Goal: Information Seeking & Learning: Learn about a topic

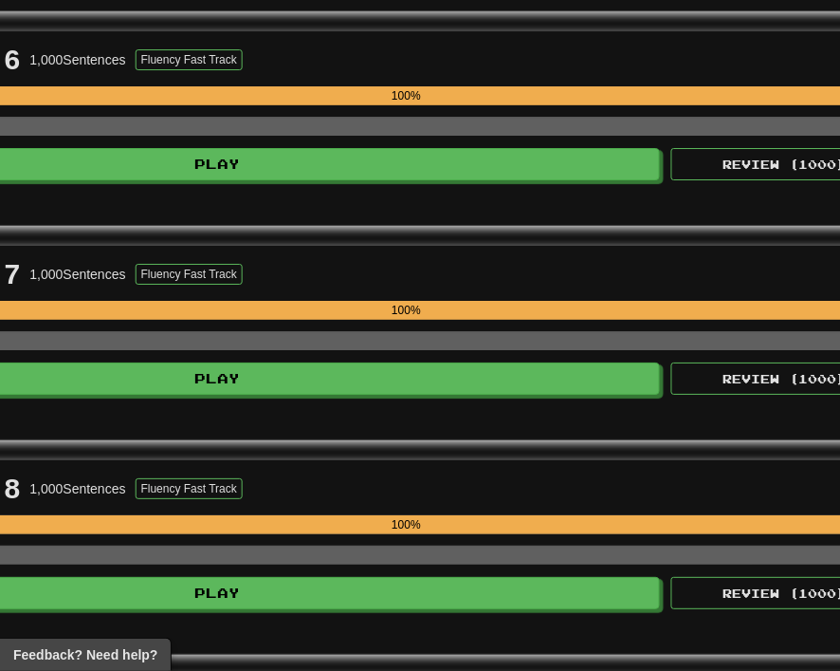
scroll to position [1907, 541]
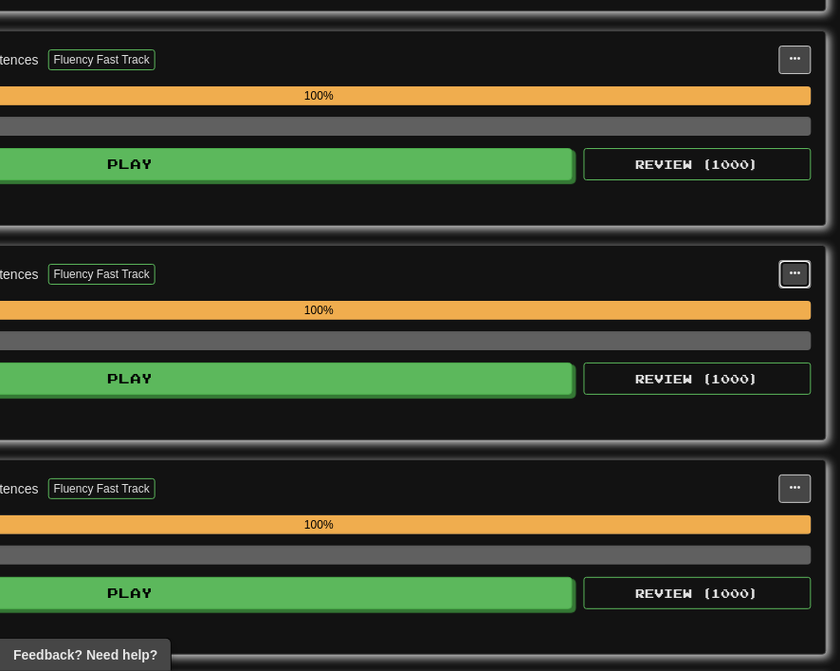
click at [793, 267] on span at bounding box center [795, 272] width 11 height 11
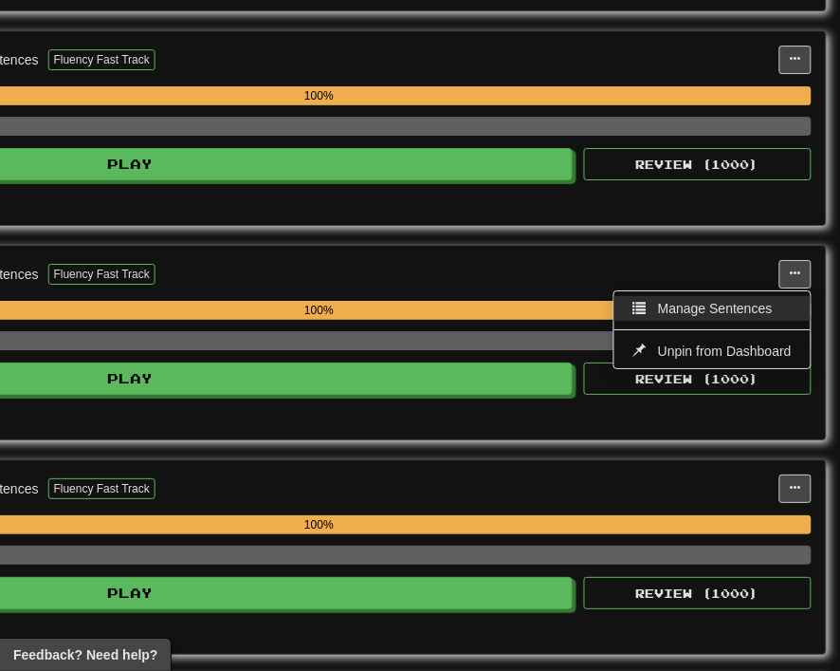
click at [733, 301] on span "Manage Sentences" at bounding box center [715, 308] width 115 height 15
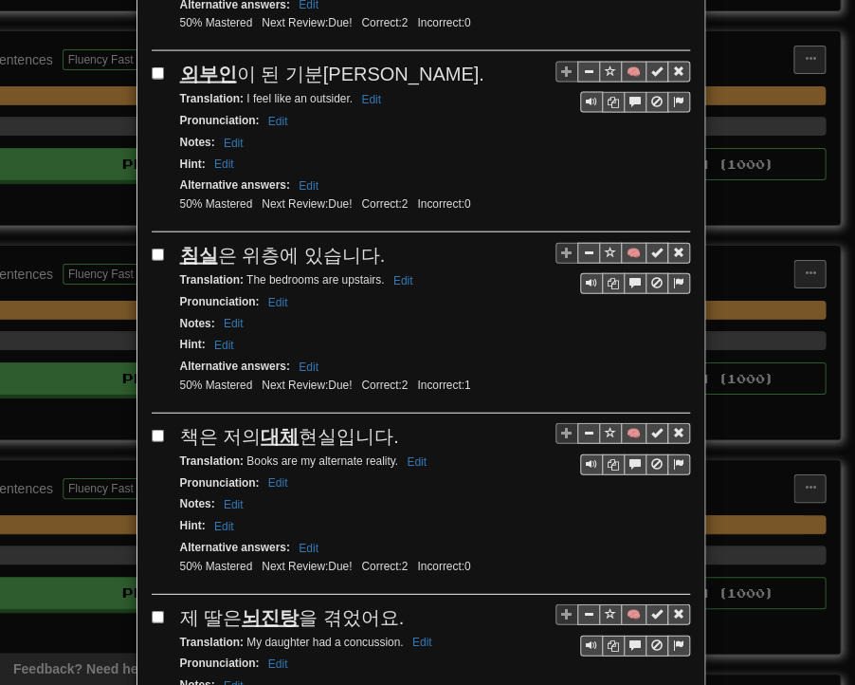
scroll to position [3410, 0]
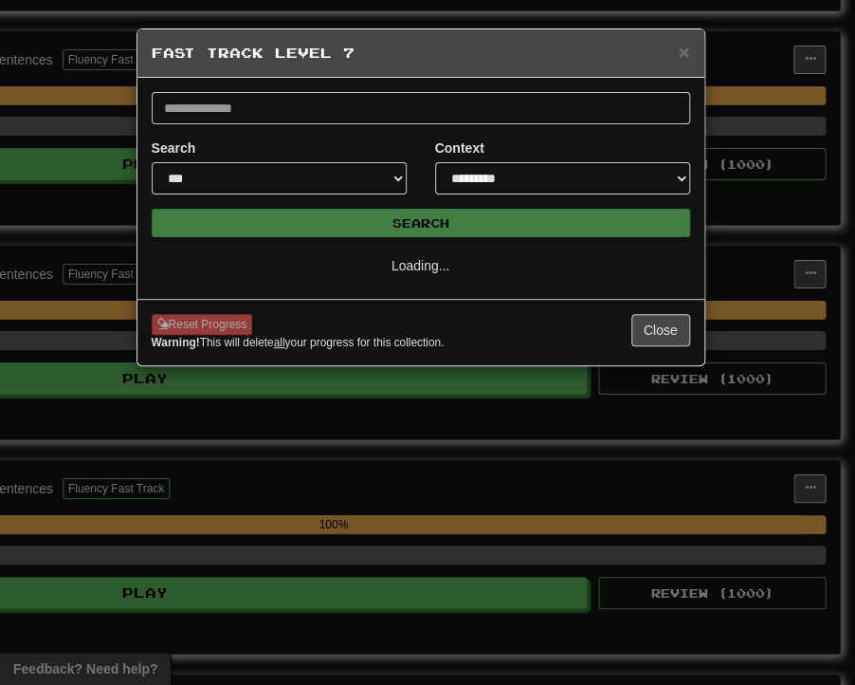
select select "**"
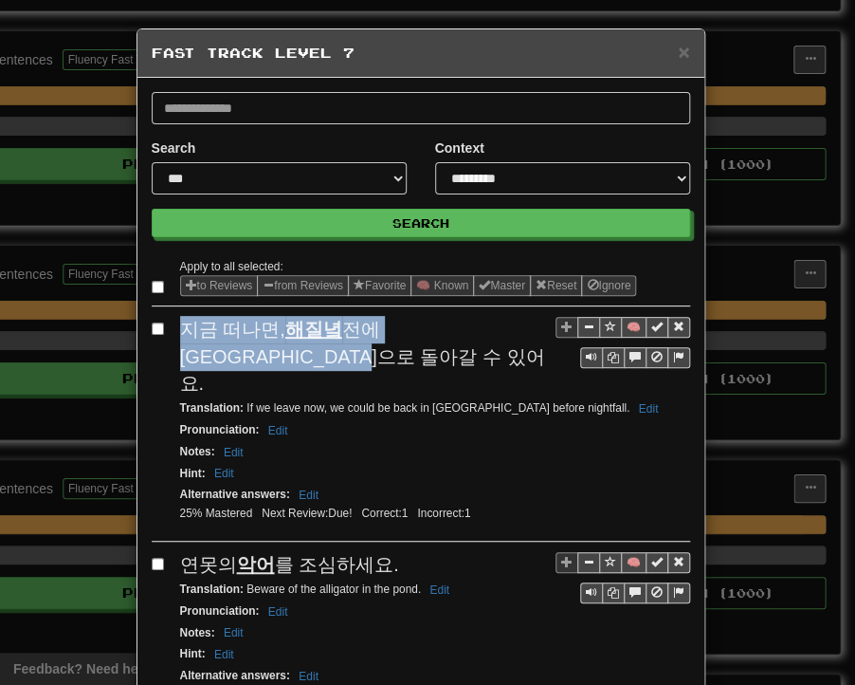
drag, startPoint x: 174, startPoint y: 330, endPoint x: 273, endPoint y: 358, distance: 103.3
click at [273, 358] on div "지금 떠나면, 해질녘 전에 투산으로 돌아갈 수 있어요." at bounding box center [435, 357] width 510 height 82
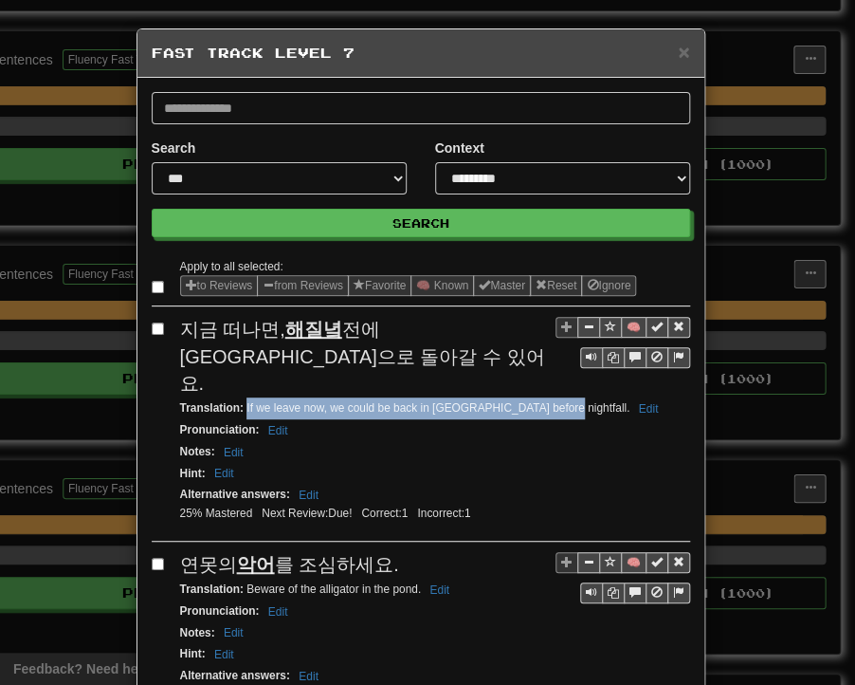
drag, startPoint x: 239, startPoint y: 378, endPoint x: 542, endPoint y: 379, distance: 303.5
click at [542, 401] on small "Translation : If we leave now, we could be back in [GEOGRAPHIC_DATA] before nig…" at bounding box center [422, 407] width 485 height 13
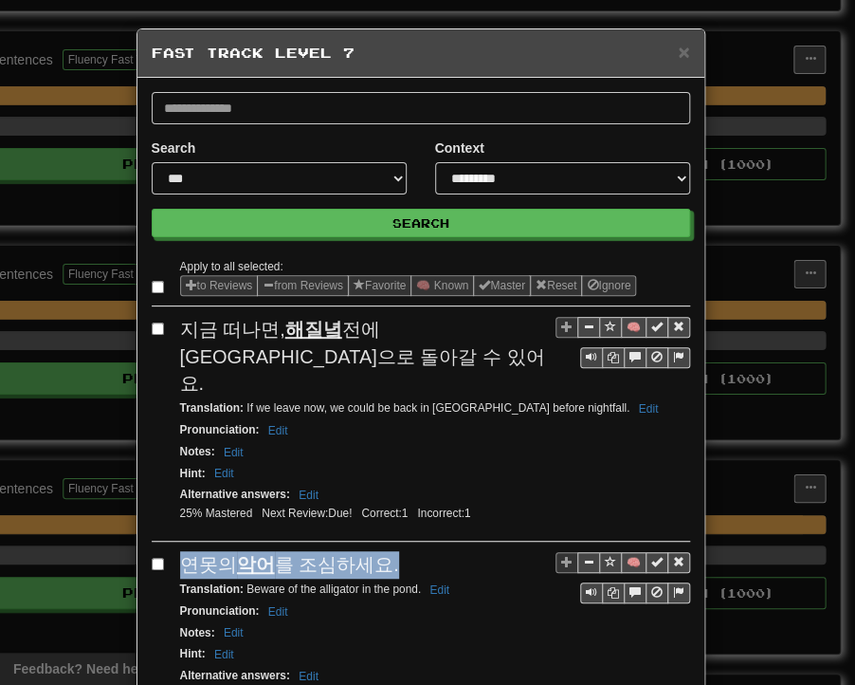
drag, startPoint x: 177, startPoint y: 537, endPoint x: 360, endPoint y: 532, distance: 183.1
click at [380, 551] on div "연못의 악어 를 조심하세요." at bounding box center [435, 565] width 510 height 28
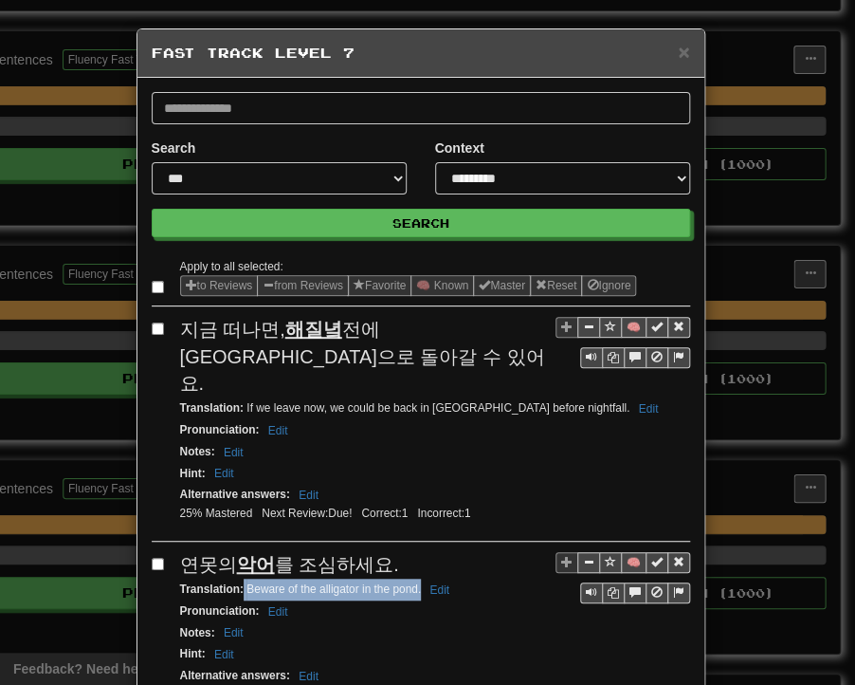
drag, startPoint x: 236, startPoint y: 560, endPoint x: 413, endPoint y: 558, distance: 176.4
click at [413, 582] on small "Translation : Beware of the alligator in the pond. Edit" at bounding box center [317, 588] width 275 height 13
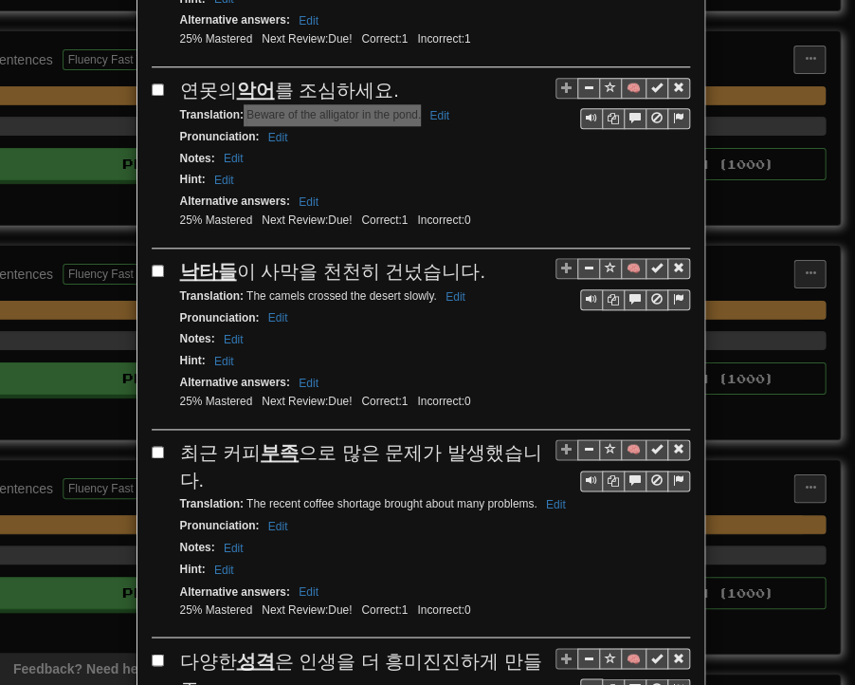
scroll to position [569, 0]
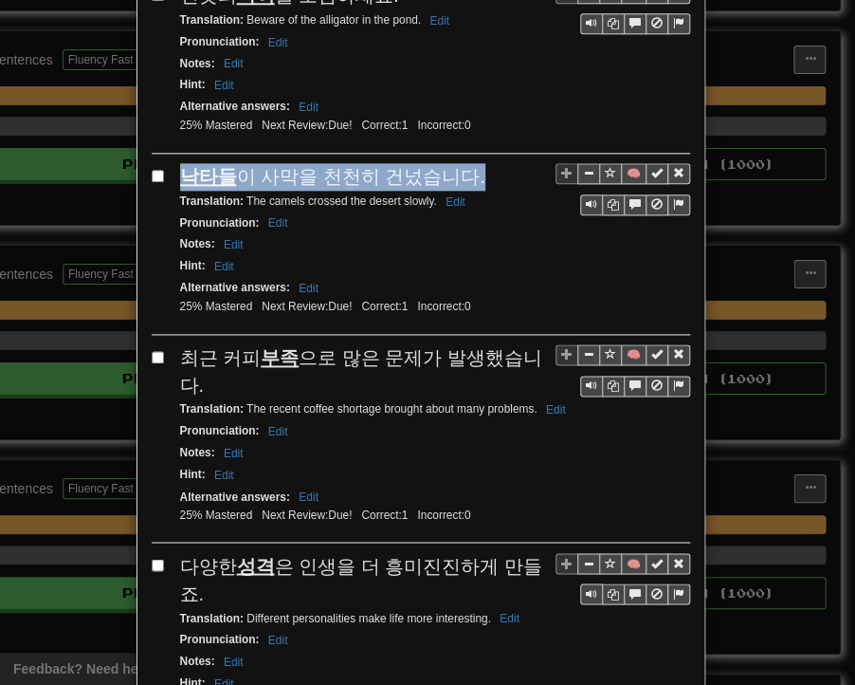
drag, startPoint x: 171, startPoint y: 139, endPoint x: 456, endPoint y: 140, distance: 285.5
click at [456, 163] on div "낙타들 이 사막을 천천히 건넜습니다." at bounding box center [435, 177] width 510 height 28
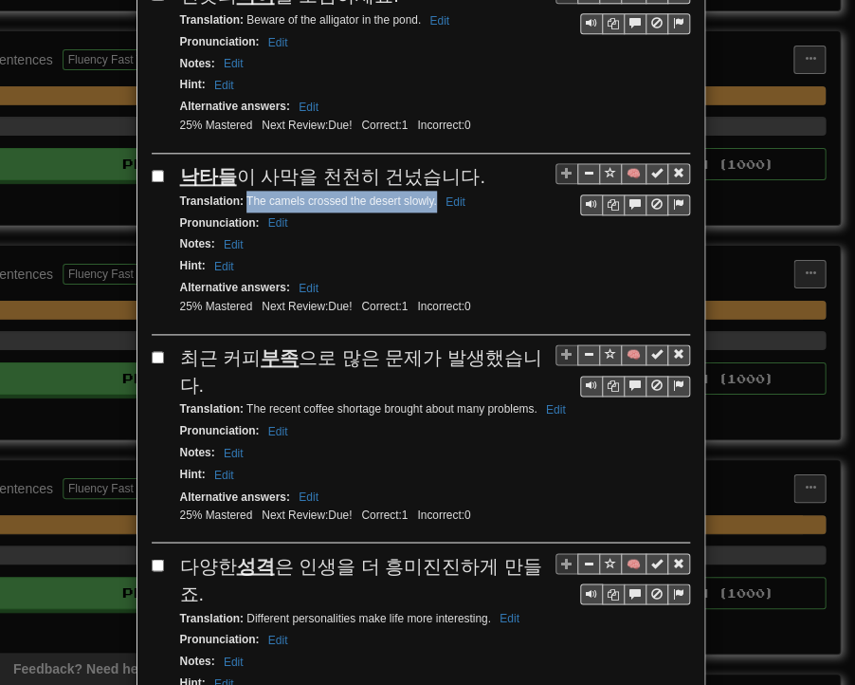
drag, startPoint x: 239, startPoint y: 164, endPoint x: 429, endPoint y: 173, distance: 189.9
click at [429, 191] on div "Translation : The camels crossed the desert slowly. Edit" at bounding box center [435, 202] width 510 height 22
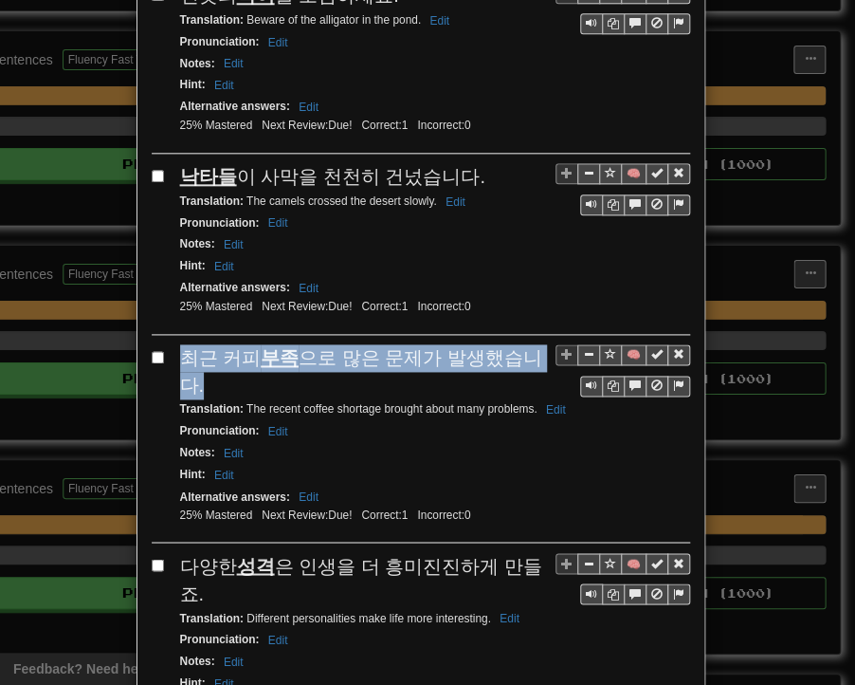
drag, startPoint x: 176, startPoint y: 321, endPoint x: 534, endPoint y: 322, distance: 357.6
click at [534, 347] on span "최근 커피 부족 으로 많은 문제가 발생했습니다." at bounding box center [361, 371] width 362 height 48
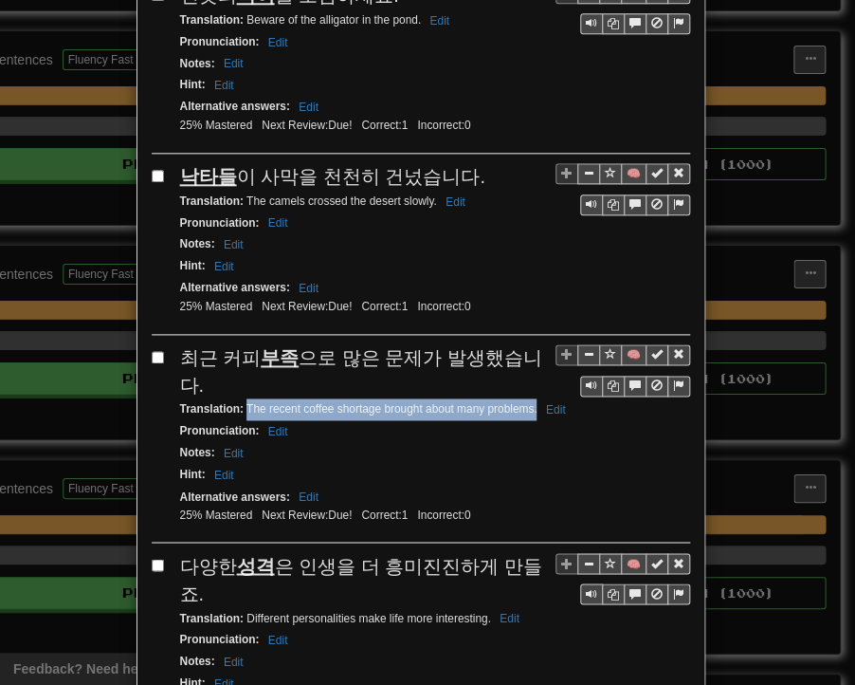
drag, startPoint x: 240, startPoint y: 342, endPoint x: 531, endPoint y: 347, distance: 291.2
click at [531, 398] on div "Translation : The recent coffee shortage brought about many problems. Edit" at bounding box center [435, 409] width 510 height 22
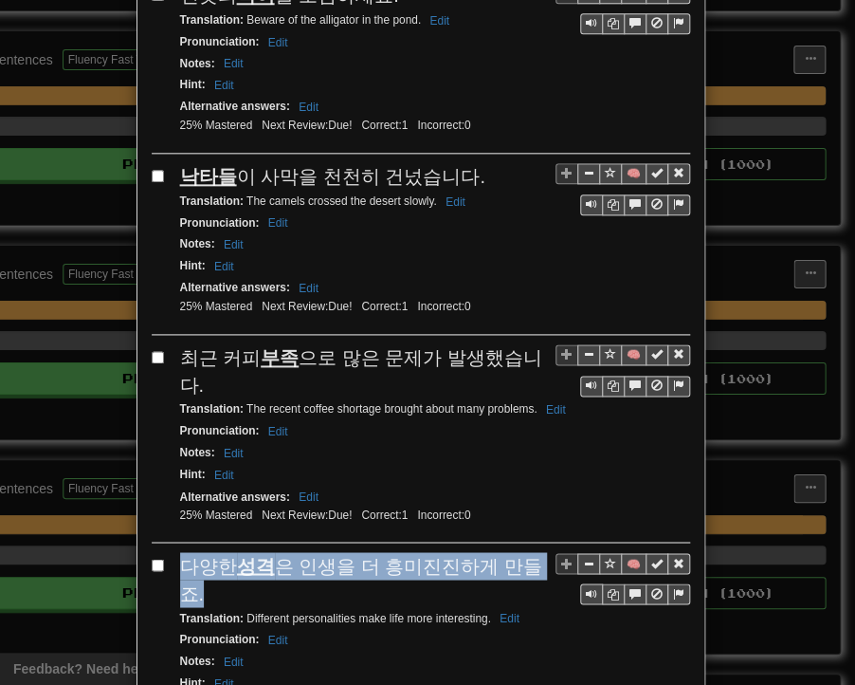
drag, startPoint x: 174, startPoint y: 513, endPoint x: 542, endPoint y: 506, distance: 368.1
click at [542, 552] on div "다양한 성격 은 인생을 더 흥미진진하게 만들죠." at bounding box center [435, 579] width 510 height 54
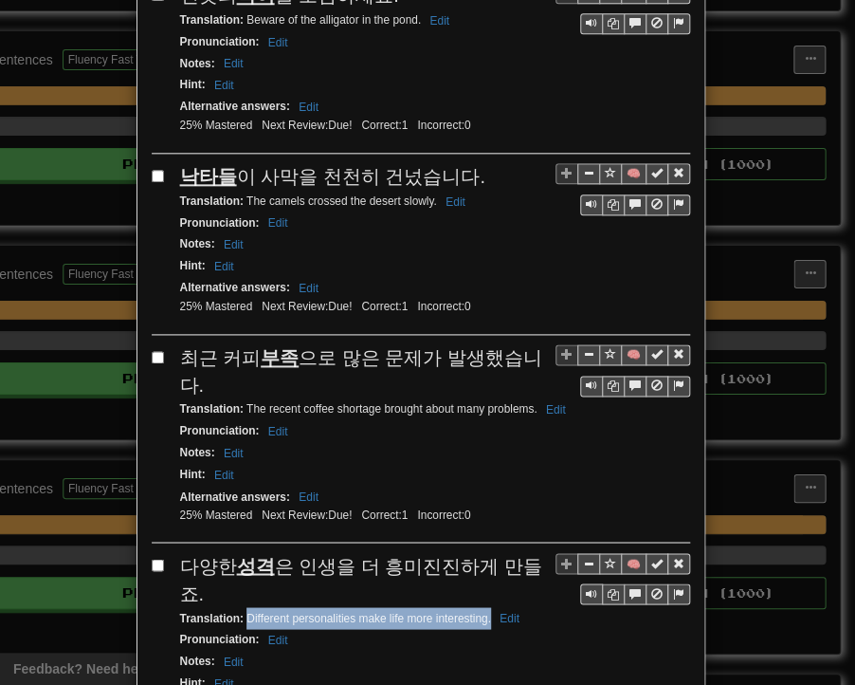
drag, startPoint x: 238, startPoint y: 543, endPoint x: 483, endPoint y: 541, distance: 244.7
click at [483, 611] on small "Translation : Different personalities make life more interesting. Edit" at bounding box center [352, 617] width 345 height 13
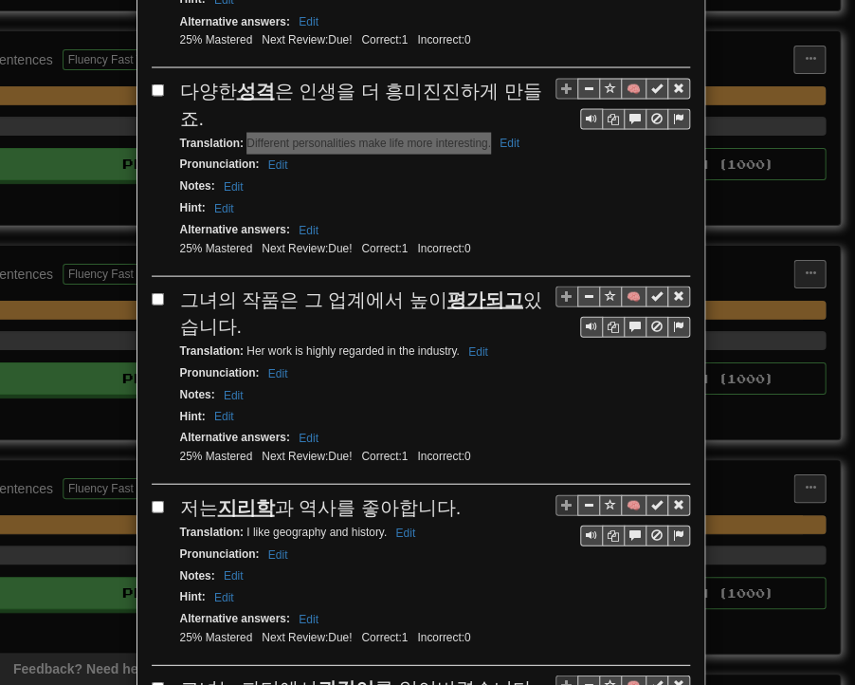
scroll to position [1138, 0]
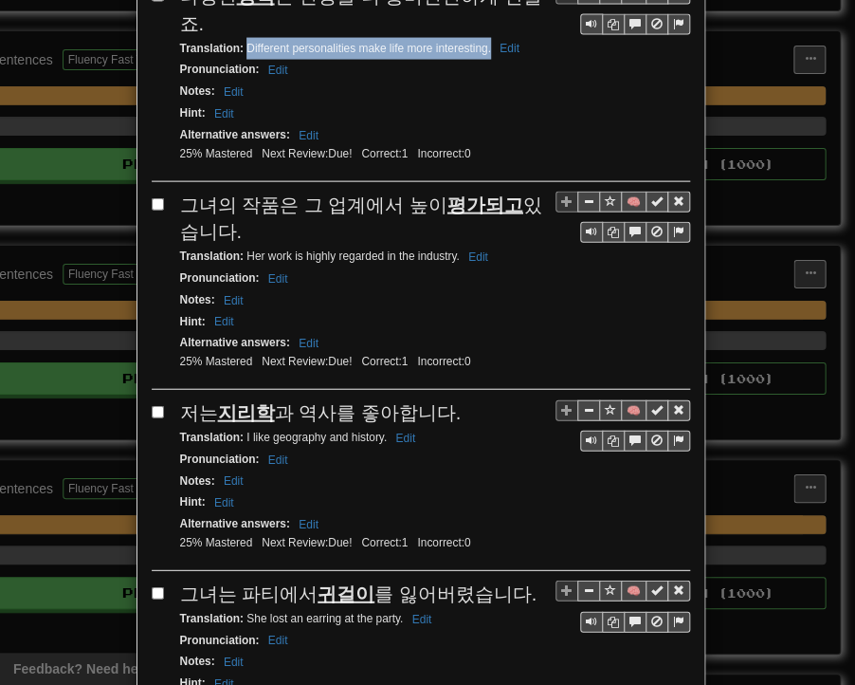
drag, startPoint x: 172, startPoint y: 113, endPoint x: 212, endPoint y: 149, distance: 54.4
click at [212, 192] on div "그녀의 작품은 그 업계에서 높이 평가되고 있습니다." at bounding box center [435, 219] width 510 height 54
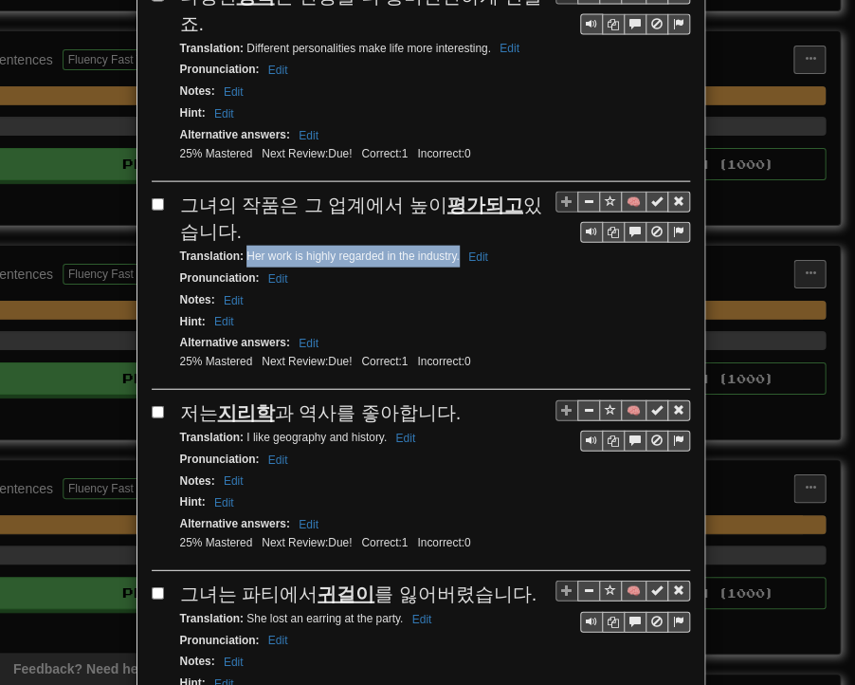
drag, startPoint x: 252, startPoint y: 172, endPoint x: 450, endPoint y: 175, distance: 198.2
click at [450, 249] on small "Translation : Her work is highly regarded in the industry. Edit" at bounding box center [337, 255] width 314 height 13
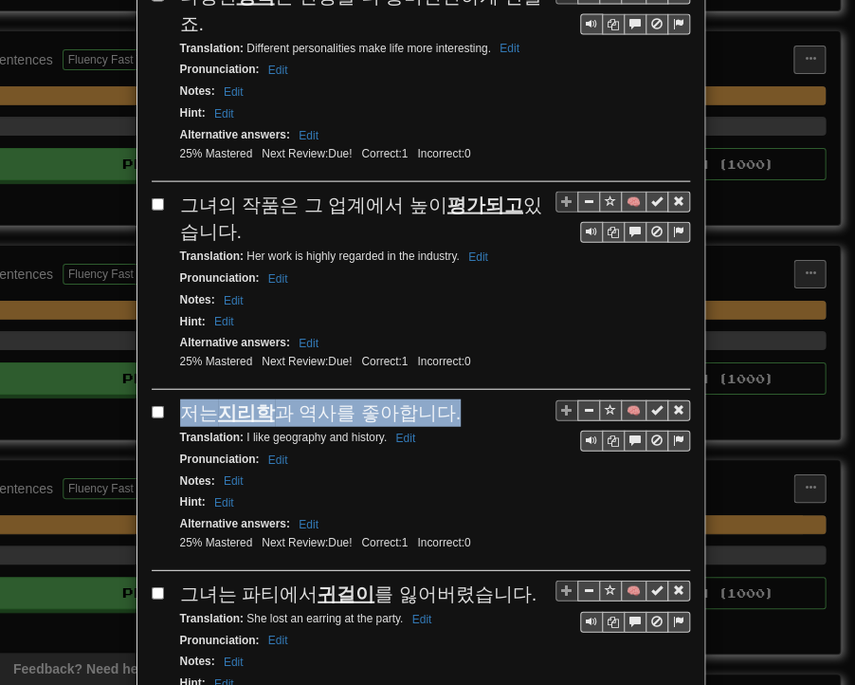
drag, startPoint x: 166, startPoint y: 327, endPoint x: 439, endPoint y: 327, distance: 273.1
click at [439, 399] on div "🧠 저는 지리학 과 역사를 좋아합니다. Translation : I like geography and history. Edit Pronunci…" at bounding box center [421, 485] width 539 height 172
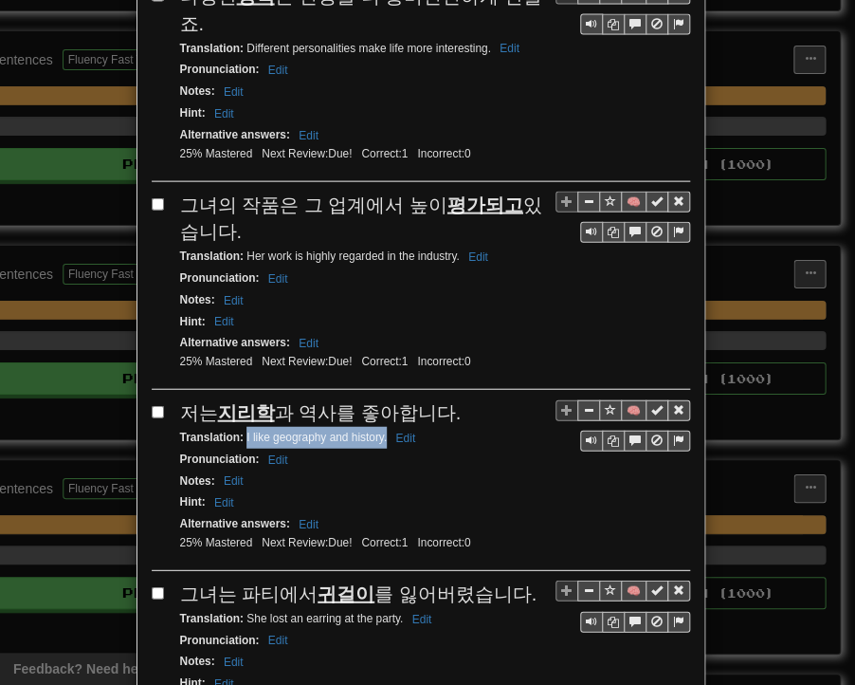
drag, startPoint x: 238, startPoint y: 350, endPoint x: 379, endPoint y: 358, distance: 141.5
click at [379, 427] on div "Translation : I like geography and history. Edit" at bounding box center [435, 438] width 510 height 22
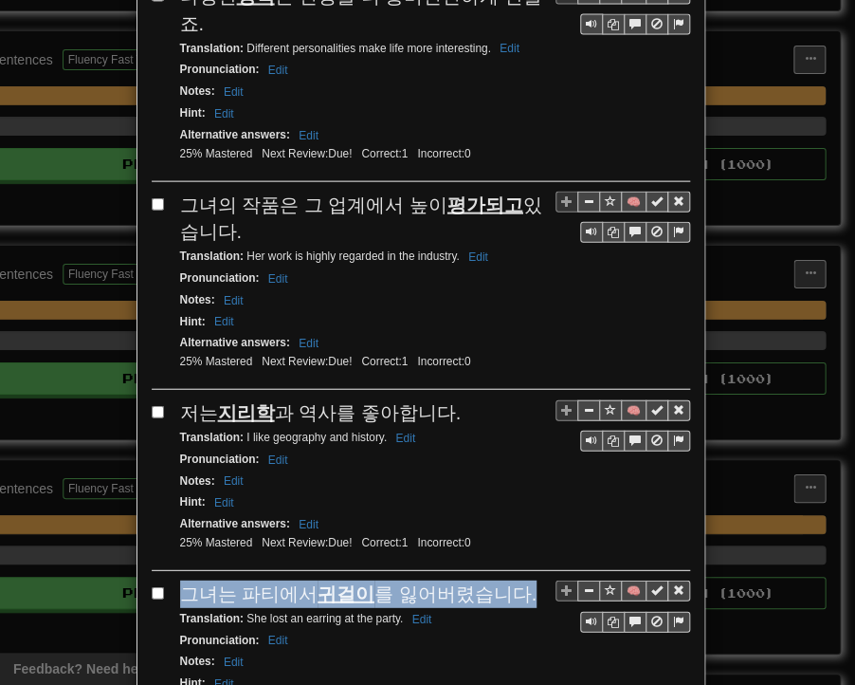
drag, startPoint x: 176, startPoint y: 501, endPoint x: 506, endPoint y: 508, distance: 329.2
click at [506, 583] on span "그녀는 파티에서 귀걸이 를 잃어버렸습니다." at bounding box center [359, 593] width 358 height 21
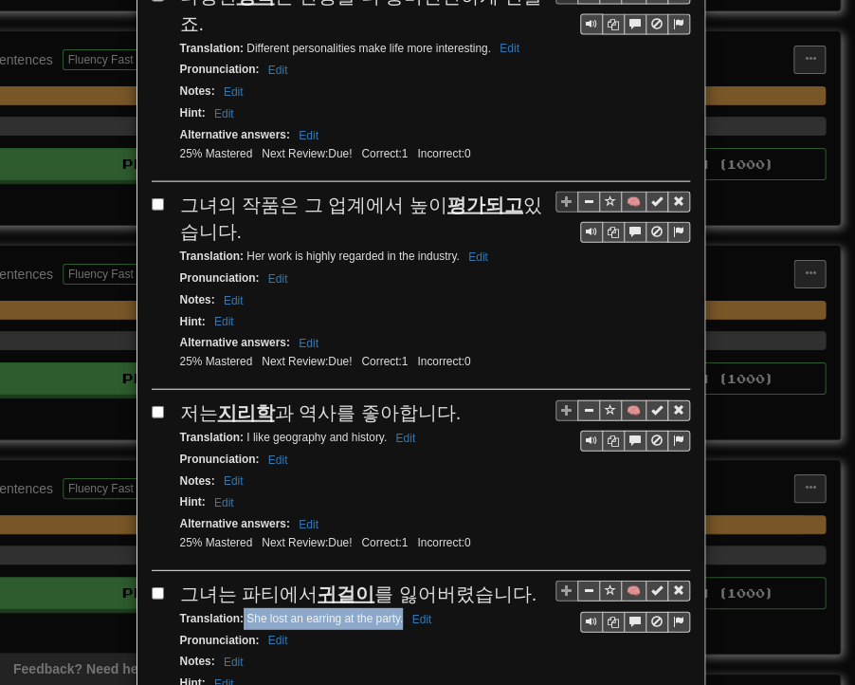
drag, startPoint x: 237, startPoint y: 528, endPoint x: 395, endPoint y: 528, distance: 158.4
click at [395, 612] on small "Translation : She lost an earring at the party. Edit" at bounding box center [309, 618] width 258 height 13
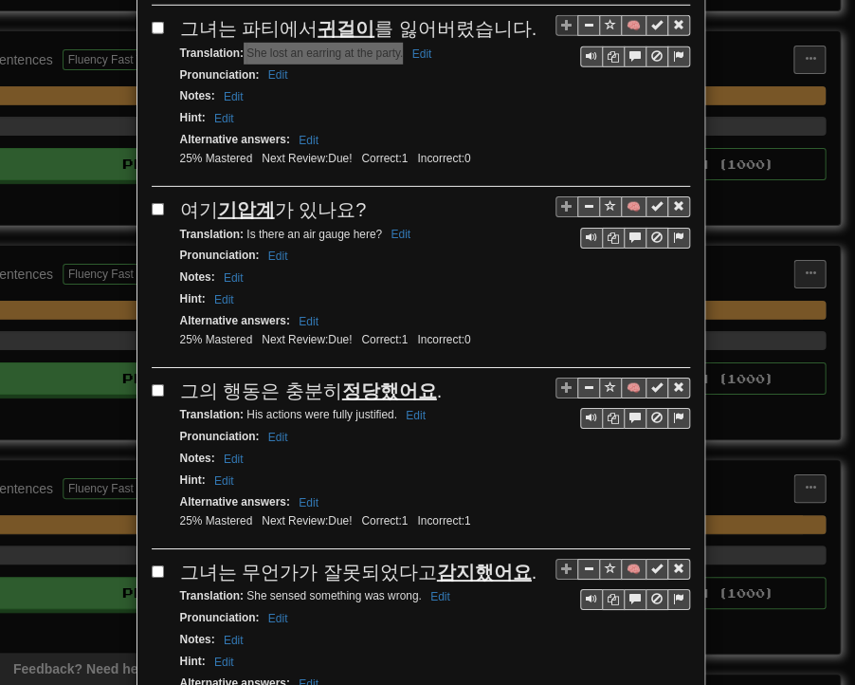
scroll to position [1707, 0]
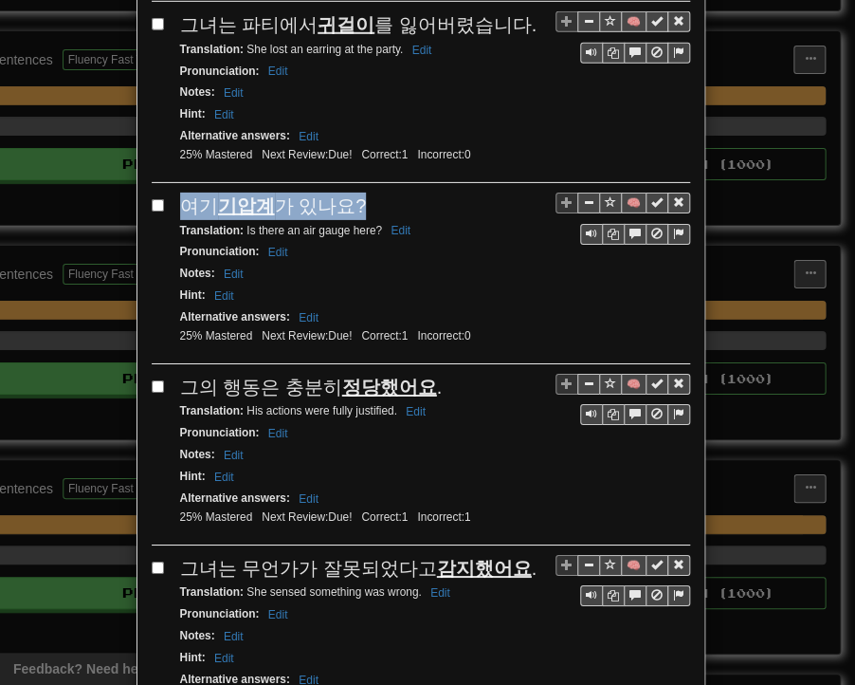
drag, startPoint x: 175, startPoint y: 116, endPoint x: 349, endPoint y: 113, distance: 174.5
click at [349, 195] on span "여기 기압계 가 있나요?" at bounding box center [273, 205] width 187 height 21
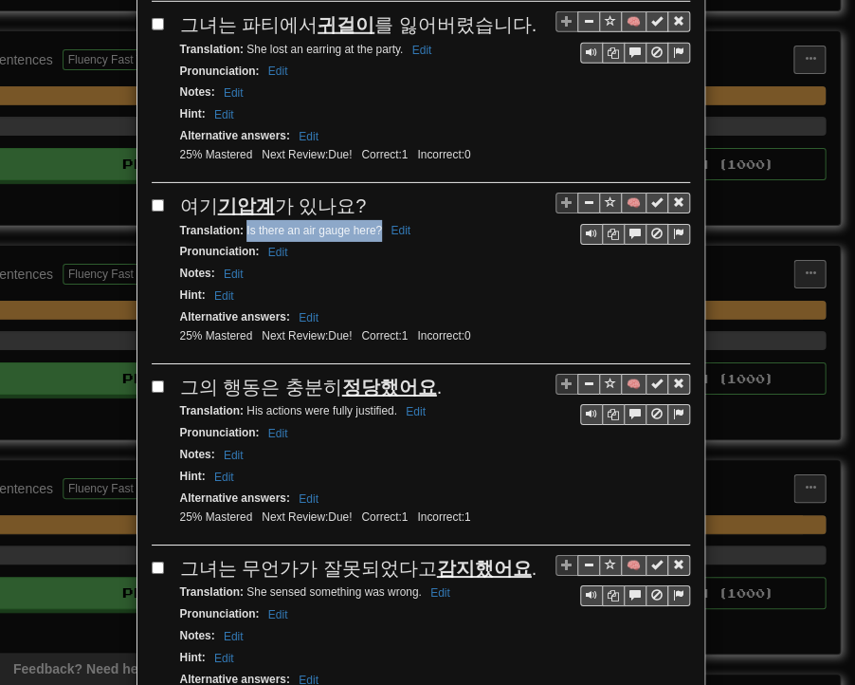
drag, startPoint x: 238, startPoint y: 136, endPoint x: 373, endPoint y: 138, distance: 134.7
click at [373, 224] on small "Translation : Is there an air gauge here? Edit" at bounding box center [298, 230] width 237 height 13
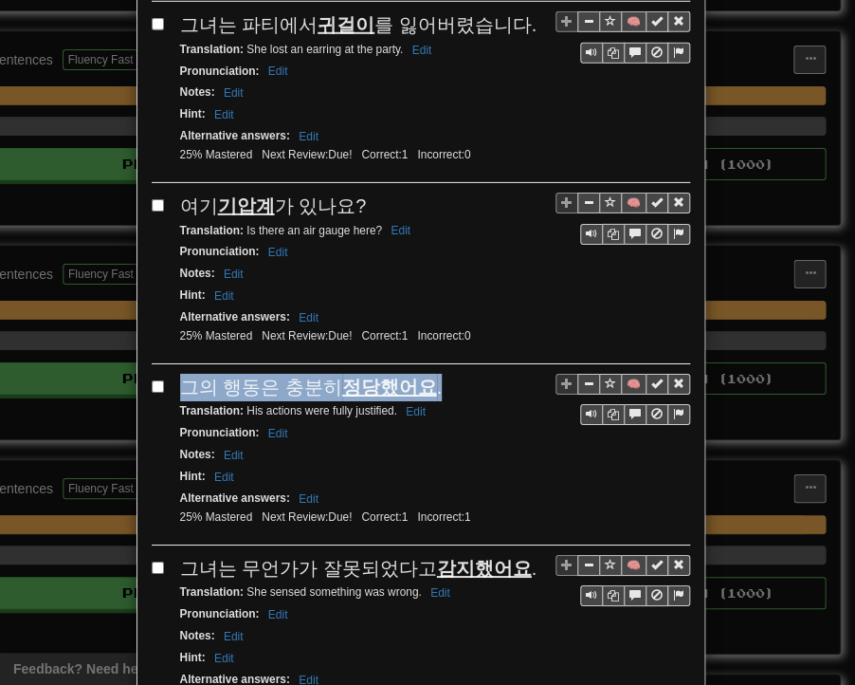
drag, startPoint x: 178, startPoint y: 285, endPoint x: 425, endPoint y: 293, distance: 246.7
click at [425, 374] on div "그의 행동은 충분히 정당했어요 ." at bounding box center [435, 388] width 510 height 28
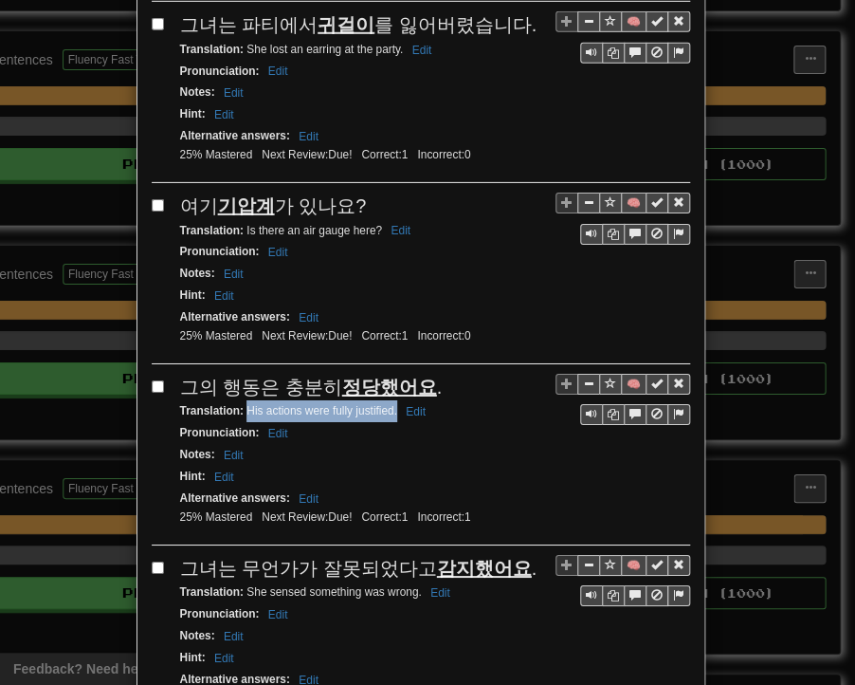
drag, startPoint x: 238, startPoint y: 314, endPoint x: 390, endPoint y: 319, distance: 151.8
click at [390, 404] on small "Translation : His actions were fully justified. Edit" at bounding box center [305, 410] width 251 height 13
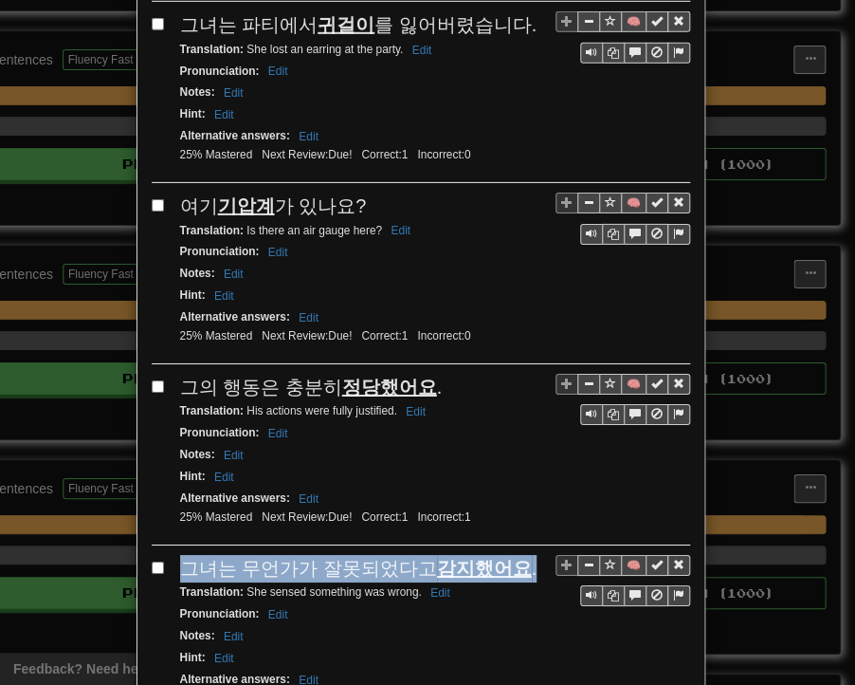
drag, startPoint x: 176, startPoint y: 467, endPoint x: 508, endPoint y: 464, distance: 332.0
click at [508, 555] on div "그녀는 무언가가 잘못되었다고 감지했어요 ." at bounding box center [435, 569] width 510 height 28
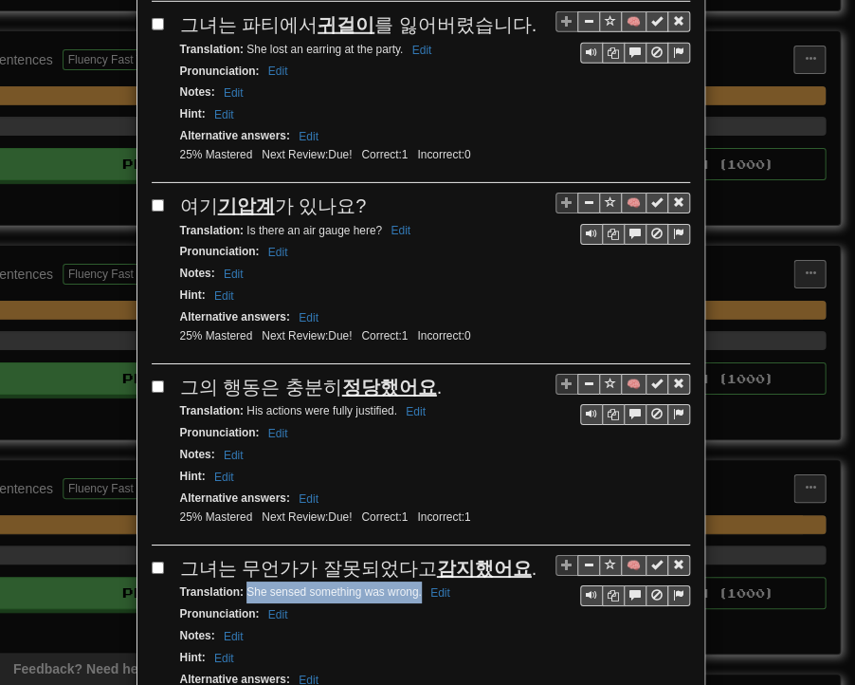
drag, startPoint x: 242, startPoint y: 486, endPoint x: 414, endPoint y: 495, distance: 171.9
click at [414, 585] on small "Translation : She sensed something was wrong. Edit" at bounding box center [318, 591] width 276 height 13
drag, startPoint x: 175, startPoint y: 642, endPoint x: 442, endPoint y: 638, distance: 267.5
drag, startPoint x: 237, startPoint y: 667, endPoint x: 389, endPoint y: 666, distance: 151.7
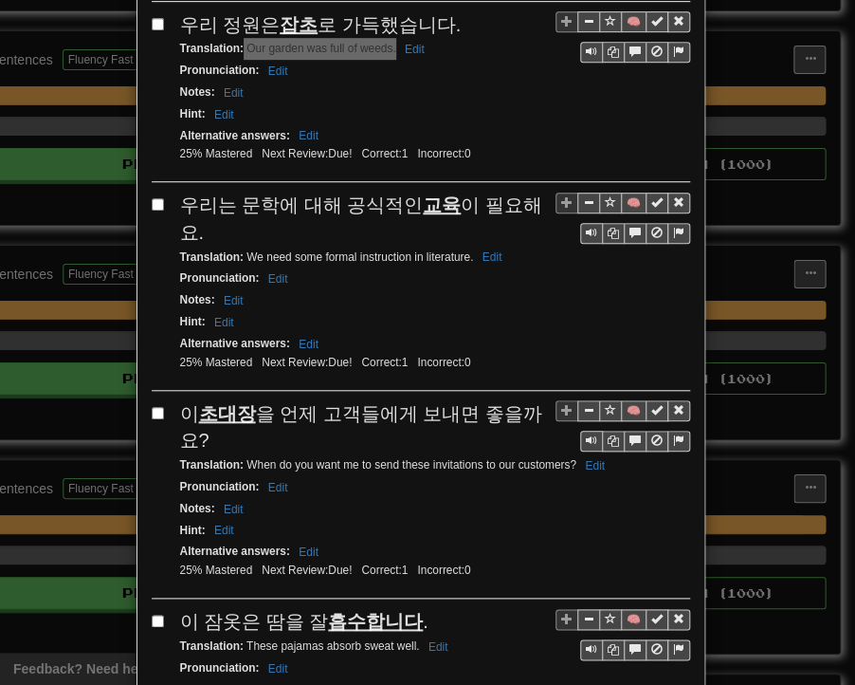
scroll to position [2466, 0]
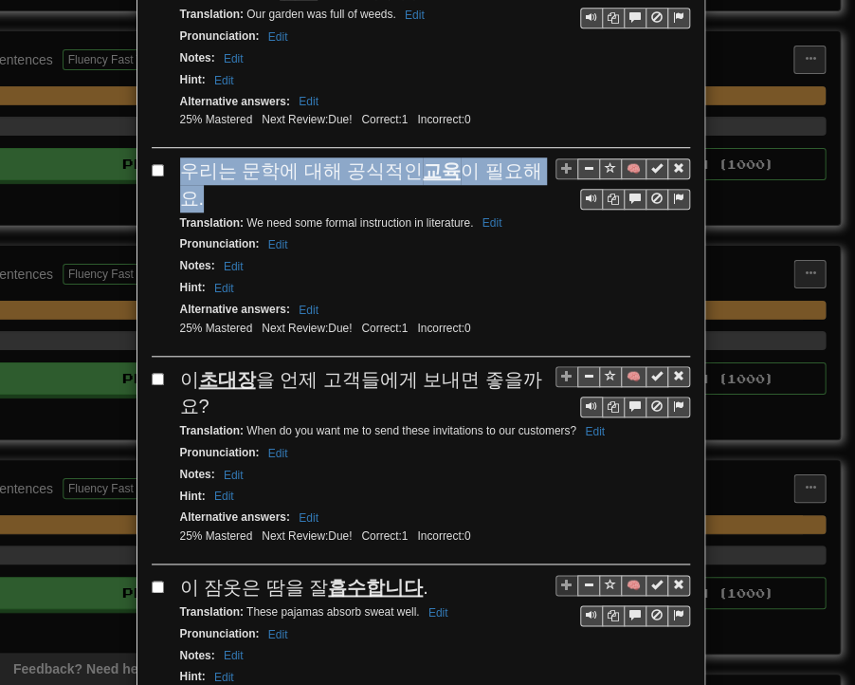
drag, startPoint x: 174, startPoint y: 63, endPoint x: 534, endPoint y: 69, distance: 360.5
click at [534, 160] on span "우리는 문학에 대해 공식적인 교육 이 필요해요." at bounding box center [361, 184] width 362 height 48
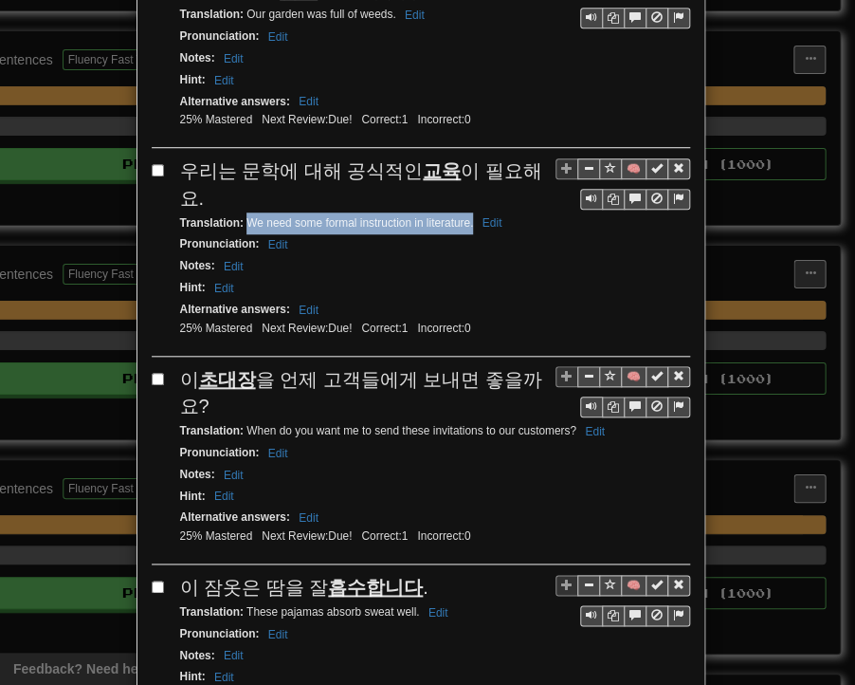
drag, startPoint x: 238, startPoint y: 81, endPoint x: 466, endPoint y: 91, distance: 227.9
click at [466, 216] on small "Translation : We need some formal instruction in literature. Edit" at bounding box center [344, 222] width 328 height 13
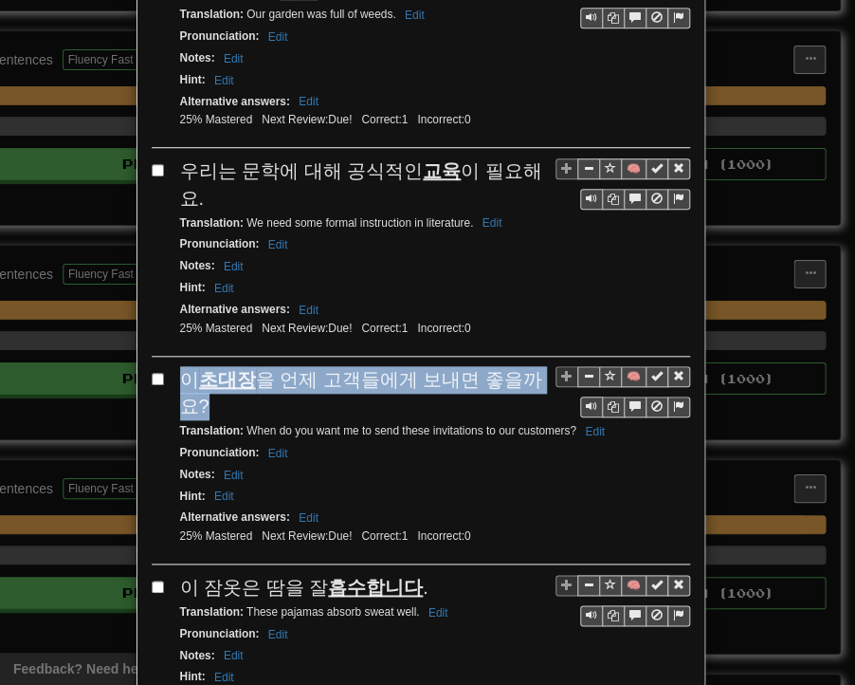
drag, startPoint x: 176, startPoint y: 236, endPoint x: 205, endPoint y: 260, distance: 37.0
click at [205, 366] on div "이 초대장 을 언제 고객들에게 보내면 좋을까요?" at bounding box center [435, 393] width 510 height 54
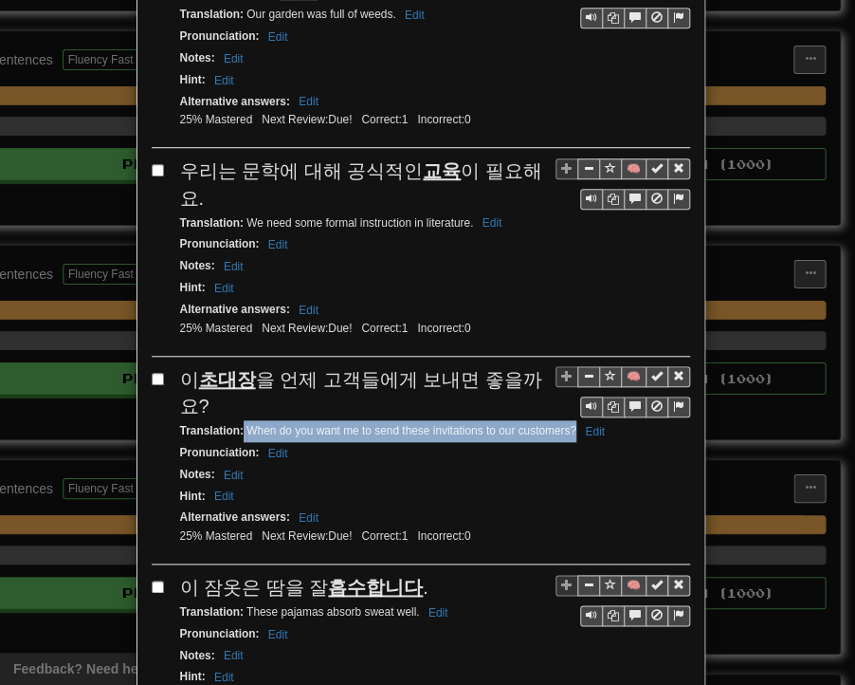
drag, startPoint x: 237, startPoint y: 292, endPoint x: 567, endPoint y: 290, distance: 330.1
click at [567, 424] on small "Translation : When do you want me to send these invitations to our customers? E…" at bounding box center [395, 430] width 431 height 13
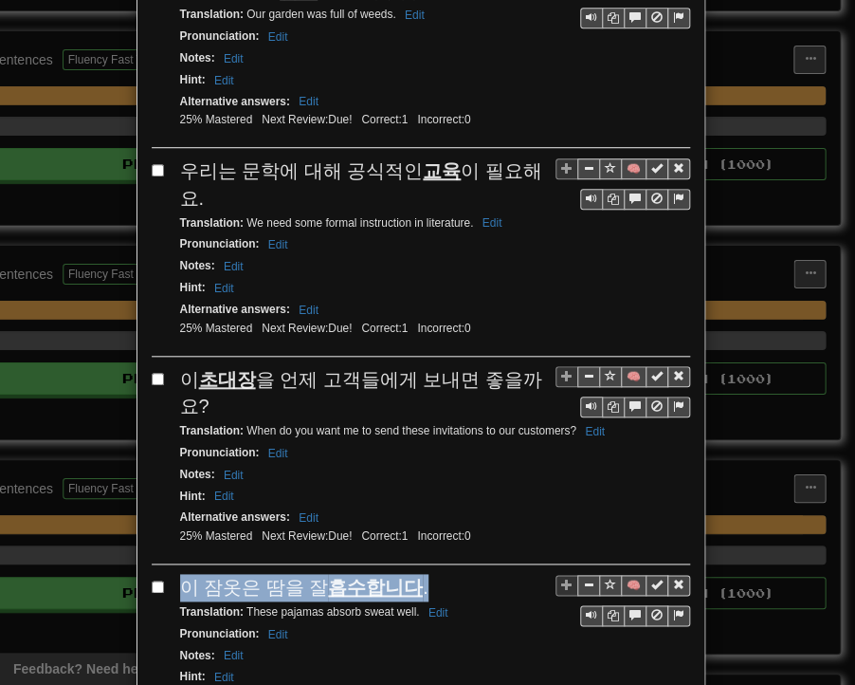
drag, startPoint x: 175, startPoint y: 449, endPoint x: 406, endPoint y: 449, distance: 231.4
click at [408, 574] on div "이 잠옷은 땀을 잘 흡수합니다 ." at bounding box center [435, 588] width 510 height 28
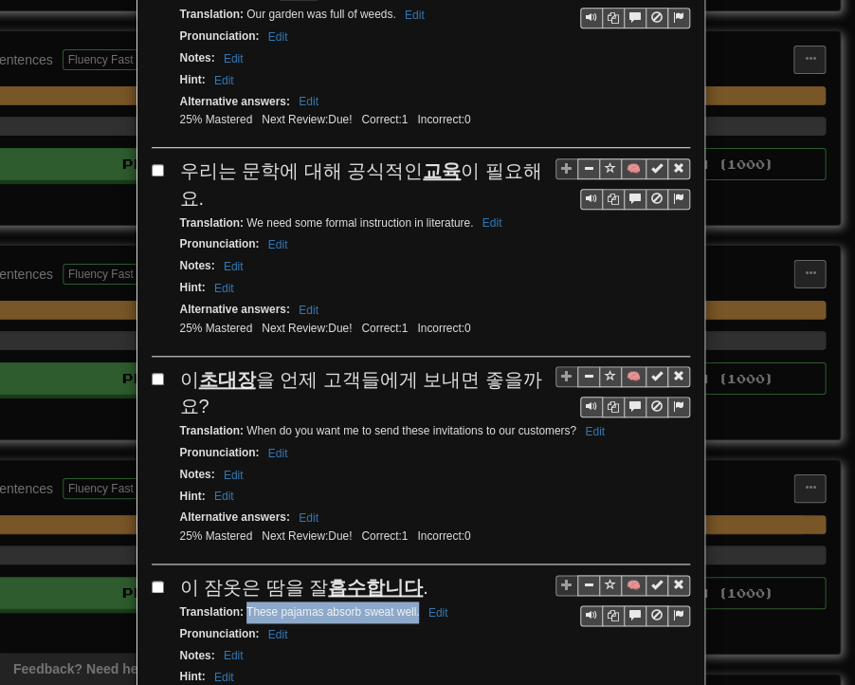
drag, startPoint x: 238, startPoint y: 468, endPoint x: 413, endPoint y: 473, distance: 174.6
click at [413, 605] on small "Translation : These pajamas absorb sweat well. Edit" at bounding box center [317, 611] width 274 height 13
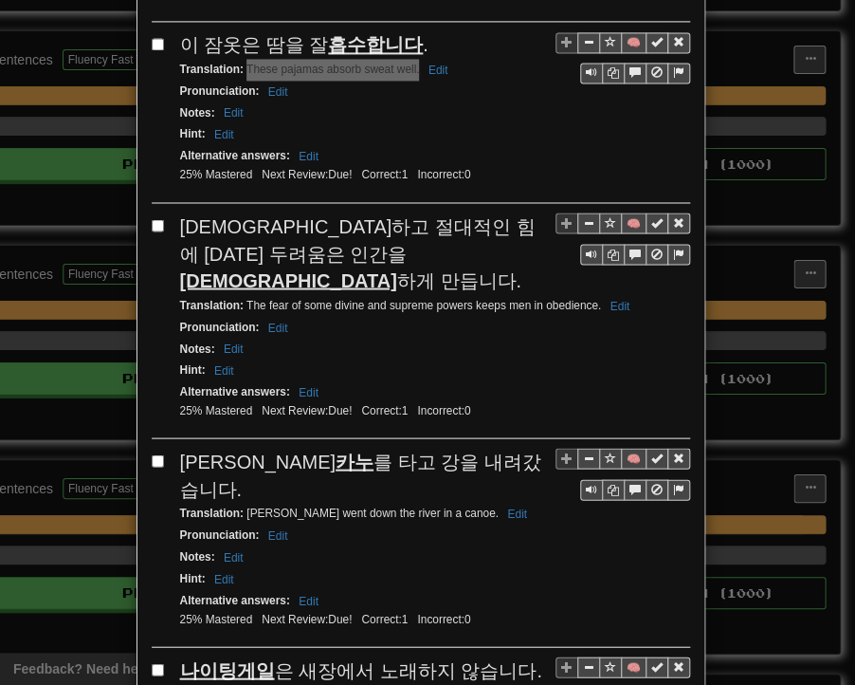
scroll to position [3035, 0]
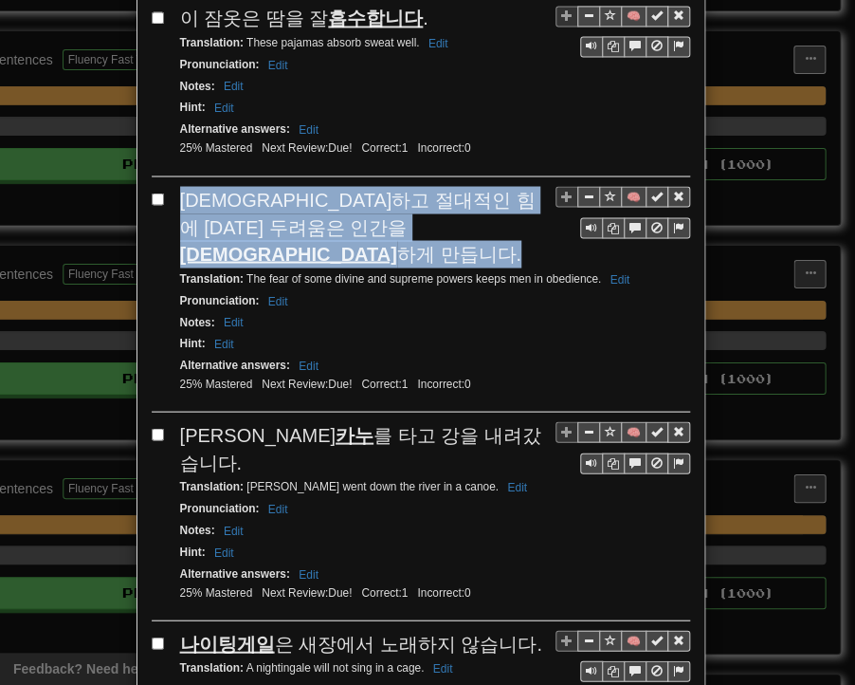
drag, startPoint x: 174, startPoint y: 52, endPoint x: 326, endPoint y: 71, distance: 153.9
click at [326, 186] on div "[DEMOGRAPHIC_DATA]하고 절대적인 힘에 [DATE] 두려움은 인간을 복종 하게 만듭니다." at bounding box center [435, 227] width 510 height 82
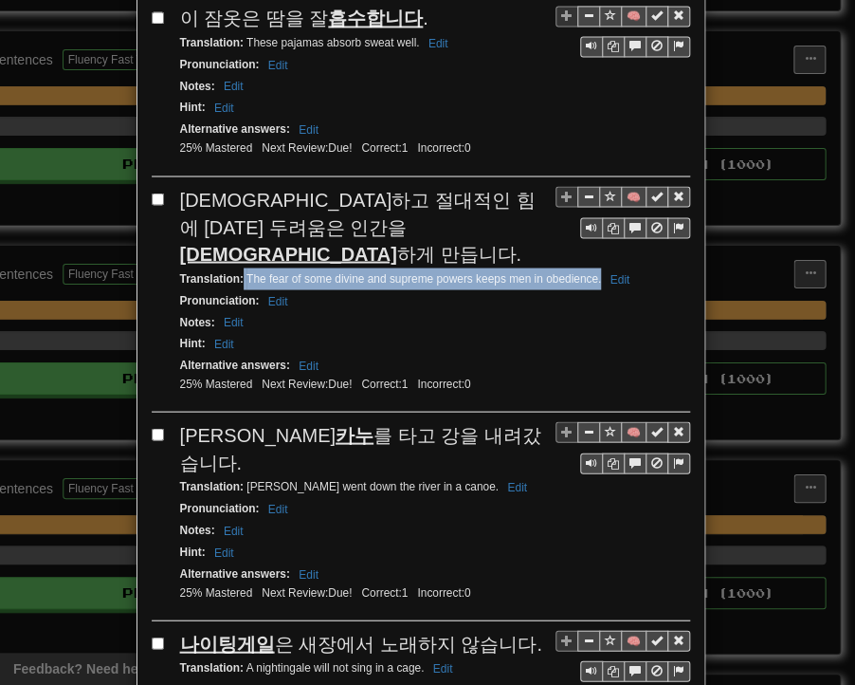
drag, startPoint x: 237, startPoint y: 101, endPoint x: 592, endPoint y: 109, distance: 354.8
click at [593, 267] on div "Translation : The fear of some divine and supreme powers keeps men in obedience…" at bounding box center [435, 278] width 510 height 22
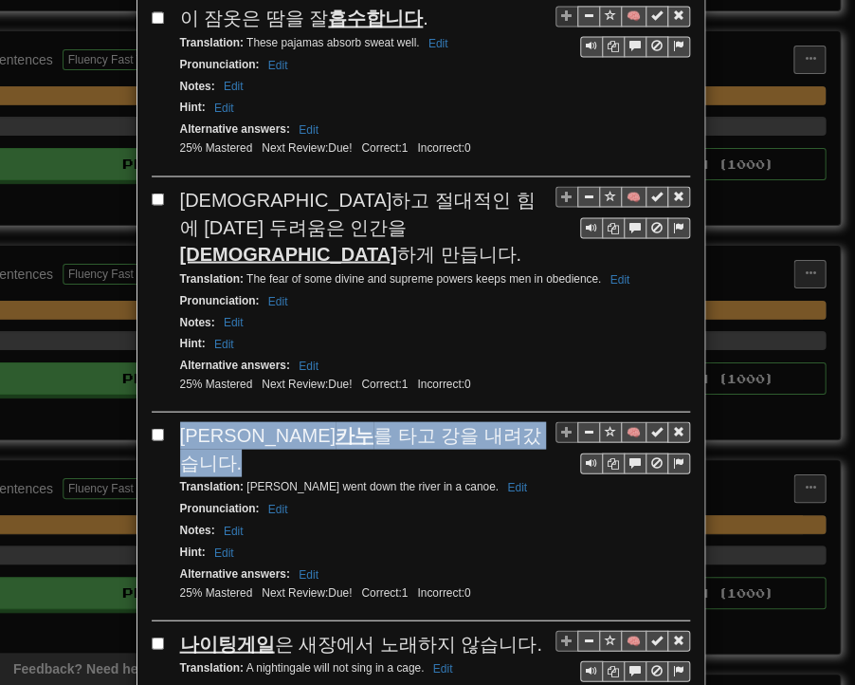
drag, startPoint x: 174, startPoint y: 251, endPoint x: 462, endPoint y: 258, distance: 288.4
click at [462, 421] on div "[PERSON_NAME]은 [PERSON_NAME] 를 타고 강을 내려갔습니다." at bounding box center [435, 448] width 510 height 54
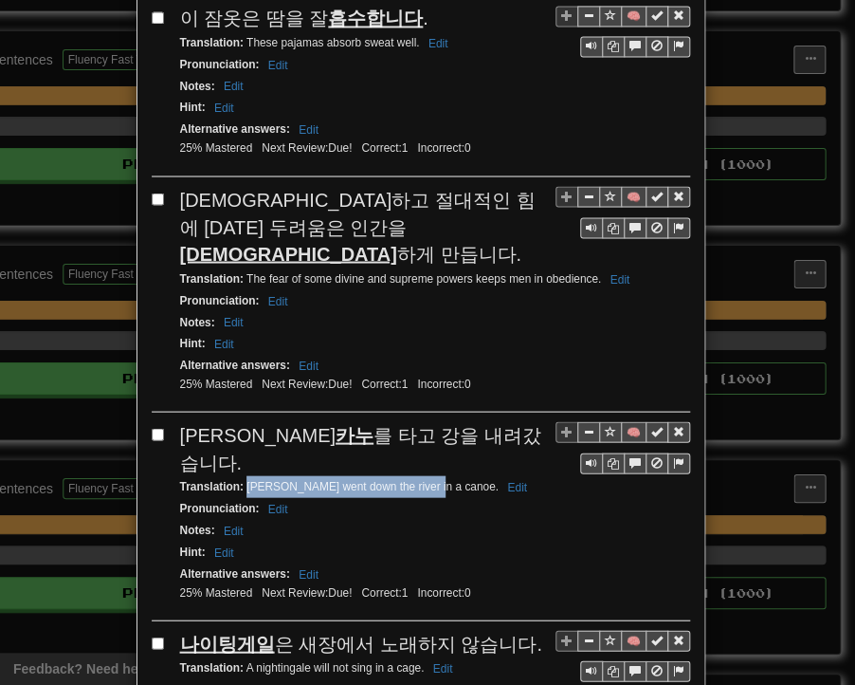
drag, startPoint x: 238, startPoint y: 282, endPoint x: 419, endPoint y: 286, distance: 181.2
click at [419, 475] on div "Translation : [PERSON_NAME] went down the river in a canoe. Edit" at bounding box center [435, 486] width 510 height 22
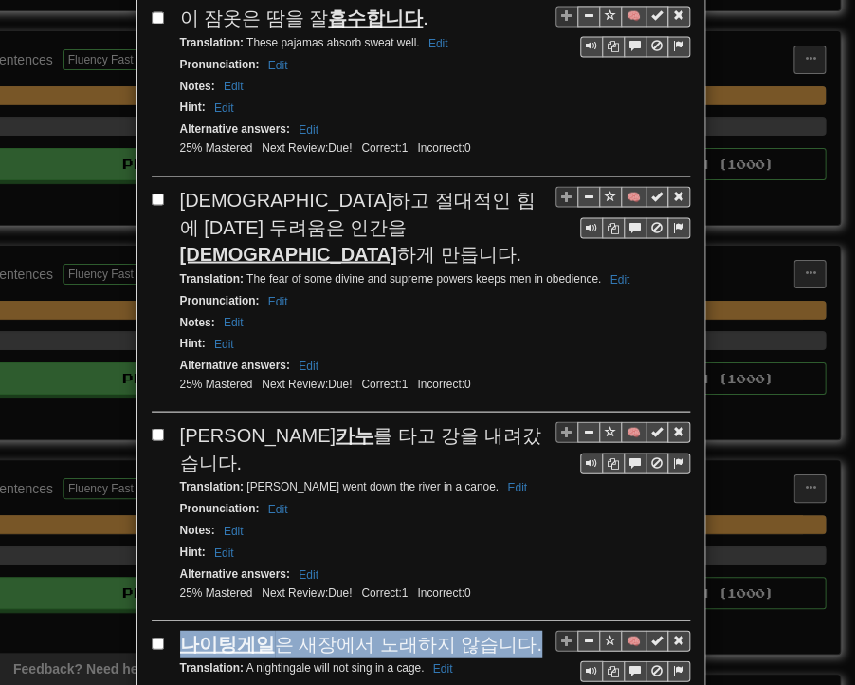
drag, startPoint x: 162, startPoint y: 426, endPoint x: 506, endPoint y: 436, distance: 343.5
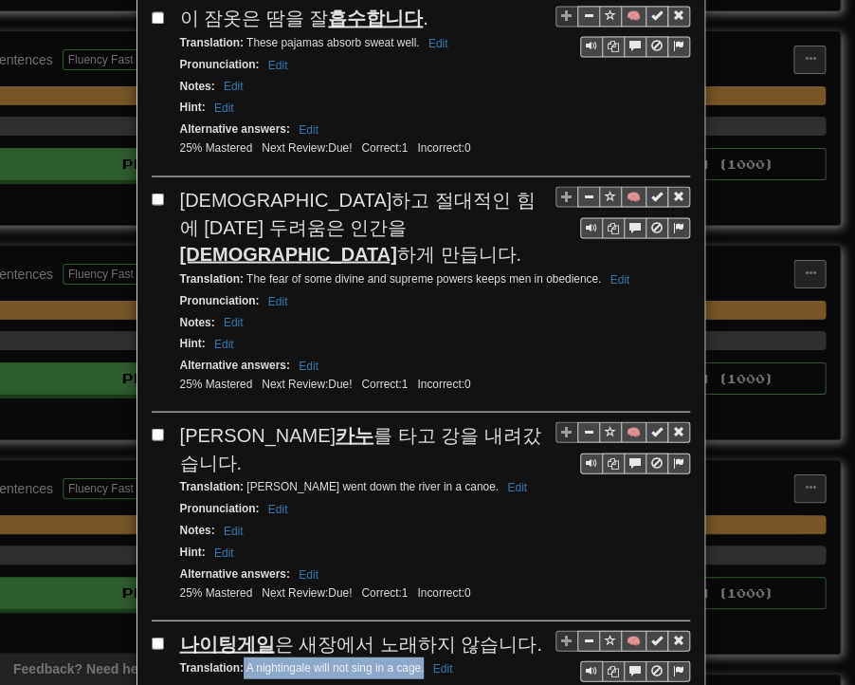
drag, startPoint x: 236, startPoint y: 460, endPoint x: 415, endPoint y: 458, distance: 179.3
click at [415, 660] on small "Translation : A nightingale will not sing in a cage. Edit" at bounding box center [319, 666] width 279 height 13
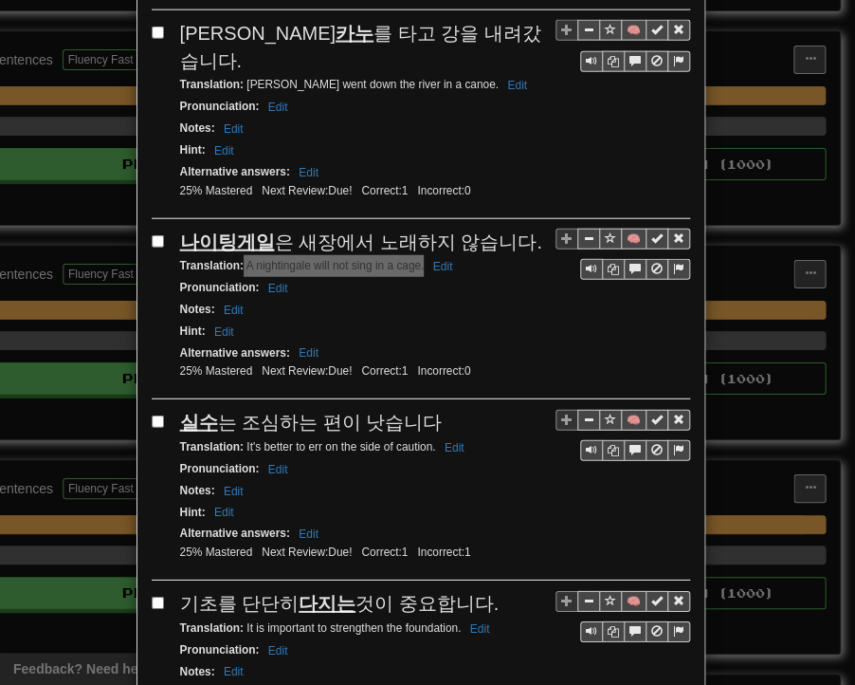
scroll to position [3456, 0]
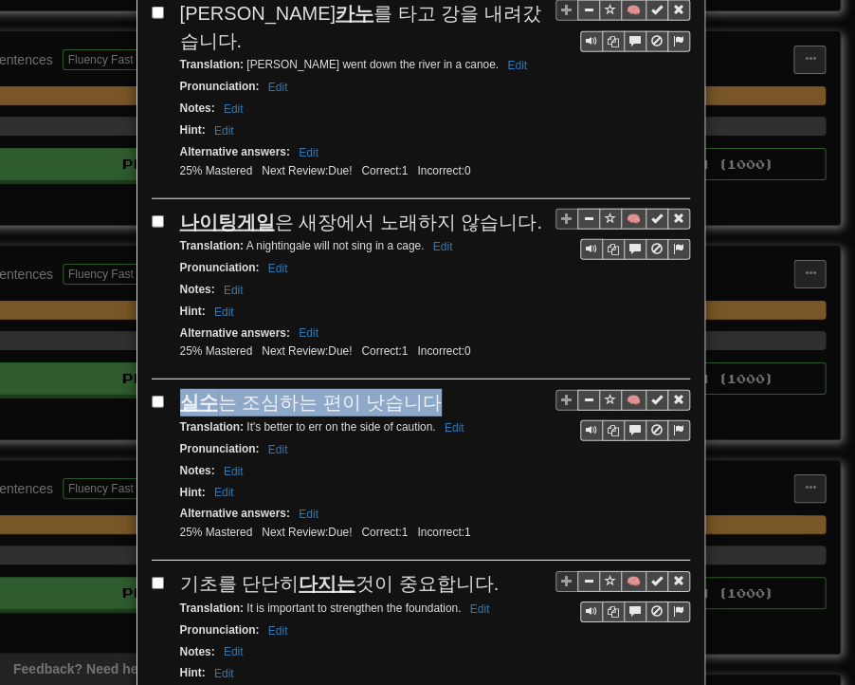
drag, startPoint x: 173, startPoint y: 186, endPoint x: 420, endPoint y: 193, distance: 247.6
click at [420, 389] on div "실수 는 조심하는 편이 낫습니다" at bounding box center [435, 403] width 510 height 28
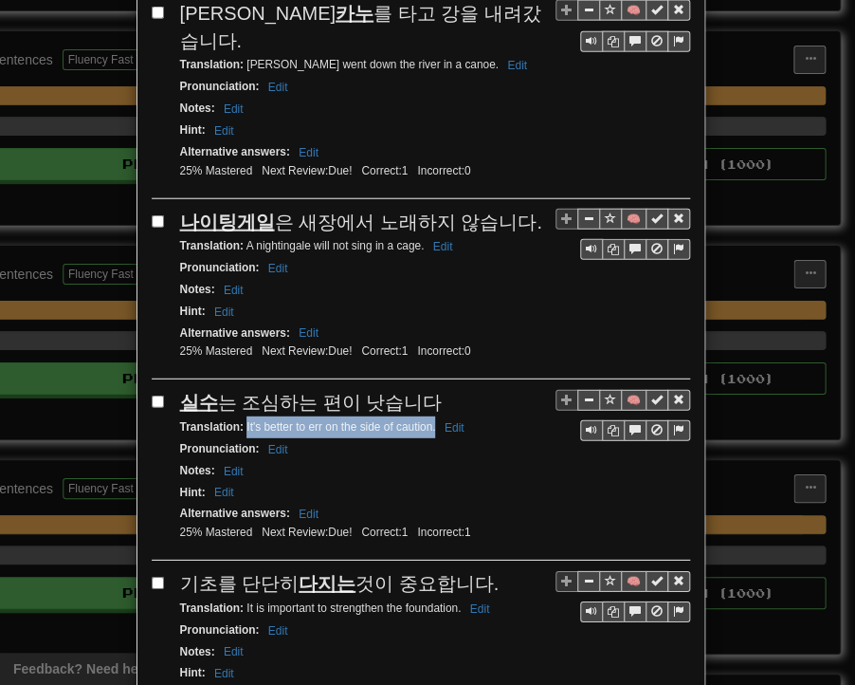
drag, startPoint x: 238, startPoint y: 213, endPoint x: 427, endPoint y: 214, distance: 188.7
click at [427, 420] on small "Translation : It's better to err on the side of caution. Edit" at bounding box center [325, 426] width 290 height 13
drag, startPoint x: 176, startPoint y: 368, endPoint x: 479, endPoint y: 368, distance: 302.5
click at [479, 570] on div "기초를 단단히 다지는 것이 중요합니다." at bounding box center [435, 584] width 510 height 28
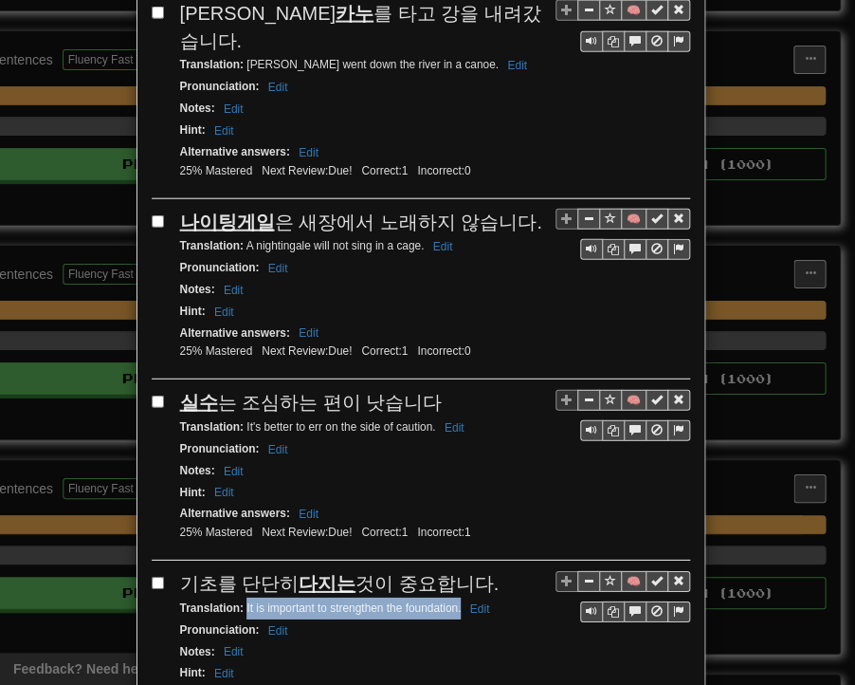
drag, startPoint x: 239, startPoint y: 389, endPoint x: 452, endPoint y: 391, distance: 213.4
click at [452, 601] on small "Translation : It is important to strengthen the foundation. Edit" at bounding box center [338, 607] width 316 height 13
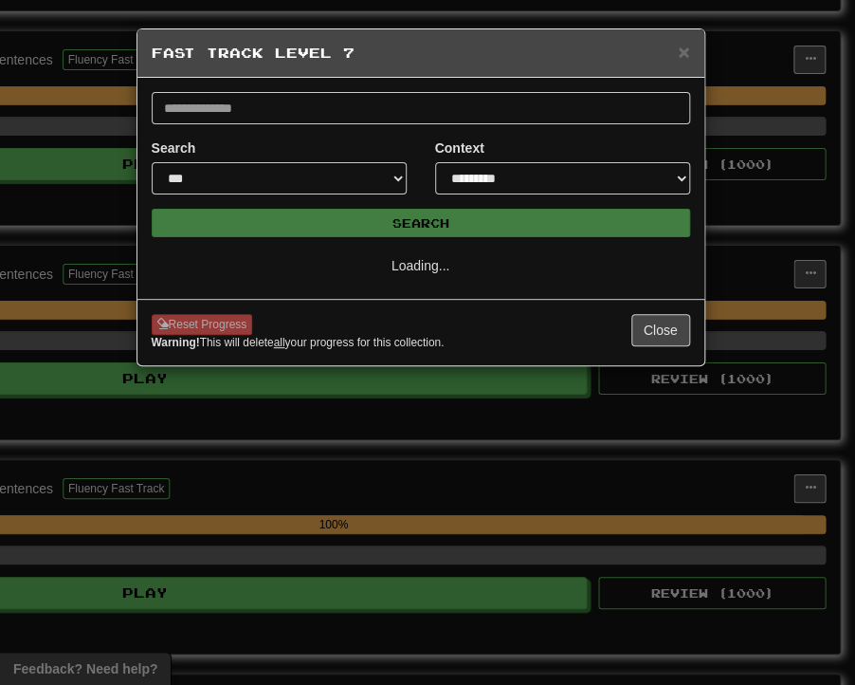
scroll to position [0, 0]
select select "**"
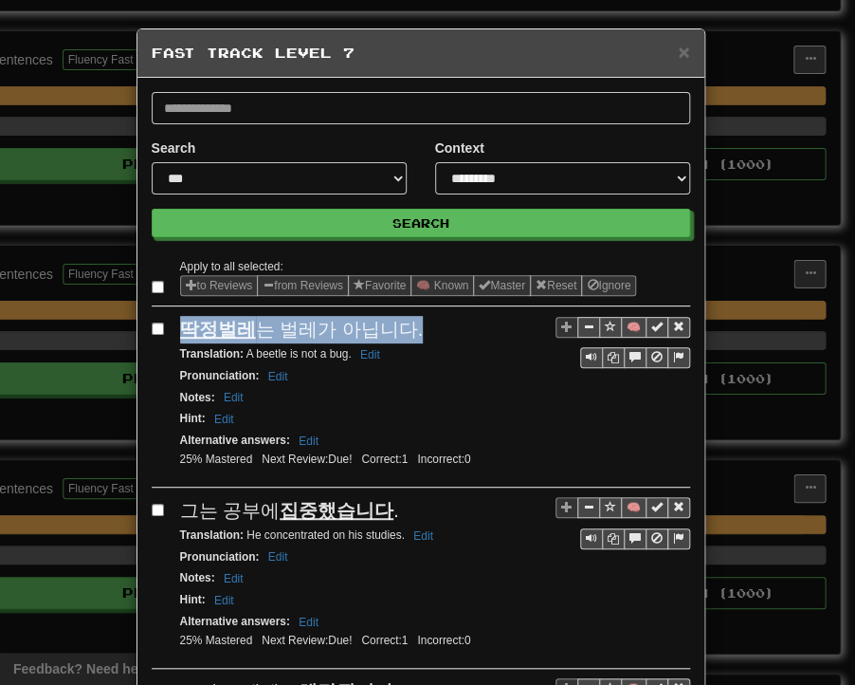
drag, startPoint x: 175, startPoint y: 327, endPoint x: 396, endPoint y: 329, distance: 221.9
click at [396, 329] on span "딱정벌레 는 벌레가 아닙니다." at bounding box center [302, 329] width 244 height 21
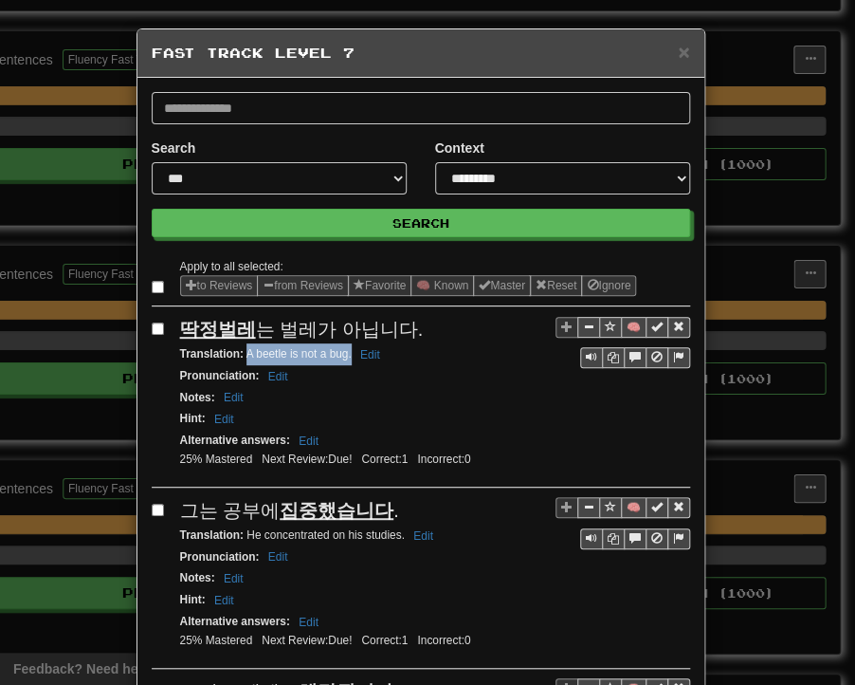
drag, startPoint x: 238, startPoint y: 356, endPoint x: 343, endPoint y: 356, distance: 105.3
click at [343, 356] on small "Translation : A beetle is not a bug. Edit" at bounding box center [283, 353] width 206 height 13
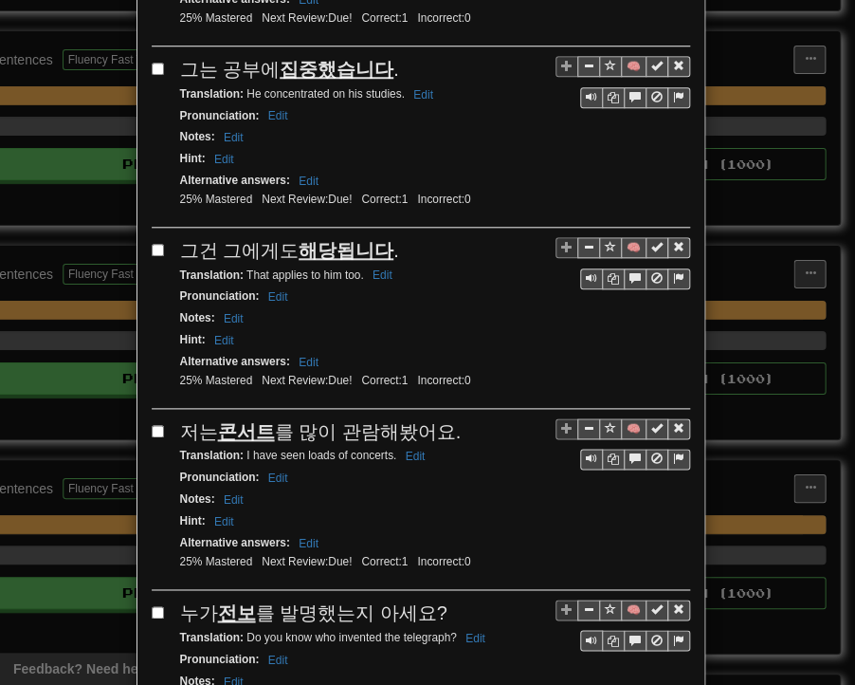
scroll to position [474, 0]
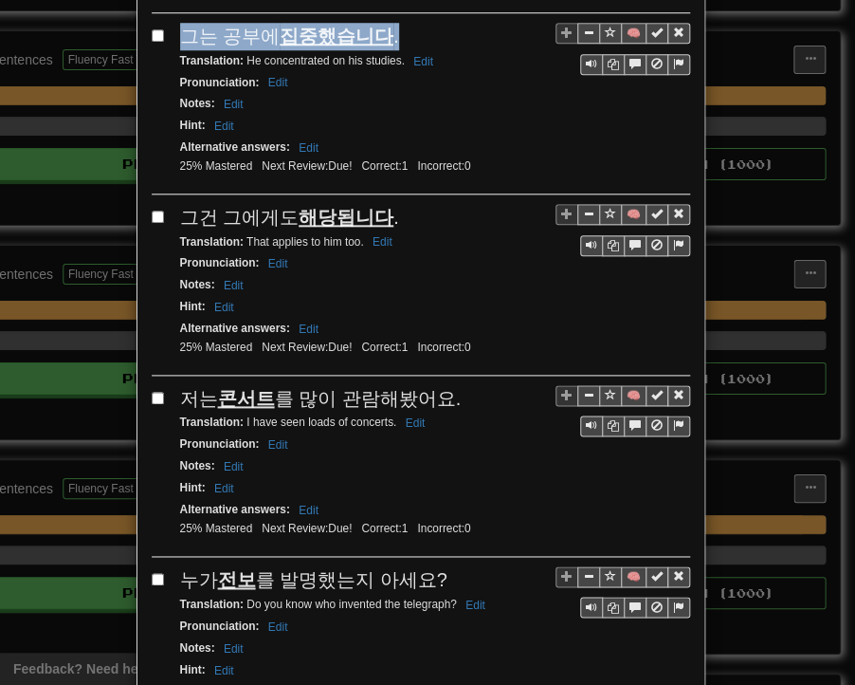
drag, startPoint x: 175, startPoint y: 38, endPoint x: 393, endPoint y: 28, distance: 218.4
click at [393, 28] on div "그는 공부에 집중했습니다 ." at bounding box center [435, 37] width 510 height 28
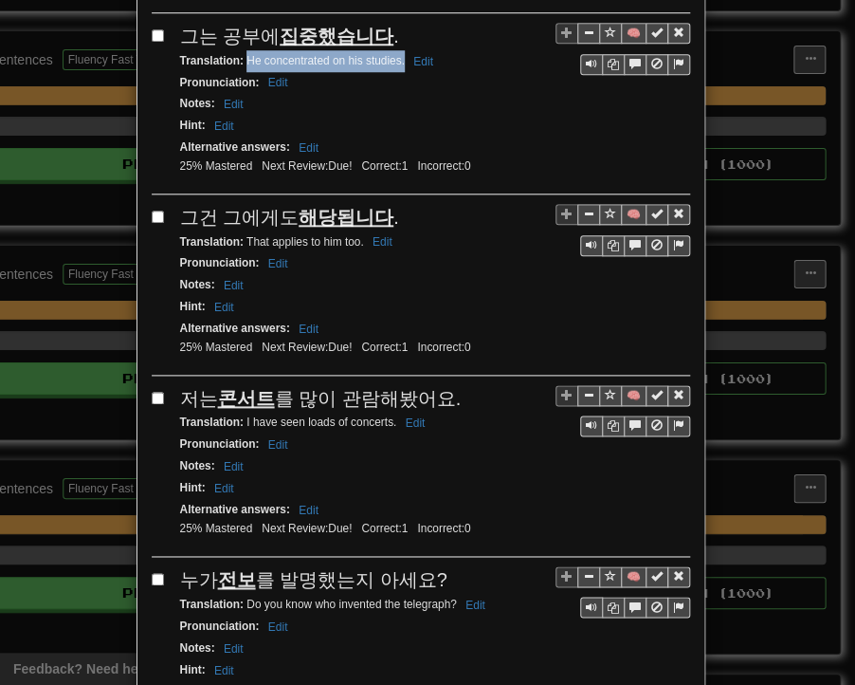
drag, startPoint x: 239, startPoint y: 57, endPoint x: 397, endPoint y: 57, distance: 158.4
click at [397, 57] on small "Translation : He concentrated on his studies. Edit" at bounding box center [309, 60] width 259 height 13
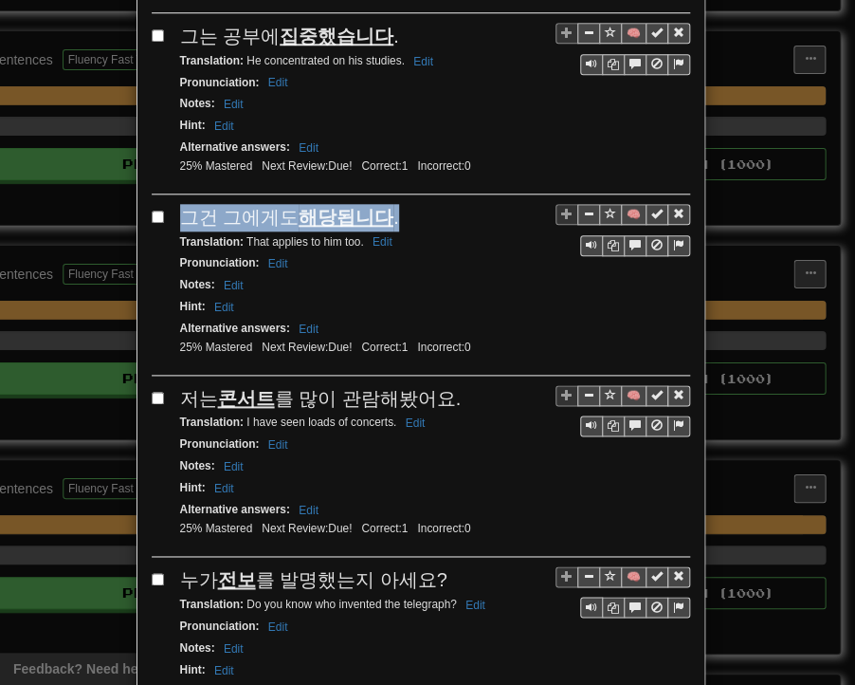
drag, startPoint x: 175, startPoint y: 199, endPoint x: 380, endPoint y: 219, distance: 206.8
click at [380, 219] on div "그건 그에게도 해당됩니다 ." at bounding box center [435, 218] width 510 height 28
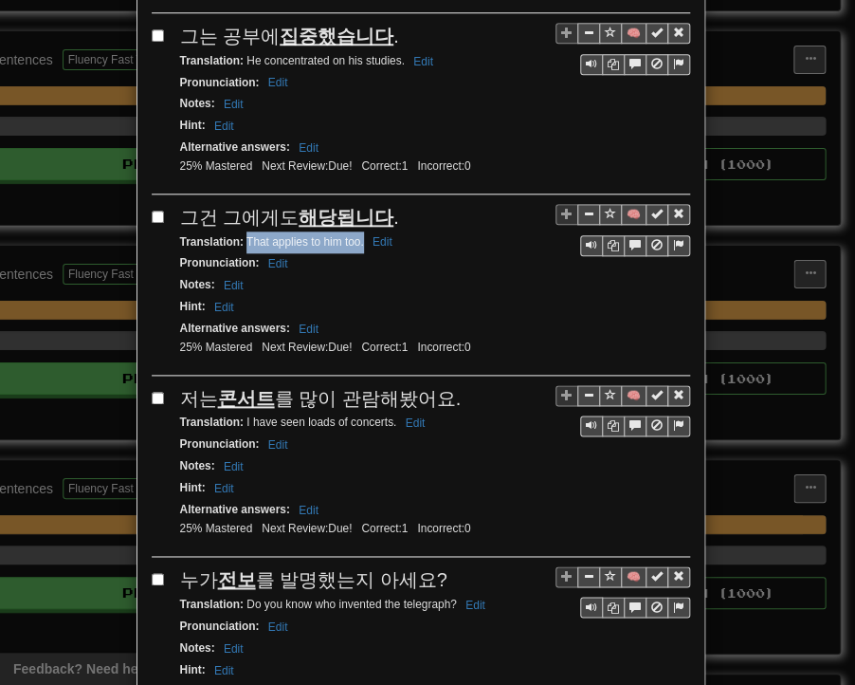
drag, startPoint x: 239, startPoint y: 233, endPoint x: 356, endPoint y: 236, distance: 116.7
click at [356, 236] on small "Translation : That applies to him too. Edit" at bounding box center [289, 241] width 218 height 13
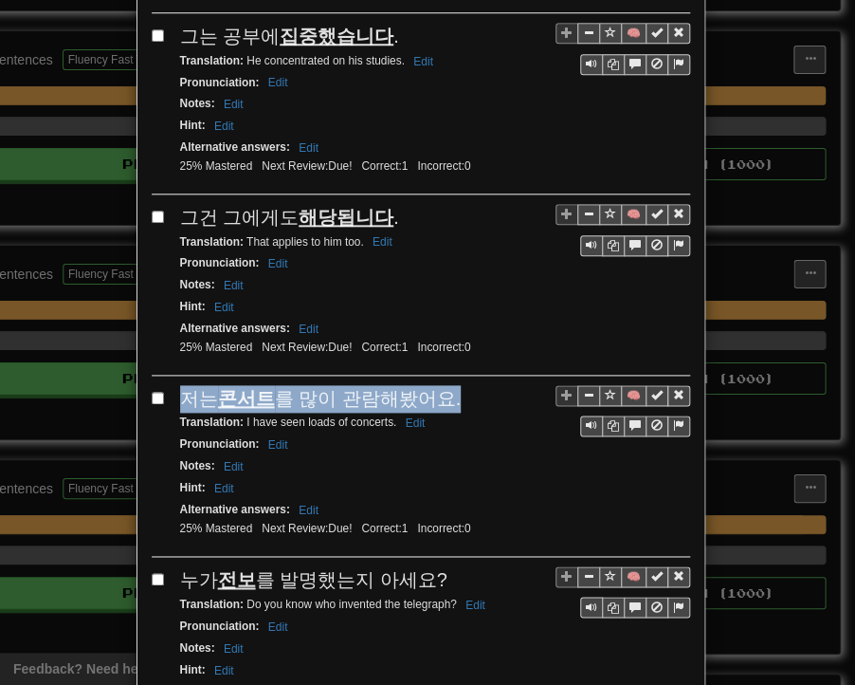
drag, startPoint x: 177, startPoint y: 387, endPoint x: 432, endPoint y: 381, distance: 254.2
click at [444, 385] on div "저는 콘서트 를 많이 관람해봤어요." at bounding box center [435, 399] width 510 height 28
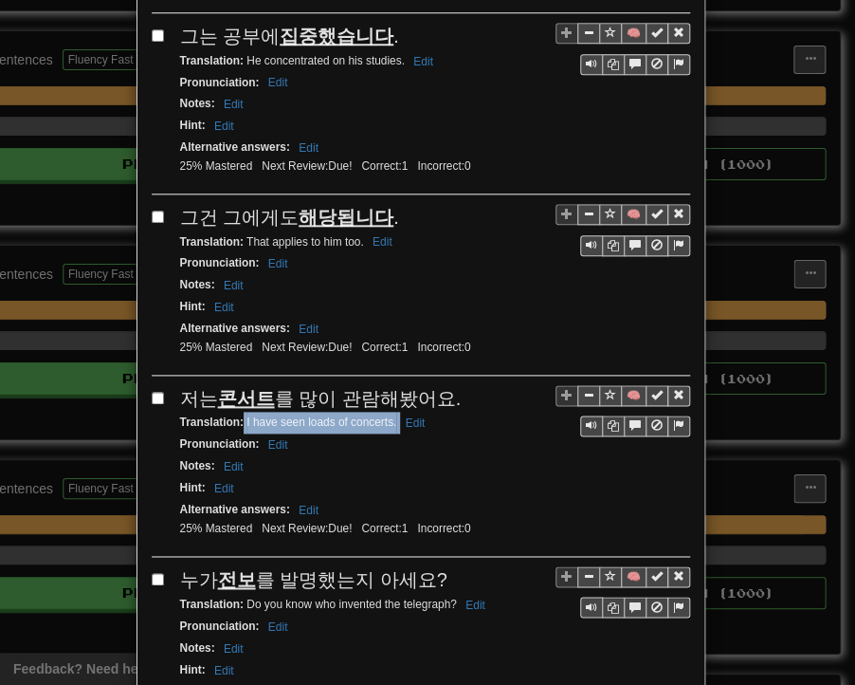
drag, startPoint x: 236, startPoint y: 409, endPoint x: 391, endPoint y: 413, distance: 154.6
click at [391, 415] on small "Translation : I have seen loads of concerts. Edit" at bounding box center [305, 421] width 251 height 13
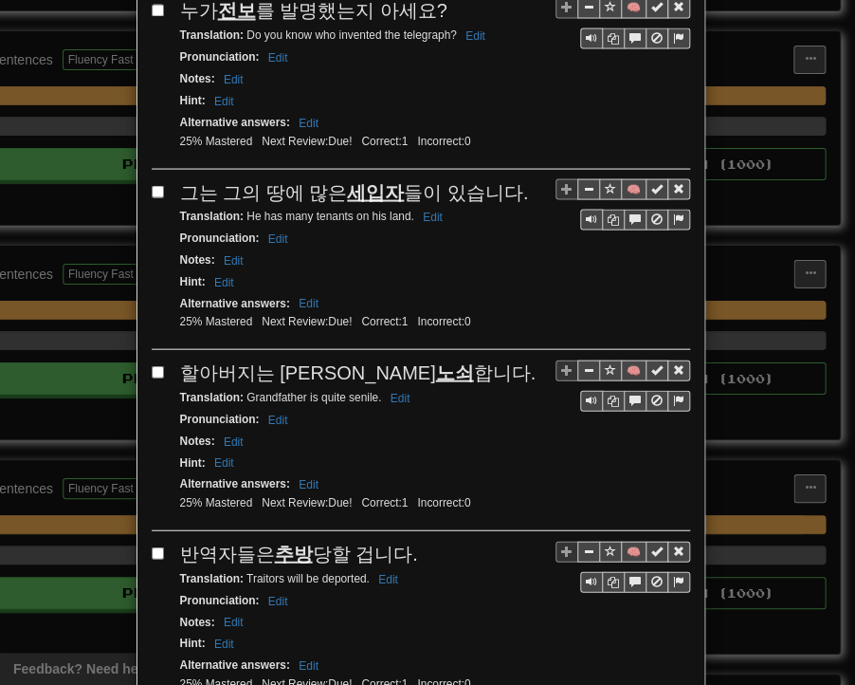
scroll to position [948, 0]
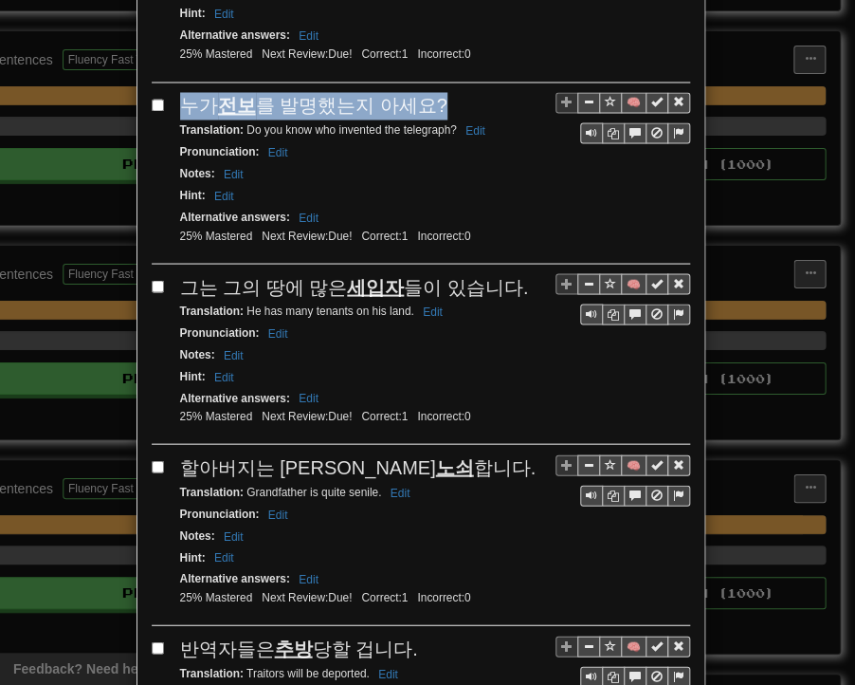
drag, startPoint x: 178, startPoint y: 88, endPoint x: 432, endPoint y: 86, distance: 254.2
click at [432, 92] on div "누가 전보 를 발명했는지 아세요?" at bounding box center [435, 106] width 510 height 28
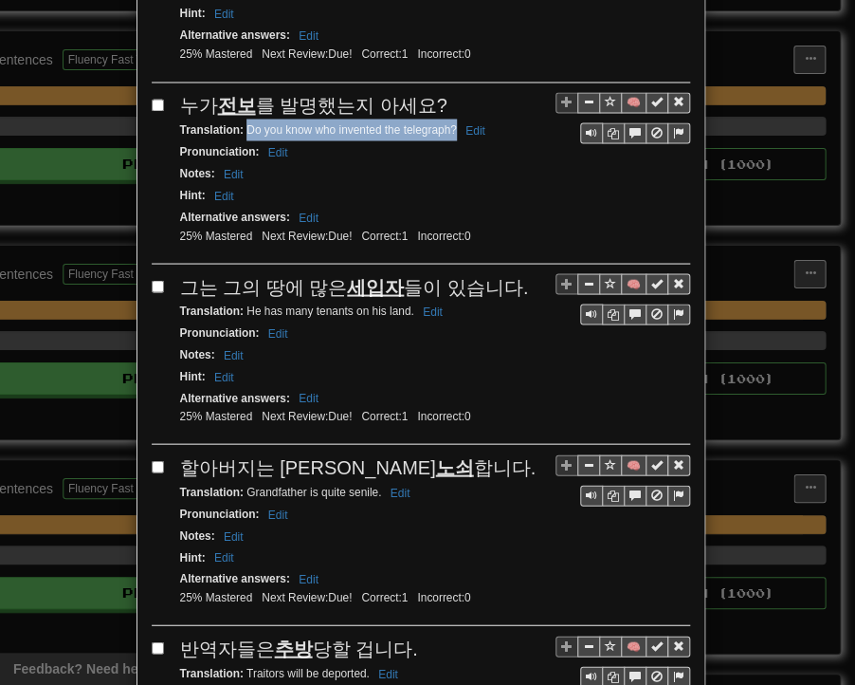
drag, startPoint x: 240, startPoint y: 111, endPoint x: 448, endPoint y: 113, distance: 207.7
click at [448, 122] on small "Translation : Do you know who invented the telegraph? Edit" at bounding box center [335, 128] width 311 height 13
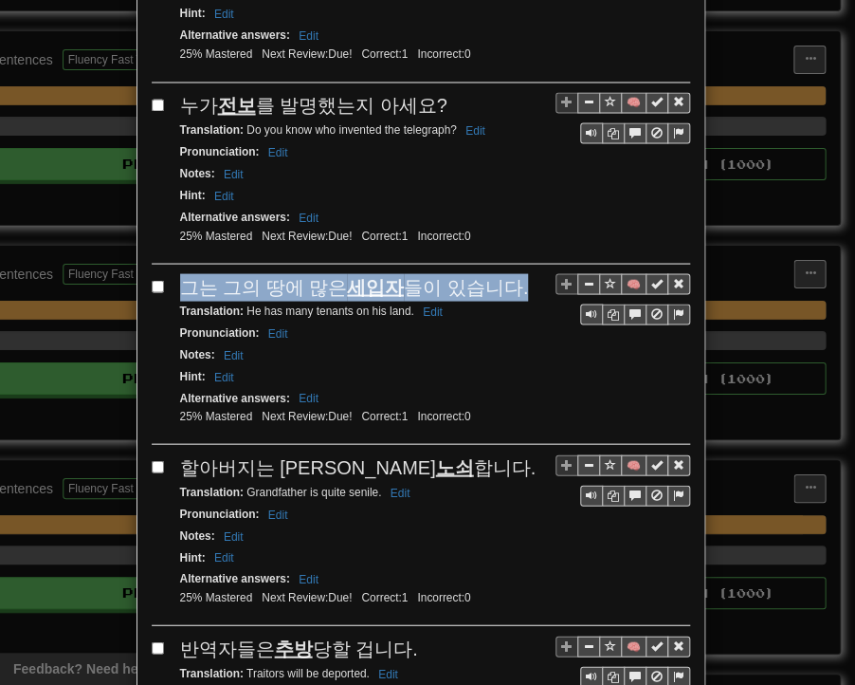
drag, startPoint x: 175, startPoint y: 270, endPoint x: 501, endPoint y: 268, distance: 325.3
click at [501, 273] on div "그는 그의 땅에 많은 세입자 들이 있습니다." at bounding box center [435, 287] width 510 height 28
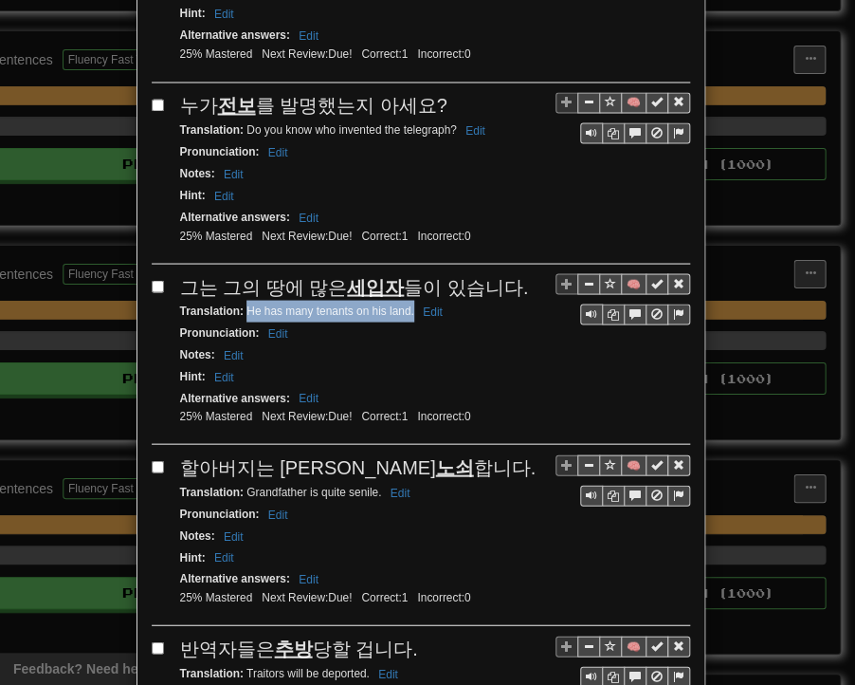
drag, startPoint x: 242, startPoint y: 293, endPoint x: 406, endPoint y: 290, distance: 164.1
click at [406, 303] on small "Translation : He has many tenants on his land. Edit" at bounding box center [314, 309] width 268 height 13
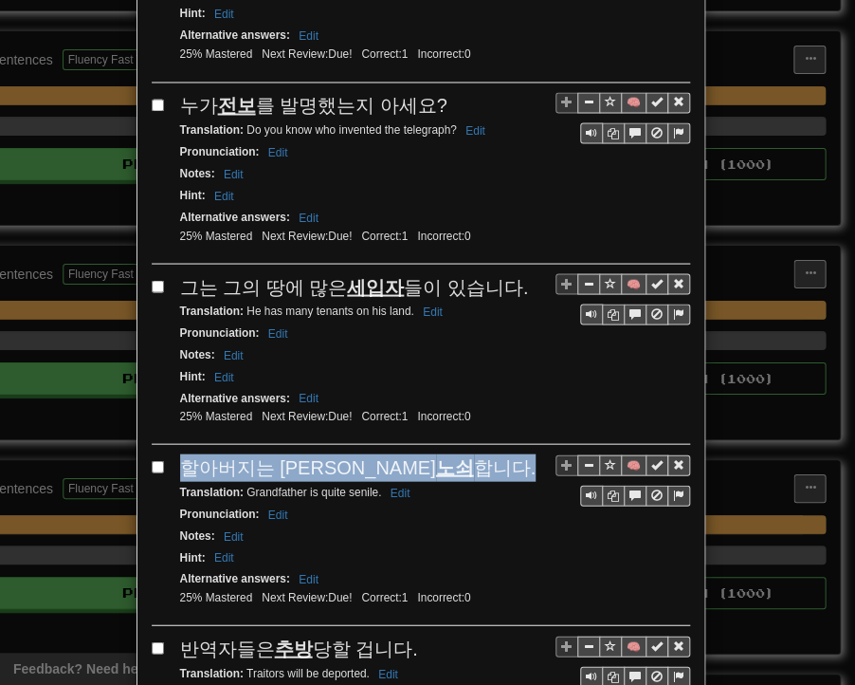
drag, startPoint x: 175, startPoint y: 443, endPoint x: 395, endPoint y: 441, distance: 220.0
click at [397, 453] on div "할아버지는 꽤나 노쇠 합니다." at bounding box center [435, 467] width 510 height 28
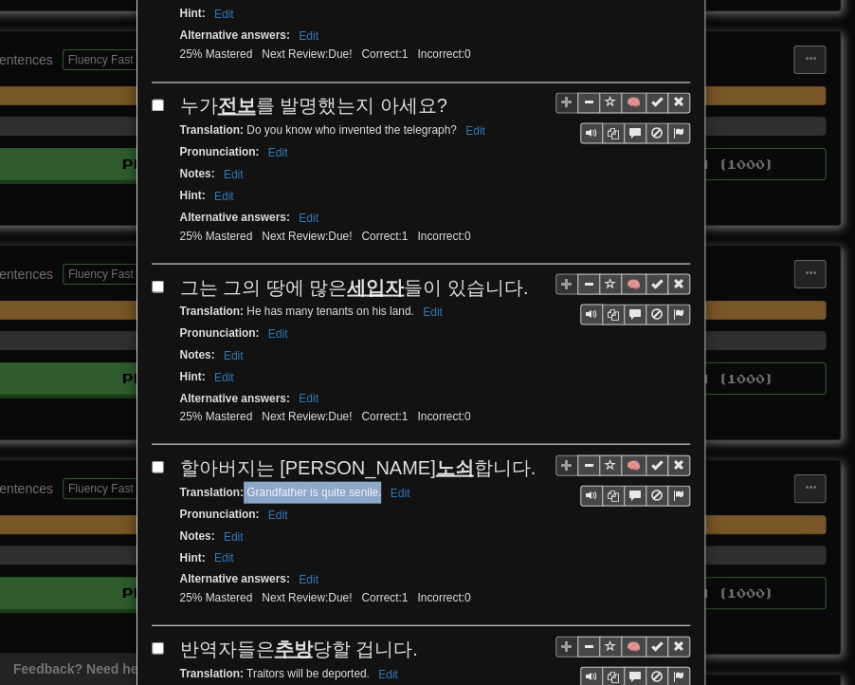
drag, startPoint x: 237, startPoint y: 468, endPoint x: 371, endPoint y: 466, distance: 133.7
click at [372, 485] on small "Translation : Grandfather is quite senile. Edit" at bounding box center [298, 491] width 236 height 13
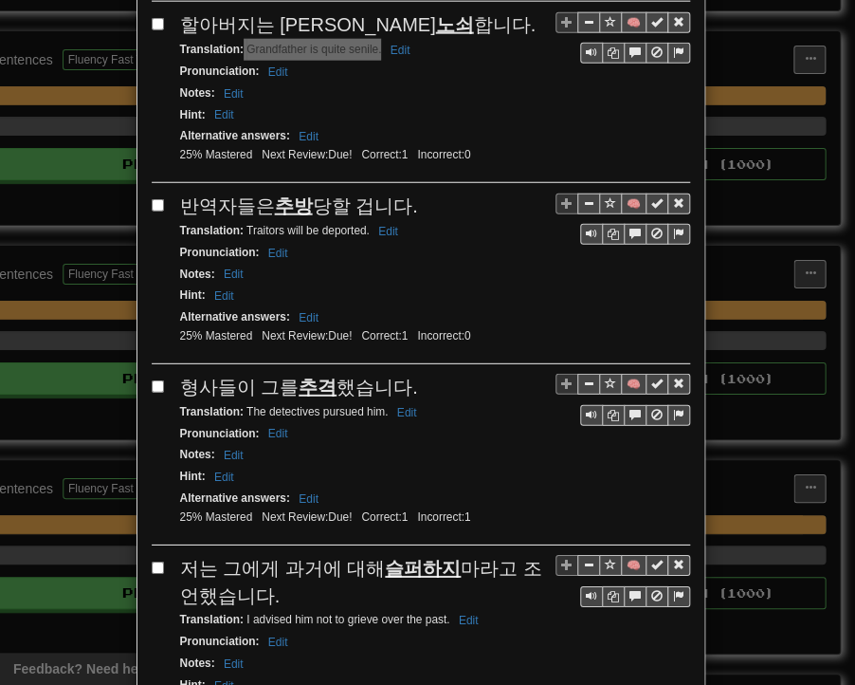
scroll to position [1423, 0]
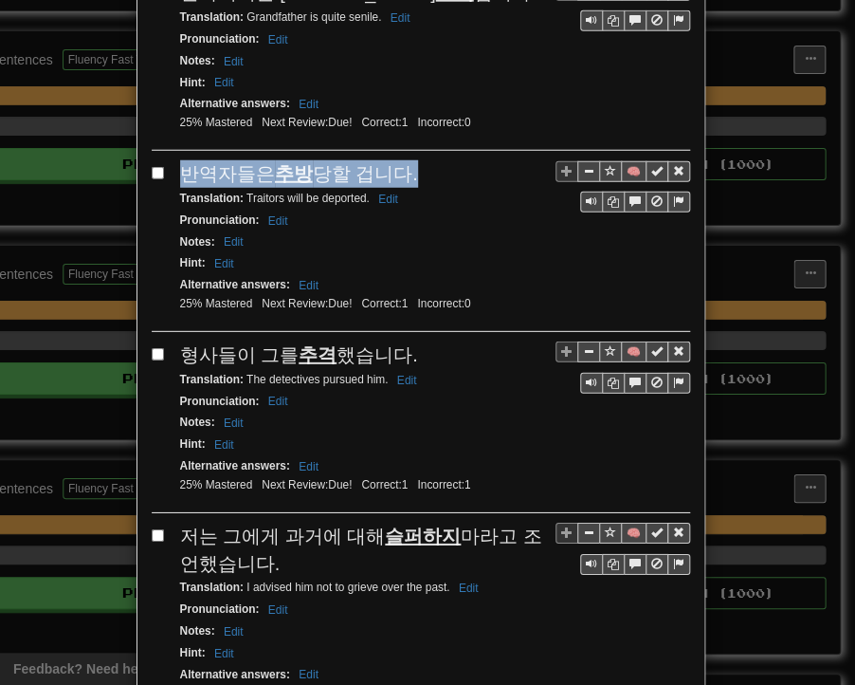
drag, startPoint x: 175, startPoint y: 153, endPoint x: 401, endPoint y: 145, distance: 225.8
click at [401, 160] on div "반역자들은 추방 당할 겁니다." at bounding box center [435, 174] width 510 height 28
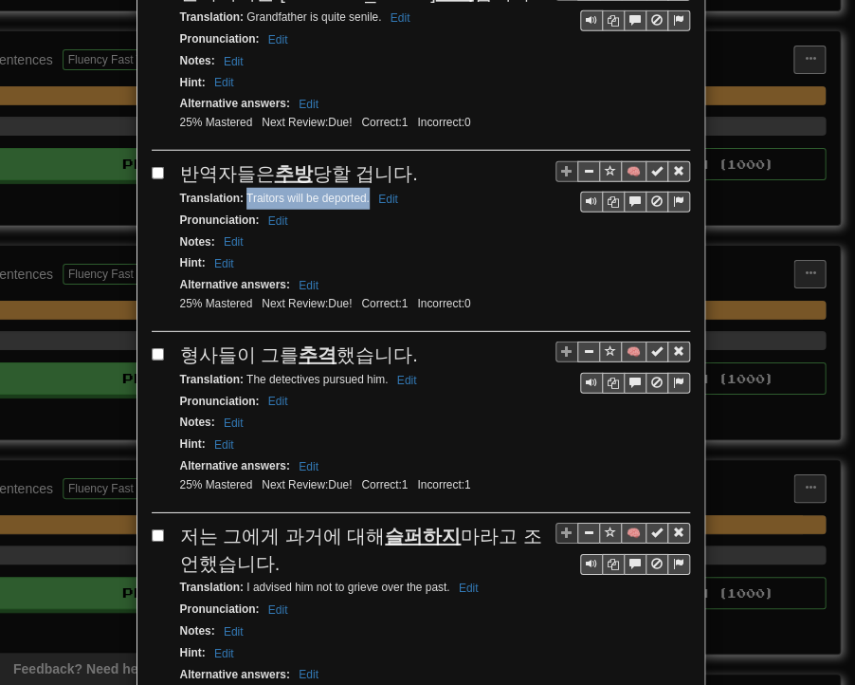
drag, startPoint x: 239, startPoint y: 172, endPoint x: 360, endPoint y: 173, distance: 121.4
click at [360, 192] on small "Translation : Traitors will be deported. Edit" at bounding box center [292, 198] width 224 height 13
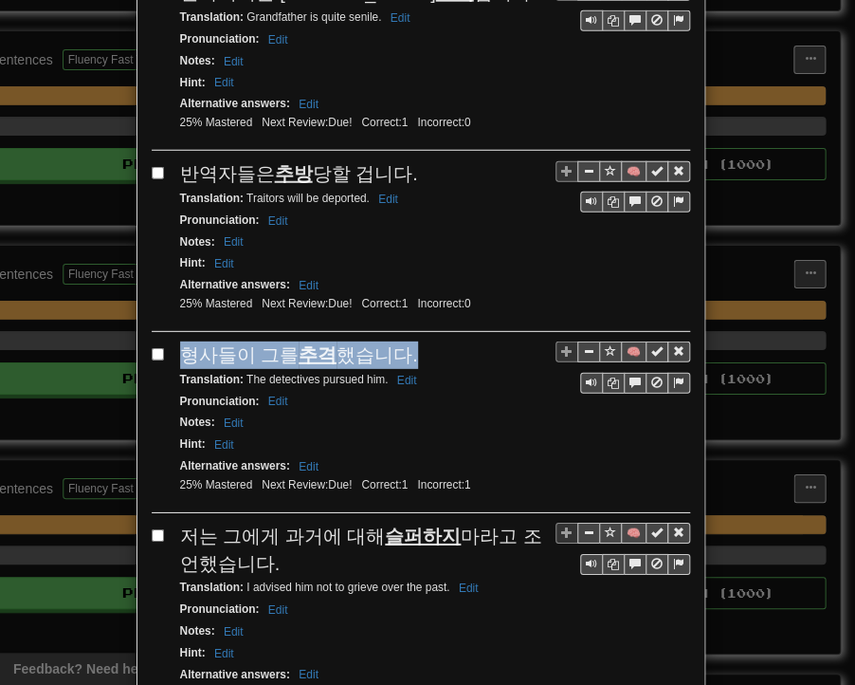
drag, startPoint x: 173, startPoint y: 323, endPoint x: 403, endPoint y: 327, distance: 230.5
click at [403, 341] on div "형사들이 그를 추격 했습니다." at bounding box center [435, 355] width 510 height 28
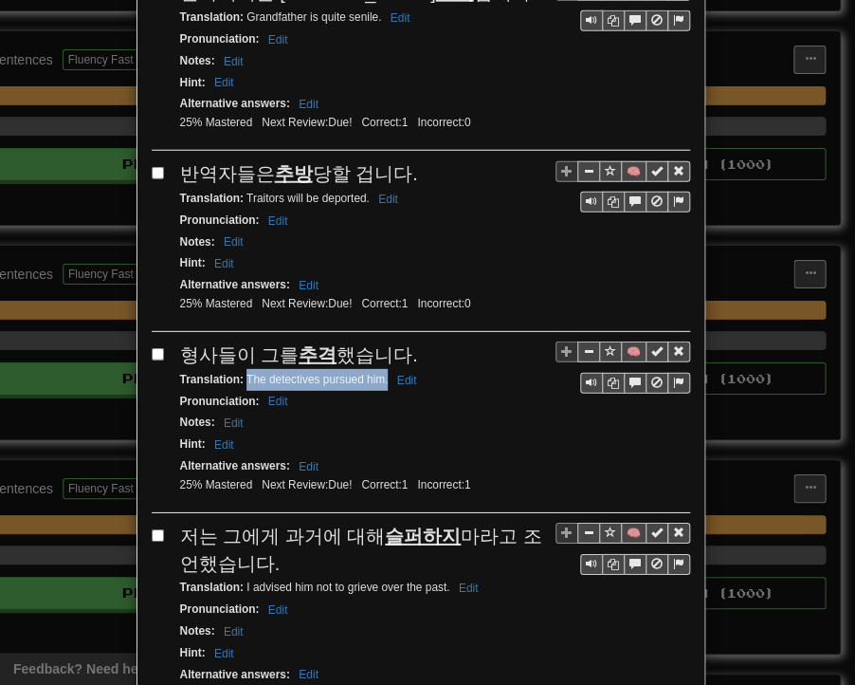
drag, startPoint x: 239, startPoint y: 344, endPoint x: 381, endPoint y: 350, distance: 142.4
click at [381, 373] on small "Translation : The detectives pursued him. Edit" at bounding box center [301, 379] width 243 height 13
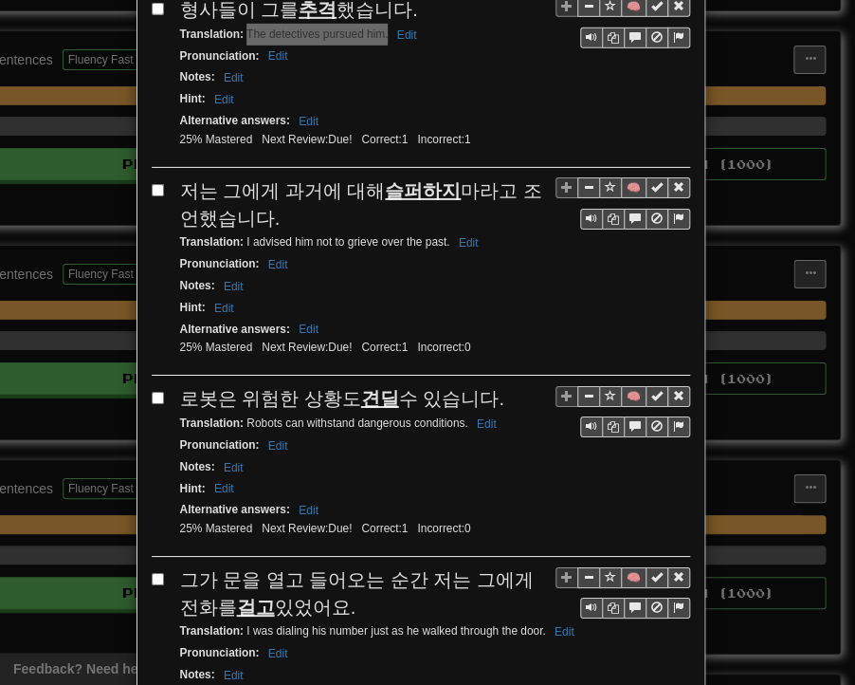
scroll to position [1802, 0]
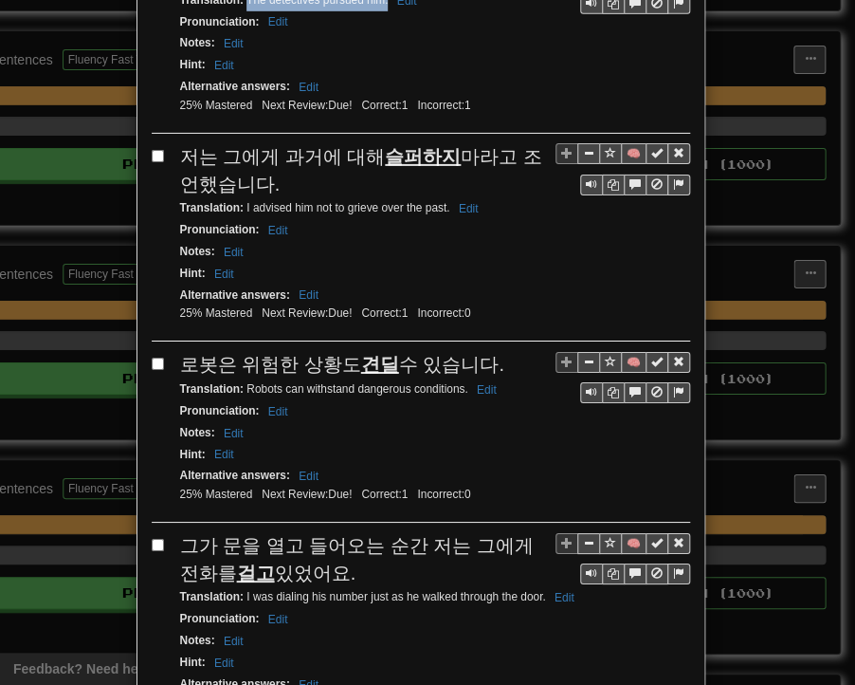
drag, startPoint x: 176, startPoint y: 115, endPoint x: 247, endPoint y: 138, distance: 74.1
click at [247, 143] on div "저는 그에게 과거에 대해 슬퍼하지 마라고 조언했습니다." at bounding box center [435, 170] width 510 height 54
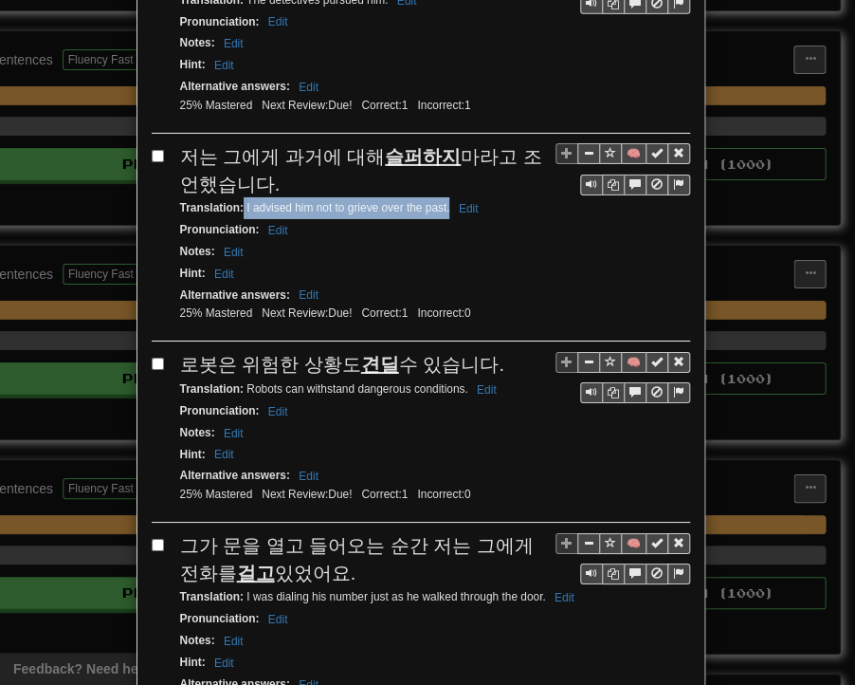
drag, startPoint x: 237, startPoint y: 172, endPoint x: 440, endPoint y: 175, distance: 203.0
click at [441, 201] on small "Translation : I advised him not to grieve over the past. Edit" at bounding box center [332, 207] width 304 height 13
drag, startPoint x: 175, startPoint y: 323, endPoint x: 489, endPoint y: 323, distance: 313.9
click at [489, 351] on div "로봇은 위험한 상황도 견딜 수 있습니다." at bounding box center [435, 365] width 510 height 28
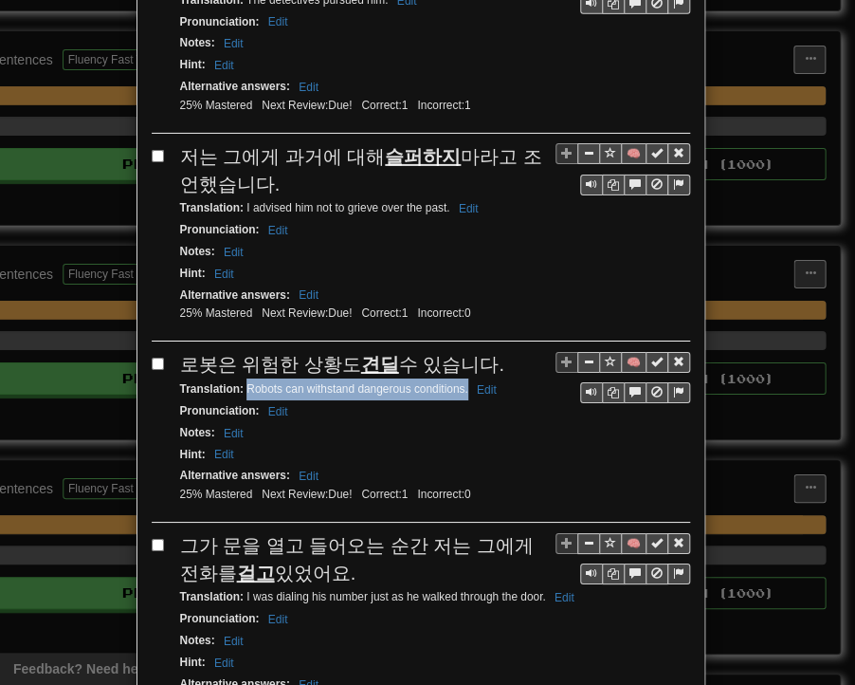
drag, startPoint x: 238, startPoint y: 350, endPoint x: 455, endPoint y: 350, distance: 217.2
click at [460, 382] on small "Translation : Robots can withstand dangerous conditions. Edit" at bounding box center [341, 388] width 322 height 13
drag, startPoint x: 178, startPoint y: 498, endPoint x: 331, endPoint y: 528, distance: 155.7
click at [331, 532] on div "그가 문을 열고 들어오는 순간 저는 그에게 전화를 걸고 있었어요." at bounding box center [435, 559] width 510 height 54
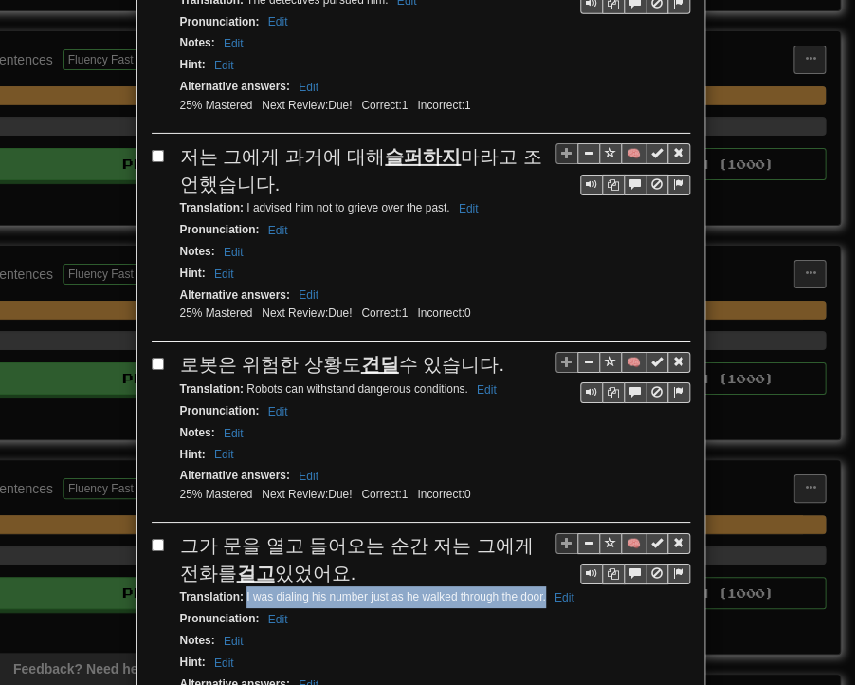
drag, startPoint x: 238, startPoint y: 553, endPoint x: 537, endPoint y: 557, distance: 298.8
click at [537, 590] on small "Translation : I was dialing his number just as he walked through the door. Edit" at bounding box center [380, 596] width 400 height 13
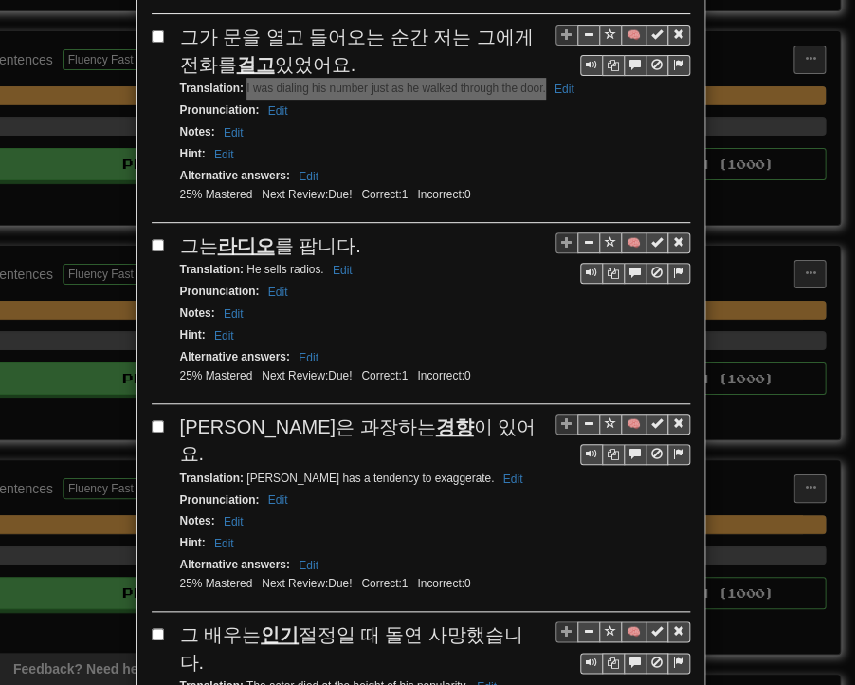
scroll to position [2371, 0]
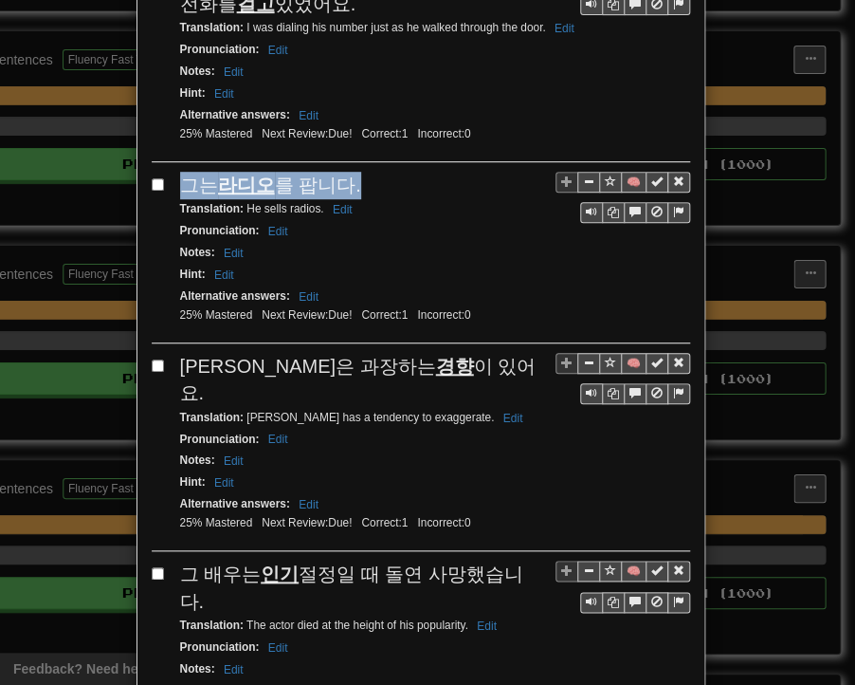
drag, startPoint x: 172, startPoint y: 141, endPoint x: 353, endPoint y: 142, distance: 181.1
click at [353, 172] on div "그는 라디오 를 팝니다." at bounding box center [435, 186] width 510 height 28
drag, startPoint x: 235, startPoint y: 163, endPoint x: 315, endPoint y: 168, distance: 79.8
click at [315, 202] on small "Translation : He sells radios. Edit" at bounding box center [269, 208] width 178 height 13
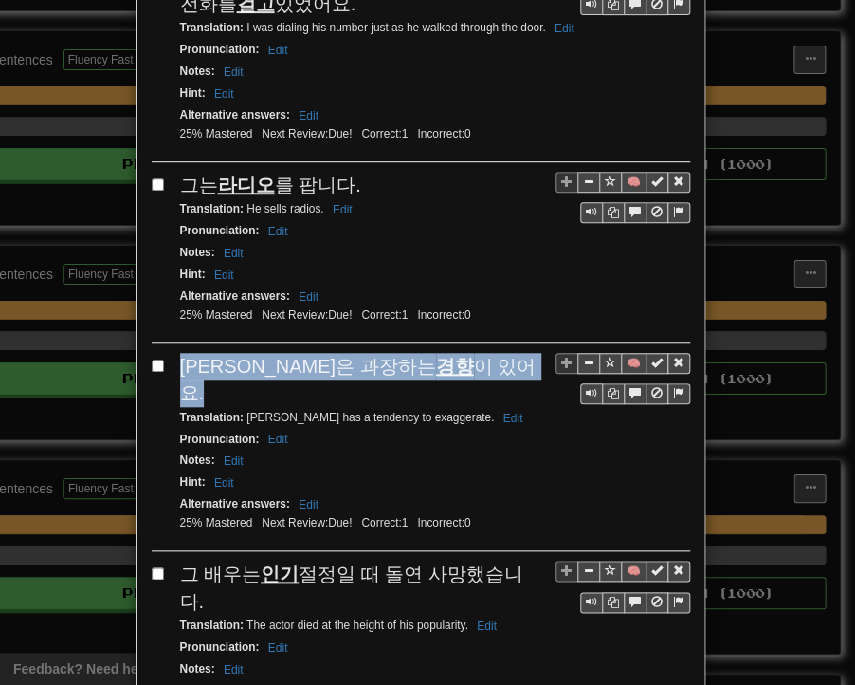
drag, startPoint x: 175, startPoint y: 316, endPoint x: 412, endPoint y: 315, distance: 237.1
click at [412, 353] on div "[PERSON_NAME]은 과장하는 경향 이 있어요." at bounding box center [435, 380] width 510 height 54
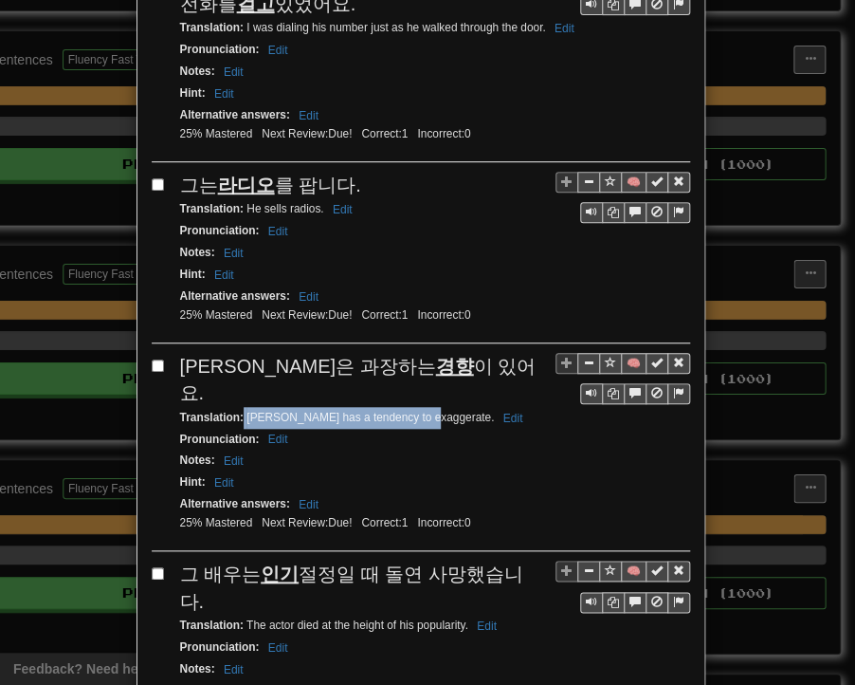
drag, startPoint x: 237, startPoint y: 342, endPoint x: 414, endPoint y: 340, distance: 176.4
click at [414, 411] on small "Translation : [PERSON_NAME] has a tendency to exaggerate. Edit" at bounding box center [354, 417] width 349 height 13
drag, startPoint x: 178, startPoint y: 498, endPoint x: 522, endPoint y: 493, distance: 343.4
click at [522, 563] on span "그 배우는 인기 절정일 때 돌연 사망했습니다." at bounding box center [351, 587] width 343 height 48
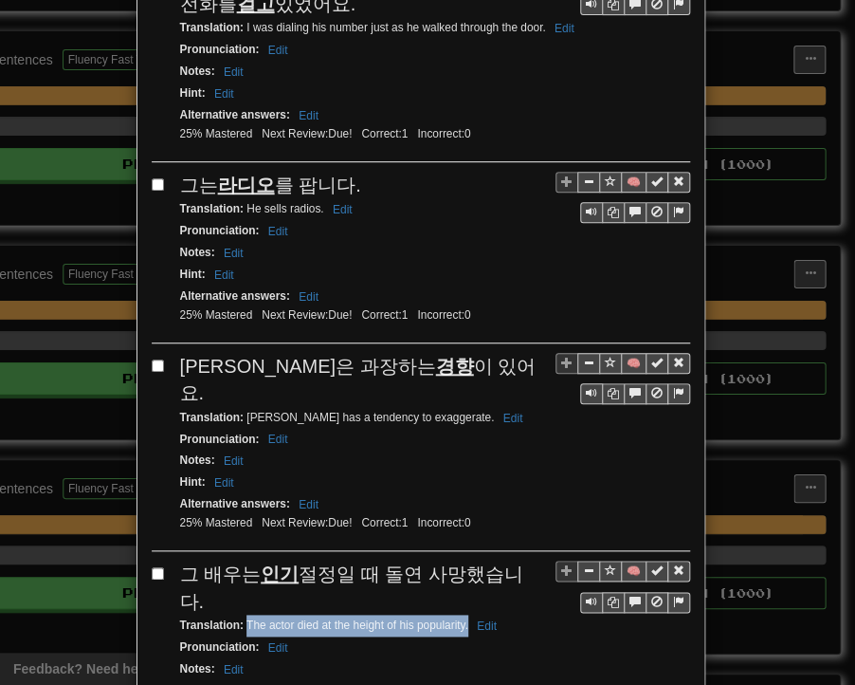
drag, startPoint x: 239, startPoint y: 516, endPoint x: 460, endPoint y: 524, distance: 221.1
click at [460, 615] on div "Translation : The actor died at the height of his popularity. Edit" at bounding box center [435, 626] width 510 height 22
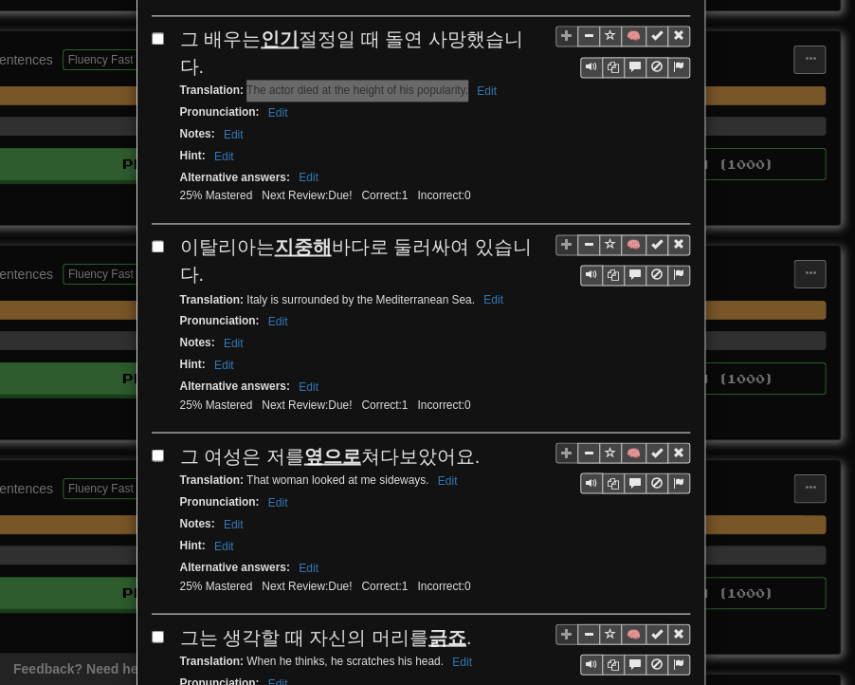
scroll to position [2940, 0]
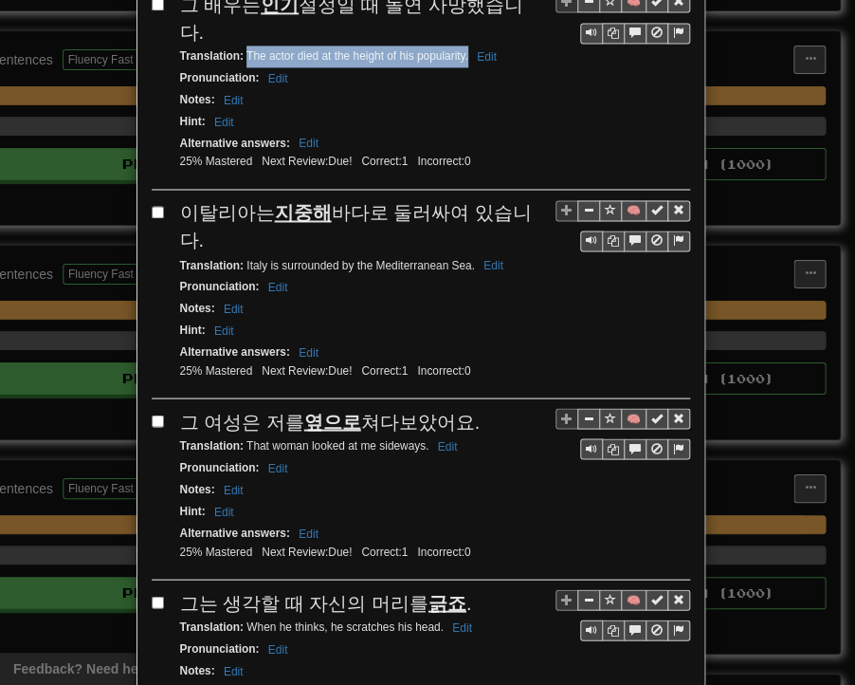
drag, startPoint x: 175, startPoint y: 102, endPoint x: 528, endPoint y: 107, distance: 352.8
click at [528, 202] on span "이탈리아는 지중해 바다로 둘러싸여 있습니다." at bounding box center [356, 226] width 352 height 48
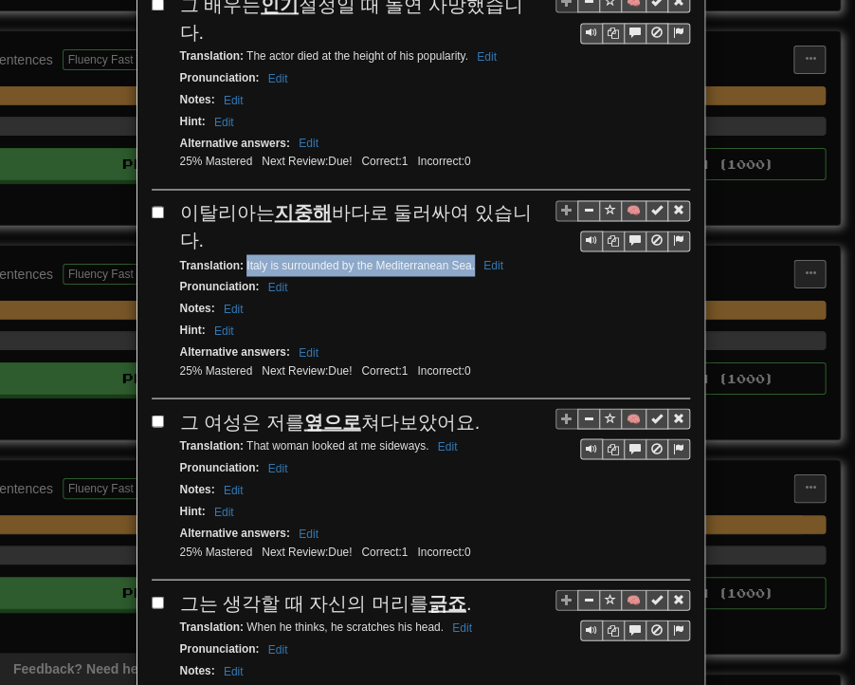
drag, startPoint x: 240, startPoint y: 124, endPoint x: 467, endPoint y: 129, distance: 226.7
click at [467, 258] on small "Translation : [GEOGRAPHIC_DATA] is surrounded by the Mediterranean Sea. Edit" at bounding box center [344, 264] width 329 height 13
drag, startPoint x: 175, startPoint y: 280, endPoint x: 465, endPoint y: 279, distance: 290.2
click at [465, 408] on div "그 여성은 저를 옆으로 쳐다보았어요." at bounding box center [435, 422] width 510 height 28
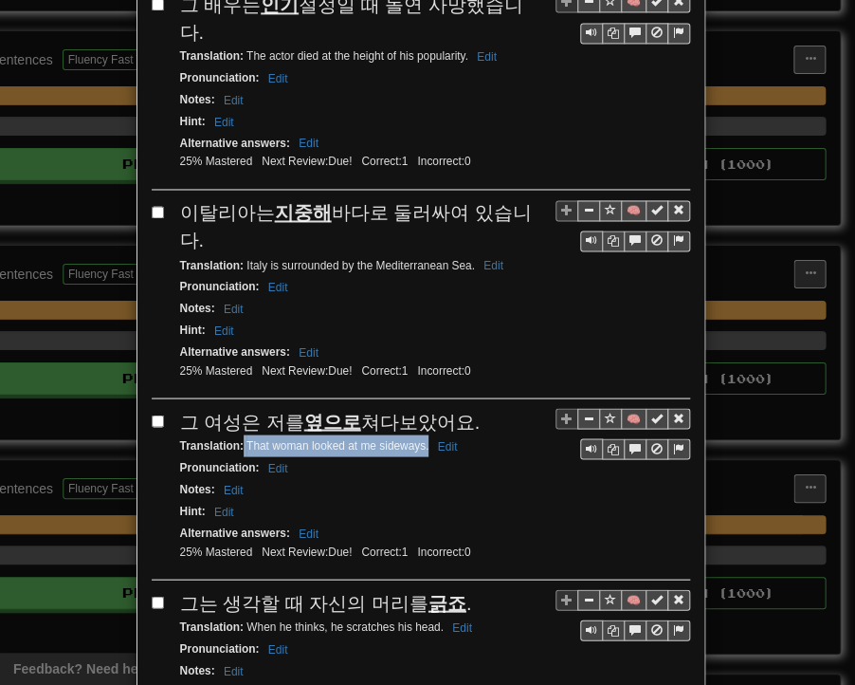
drag, startPoint x: 237, startPoint y: 303, endPoint x: 421, endPoint y: 308, distance: 184.1
click at [421, 434] on div "Translation : That woman looked at me sideways. Edit" at bounding box center [435, 445] width 510 height 22
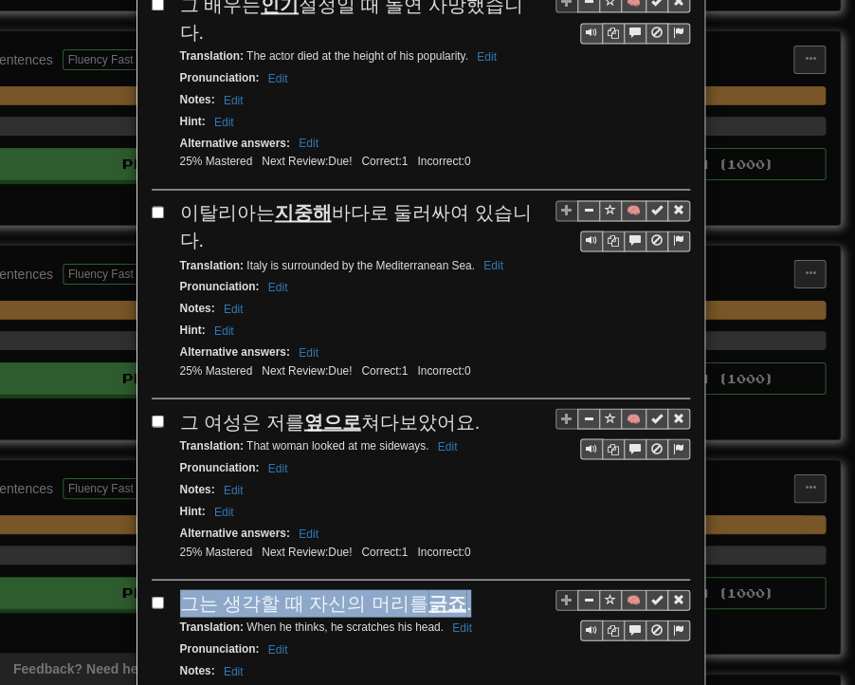
drag, startPoint x: 175, startPoint y: 452, endPoint x: 451, endPoint y: 456, distance: 277.0
click at [451, 589] on div "그는 생각할 때 자신의 머리를 긁죠 ." at bounding box center [435, 603] width 510 height 28
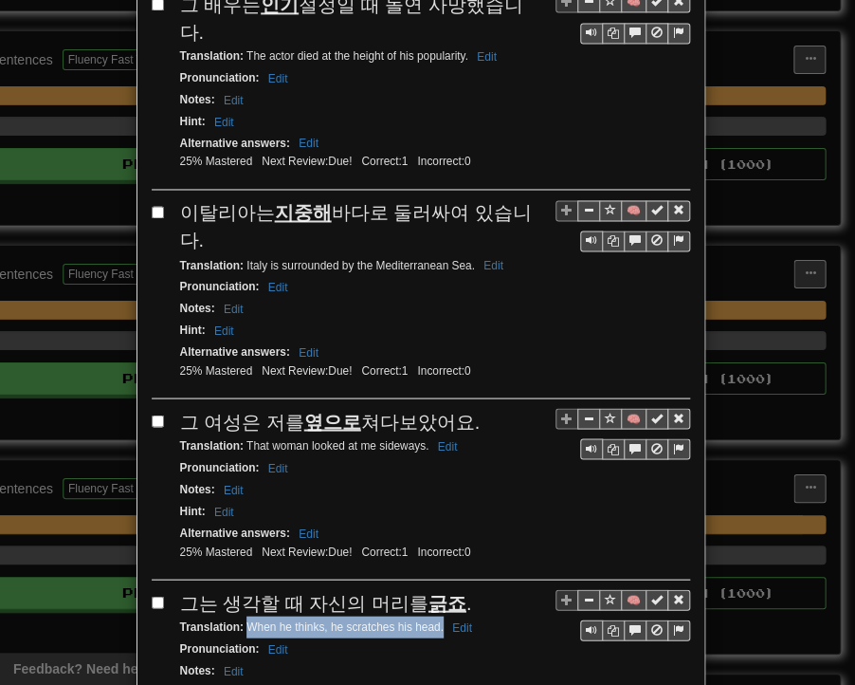
drag, startPoint x: 239, startPoint y: 486, endPoint x: 436, endPoint y: 482, distance: 197.3
click at [436, 616] on div "Translation : When he thinks, he scratches his head. Edit" at bounding box center [435, 627] width 510 height 22
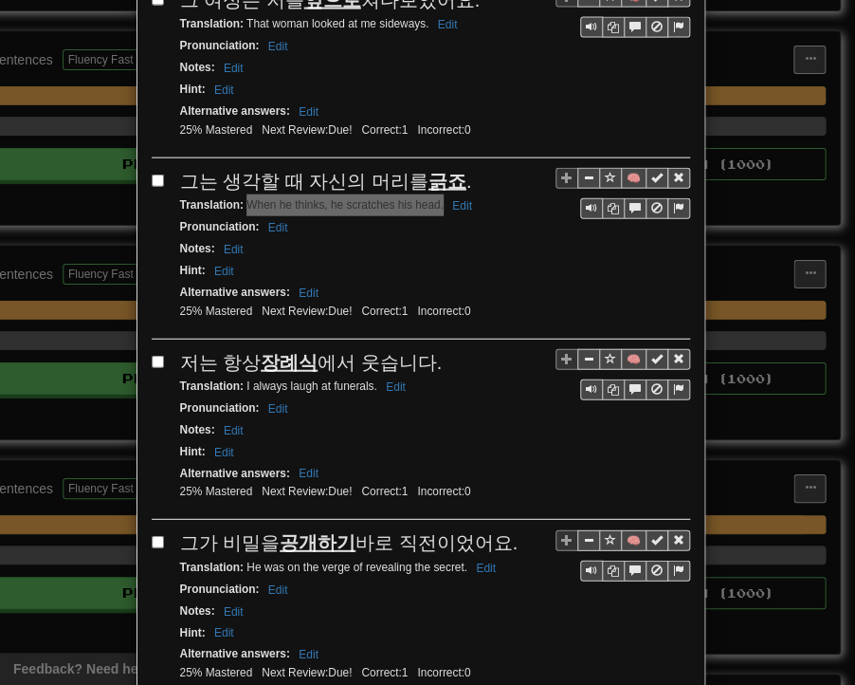
scroll to position [3384, 0]
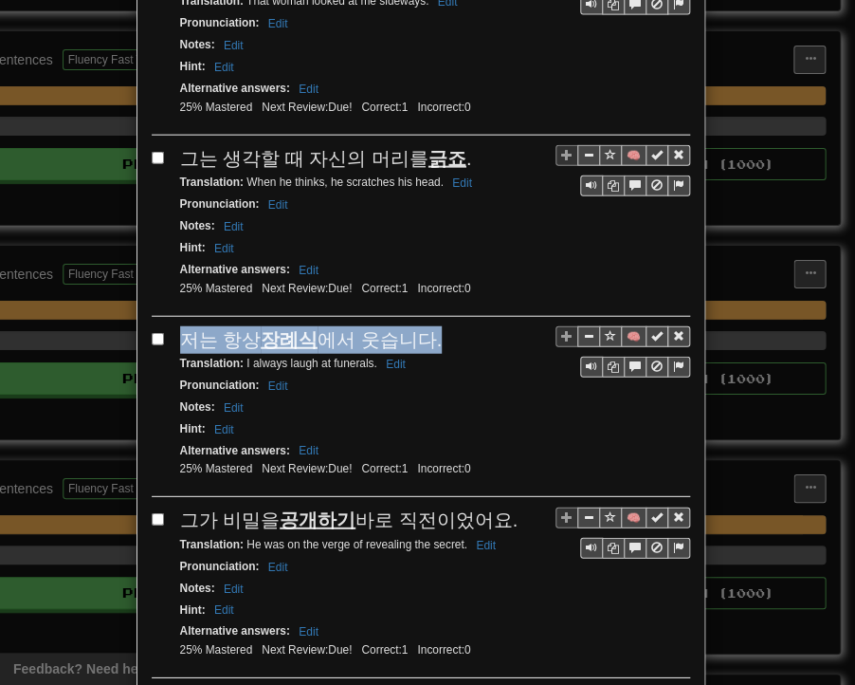
drag, startPoint x: 175, startPoint y: 191, endPoint x: 423, endPoint y: 194, distance: 248.5
click at [423, 326] on div "저는 항상 장례식 에서 웃습니다." at bounding box center [435, 340] width 510 height 28
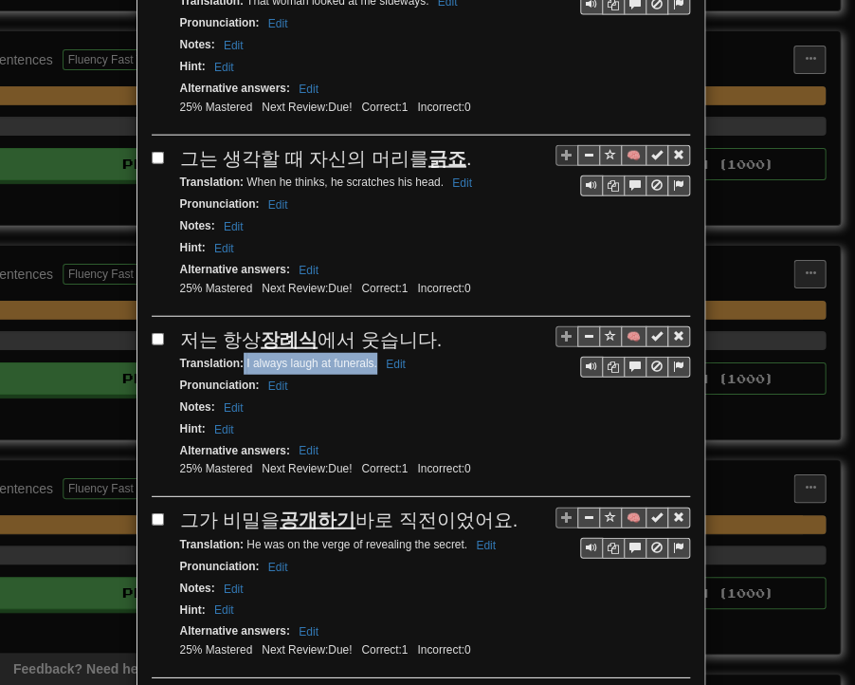
drag, startPoint x: 235, startPoint y: 215, endPoint x: 370, endPoint y: 213, distance: 134.7
click at [370, 357] on small "Translation : I always laugh at funerals. Edit" at bounding box center [295, 363] width 231 height 13
drag, startPoint x: 175, startPoint y: 365, endPoint x: 510, endPoint y: 369, distance: 334.8
click at [510, 506] on div "그가 비밀을 공개하기 바로 직전이었어요." at bounding box center [435, 520] width 510 height 28
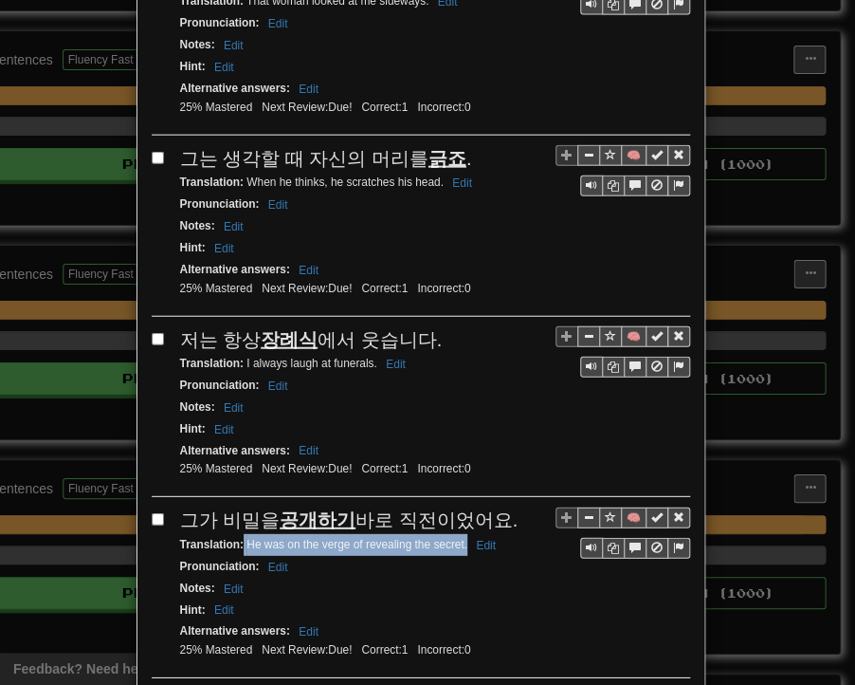
drag, startPoint x: 236, startPoint y: 393, endPoint x: 459, endPoint y: 394, distance: 222.9
click at [459, 538] on small "Translation : He was on the verge of revealing the secret. Edit" at bounding box center [341, 544] width 322 height 13
click at [552, 599] on div "Hint : Edit" at bounding box center [435, 610] width 510 height 22
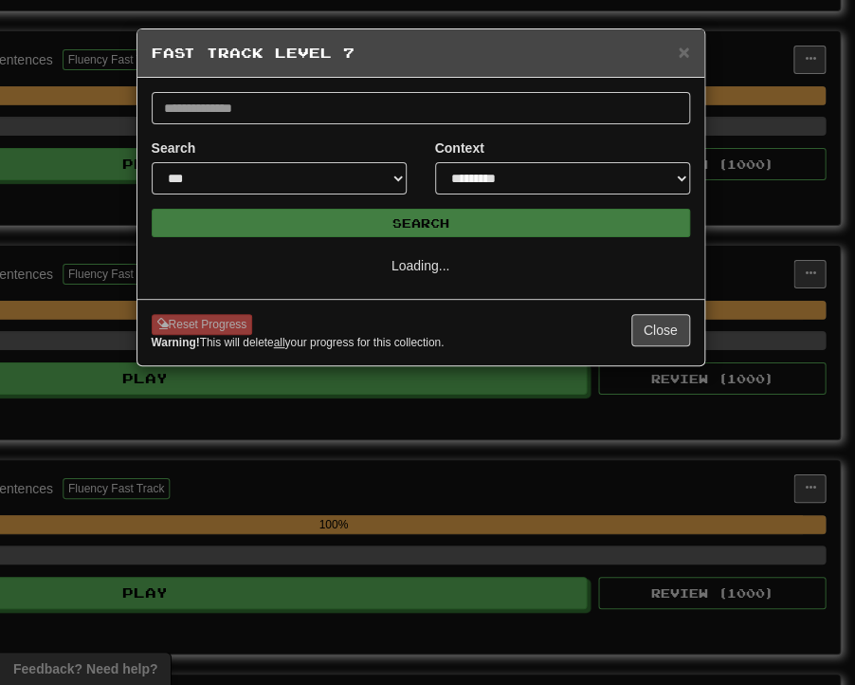
scroll to position [0, 0]
select select "**"
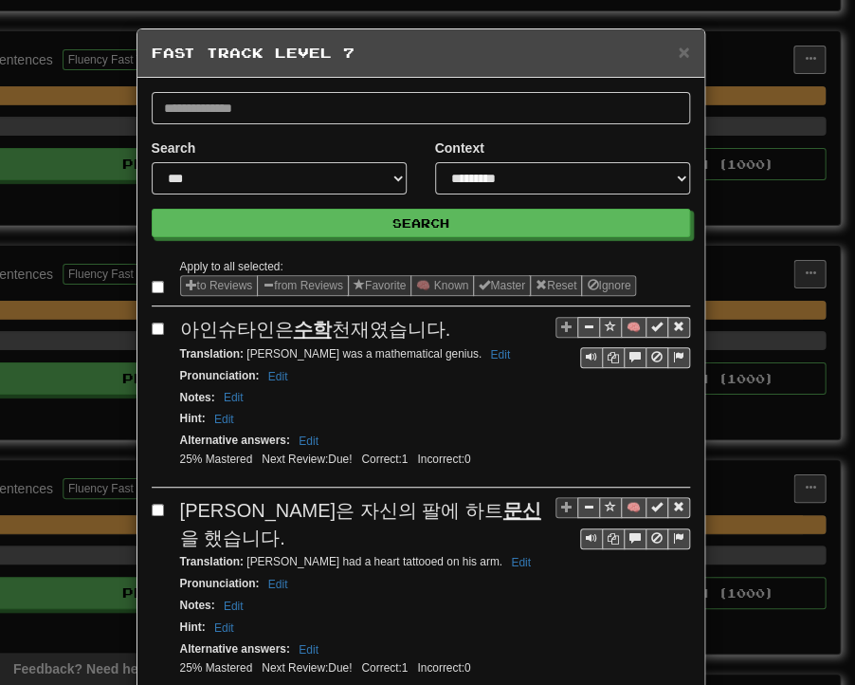
drag, startPoint x: 175, startPoint y: 326, endPoint x: 432, endPoint y: 330, distance: 257.0
click at [432, 330] on div "아인슈타인은 수학 천재였습니다." at bounding box center [435, 330] width 510 height 28
drag, startPoint x: 238, startPoint y: 353, endPoint x: 420, endPoint y: 352, distance: 182.1
click at [420, 352] on small "Translation : [PERSON_NAME] was a mathematical genius. Edit" at bounding box center [348, 353] width 337 height 13
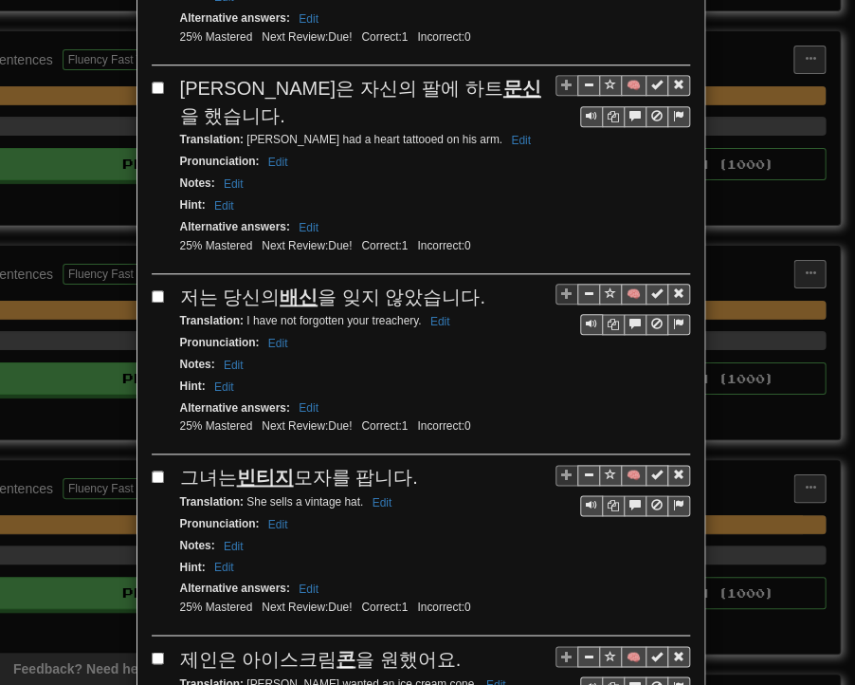
scroll to position [474, 0]
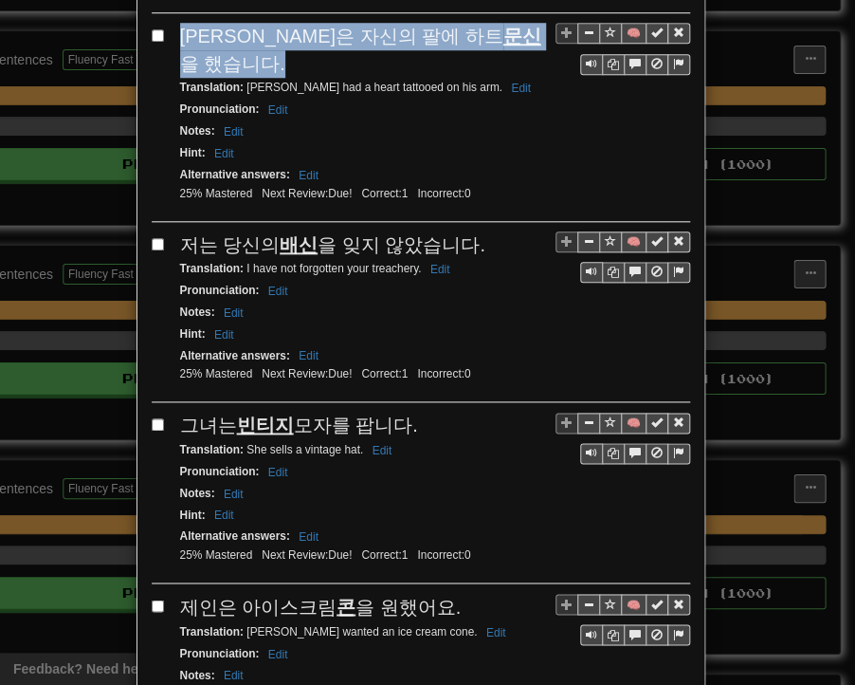
drag, startPoint x: 171, startPoint y: 33, endPoint x: 488, endPoint y: 32, distance: 317.7
click at [488, 32] on div "[PERSON_NAME]은 자신의 팔에 하트 문신 을 했습니다." at bounding box center [435, 50] width 510 height 54
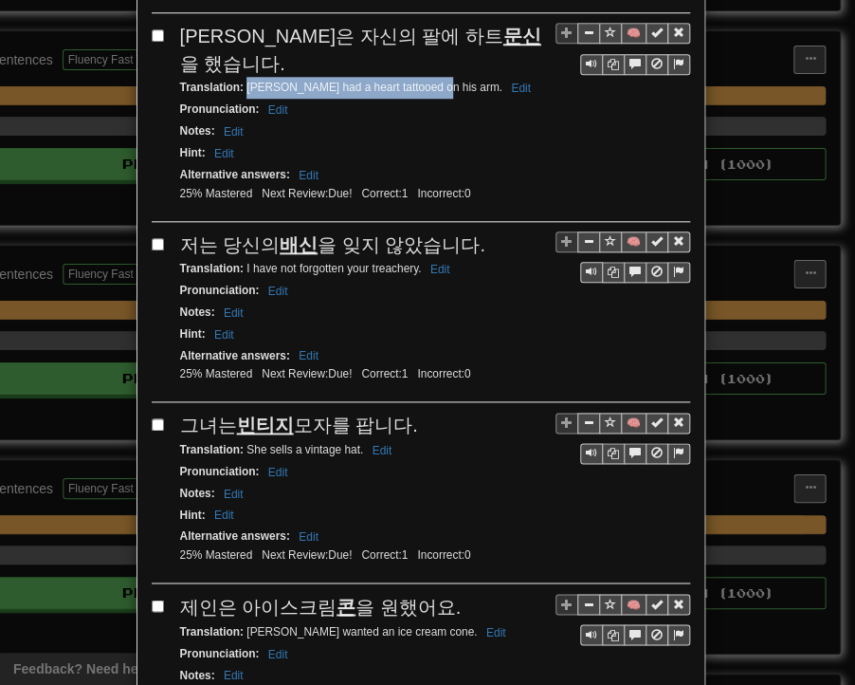
drag, startPoint x: 239, startPoint y: 54, endPoint x: 422, endPoint y: 54, distance: 183.0
click at [422, 81] on small "Translation : [PERSON_NAME] had a heart tattooed on his arm. Edit" at bounding box center [358, 87] width 357 height 13
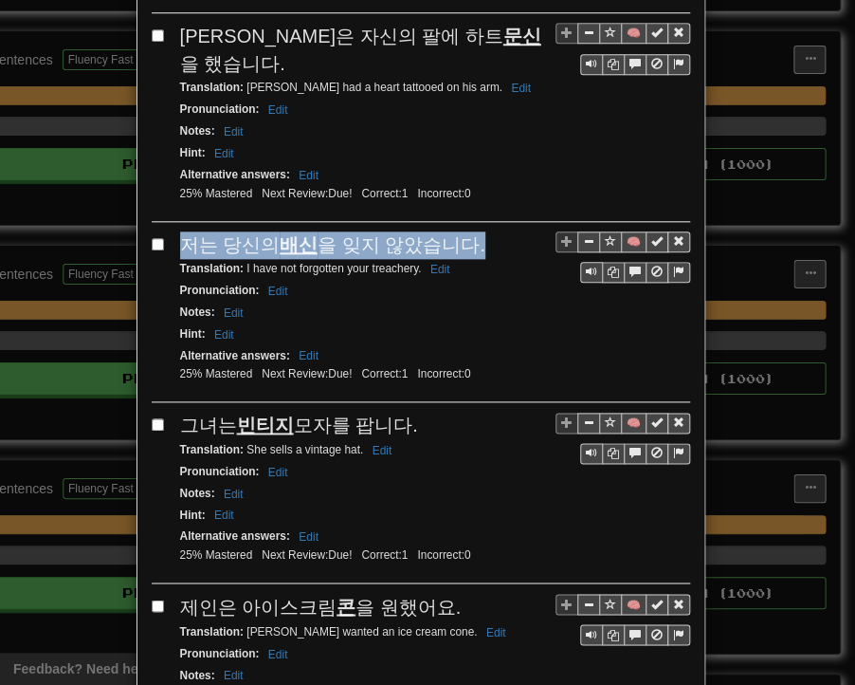
drag, startPoint x: 174, startPoint y: 204, endPoint x: 463, endPoint y: 212, distance: 289.4
click at [463, 231] on div "저는 당신의 배신 을 잊지 않았습니다." at bounding box center [435, 245] width 510 height 28
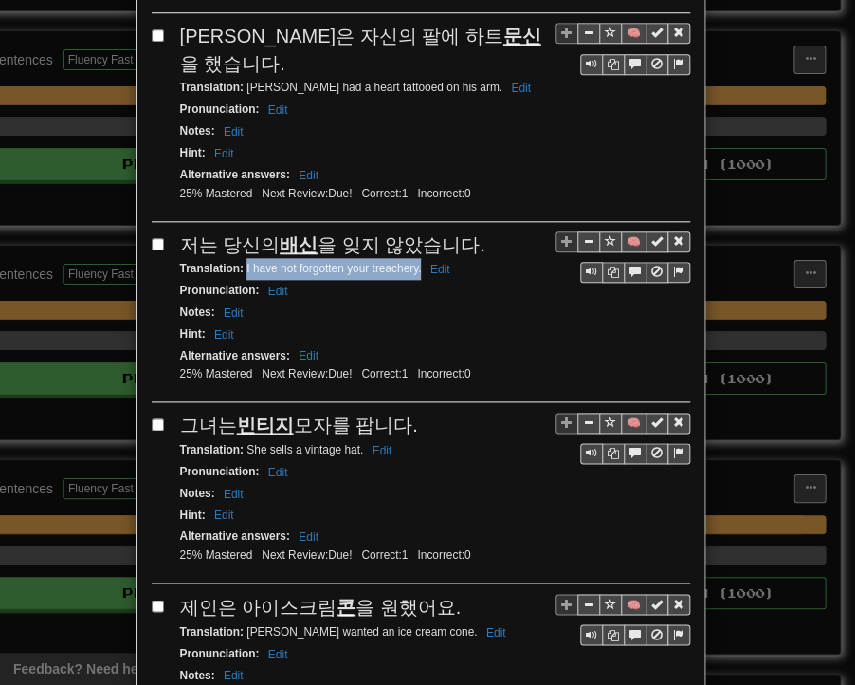
drag, startPoint x: 239, startPoint y: 232, endPoint x: 410, endPoint y: 232, distance: 170.7
click at [413, 262] on small "Translation : I have not forgotten your treachery. Edit" at bounding box center [318, 268] width 276 height 13
drag, startPoint x: 176, startPoint y: 378, endPoint x: 409, endPoint y: 388, distance: 232.6
click at [409, 412] on div "그녀는 빈티지 모자를 팝니다." at bounding box center [435, 426] width 510 height 28
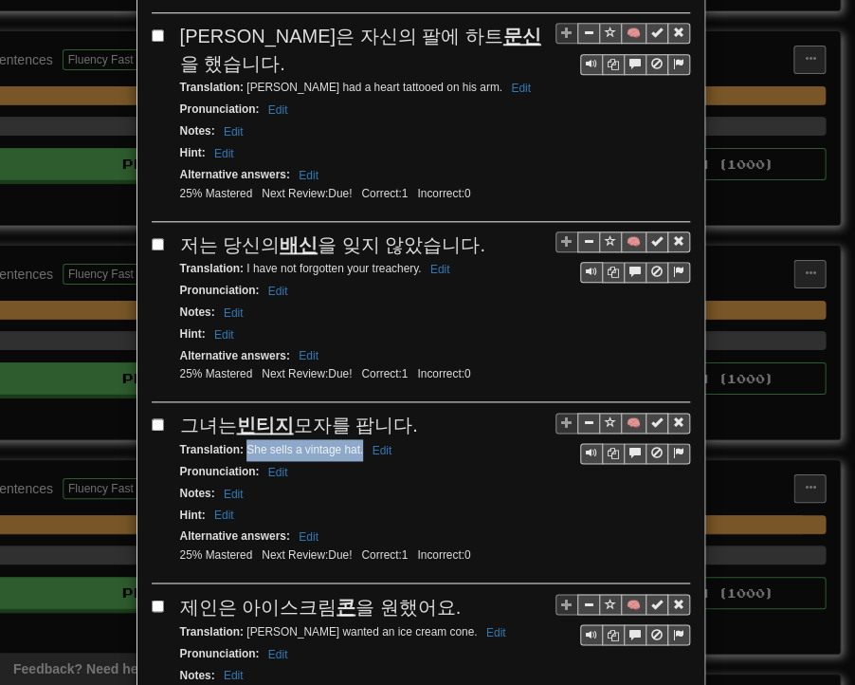
drag, startPoint x: 238, startPoint y: 411, endPoint x: 356, endPoint y: 410, distance: 117.6
click at [356, 443] on small "Translation : She sells a vintage hat. Edit" at bounding box center [289, 449] width 218 height 13
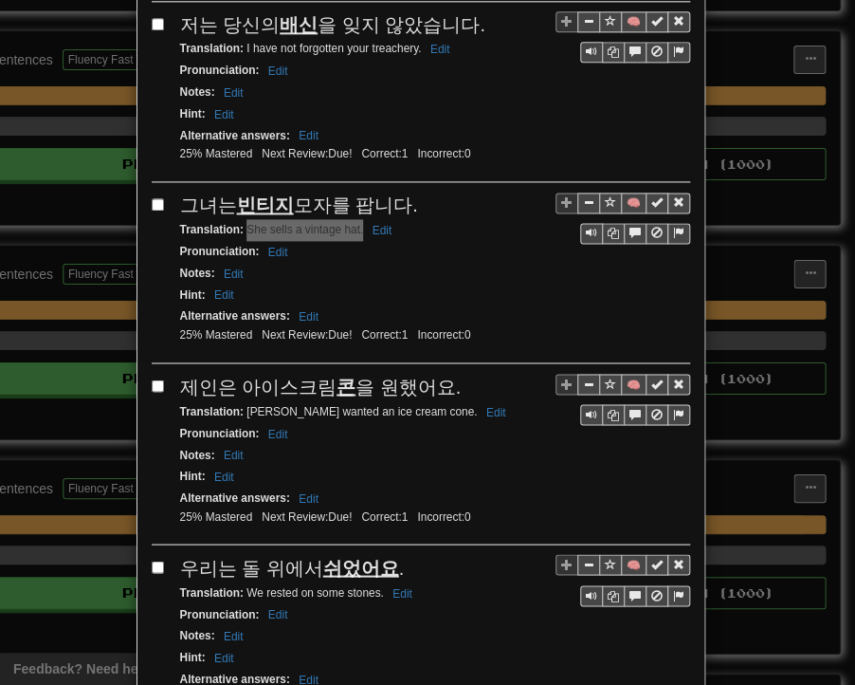
scroll to position [759, 0]
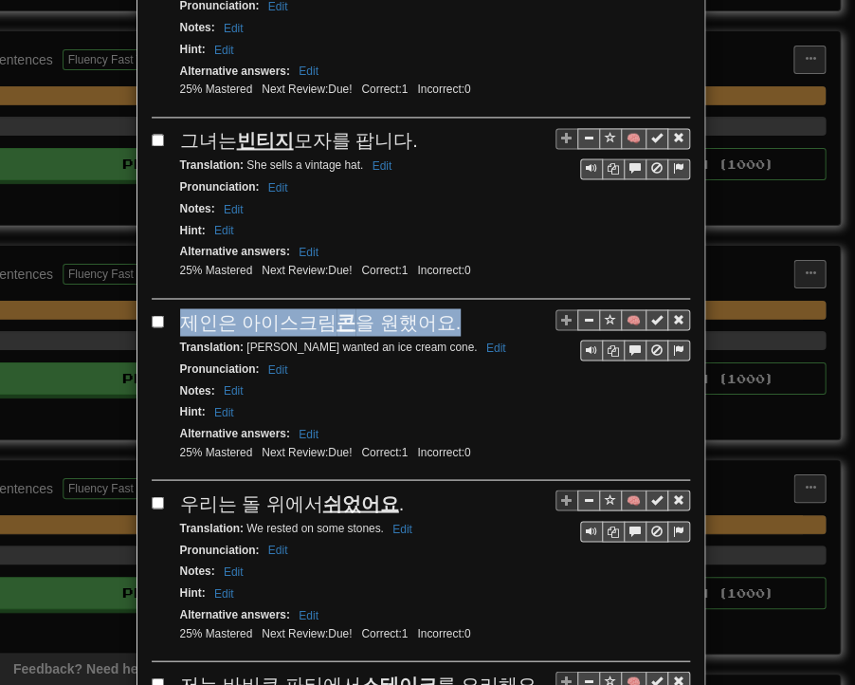
drag, startPoint x: 180, startPoint y: 278, endPoint x: 440, endPoint y: 278, distance: 259.9
click at [440, 308] on div "제인은 아이스크림 콘 을 원했어요." at bounding box center [435, 322] width 510 height 28
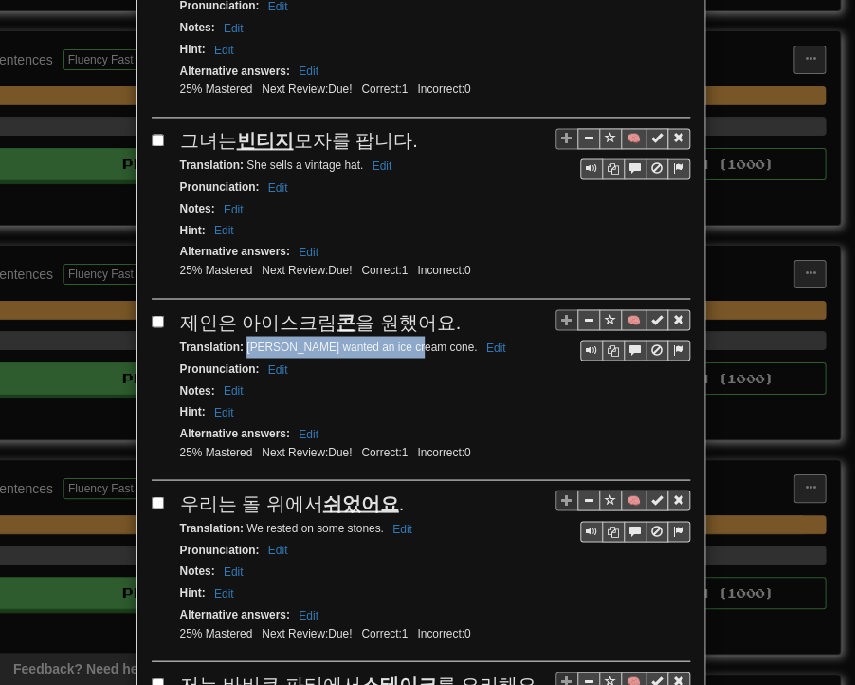
drag, startPoint x: 240, startPoint y: 303, endPoint x: 401, endPoint y: 304, distance: 161.2
click at [401, 340] on small "Translation : [PERSON_NAME] wanted an ice cream cone. Edit" at bounding box center [346, 346] width 332 height 13
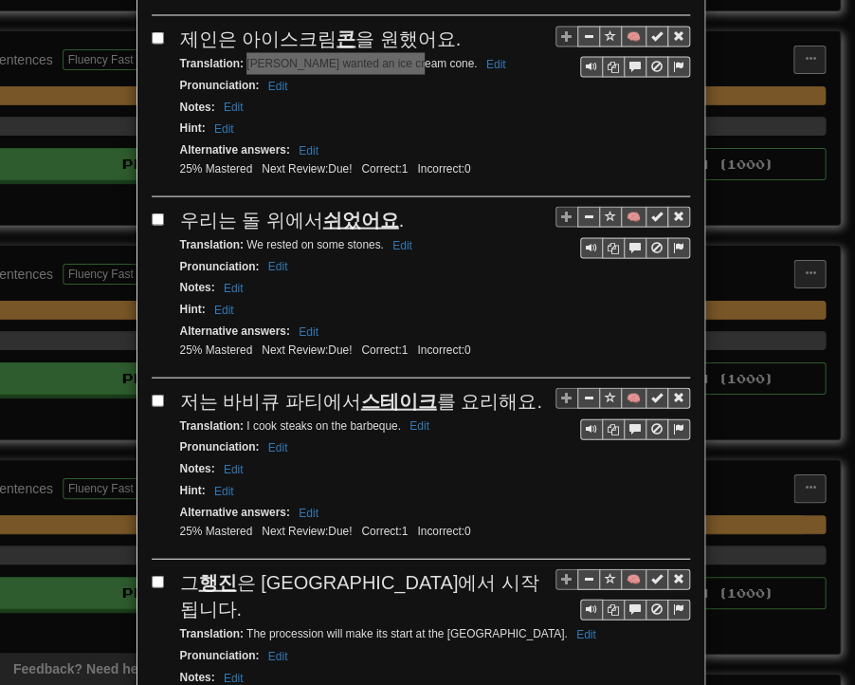
scroll to position [1043, 0]
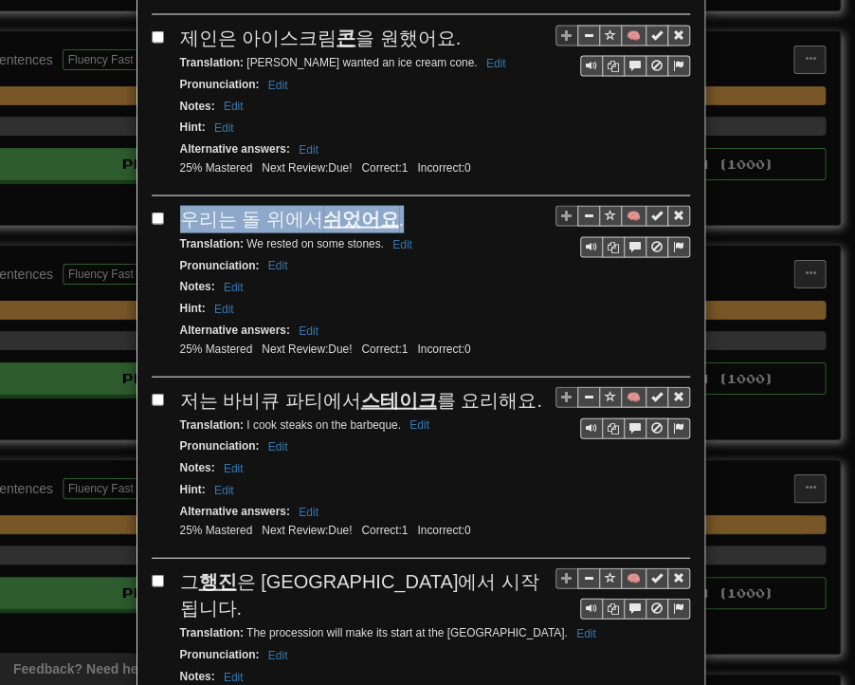
drag, startPoint x: 175, startPoint y: 168, endPoint x: 386, endPoint y: 173, distance: 211.5
click at [386, 205] on div "우리는 돌 위에서 쉬었어요 ." at bounding box center [435, 219] width 510 height 28
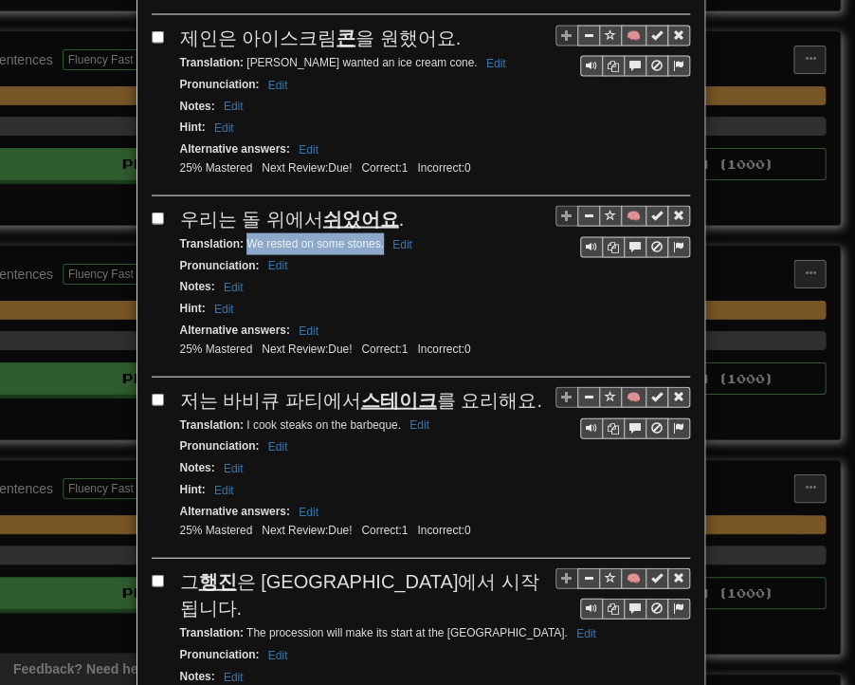
drag, startPoint x: 239, startPoint y: 193, endPoint x: 376, endPoint y: 195, distance: 136.6
click at [376, 236] on small "Translation : We rested on some stones. Edit" at bounding box center [299, 242] width 238 height 13
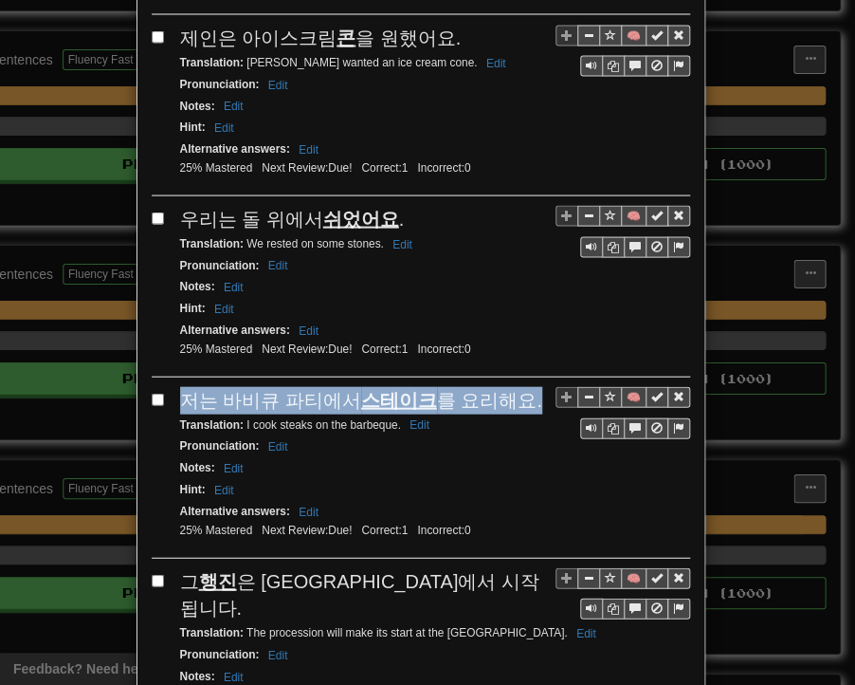
drag, startPoint x: 175, startPoint y: 345, endPoint x: 515, endPoint y: 350, distance: 339.6
click at [515, 386] on div "저는 바비큐 파티에서 스테이크 를 요리해요." at bounding box center [435, 400] width 510 height 28
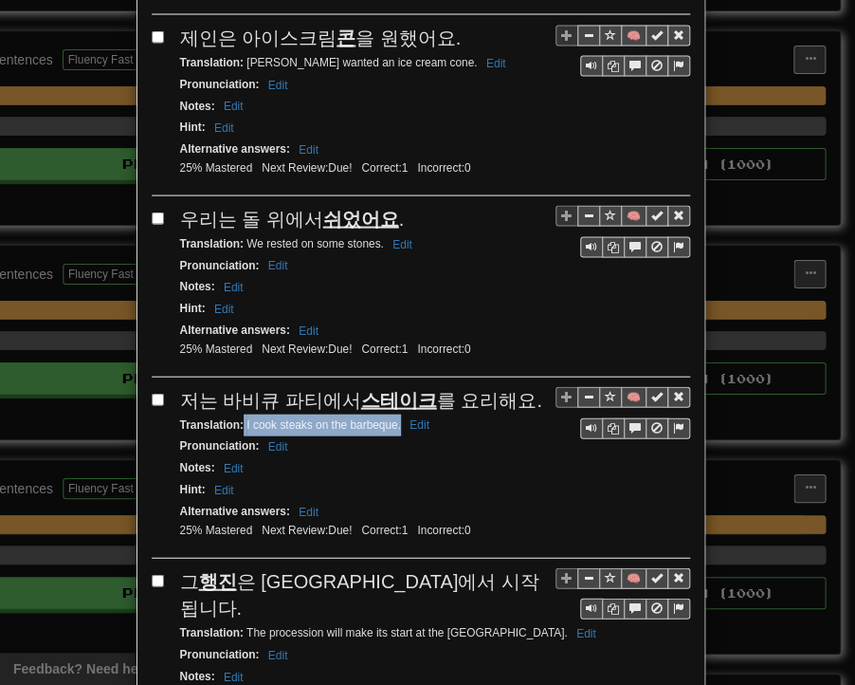
drag, startPoint x: 236, startPoint y: 375, endPoint x: 395, endPoint y: 377, distance: 158.4
click at [395, 417] on small "Translation : I cook steaks on the barbeque. Edit" at bounding box center [307, 423] width 255 height 13
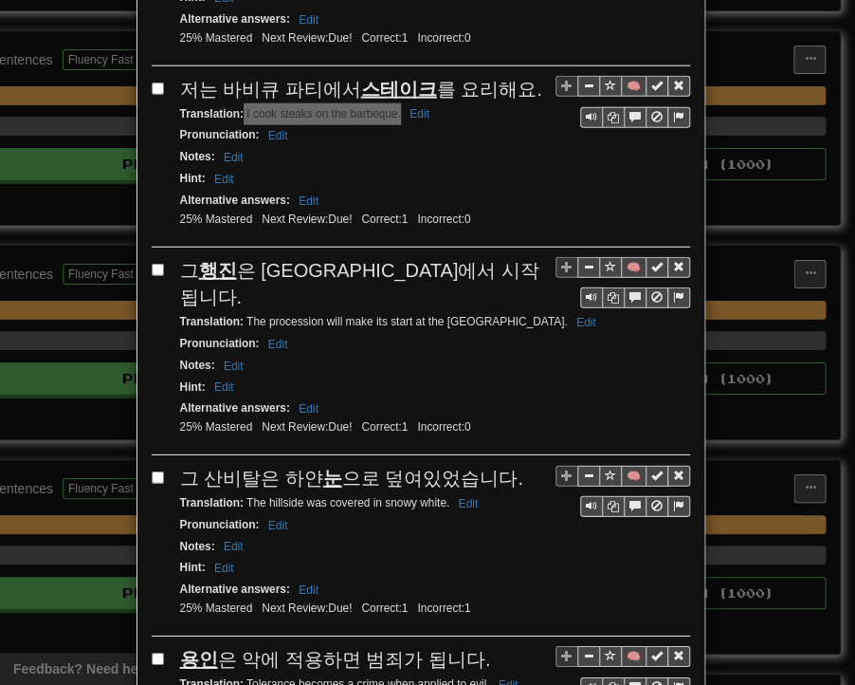
scroll to position [1423, 0]
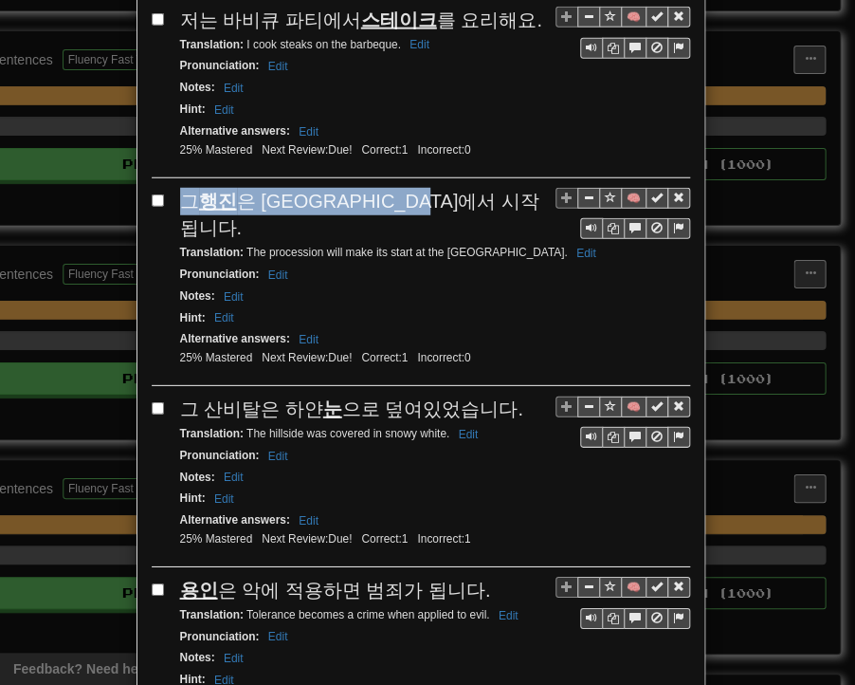
drag, startPoint x: 172, startPoint y: 153, endPoint x: 463, endPoint y: 148, distance: 291.2
click at [463, 188] on div "그 행진 은 [GEOGRAPHIC_DATA]에서 시작됩니다." at bounding box center [435, 215] width 510 height 54
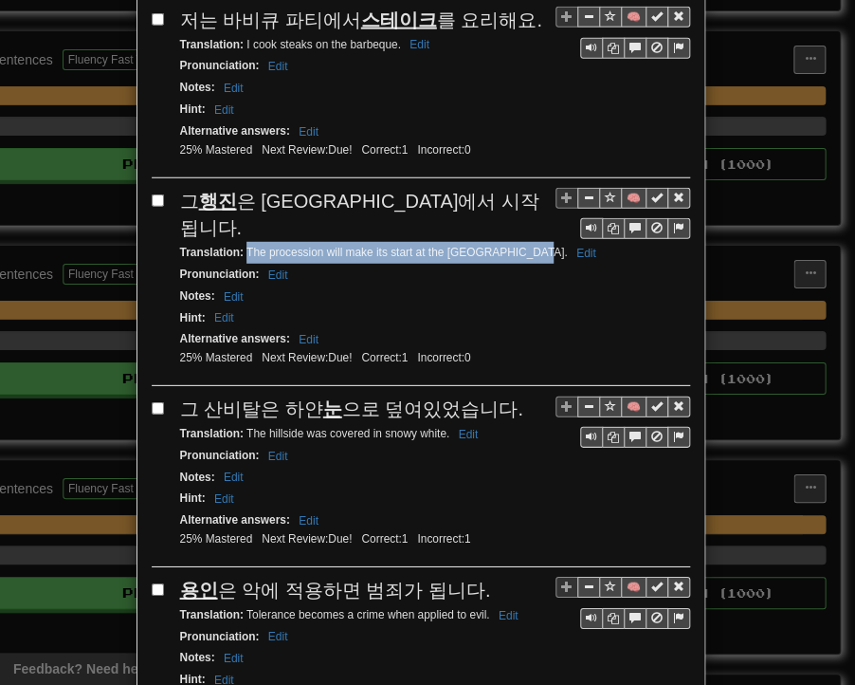
drag, startPoint x: 238, startPoint y: 172, endPoint x: 516, endPoint y: 173, distance: 277.9
click at [516, 242] on div "Translation : The procession will make its start at the [GEOGRAPHIC_DATA] Edit" at bounding box center [435, 253] width 510 height 22
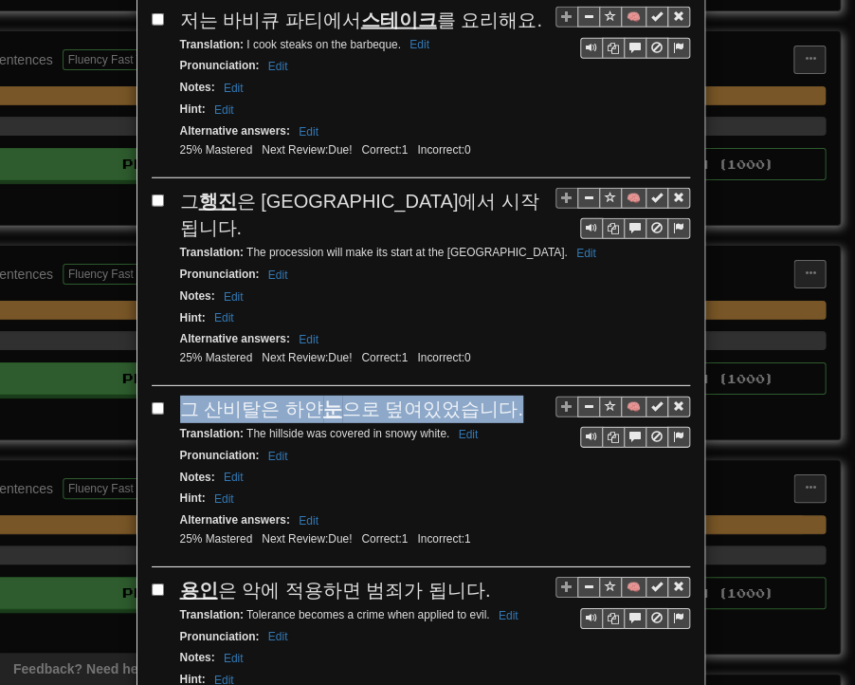
drag, startPoint x: 171, startPoint y: 346, endPoint x: 497, endPoint y: 341, distance: 326.3
click at [497, 395] on div "🧠 그 산비탈은 하얀 눈 으로 덮여있었습니다. Translation : The hillside was covered in snowy white…" at bounding box center [421, 481] width 539 height 172
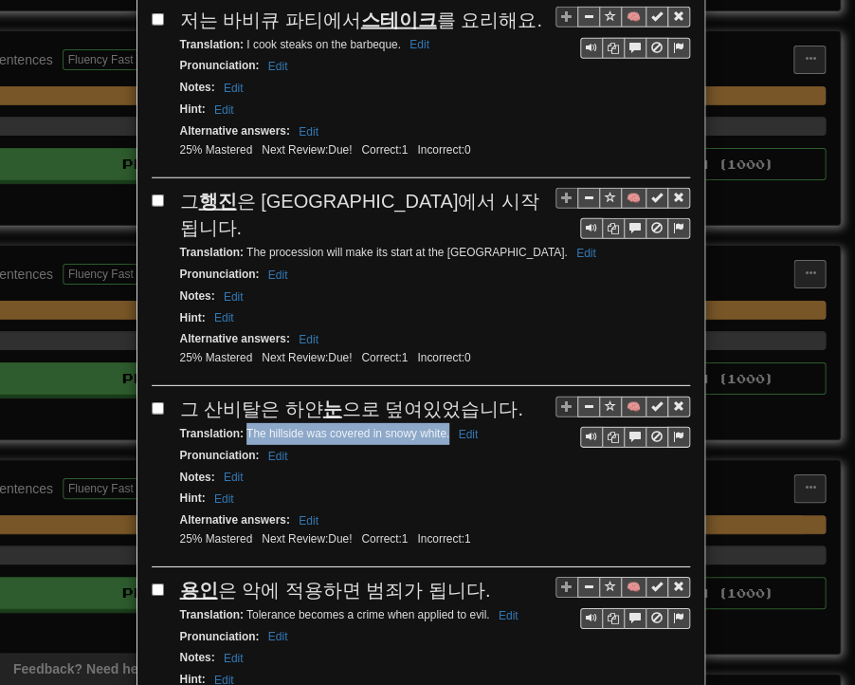
drag, startPoint x: 239, startPoint y: 364, endPoint x: 439, endPoint y: 365, distance: 200.1
click at [440, 427] on small "Translation : The hillside was covered in snowy white. Edit" at bounding box center [332, 433] width 304 height 13
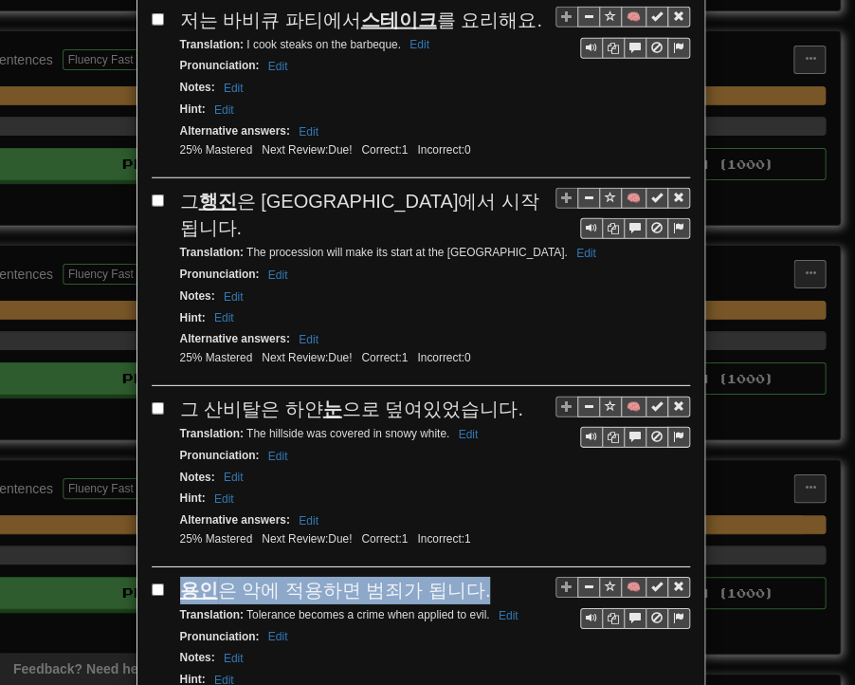
drag, startPoint x: 175, startPoint y: 519, endPoint x: 461, endPoint y: 524, distance: 286.5
click at [461, 577] on div "용인 은 악에 적용하면 범죄가 됩니다." at bounding box center [435, 591] width 510 height 28
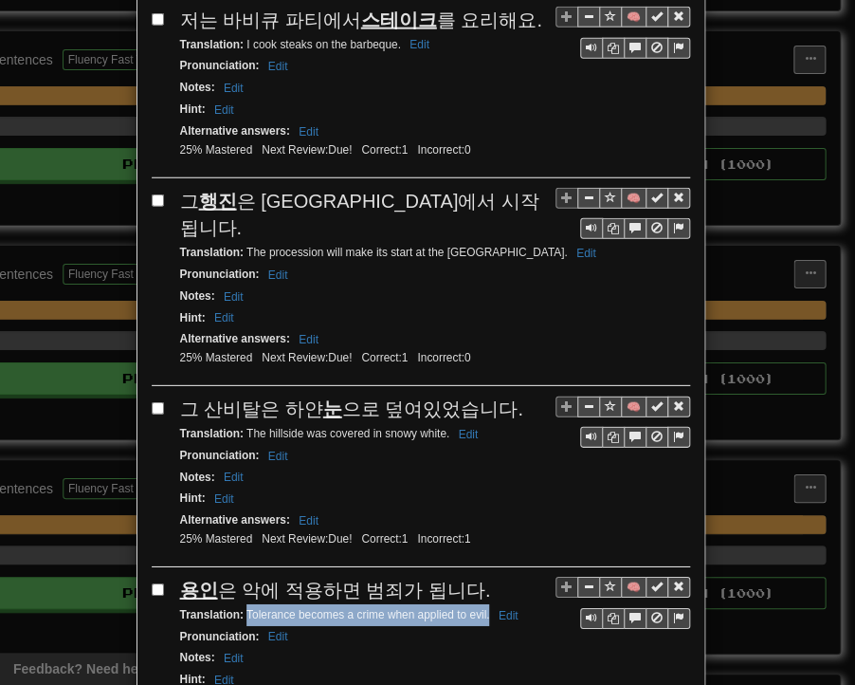
drag, startPoint x: 238, startPoint y: 543, endPoint x: 483, endPoint y: 547, distance: 244.7
click at [483, 608] on small "Translation : [PERSON_NAME] becomes a crime when applied to evil. Edit" at bounding box center [352, 614] width 344 height 13
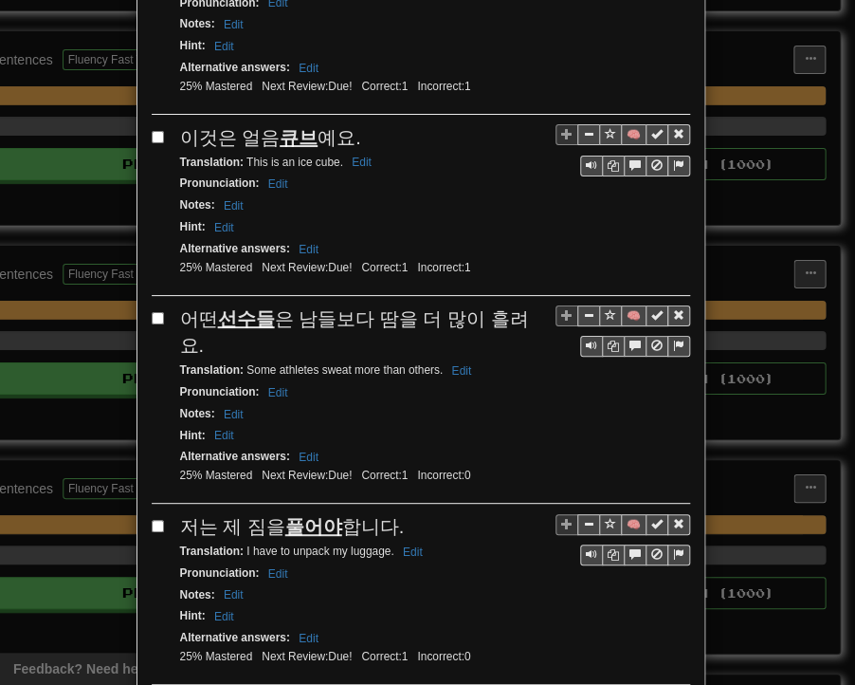
scroll to position [2087, 0]
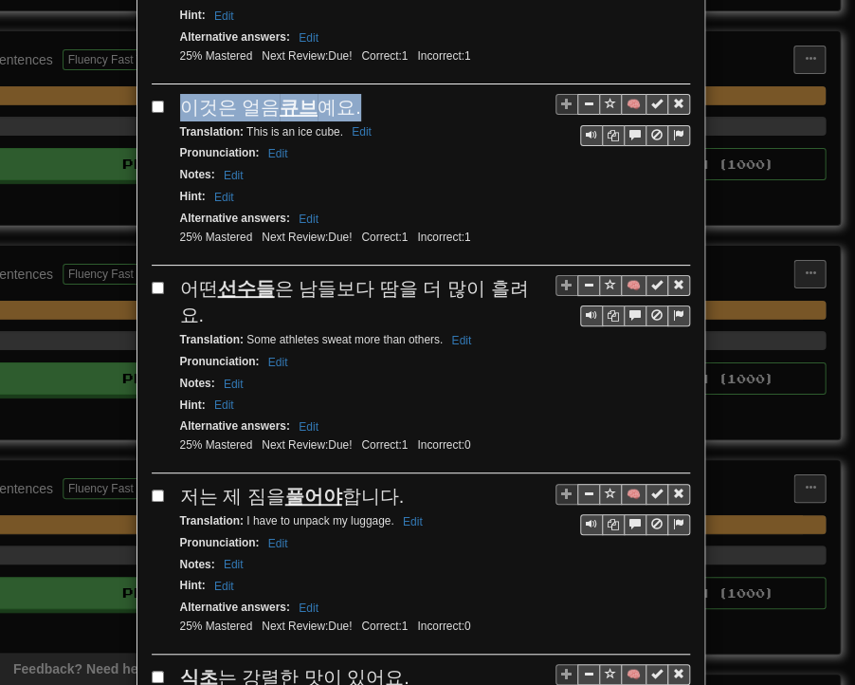
drag, startPoint x: 172, startPoint y: 30, endPoint x: 345, endPoint y: 28, distance: 173.6
click at [345, 94] on div "이것은 얼음 큐브 예요." at bounding box center [435, 108] width 510 height 28
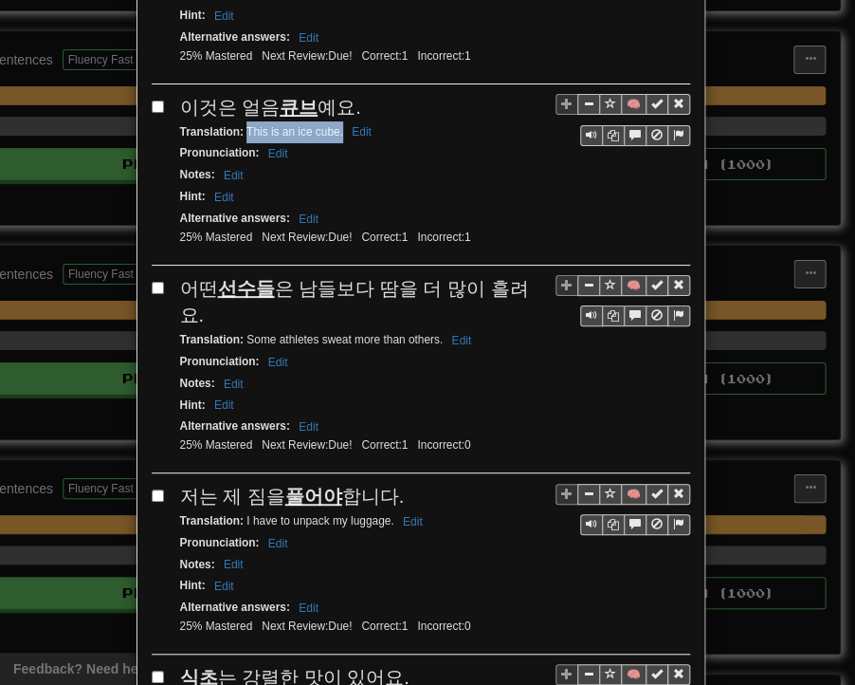
drag, startPoint x: 238, startPoint y: 57, endPoint x: 334, endPoint y: 63, distance: 96.0
click at [334, 121] on div "Translation : This is an ice cube. Edit" at bounding box center [435, 132] width 510 height 22
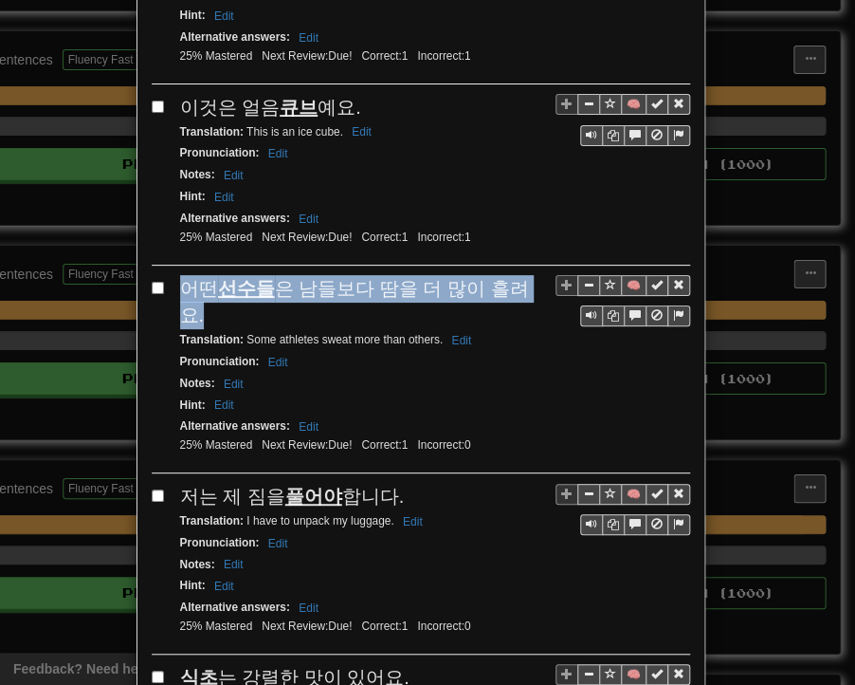
drag, startPoint x: 173, startPoint y: 204, endPoint x: 524, endPoint y: 213, distance: 351.0
click at [524, 275] on div "어떤 선수들 은 남들보다 땀을 더 많이 흘려요." at bounding box center [435, 302] width 510 height 54
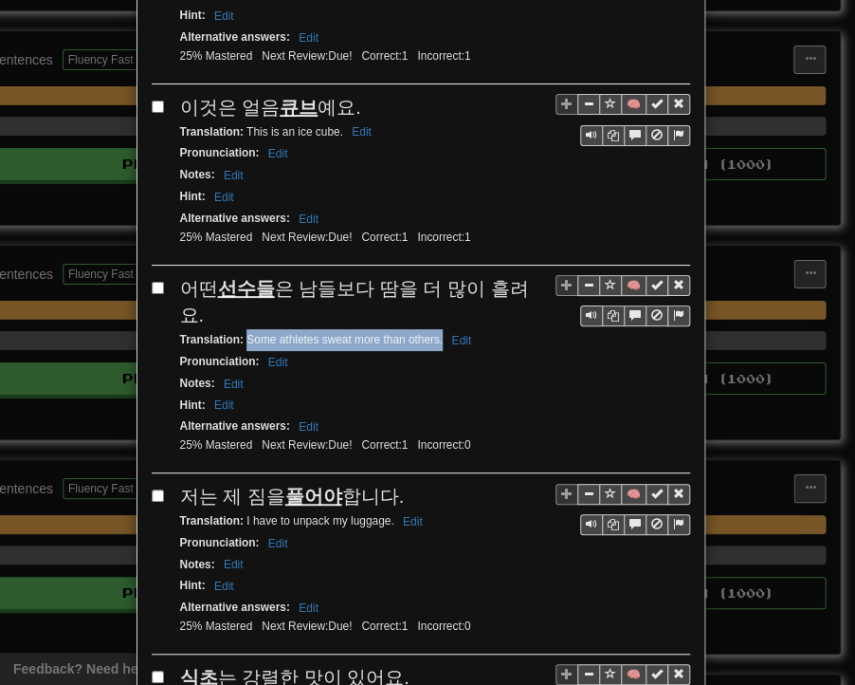
drag, startPoint x: 238, startPoint y: 236, endPoint x: 433, endPoint y: 234, distance: 195.4
click at [433, 333] on small "Translation : Some athletes sweat more than others. Edit" at bounding box center [329, 339] width 298 height 13
drag, startPoint x: 175, startPoint y: 379, endPoint x: 390, endPoint y: 391, distance: 215.6
click at [390, 486] on span "저는 제 짐을 풀어야 합니다." at bounding box center [292, 496] width 225 height 21
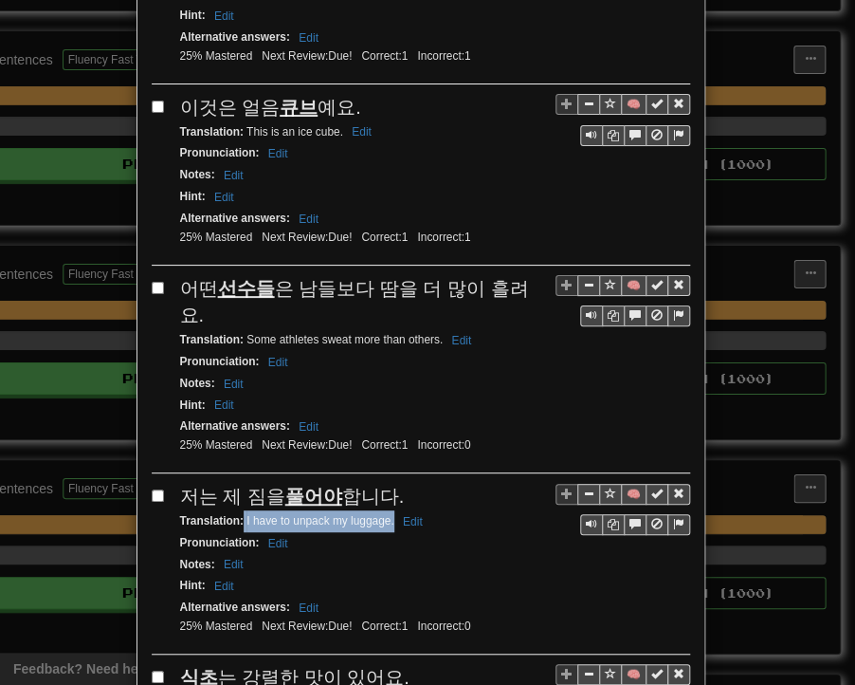
drag, startPoint x: 234, startPoint y: 413, endPoint x: 384, endPoint y: 414, distance: 149.9
click at [385, 514] on small "Translation : I have to unpack my luggage. Edit" at bounding box center [304, 520] width 248 height 13
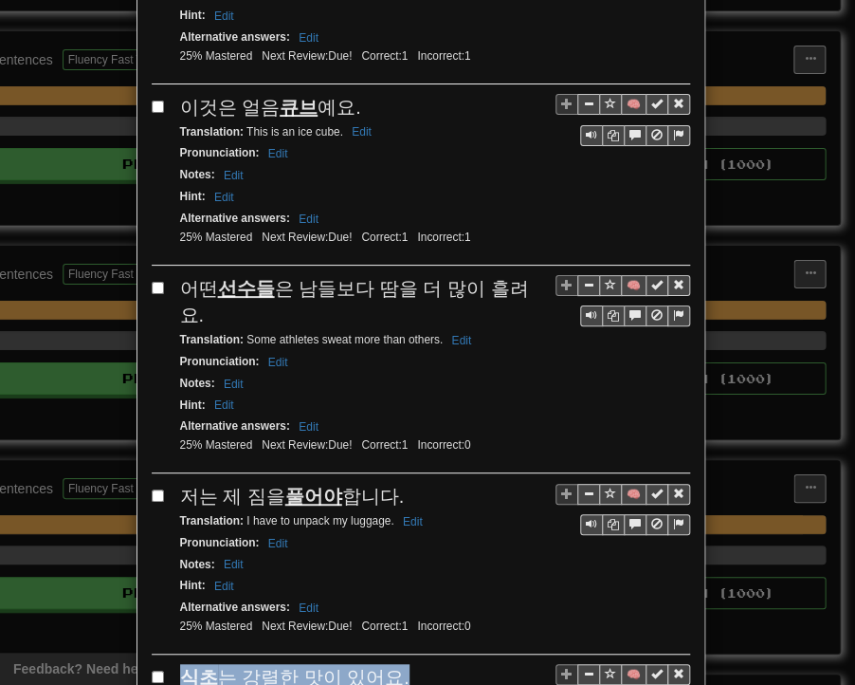
drag, startPoint x: 176, startPoint y: 563, endPoint x: 383, endPoint y: 569, distance: 206.8
click at [383, 667] on span "식초 는 강렬한 맛이 있어요." at bounding box center [295, 677] width 230 height 21
drag, startPoint x: 238, startPoint y: 587, endPoint x: 369, endPoint y: 592, distance: 131.0
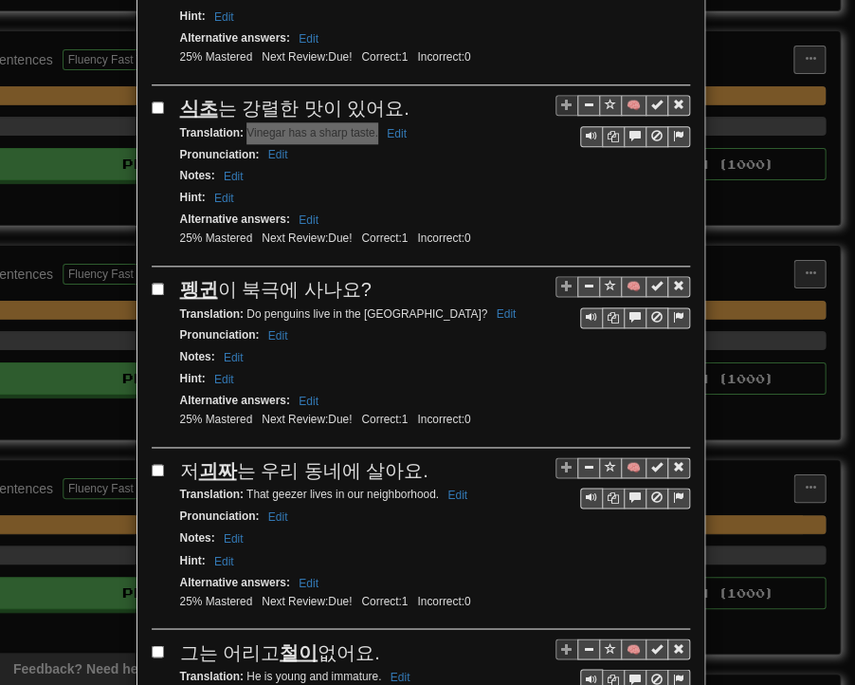
scroll to position [2750, 0]
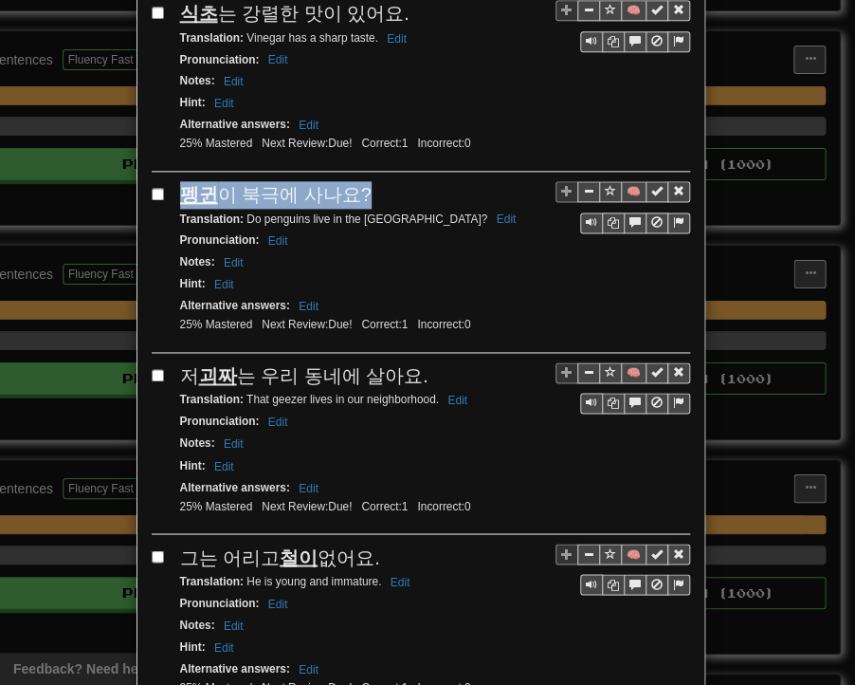
drag, startPoint x: 174, startPoint y: 76, endPoint x: 349, endPoint y: 76, distance: 175.5
click at [349, 184] on span "펭귄 이 북극에 사나요?" at bounding box center [276, 194] width 192 height 21
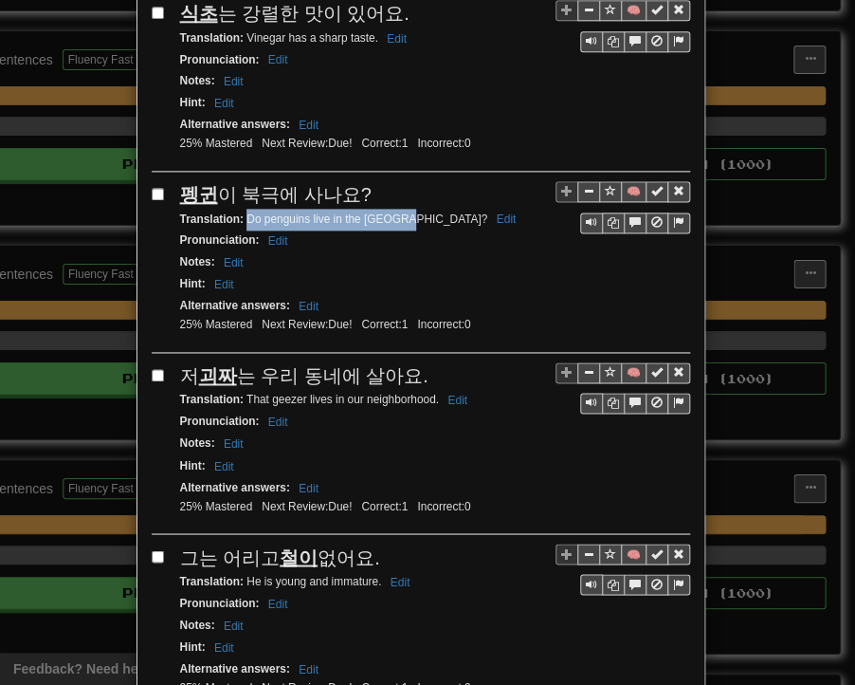
drag, startPoint x: 239, startPoint y: 103, endPoint x: 387, endPoint y: 102, distance: 148.0
click at [387, 212] on small "Translation : Do penguins live in the [GEOGRAPHIC_DATA]? Edit" at bounding box center [351, 218] width 342 height 13
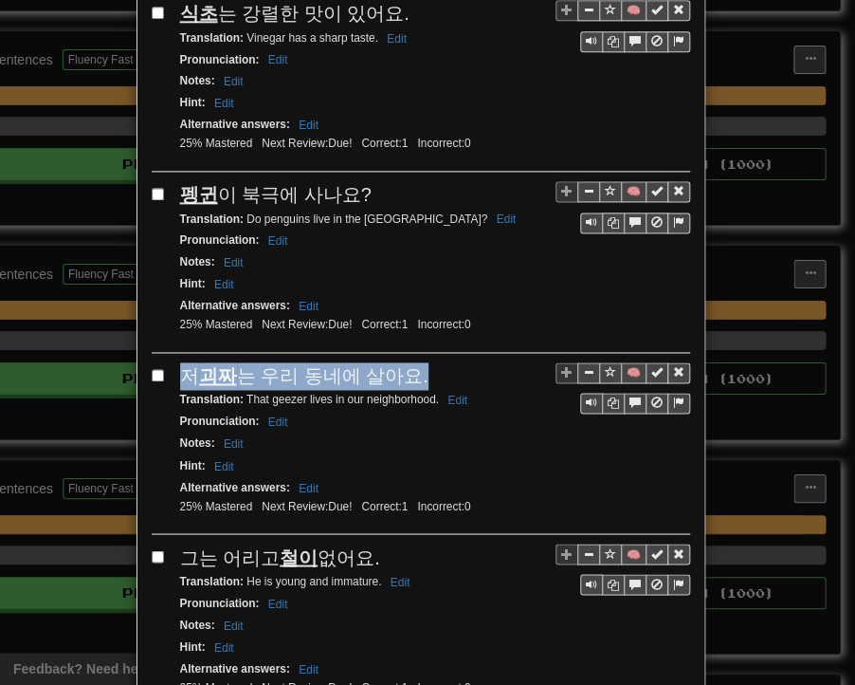
drag, startPoint x: 175, startPoint y: 250, endPoint x: 406, endPoint y: 252, distance: 231.4
click at [406, 365] on span "저 괴짜 는 우리 동네에 살아요." at bounding box center [304, 375] width 248 height 21
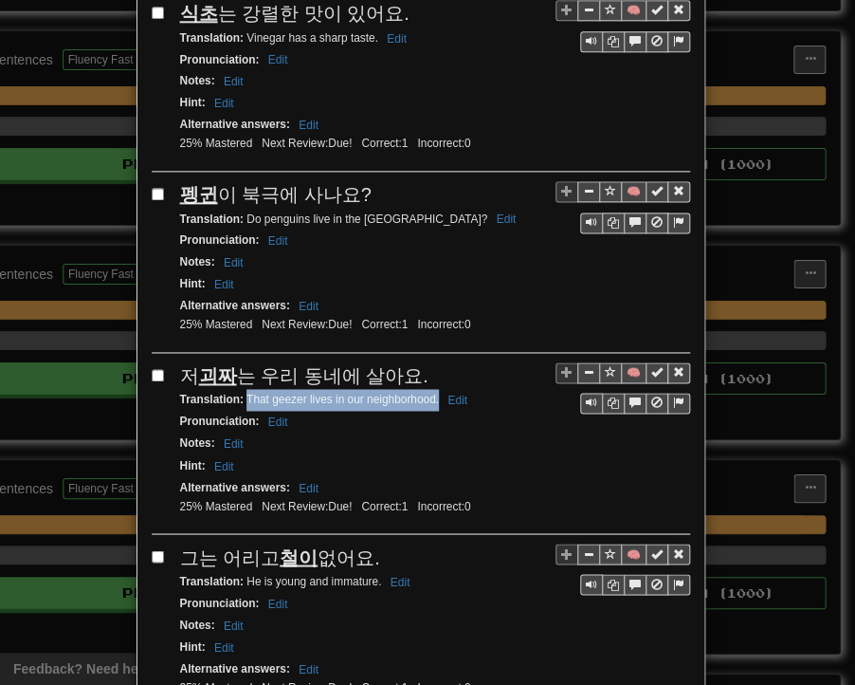
drag, startPoint x: 239, startPoint y: 279, endPoint x: 430, endPoint y: 281, distance: 190.6
click at [430, 393] on small "Translation : That geezer lives in our neighborhood. Edit" at bounding box center [326, 399] width 293 height 13
drag, startPoint x: 170, startPoint y: 437, endPoint x: 389, endPoint y: 438, distance: 219.1
click at [389, 543] on div "🧠 그는 어리고 철이 없어요. Translation : He is young and immature. Edit Pronunciation : E…" at bounding box center [421, 629] width 539 height 172
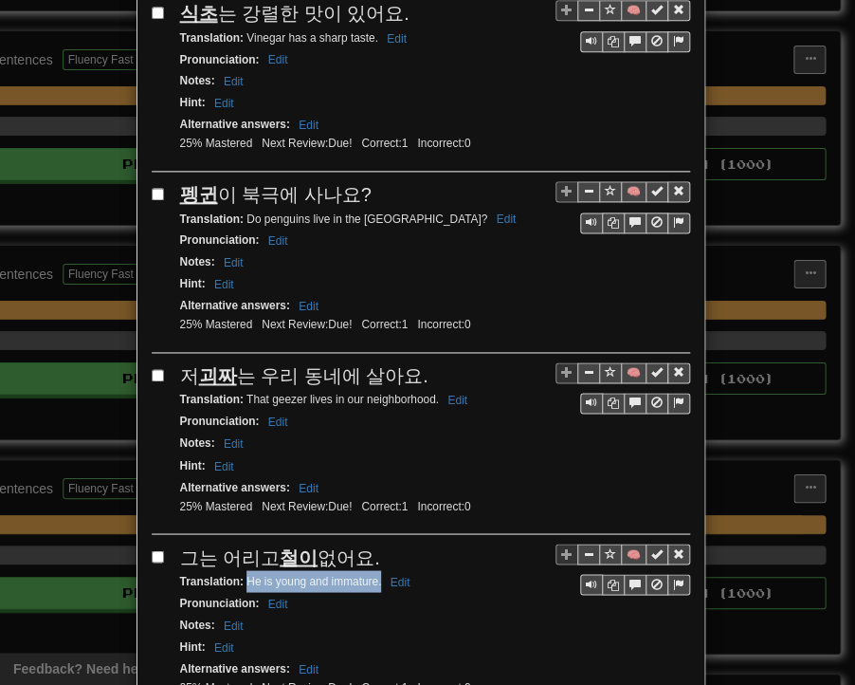
drag, startPoint x: 238, startPoint y: 459, endPoint x: 373, endPoint y: 455, distance: 134.7
click at [373, 574] on small "Translation : He is young and immature. Edit" at bounding box center [298, 580] width 236 height 13
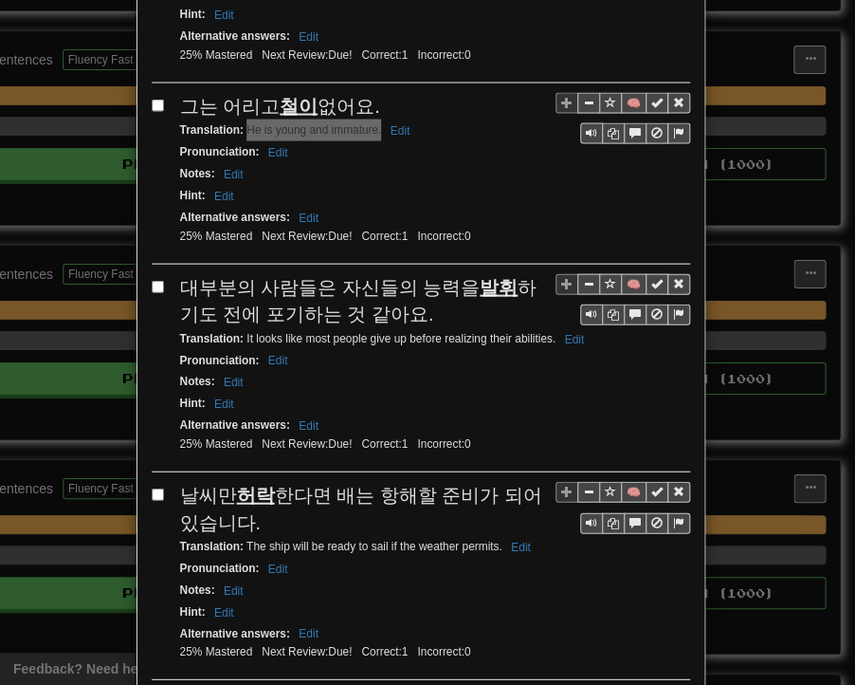
scroll to position [3225, 0]
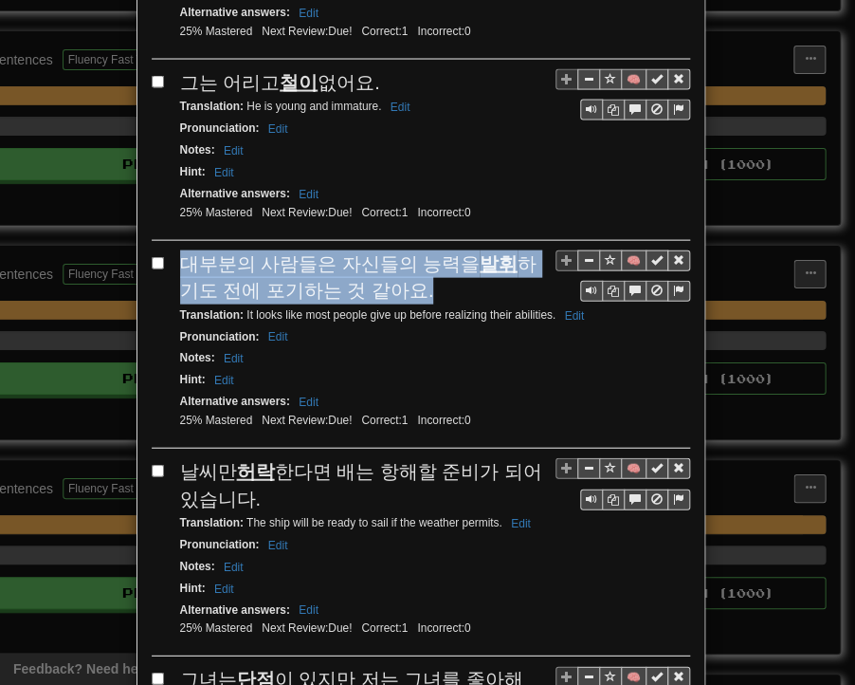
drag, startPoint x: 169, startPoint y: 140, endPoint x: 394, endPoint y: 154, distance: 225.2
click at [394, 250] on div "🧠 대부분의 사람들은 자신들의 능력을 발휘 하기도 전에 포기하는 것 같아요. Translation : It looks like most peo…" at bounding box center [421, 349] width 539 height 198
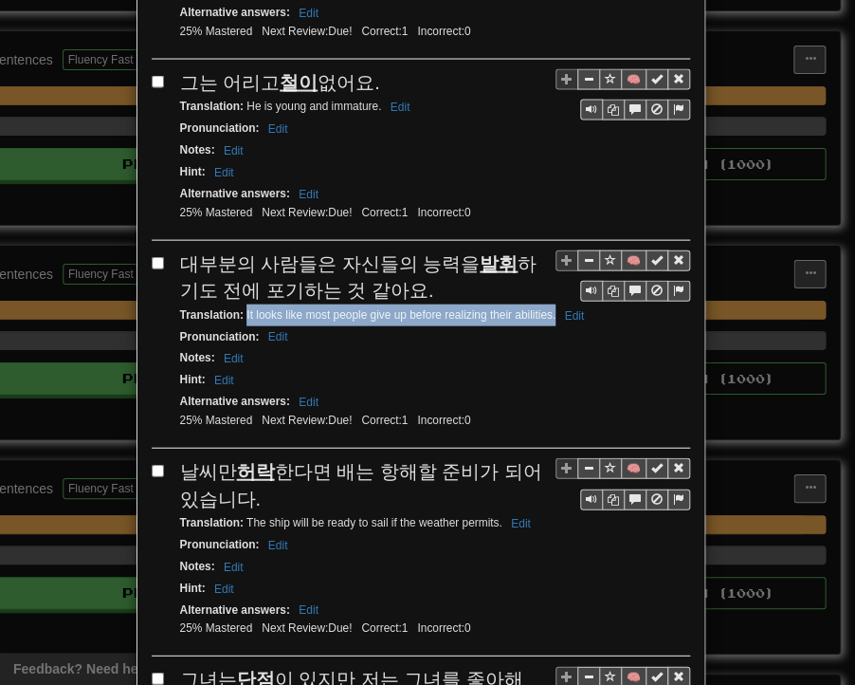
drag, startPoint x: 239, startPoint y: 186, endPoint x: 548, endPoint y: 188, distance: 309.2
click at [548, 308] on small "Translation : It looks like most people give up before realizing their abilitie…" at bounding box center [385, 314] width 411 height 13
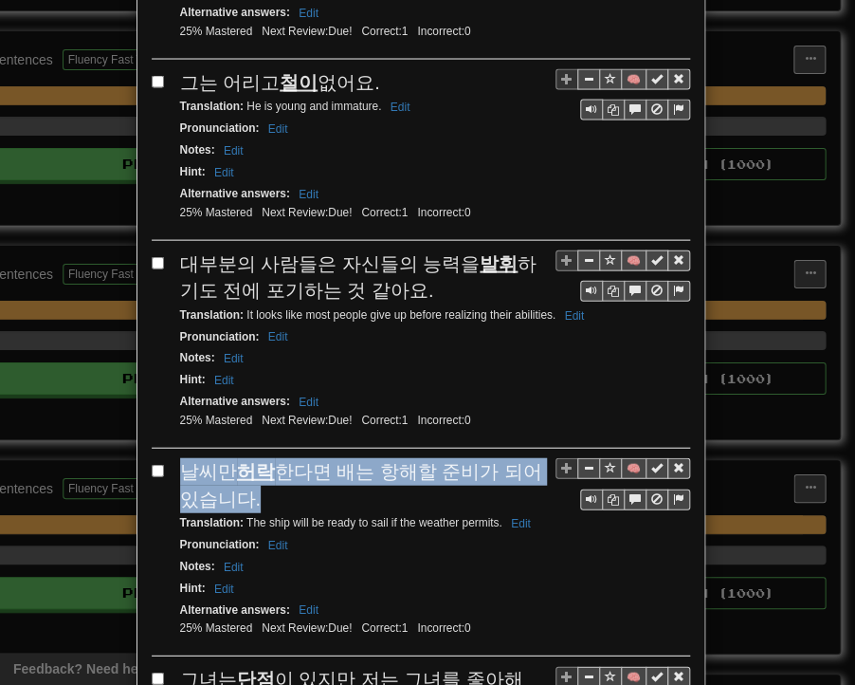
drag, startPoint x: 177, startPoint y: 337, endPoint x: 238, endPoint y: 359, distance: 64.5
click at [238, 458] on div "날씨만 허락 한다면 배는 항해할 준비가 되어 있습니다." at bounding box center [435, 485] width 510 height 54
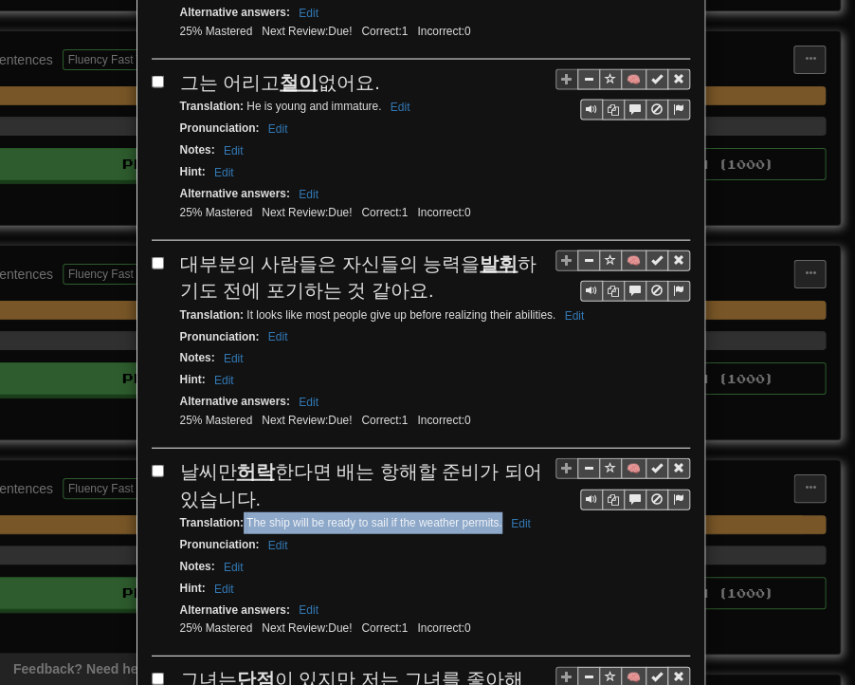
drag, startPoint x: 236, startPoint y: 391, endPoint x: 495, endPoint y: 392, distance: 258.9
click at [495, 516] on small "Translation : The ship will be ready to sail if the weather permits. Edit" at bounding box center [358, 522] width 357 height 13
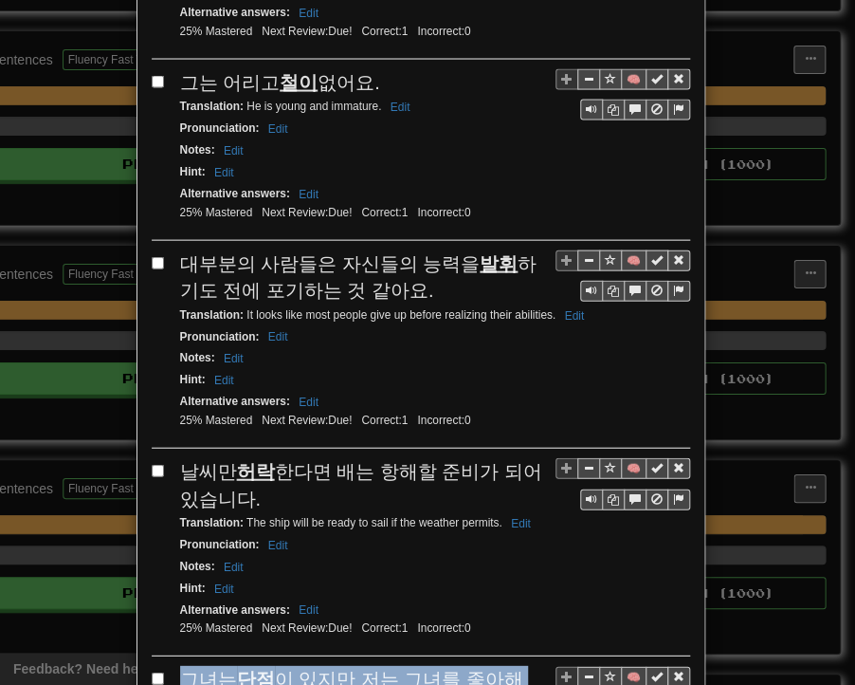
drag, startPoint x: 177, startPoint y: 544, endPoint x: 516, endPoint y: 547, distance: 338.6
click at [516, 669] on span "그녀는 단점 이 있지만 저는 그녀를 좋아해요." at bounding box center [351, 693] width 343 height 48
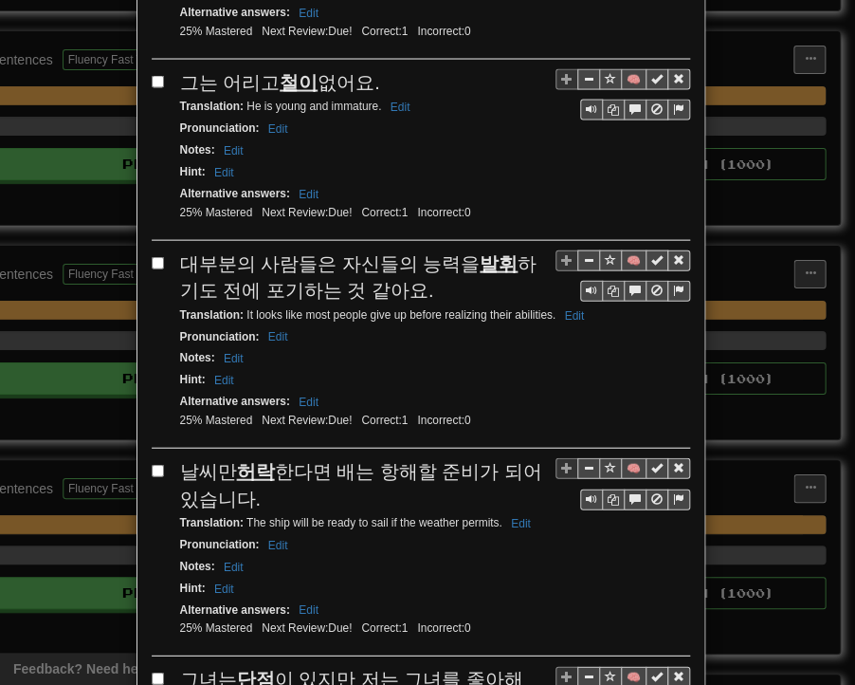
drag, startPoint x: 241, startPoint y: 570, endPoint x: 398, endPoint y: 575, distance: 157.5
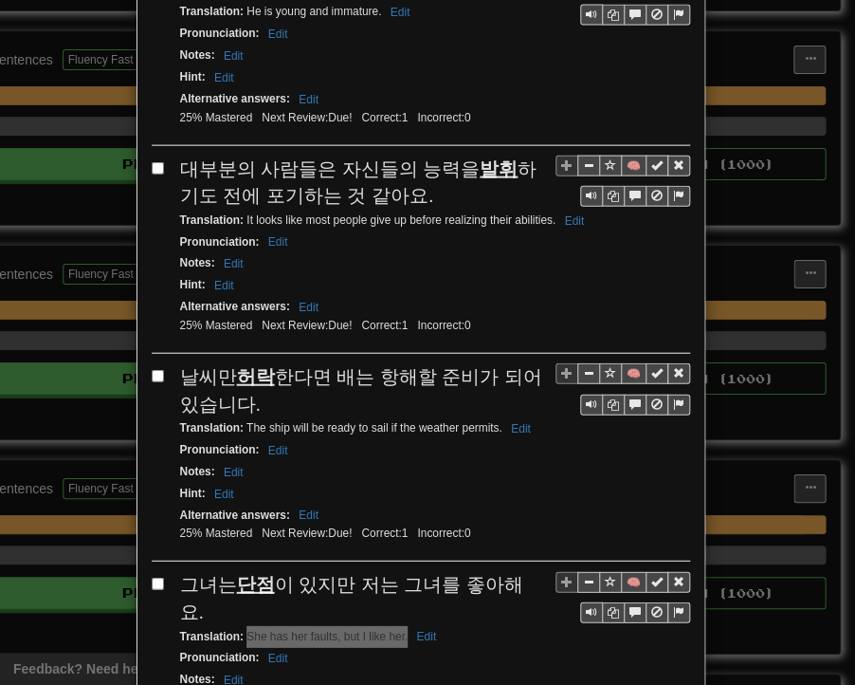
scroll to position [3403, 0]
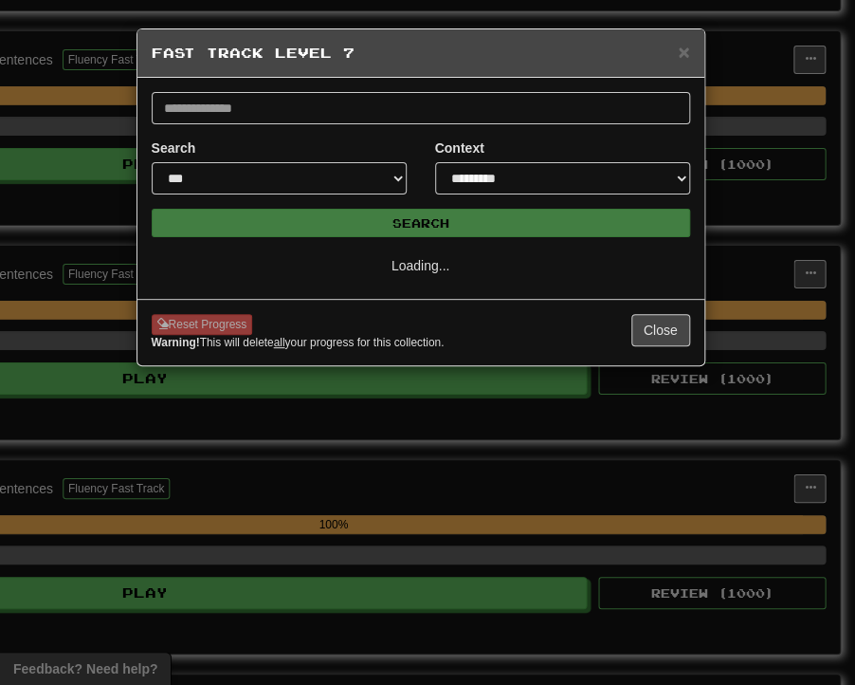
scroll to position [0, 0]
select select "**"
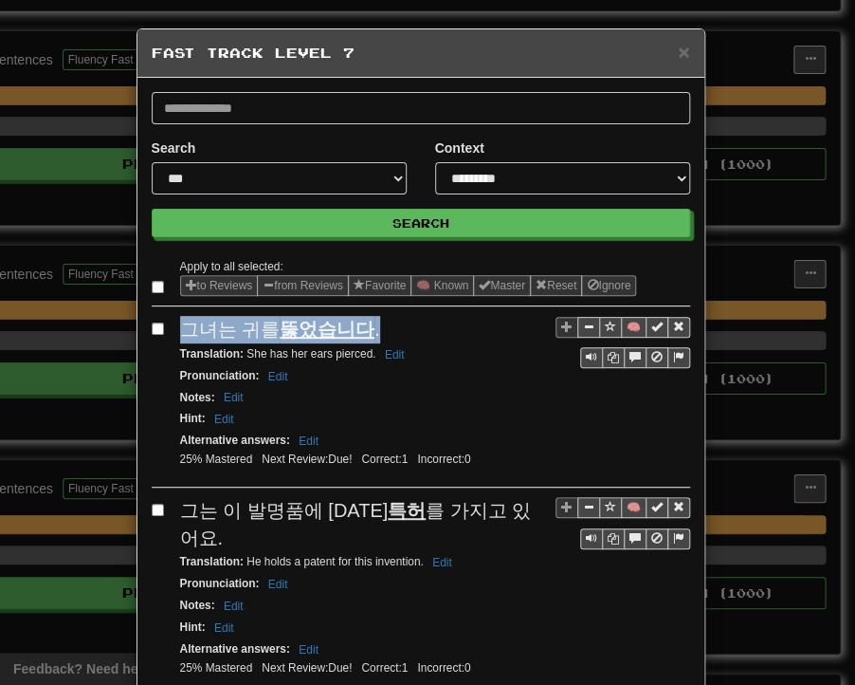
drag, startPoint x: 175, startPoint y: 331, endPoint x: 370, endPoint y: 333, distance: 195.4
click at [370, 333] on div "그녀는 귀를 뚫었습니다 ." at bounding box center [435, 330] width 510 height 28
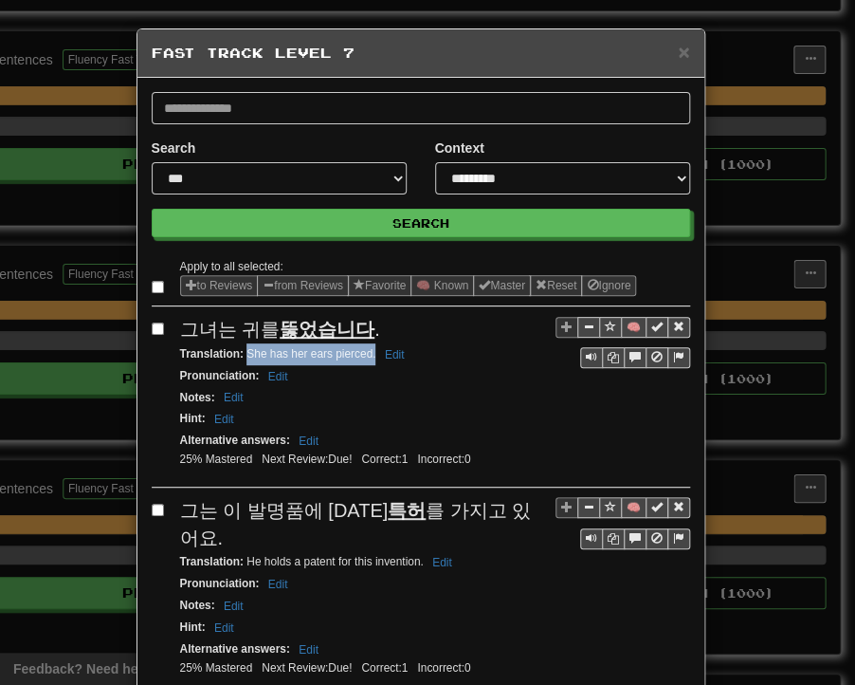
drag, startPoint x: 238, startPoint y: 349, endPoint x: 368, endPoint y: 358, distance: 130.2
click at [368, 358] on div "Translation : She has her ears pierced. Edit" at bounding box center [435, 354] width 510 height 22
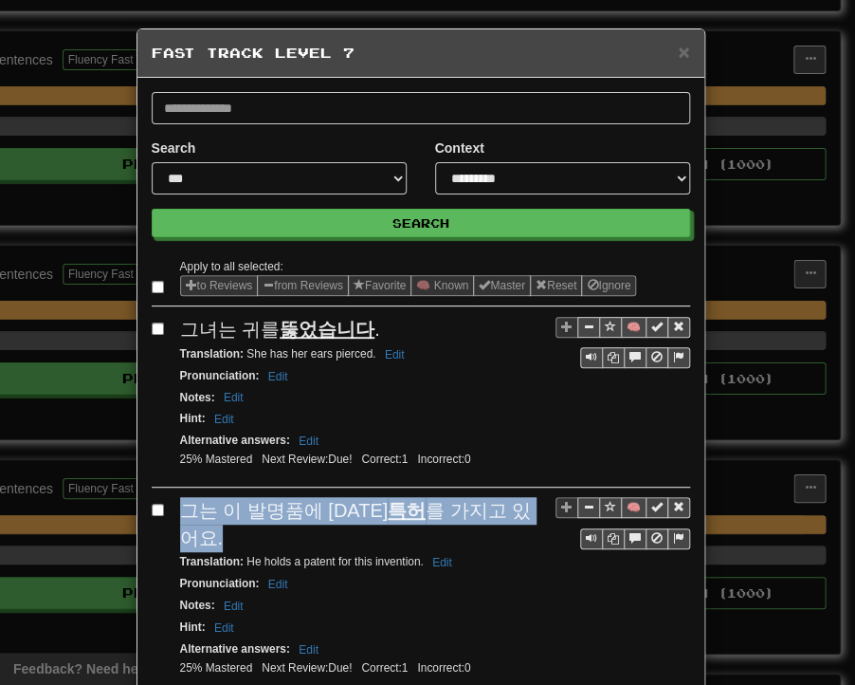
drag, startPoint x: 170, startPoint y: 501, endPoint x: 524, endPoint y: 506, distance: 353.8
click at [524, 506] on div "🧠 그는 이 발명품에 [DATE] 특허 를 가지고 있어요. Translation : He holds a patent for this inven…" at bounding box center [421, 596] width 539 height 198
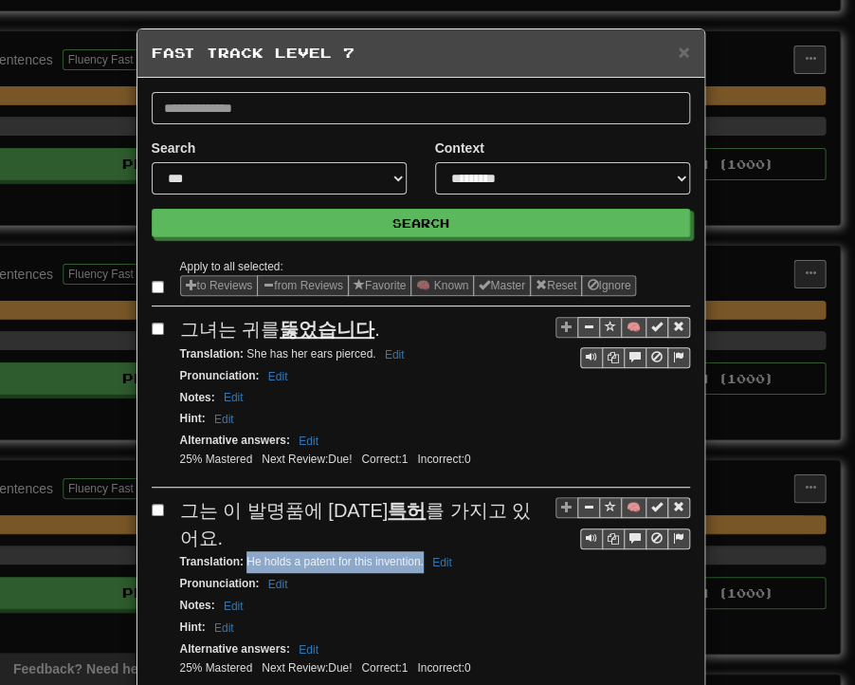
drag, startPoint x: 239, startPoint y: 531, endPoint x: 415, endPoint y: 530, distance: 176.4
click at [415, 555] on small "Translation : He holds a patent for this invention. Edit" at bounding box center [319, 561] width 278 height 13
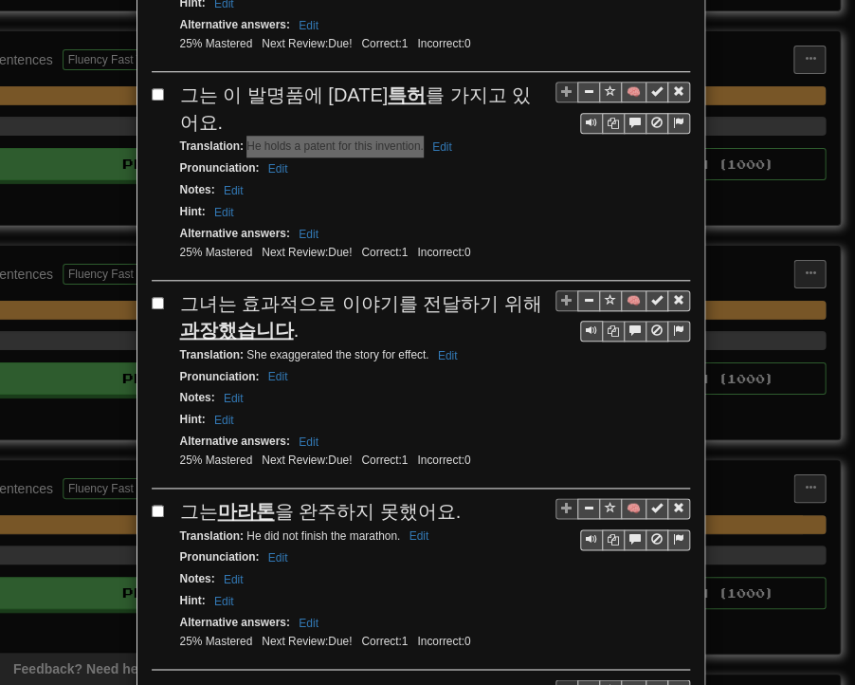
scroll to position [474, 0]
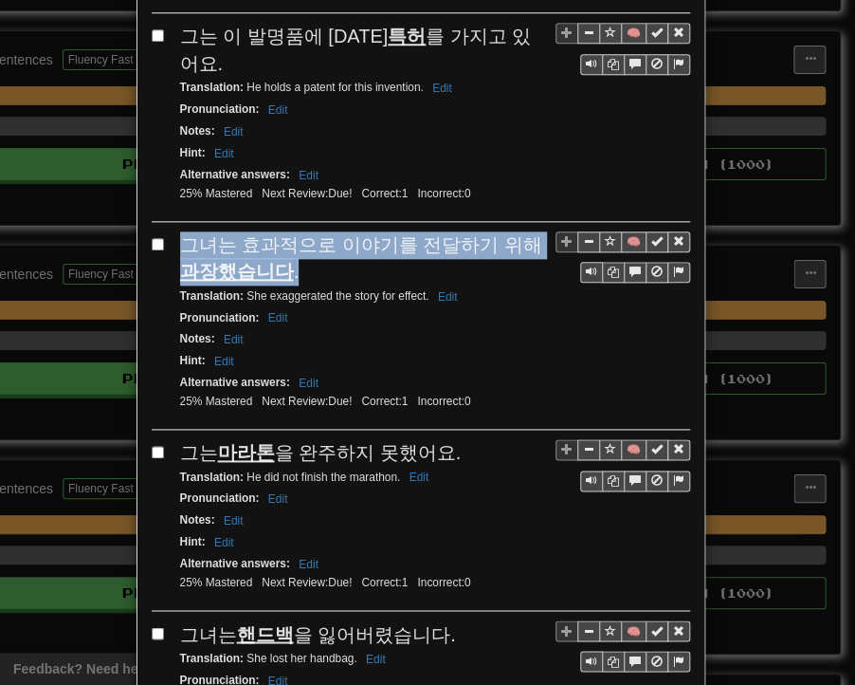
drag, startPoint x: 172, startPoint y: 209, endPoint x: 265, endPoint y: 232, distance: 95.9
click at [265, 232] on div "그녀는 효과적으로 이야기를 전달하기 위해 과장했습니다 ." at bounding box center [435, 258] width 510 height 54
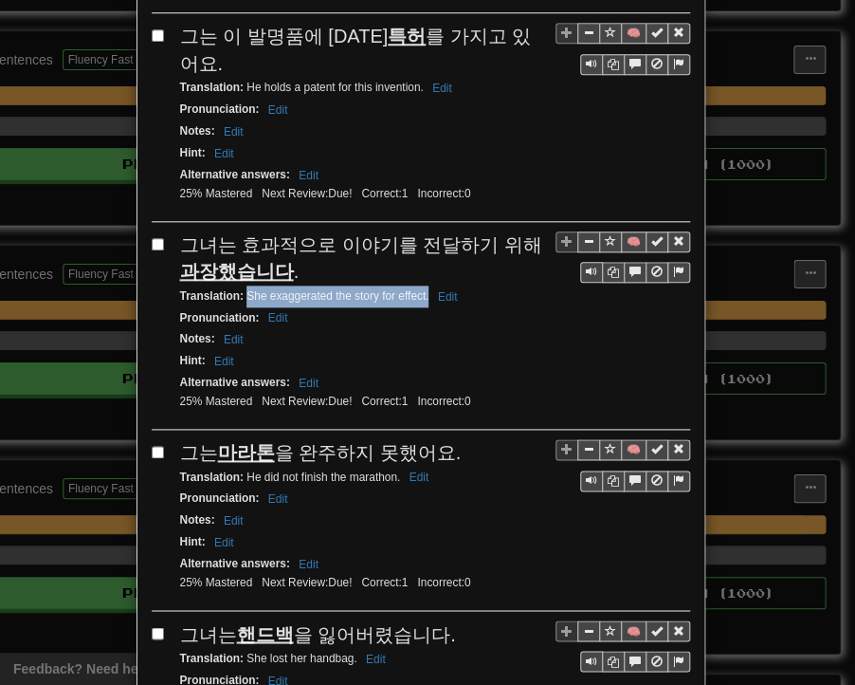
drag, startPoint x: 238, startPoint y: 263, endPoint x: 421, endPoint y: 263, distance: 183.0
click at [421, 289] on small "Translation : She exaggerated the story for effect. Edit" at bounding box center [322, 295] width 284 height 13
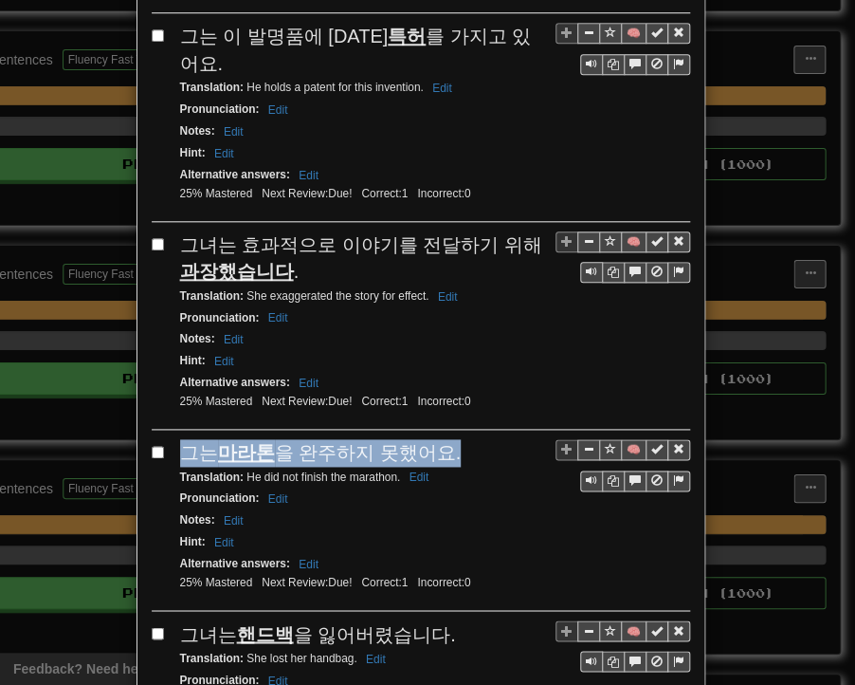
drag, startPoint x: 177, startPoint y: 414, endPoint x: 437, endPoint y: 414, distance: 259.9
click at [437, 439] on div "그는 마라톤 을 완주하지 못했어요." at bounding box center [435, 453] width 510 height 28
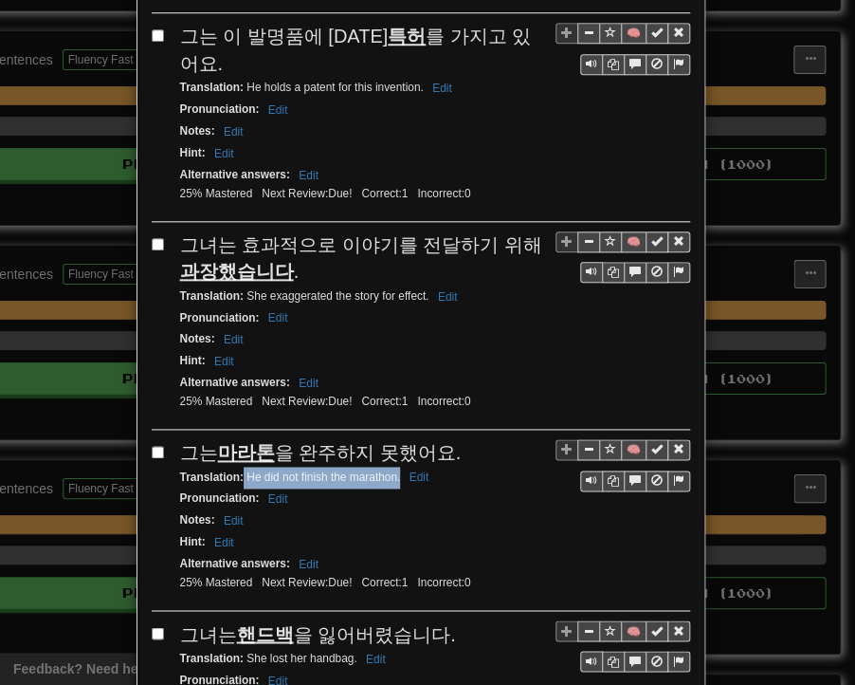
drag, startPoint x: 235, startPoint y: 440, endPoint x: 392, endPoint y: 437, distance: 156.5
click at [392, 470] on small "Translation : He did not finish the marathon. Edit" at bounding box center [307, 476] width 255 height 13
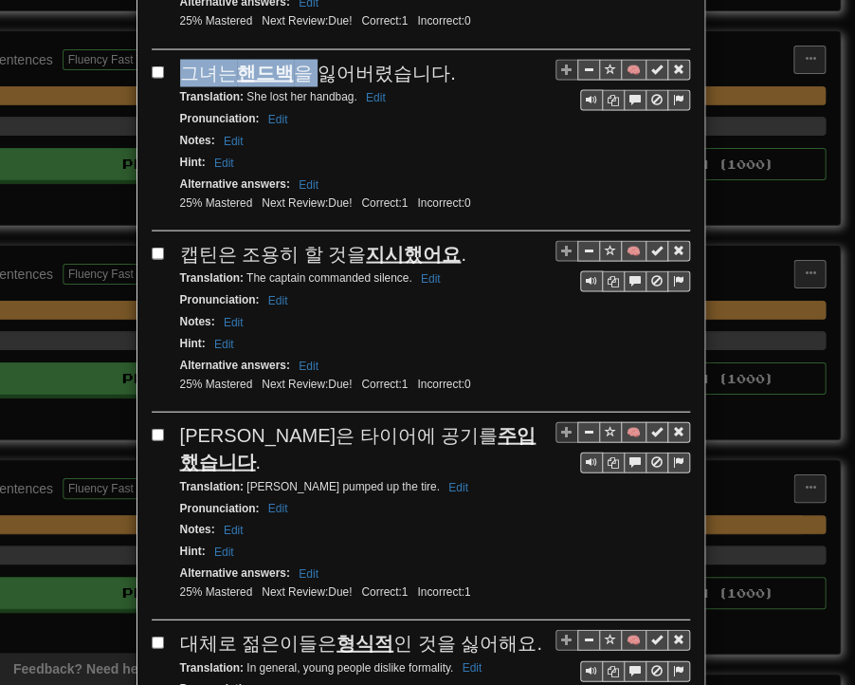
scroll to position [1024, 0]
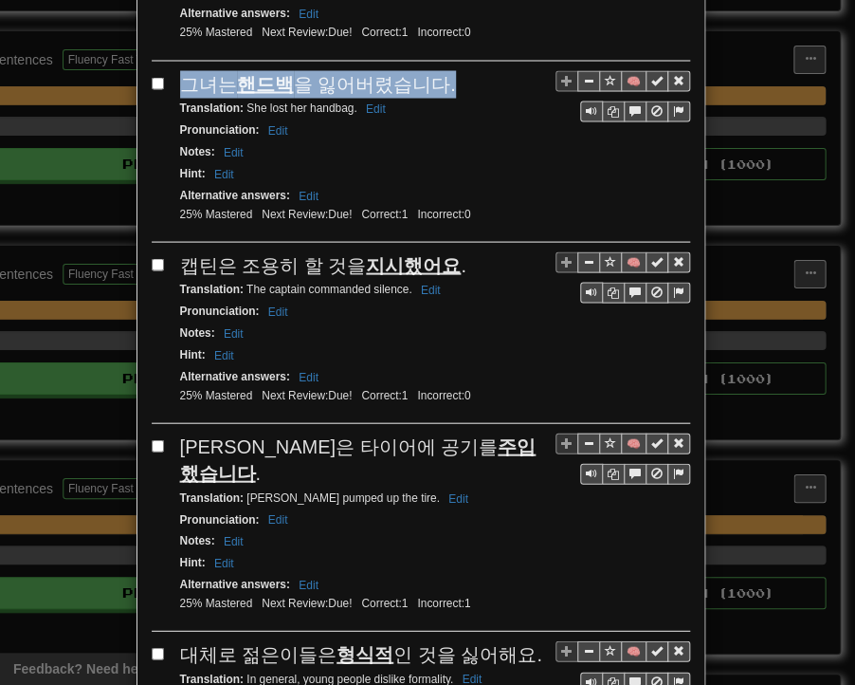
drag, startPoint x: 175, startPoint y: 20, endPoint x: 432, endPoint y: 44, distance: 259.1
click at [432, 70] on div "그녀는 핸드백 을 잃어버렸습니다." at bounding box center [435, 84] width 510 height 28
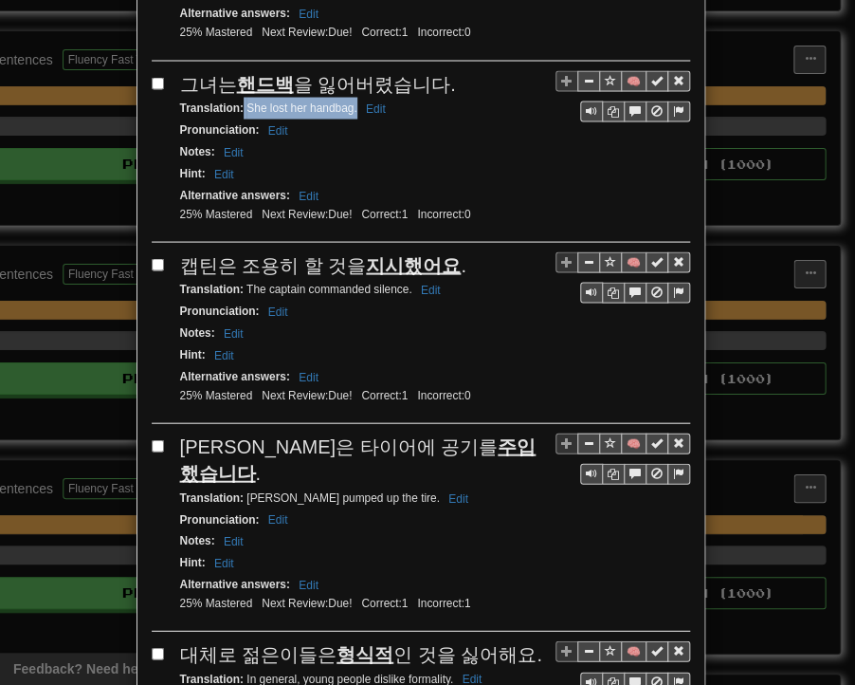
drag, startPoint x: 237, startPoint y: 62, endPoint x: 349, endPoint y: 71, distance: 112.3
click at [349, 97] on div "Translation : She lost her handbag. Edit" at bounding box center [435, 108] width 510 height 22
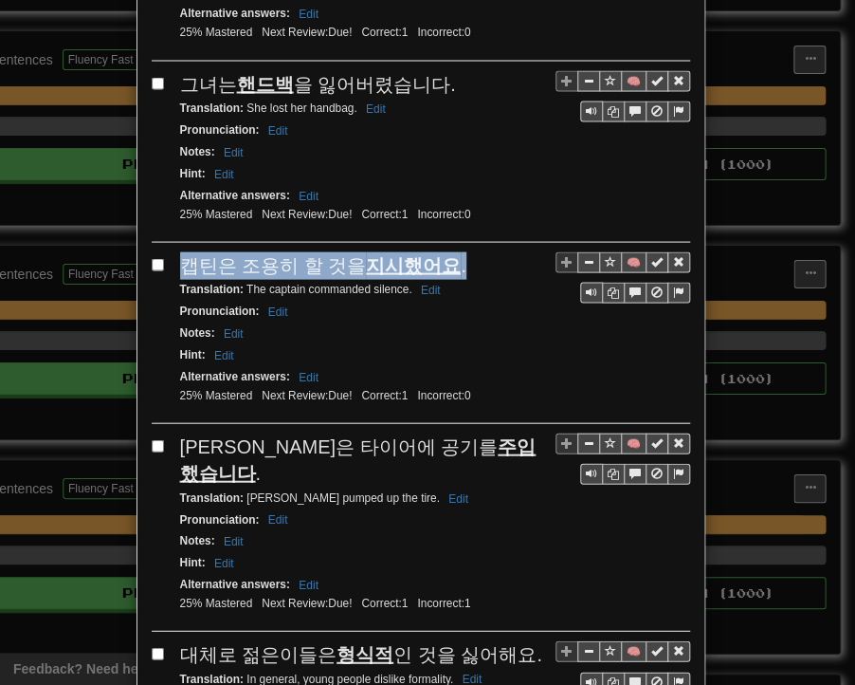
drag, startPoint x: 176, startPoint y: 215, endPoint x: 455, endPoint y: 211, distance: 278.9
click at [455, 251] on div "캡틴은 [PERSON_NAME] 할 것을 지시했어요 ." at bounding box center [435, 265] width 510 height 28
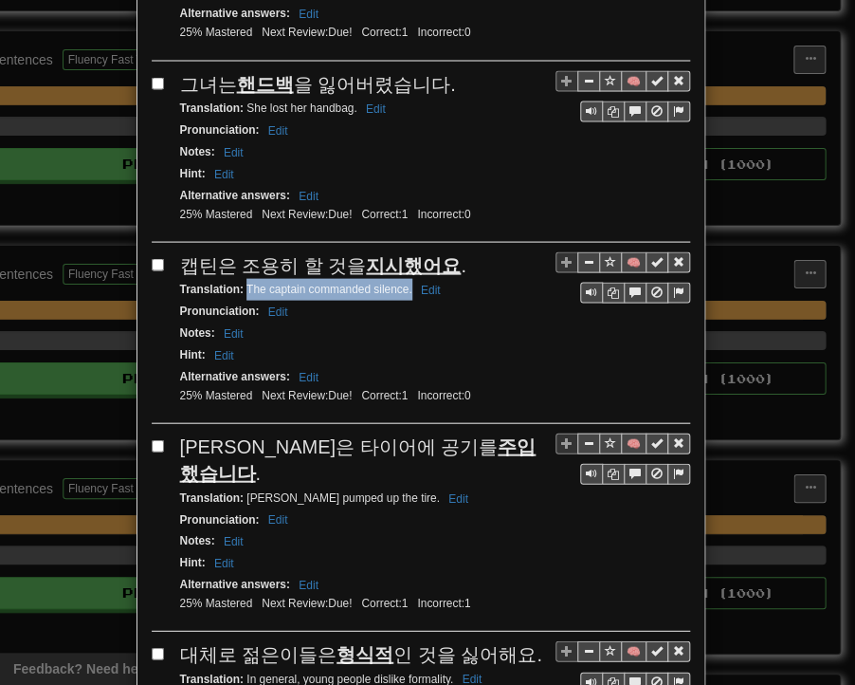
drag, startPoint x: 239, startPoint y: 238, endPoint x: 405, endPoint y: 246, distance: 166.1
click at [405, 282] on small "Translation : The captain commanded silence. Edit" at bounding box center [313, 288] width 267 height 13
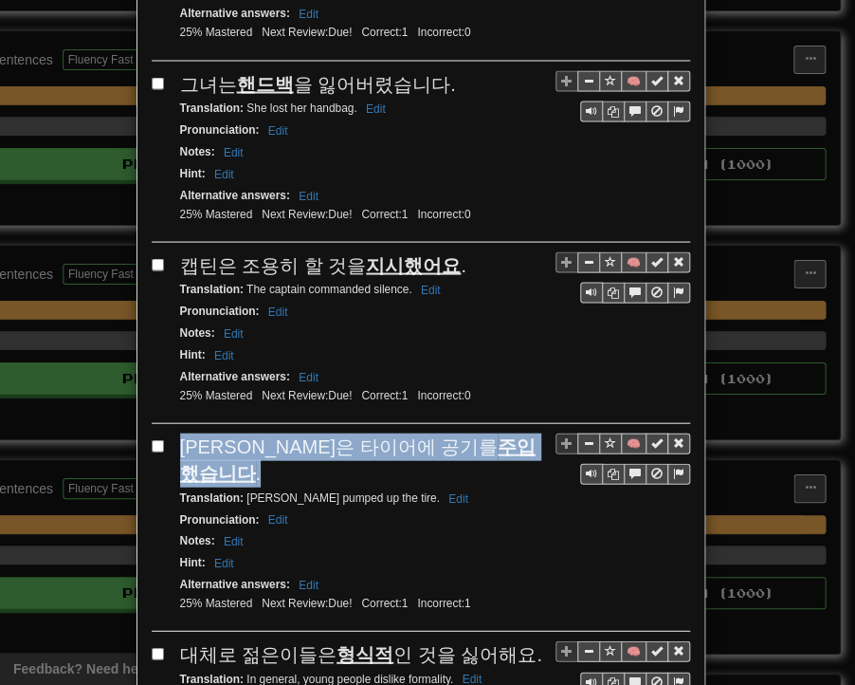
drag, startPoint x: 173, startPoint y: 389, endPoint x: 456, endPoint y: 403, distance: 283.9
click at [456, 432] on div "[PERSON_NAME]은 타이어에 공기를 주입했습니다 ." at bounding box center [435, 459] width 510 height 54
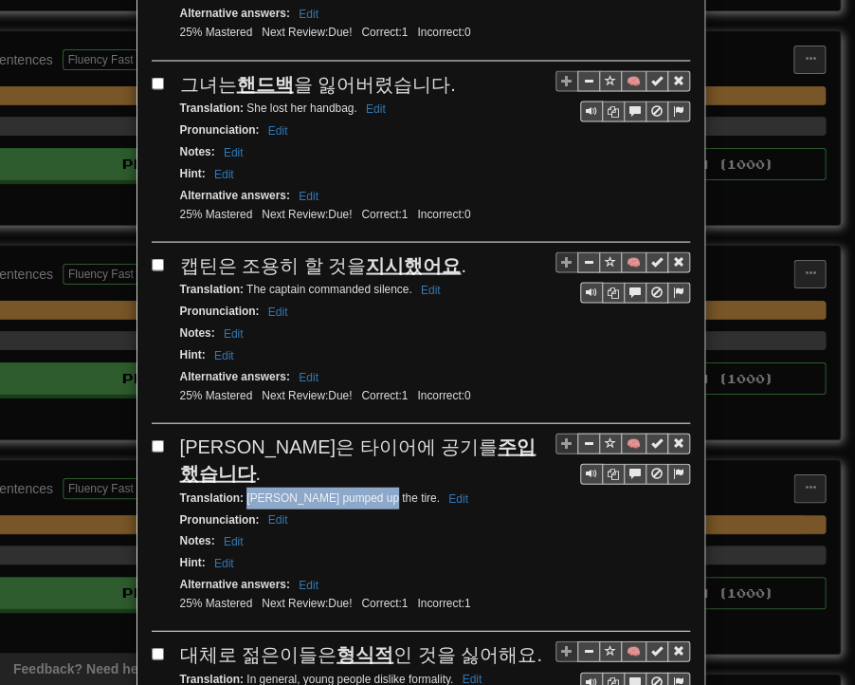
drag, startPoint x: 239, startPoint y: 415, endPoint x: 359, endPoint y: 421, distance: 120.6
click at [359, 490] on small "Translation : [PERSON_NAME] pumped up the tire. Edit" at bounding box center [327, 496] width 294 height 13
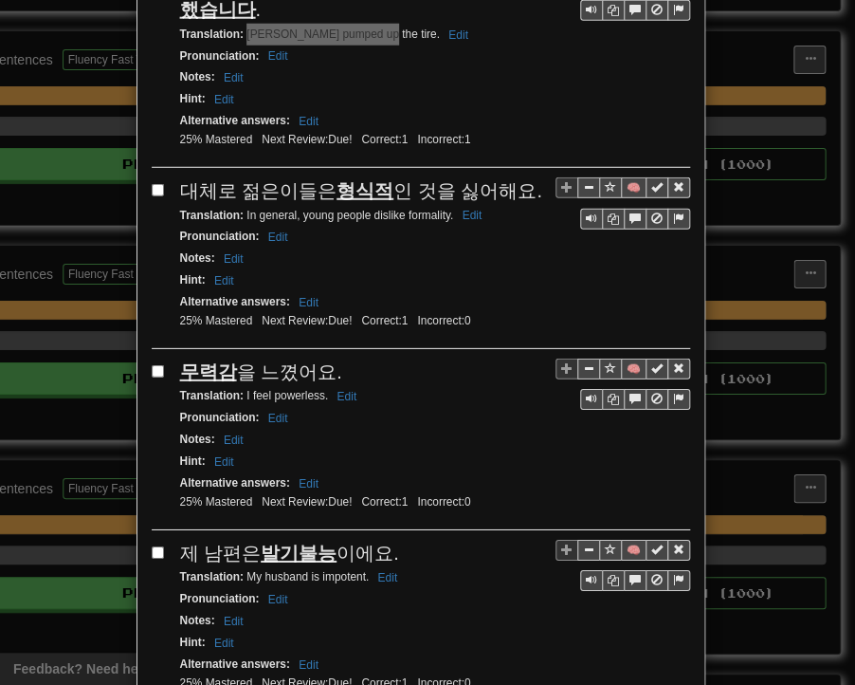
scroll to position [1498, 0]
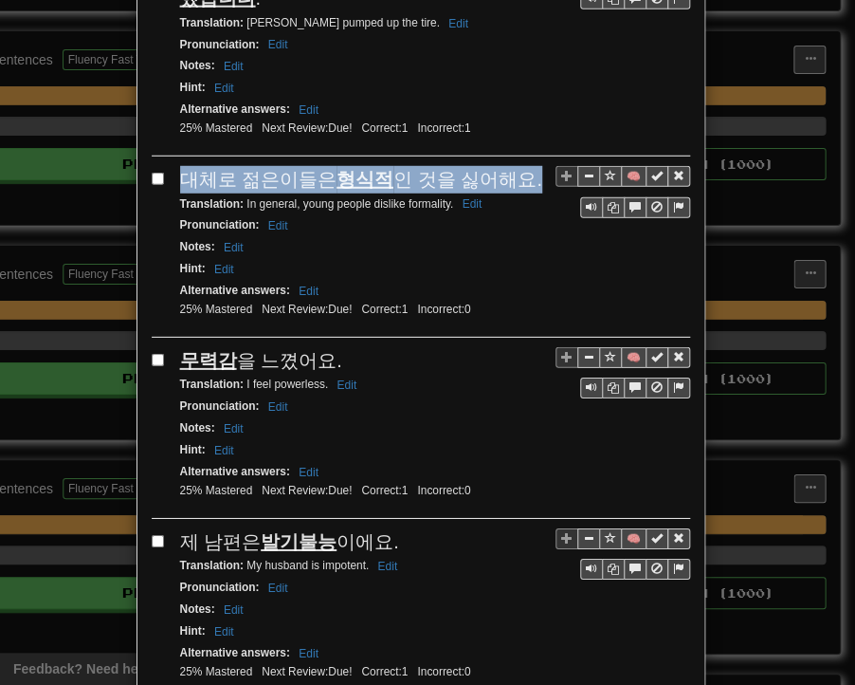
drag, startPoint x: 174, startPoint y: 100, endPoint x: 512, endPoint y: 98, distance: 338.6
click at [512, 169] on span "대체로 젊은이들은 형식적 인 것을 싫어해요." at bounding box center [361, 179] width 362 height 21
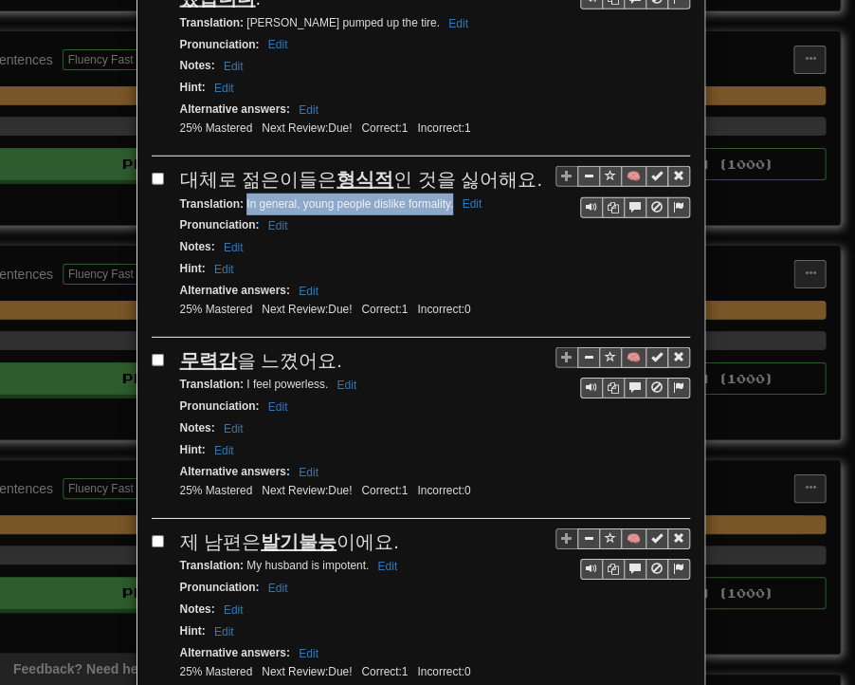
drag, startPoint x: 239, startPoint y: 122, endPoint x: 446, endPoint y: 125, distance: 206.8
click at [446, 197] on small "Translation : In general, young people dislike formality. Edit" at bounding box center [334, 203] width 308 height 13
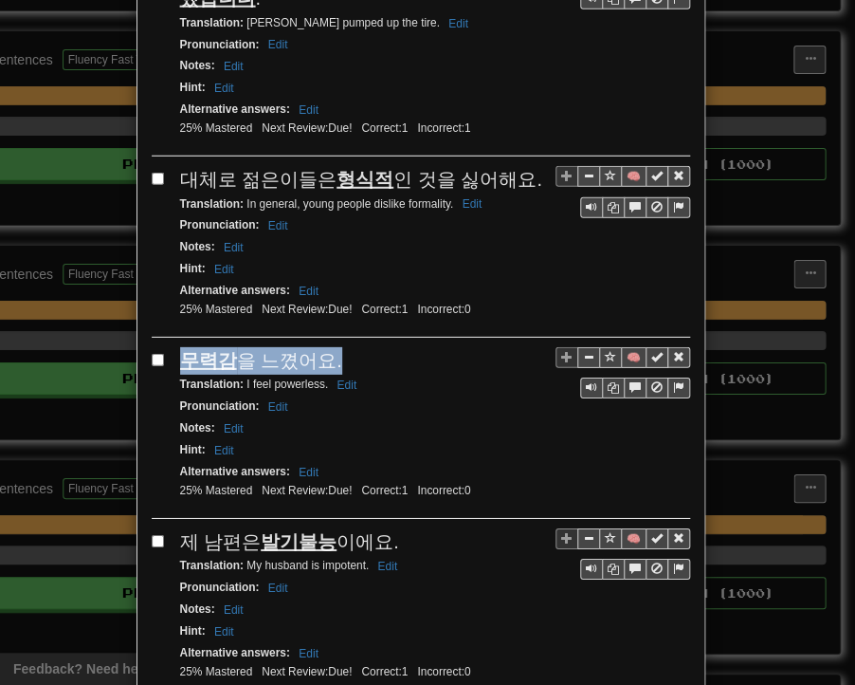
drag, startPoint x: 171, startPoint y: 272, endPoint x: 322, endPoint y: 276, distance: 150.8
click at [322, 347] on div "🧠 무력감 을 느꼈어요. Translation : I feel powerless. Edit Pronunciation : Edit Notes :…" at bounding box center [421, 433] width 539 height 172
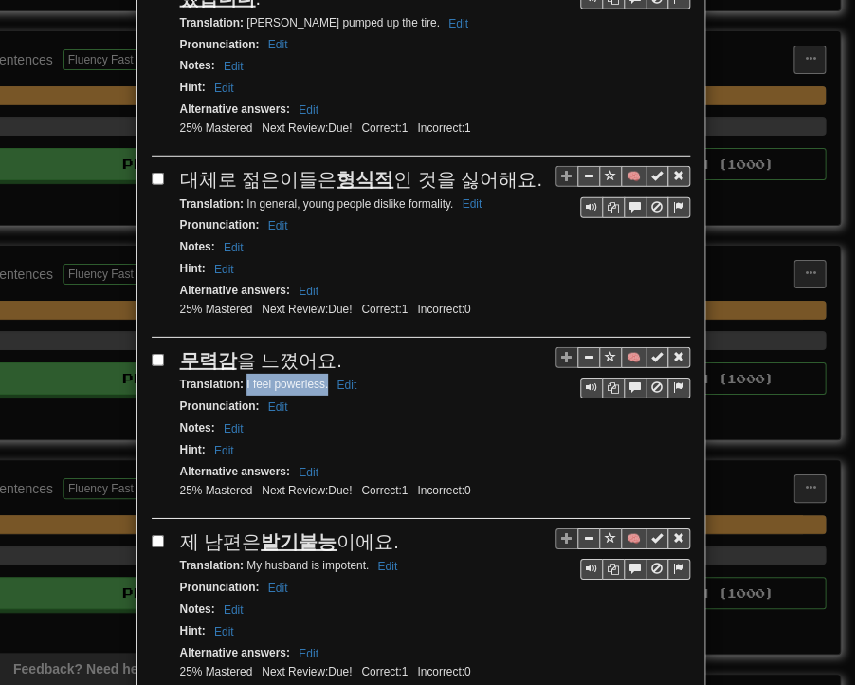
drag, startPoint x: 239, startPoint y: 298, endPoint x: 319, endPoint y: 300, distance: 79.7
click at [319, 377] on small "Translation : I feel powerless. Edit" at bounding box center [271, 383] width 183 height 13
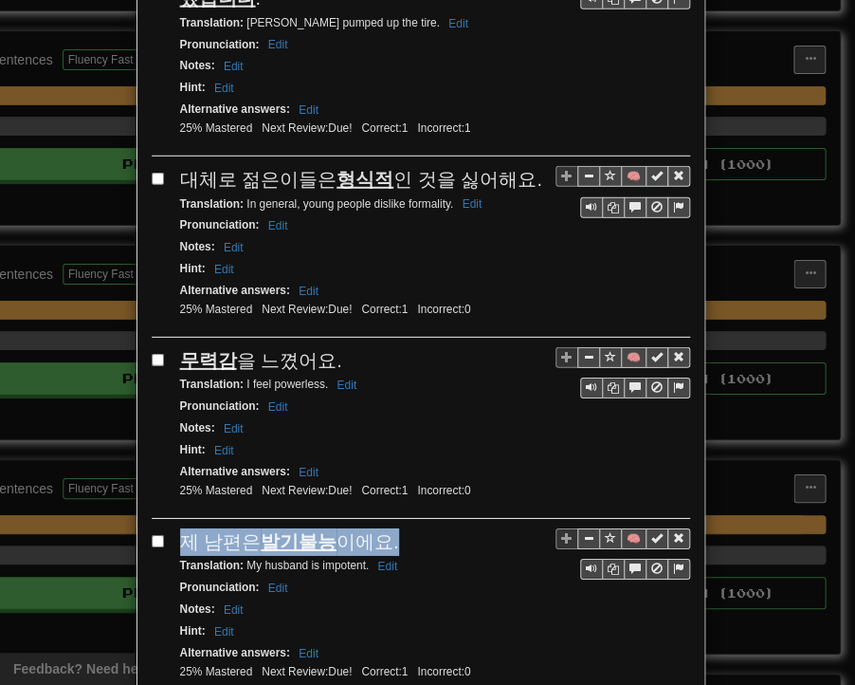
drag, startPoint x: 174, startPoint y: 454, endPoint x: 383, endPoint y: 461, distance: 209.7
click at [383, 528] on div "제 남편은 발기불능 이에요." at bounding box center [435, 542] width 510 height 28
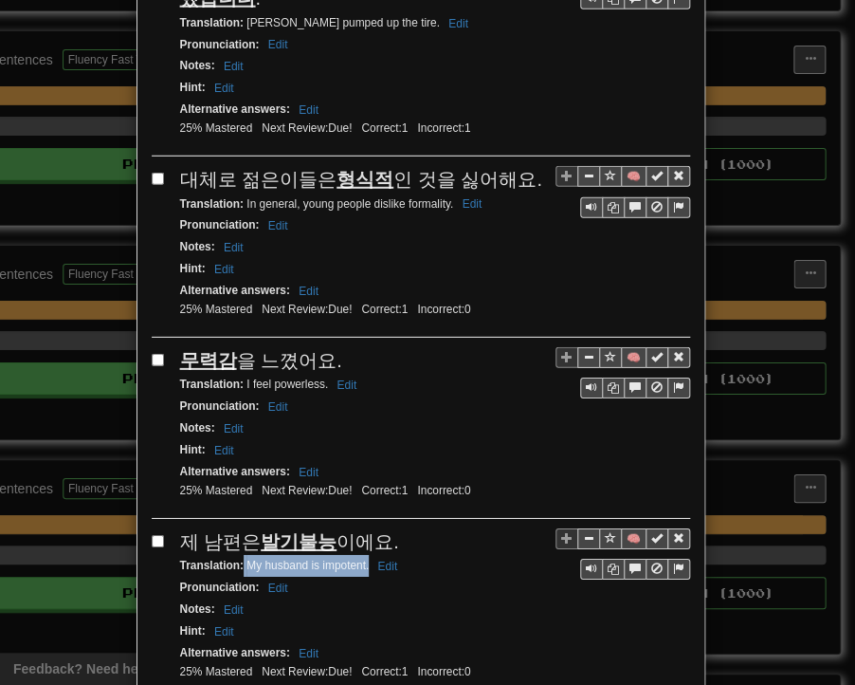
drag, startPoint x: 248, startPoint y: 473, endPoint x: 360, endPoint y: 476, distance: 112.9
click at [360, 559] on small "Translation : My husband is impotent. Edit" at bounding box center [292, 565] width 224 height 13
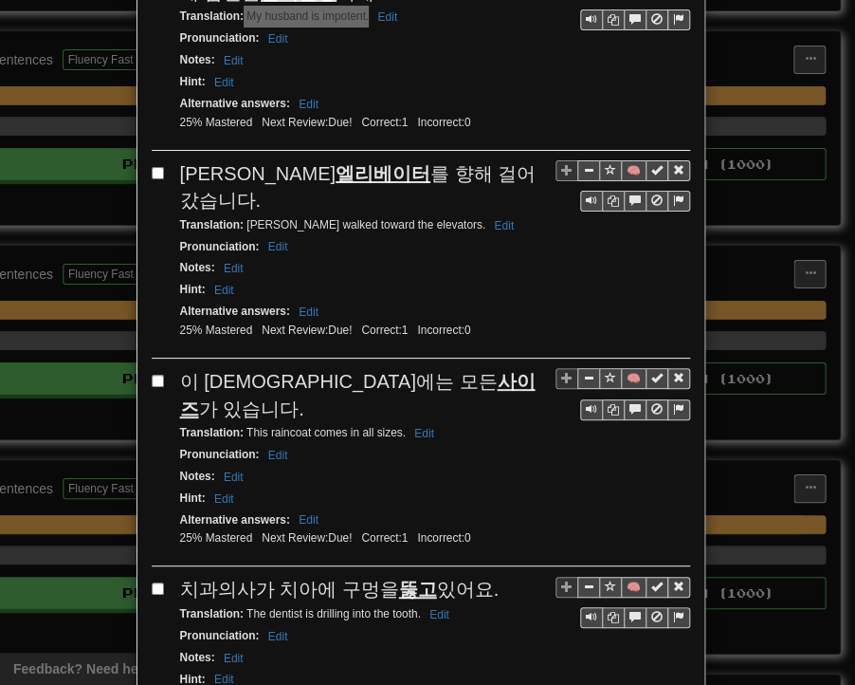
scroll to position [2068, 0]
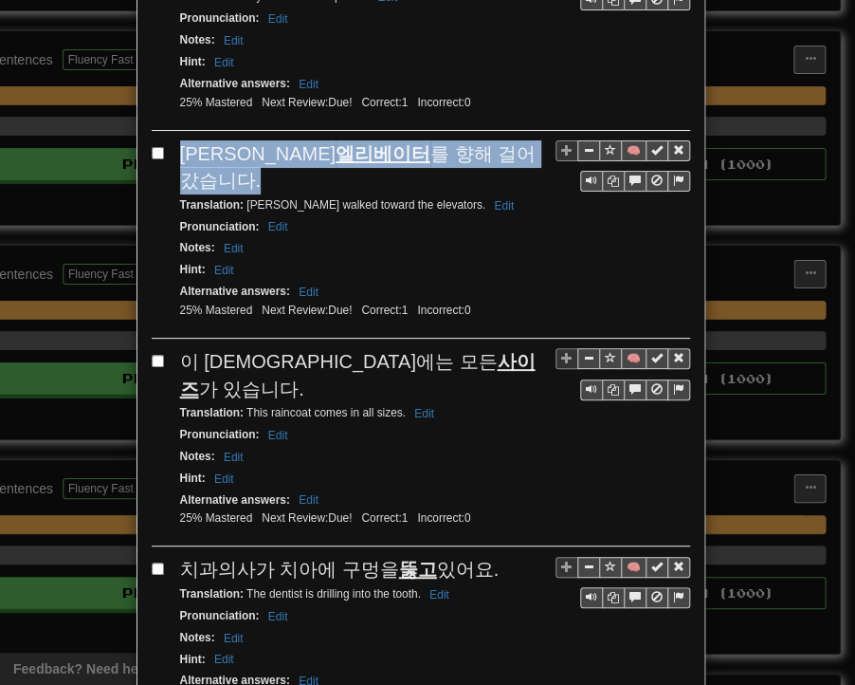
drag, startPoint x: 174, startPoint y: 53, endPoint x: 471, endPoint y: 63, distance: 298.0
click at [471, 143] on span "[PERSON_NAME]은 엘리베이터 를 향해 걸어갔습니다." at bounding box center [358, 167] width 357 height 48
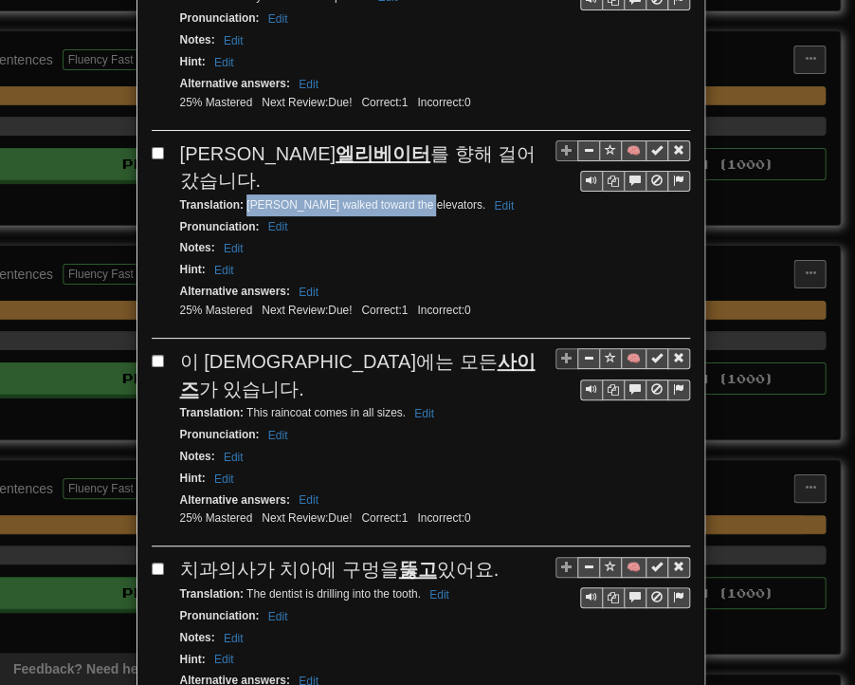
drag, startPoint x: 239, startPoint y: 83, endPoint x: 405, endPoint y: 87, distance: 166.0
click at [405, 198] on small "Translation : [PERSON_NAME] walked toward the elevators. Edit" at bounding box center [350, 204] width 340 height 13
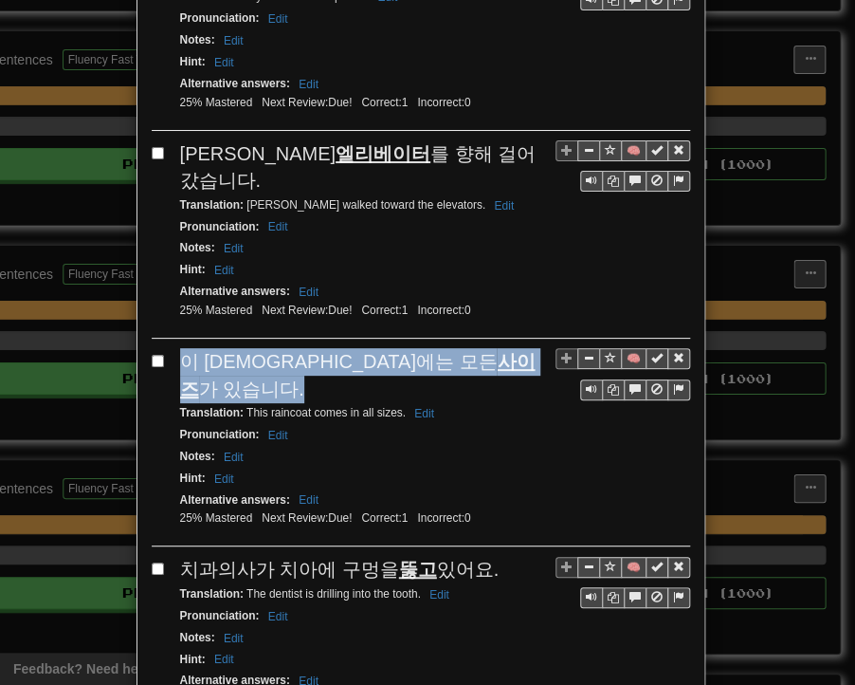
drag, startPoint x: 178, startPoint y: 234, endPoint x: 470, endPoint y: 242, distance: 292.2
click at [470, 348] on div "이 [DEMOGRAPHIC_DATA]에는 모든 사이즈 가 있습니다." at bounding box center [435, 375] width 510 height 54
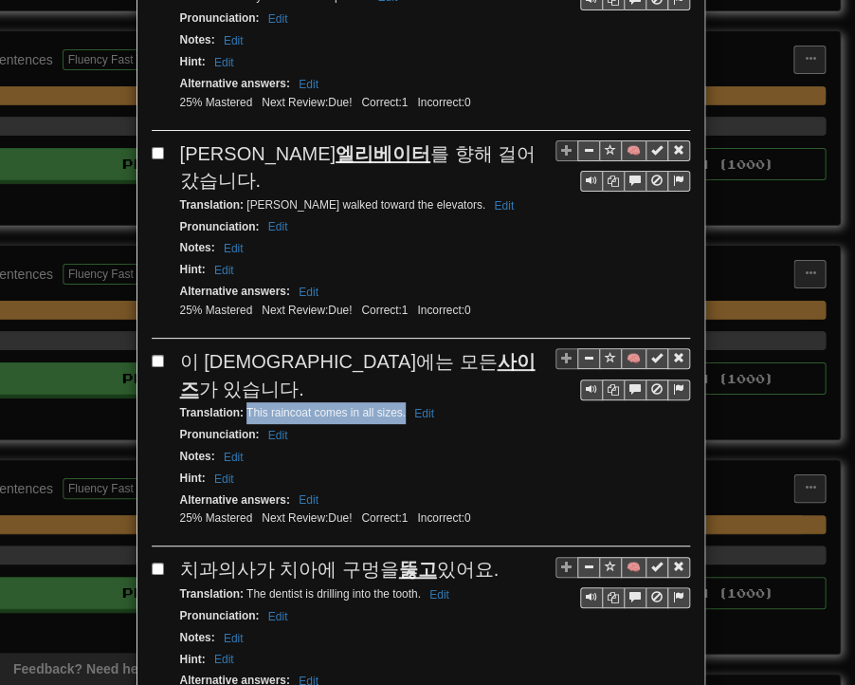
drag, startPoint x: 239, startPoint y: 260, endPoint x: 396, endPoint y: 263, distance: 157.5
click at [396, 406] on small "Translation : This raincoat comes in all sizes. Edit" at bounding box center [310, 412] width 260 height 13
drag, startPoint x: 179, startPoint y: 414, endPoint x: 480, endPoint y: 410, distance: 300.7
click at [480, 556] on div "치과의사가 치아에 구멍을 뚫고 있어요." at bounding box center [435, 570] width 510 height 28
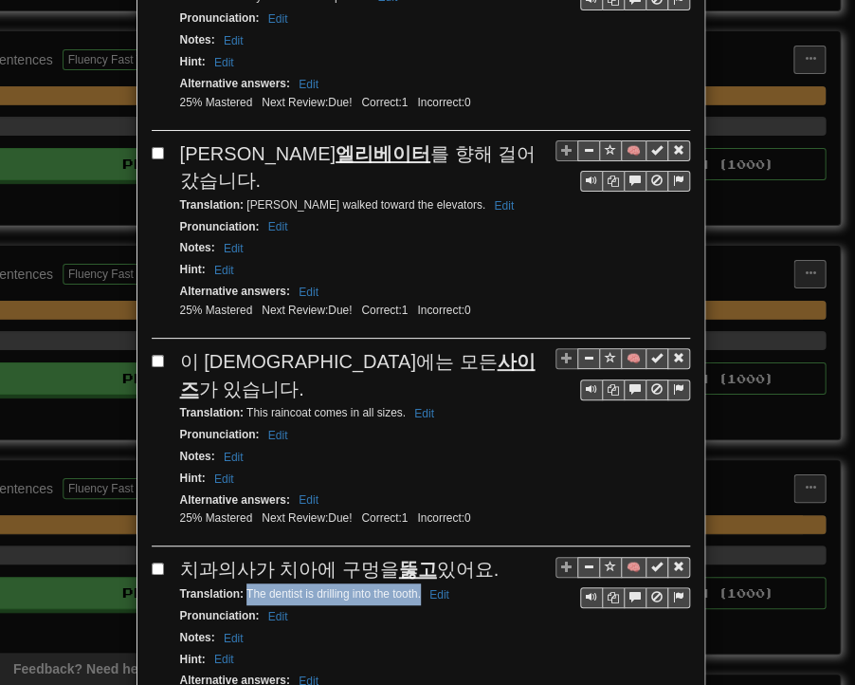
drag, startPoint x: 238, startPoint y: 433, endPoint x: 412, endPoint y: 437, distance: 173.6
click at [412, 587] on small "Translation : The dentist is drilling into the tooth. Edit" at bounding box center [317, 593] width 275 height 13
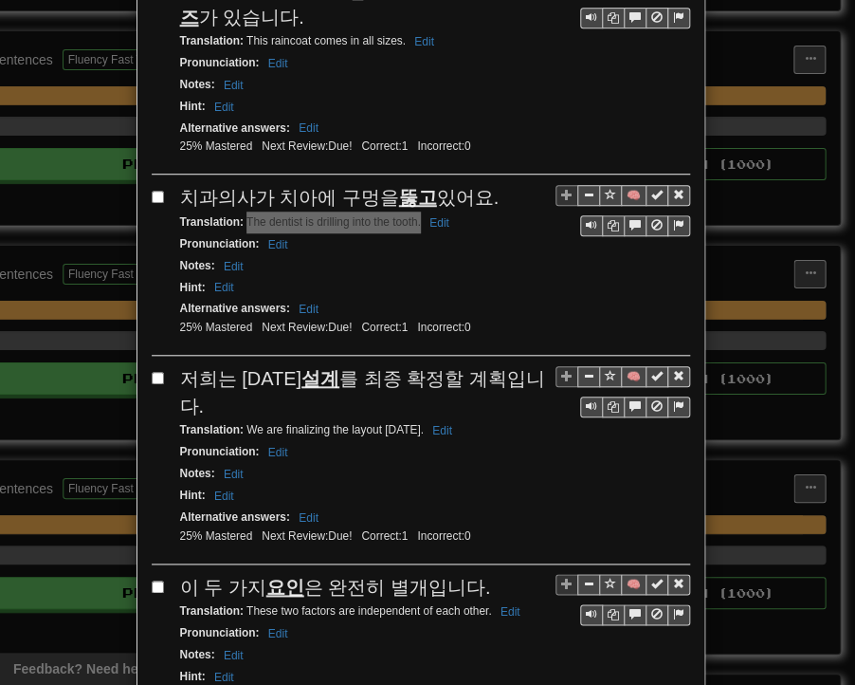
scroll to position [2447, 0]
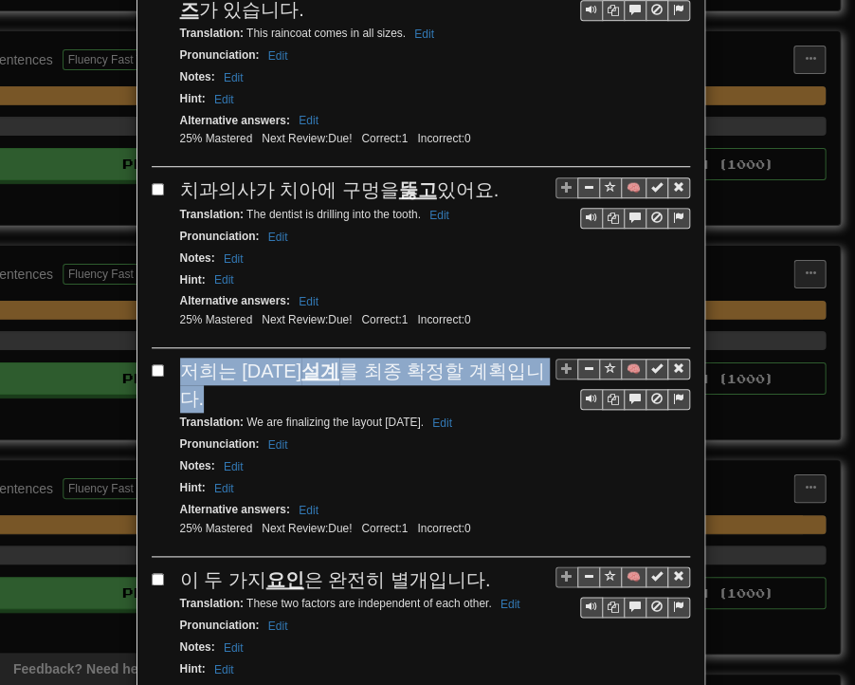
drag, startPoint x: 172, startPoint y: 212, endPoint x: 518, endPoint y: 215, distance: 346.2
click at [518, 358] on div "저희는 [DATE] 설계 를 최종 확정할 계획입니다." at bounding box center [435, 385] width 510 height 54
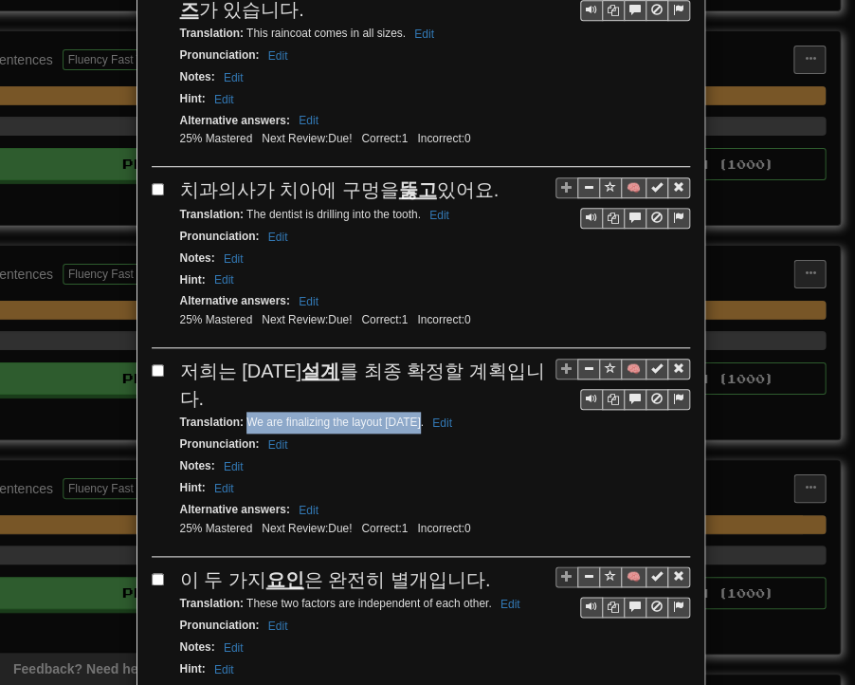
drag, startPoint x: 240, startPoint y: 234, endPoint x: 406, endPoint y: 238, distance: 166.0
click at [406, 415] on small "Translation : We are finalizing the layout [DATE]. Edit" at bounding box center [319, 421] width 278 height 13
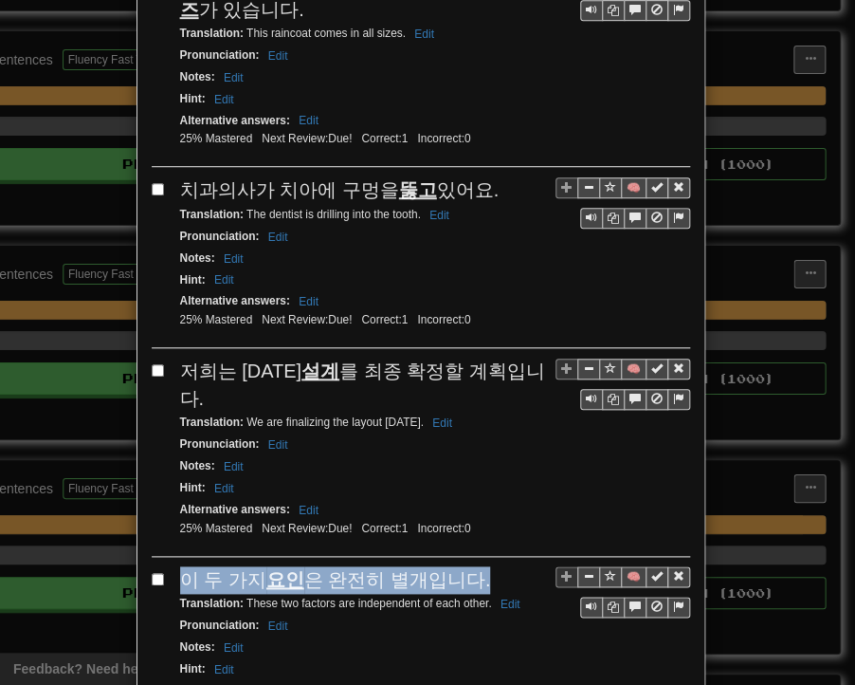
drag, startPoint x: 174, startPoint y: 388, endPoint x: 465, endPoint y: 390, distance: 291.2
click at [465, 569] on span "이 두 가지 요인 은 완전히 별개입니다." at bounding box center [335, 579] width 311 height 21
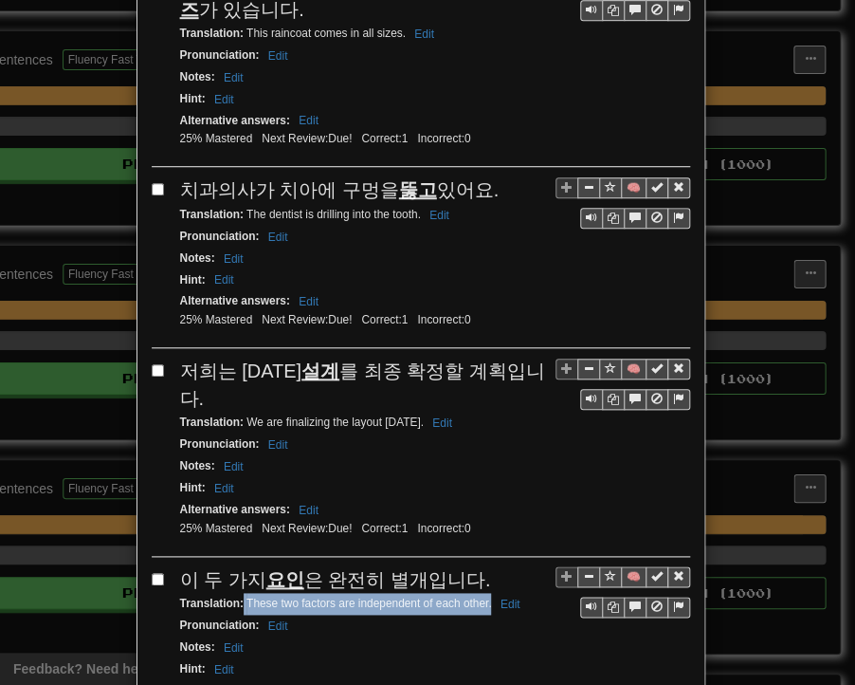
drag, startPoint x: 235, startPoint y: 414, endPoint x: 486, endPoint y: 414, distance: 250.4
click at [486, 597] on small "Translation : These two factors are independent of each other. Edit" at bounding box center [353, 603] width 346 height 13
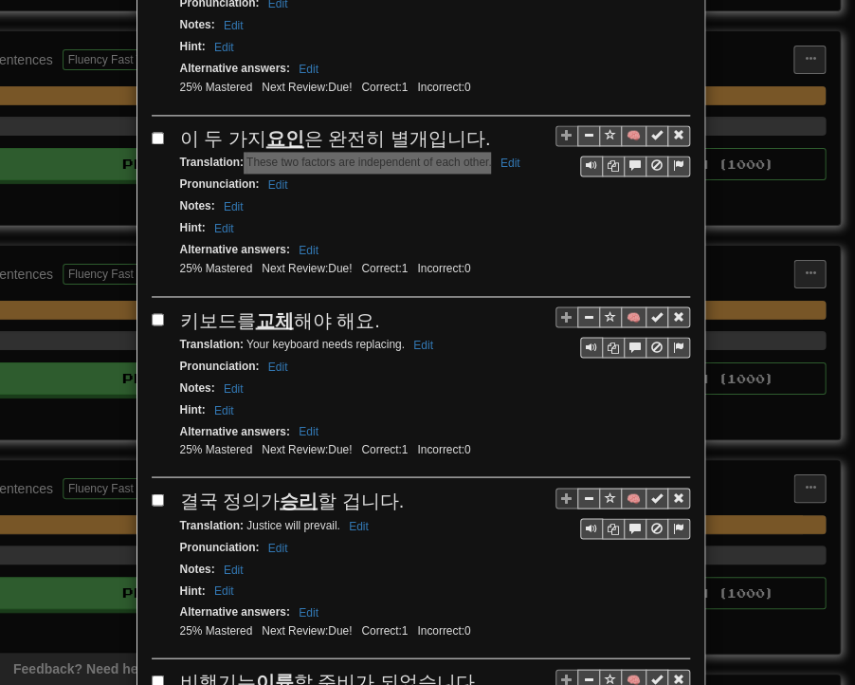
scroll to position [2921, 0]
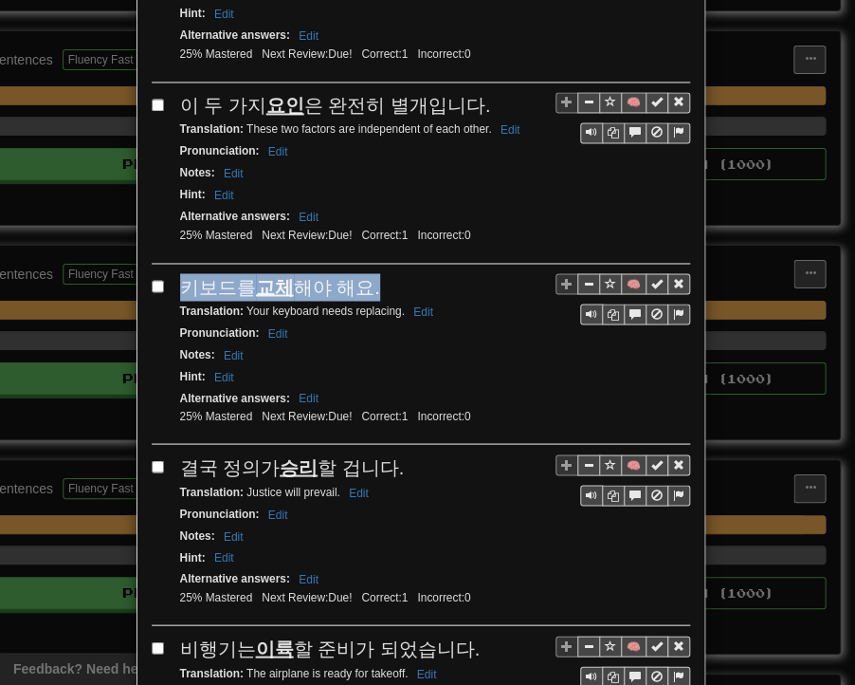
drag, startPoint x: 170, startPoint y: 96, endPoint x: 372, endPoint y: 94, distance: 202.0
click at [372, 273] on div "🧠 키보드를 교체 해야 해요. Translation : Your keyboard needs replacing. Edit Pronunciatio…" at bounding box center [421, 359] width 539 height 172
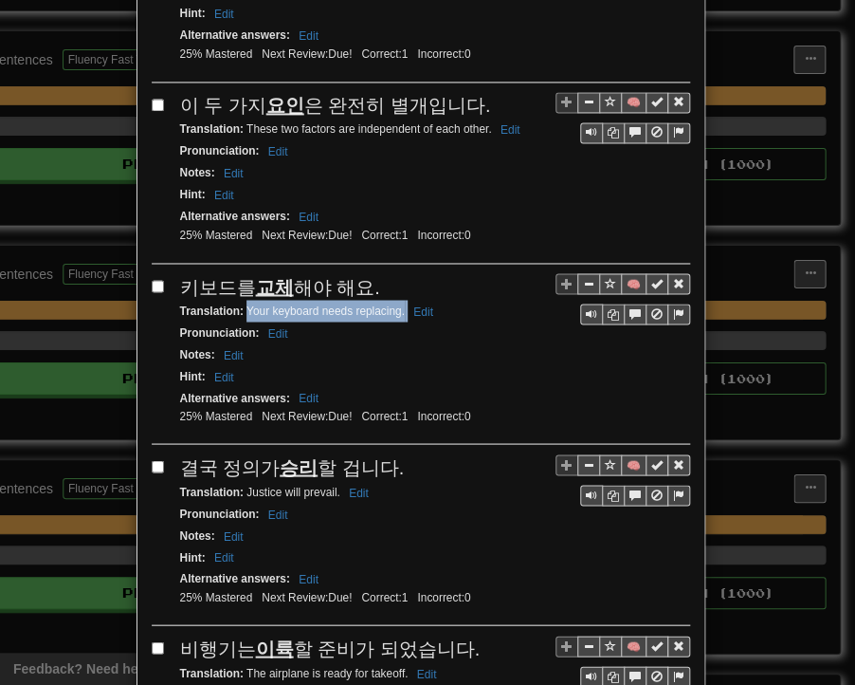
drag, startPoint x: 266, startPoint y: 122, endPoint x: 398, endPoint y: 119, distance: 132.8
click at [398, 303] on small "Translation : Your keyboard needs replacing. Edit" at bounding box center [309, 309] width 259 height 13
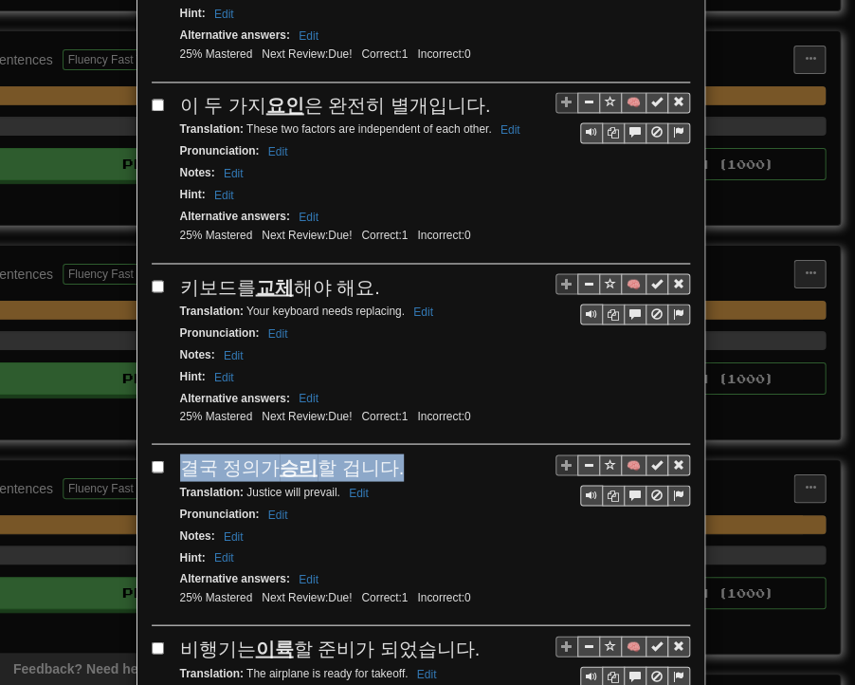
drag, startPoint x: 171, startPoint y: 267, endPoint x: 388, endPoint y: 268, distance: 217.2
click at [388, 453] on div "결국 [PERSON_NAME]가 [PERSON_NAME] 할 겁니다." at bounding box center [435, 467] width 510 height 28
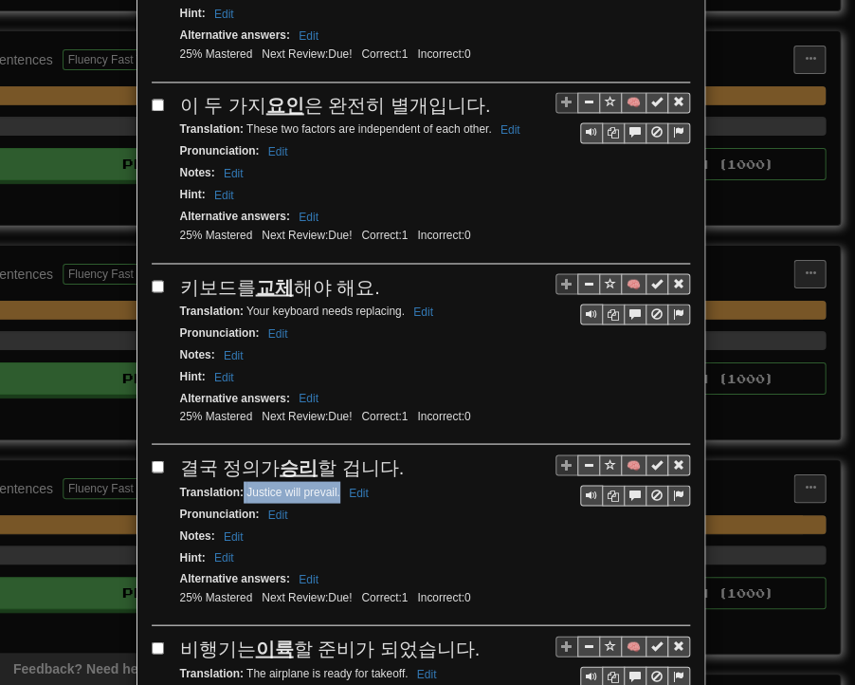
drag, startPoint x: 237, startPoint y: 289, endPoint x: 332, endPoint y: 298, distance: 95.2
click at [332, 485] on small "Translation : Justice [PERSON_NAME] Edit" at bounding box center [277, 491] width 194 height 13
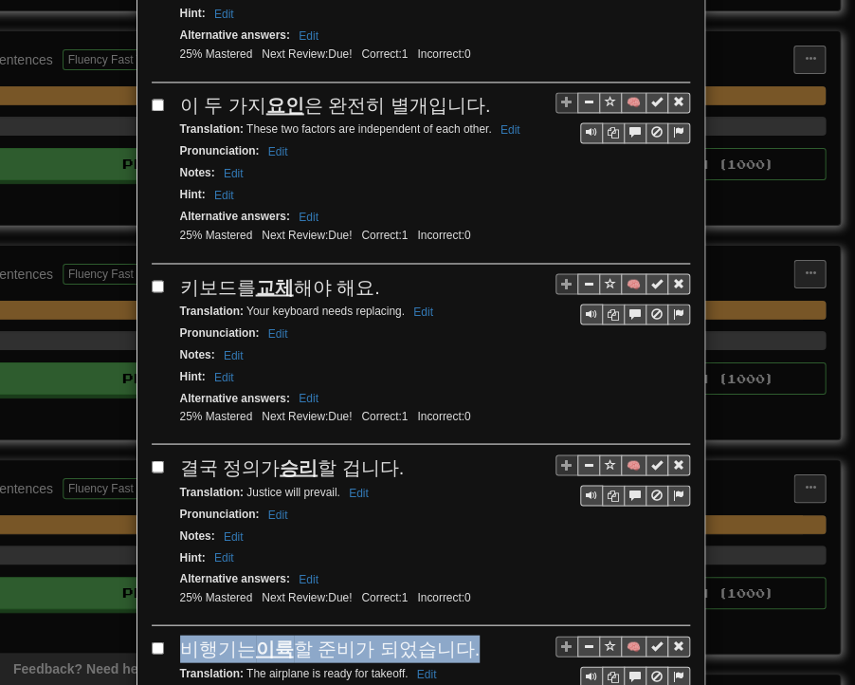
drag, startPoint x: 176, startPoint y: 445, endPoint x: 456, endPoint y: 455, distance: 280.0
click at [456, 634] on div "비행기는 이륙 할 준비가 되었습니다." at bounding box center [435, 648] width 510 height 28
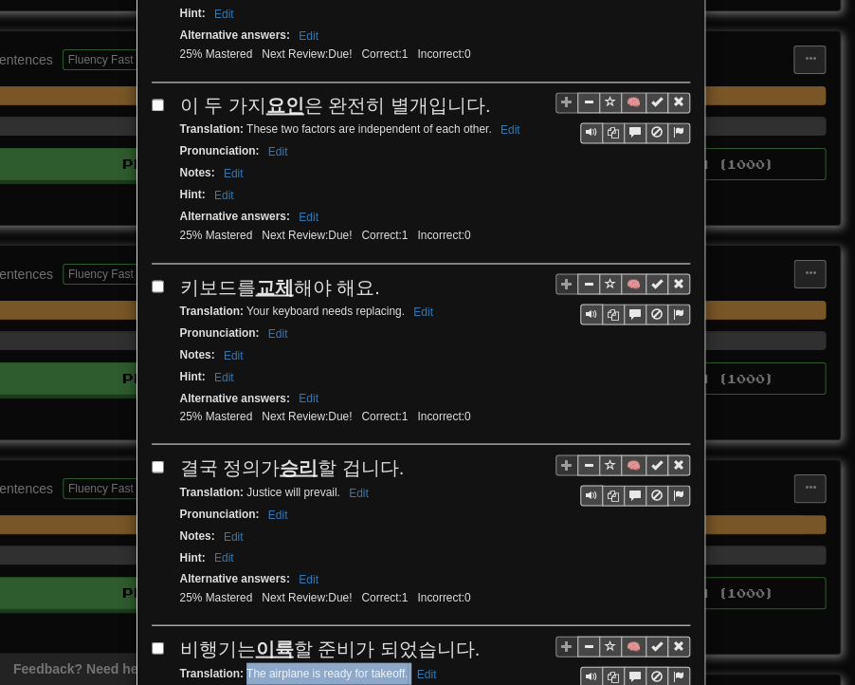
drag, startPoint x: 239, startPoint y: 469, endPoint x: 402, endPoint y: 471, distance: 163.1
click at [402, 666] on small "Translation : The airplane is ready for takeoff. Edit" at bounding box center [311, 672] width 263 height 13
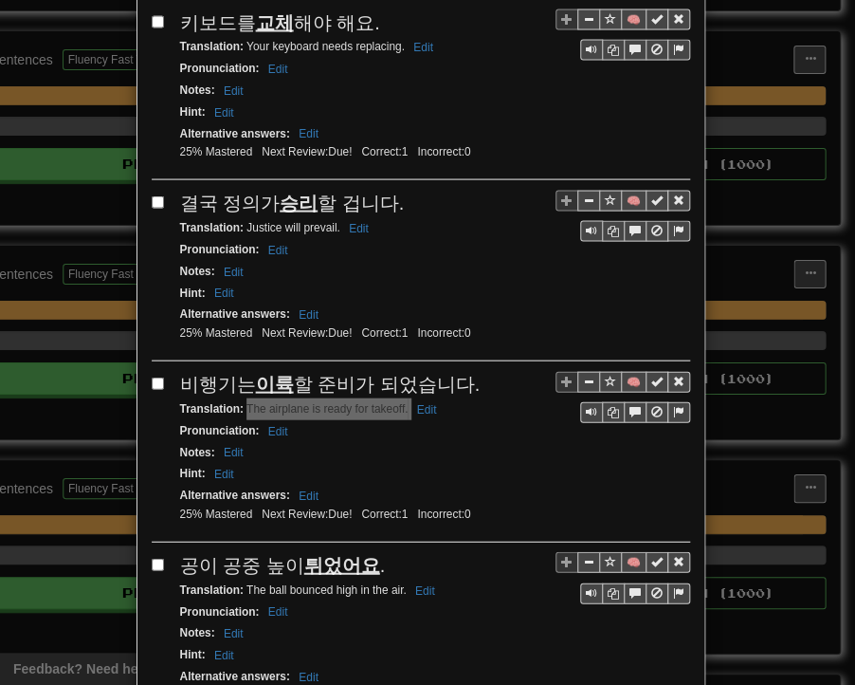
scroll to position [3356, 0]
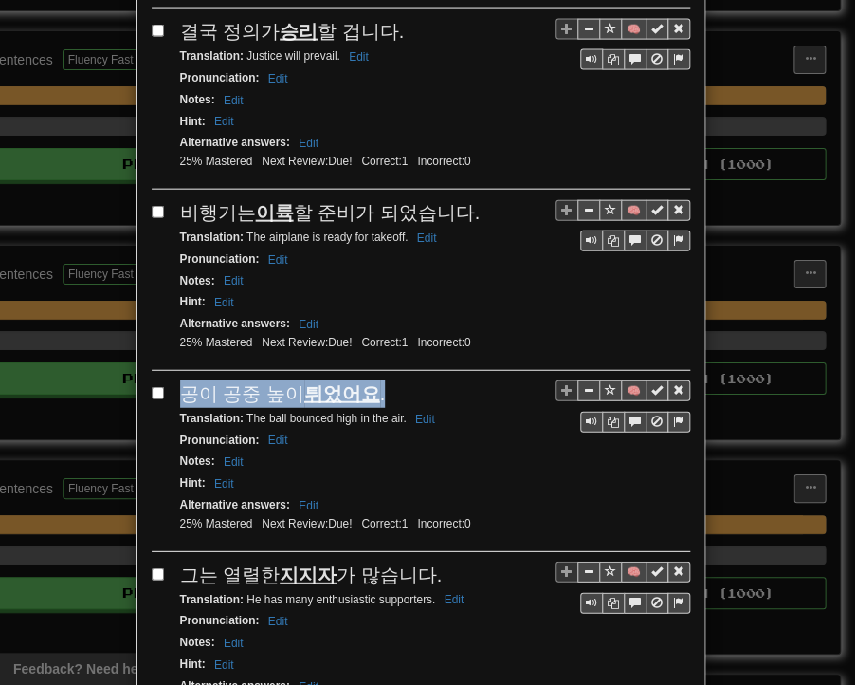
drag, startPoint x: 175, startPoint y: 187, endPoint x: 366, endPoint y: 190, distance: 191.6
click at [370, 380] on div "공이 공중 높이 튀었어요 ." at bounding box center [435, 394] width 510 height 28
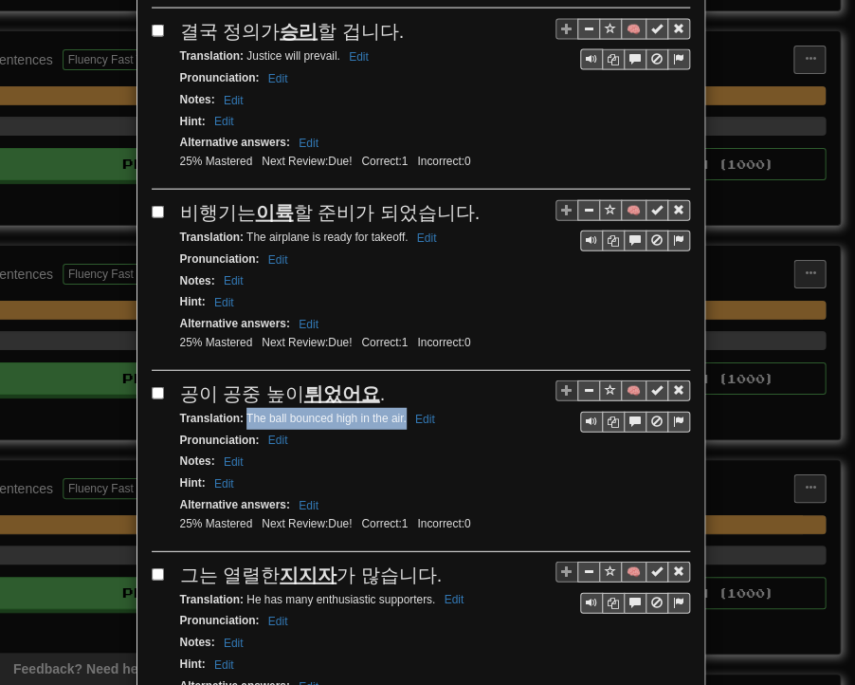
drag, startPoint x: 238, startPoint y: 211, endPoint x: 396, endPoint y: 216, distance: 158.5
click at [396, 412] on small "Translation : The ball bounced high in the air. Edit" at bounding box center [310, 418] width 261 height 13
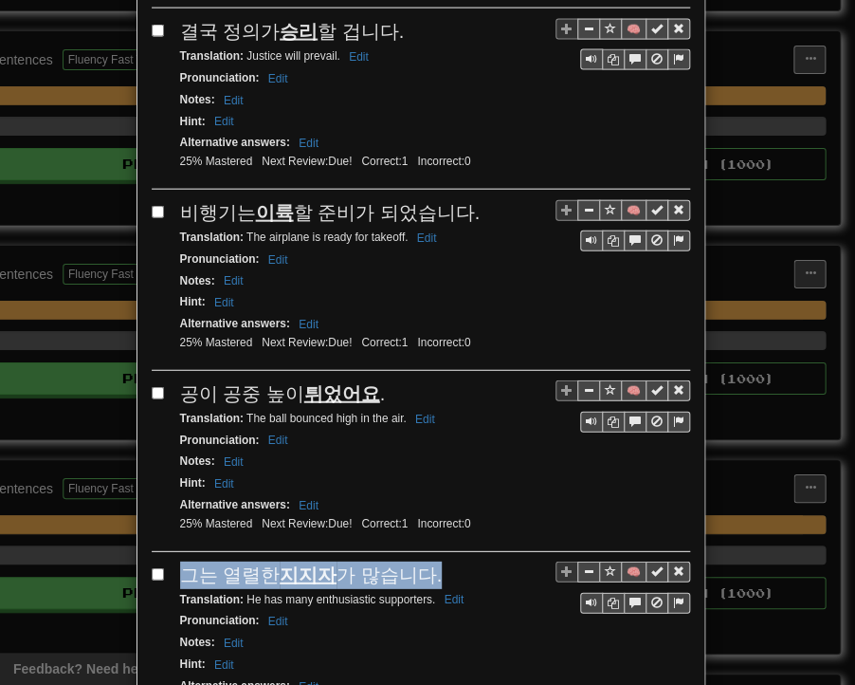
drag, startPoint x: 173, startPoint y: 366, endPoint x: 422, endPoint y: 362, distance: 249.5
click at [422, 561] on div "그는 열렬한 지지자 가 많습니다." at bounding box center [435, 575] width 510 height 28
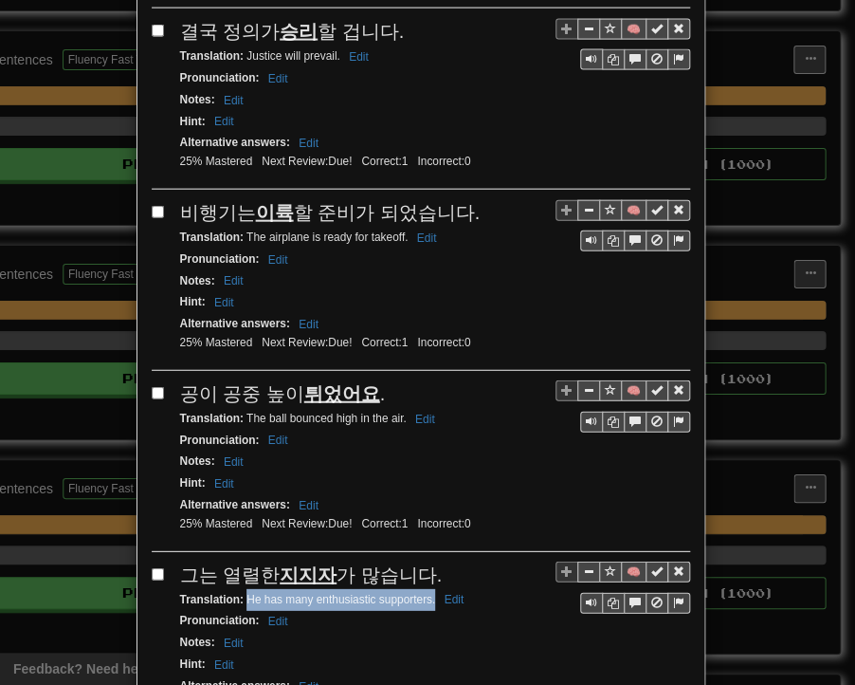
drag, startPoint x: 240, startPoint y: 391, endPoint x: 429, endPoint y: 393, distance: 188.7
click at [429, 593] on small "Translation : He has many enthusiastic supporters. Edit" at bounding box center [325, 599] width 290 height 13
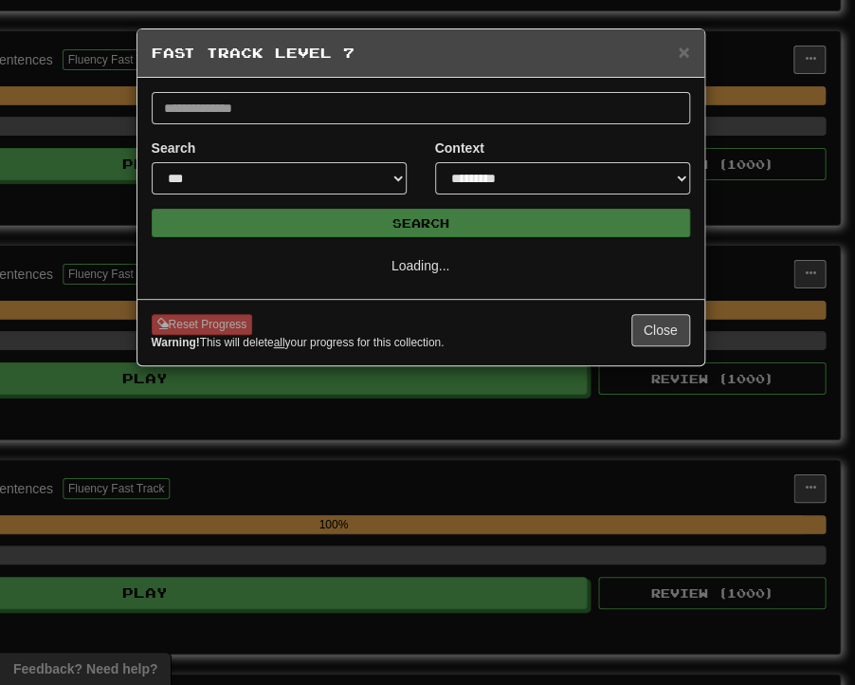
select select "**"
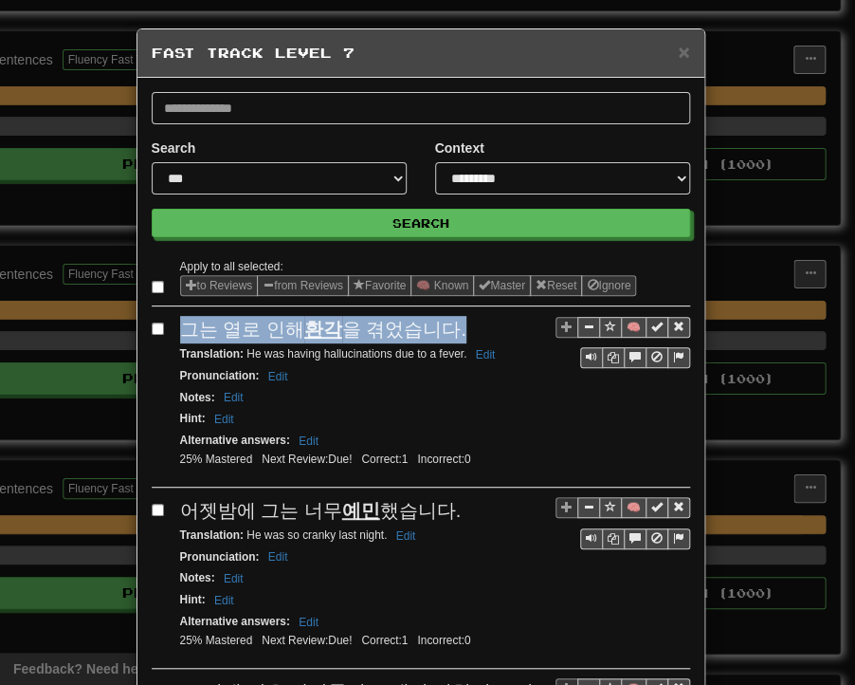
drag, startPoint x: 175, startPoint y: 332, endPoint x: 451, endPoint y: 324, distance: 277.0
click at [451, 324] on div "그는 열로 인해 환각 을 겪었습니다." at bounding box center [435, 330] width 510 height 28
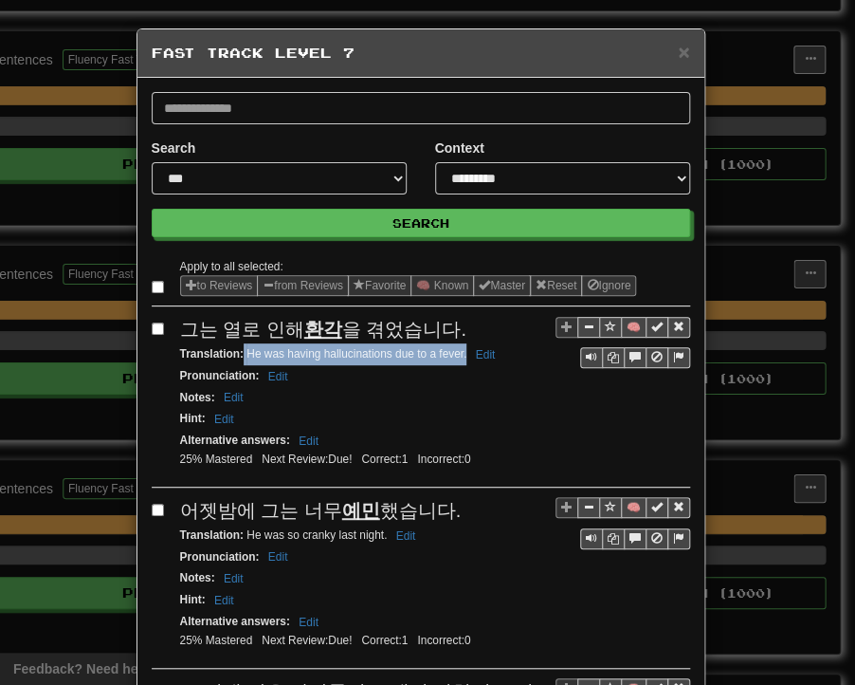
drag, startPoint x: 237, startPoint y: 351, endPoint x: 458, endPoint y: 357, distance: 221.1
click at [458, 357] on small "Translation : He was having hallucinations due to a fever. Edit" at bounding box center [341, 353] width 322 height 13
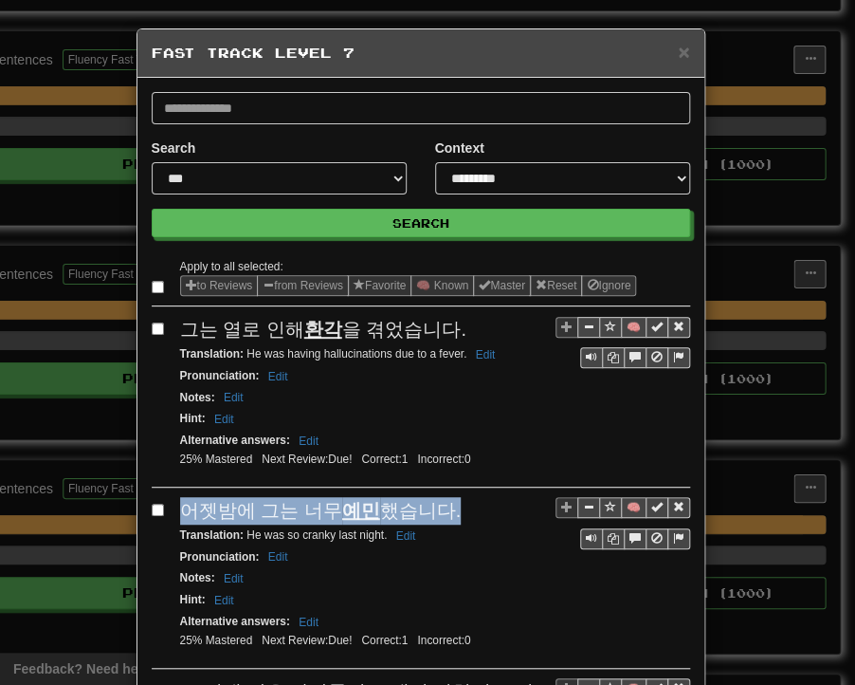
drag, startPoint x: 165, startPoint y: 503, endPoint x: 444, endPoint y: 512, distance: 279.0
click at [444, 512] on div "🧠 어젯밤에 그는 너무 예민 했습니다. Translation : He was so cranky last night. Edit Pronuncia…" at bounding box center [421, 583] width 539 height 172
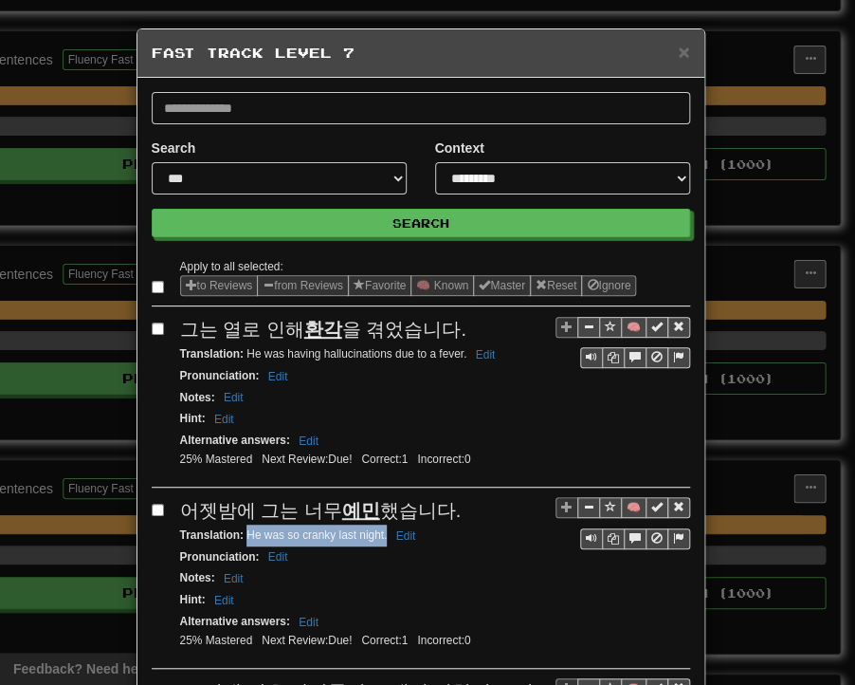
drag, startPoint x: 239, startPoint y: 530, endPoint x: 379, endPoint y: 532, distance: 140.4
click at [379, 532] on small "Translation : He was so cranky last night. Edit" at bounding box center [301, 534] width 242 height 13
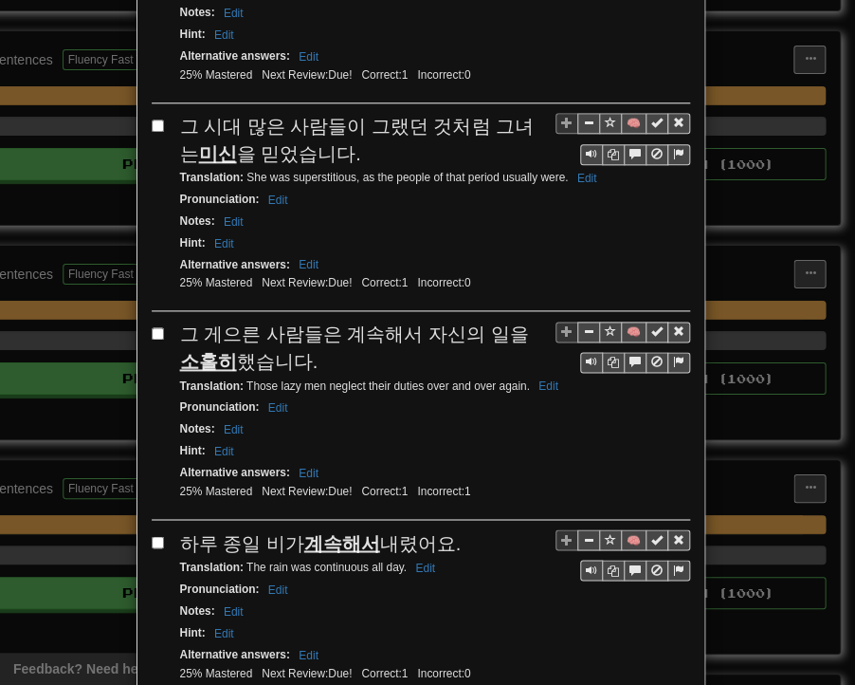
scroll to position [569, 0]
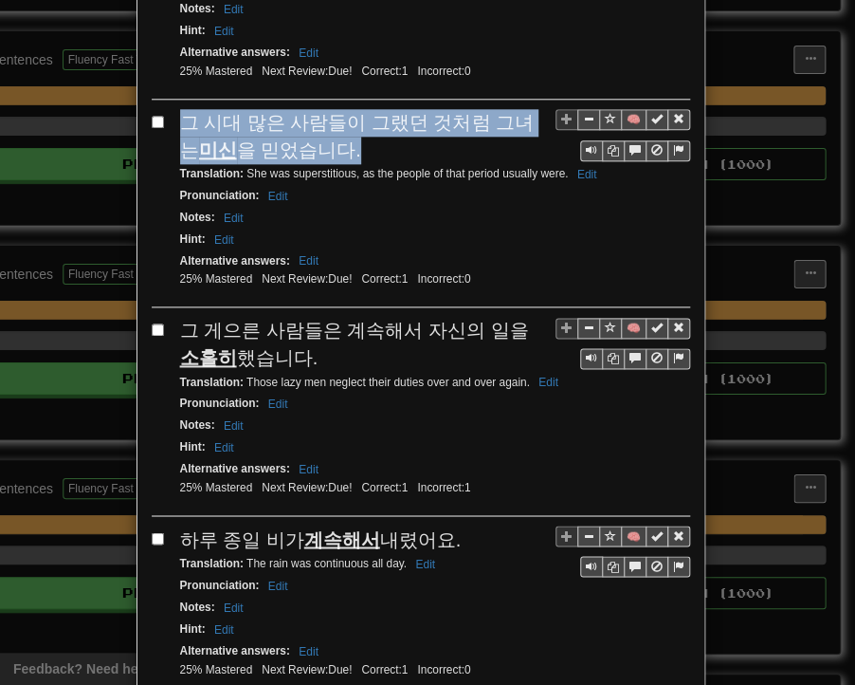
drag, startPoint x: 175, startPoint y: 110, endPoint x: 305, endPoint y: 134, distance: 133.0
click at [337, 137] on div "그 시대 많은 사람들이 그랬던 것처럼 그녀는 미신 을 믿었습니다." at bounding box center [435, 136] width 510 height 54
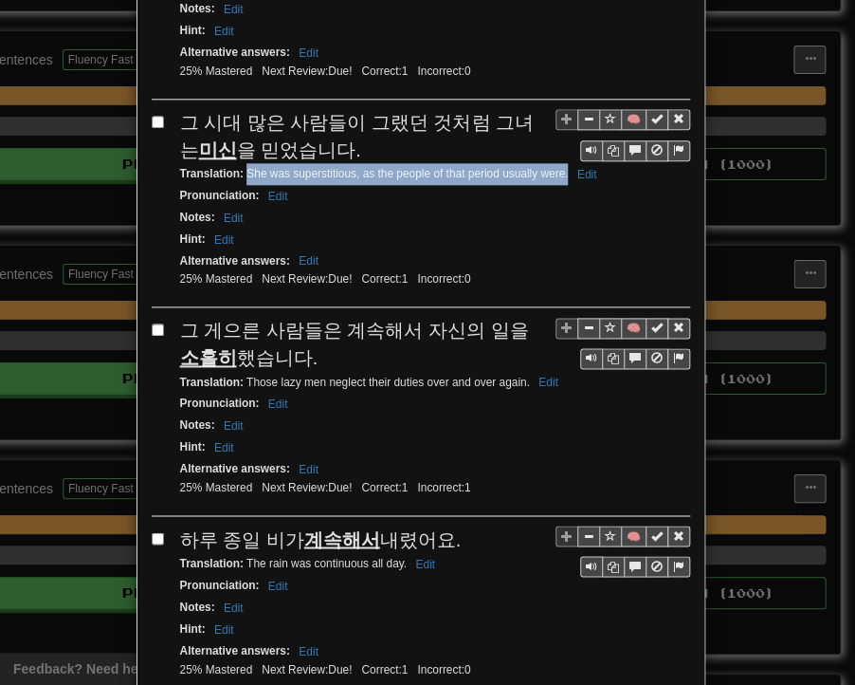
drag, startPoint x: 241, startPoint y: 164, endPoint x: 561, endPoint y: 170, distance: 319.7
click at [561, 170] on small "Translation : She was superstitious, as the people of that period usually were.…" at bounding box center [391, 173] width 423 height 13
drag, startPoint x: 172, startPoint y: 321, endPoint x: 285, endPoint y: 339, distance: 115.2
click at [285, 339] on div "그 게으른 사람들은 계속해서 자신의 일을 소홀히 했습니다." at bounding box center [435, 344] width 510 height 54
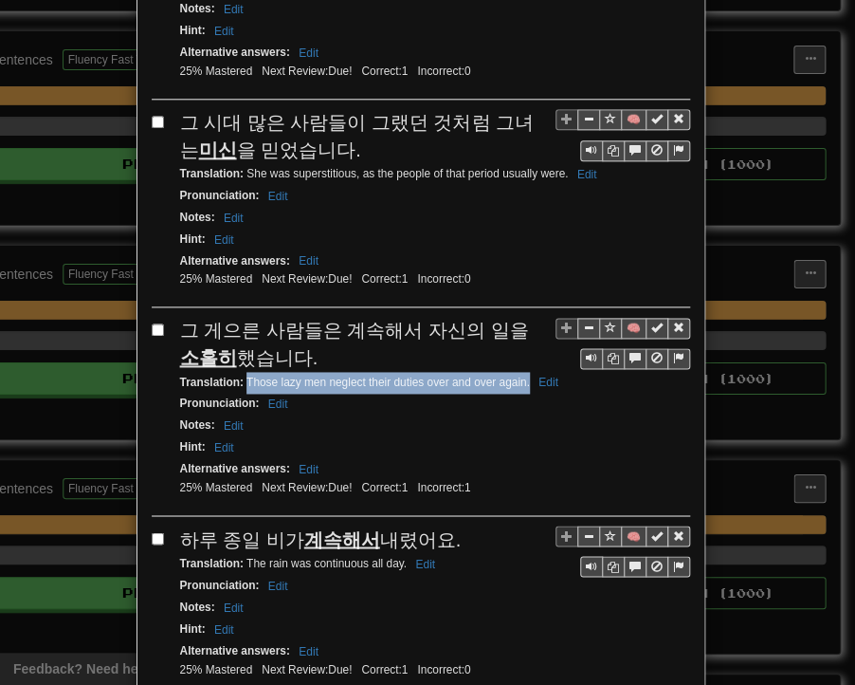
drag, startPoint x: 240, startPoint y: 369, endPoint x: 524, endPoint y: 370, distance: 283.6
click at [524, 376] on small "Translation : Those lazy men neglect their duties over and over again. Edit" at bounding box center [372, 382] width 384 height 13
drag, startPoint x: 174, startPoint y: 518, endPoint x: 448, endPoint y: 521, distance: 274.1
click at [448, 525] on div "하루 종일 비가 계속해서 내렸어요." at bounding box center [435, 539] width 510 height 28
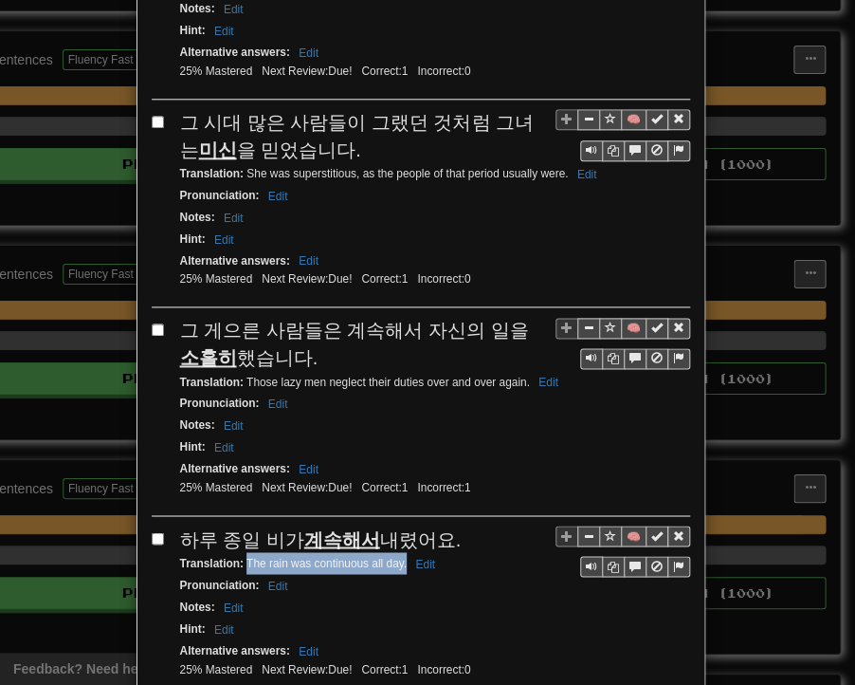
drag, startPoint x: 238, startPoint y: 551, endPoint x: 398, endPoint y: 547, distance: 160.3
click at [398, 556] on small "Translation : The rain was continuous all day. Edit" at bounding box center [310, 562] width 261 height 13
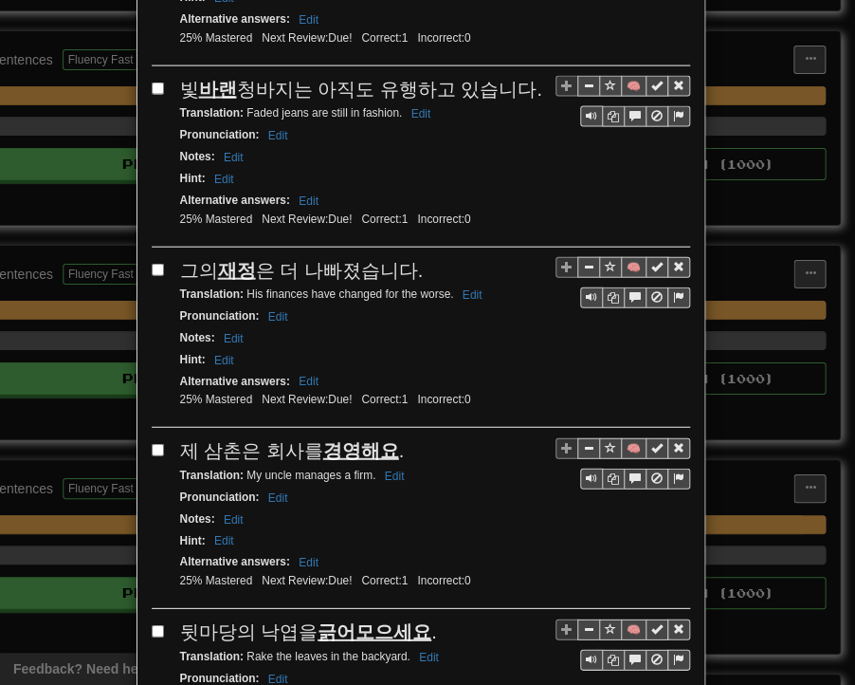
scroll to position [1233, 0]
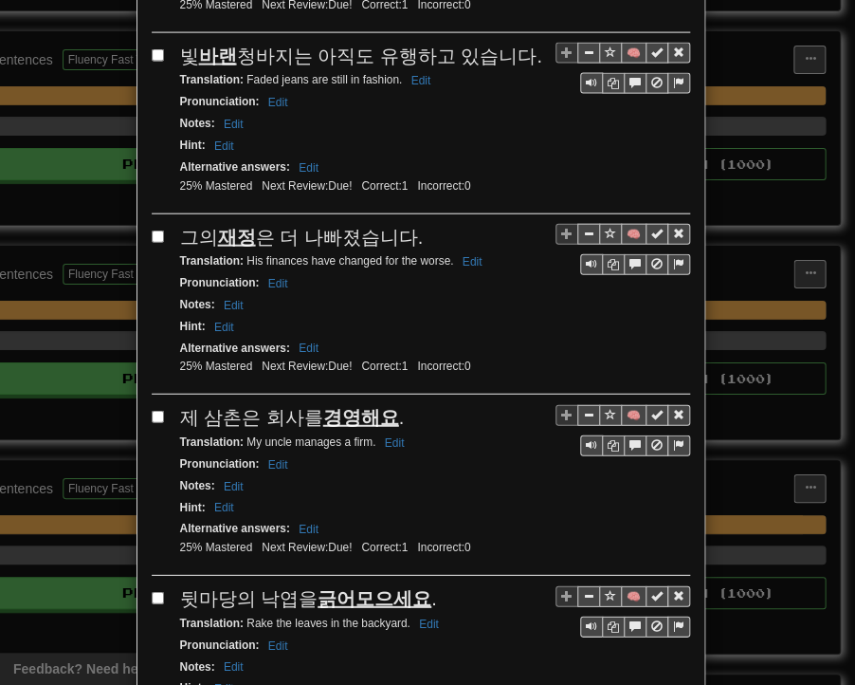
drag, startPoint x: 177, startPoint y: 41, endPoint x: 530, endPoint y: 35, distance: 352.9
click at [530, 43] on div "빛 바랜 청바지는 아직도 유행하고 있습니다." at bounding box center [435, 57] width 510 height 28
drag, startPoint x: 239, startPoint y: 61, endPoint x: 394, endPoint y: 63, distance: 154.6
click at [394, 73] on small "Translation : Faded jeans are still in fashion. Edit" at bounding box center [308, 79] width 257 height 13
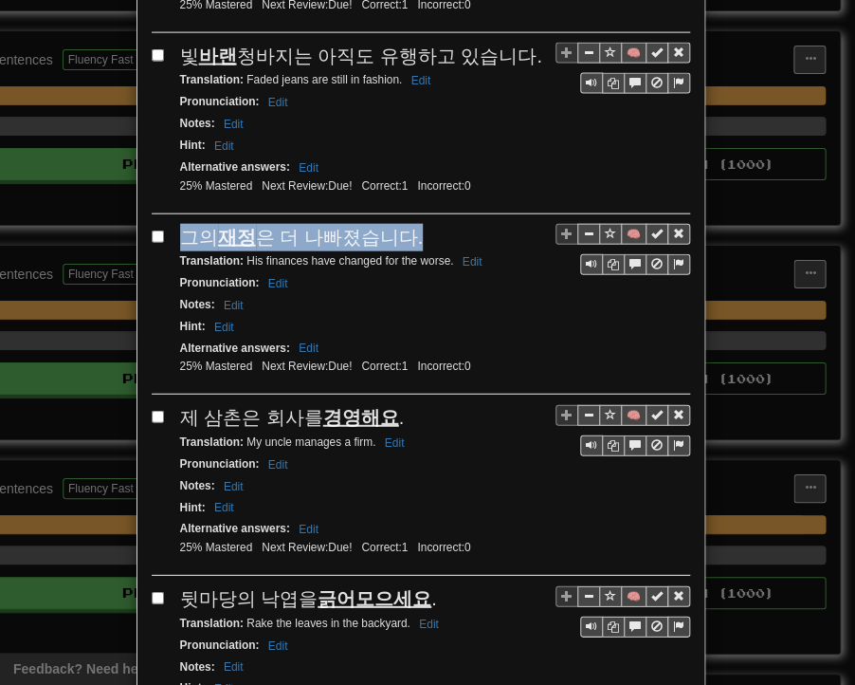
drag, startPoint x: 174, startPoint y: 214, endPoint x: 409, endPoint y: 212, distance: 235.2
click at [409, 224] on div "그의 재정 은 더 나빠졌습니다." at bounding box center [435, 238] width 510 height 28
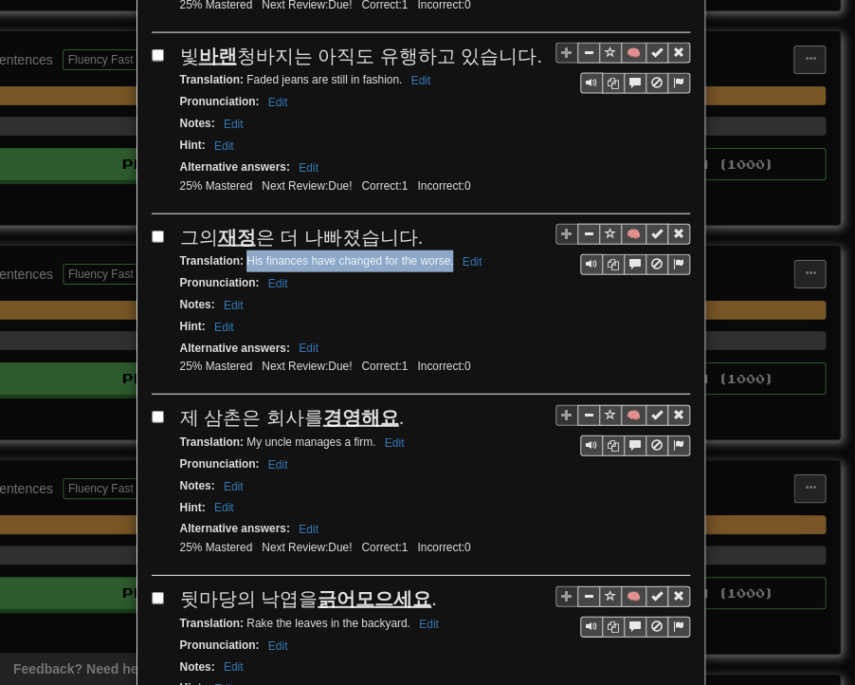
drag, startPoint x: 239, startPoint y: 238, endPoint x: 445, endPoint y: 238, distance: 205.8
click at [445, 254] on small "Translation : His finances have changed for the worse. Edit" at bounding box center [334, 260] width 308 height 13
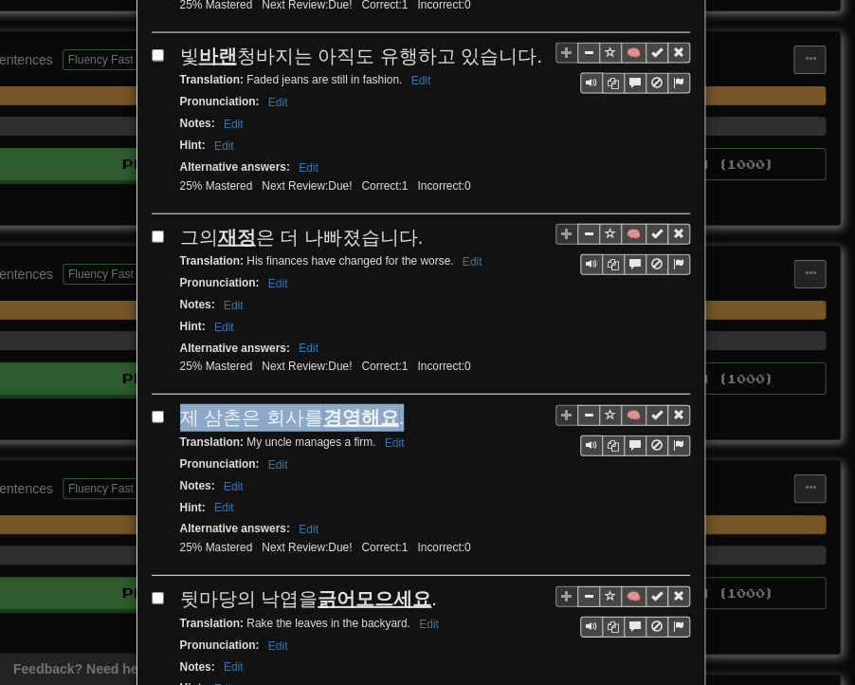
drag, startPoint x: 175, startPoint y: 391, endPoint x: 392, endPoint y: 388, distance: 216.3
click at [392, 404] on div "제 삼촌은 회사를 경영해요 ." at bounding box center [435, 418] width 510 height 28
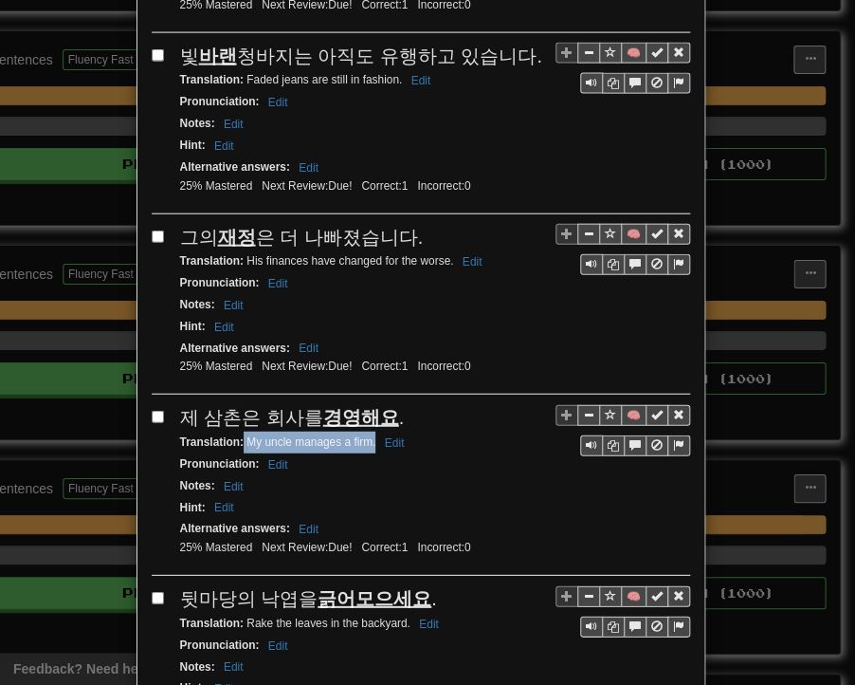
drag, startPoint x: 235, startPoint y: 413, endPoint x: 366, endPoint y: 414, distance: 130.9
click at [367, 435] on small "Translation : My uncle manages a firm. Edit" at bounding box center [295, 441] width 230 height 13
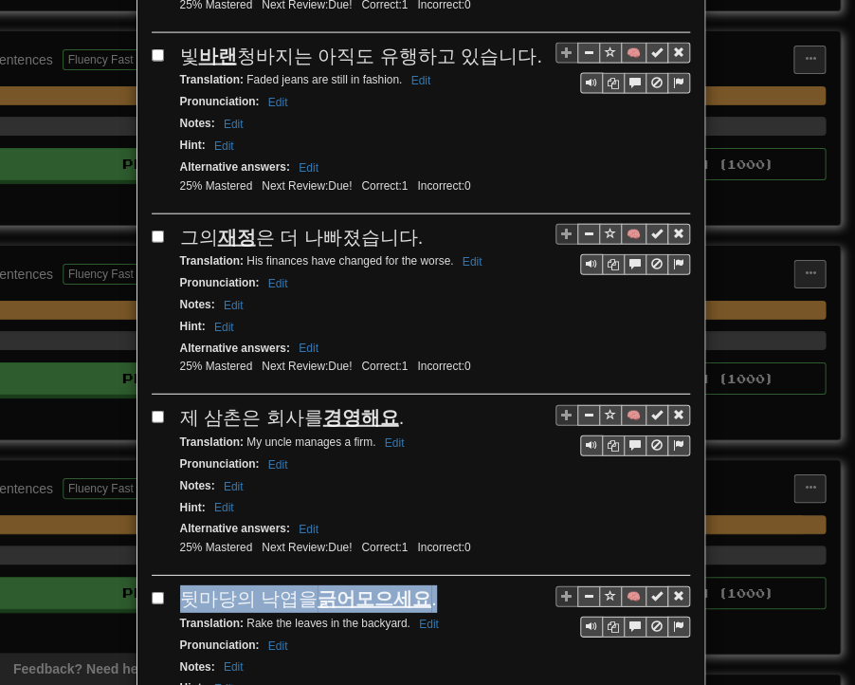
drag, startPoint x: 175, startPoint y: 568, endPoint x: 423, endPoint y: 567, distance: 248.5
click at [423, 585] on div "뒷마당의 낙엽을 긁어모으세요 ." at bounding box center [435, 599] width 510 height 28
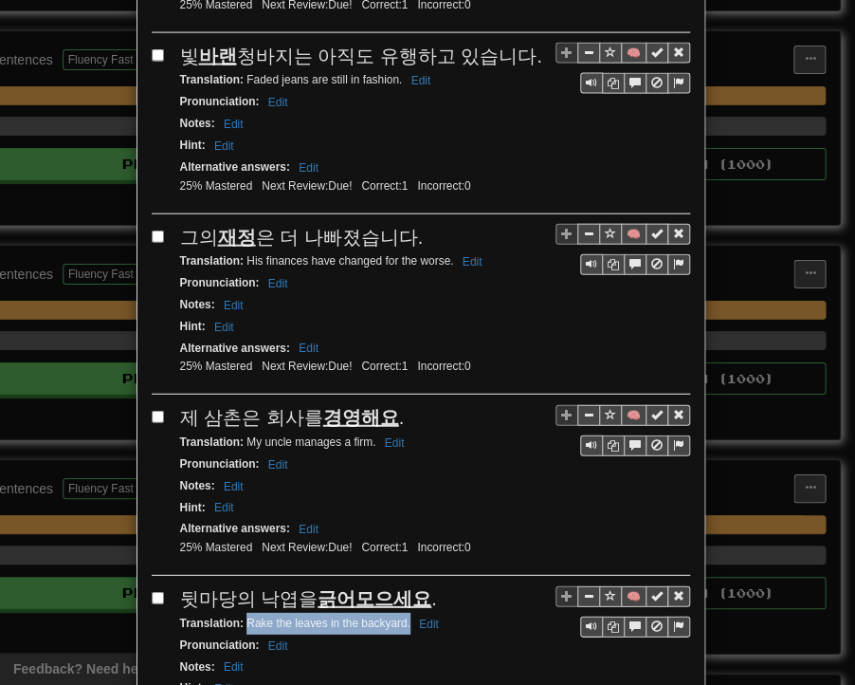
drag, startPoint x: 239, startPoint y: 591, endPoint x: 399, endPoint y: 591, distance: 160.3
click at [401, 616] on small "Translation : Rake the leaves in the backyard. Edit" at bounding box center [312, 622] width 265 height 13
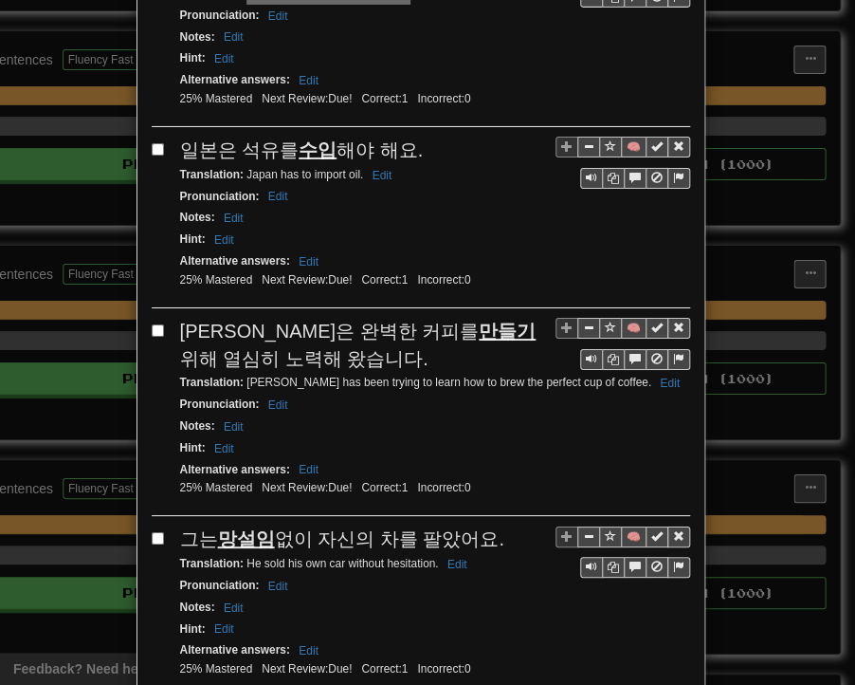
scroll to position [1897, 0]
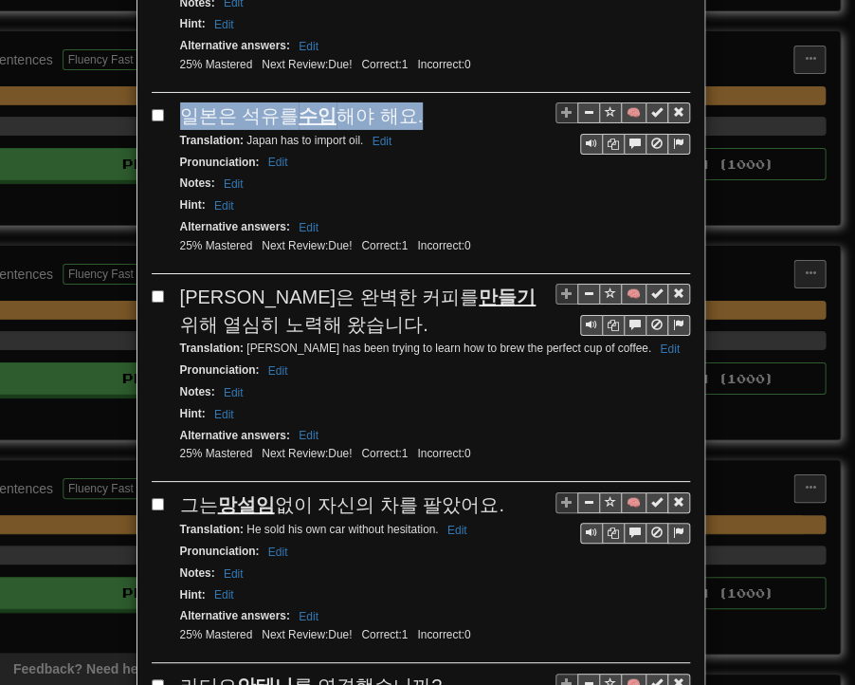
drag, startPoint x: 170, startPoint y: 83, endPoint x: 418, endPoint y: 83, distance: 248.5
click at [418, 102] on div "🧠 일본은 석유를 수입 해야 해요. Translation : Japan has to import oil. Edit Pronunciation :…" at bounding box center [421, 188] width 539 height 172
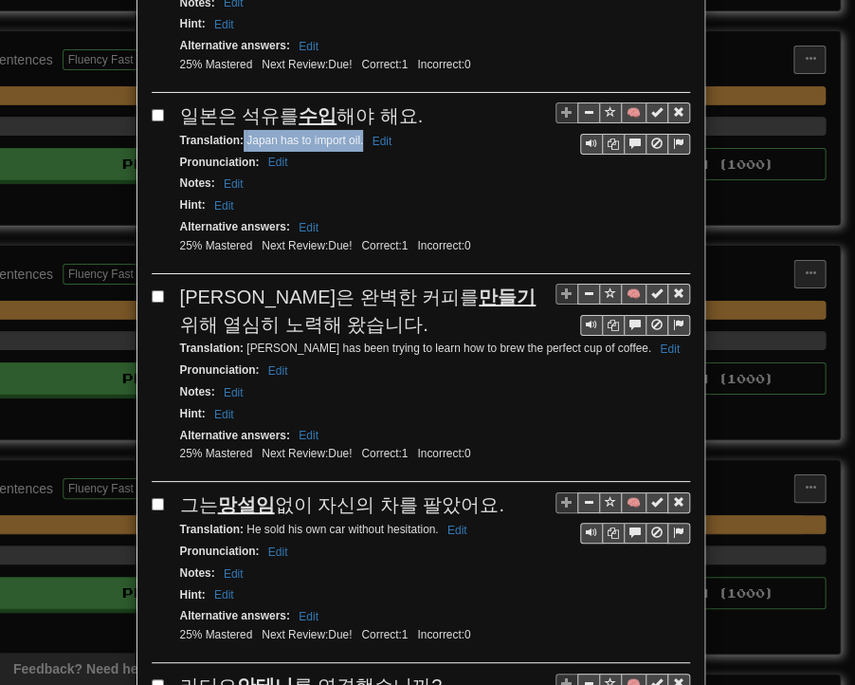
drag, startPoint x: 237, startPoint y: 103, endPoint x: 355, endPoint y: 108, distance: 117.7
click at [355, 134] on small "Translation : Japan has to import oil. Edit" at bounding box center [289, 140] width 218 height 13
drag, startPoint x: 177, startPoint y: 256, endPoint x: 250, endPoint y: 283, distance: 77.7
click at [250, 284] on div "[PERSON_NAME]은 완벽한 커피를 만들기 위해 열심히 노력해 왔습니다." at bounding box center [435, 311] width 510 height 54
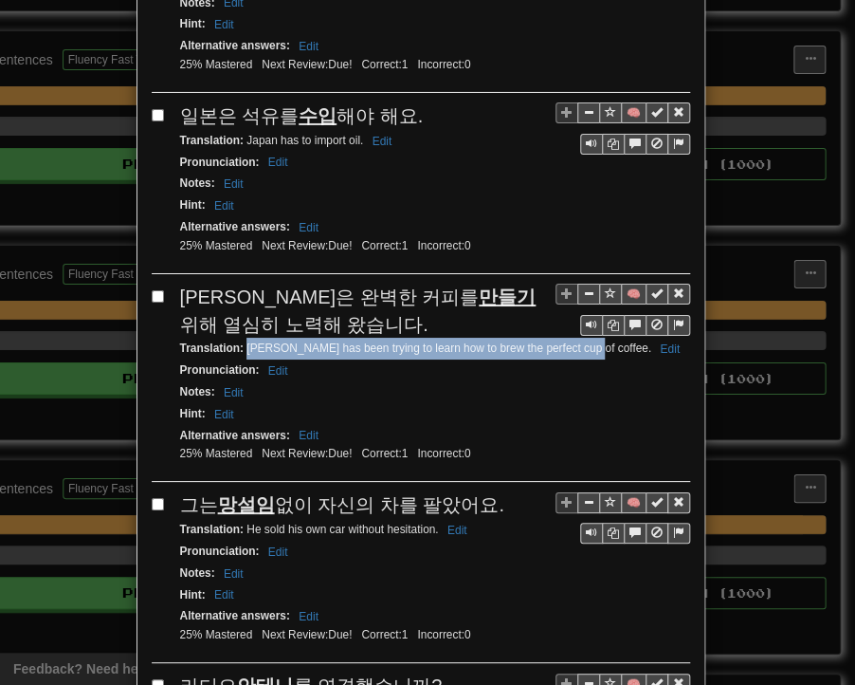
drag, startPoint x: 239, startPoint y: 310, endPoint x: 573, endPoint y: 312, distance: 333.8
click at [573, 341] on small "Translation : [PERSON_NAME] has been trying to learn how to brew the perfect cu…" at bounding box center [433, 347] width 506 height 13
drag, startPoint x: 174, startPoint y: 465, endPoint x: 485, endPoint y: 463, distance: 311.1
click at [485, 491] on div "그는 망설임 없이 자신의 차를 팔았어요." at bounding box center [435, 505] width 510 height 28
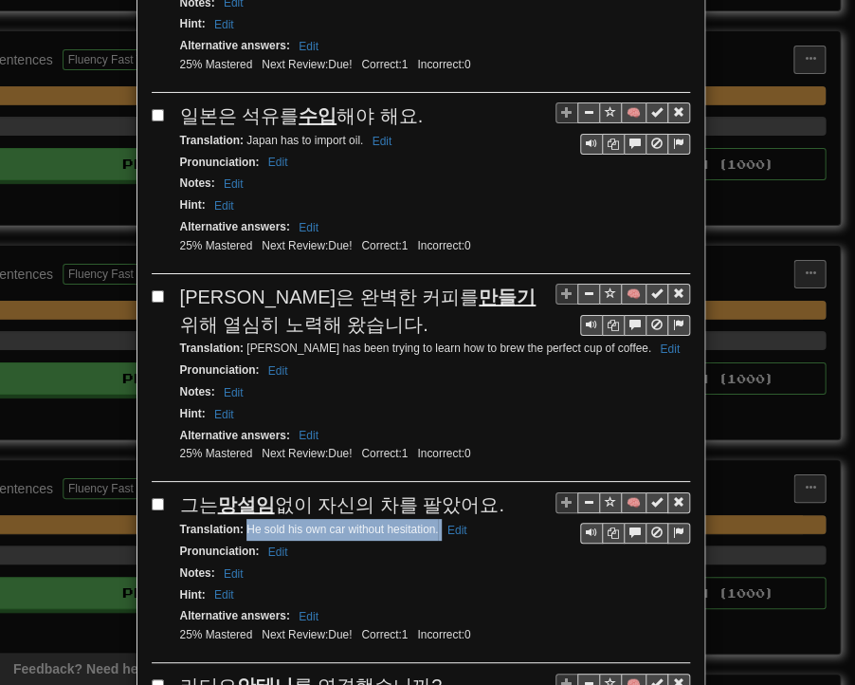
drag, startPoint x: 241, startPoint y: 483, endPoint x: 432, endPoint y: 488, distance: 191.7
click at [432, 523] on small "Translation : He sold his own car without hesitation. Edit" at bounding box center [326, 529] width 293 height 13
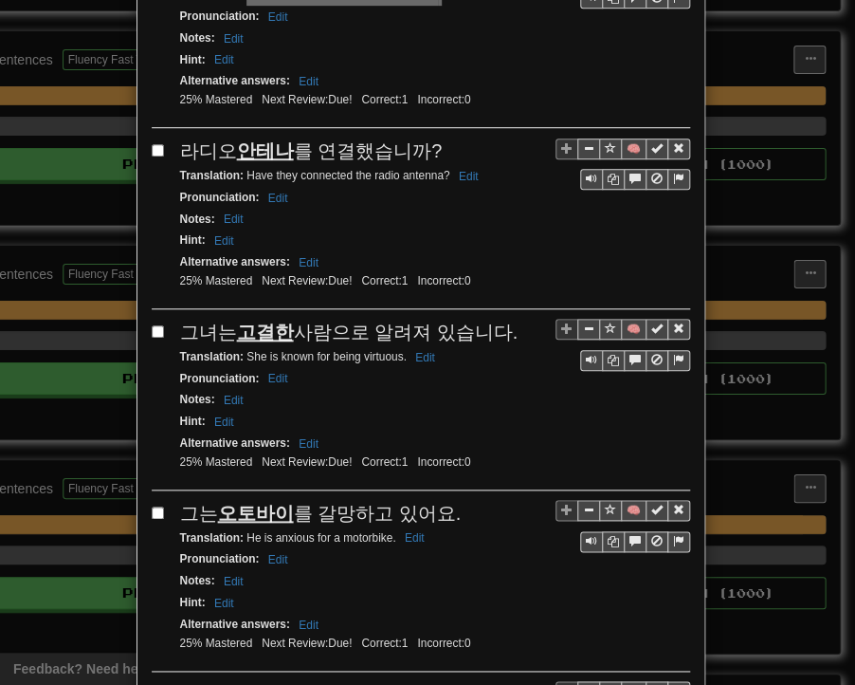
scroll to position [2466, 0]
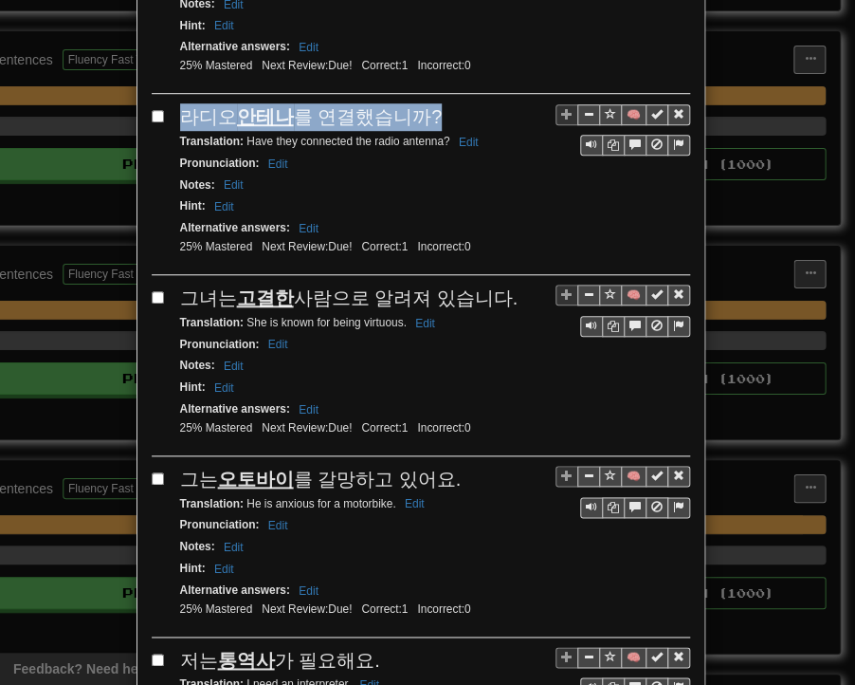
drag, startPoint x: 172, startPoint y: 74, endPoint x: 429, endPoint y: 58, distance: 257.5
click at [429, 103] on div "라디오 안테나 를 연결했습니까?" at bounding box center [435, 117] width 510 height 28
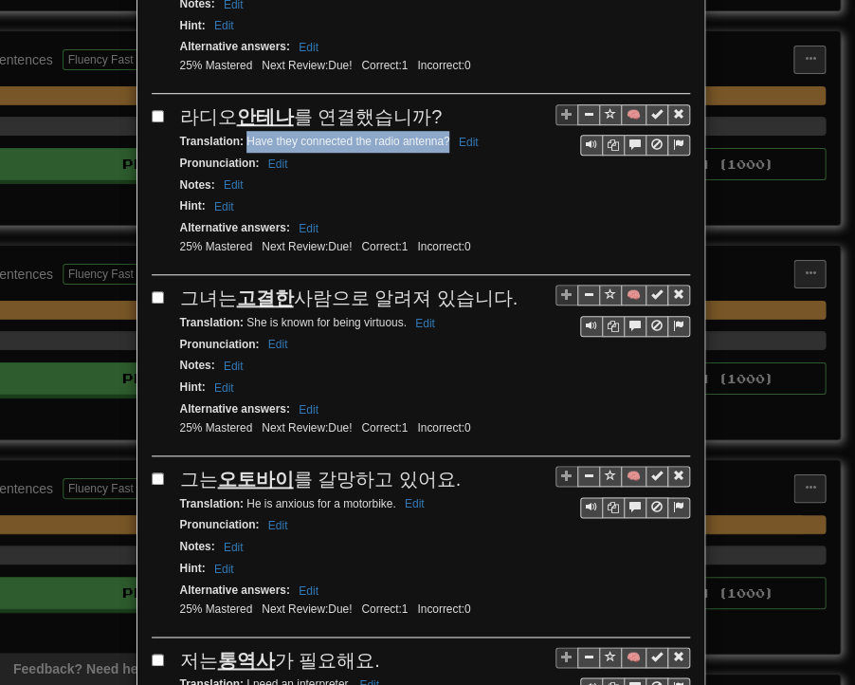
drag, startPoint x: 239, startPoint y: 94, endPoint x: 441, endPoint y: 93, distance: 202.0
click at [441, 135] on small "Translation : Have they connected the radio antenna? Edit" at bounding box center [332, 141] width 304 height 13
drag, startPoint x: 171, startPoint y: 251, endPoint x: 495, endPoint y: 253, distance: 324.4
click at [495, 285] on div "그녀는 고결한 사람으로 알려져 있습니다." at bounding box center [435, 299] width 510 height 28
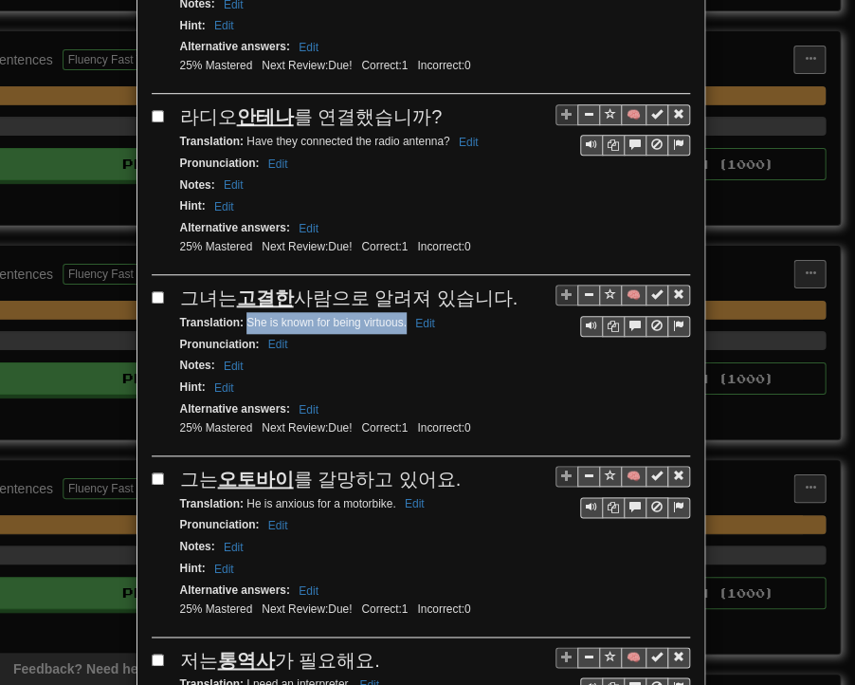
drag, startPoint x: 239, startPoint y: 274, endPoint x: 398, endPoint y: 274, distance: 159.3
click at [398, 316] on small "Translation : She is known for being virtuous. Edit" at bounding box center [310, 322] width 261 height 13
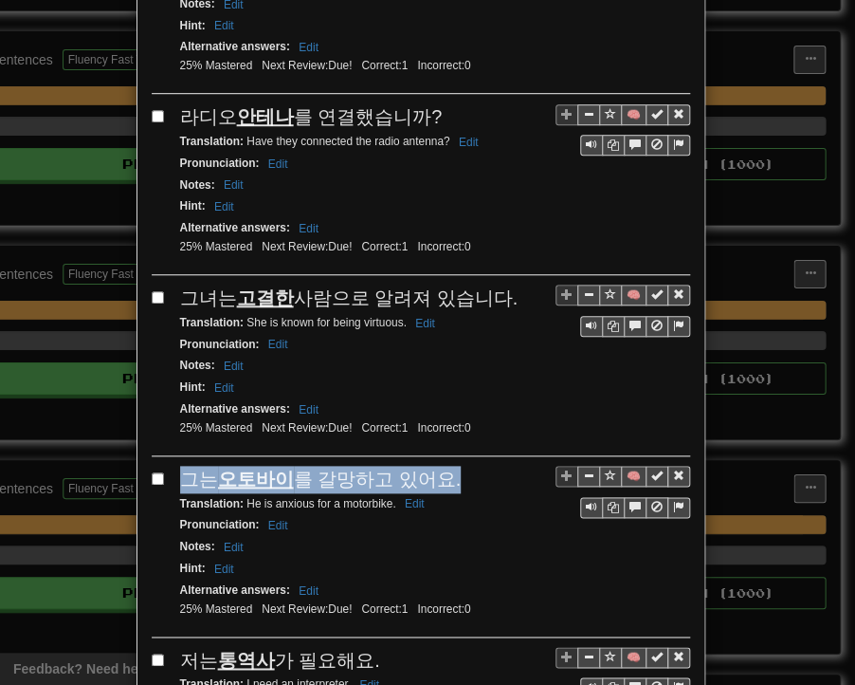
drag, startPoint x: 176, startPoint y: 422, endPoint x: 450, endPoint y: 425, distance: 273.2
click at [450, 466] on div "그는 오토바이 를 갈망하고 있어요." at bounding box center [435, 480] width 510 height 28
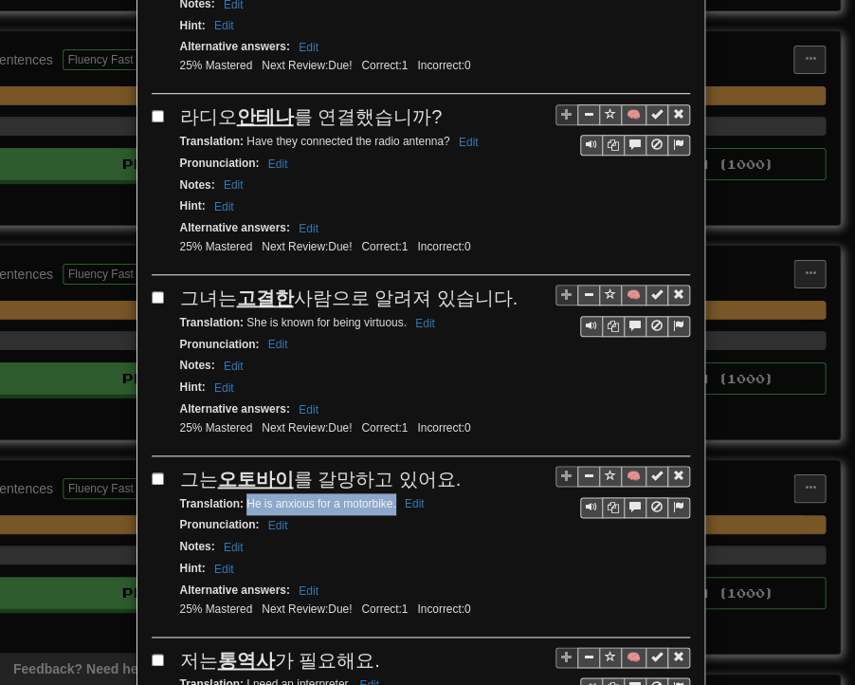
drag, startPoint x: 241, startPoint y: 450, endPoint x: 387, endPoint y: 452, distance: 146.1
click at [387, 497] on small "Translation : He is anxious for a motorbike. Edit" at bounding box center [305, 503] width 250 height 13
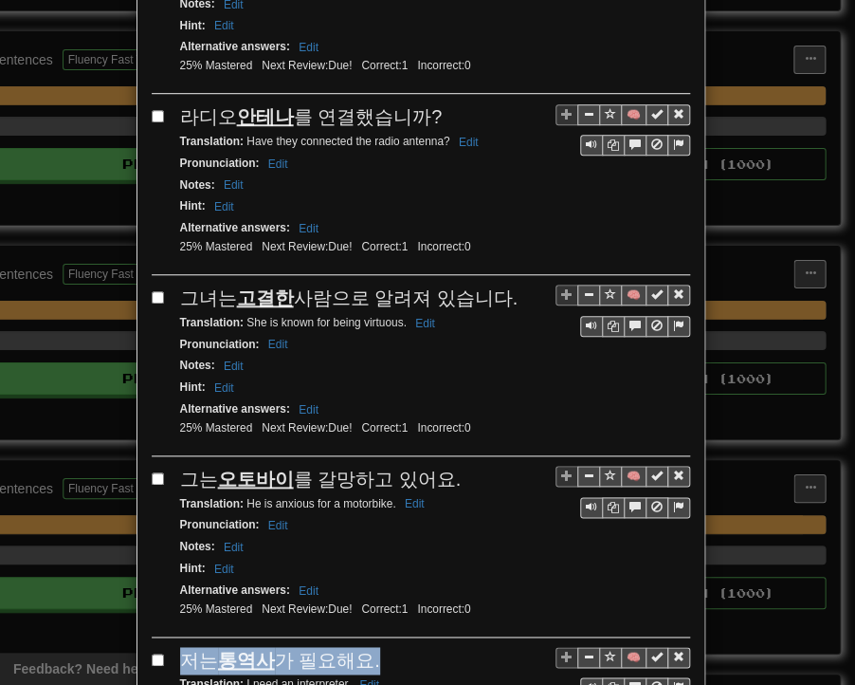
drag, startPoint x: 173, startPoint y: 598, endPoint x: 359, endPoint y: 605, distance: 187.0
click at [366, 647] on div "저는 통역사 가 필요해요." at bounding box center [435, 661] width 510 height 28
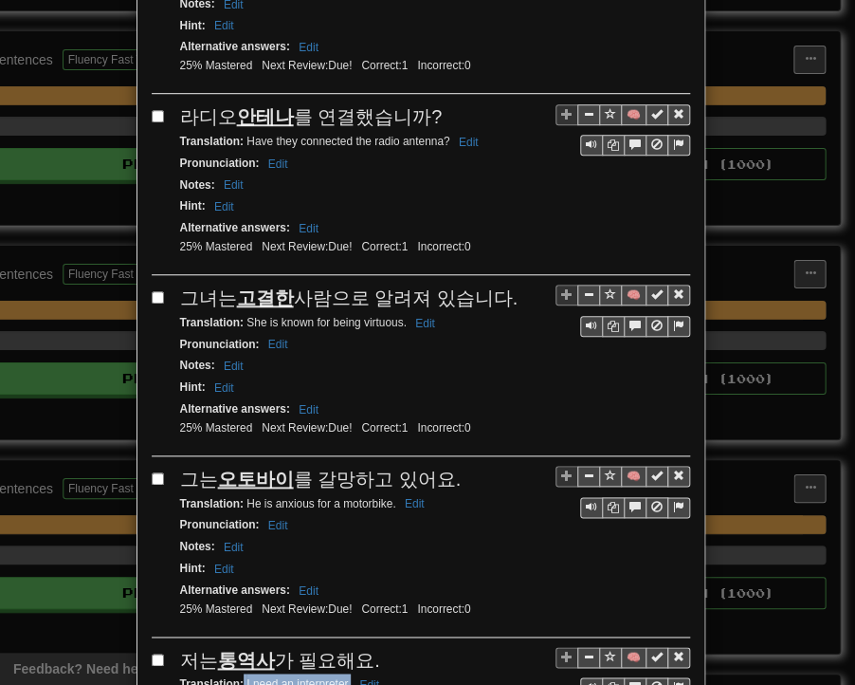
drag, startPoint x: 235, startPoint y: 631, endPoint x: 344, endPoint y: 629, distance: 109.1
click at [344, 670] on small "Translation : I need an interpreter. Edit" at bounding box center [282, 683] width 205 height 13
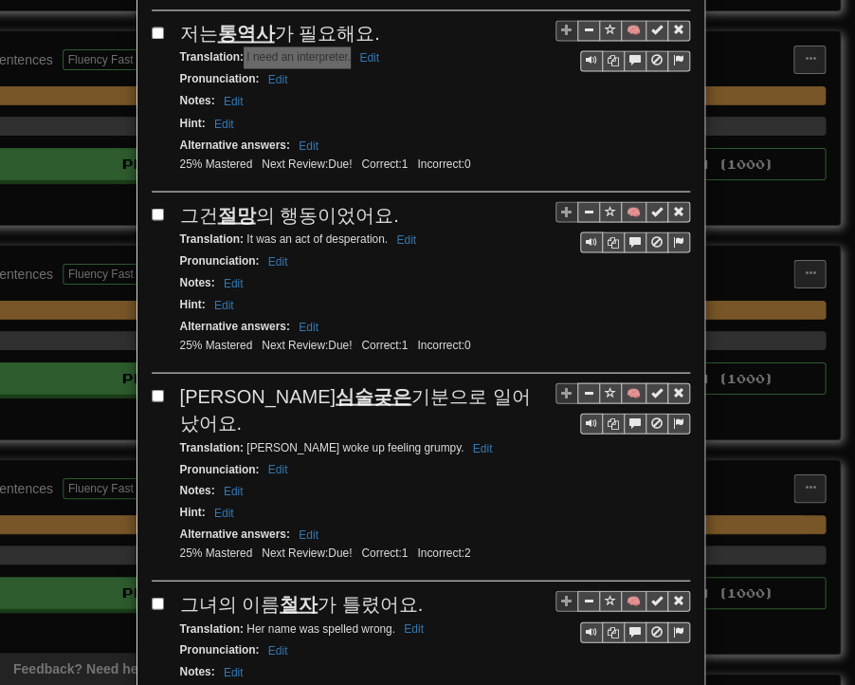
scroll to position [3130, 0]
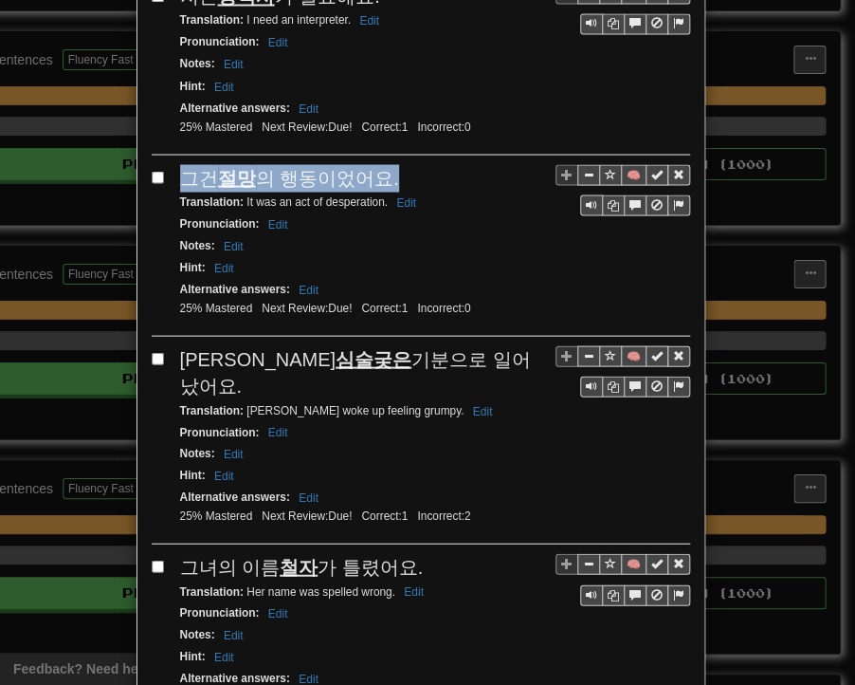
drag, startPoint x: 171, startPoint y: 120, endPoint x: 387, endPoint y: 117, distance: 216.3
click at [387, 164] on div "그건 절망 의 행동이었어요." at bounding box center [435, 178] width 510 height 28
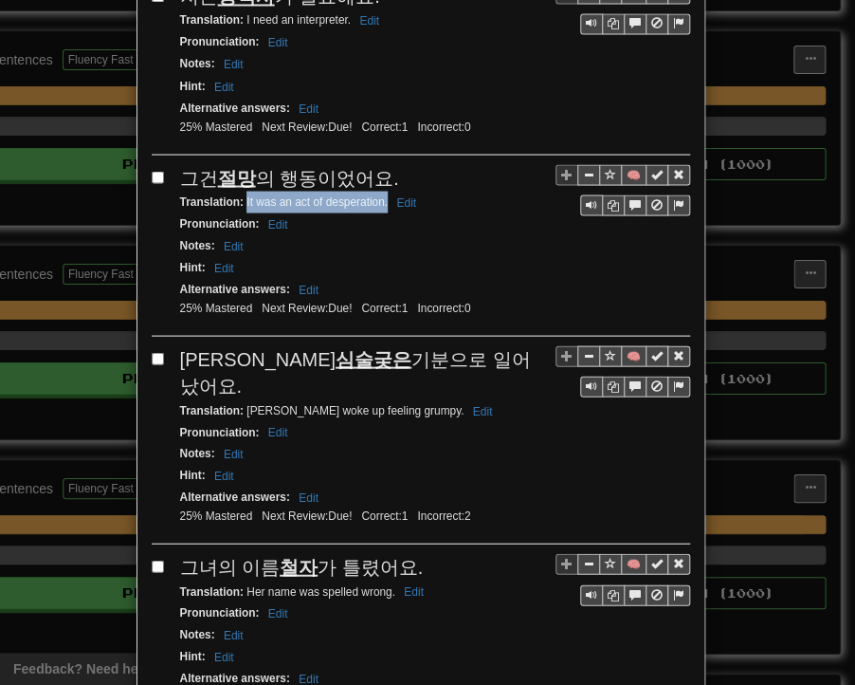
drag, startPoint x: 238, startPoint y: 141, endPoint x: 379, endPoint y: 141, distance: 141.3
click at [379, 194] on small "Translation : It was an act of desperation. Edit" at bounding box center [301, 200] width 242 height 13
drag, startPoint x: 176, startPoint y: 288, endPoint x: 459, endPoint y: 297, distance: 282.8
click at [459, 345] on div "[PERSON_NAME]은 심술궂은 기분으로 일어났어요." at bounding box center [435, 372] width 510 height 54
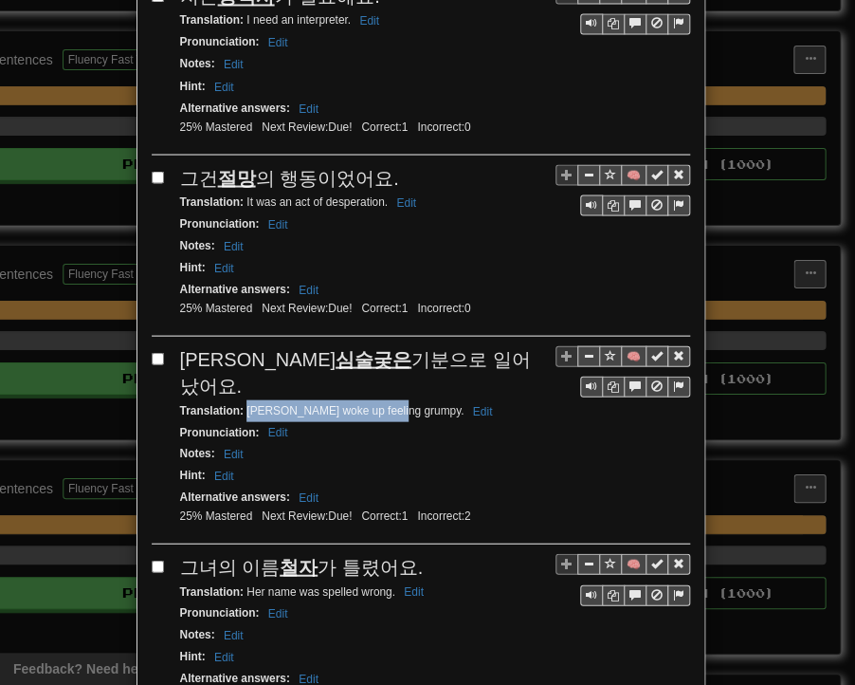
drag, startPoint x: 239, startPoint y: 317, endPoint x: 384, endPoint y: 318, distance: 145.1
click at [384, 403] on small "Translation : [PERSON_NAME] woke up feeling grumpy. Edit" at bounding box center [339, 409] width 319 height 13
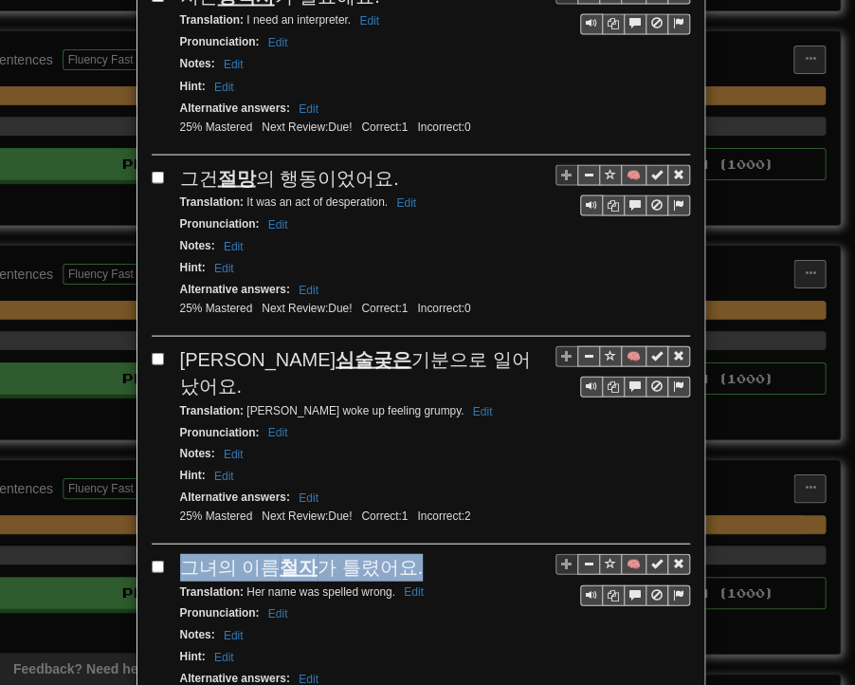
drag, startPoint x: 178, startPoint y: 474, endPoint x: 402, endPoint y: 466, distance: 224.0
click at [402, 556] on span "그녀의 이름 철자 가 틀렸어요." at bounding box center [302, 566] width 244 height 21
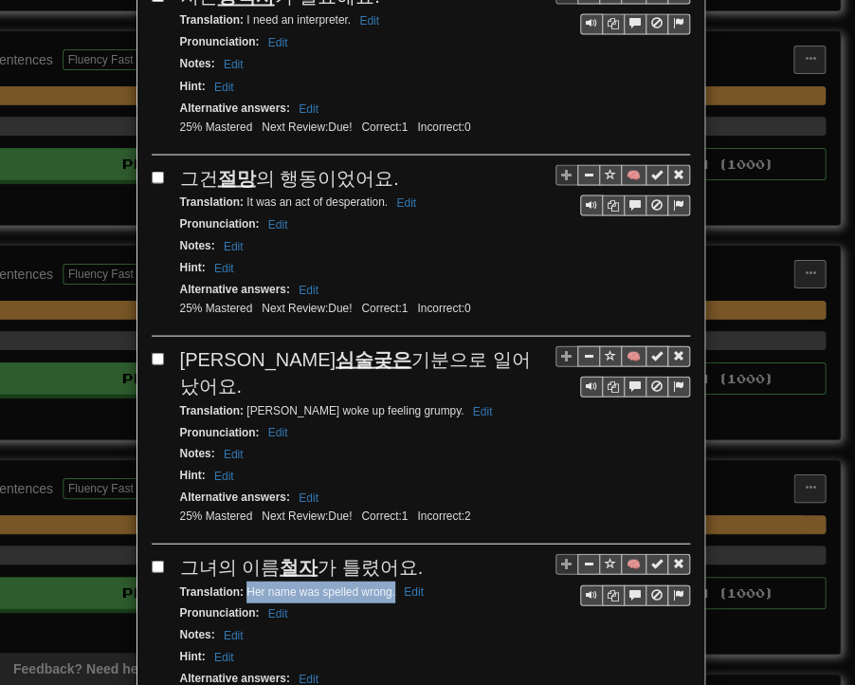
drag, startPoint x: 242, startPoint y: 496, endPoint x: 386, endPoint y: 497, distance: 144.2
click at [387, 584] on small "Translation : Her name was spelled wrong. Edit" at bounding box center [304, 590] width 249 height 13
drag, startPoint x: 177, startPoint y: 645, endPoint x: 344, endPoint y: 646, distance: 166.9
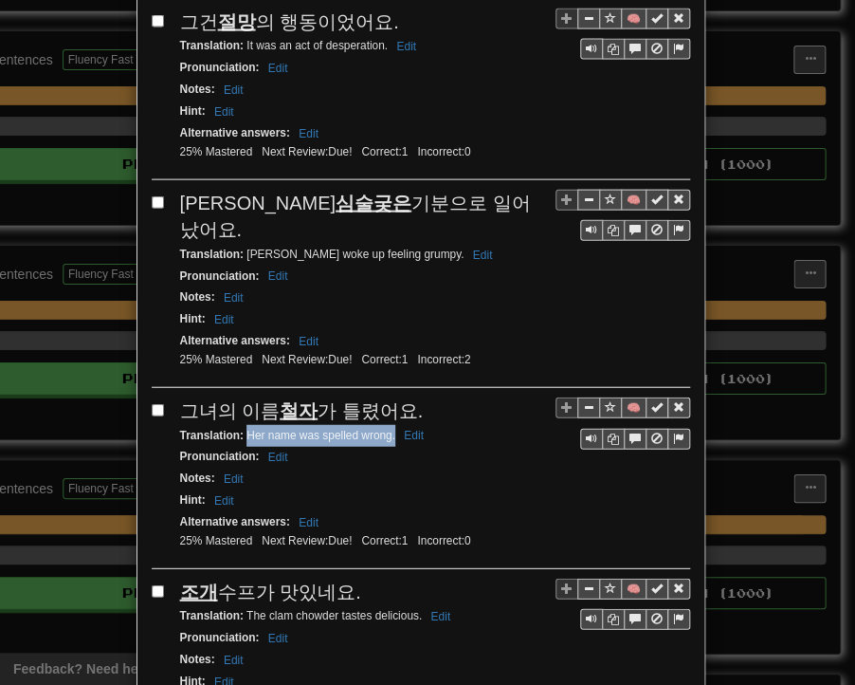
scroll to position [3410, 0]
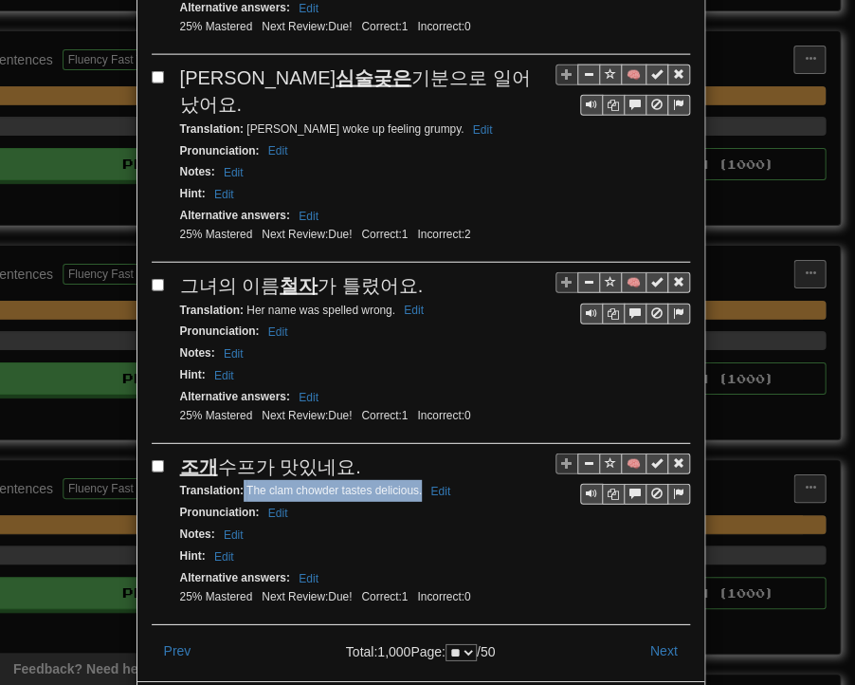
drag, startPoint x: 235, startPoint y: 390, endPoint x: 414, endPoint y: 397, distance: 178.5
click at [414, 480] on div "Translation : The clam chowder tastes delicious. Edit" at bounding box center [435, 491] width 510 height 22
click at [530, 545] on div "Hint : Edit" at bounding box center [435, 556] width 510 height 22
drag, startPoint x: 664, startPoint y: 548, endPoint x: 627, endPoint y: 528, distance: 42.0
click at [664, 634] on button "Next" at bounding box center [664, 650] width 52 height 32
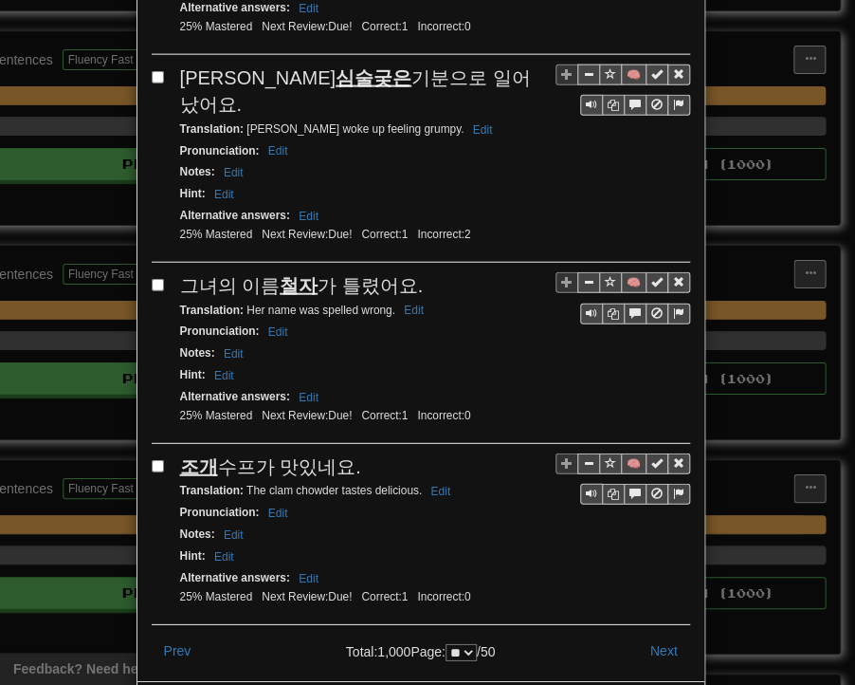
scroll to position [0, 0]
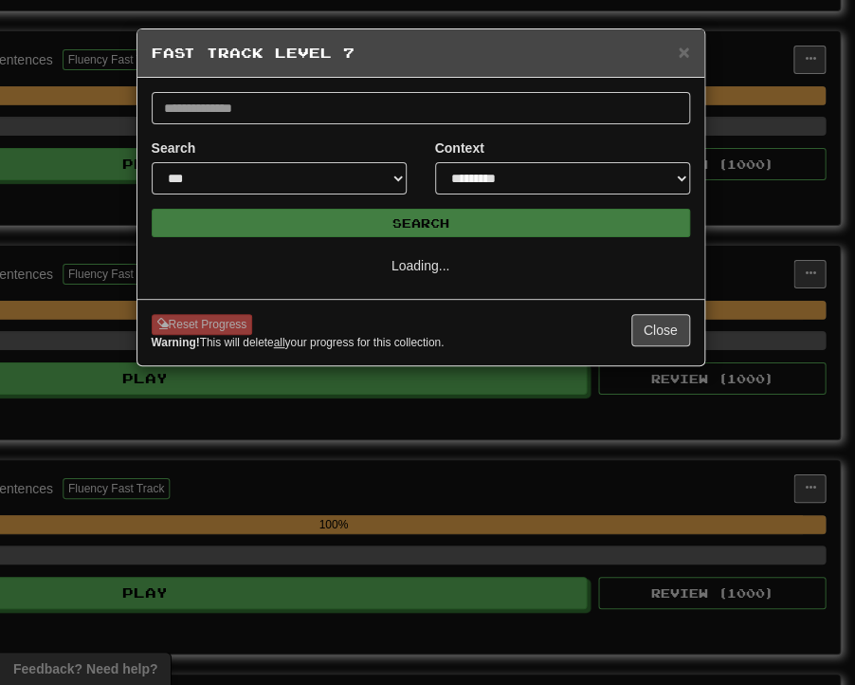
select select "**"
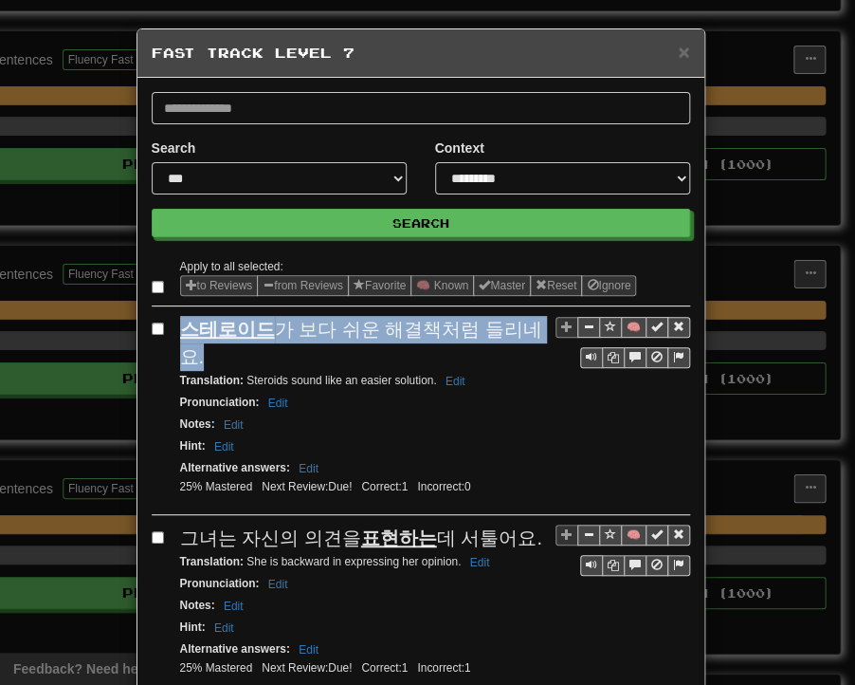
drag, startPoint x: 176, startPoint y: 328, endPoint x: 528, endPoint y: 333, distance: 351.9
click at [528, 333] on span "스테로이드 가 보다 쉬운 해결책처럼 들리네요." at bounding box center [361, 343] width 362 height 48
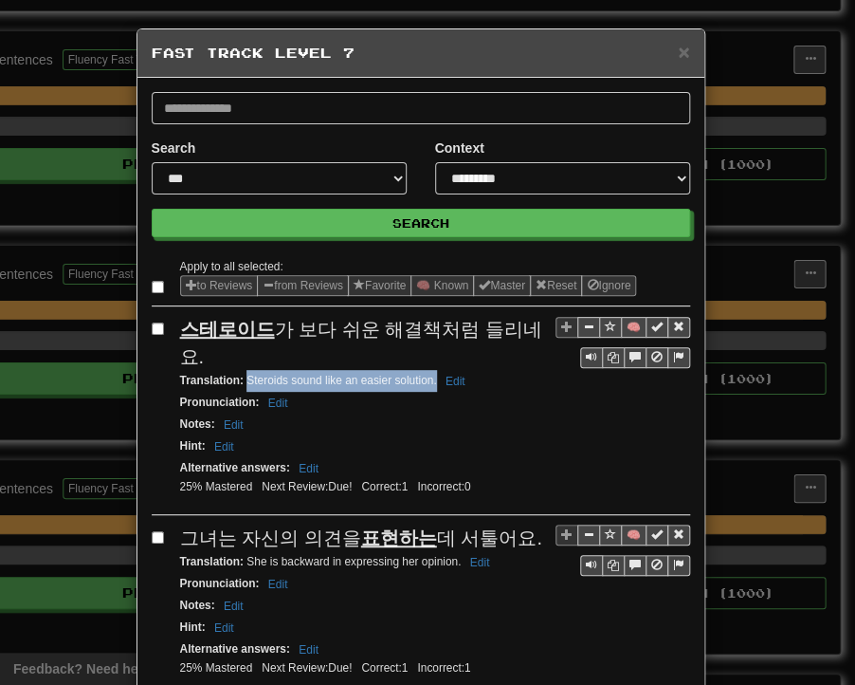
drag, startPoint x: 239, startPoint y: 352, endPoint x: 419, endPoint y: 351, distance: 180.2
click at [427, 374] on small "Translation : Steroids sound like an easier solution. Edit" at bounding box center [325, 380] width 291 height 13
drag, startPoint x: 172, startPoint y: 505, endPoint x: 522, endPoint y: 507, distance: 350.0
click at [522, 524] on div "그녀는 자신의 의견을 표현하는 데 서툴어요." at bounding box center [435, 538] width 510 height 28
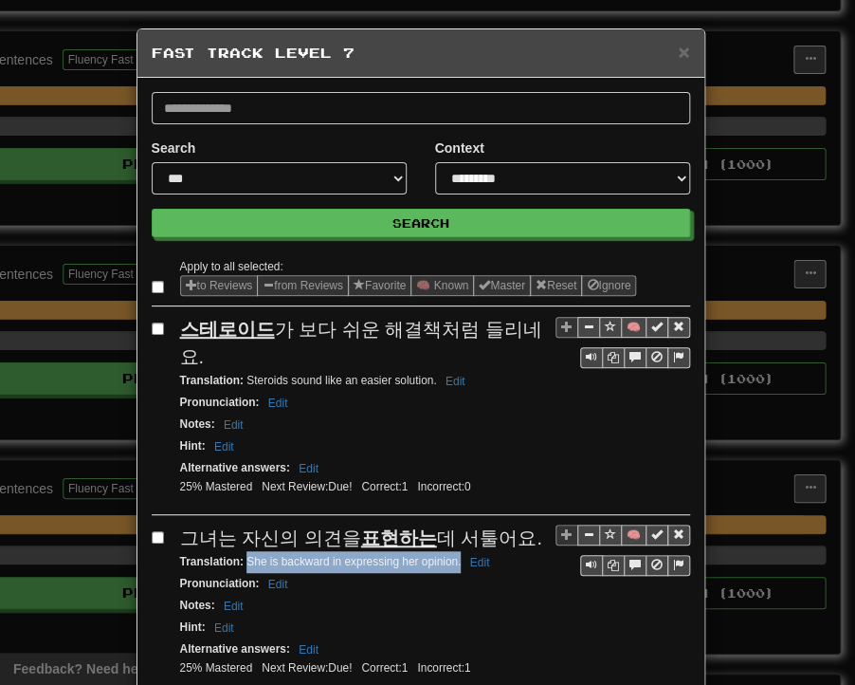
drag, startPoint x: 239, startPoint y: 529, endPoint x: 452, endPoint y: 534, distance: 213.4
click at [452, 555] on small "Translation : She is backward in expressing her opinion. Edit" at bounding box center [338, 561] width 316 height 13
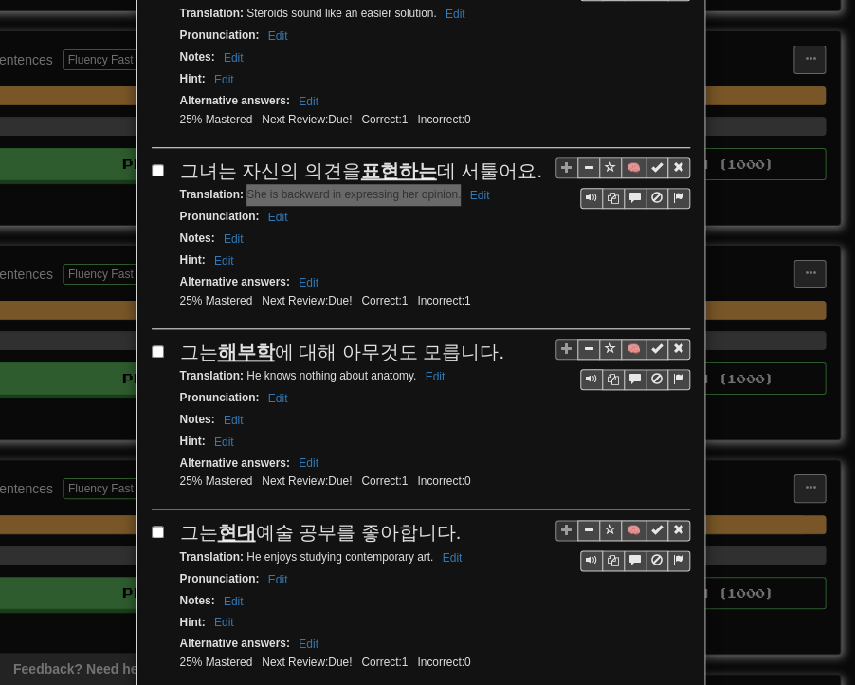
scroll to position [569, 0]
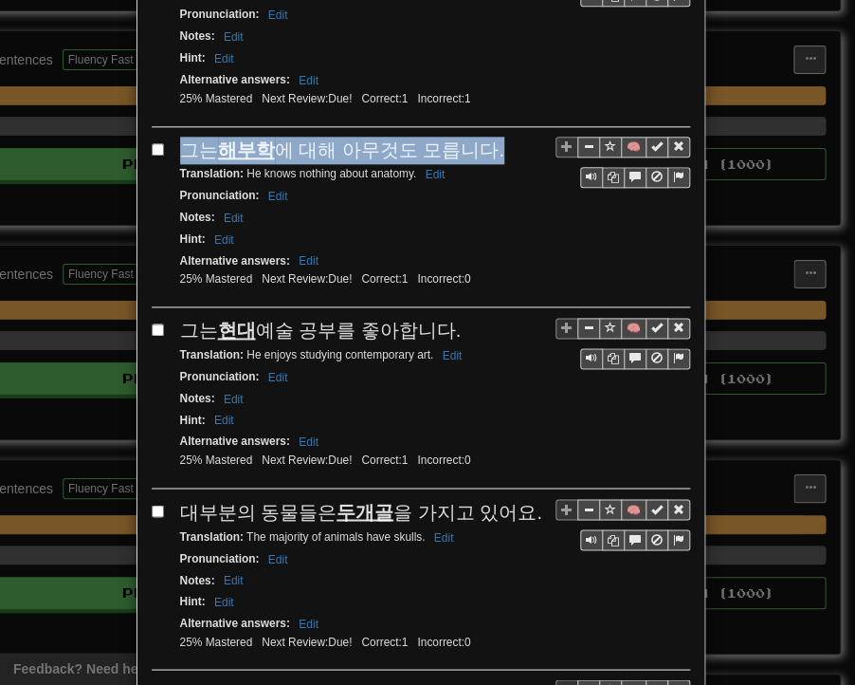
drag, startPoint x: 176, startPoint y: 112, endPoint x: 479, endPoint y: 108, distance: 302.6
click at [479, 137] on div "그는 해부학 에 대해 아무것도 모릅니다." at bounding box center [435, 151] width 510 height 28
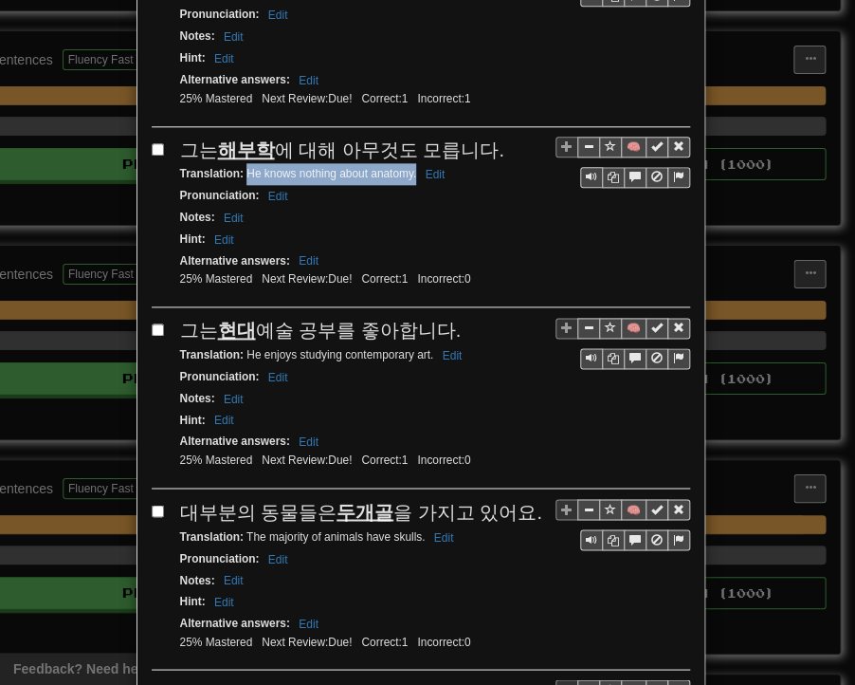
drag, startPoint x: 242, startPoint y: 141, endPoint x: 409, endPoint y: 141, distance: 166.9
click at [409, 167] on small "Translation : He knows nothing about anatomy. Edit" at bounding box center [315, 173] width 271 height 13
drag, startPoint x: 175, startPoint y: 282, endPoint x: 444, endPoint y: 282, distance: 269.3
click at [444, 317] on div "그는 현대 예술 공부를 좋아합니다." at bounding box center [435, 331] width 510 height 28
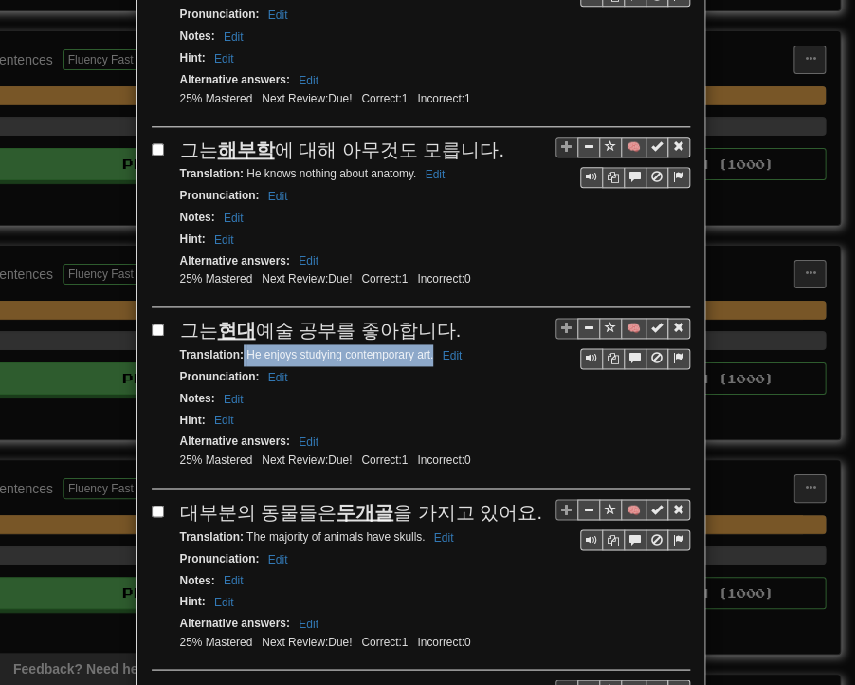
drag, startPoint x: 236, startPoint y: 317, endPoint x: 425, endPoint y: 318, distance: 188.7
click at [425, 348] on small "Translation : He enjoys studying contemporary art. Edit" at bounding box center [324, 354] width 288 height 13
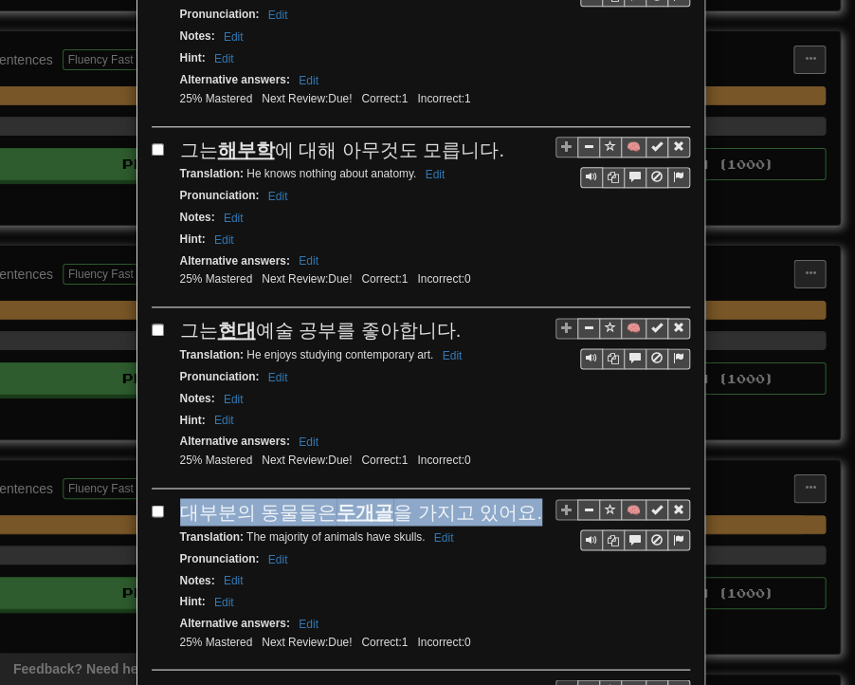
drag, startPoint x: 176, startPoint y: 470, endPoint x: 512, endPoint y: 468, distance: 335.8
click at [512, 498] on div "대부분의 동물들은 두개골 을 가지고 있어요." at bounding box center [435, 512] width 510 height 28
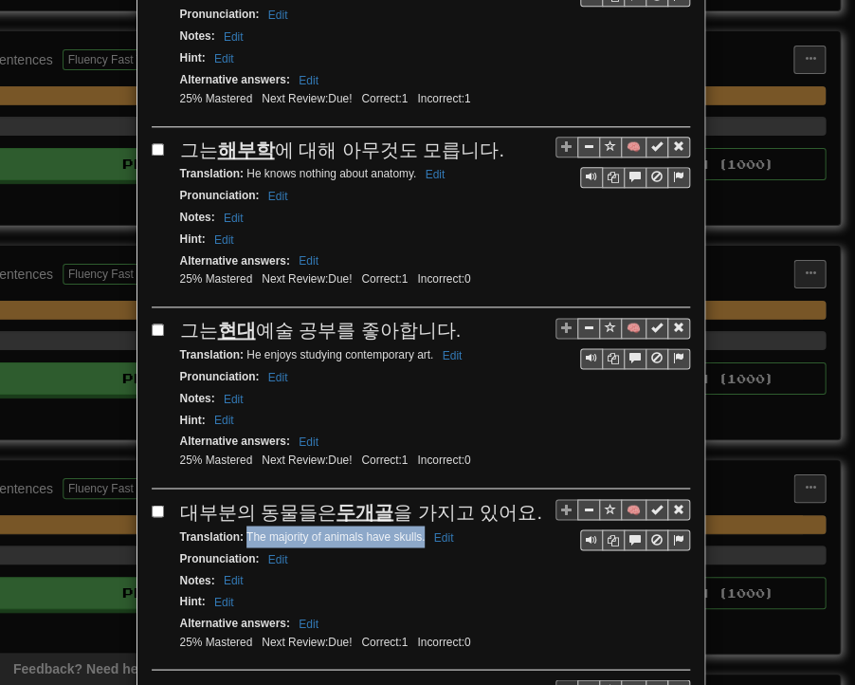
drag, startPoint x: 238, startPoint y: 489, endPoint x: 417, endPoint y: 496, distance: 179.4
click at [417, 529] on small "Translation : The majority of animals have skulls. Edit" at bounding box center [320, 535] width 280 height 13
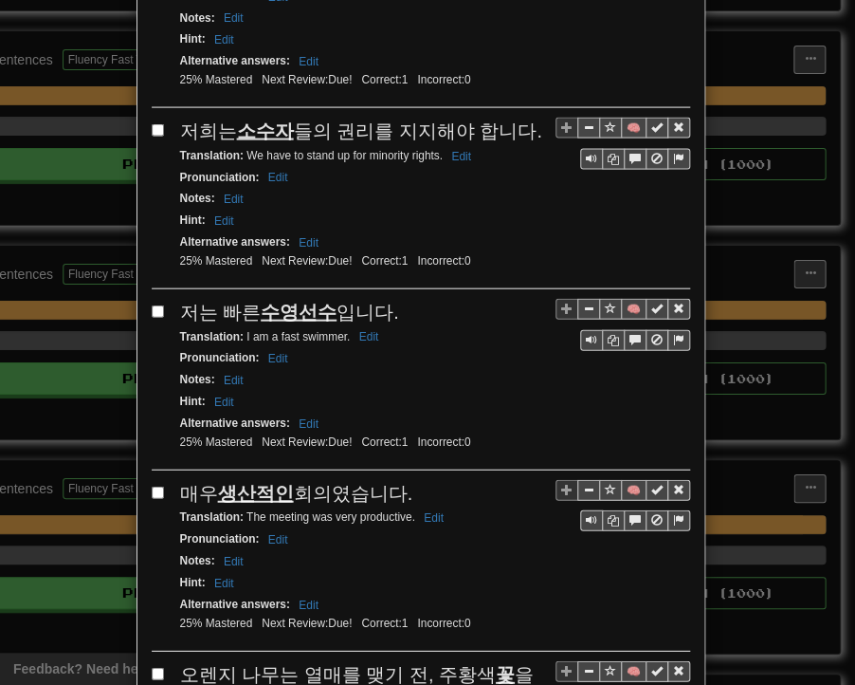
scroll to position [1138, 0]
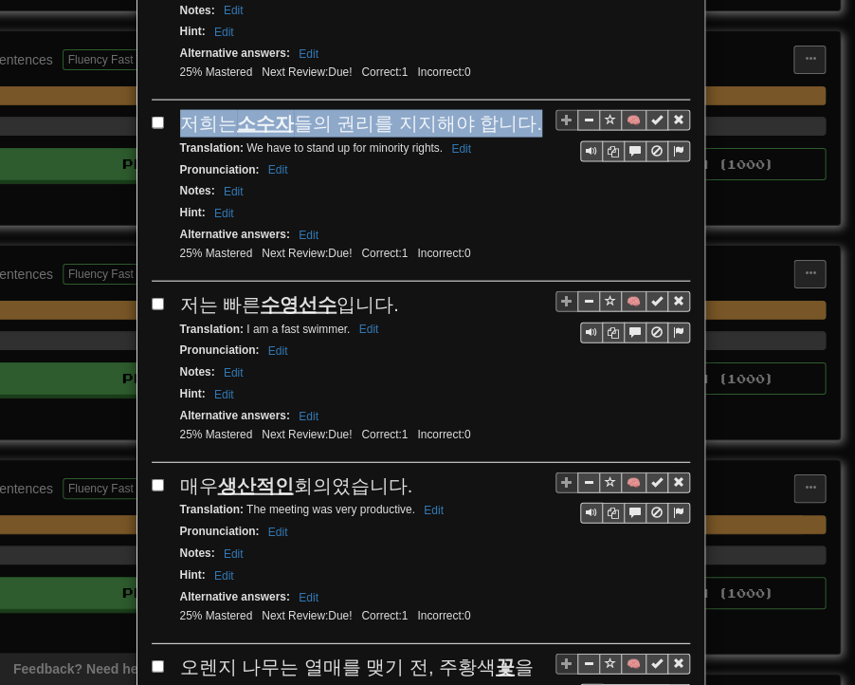
drag, startPoint x: 172, startPoint y: 80, endPoint x: 511, endPoint y: 81, distance: 339.5
click at [511, 110] on div "🧠 저희는 소수자 들의 권리를 지지해야 합니다. Translation : We have to stand up for minority right…" at bounding box center [421, 196] width 539 height 172
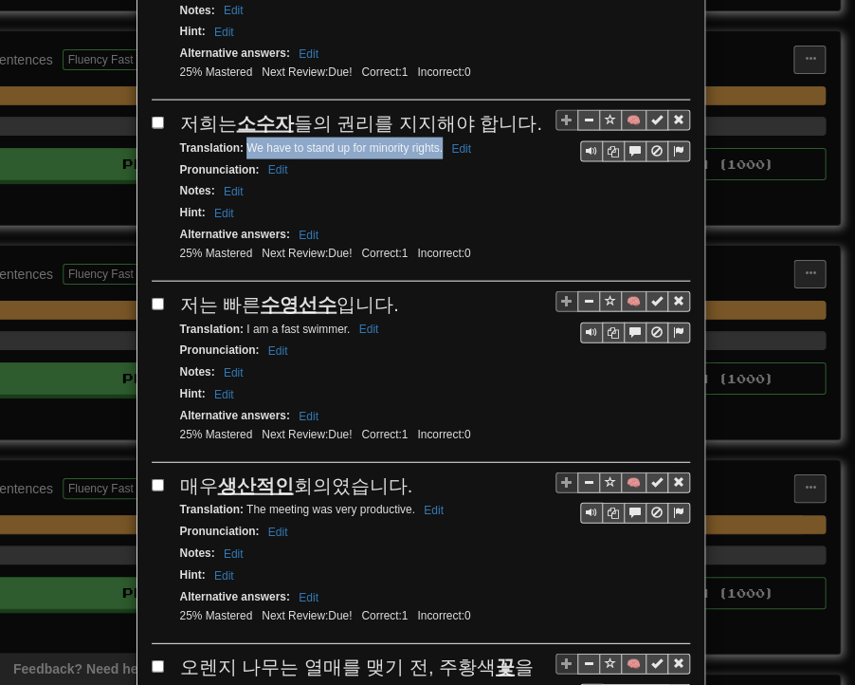
drag, startPoint x: 239, startPoint y: 102, endPoint x: 433, endPoint y: 103, distance: 194.4
click at [433, 141] on small "Translation : We have to stand up for minority rights. Edit" at bounding box center [328, 147] width 297 height 13
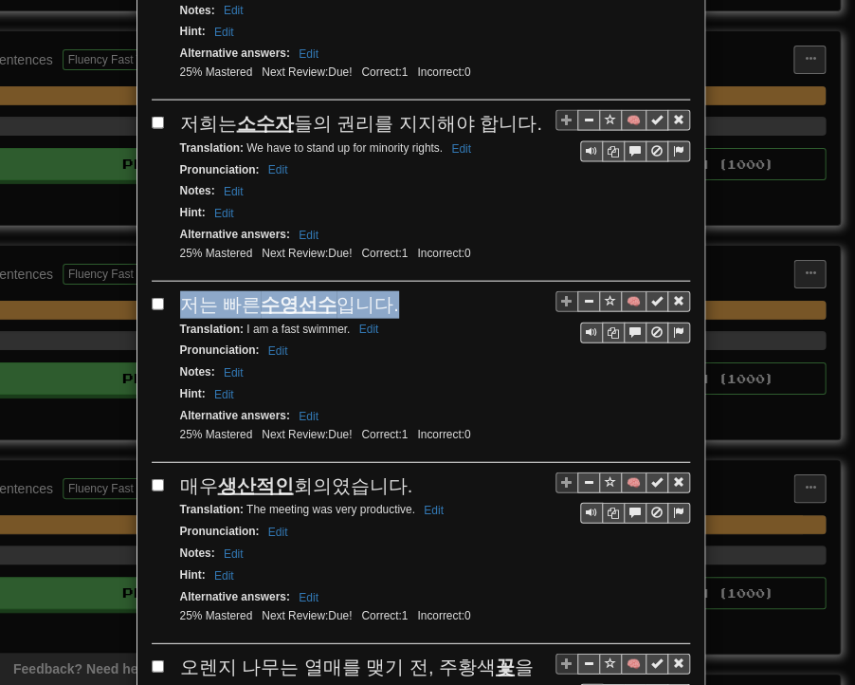
drag, startPoint x: 175, startPoint y: 252, endPoint x: 383, endPoint y: 254, distance: 207.7
click at [383, 291] on div "저는 빠른 수영선수 입니다." at bounding box center [435, 305] width 510 height 28
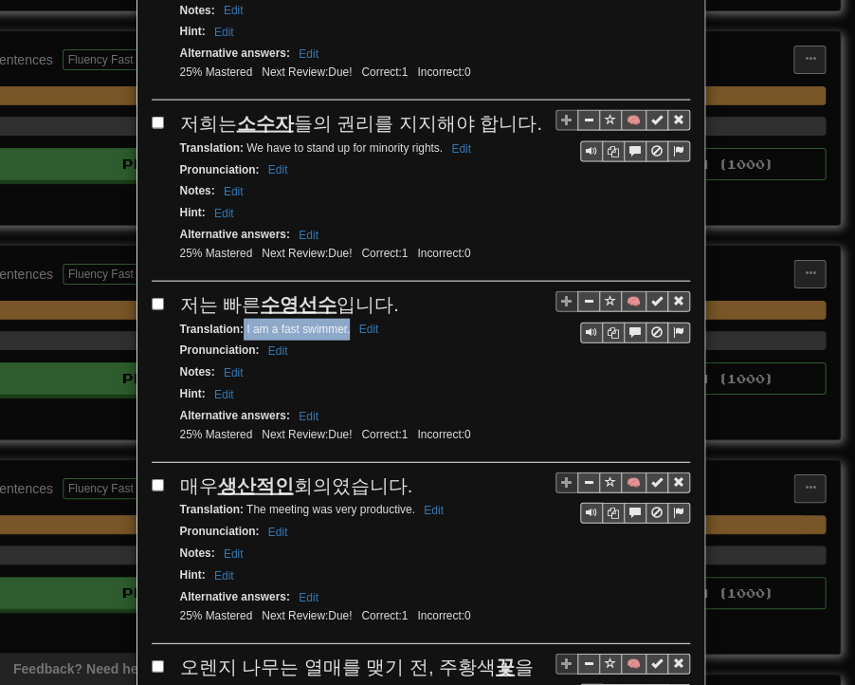
drag, startPoint x: 235, startPoint y: 281, endPoint x: 341, endPoint y: 282, distance: 106.2
click at [341, 322] on small "Translation : I am a fast swimmer. Edit" at bounding box center [282, 328] width 205 height 13
drag, startPoint x: 174, startPoint y: 428, endPoint x: 401, endPoint y: 437, distance: 227.8
click at [401, 472] on div "매우 생산적인 회의였습니다." at bounding box center [435, 486] width 510 height 28
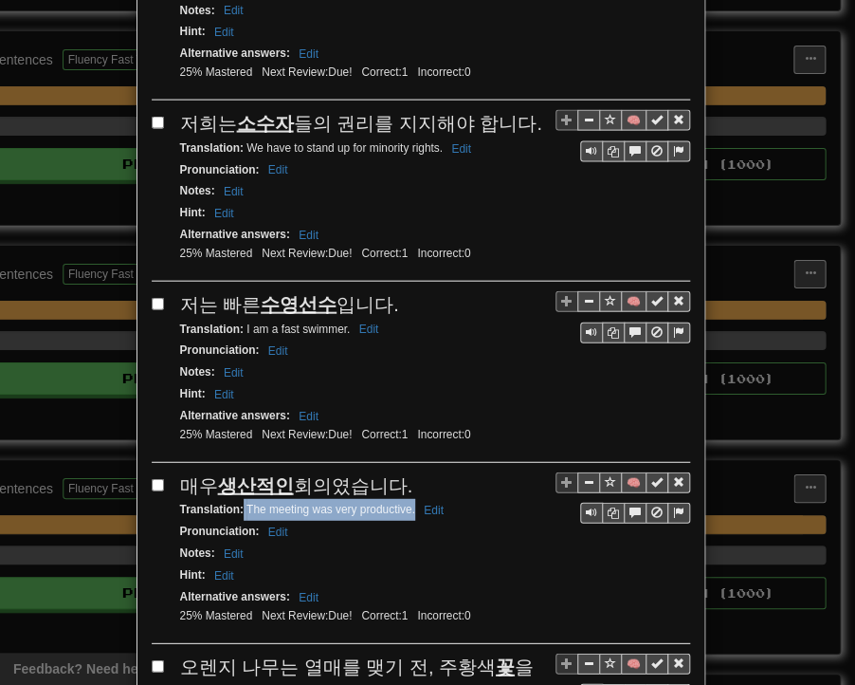
drag, startPoint x: 237, startPoint y: 455, endPoint x: 407, endPoint y: 456, distance: 169.8
click at [407, 503] on small "Translation : The meeting was very productive. Edit" at bounding box center [314, 509] width 269 height 13
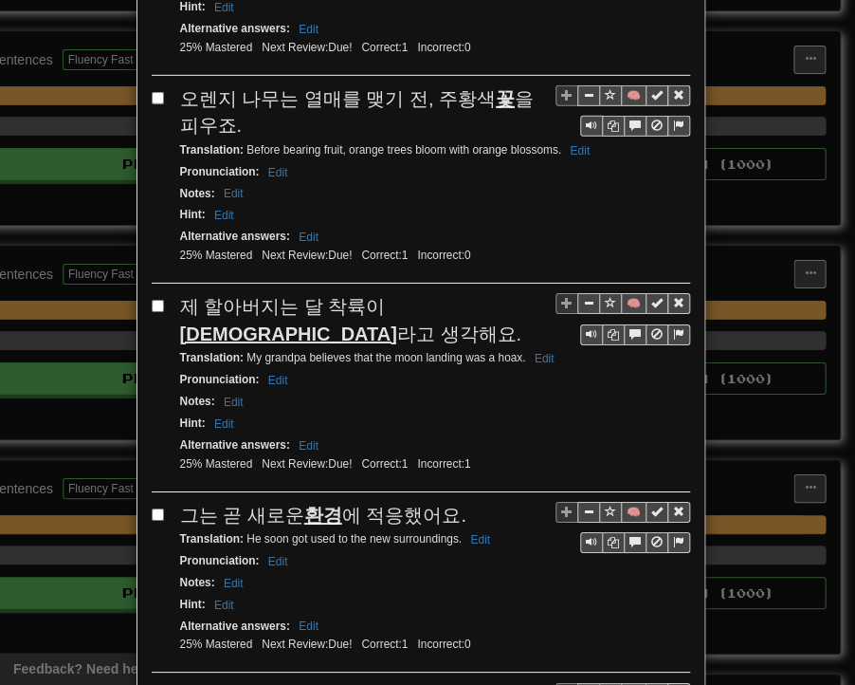
scroll to position [1707, 0]
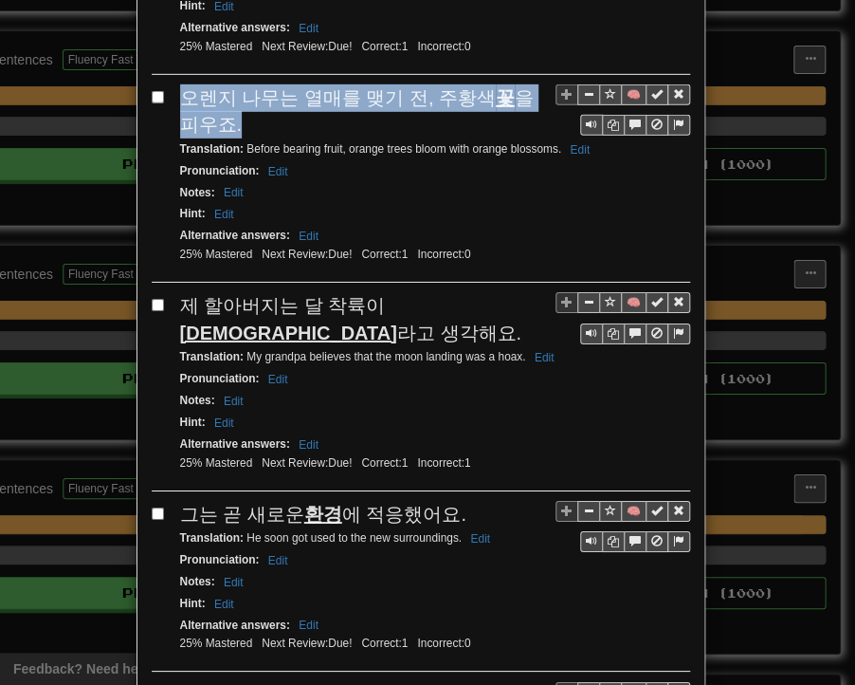
drag, startPoint x: 175, startPoint y: 35, endPoint x: 216, endPoint y: 59, distance: 48.0
click at [216, 84] on div "오렌지 나무는 열매를 맺기 전, 주황색 꽃 을 피우죠." at bounding box center [435, 111] width 510 height 54
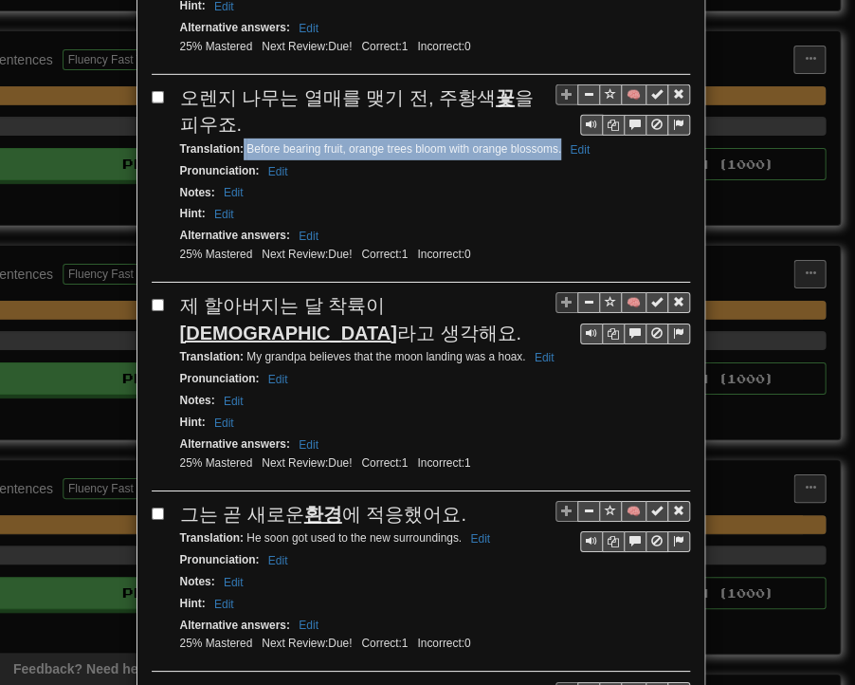
drag, startPoint x: 237, startPoint y: 86, endPoint x: 553, endPoint y: 92, distance: 315.9
click at [553, 142] on small "Translation : Before bearing fruit, orange trees bloom with orange blossoms. Ed…" at bounding box center [388, 148] width 416 height 13
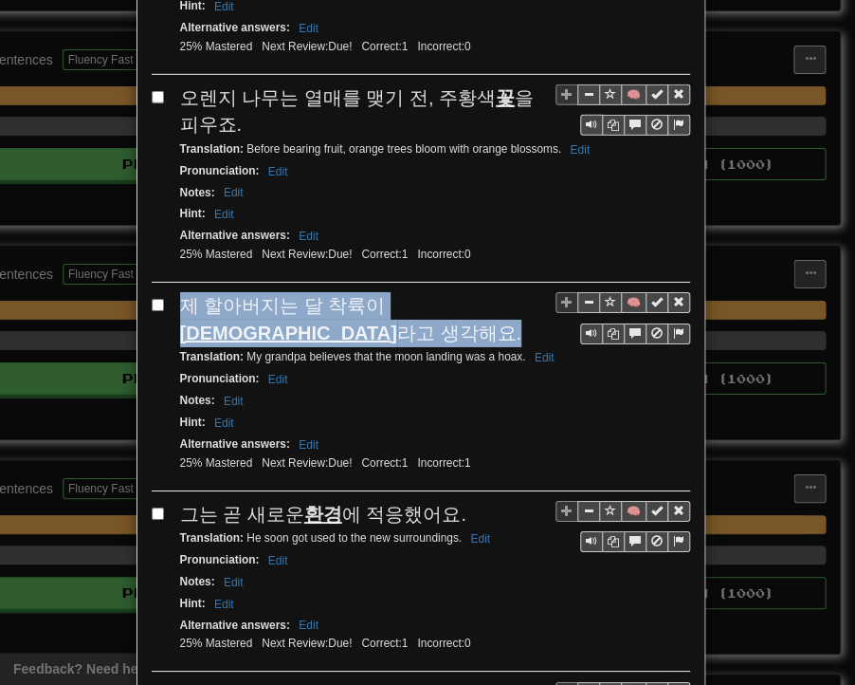
drag, startPoint x: 175, startPoint y: 236, endPoint x: 517, endPoint y: 248, distance: 342.6
click at [517, 295] on span "제 할아버지는 달 착륙이 사기 라고 생각해요." at bounding box center [350, 319] width 341 height 48
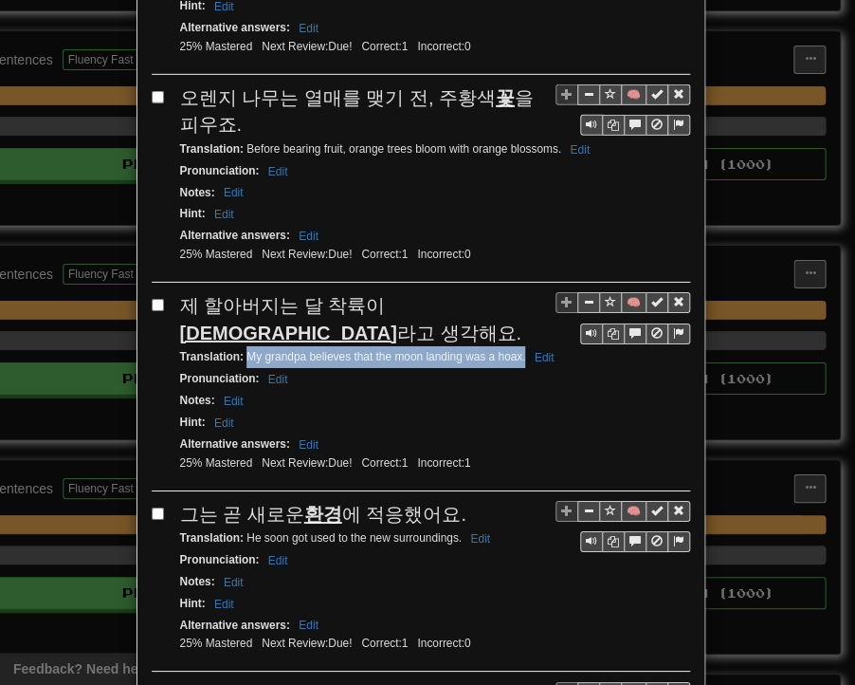
drag, startPoint x: 239, startPoint y: 265, endPoint x: 519, endPoint y: 270, distance: 279.8
click at [519, 346] on div "Translation : My grandpa believes that the moon landing was a hoax. Edit" at bounding box center [435, 357] width 510 height 22
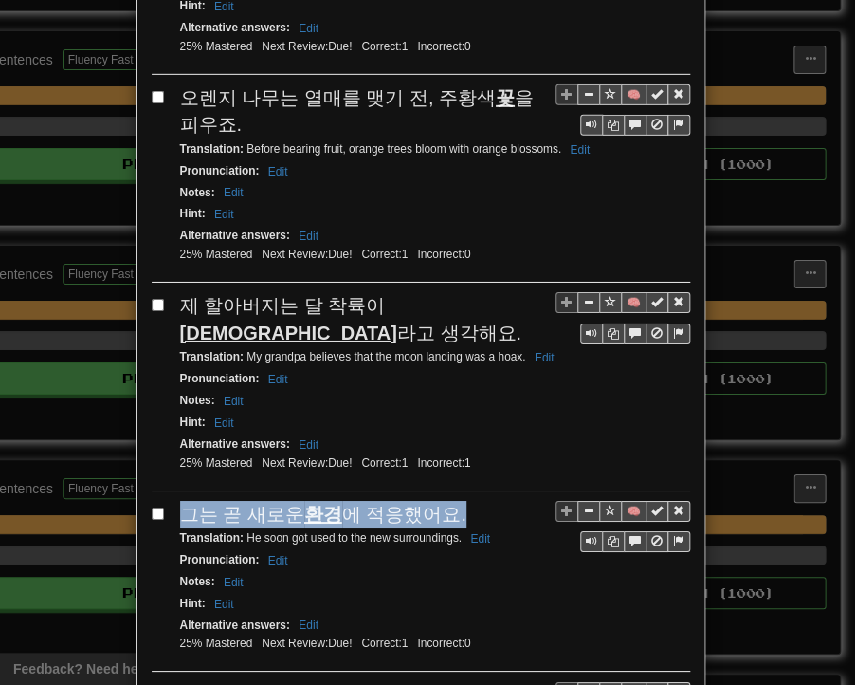
drag, startPoint x: 178, startPoint y: 438, endPoint x: 444, endPoint y: 438, distance: 265.6
click at [444, 501] on div "그는 곧 새로운 환경 에 적응했어요." at bounding box center [435, 515] width 510 height 28
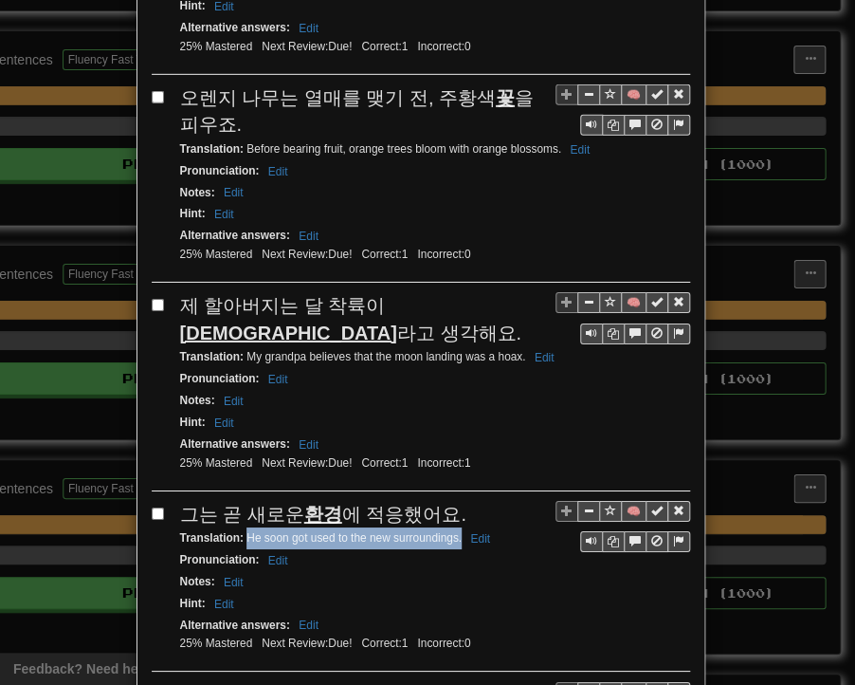
drag, startPoint x: 239, startPoint y: 464, endPoint x: 454, endPoint y: 464, distance: 215.3
click at [454, 531] on small "Translation : He soon got used to the new surroundings. Edit" at bounding box center [338, 537] width 316 height 13
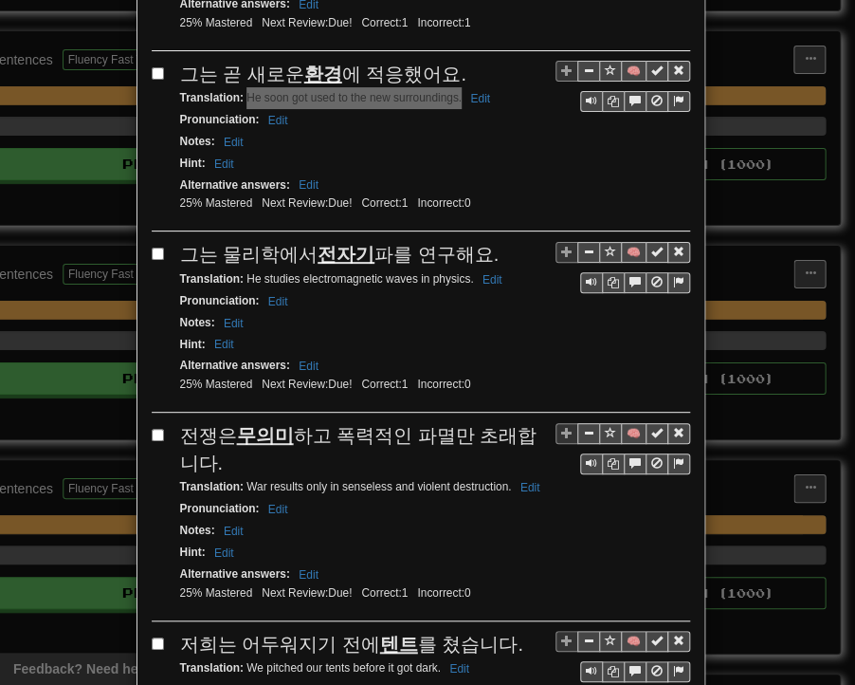
scroll to position [2181, 0]
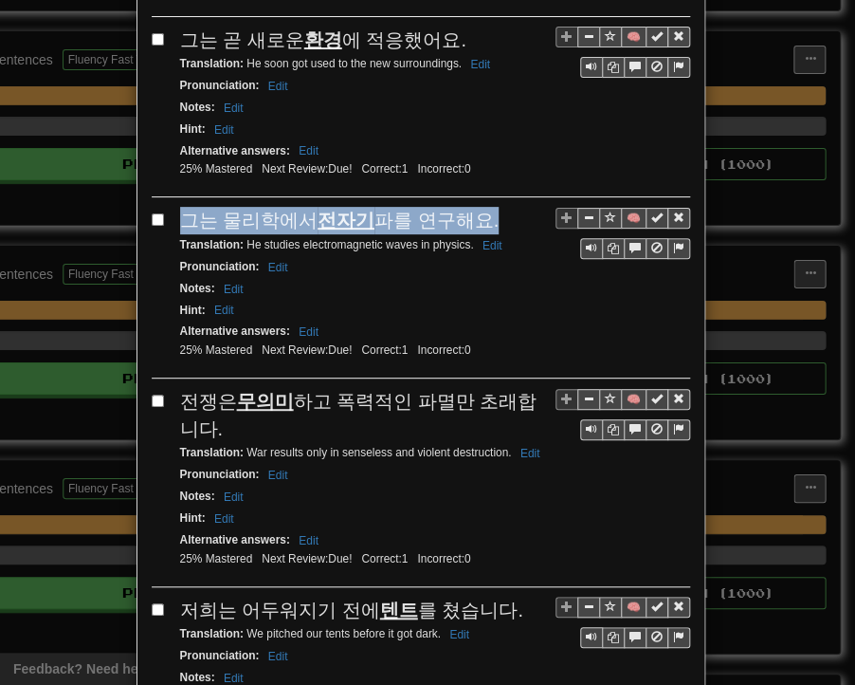
drag, startPoint x: 167, startPoint y: 139, endPoint x: 478, endPoint y: 145, distance: 311.1
click at [478, 207] on div "🧠 그는 물리학에서 전자기 파를 연구해요. Translation : He studies electromagnetic waves in physi…" at bounding box center [421, 293] width 539 height 172
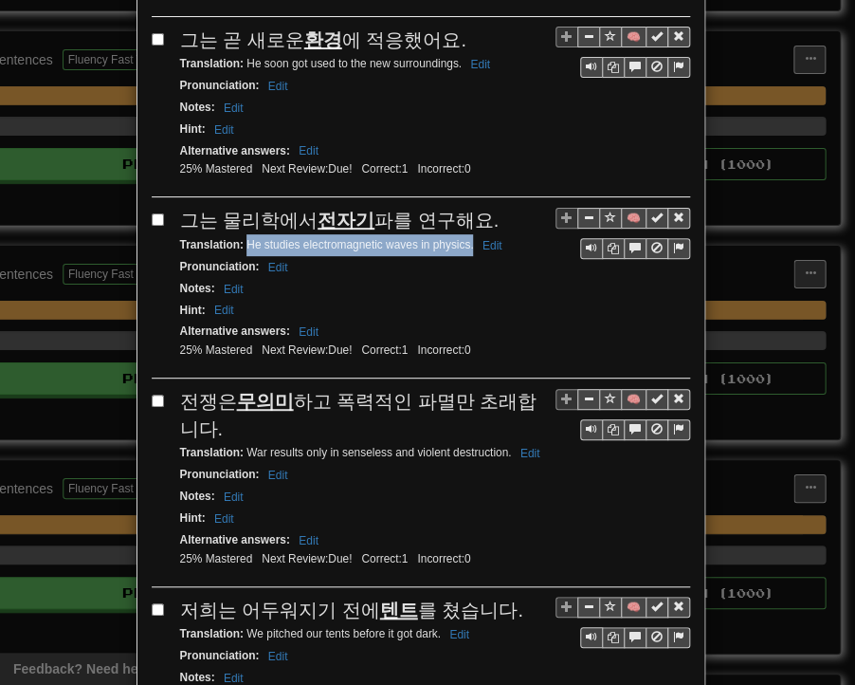
drag, startPoint x: 239, startPoint y: 167, endPoint x: 466, endPoint y: 171, distance: 226.7
click at [466, 238] on small "Translation : He studies electromagnetic waves in physics. Edit" at bounding box center [344, 244] width 328 height 13
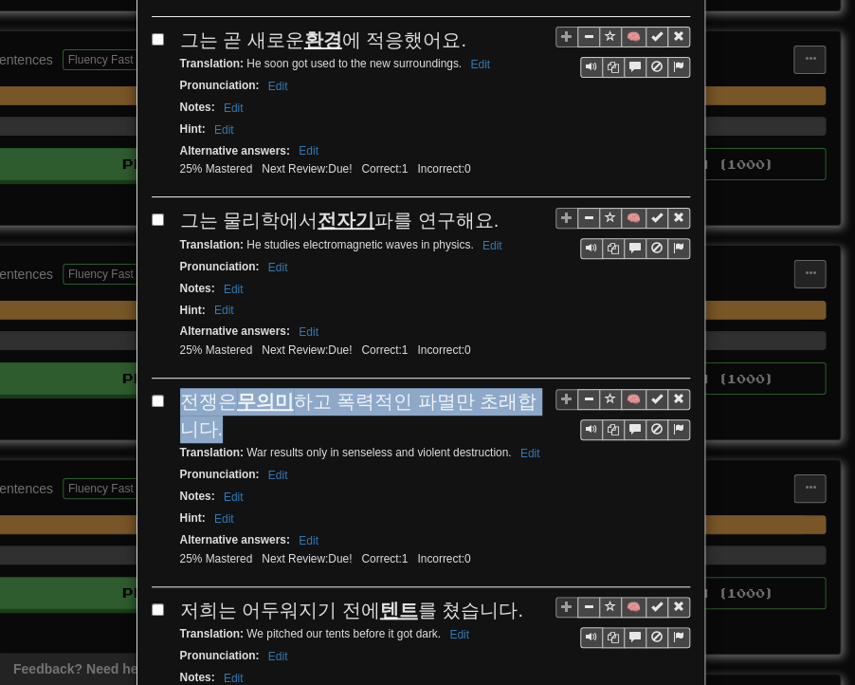
drag, startPoint x: 177, startPoint y: 315, endPoint x: 200, endPoint y: 346, distance: 38.7
click at [200, 388] on div "전쟁은 무의미 하고 폭력적인 파멸만 초래합니다." at bounding box center [435, 415] width 510 height 54
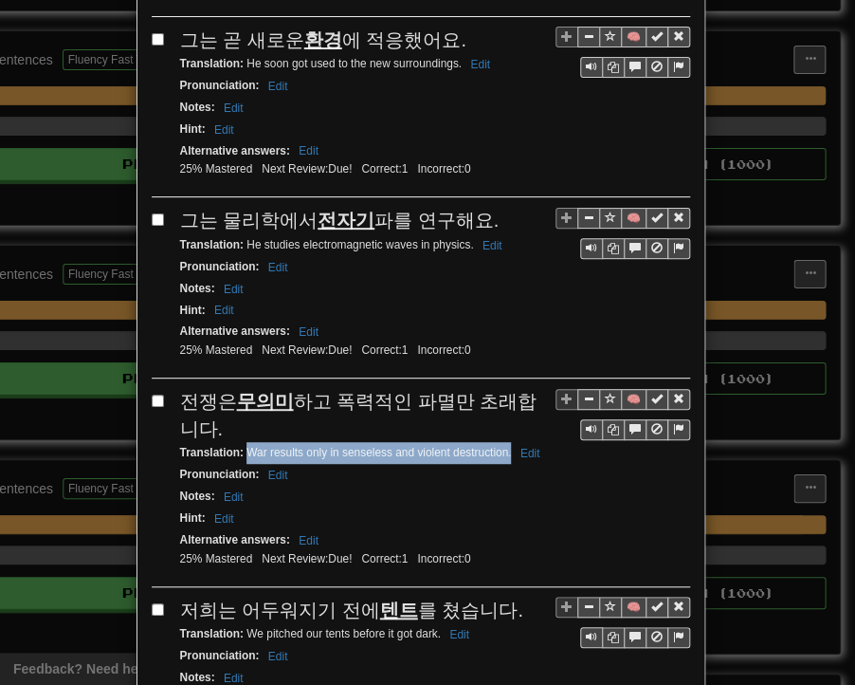
drag, startPoint x: 238, startPoint y: 367, endPoint x: 505, endPoint y: 375, distance: 266.6
click at [505, 446] on small "Translation : War results only in senseless and violent destruction. Edit" at bounding box center [363, 452] width 366 height 13
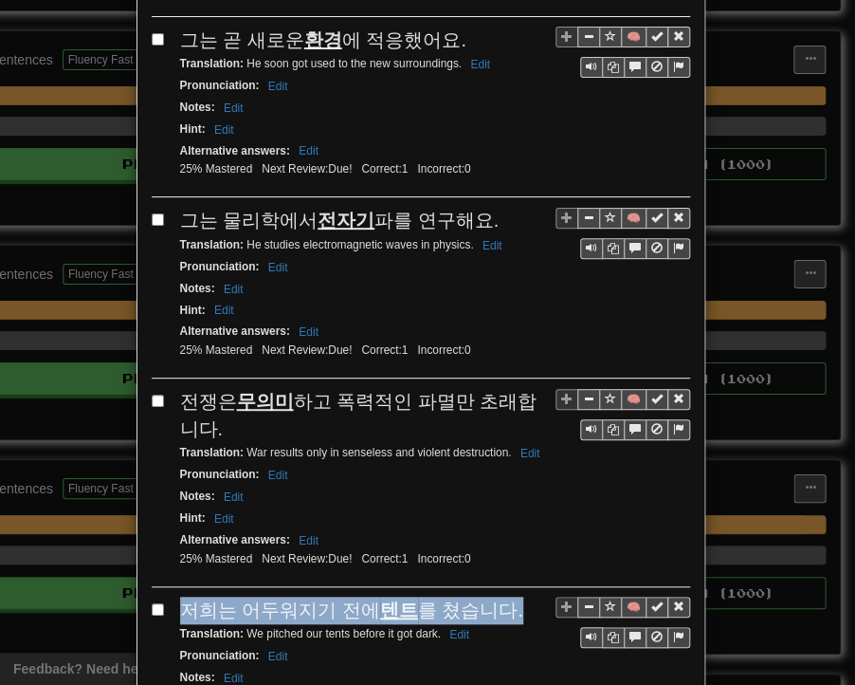
drag, startPoint x: 175, startPoint y: 521, endPoint x: 496, endPoint y: 524, distance: 321.5
click at [496, 597] on div "저희는 어두워지기 전에 텐트 를 쳤습니다." at bounding box center [435, 611] width 510 height 28
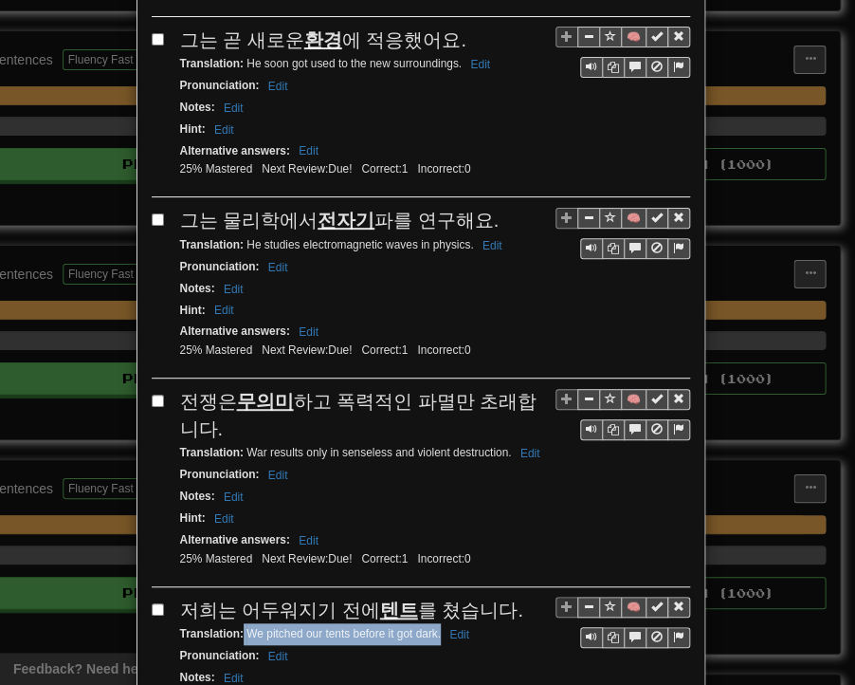
drag, startPoint x: 237, startPoint y: 548, endPoint x: 432, endPoint y: 547, distance: 195.4
click at [432, 627] on small "Translation : We pitched our tents before it got dark. Edit" at bounding box center [327, 633] width 295 height 13
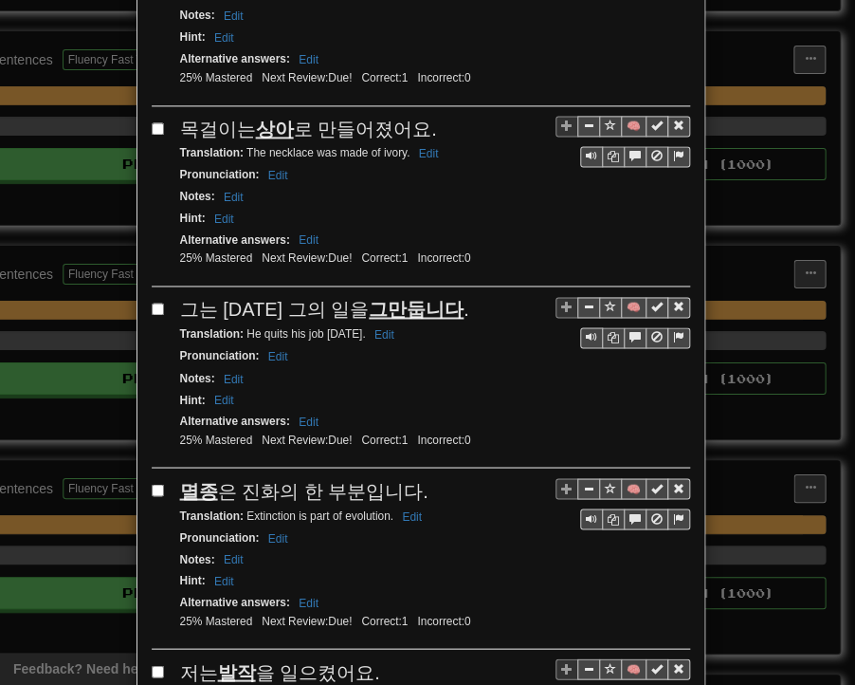
scroll to position [2845, 0]
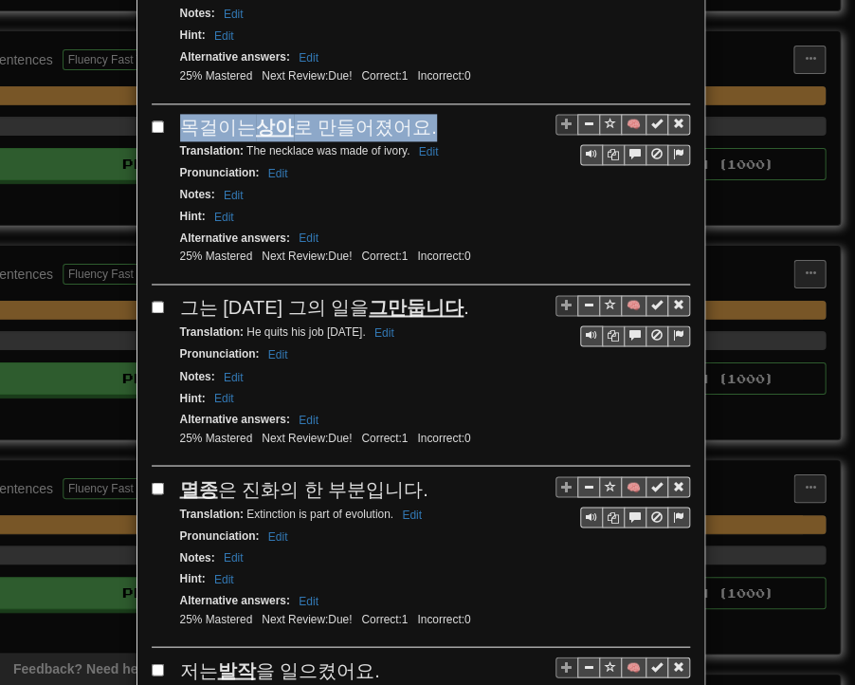
drag, startPoint x: 175, startPoint y: 41, endPoint x: 417, endPoint y: 41, distance: 241.8
click at [417, 114] on div "목걸이는 상아 로 만들어졌어요." at bounding box center [435, 128] width 510 height 28
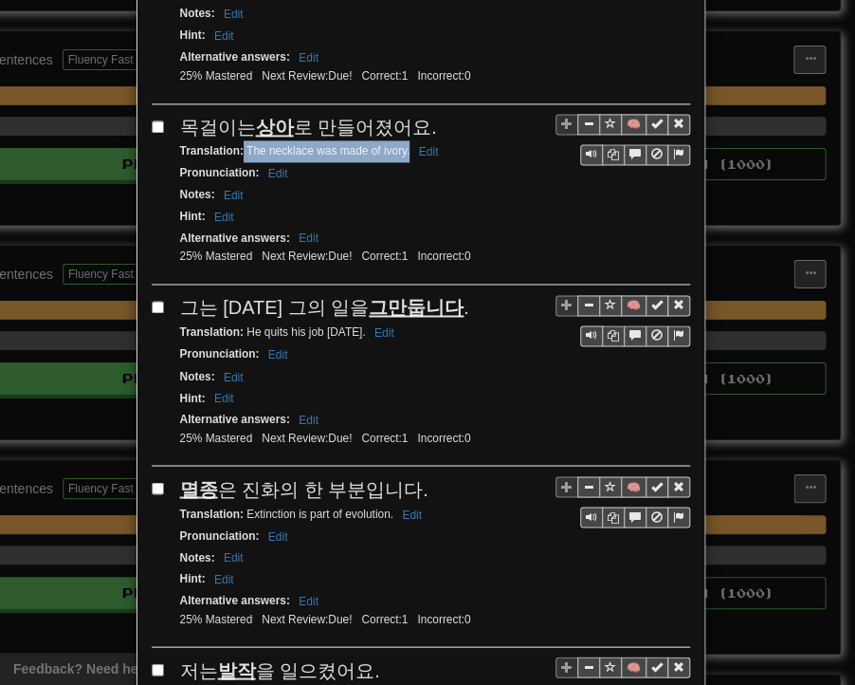
drag, startPoint x: 235, startPoint y: 61, endPoint x: 403, endPoint y: 64, distance: 167.9
click at [403, 144] on small "Translation : The necklace was made of ivory. Edit" at bounding box center [312, 150] width 265 height 13
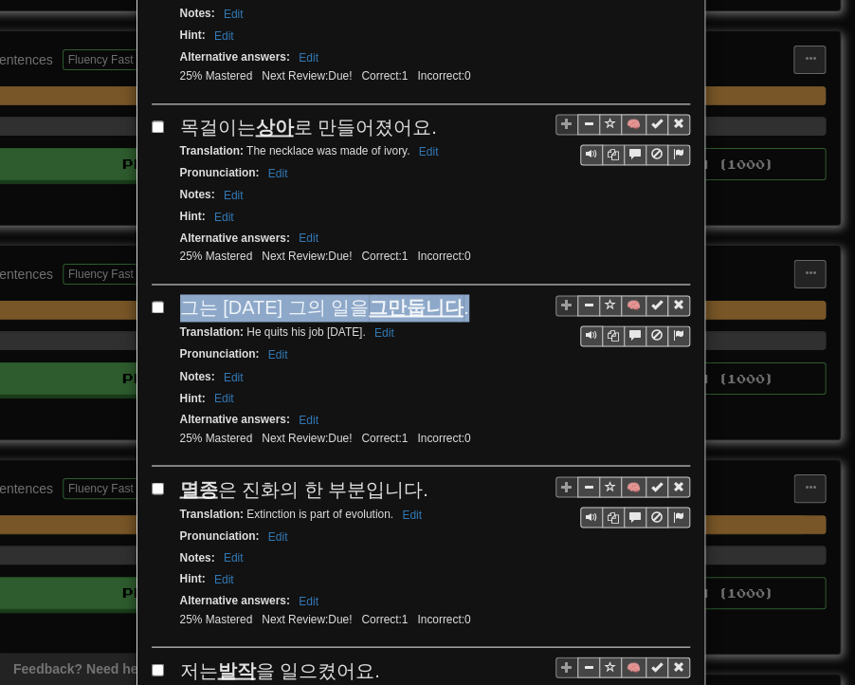
drag, startPoint x: 175, startPoint y: 211, endPoint x: 428, endPoint y: 217, distance: 252.4
click at [428, 294] on div "그는 [DATE] 그의 일을 그만둡니다 ." at bounding box center [435, 308] width 510 height 28
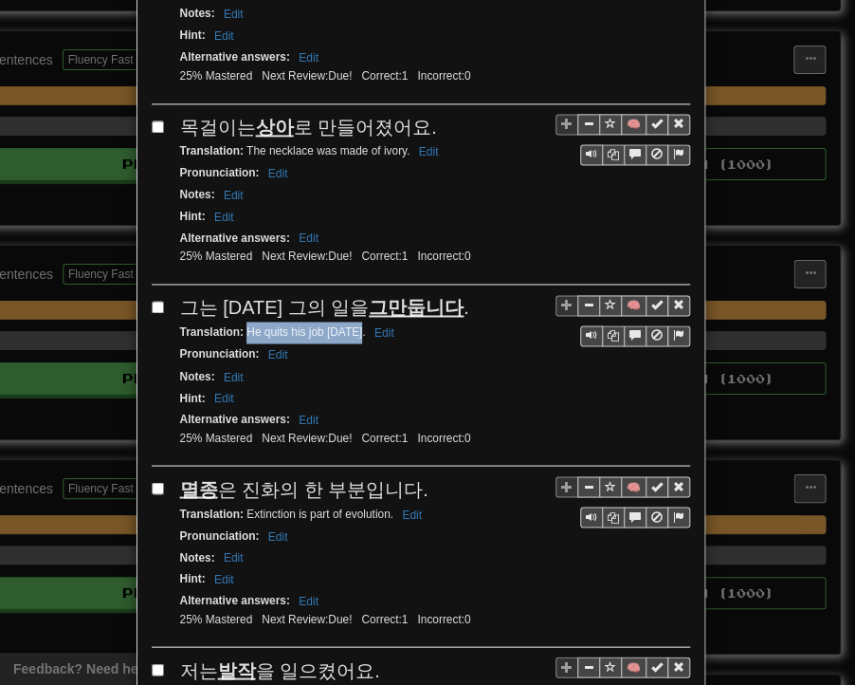
drag, startPoint x: 239, startPoint y: 238, endPoint x: 348, endPoint y: 240, distance: 109.1
click at [348, 325] on small "Translation : He quits his job [DATE]. Edit" at bounding box center [290, 331] width 220 height 13
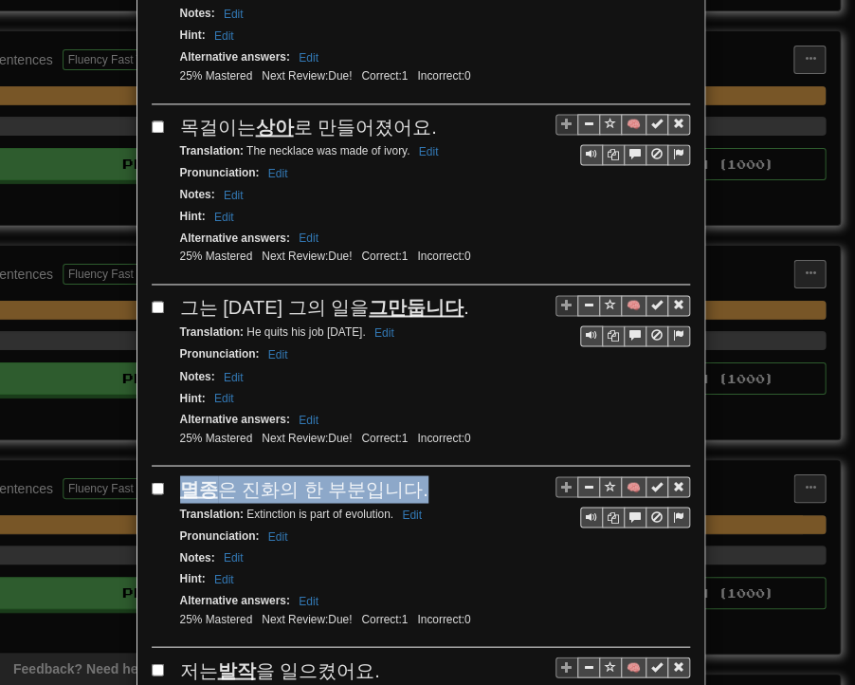
drag, startPoint x: 177, startPoint y: 388, endPoint x: 403, endPoint y: 401, distance: 226.1
click at [403, 475] on div "멸종 은 진화의 한 부분입니다." at bounding box center [435, 489] width 510 height 28
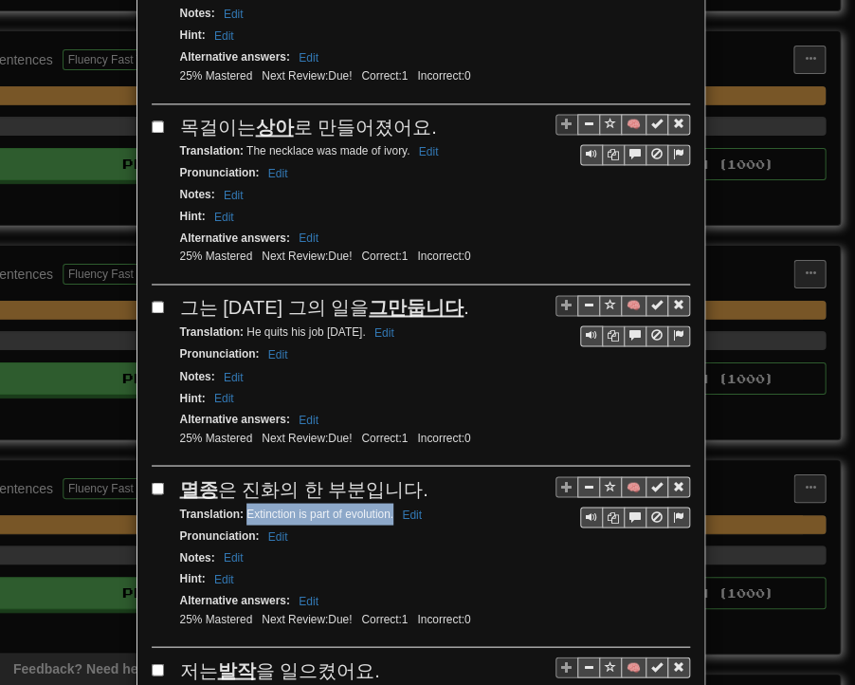
drag, startPoint x: 238, startPoint y: 417, endPoint x: 386, endPoint y: 422, distance: 148.0
click at [386, 506] on small "Translation : Extinction is part of evolution. Edit" at bounding box center [304, 512] width 248 height 13
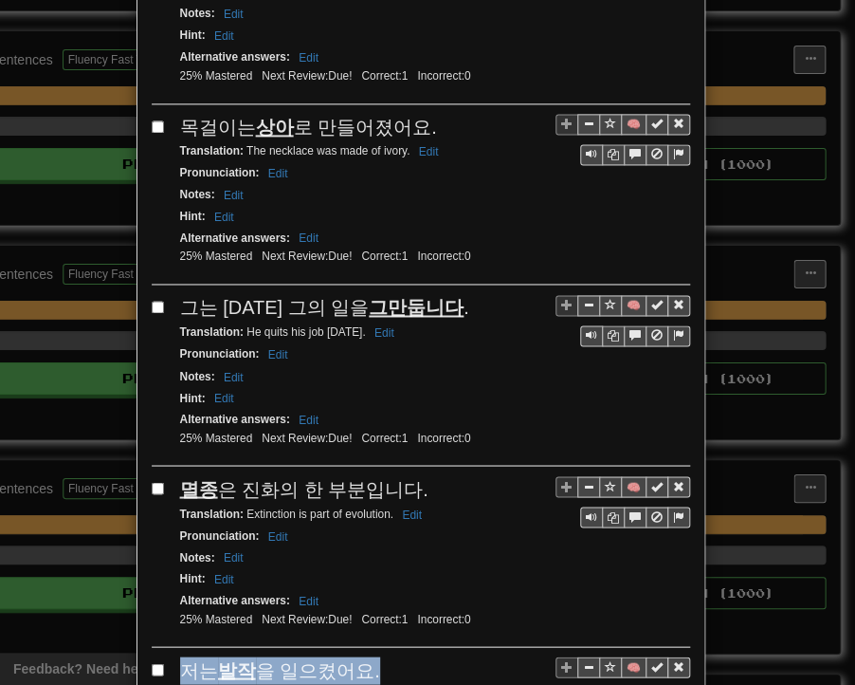
drag, startPoint x: 171, startPoint y: 568, endPoint x: 368, endPoint y: 565, distance: 197.3
click at [368, 656] on div "저는 발작 을 일으켰어요." at bounding box center [435, 670] width 510 height 28
drag, startPoint x: 237, startPoint y: 593, endPoint x: 316, endPoint y: 597, distance: 78.8
click at [316, 670] on small "Translation : I had a seizure. Edit" at bounding box center [269, 694] width 178 height 13
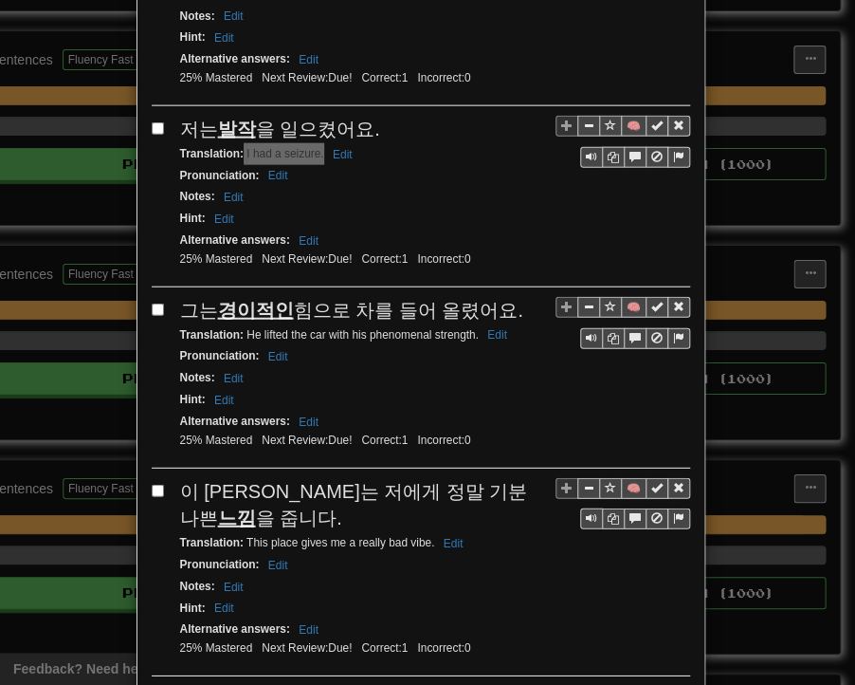
scroll to position [3414, 0]
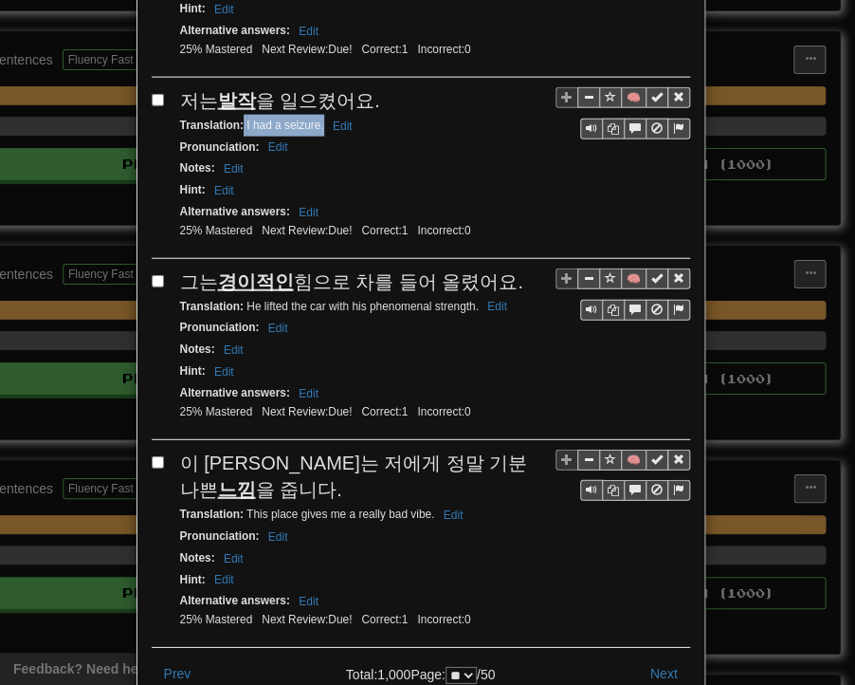
drag, startPoint x: 174, startPoint y: 179, endPoint x: 505, endPoint y: 186, distance: 331.1
click at [505, 268] on div "그는 경이적인 힘으로 차를 들어 올렸어요." at bounding box center [435, 282] width 510 height 28
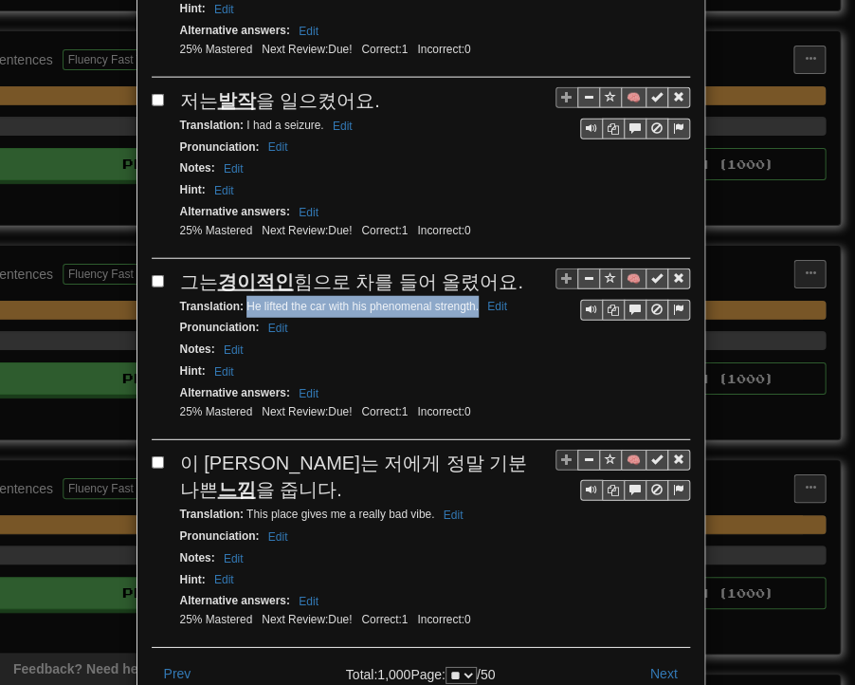
drag, startPoint x: 240, startPoint y: 203, endPoint x: 470, endPoint y: 208, distance: 230.5
click at [470, 296] on div "Translation : He lifted the car with his phenomenal strength. Edit" at bounding box center [435, 307] width 510 height 22
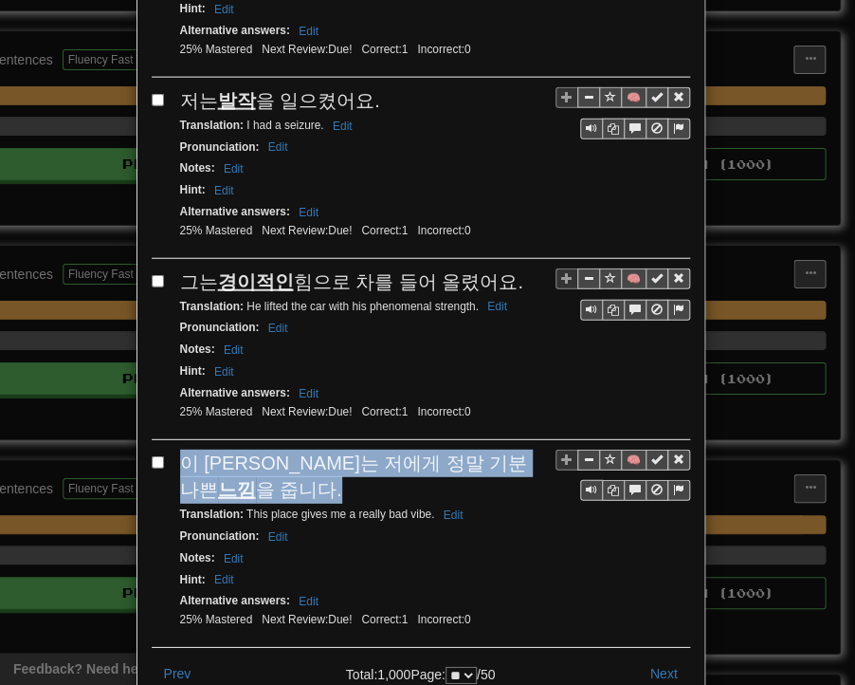
drag, startPoint x: 177, startPoint y: 353, endPoint x: 199, endPoint y: 377, distance: 32.9
click at [199, 450] on div "이 [PERSON_NAME]는 저에게 정말 기분 나쁜 느낌 을 줍니다." at bounding box center [435, 477] width 510 height 54
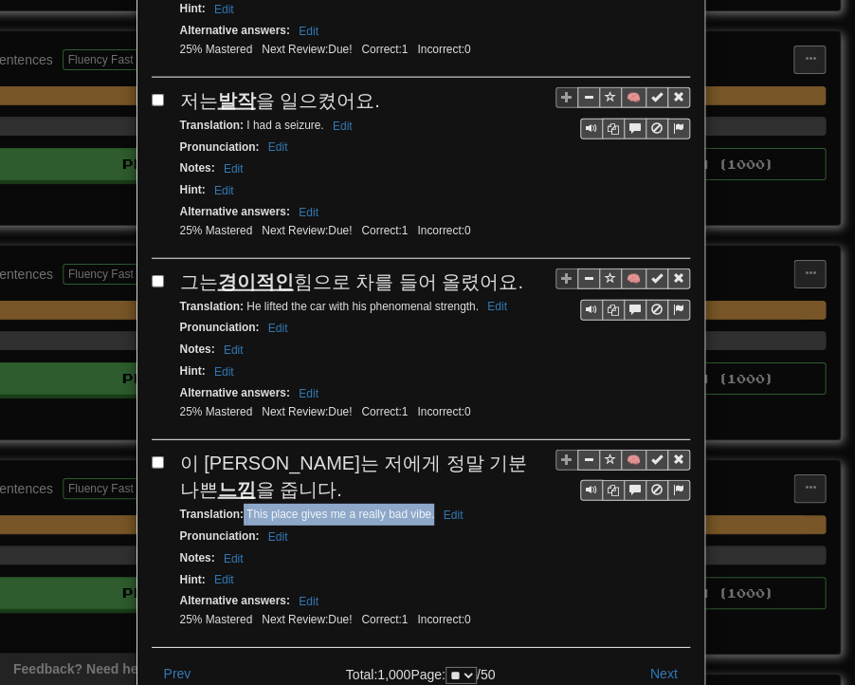
drag, startPoint x: 237, startPoint y: 406, endPoint x: 425, endPoint y: 409, distance: 187.8
click at [425, 507] on small "Translation : This place gives me a really bad vibe. Edit" at bounding box center [324, 513] width 289 height 13
click at [664, 657] on button "Next" at bounding box center [664, 673] width 52 height 32
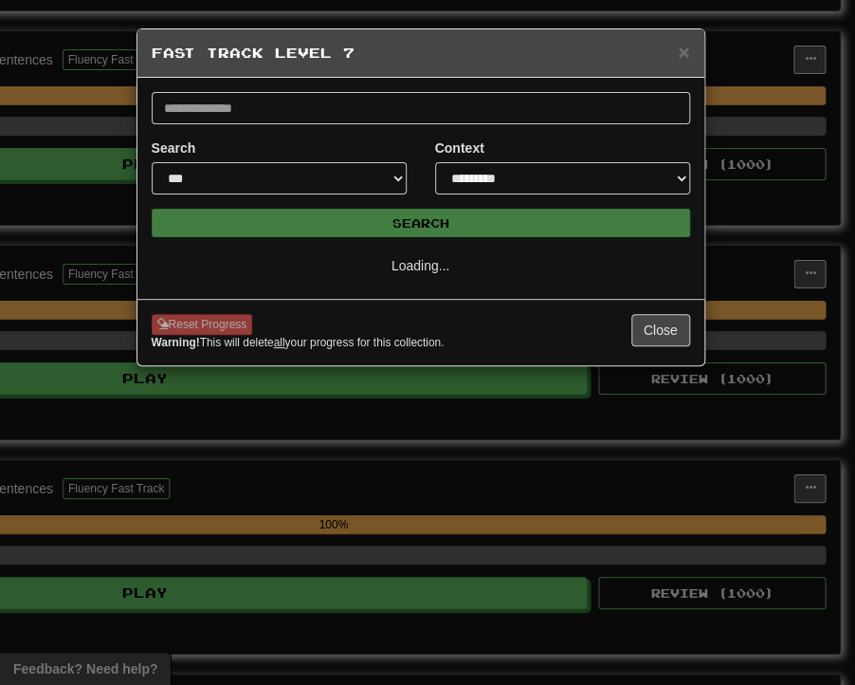
scroll to position [0, 0]
select select "**"
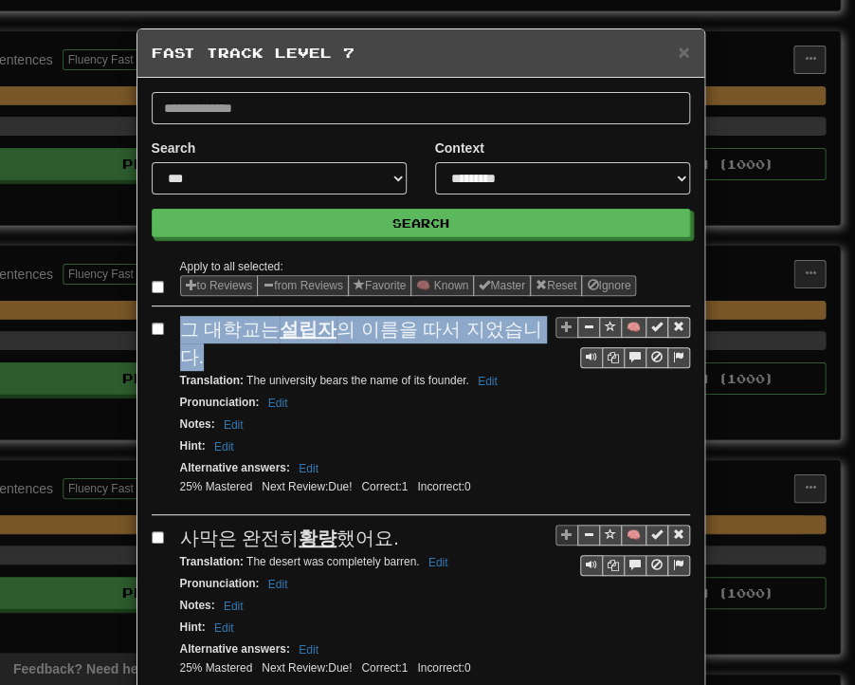
drag, startPoint x: 175, startPoint y: 326, endPoint x: 533, endPoint y: 334, distance: 358.6
click at [533, 334] on span "그 대학교는 설립자 의 이름을 따서 지었습니다." at bounding box center [361, 343] width 362 height 48
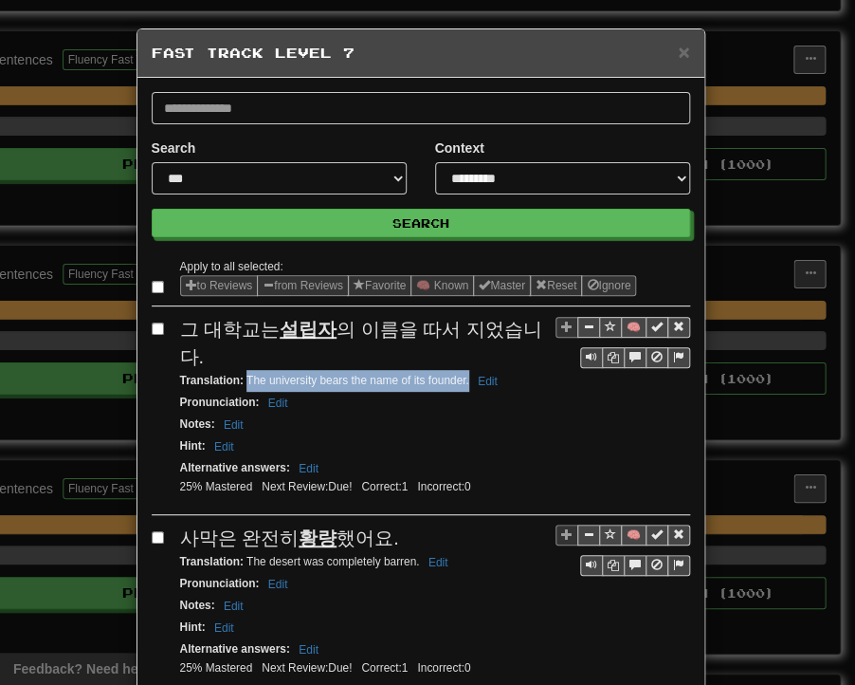
drag, startPoint x: 239, startPoint y: 350, endPoint x: 461, endPoint y: 352, distance: 221.9
click at [461, 374] on small "Translation : The university bears the name of its founder. Edit" at bounding box center [341, 380] width 323 height 13
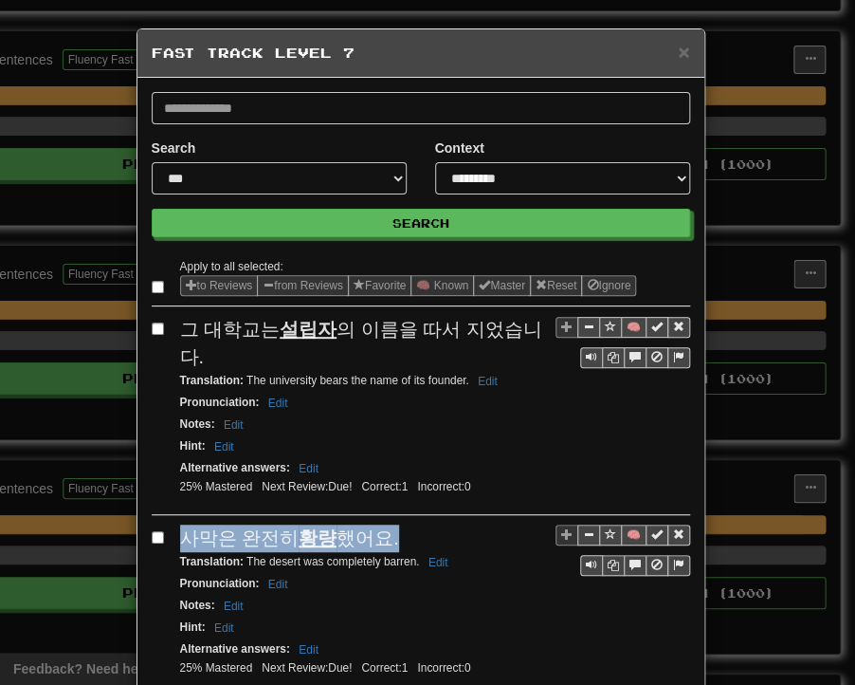
drag, startPoint x: 176, startPoint y: 510, endPoint x: 366, endPoint y: 506, distance: 189.7
click at [384, 524] on div "사막은 완전히 황량 했어요." at bounding box center [435, 538] width 510 height 28
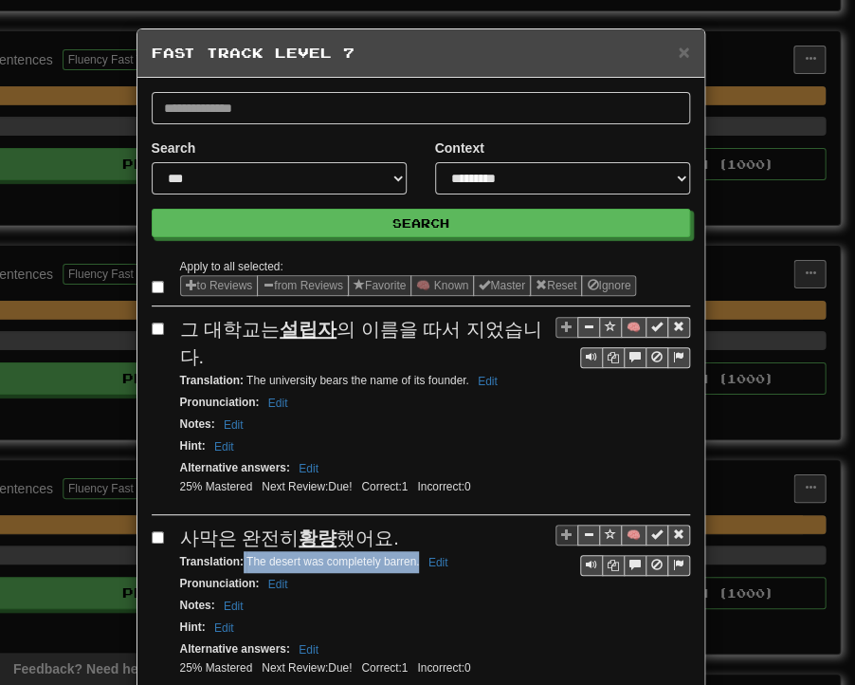
drag, startPoint x: 235, startPoint y: 529, endPoint x: 411, endPoint y: 531, distance: 175.5
click at [411, 555] on small "Translation : The desert was completely barren. Edit" at bounding box center [317, 561] width 274 height 13
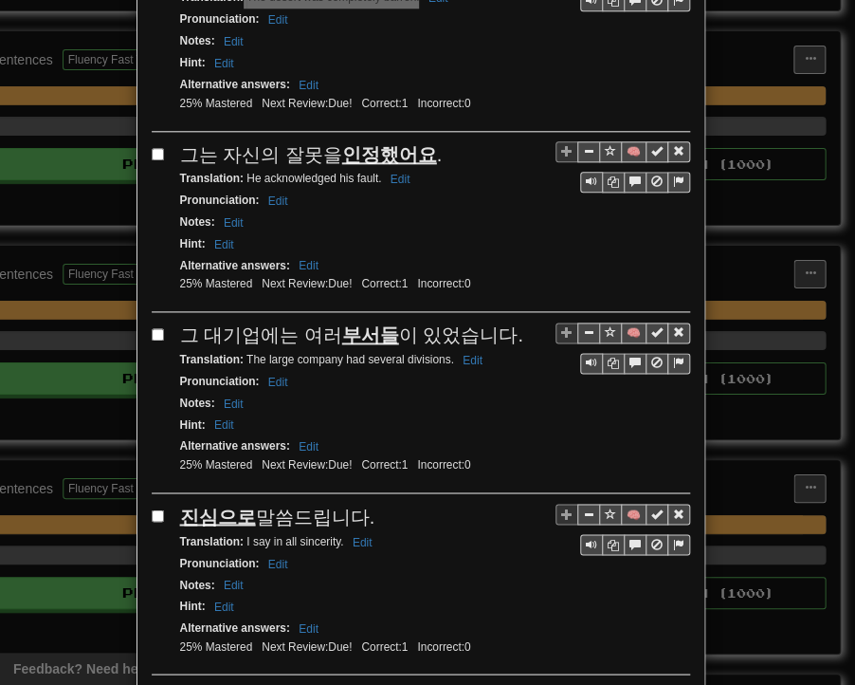
scroll to position [569, 0]
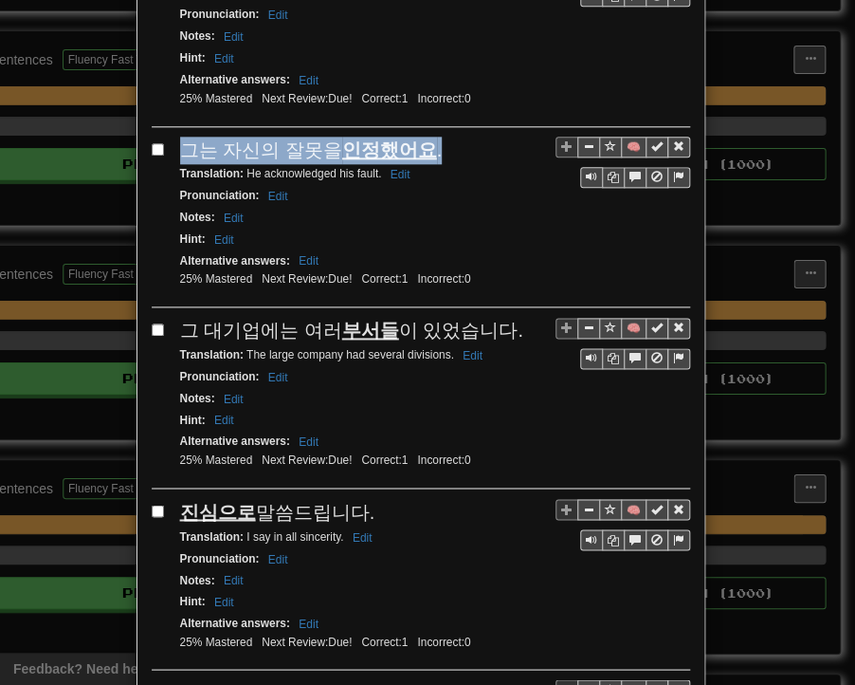
drag, startPoint x: 173, startPoint y: 115, endPoint x: 425, endPoint y: 119, distance: 252.3
click at [425, 137] on div "그는 자신의 잘못을 인정했어요 ." at bounding box center [435, 151] width 510 height 28
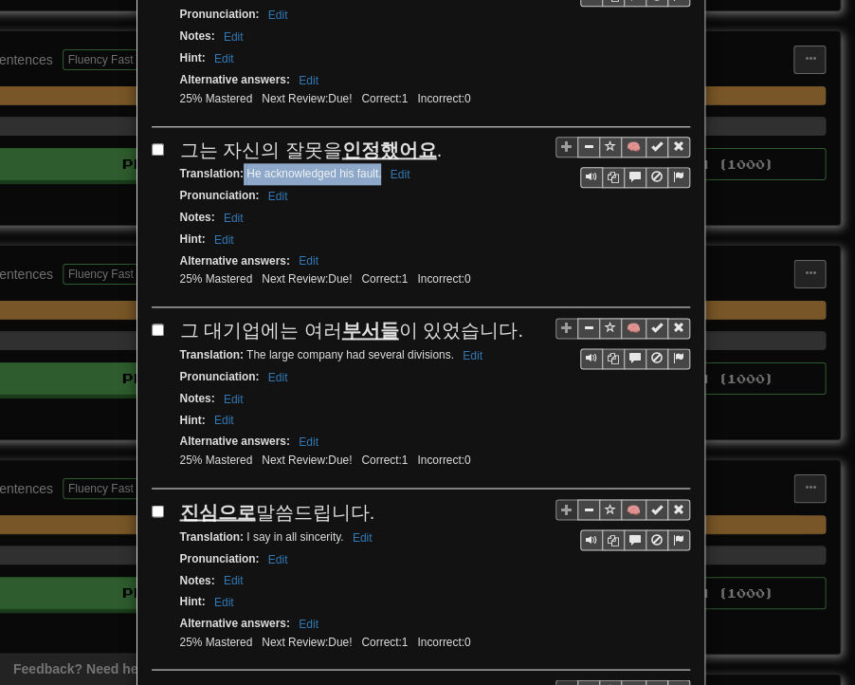
drag, startPoint x: 237, startPoint y: 134, endPoint x: 374, endPoint y: 143, distance: 136.9
click at [374, 163] on div "Translation : He acknowledged his fault. Edit" at bounding box center [435, 174] width 510 height 22
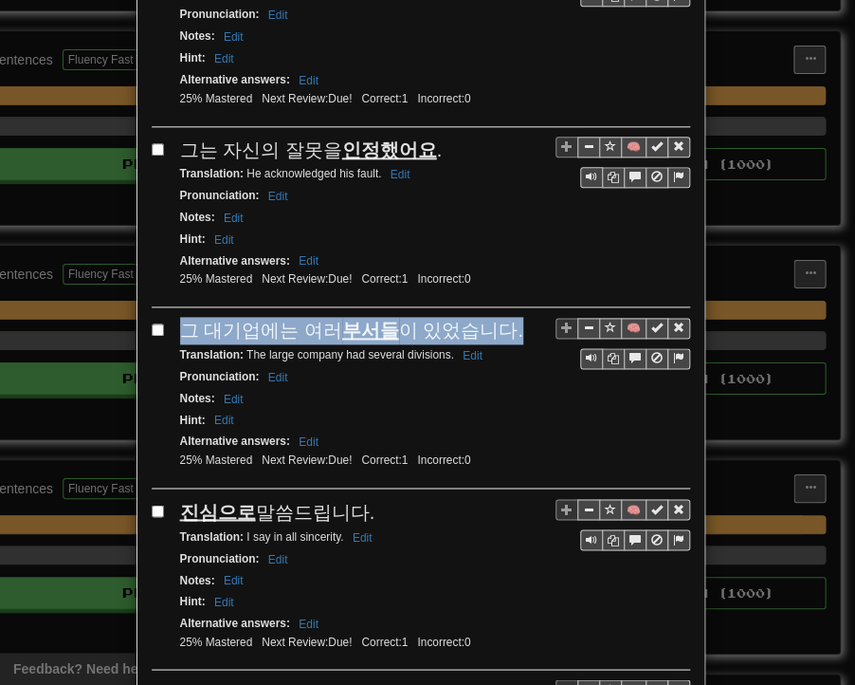
drag, startPoint x: 175, startPoint y: 291, endPoint x: 497, endPoint y: 297, distance: 322.5
click at [497, 317] on div "그 대기업에는 여러 부서들 이 있었습니다." at bounding box center [435, 331] width 510 height 28
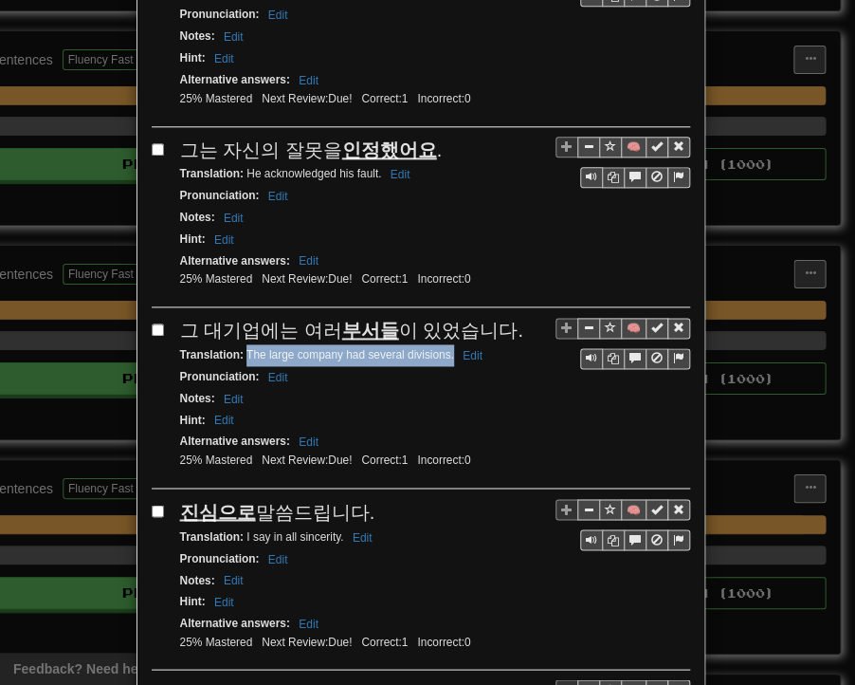
drag, startPoint x: 238, startPoint y: 311, endPoint x: 448, endPoint y: 319, distance: 209.7
click at [448, 348] on small "Translation : The large company had several divisions. Edit" at bounding box center [334, 354] width 308 height 13
drag, startPoint x: 174, startPoint y: 469, endPoint x: 354, endPoint y: 469, distance: 180.2
click at [366, 498] on div "진심으로 말씀드립니다." at bounding box center [435, 512] width 510 height 28
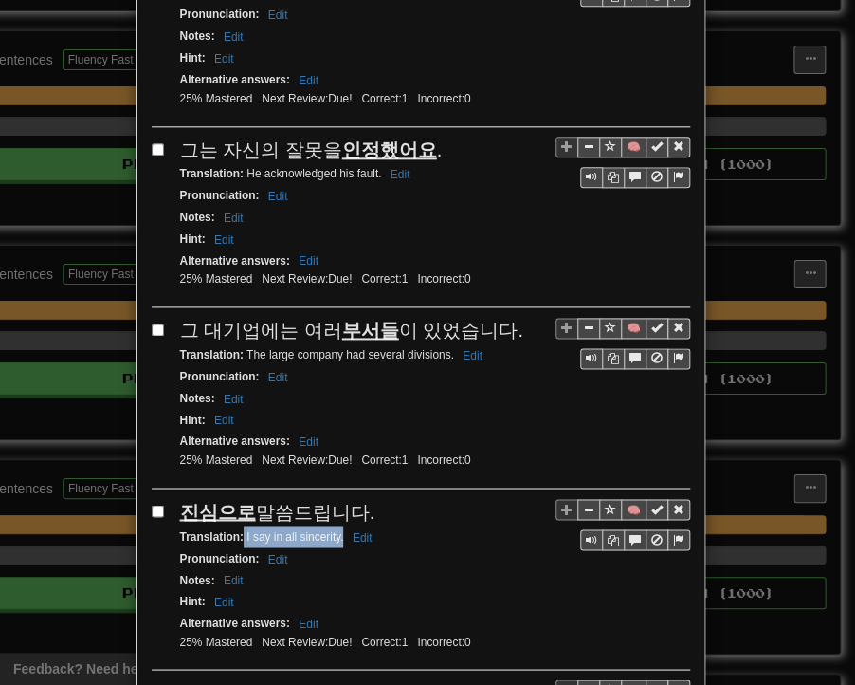
drag, startPoint x: 237, startPoint y: 490, endPoint x: 337, endPoint y: 496, distance: 99.7
click at [337, 529] on small "Translation : I say in all sincerity. Edit" at bounding box center [279, 535] width 198 height 13
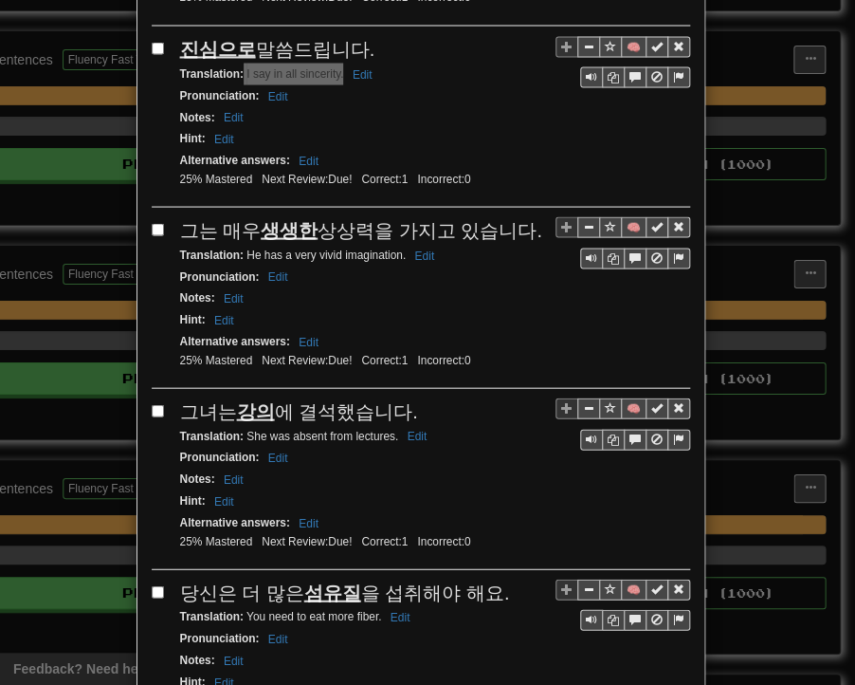
scroll to position [1043, 0]
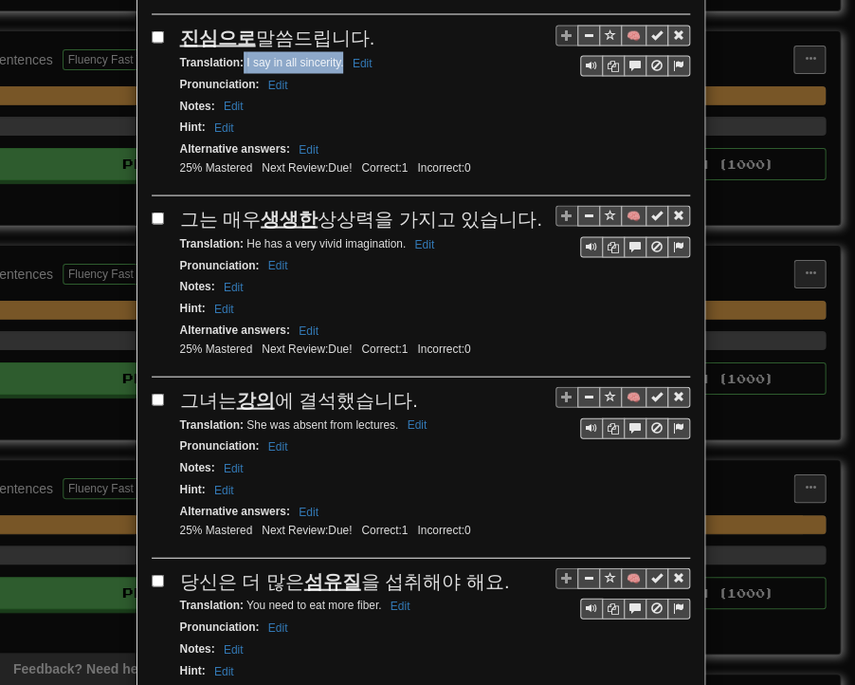
drag, startPoint x: 169, startPoint y: 165, endPoint x: 516, endPoint y: 178, distance: 347.4
click at [516, 205] on div "🧠 그는 매우 생생한 상상력을 가지고 있습니다. Translation : He has a very vivid imagination. Edit …" at bounding box center [421, 291] width 539 height 172
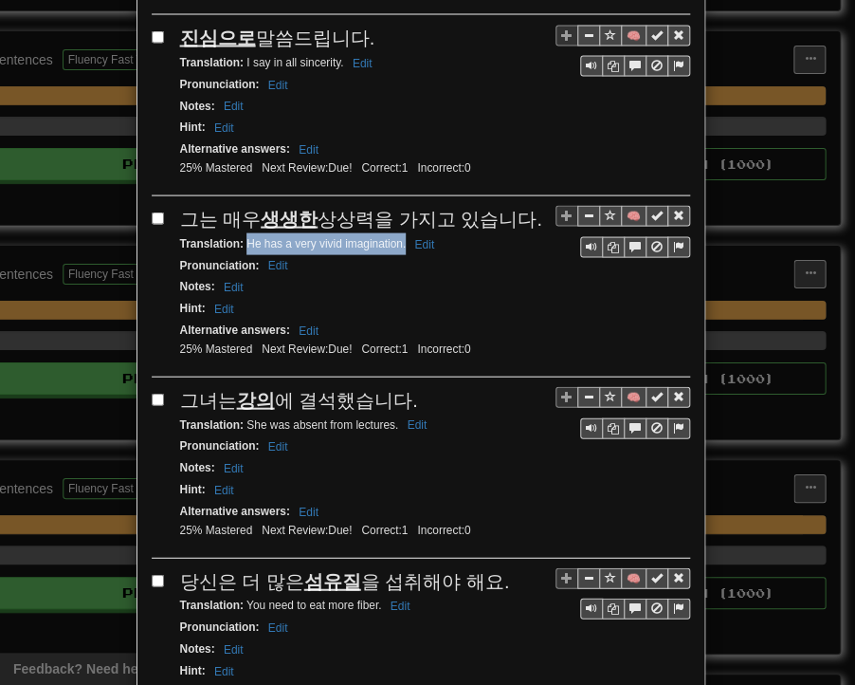
drag, startPoint x: 238, startPoint y: 199, endPoint x: 398, endPoint y: 198, distance: 160.3
click at [398, 236] on small "Translation : He has a very vivid imagination. Edit" at bounding box center [310, 242] width 261 height 13
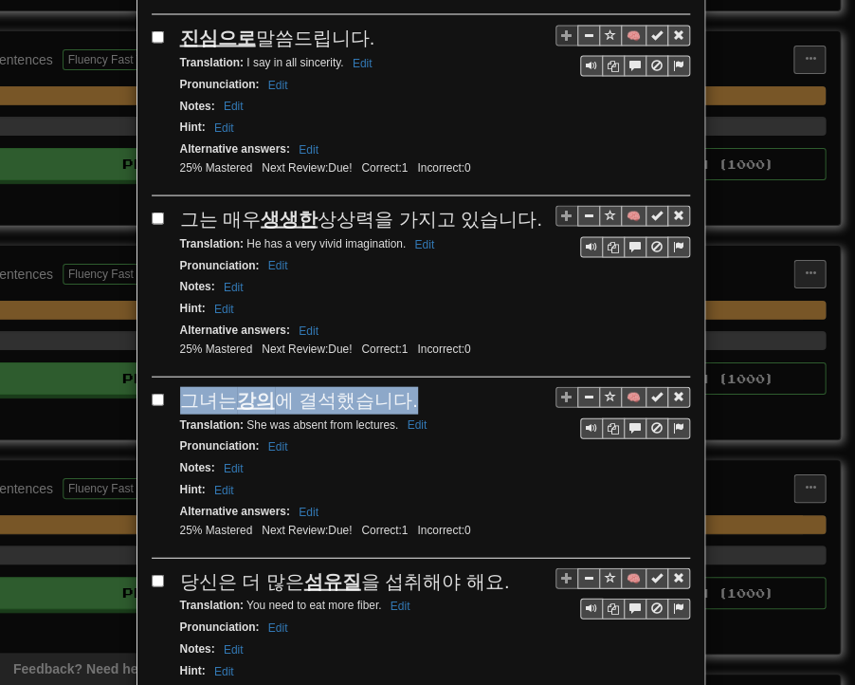
drag, startPoint x: 171, startPoint y: 343, endPoint x: 392, endPoint y: 344, distance: 221.0
click at [399, 386] on div "🧠 그녀는 강의 에 결석했습니다. Translation : She was absent from lectures. Edit Pronunciati…" at bounding box center [421, 472] width 539 height 172
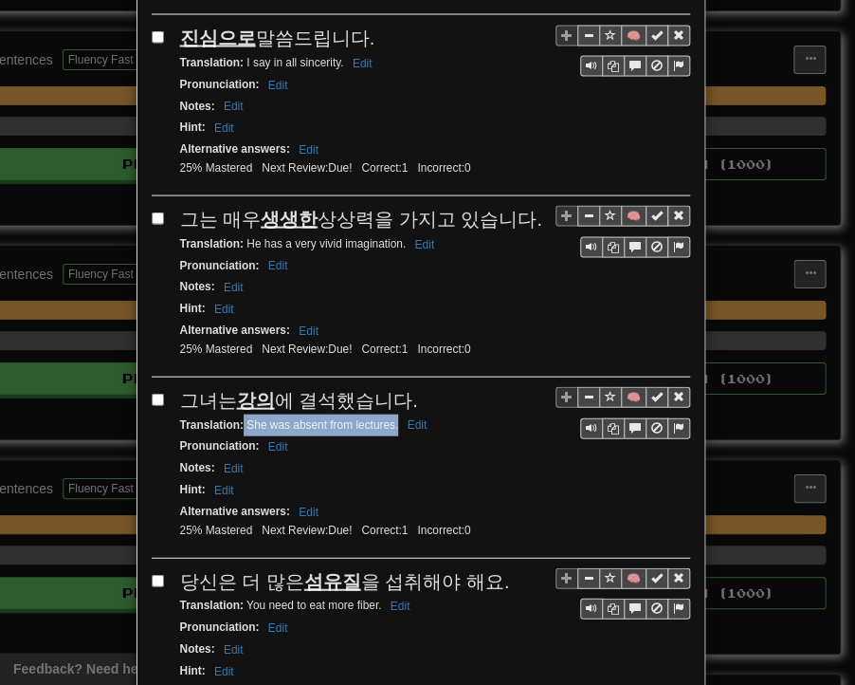
drag, startPoint x: 237, startPoint y: 376, endPoint x: 390, endPoint y: 373, distance: 152.7
click at [390, 417] on small "Translation : She was absent from lectures. Edit" at bounding box center [306, 423] width 253 height 13
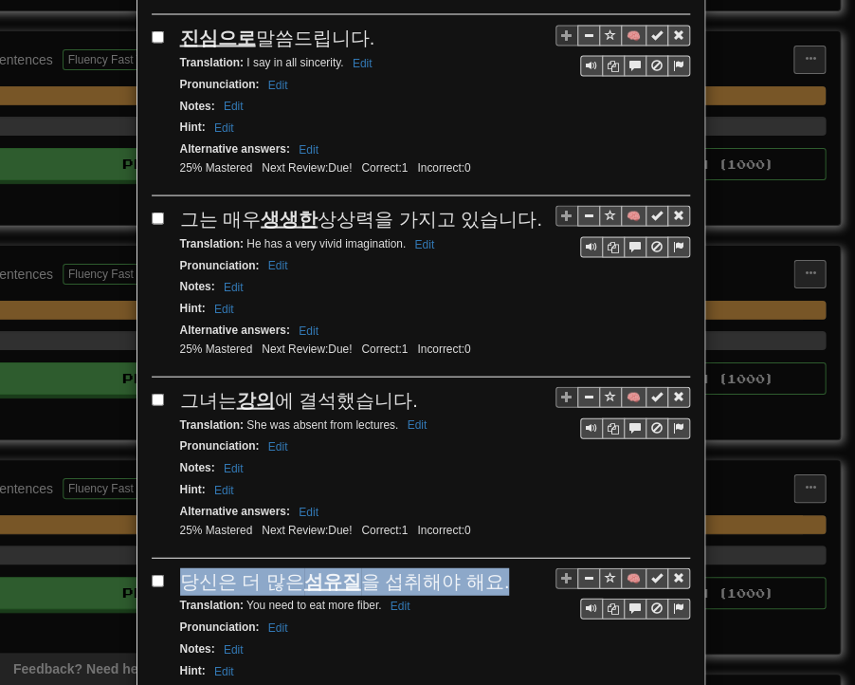
drag, startPoint x: 175, startPoint y: 524, endPoint x: 487, endPoint y: 524, distance: 313.0
click at [487, 567] on div "당신은 더 많은 섬유질 을 섭취해야 해요." at bounding box center [435, 581] width 510 height 28
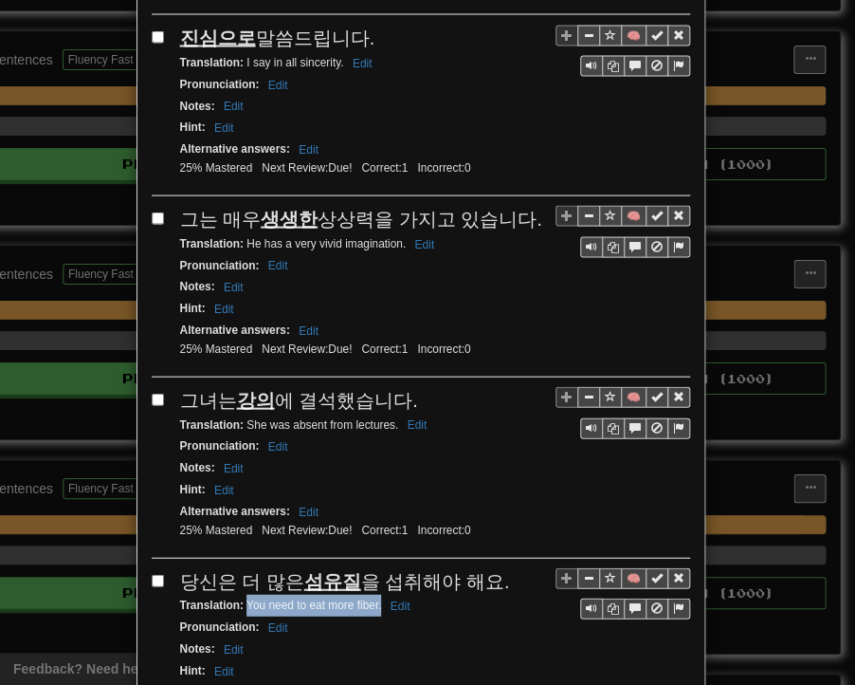
drag, startPoint x: 240, startPoint y: 549, endPoint x: 375, endPoint y: 551, distance: 134.7
click at [375, 598] on small "Translation : You need to eat more fiber. Edit" at bounding box center [298, 604] width 236 height 13
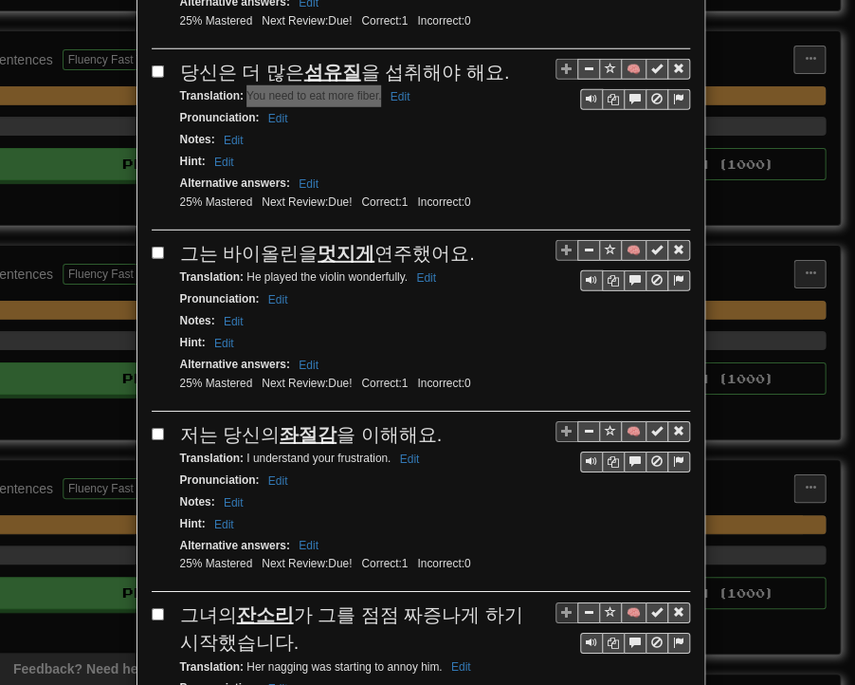
scroll to position [1612, 0]
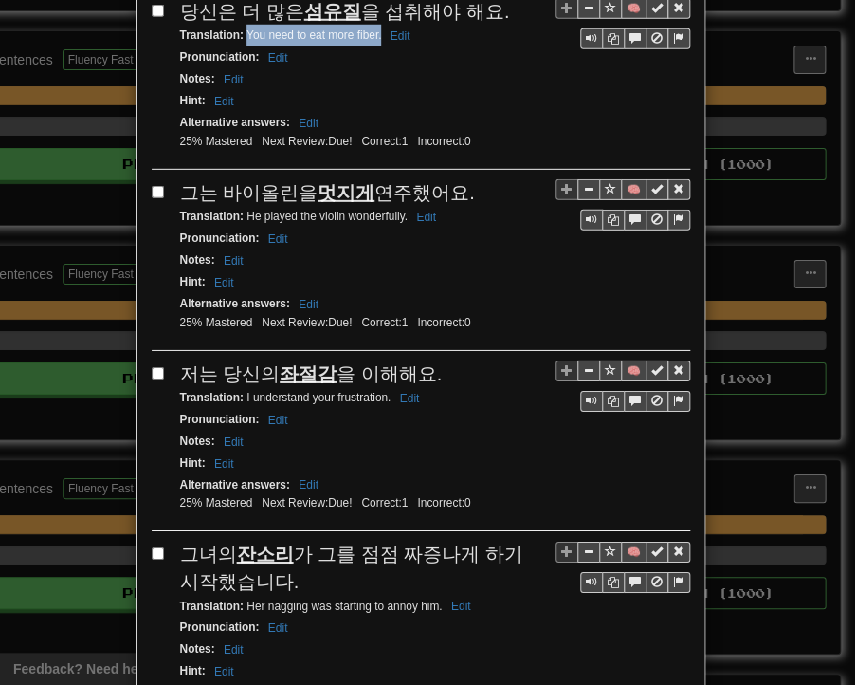
drag, startPoint x: 172, startPoint y: 133, endPoint x: 453, endPoint y: 132, distance: 281.7
click at [453, 182] on span "그는 바이올린을 멋지게 연주했어요." at bounding box center [327, 192] width 295 height 21
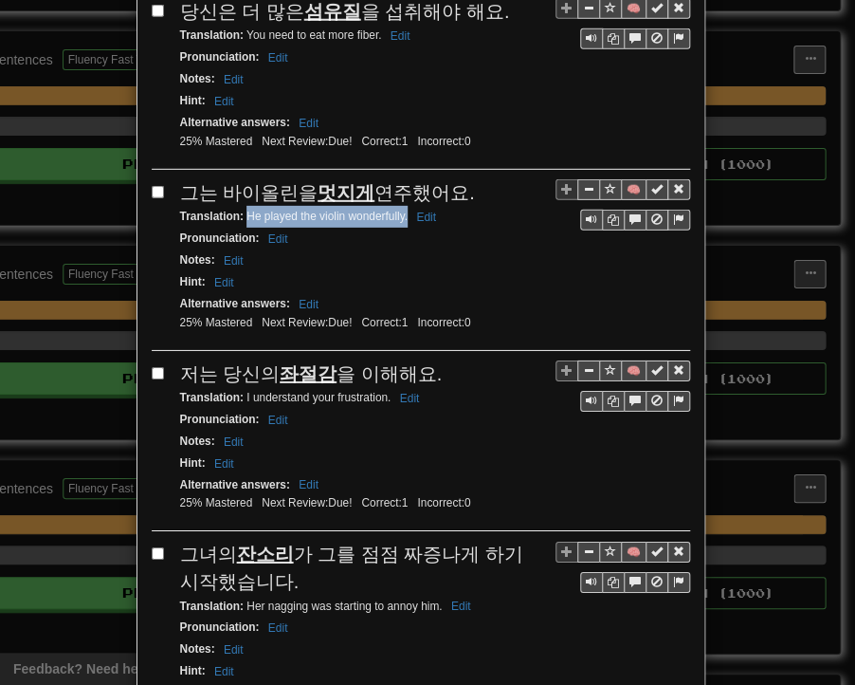
drag, startPoint x: 240, startPoint y: 158, endPoint x: 400, endPoint y: 160, distance: 160.3
click at [400, 210] on small "Translation : He played the violin wonderfully. Edit" at bounding box center [311, 216] width 262 height 13
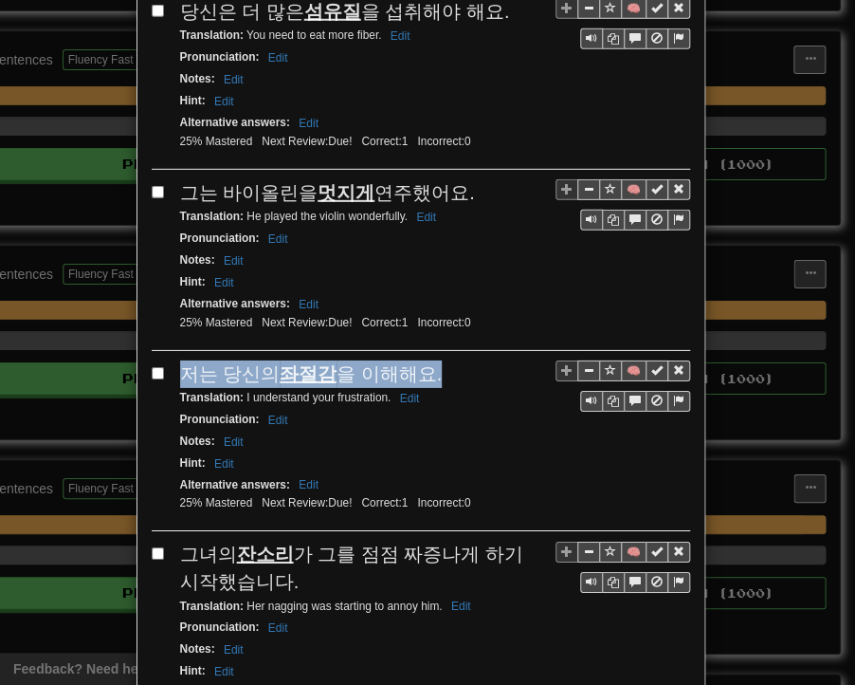
drag, startPoint x: 173, startPoint y: 308, endPoint x: 423, endPoint y: 308, distance: 250.4
click at [423, 360] on div "저는 당신의 좌절감 을 이해해요." at bounding box center [435, 374] width 510 height 28
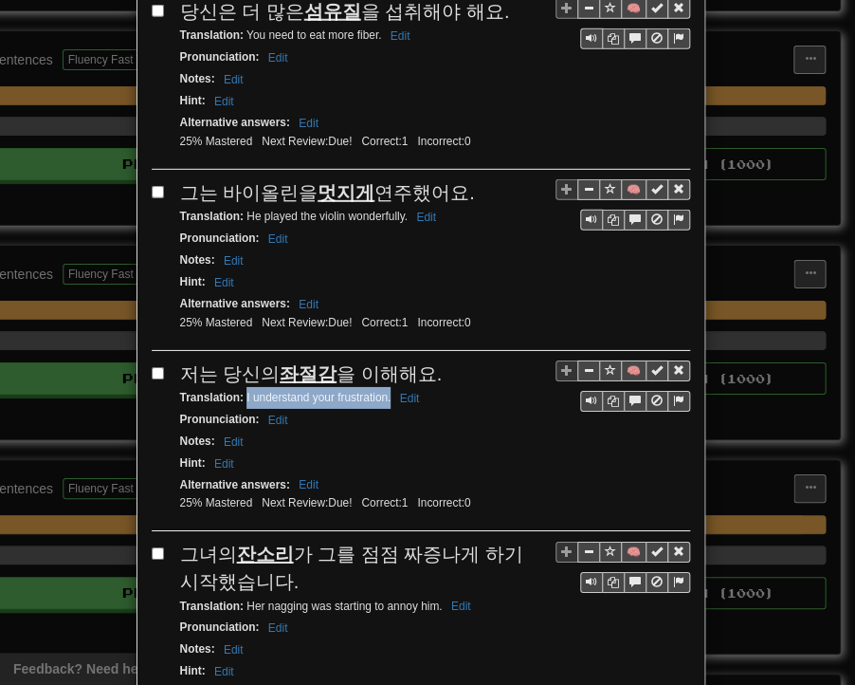
drag, startPoint x: 238, startPoint y: 335, endPoint x: 383, endPoint y: 339, distance: 145.2
click at [383, 391] on small "Translation : I understand your frustration. Edit" at bounding box center [303, 397] width 246 height 13
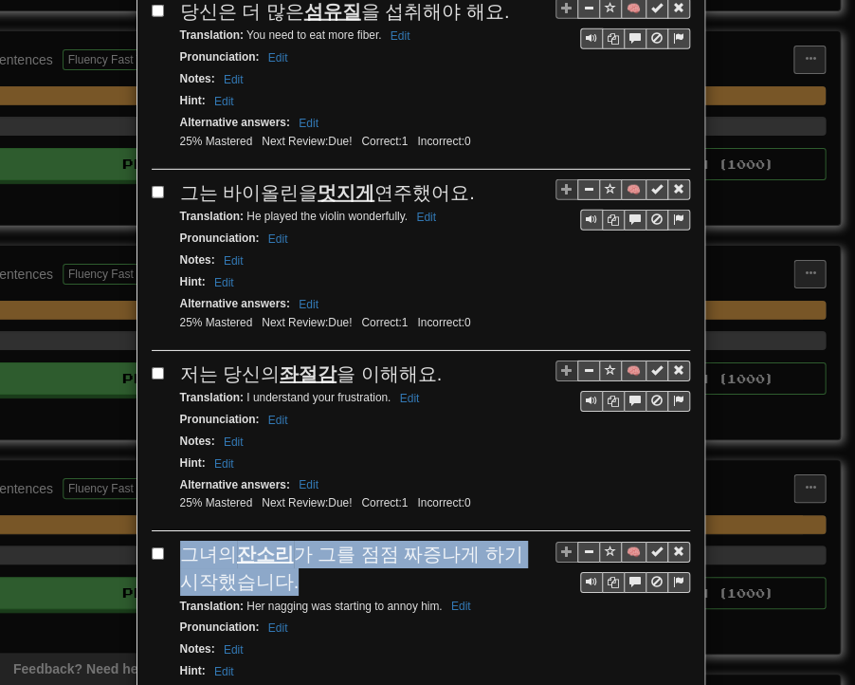
drag, startPoint x: 175, startPoint y: 487, endPoint x: 243, endPoint y: 497, distance: 68.1
click at [250, 541] on div "그녀의 잔소리 가 그를 점점 짜증나게 하기 시작했습니다." at bounding box center [435, 568] width 510 height 54
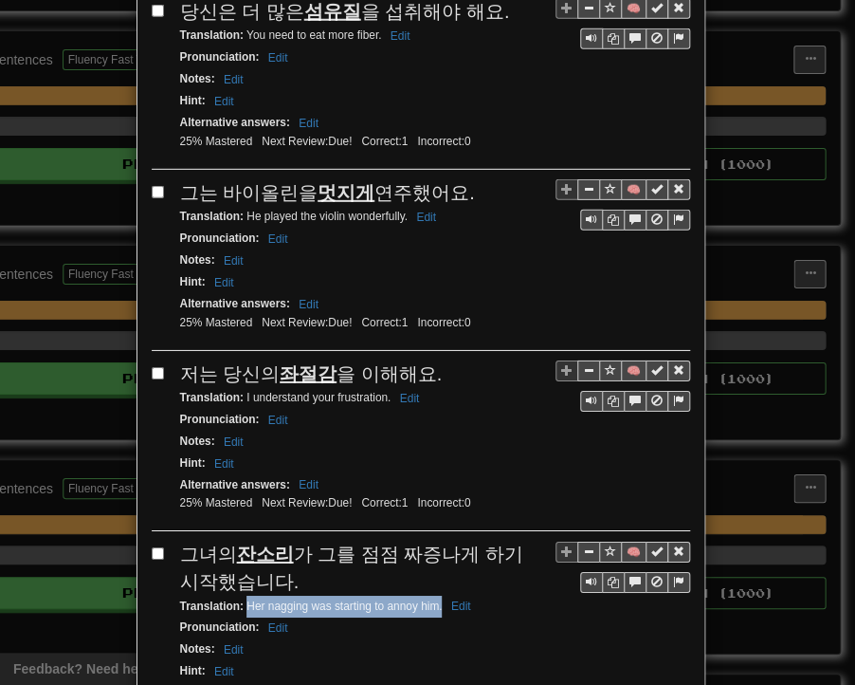
drag, startPoint x: 239, startPoint y: 540, endPoint x: 434, endPoint y: 539, distance: 195.4
click at [434, 599] on small "Translation : Her nagging was starting to annoy him. Edit" at bounding box center [328, 605] width 297 height 13
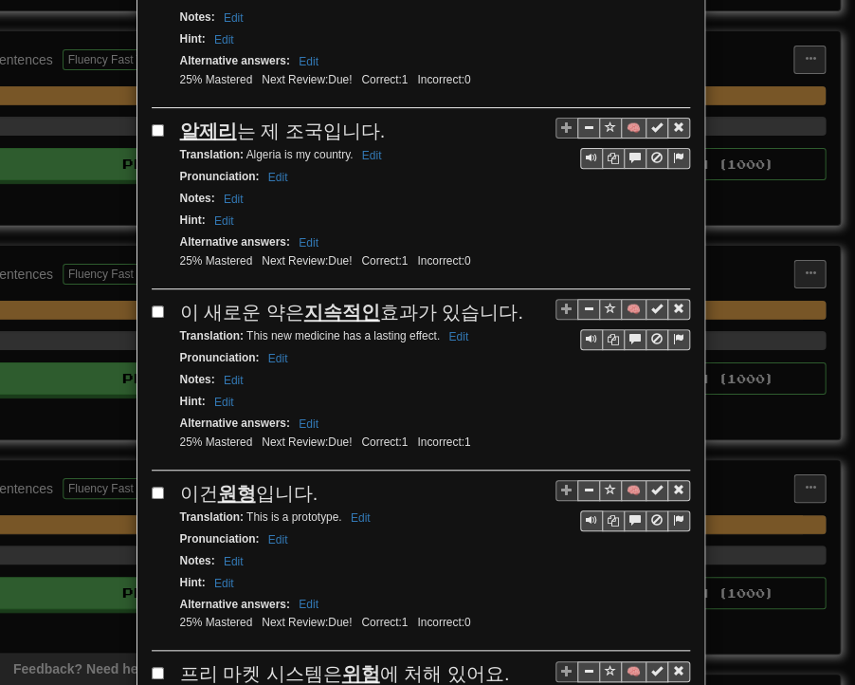
scroll to position [2276, 0]
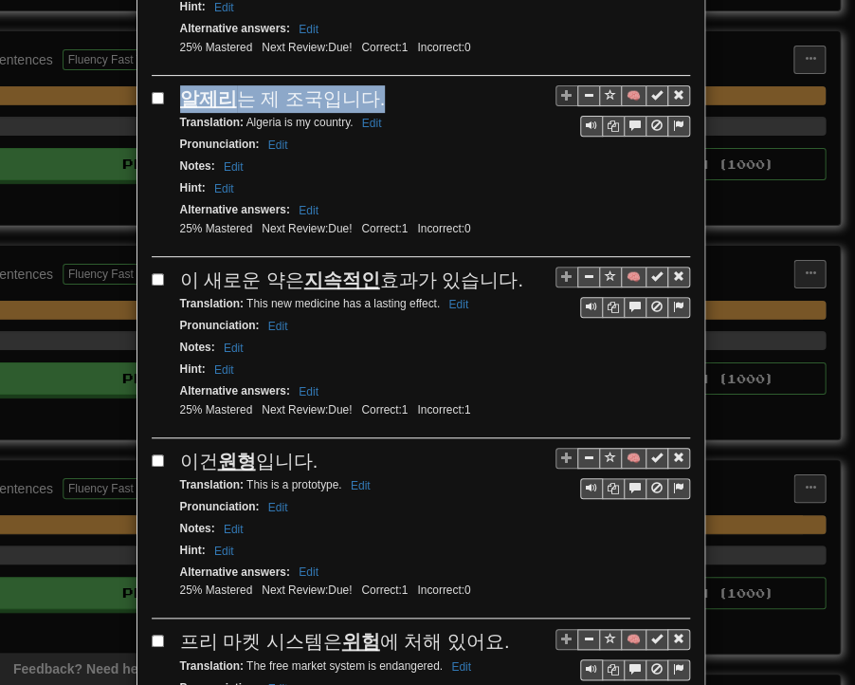
drag, startPoint x: 169, startPoint y: 28, endPoint x: 365, endPoint y: 31, distance: 196.3
click at [365, 85] on div "🧠 알제리 는 제 조국입니다. Translation : [GEOGRAPHIC_DATA] is my country. Edit Pronunciat…" at bounding box center [421, 171] width 539 height 172
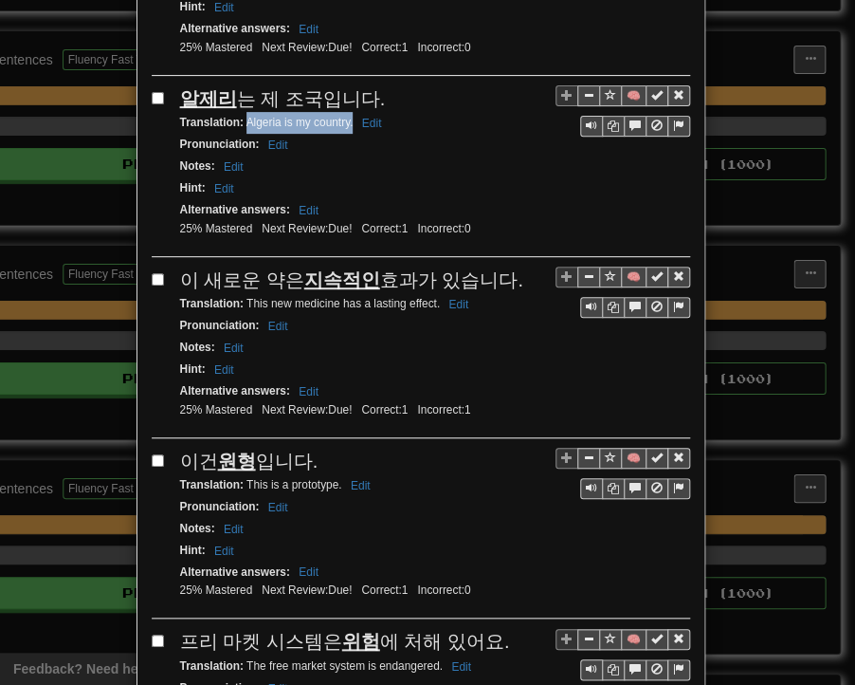
drag, startPoint x: 241, startPoint y: 51, endPoint x: 345, endPoint y: 53, distance: 104.3
click at [345, 116] on small "Translation : [GEOGRAPHIC_DATA] is my country. Edit" at bounding box center [284, 122] width 208 height 13
drag, startPoint x: 175, startPoint y: 200, endPoint x: 501, endPoint y: 205, distance: 326.3
click at [501, 267] on div "이 새로운 약은 지속적인 효과가 있습니다." at bounding box center [435, 281] width 510 height 28
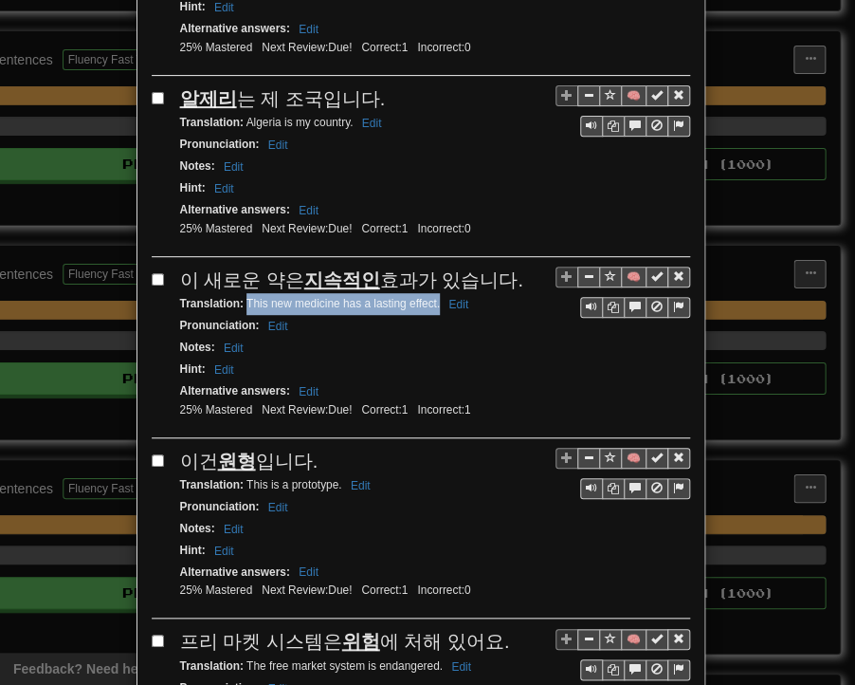
drag, startPoint x: 238, startPoint y: 230, endPoint x: 432, endPoint y: 230, distance: 193.5
click at [432, 297] on small "Translation : This new medicine has a lasting effect. Edit" at bounding box center [327, 303] width 295 height 13
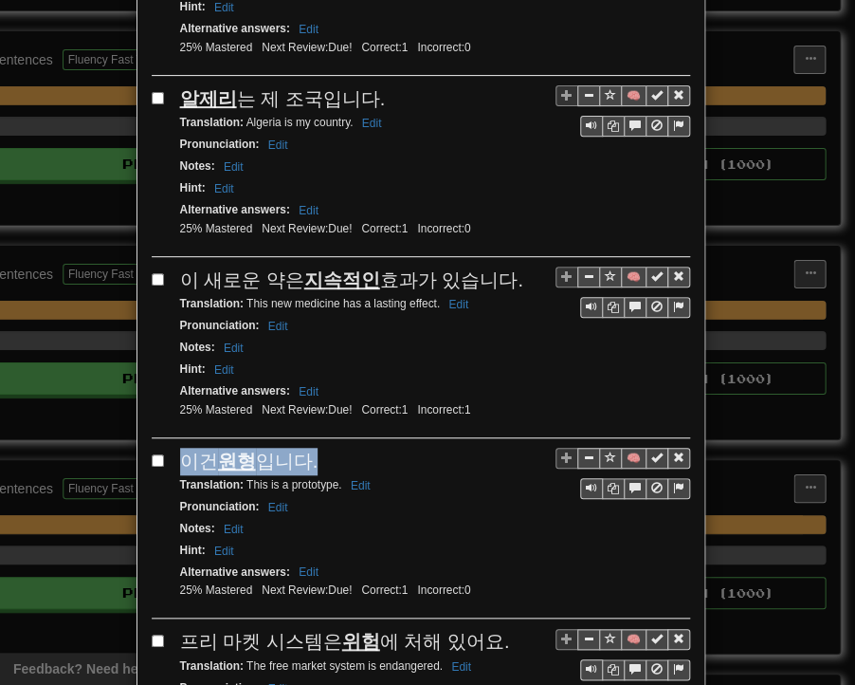
drag, startPoint x: 191, startPoint y: 388, endPoint x: 307, endPoint y: 383, distance: 116.8
click at [307, 448] on div "이건 원형 입니다." at bounding box center [435, 462] width 510 height 28
drag, startPoint x: 239, startPoint y: 408, endPoint x: 333, endPoint y: 410, distance: 93.9
click at [333, 478] on small "Translation : This is a prototype. Edit" at bounding box center [278, 484] width 196 height 13
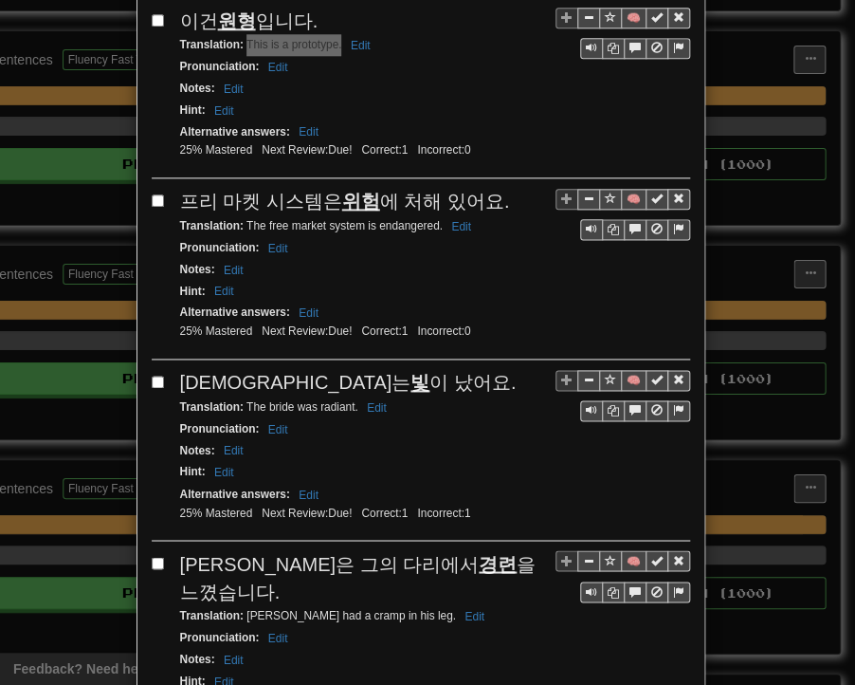
scroll to position [2750, 0]
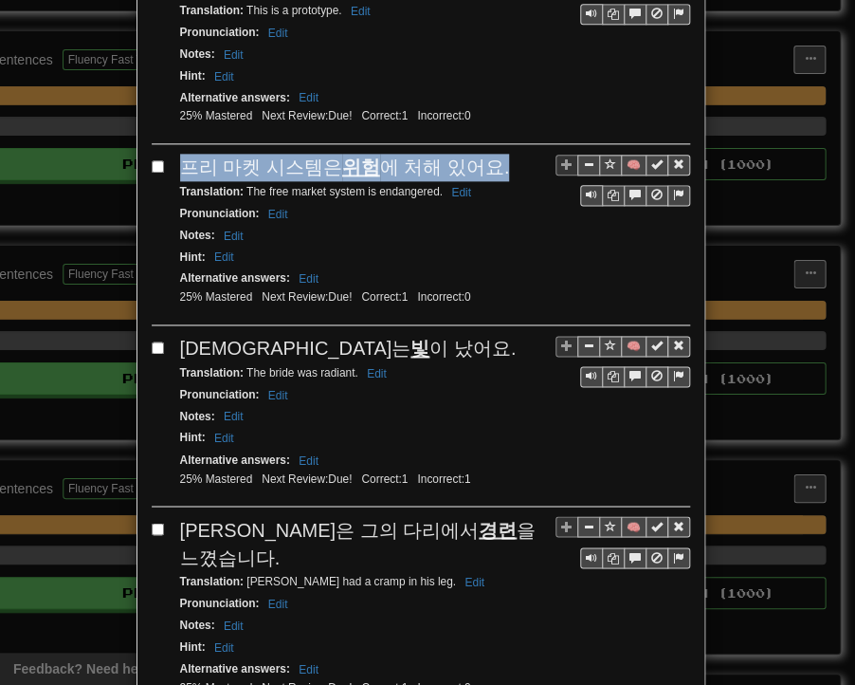
drag, startPoint x: 174, startPoint y: 90, endPoint x: 481, endPoint y: 90, distance: 307.3
click at [481, 156] on span "프리 마켓 시스템은 위험 에 처해 있어요." at bounding box center [345, 166] width 330 height 21
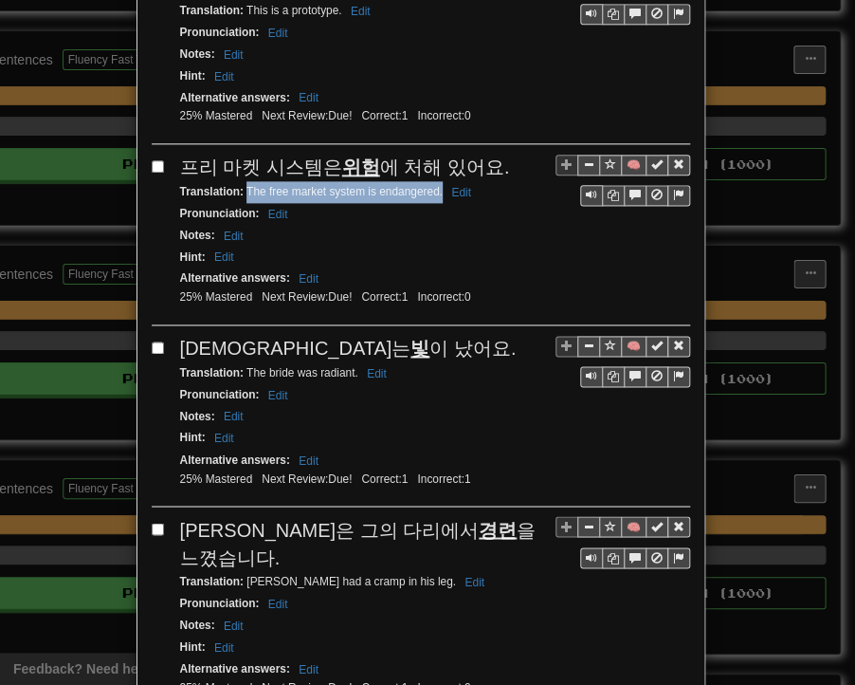
drag, startPoint x: 239, startPoint y: 110, endPoint x: 434, endPoint y: 113, distance: 195.4
click at [434, 185] on small "Translation : The free market system is endangered. Edit" at bounding box center [328, 191] width 297 height 13
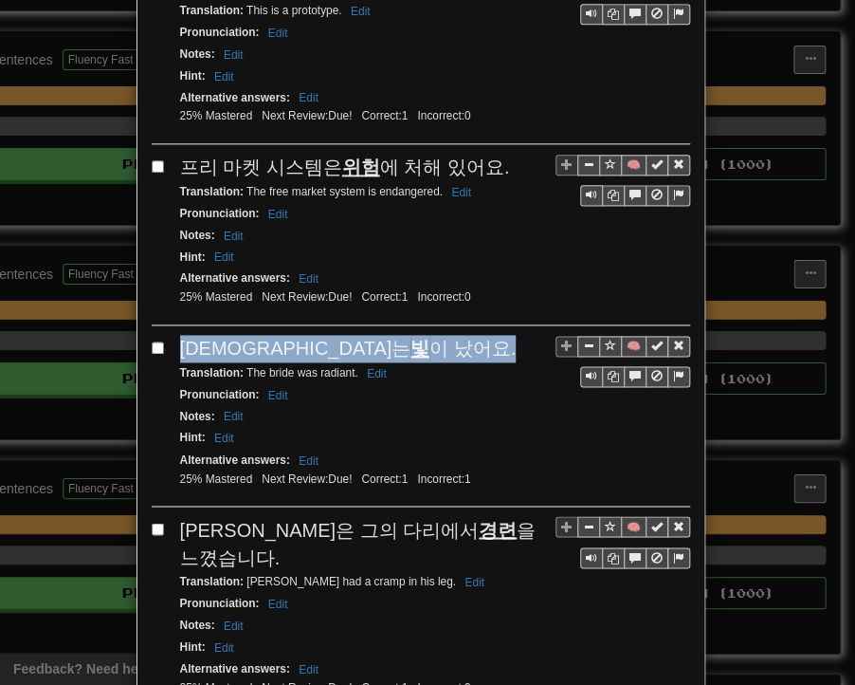
drag, startPoint x: 173, startPoint y: 267, endPoint x: 326, endPoint y: 267, distance: 153.6
click at [326, 338] on span "[DEMOGRAPHIC_DATA]는 빛 이 났어요." at bounding box center [348, 348] width 337 height 21
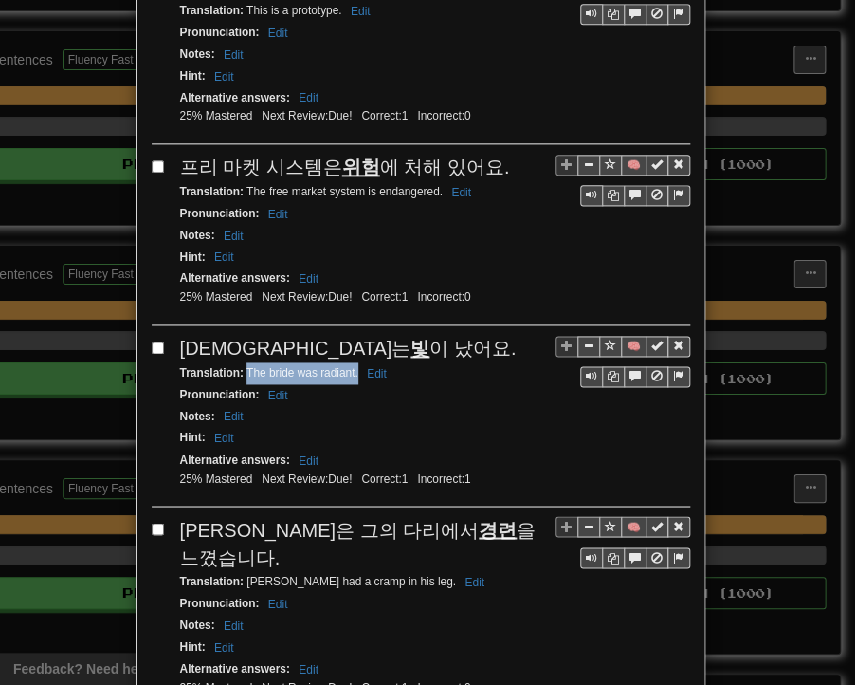
drag, startPoint x: 239, startPoint y: 286, endPoint x: 351, endPoint y: 289, distance: 111.9
click at [351, 366] on small "Translation : The bride was radiant. Edit" at bounding box center [286, 372] width 212 height 13
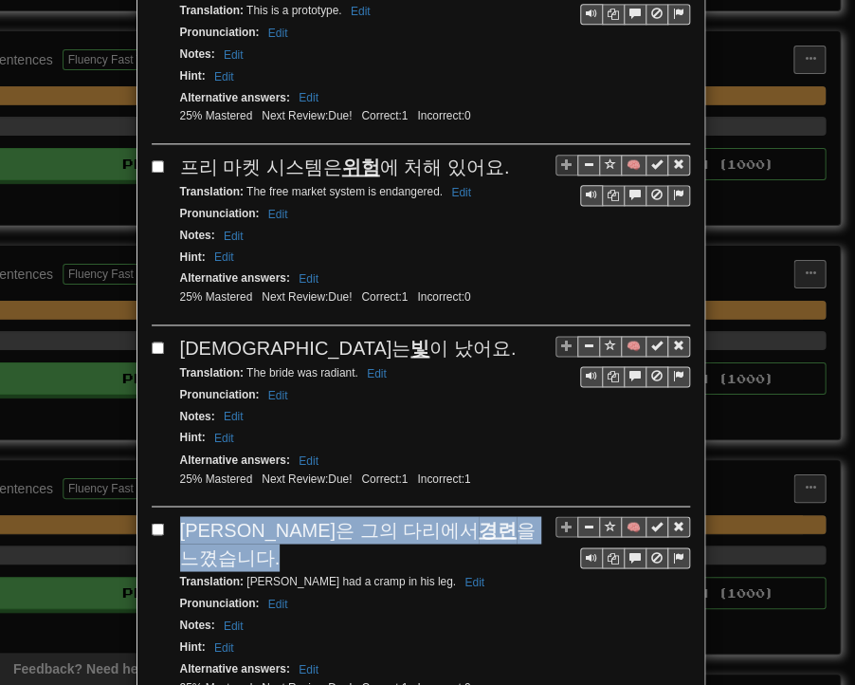
drag, startPoint x: 175, startPoint y: 438, endPoint x: 479, endPoint y: 443, distance: 304.5
click at [479, 516] on div "[PERSON_NAME]은 그의 다리에서 경련 을 느꼈습니다." at bounding box center [435, 543] width 510 height 54
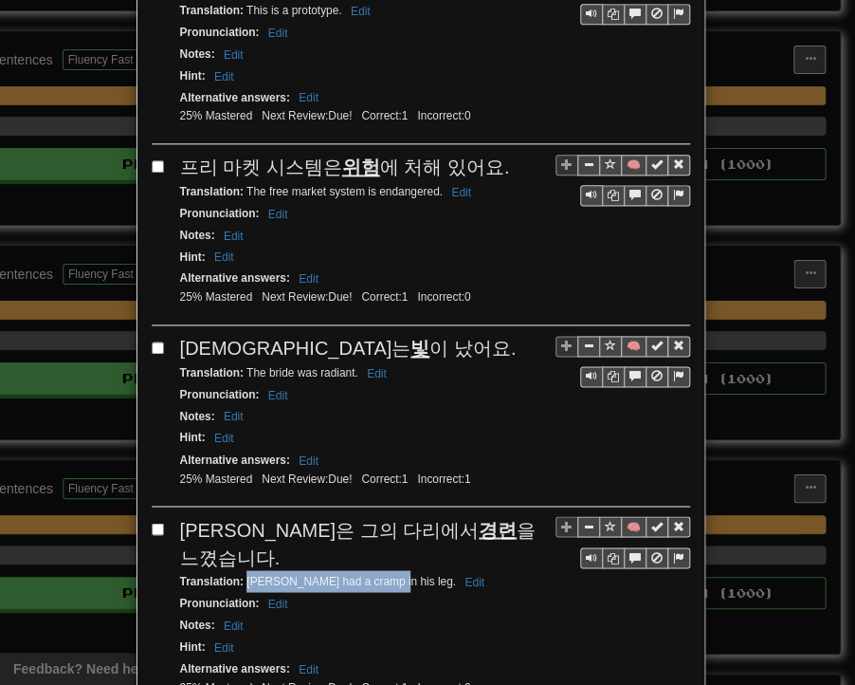
drag, startPoint x: 238, startPoint y: 466, endPoint x: 377, endPoint y: 469, distance: 139.4
click at [377, 574] on small "Translation : [PERSON_NAME] had a cramp in his leg. Edit" at bounding box center [335, 580] width 310 height 13
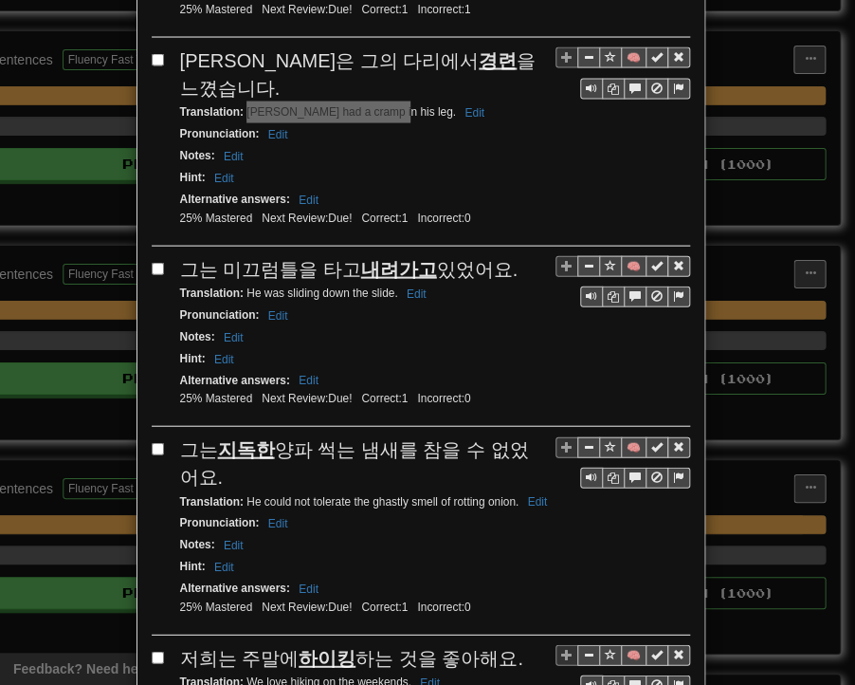
scroll to position [3225, 0]
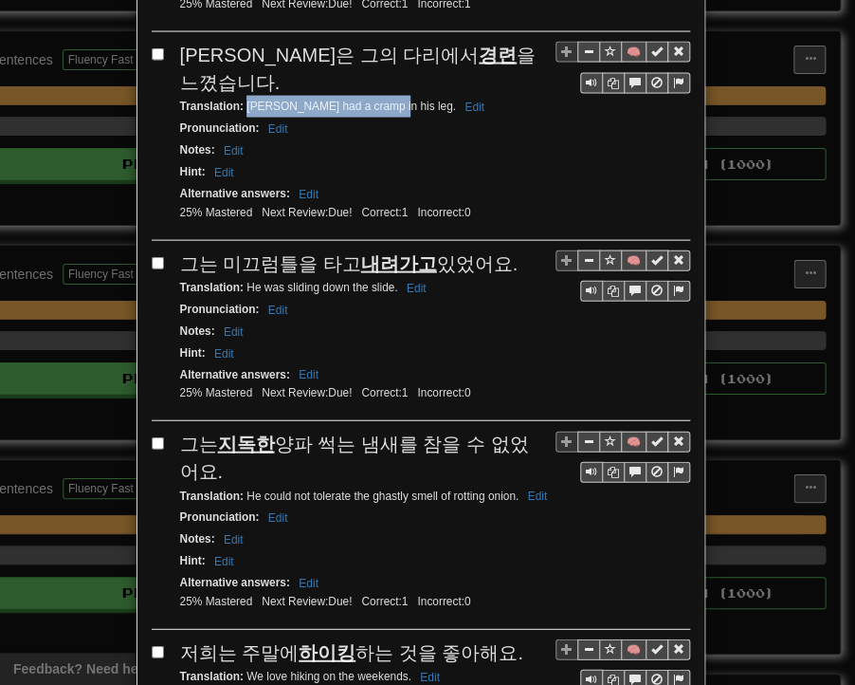
drag, startPoint x: 175, startPoint y: 145, endPoint x: 495, endPoint y: 149, distance: 320.6
click at [495, 250] on div "그는 미끄럼틀을 타고 내려가고 있었어요." at bounding box center [435, 264] width 510 height 28
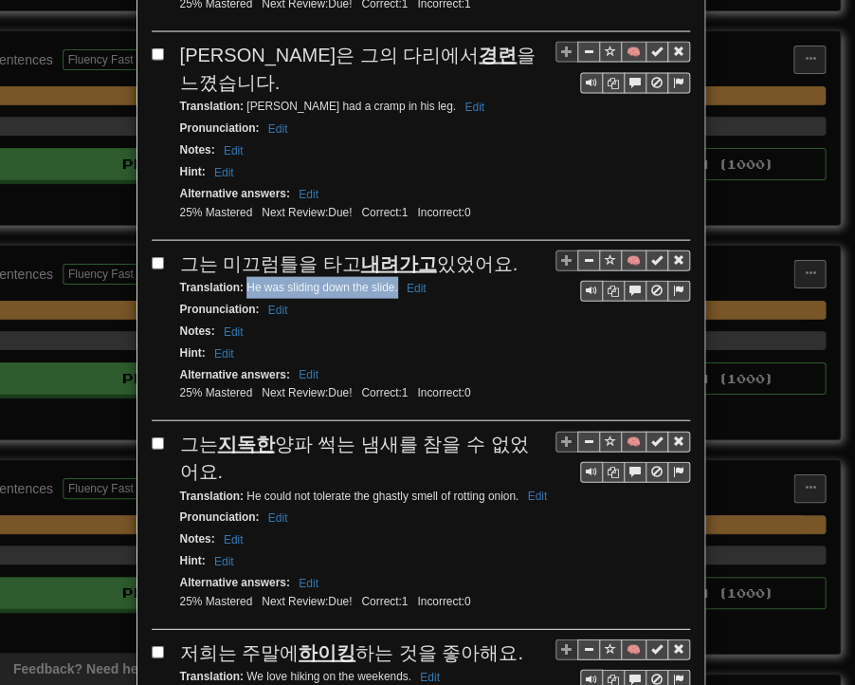
drag, startPoint x: 239, startPoint y: 172, endPoint x: 391, endPoint y: 175, distance: 151.8
click at [391, 277] on div "Translation : He was sliding down the slide. Edit" at bounding box center [435, 288] width 510 height 22
drag, startPoint x: 177, startPoint y: 322, endPoint x: 201, endPoint y: 346, distance: 33.5
click at [201, 431] on div "그는 지독한 양파 썩는 냄새를 참을 수 없었어요." at bounding box center [435, 458] width 510 height 54
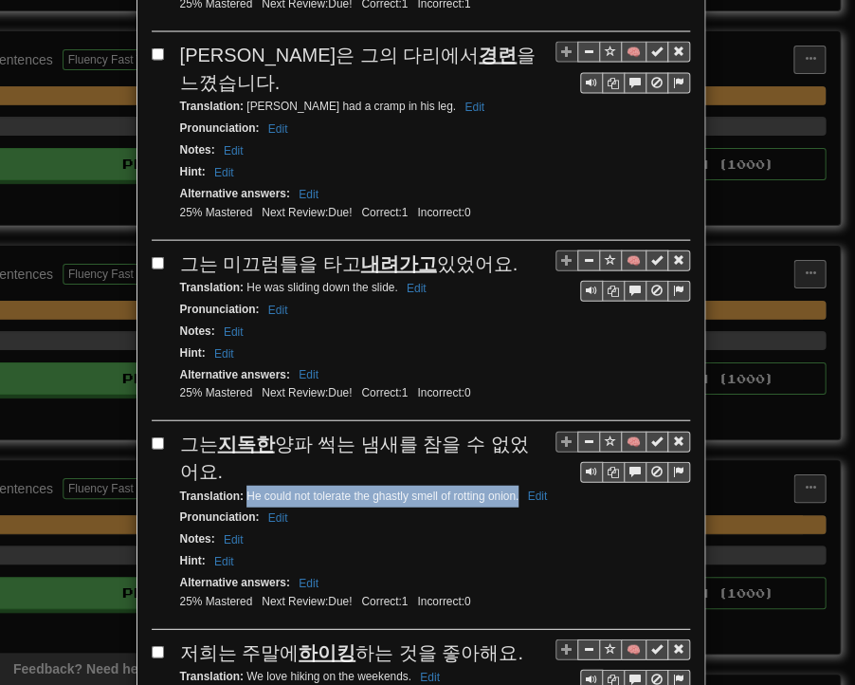
drag, startPoint x: 239, startPoint y: 372, endPoint x: 512, endPoint y: 376, distance: 273.2
click at [512, 489] on small "Translation : He could not tolerate the ghastly smell of rotting onion. Edit" at bounding box center [367, 495] width 374 height 13
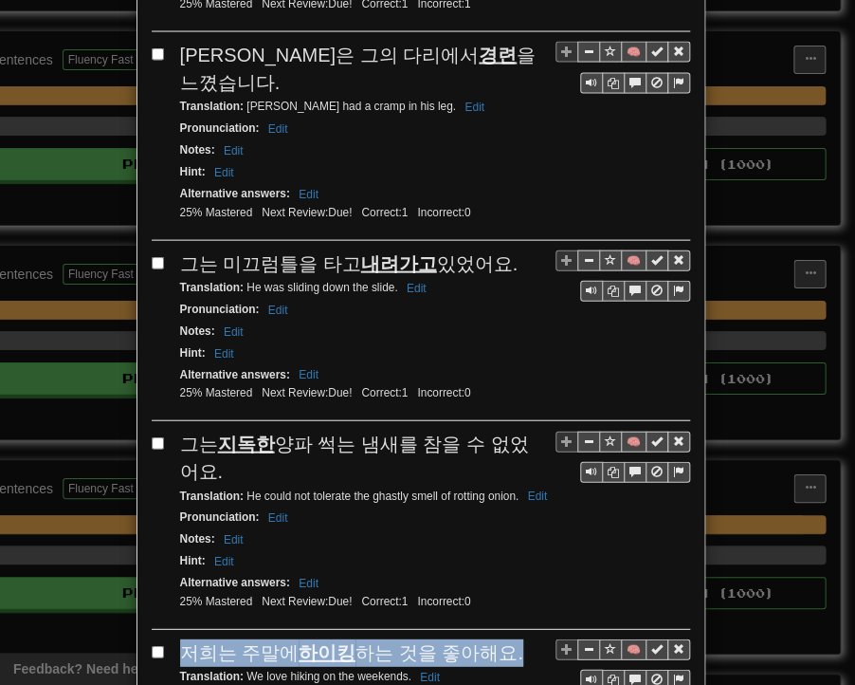
drag, startPoint x: 177, startPoint y: 531, endPoint x: 496, endPoint y: 528, distance: 318.7
click at [496, 639] on div "저희는 주말에 하이킹 하는 것을 좋아해요." at bounding box center [435, 653] width 510 height 28
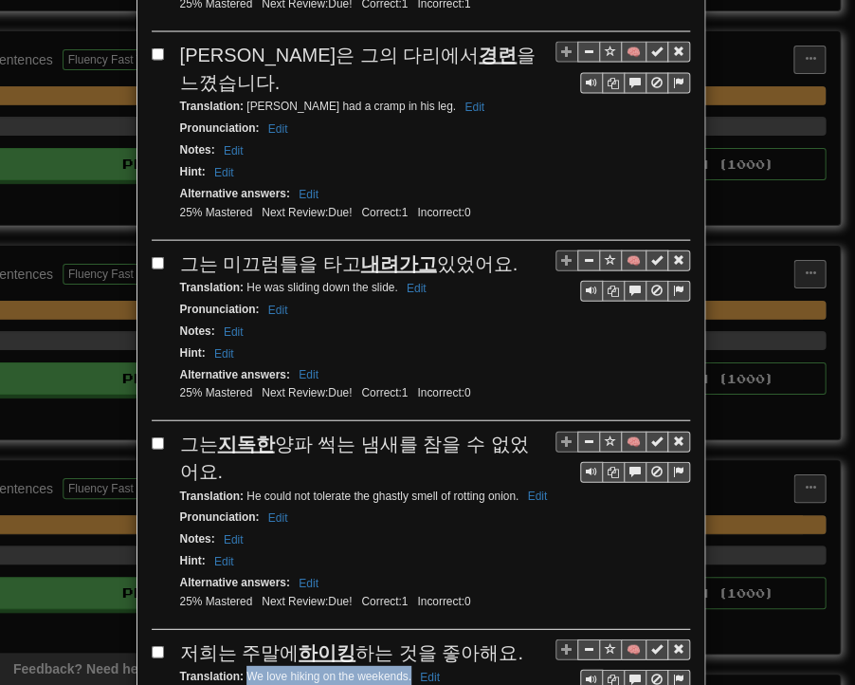
drag, startPoint x: 241, startPoint y: 552, endPoint x: 403, endPoint y: 551, distance: 162.2
click at [403, 670] on small "Translation : We love hiking on the weekends. Edit" at bounding box center [313, 676] width 266 height 13
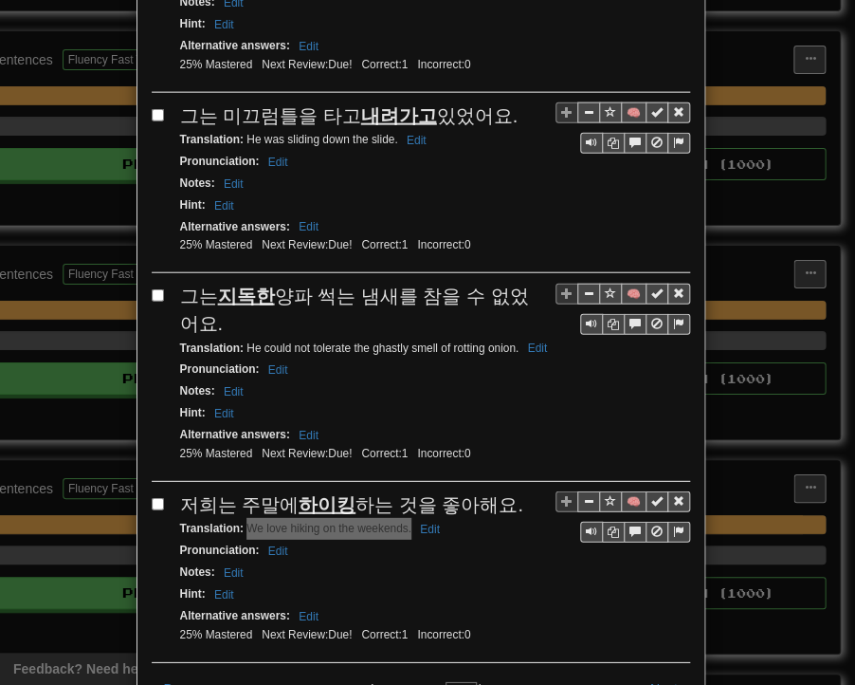
scroll to position [3384, 0]
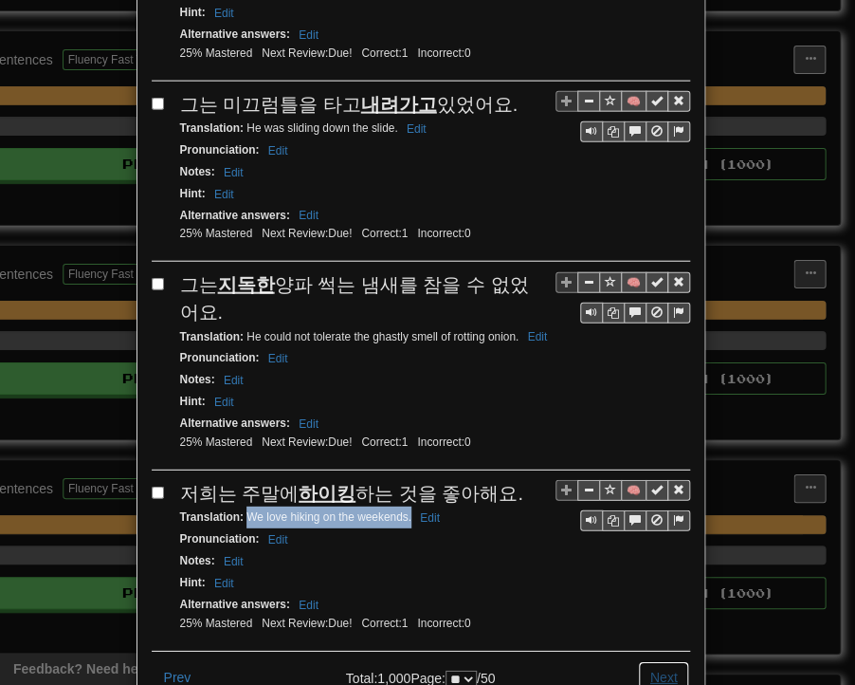
click at [653, 661] on button "Next" at bounding box center [664, 677] width 52 height 32
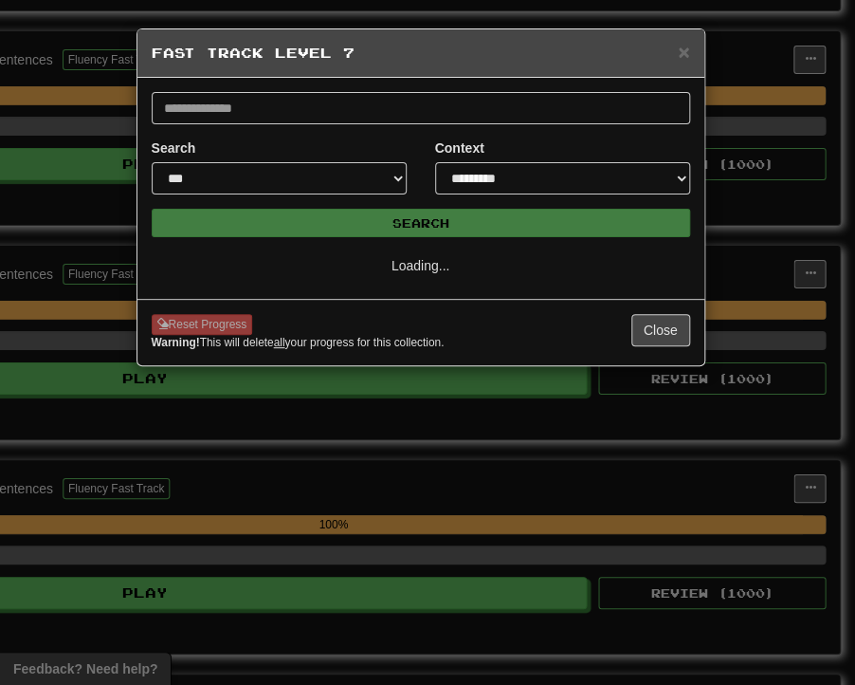
scroll to position [0, 0]
select select "**"
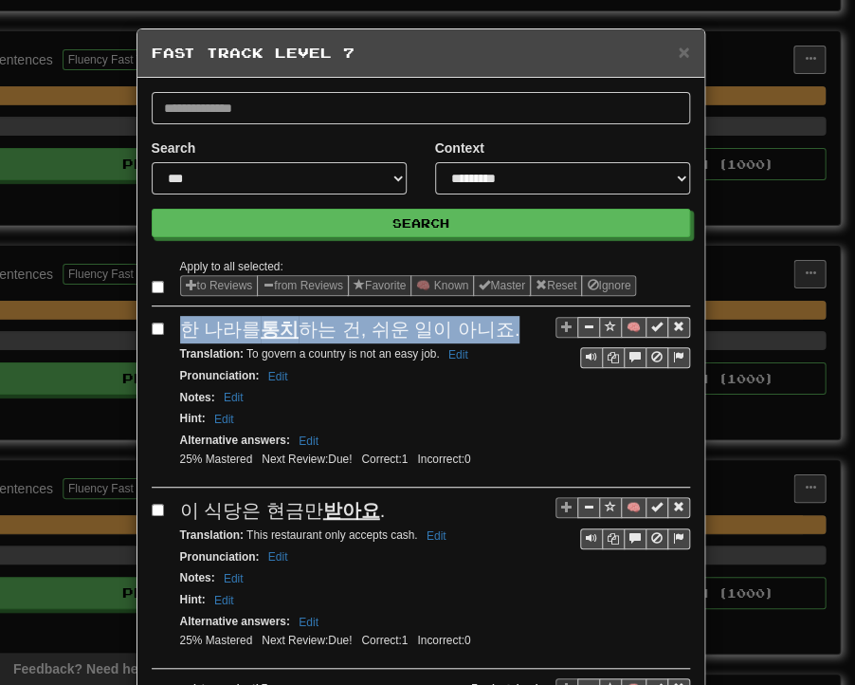
drag, startPoint x: 175, startPoint y: 323, endPoint x: 495, endPoint y: 329, distance: 320.6
click at [495, 329] on div "한 나라를 통치 하는 건, 쉬운 일이 아니죠." at bounding box center [435, 330] width 510 height 28
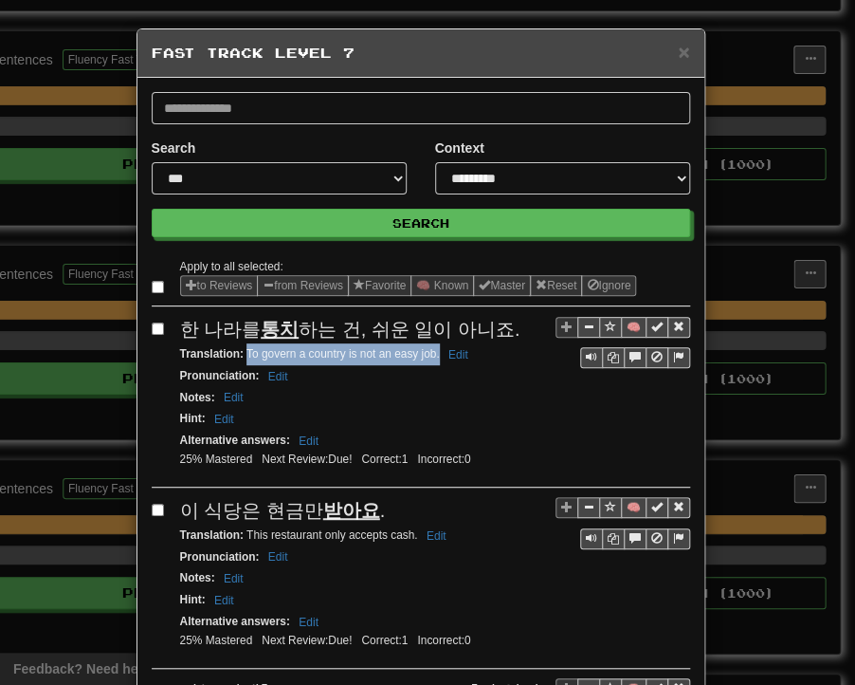
drag, startPoint x: 239, startPoint y: 350, endPoint x: 432, endPoint y: 354, distance: 193.5
click at [432, 354] on small "Translation : To govern a country is not an easy job. Edit" at bounding box center [327, 353] width 294 height 13
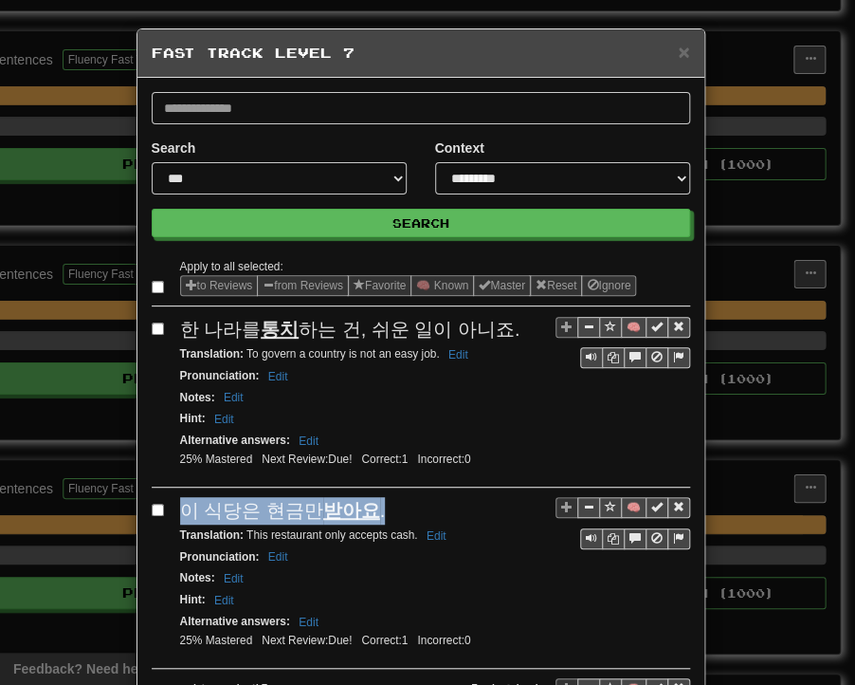
drag, startPoint x: 176, startPoint y: 509, endPoint x: 371, endPoint y: 516, distance: 194.5
click at [371, 516] on div "이 식당은 현금만 받아요 ." at bounding box center [435, 511] width 510 height 28
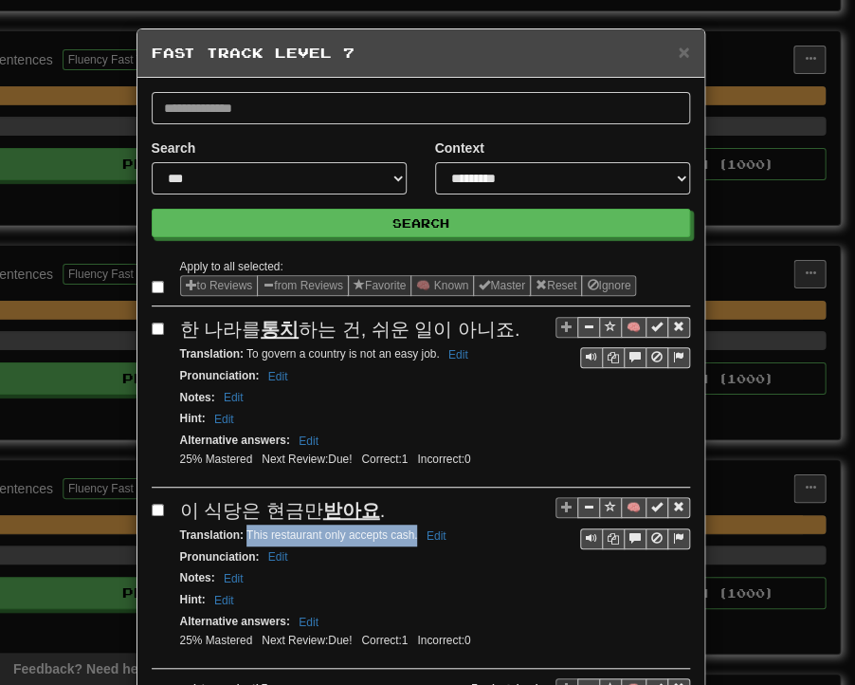
drag, startPoint x: 238, startPoint y: 530, endPoint x: 410, endPoint y: 529, distance: 171.7
click at [410, 529] on small "Translation : This restaurant only accepts cash. Edit" at bounding box center [316, 534] width 272 height 13
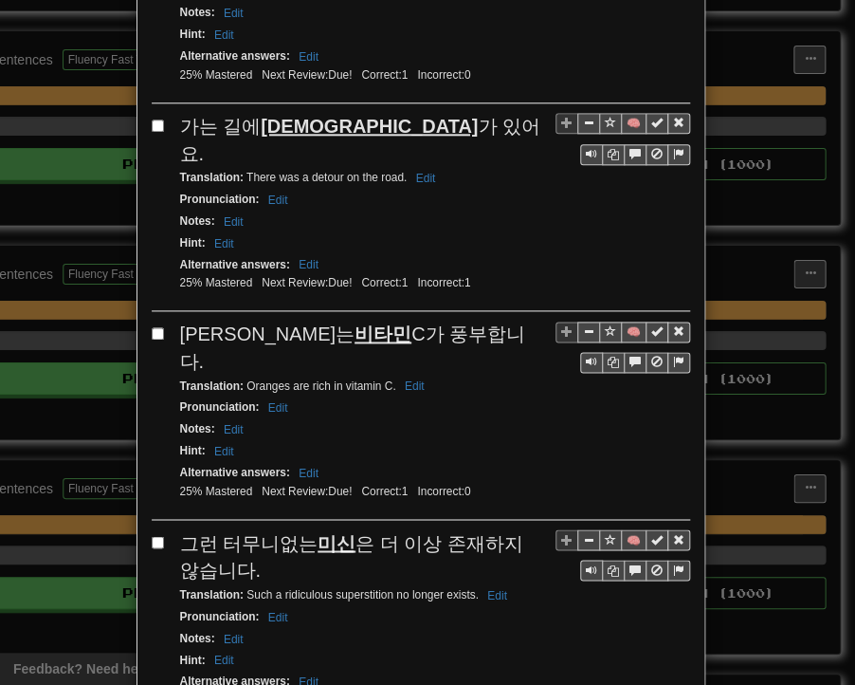
scroll to position [569, 0]
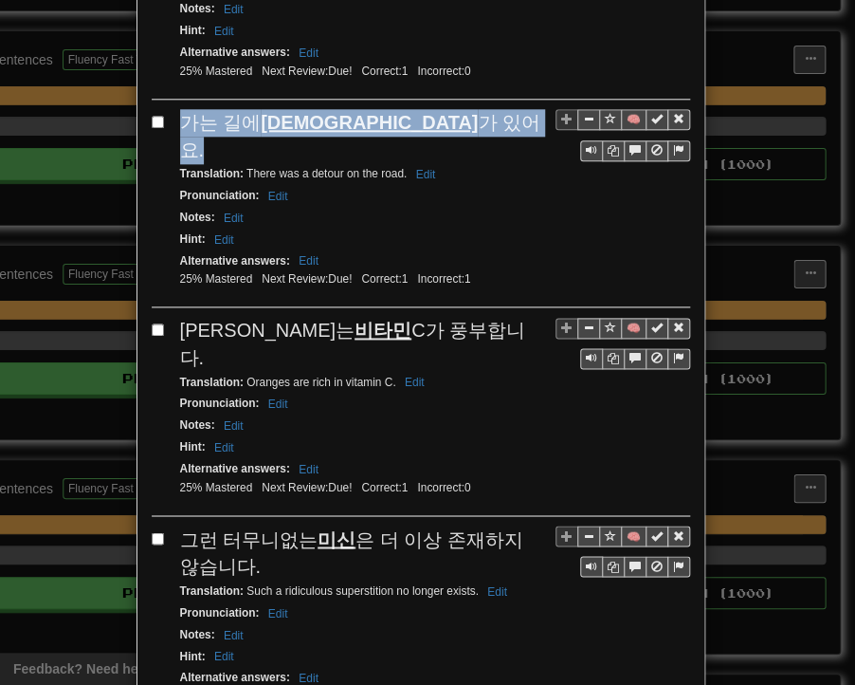
drag, startPoint x: 175, startPoint y: 115, endPoint x: 395, endPoint y: 109, distance: 219.2
click at [395, 109] on div "가는 길에 우회로 가 있어요." at bounding box center [435, 136] width 510 height 54
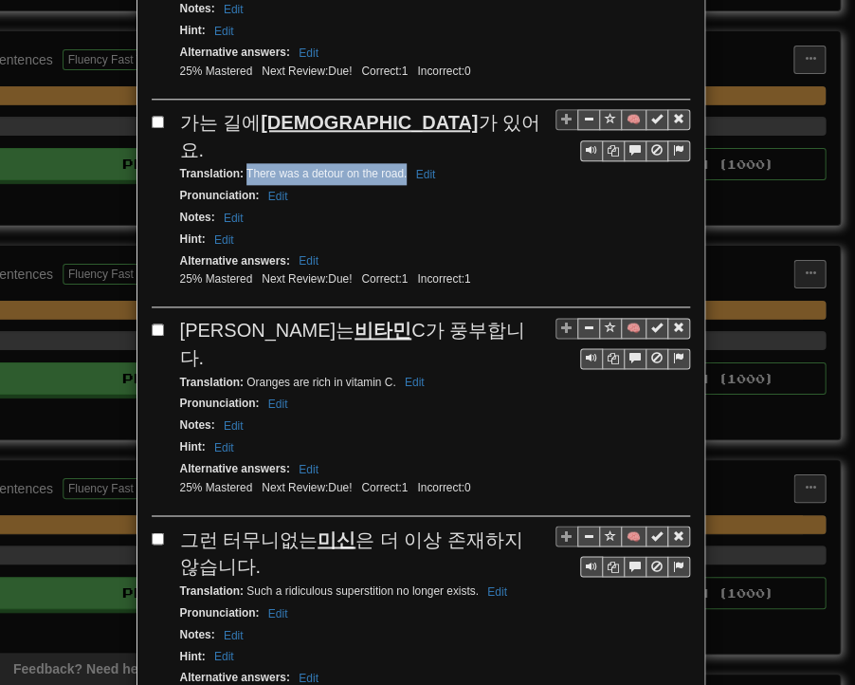
drag, startPoint x: 240, startPoint y: 138, endPoint x: 398, endPoint y: 139, distance: 158.4
click at [398, 167] on small "Translation : There was a detour on the road. Edit" at bounding box center [311, 173] width 262 height 13
drag, startPoint x: 170, startPoint y: 293, endPoint x: 435, endPoint y: 296, distance: 265.6
click at [435, 317] on div "🧠 오렌지는 비타민 C가 풍부합니다. Translation : Oranges are rich in vitamin C. Edit Pronunci…" at bounding box center [421, 416] width 539 height 198
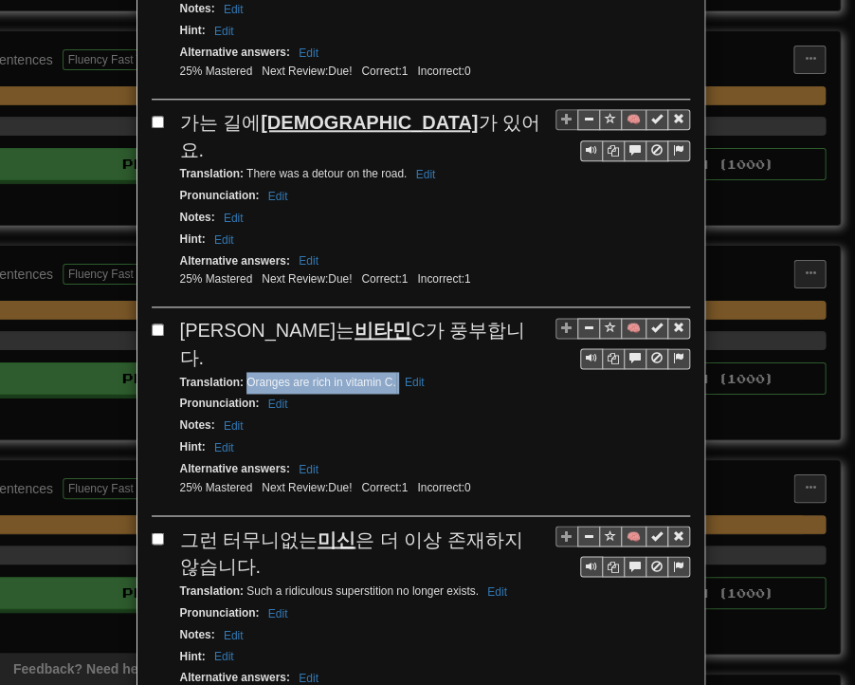
drag, startPoint x: 239, startPoint y: 316, endPoint x: 391, endPoint y: 320, distance: 151.8
click at [391, 376] on small "Translation : Oranges are rich in vitamin C. Edit" at bounding box center [305, 382] width 250 height 13
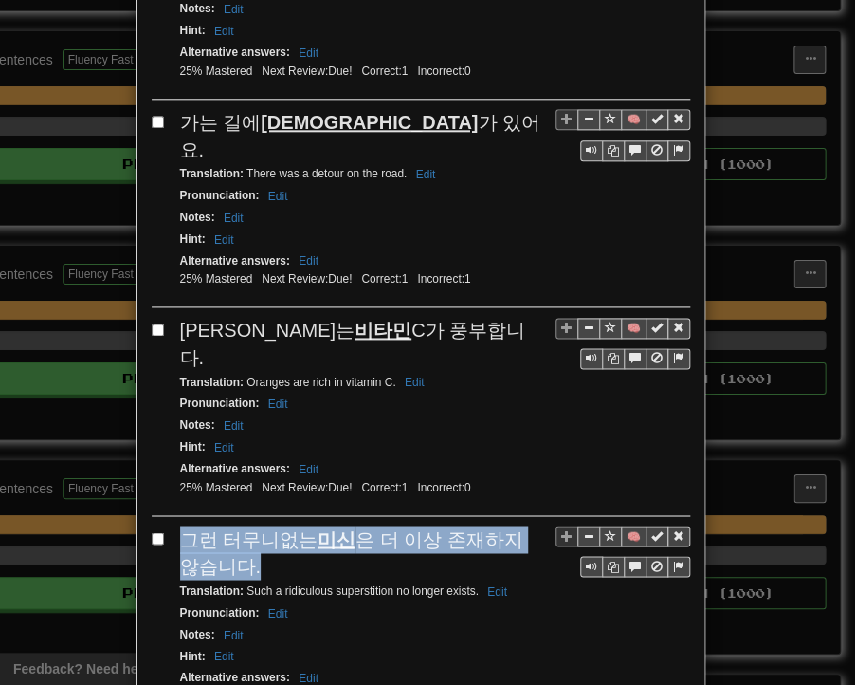
drag, startPoint x: 178, startPoint y: 467, endPoint x: 216, endPoint y: 490, distance: 44.7
click at [216, 525] on div "그런 터무니없는 미신 은 더 이상 존재하지 않습니다." at bounding box center [435, 552] width 510 height 54
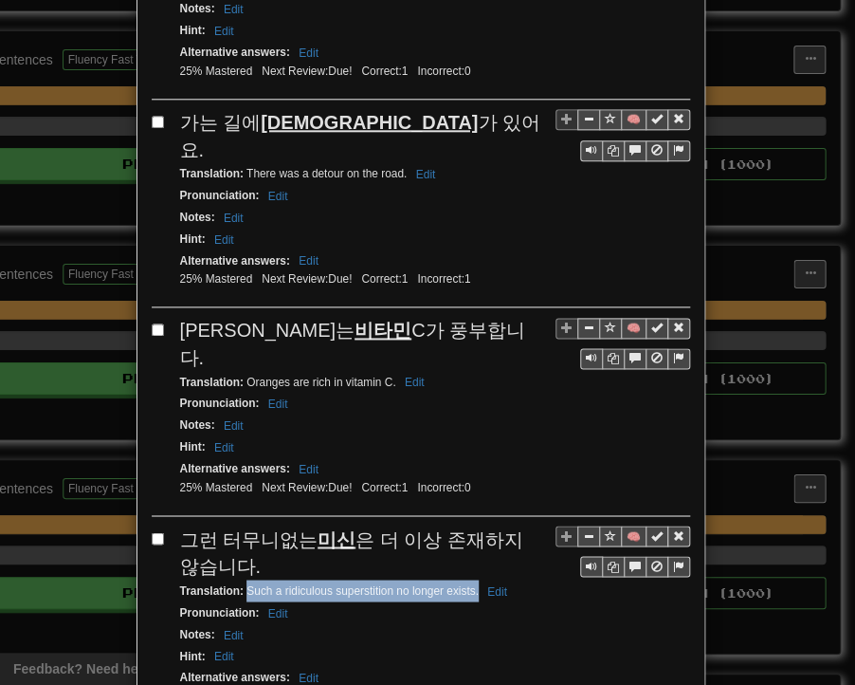
drag, startPoint x: 242, startPoint y: 515, endPoint x: 471, endPoint y: 521, distance: 229.6
click at [471, 583] on small "Translation : Such a ridiculous superstition no longer exists. Edit" at bounding box center [346, 589] width 333 height 13
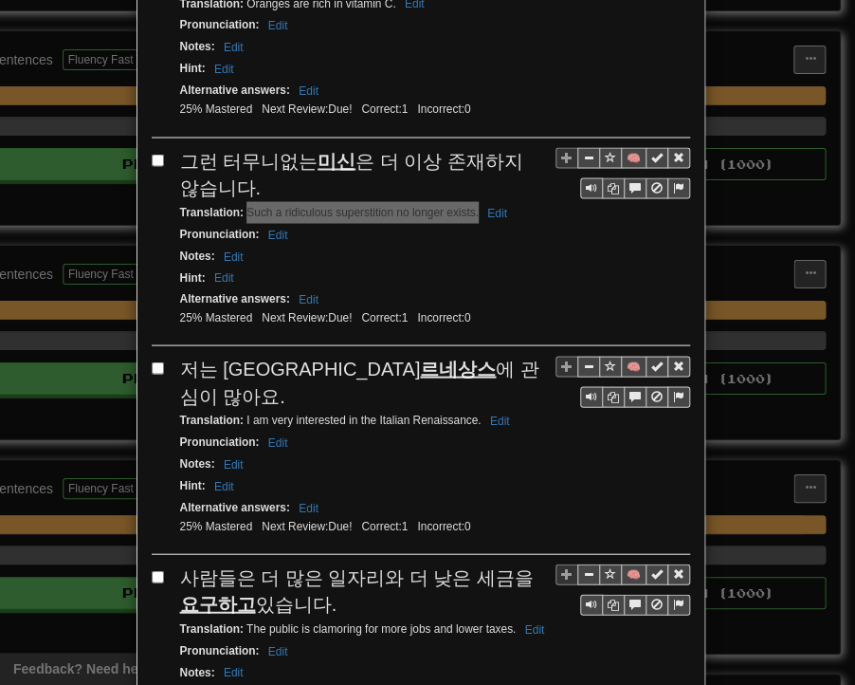
scroll to position [948, 0]
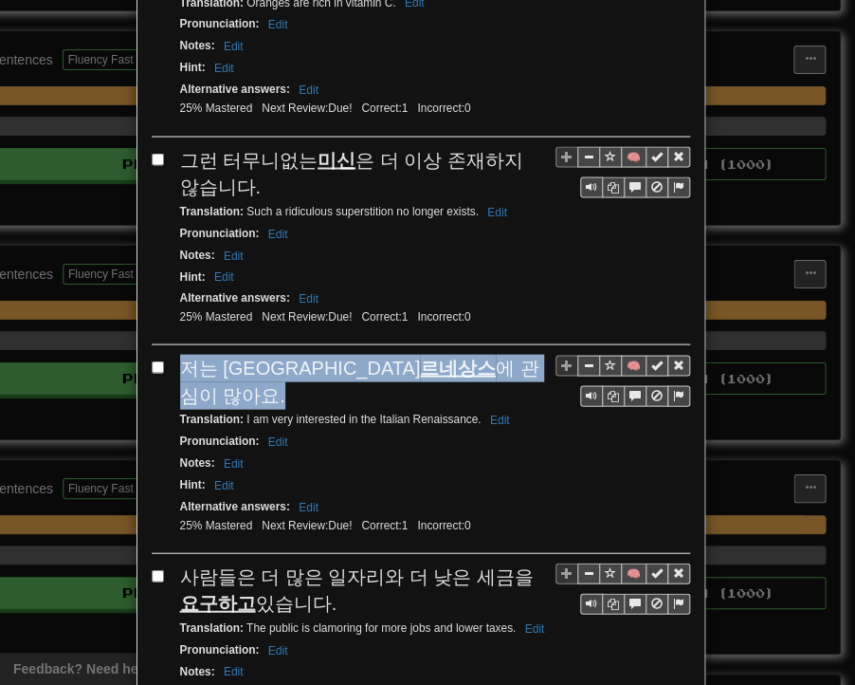
drag, startPoint x: 174, startPoint y: 288, endPoint x: 497, endPoint y: 290, distance: 323.4
click at [497, 354] on div "저는 이탈리아 르네상스 에 관심이 많아요." at bounding box center [435, 381] width 510 height 54
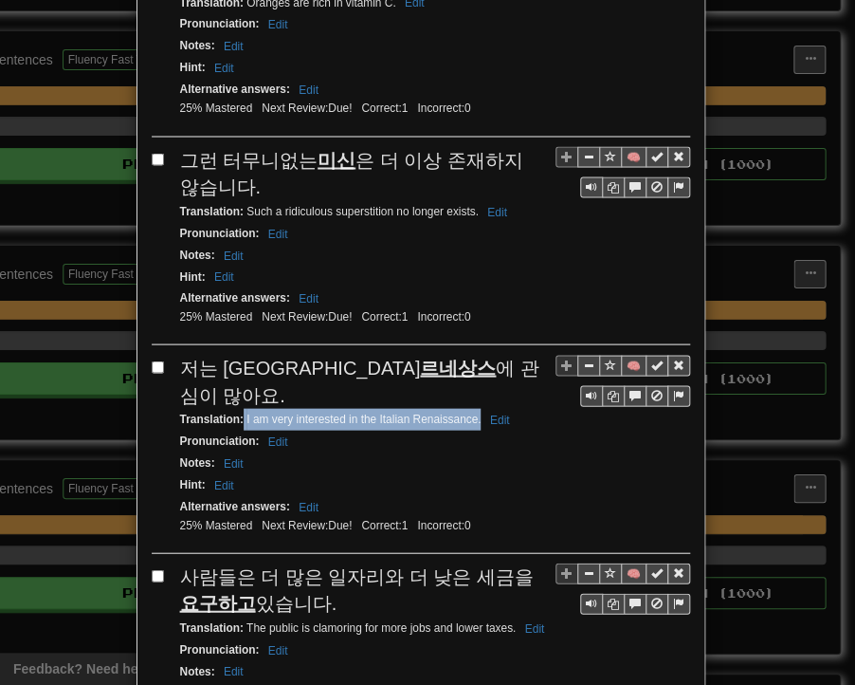
drag, startPoint x: 237, startPoint y: 318, endPoint x: 474, endPoint y: 317, distance: 237.1
click at [474, 412] on small "Translation : I am very interested in the Italian Renaissance. Edit" at bounding box center [348, 418] width 336 height 13
drag, startPoint x: 175, startPoint y: 471, endPoint x: 323, endPoint y: 500, distance: 150.7
click at [323, 562] on div "사람들은 더 많은 일자리와 더 낮은 세금을 요구하고 있습니다." at bounding box center [435, 589] width 510 height 54
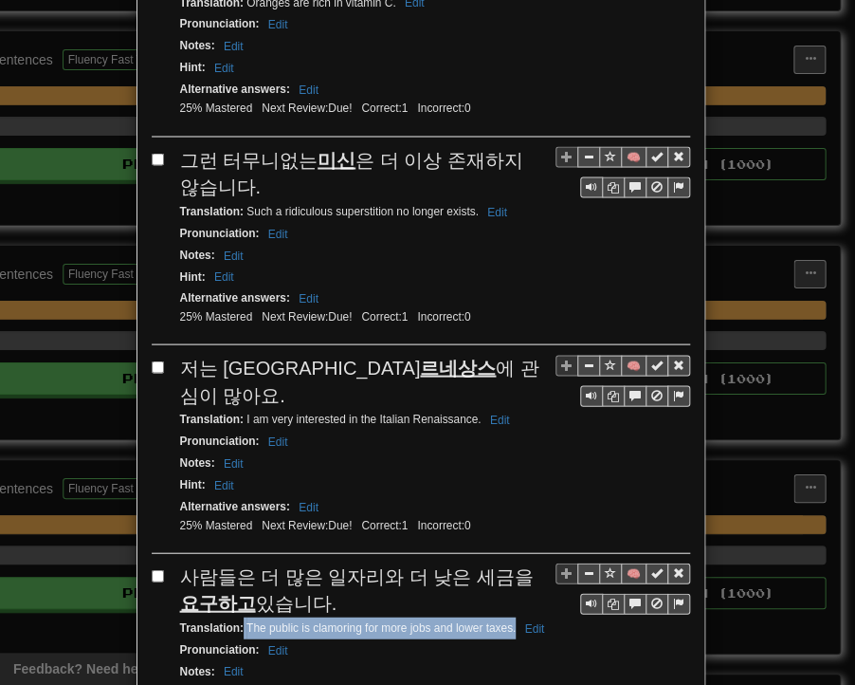
drag, startPoint x: 235, startPoint y: 520, endPoint x: 508, endPoint y: 524, distance: 273.2
click at [508, 620] on small "Translation : The public is clamoring for more jobs and lower taxes. Edit" at bounding box center [365, 626] width 371 height 13
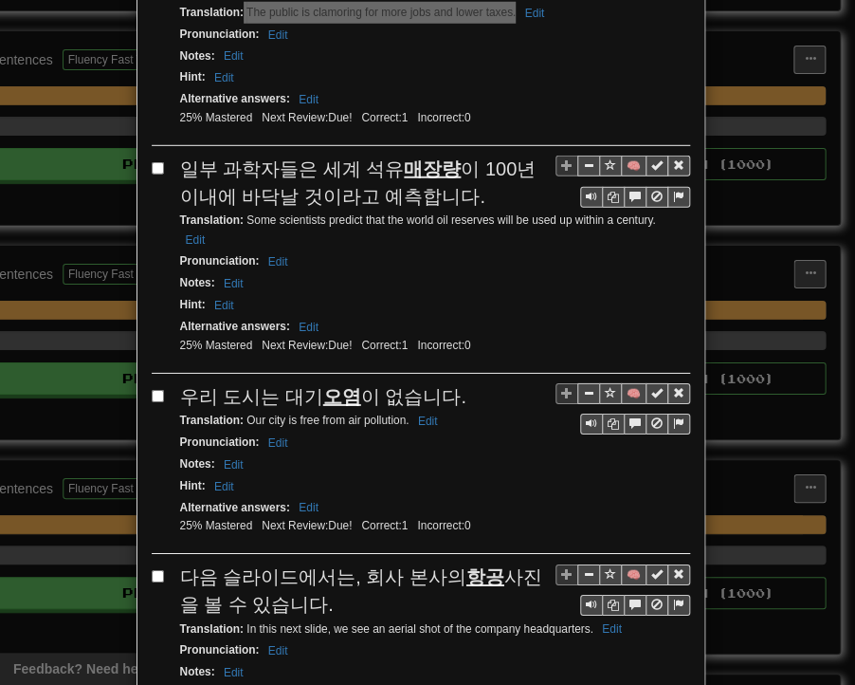
scroll to position [1517, 0]
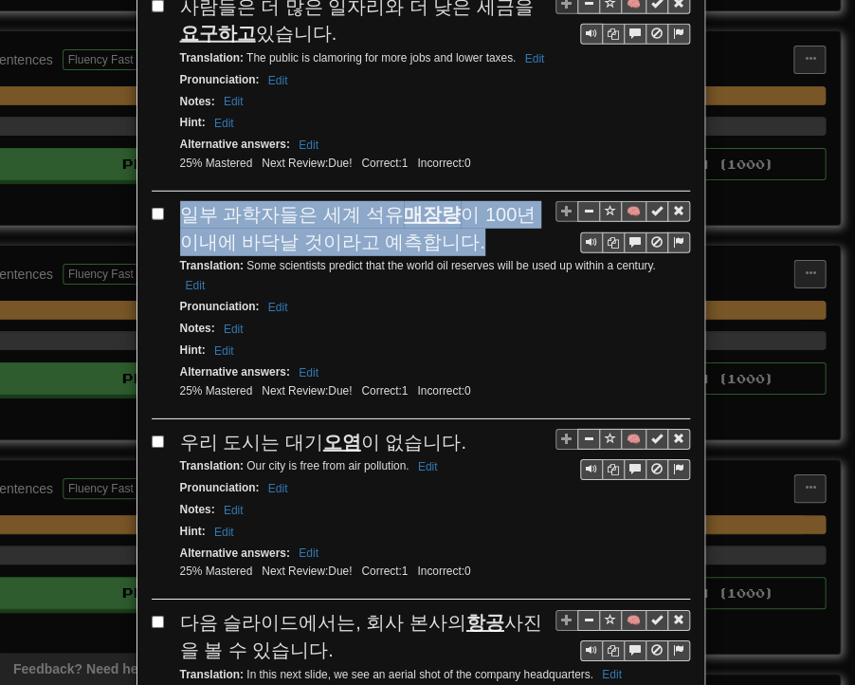
drag, startPoint x: 178, startPoint y: 99, endPoint x: 436, endPoint y: 132, distance: 260.1
click at [436, 204] on span "일부 과학자들은 세계 석유 매장량 이 100년 이내에 바닥날 것이라고 예측합니다." at bounding box center [358, 228] width 357 height 48
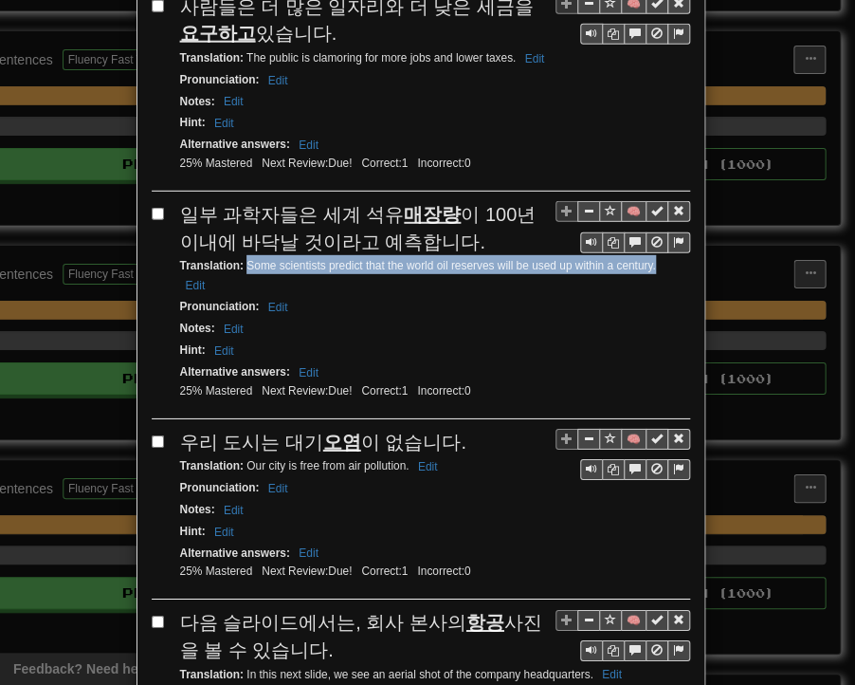
drag, startPoint x: 239, startPoint y: 156, endPoint x: 646, endPoint y: 159, distance: 406.9
click at [649, 259] on small "Translation : Some scientists predict that the world oil reserves will be used …" at bounding box center [418, 275] width 476 height 32
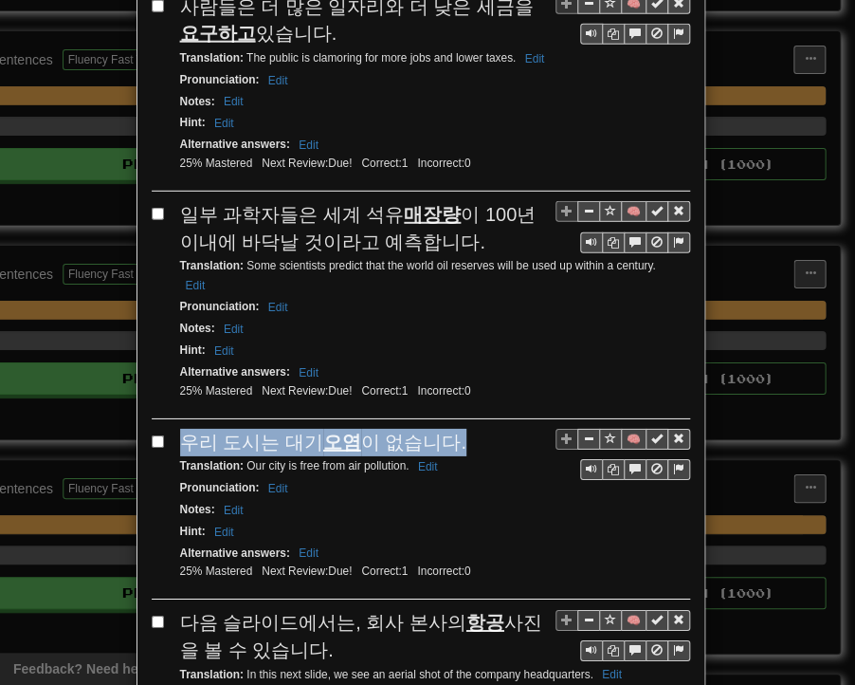
drag, startPoint x: 175, startPoint y: 309, endPoint x: 450, endPoint y: 312, distance: 276.0
click at [450, 429] on div "우리 도시는 대기 오염 이 없습니다." at bounding box center [435, 443] width 510 height 28
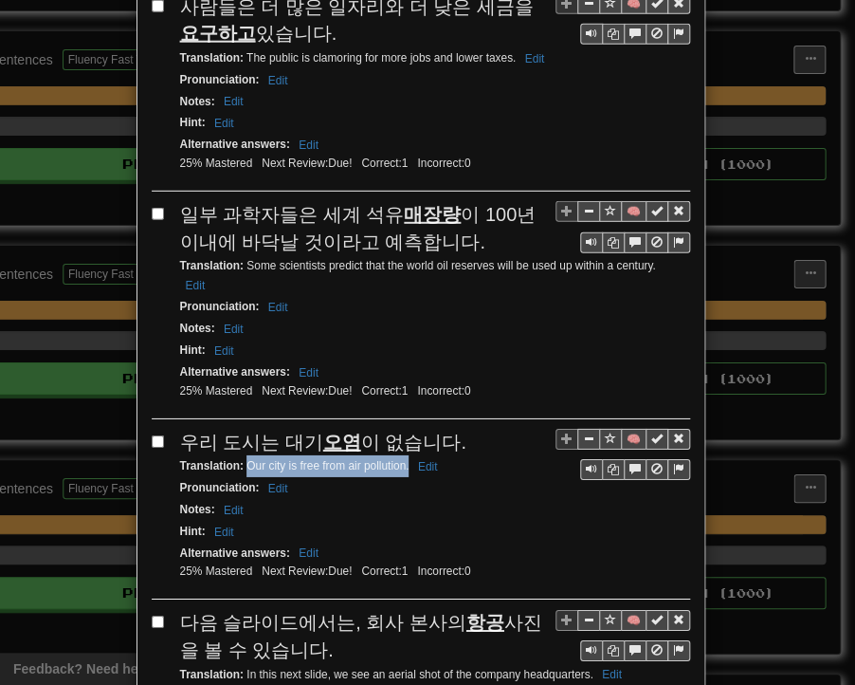
drag, startPoint x: 239, startPoint y: 339, endPoint x: 402, endPoint y: 336, distance: 163.2
click at [402, 459] on small "Translation : Our city is free from air pollution. Edit" at bounding box center [312, 465] width 264 height 13
drag, startPoint x: 173, startPoint y: 487, endPoint x: 321, endPoint y: 524, distance: 152.5
click at [321, 609] on div "다음 슬라이드에서는, 회사 본사의 항공 사진을 볼 수 있습니다." at bounding box center [435, 636] width 510 height 54
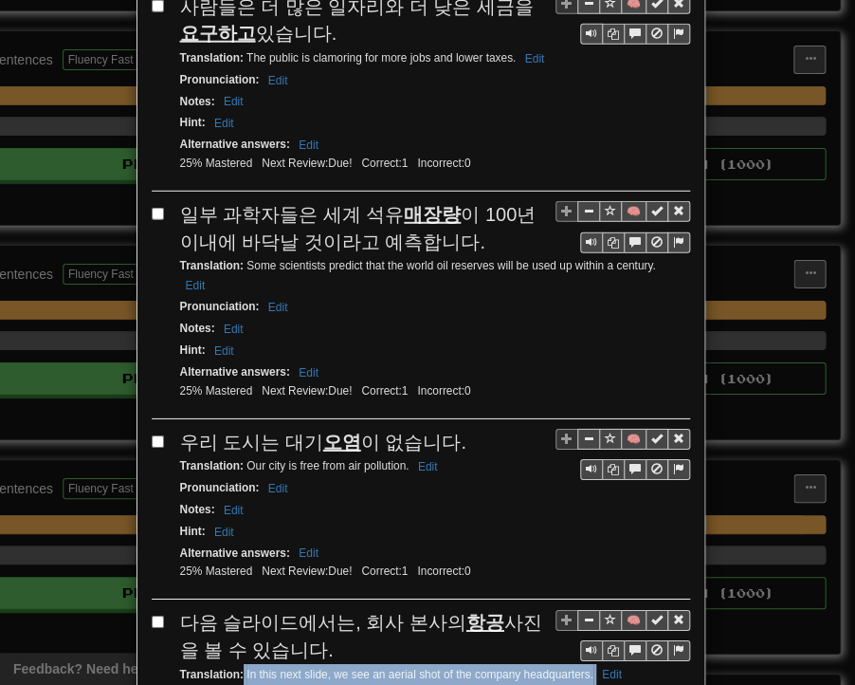
drag, startPoint x: 236, startPoint y: 538, endPoint x: 588, endPoint y: 543, distance: 351.9
click at [588, 668] on small "Translation : In this next slide, we see an aerial shot of the company headquar…" at bounding box center [404, 674] width 448 height 13
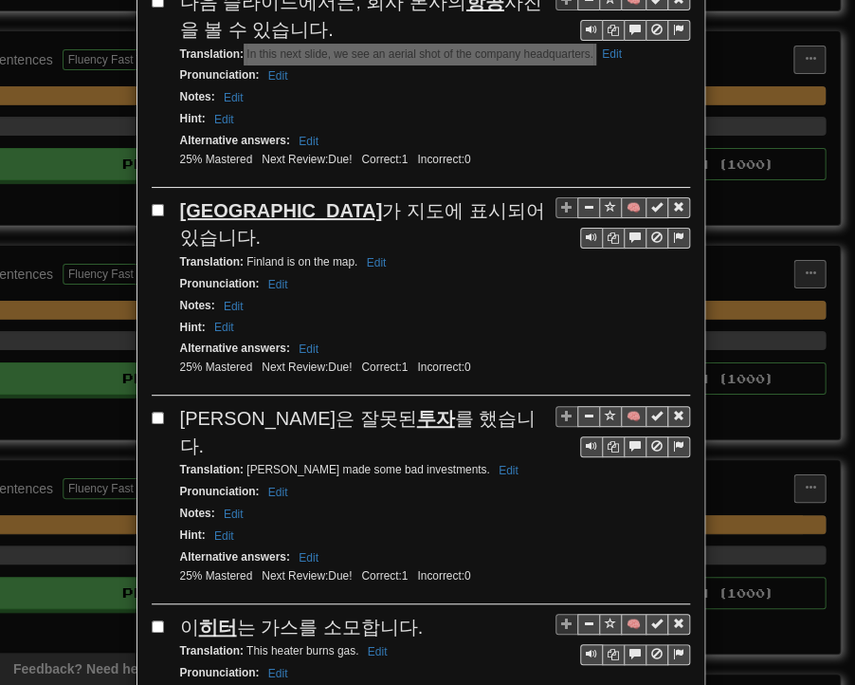
scroll to position [2181, 0]
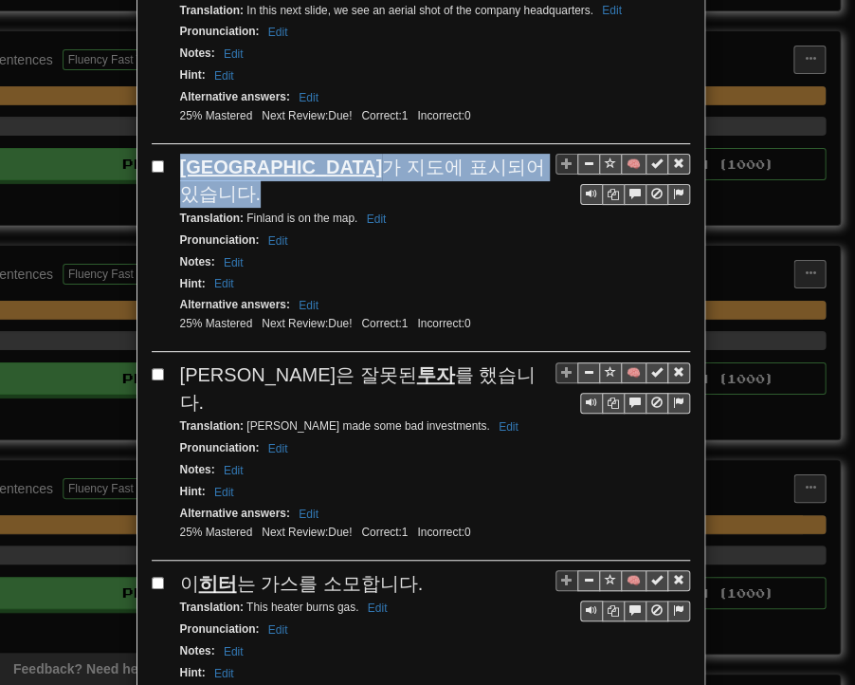
drag, startPoint x: 174, startPoint y: 28, endPoint x: 454, endPoint y: 24, distance: 280.8
click at [454, 156] on span "핀란드 가 지도에 표시되어 있습니다." at bounding box center [362, 180] width 365 height 48
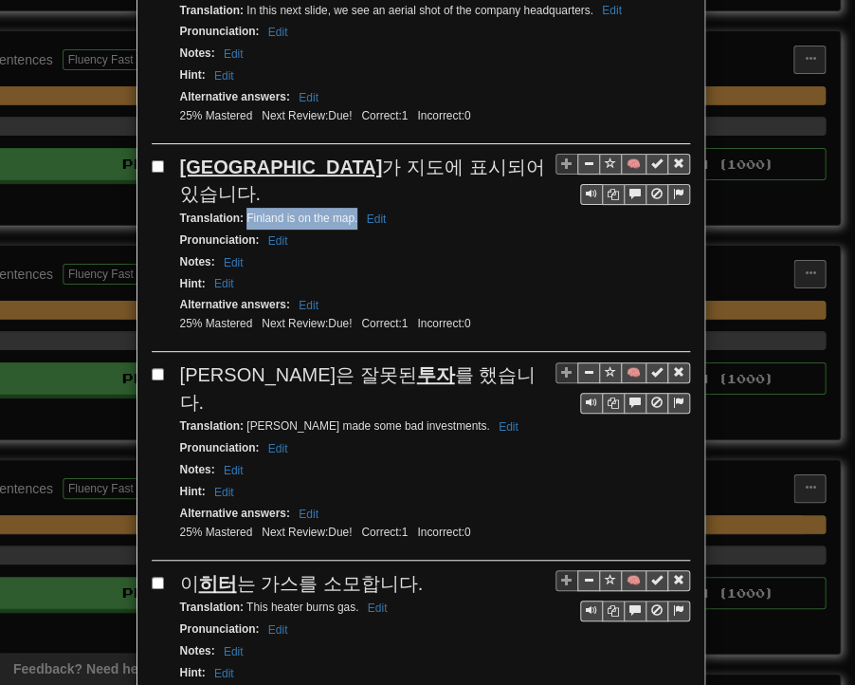
drag, startPoint x: 238, startPoint y: 53, endPoint x: 349, endPoint y: 58, distance: 111.1
click at [349, 208] on div "Translation : [GEOGRAPHIC_DATA] is on the map. Edit" at bounding box center [435, 219] width 510 height 22
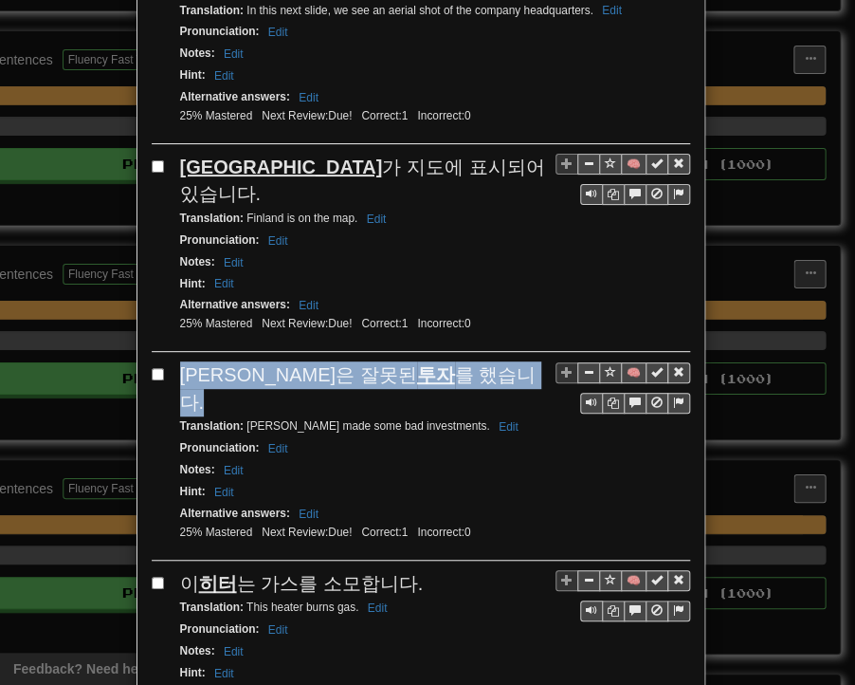
drag, startPoint x: 172, startPoint y: 204, endPoint x: 401, endPoint y: 211, distance: 229.6
click at [401, 364] on span "[PERSON_NAME]은 잘못된 투자 를 했습니다." at bounding box center [358, 388] width 357 height 48
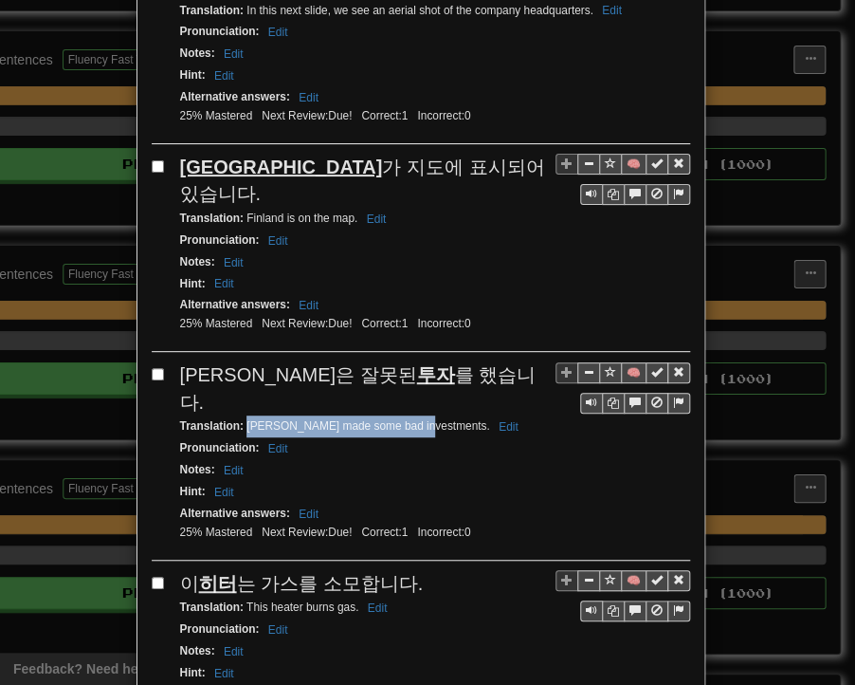
drag, startPoint x: 246, startPoint y: 229, endPoint x: 410, endPoint y: 230, distance: 164.1
click at [410, 419] on small "Translation : [PERSON_NAME] made some bad investments. Edit" at bounding box center [352, 425] width 344 height 13
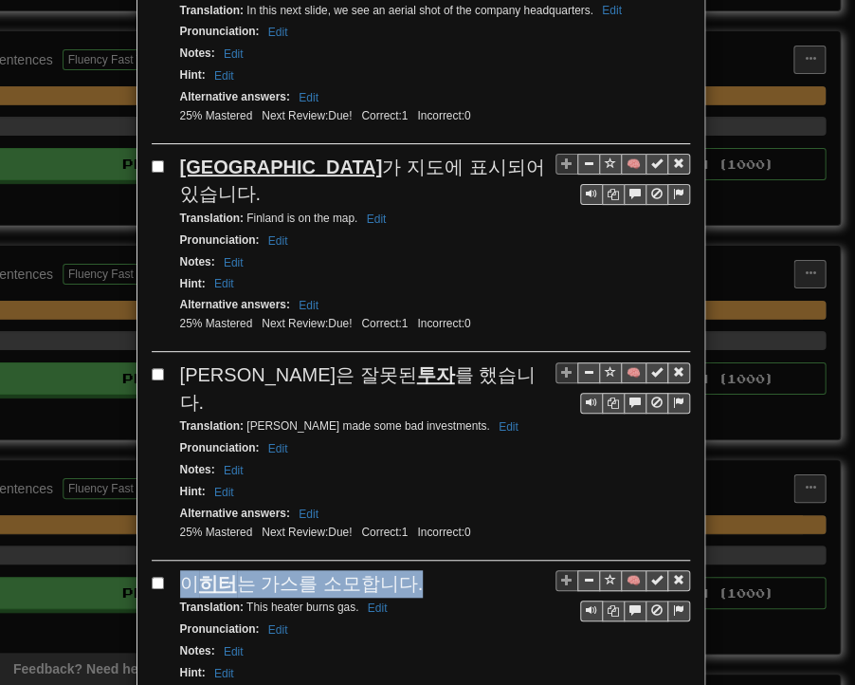
drag, startPoint x: 175, startPoint y: 377, endPoint x: 410, endPoint y: 389, distance: 235.5
click at [410, 570] on div "이 [PERSON_NAME] 는 가스를 소모합니다." at bounding box center [435, 584] width 510 height 28
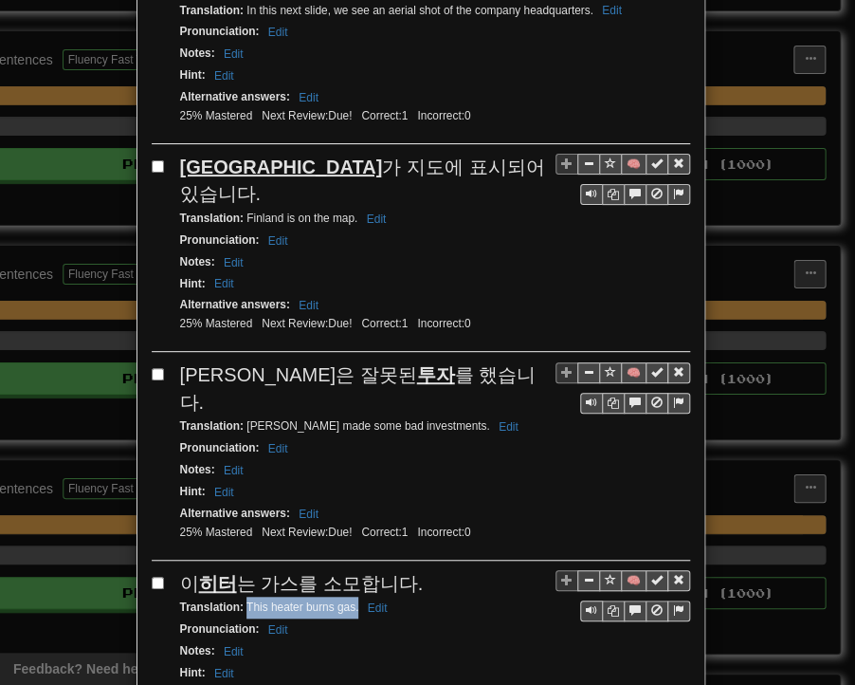
drag, startPoint x: 240, startPoint y: 405, endPoint x: 352, endPoint y: 409, distance: 112.0
click at [352, 600] on small "Translation : This heater burns gas. Edit" at bounding box center [286, 606] width 213 height 13
drag, startPoint x: 175, startPoint y: 562, endPoint x: 322, endPoint y: 562, distance: 146.1
drag, startPoint x: 239, startPoint y: 585, endPoint x: 360, endPoint y: 585, distance: 121.4
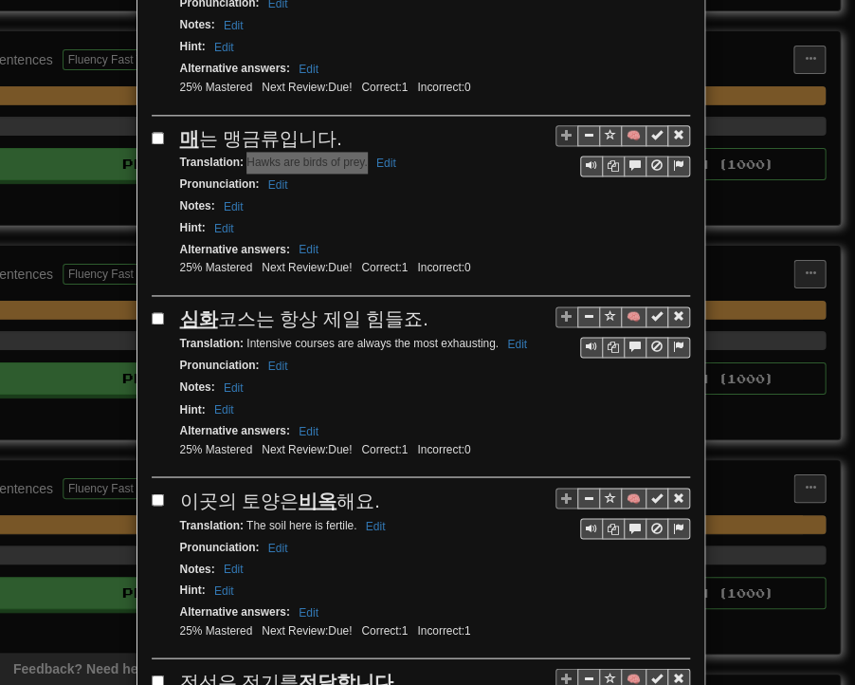
scroll to position [2845, 0]
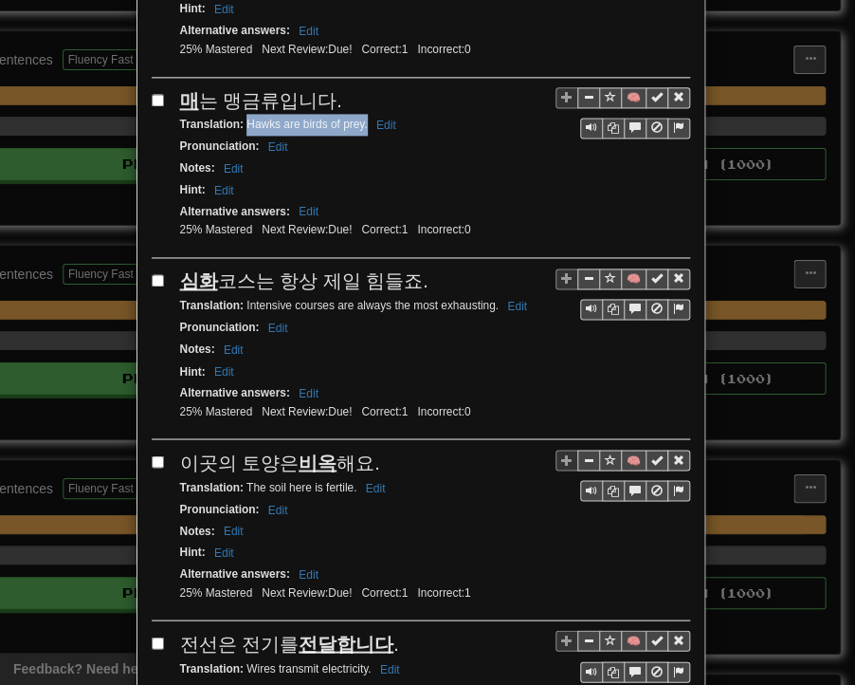
drag, startPoint x: 173, startPoint y: 77, endPoint x: 407, endPoint y: 81, distance: 234.3
click at [407, 270] on span "심화 코스는 항상 제일 힘들죠." at bounding box center [304, 280] width 248 height 21
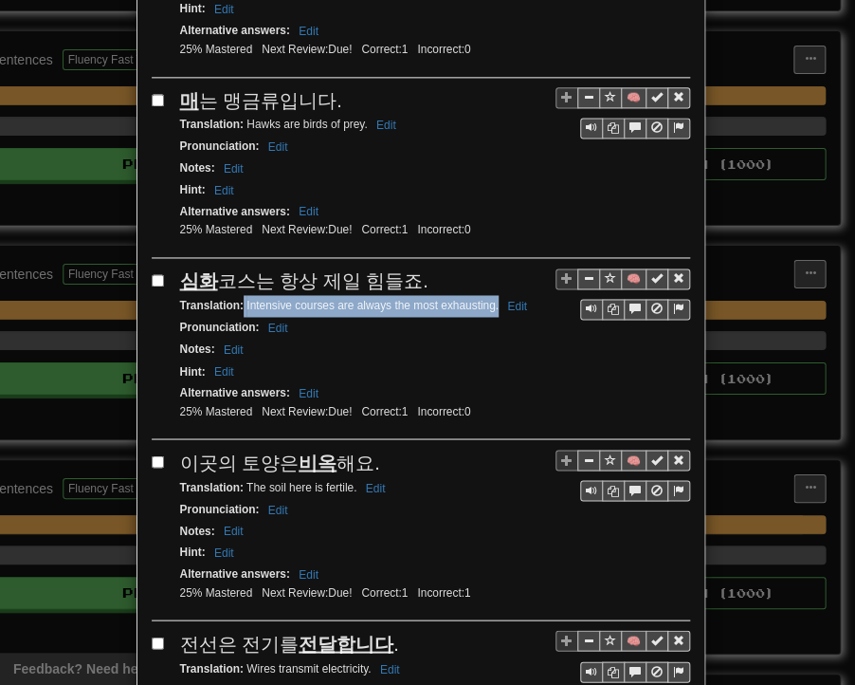
drag, startPoint x: 235, startPoint y: 100, endPoint x: 491, endPoint y: 100, distance: 256.1
click at [491, 299] on small "Translation : Intensive courses are always the most exhausting. Edit" at bounding box center [356, 305] width 353 height 13
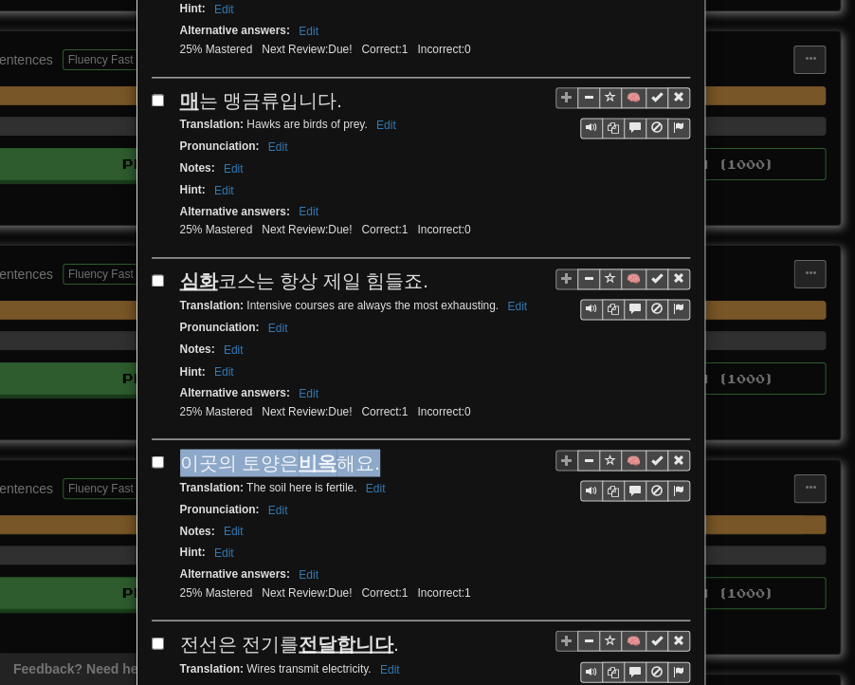
drag, startPoint x: 175, startPoint y: 248, endPoint x: 367, endPoint y: 249, distance: 192.5
click at [367, 449] on div "이곳의 토양은 비옥 해요." at bounding box center [435, 463] width 510 height 28
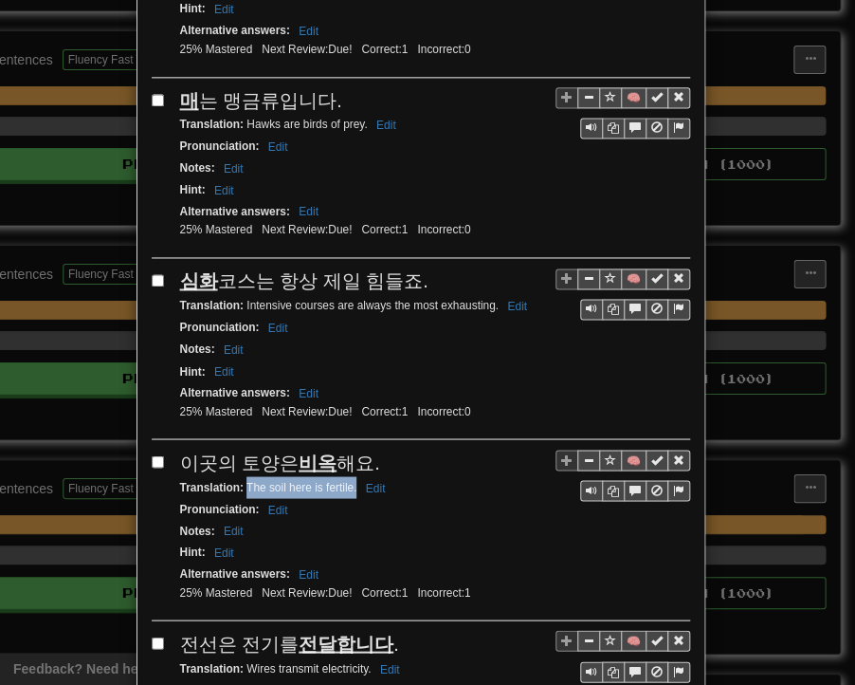
drag, startPoint x: 238, startPoint y: 274, endPoint x: 348, endPoint y: 278, distance: 110.1
click at [348, 480] on small "Translation : The soil here is fertile. Edit" at bounding box center [285, 486] width 211 height 13
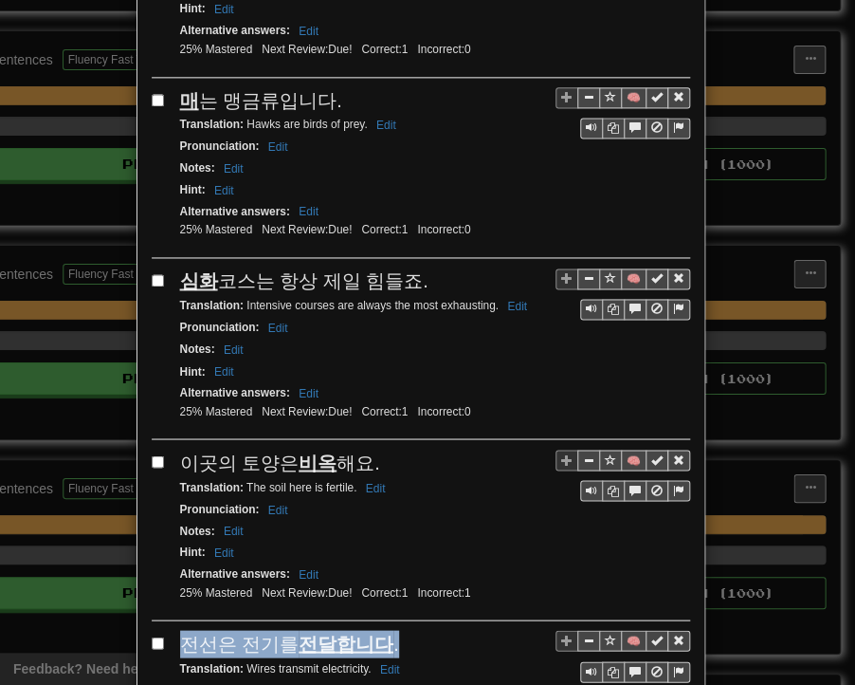
drag, startPoint x: 174, startPoint y: 423, endPoint x: 398, endPoint y: 425, distance: 224.8
click at [398, 630] on div "전선은 전기를 전달합니다 ." at bounding box center [435, 644] width 510 height 28
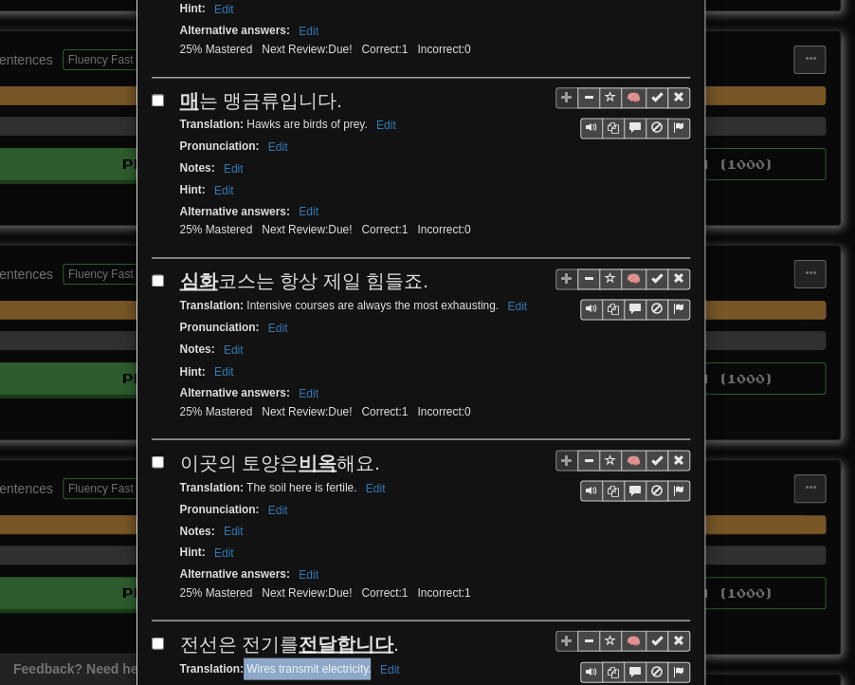
drag, startPoint x: 234, startPoint y: 453, endPoint x: 363, endPoint y: 455, distance: 129.0
click at [363, 661] on small "Translation : Wires transmit electricity. Edit" at bounding box center [293, 667] width 226 height 13
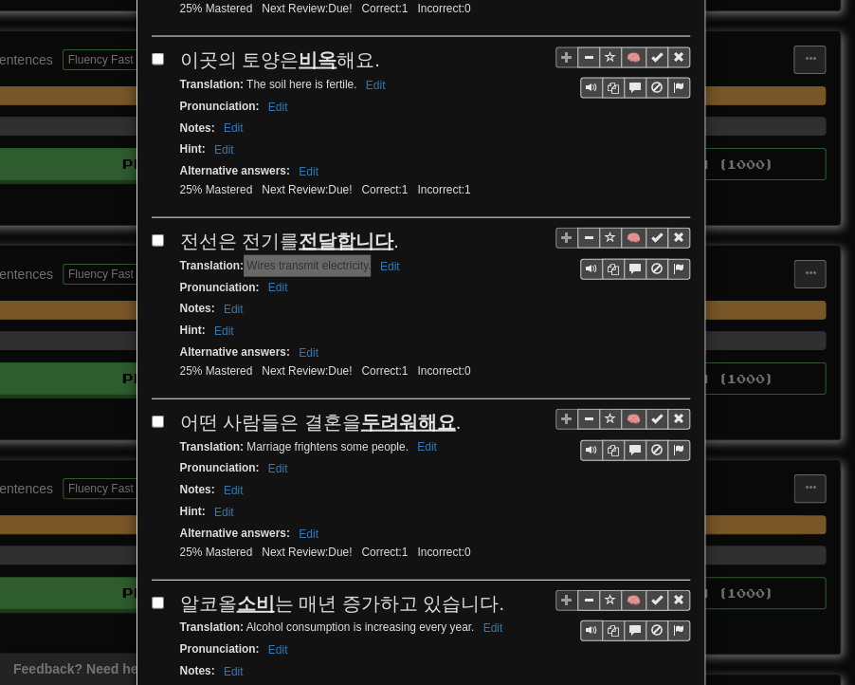
scroll to position [3319, 0]
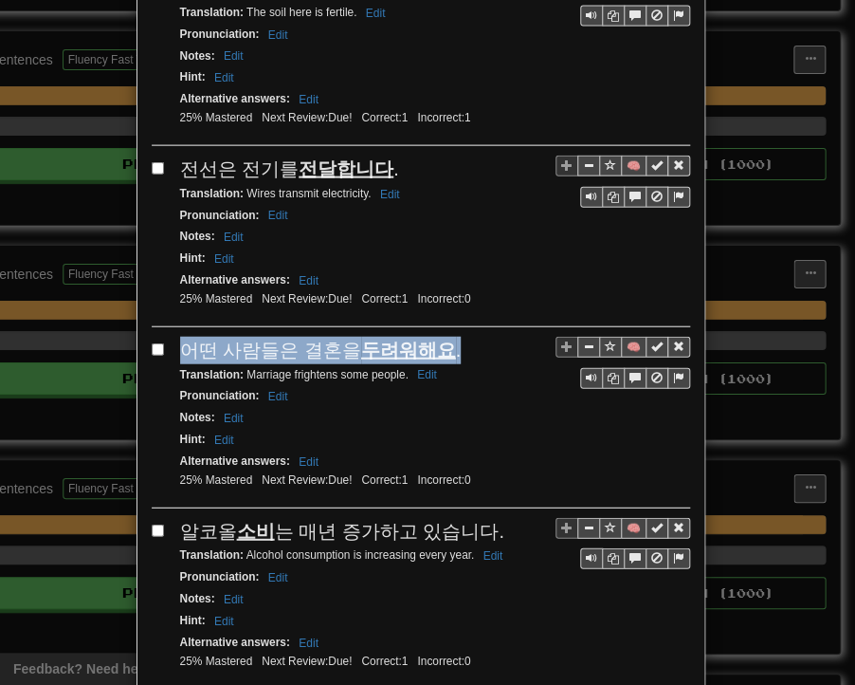
drag, startPoint x: 175, startPoint y: 126, endPoint x: 442, endPoint y: 134, distance: 267.6
click at [442, 337] on div "어떤 사람들은 결혼을 두려워해요 ." at bounding box center [435, 351] width 510 height 28
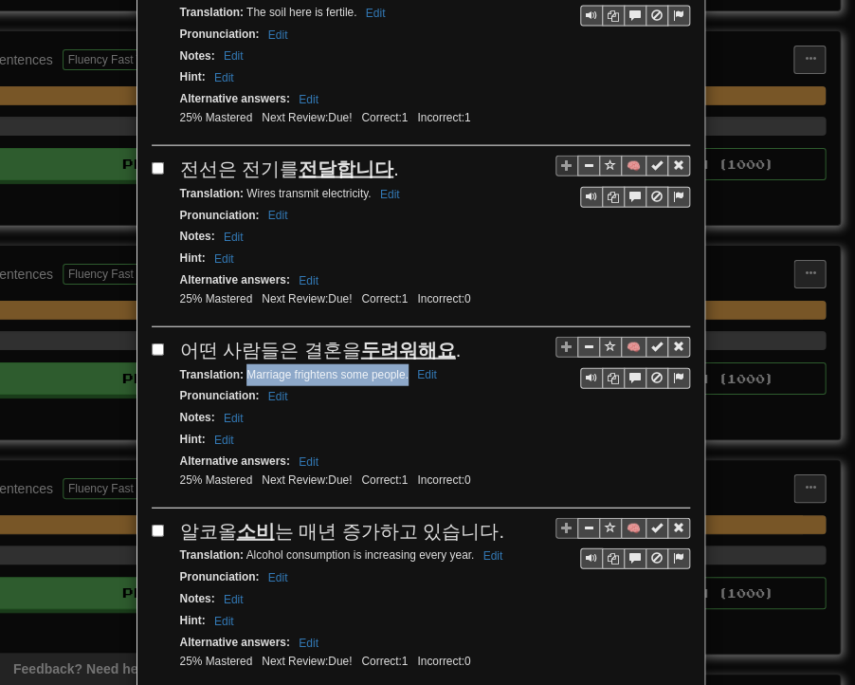
drag, startPoint x: 239, startPoint y: 153, endPoint x: 400, endPoint y: 156, distance: 161.3
click at [400, 368] on small "Translation : Marriage frightens some people. Edit" at bounding box center [311, 374] width 263 height 13
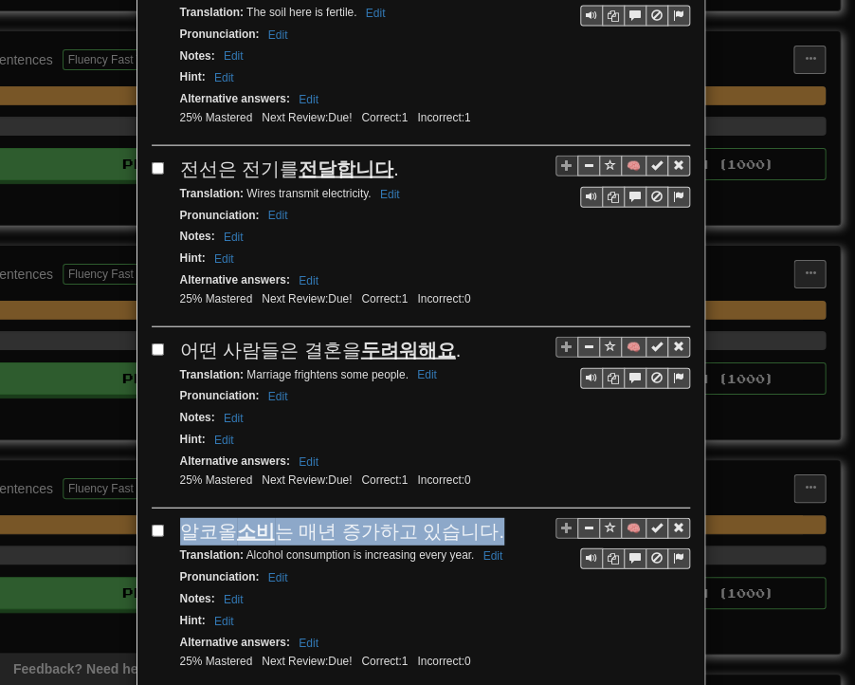
drag, startPoint x: 175, startPoint y: 304, endPoint x: 478, endPoint y: 304, distance: 303.5
click at [478, 518] on div "알코올 소비 는 매년 증가하고 있습니다." at bounding box center [435, 532] width 510 height 28
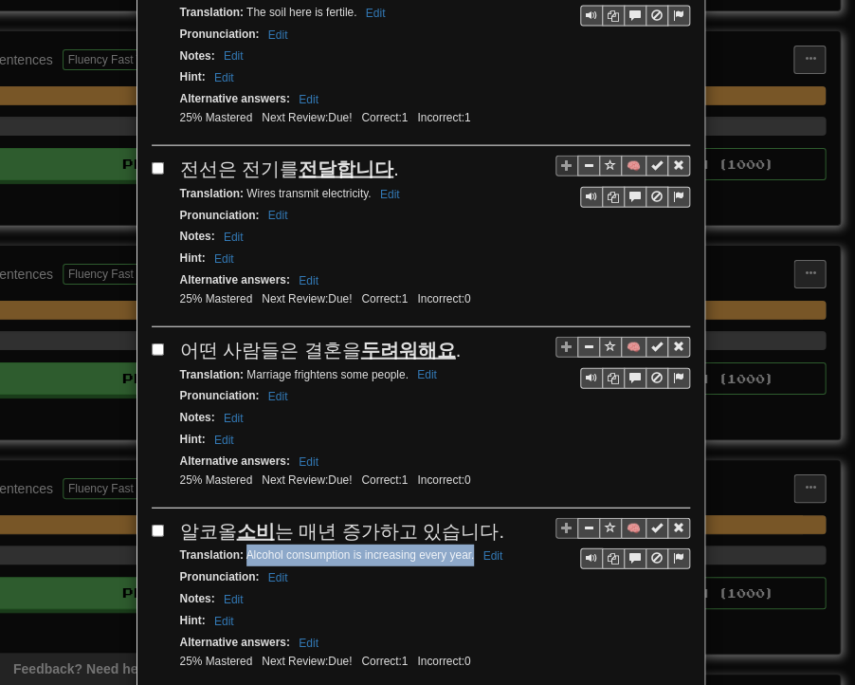
drag, startPoint x: 239, startPoint y: 332, endPoint x: 466, endPoint y: 333, distance: 226.7
click at [466, 548] on small "Translation : Alcohol consumption is increasing every year. Edit" at bounding box center [344, 554] width 329 height 13
drag, startPoint x: 175, startPoint y: 485, endPoint x: 411, endPoint y: 489, distance: 236.2
drag, startPoint x: 239, startPoint y: 506, endPoint x: 377, endPoint y: 513, distance: 138.6
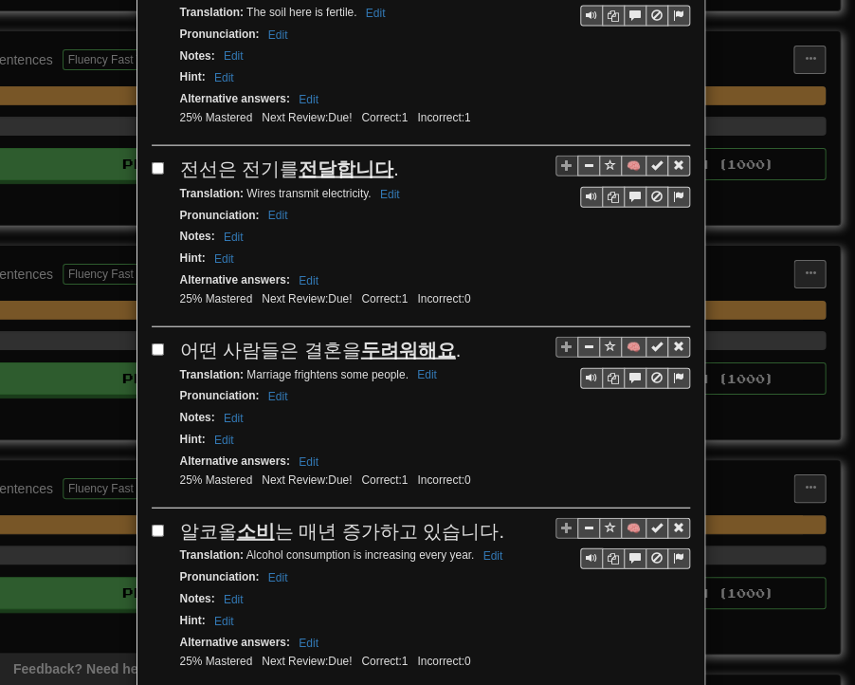
click at [551, 632] on div "Alternative answers : Edit" at bounding box center [435, 643] width 510 height 22
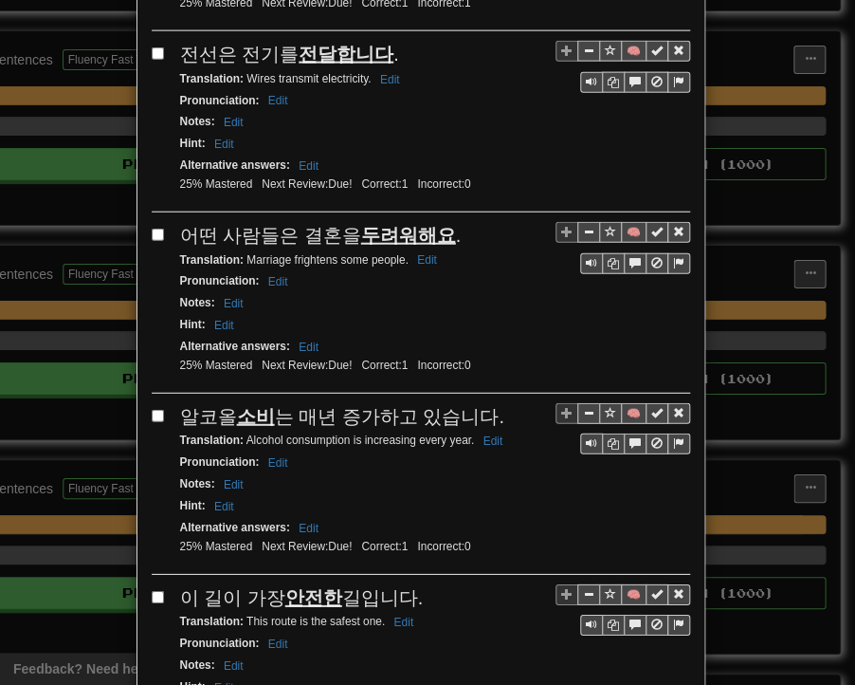
scroll to position [3437, 0]
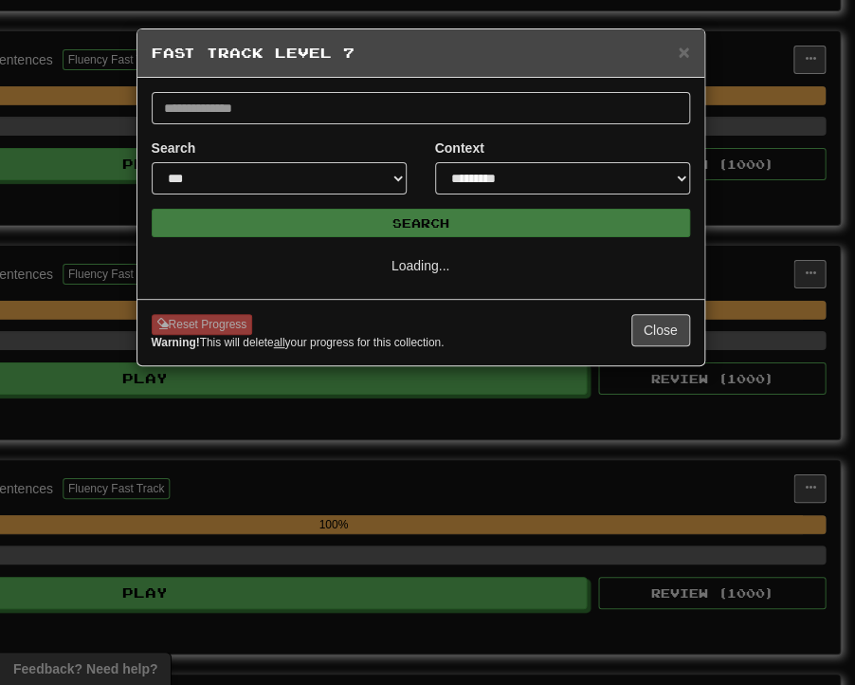
scroll to position [0, 0]
select select "**"
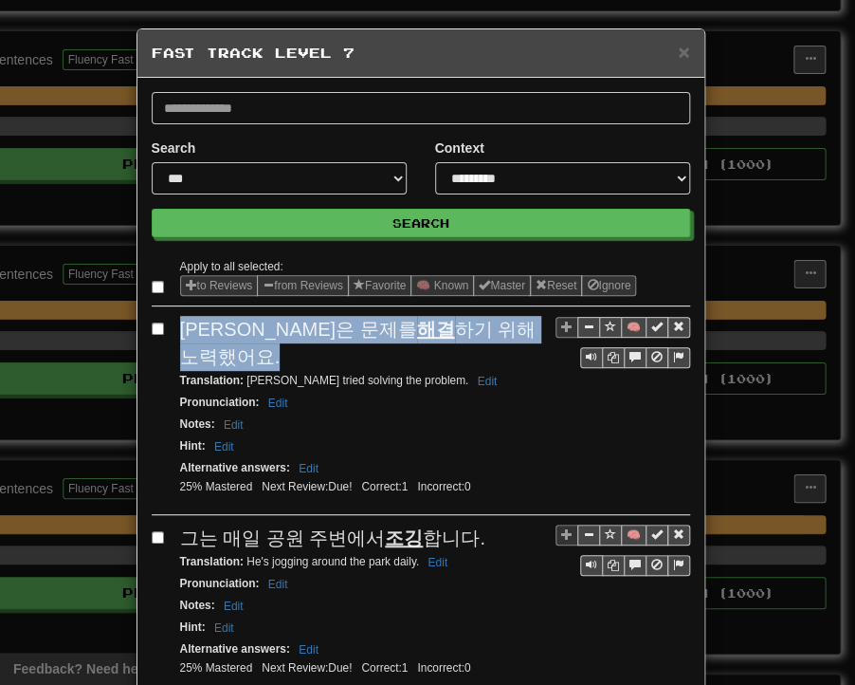
drag, startPoint x: 175, startPoint y: 327, endPoint x: 478, endPoint y: 335, distance: 303.6
click at [478, 335] on div "[PERSON_NAME]은 문제를 해결 하기 위해 노력했어요." at bounding box center [435, 343] width 510 height 54
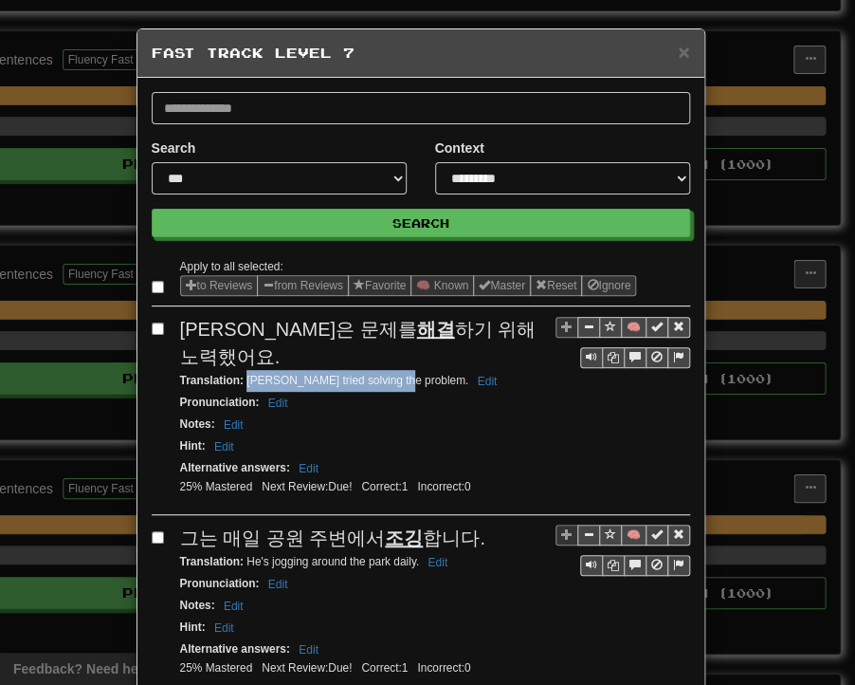
drag, startPoint x: 239, startPoint y: 353, endPoint x: 389, endPoint y: 354, distance: 149.9
click at [389, 374] on small "Translation : [PERSON_NAME] tried solving the problem. Edit" at bounding box center [341, 380] width 323 height 13
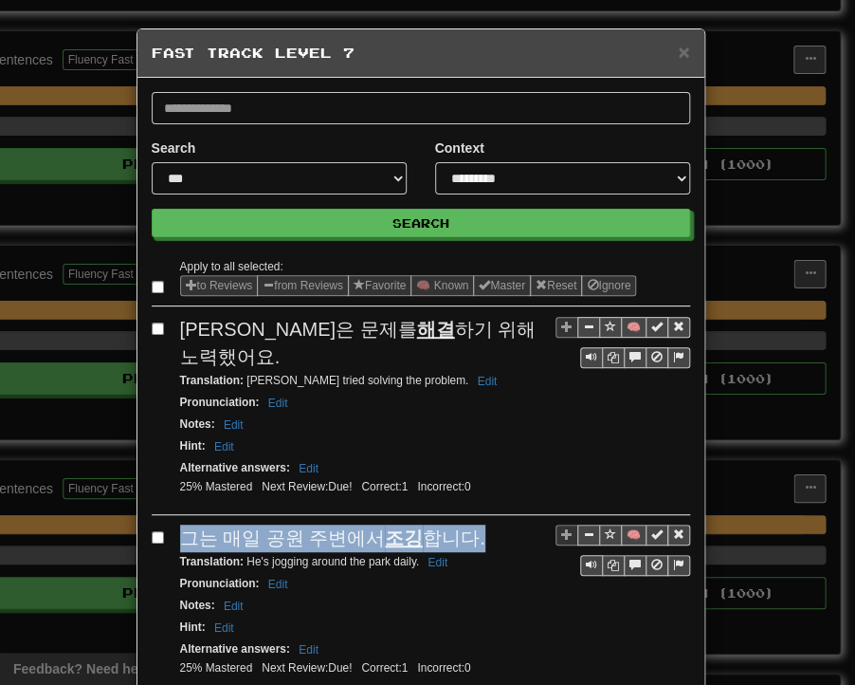
drag, startPoint x: 175, startPoint y: 506, endPoint x: 462, endPoint y: 509, distance: 287.4
click at [462, 524] on div "그는 매일 공원 주변에서 조깅 합니다." at bounding box center [435, 538] width 510 height 28
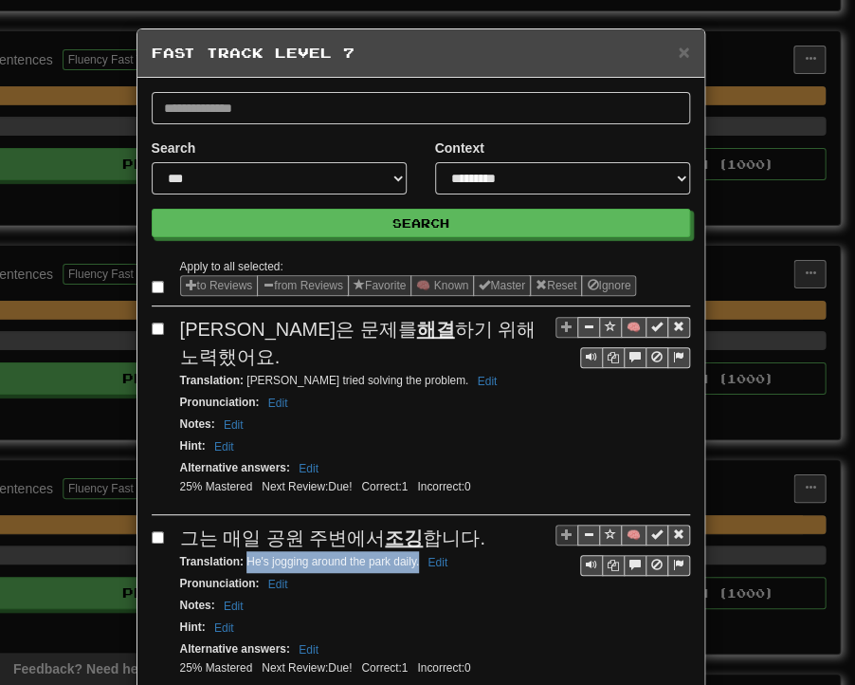
drag, startPoint x: 240, startPoint y: 530, endPoint x: 412, endPoint y: 531, distance: 171.7
click at [412, 555] on small "Translation : He's jogging around the park daily. Edit" at bounding box center [317, 561] width 274 height 13
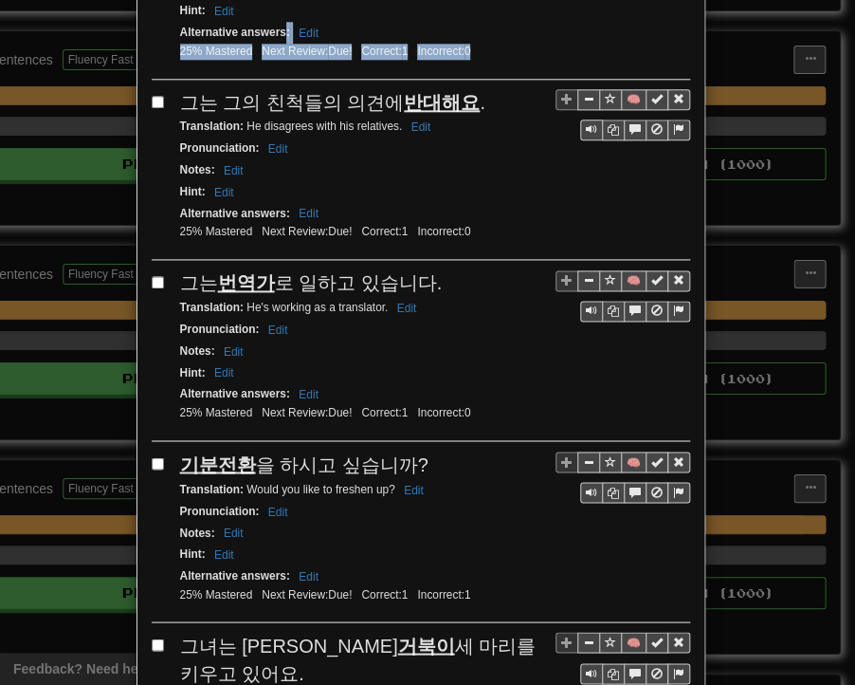
scroll to position [605, 0]
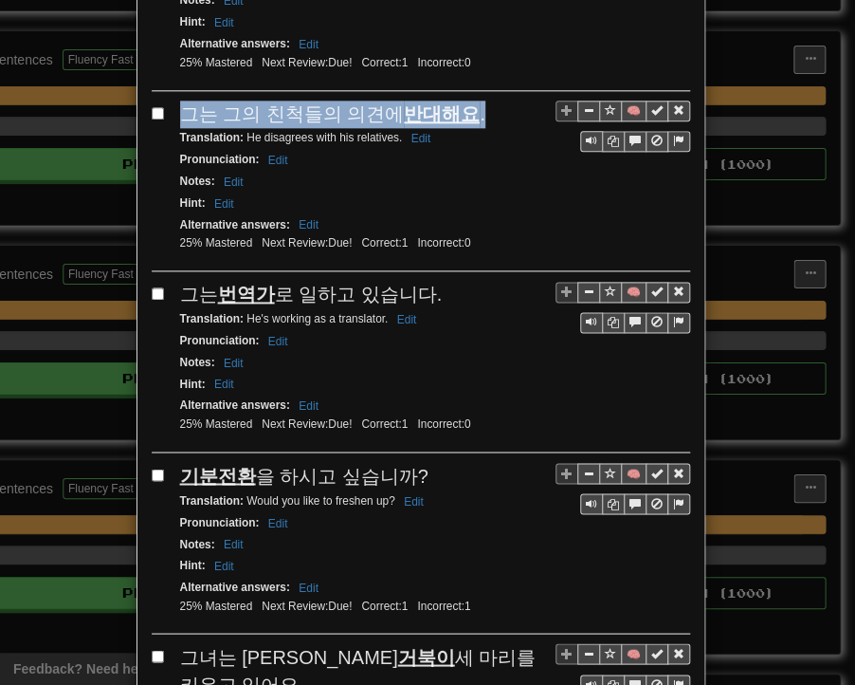
drag, startPoint x: 171, startPoint y: 20, endPoint x: 468, endPoint y: 77, distance: 302.3
click at [468, 101] on div "그는 그의 친척들의 의견에 반대해요 ." at bounding box center [435, 115] width 510 height 28
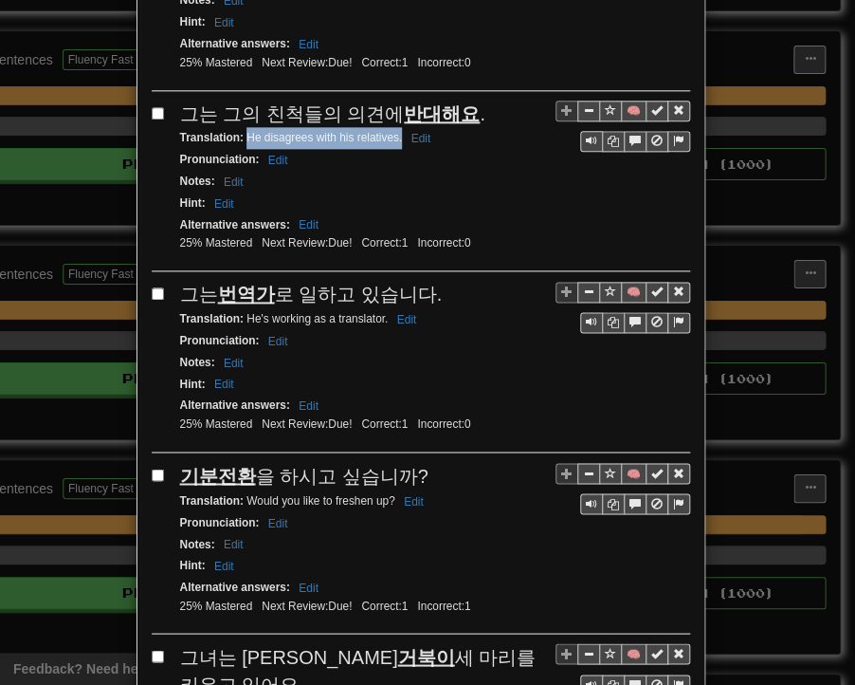
drag, startPoint x: 239, startPoint y: 99, endPoint x: 394, endPoint y: 103, distance: 154.7
click at [394, 131] on small "Translation : He disagrees with his relatives. Edit" at bounding box center [308, 137] width 257 height 13
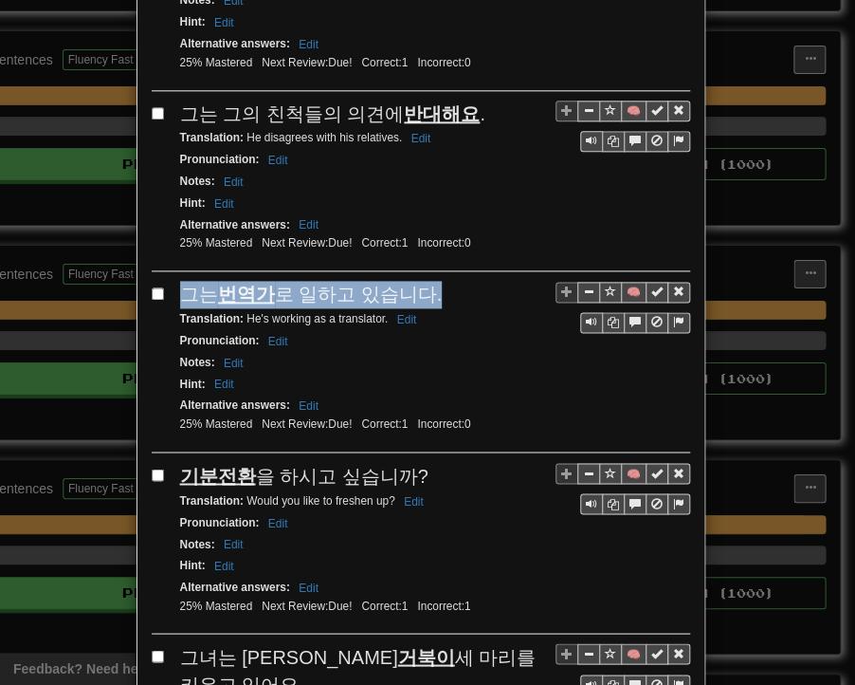
drag, startPoint x: 171, startPoint y: 253, endPoint x: 417, endPoint y: 255, distance: 246.6
click at [424, 281] on div "그는 번역가 로 일하고 있습니다." at bounding box center [435, 295] width 510 height 28
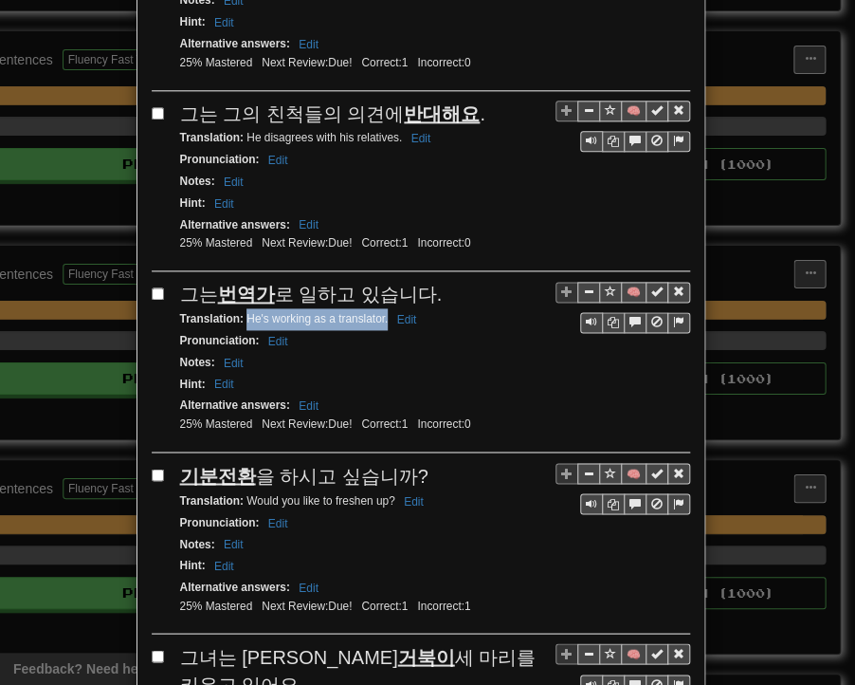
drag, startPoint x: 241, startPoint y: 279, endPoint x: 380, endPoint y: 282, distance: 139.4
click at [380, 312] on small "Translation : He's working as a translator. Edit" at bounding box center [301, 318] width 243 height 13
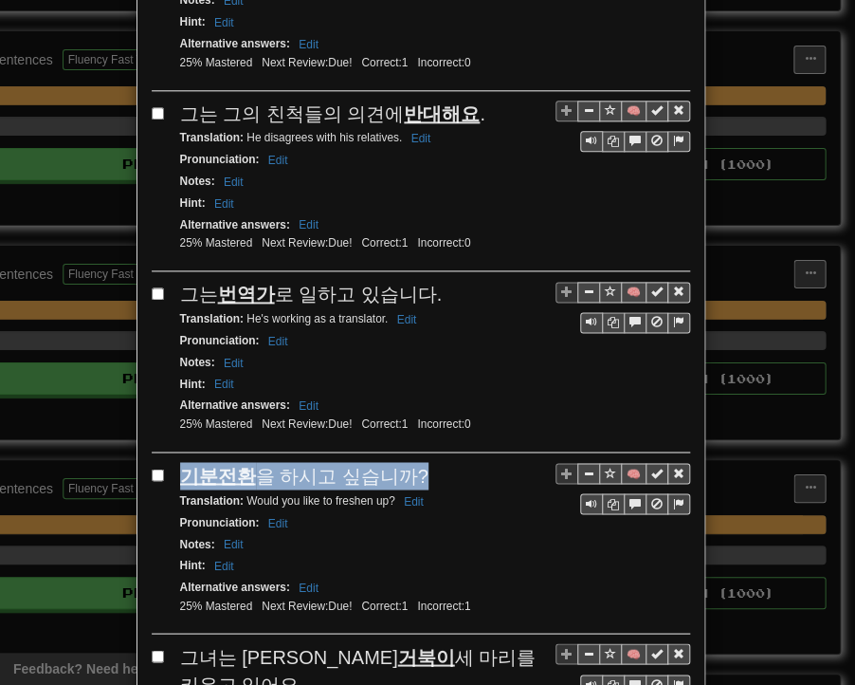
drag, startPoint x: 171, startPoint y: 430, endPoint x: 409, endPoint y: 421, distance: 238.2
click at [409, 462] on div "기분전환 을 하시고 싶습니까?" at bounding box center [435, 476] width 510 height 28
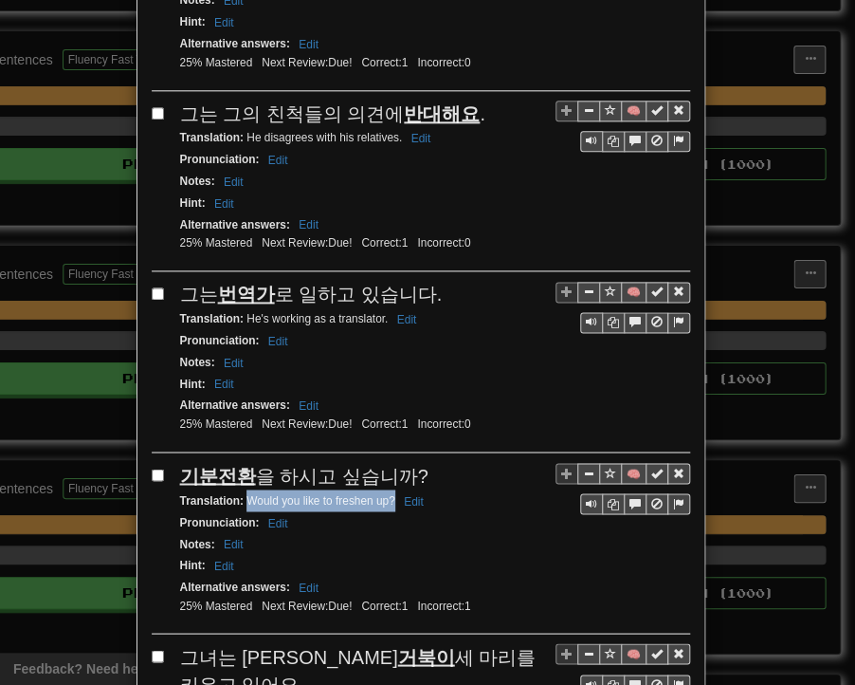
drag, startPoint x: 239, startPoint y: 458, endPoint x: 387, endPoint y: 460, distance: 148.0
click at [387, 493] on small "Translation : Would you like to freshen up? Edit" at bounding box center [304, 499] width 249 height 13
drag, startPoint x: 174, startPoint y: 610, endPoint x: 524, endPoint y: 612, distance: 350.0
click at [524, 643] on div "그녀는 애완 거북이 세 마리를 키우고 있어요." at bounding box center [435, 670] width 510 height 54
drag, startPoint x: 239, startPoint y: 634, endPoint x: 364, endPoint y: 637, distance: 125.2
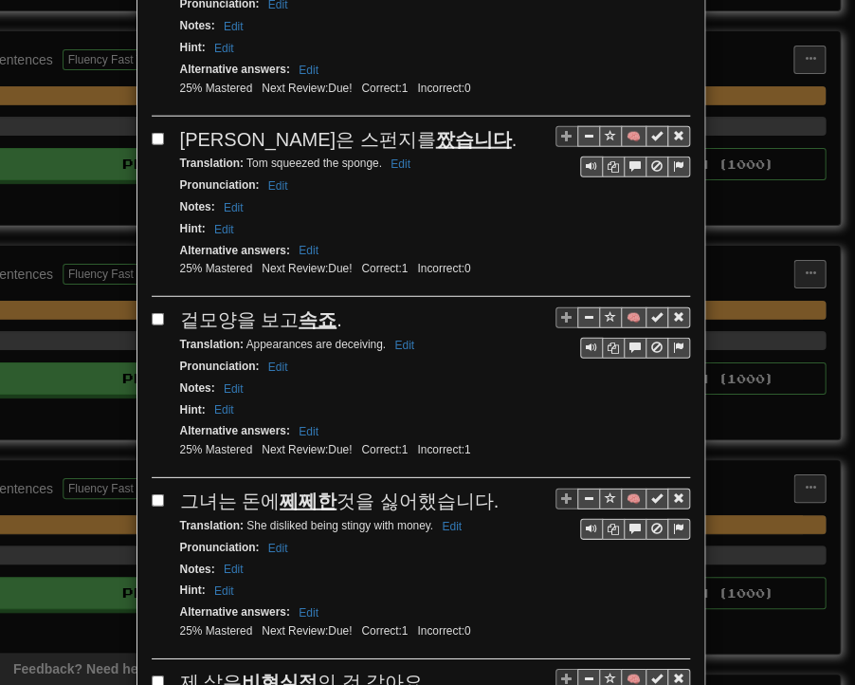
scroll to position [1364, 0]
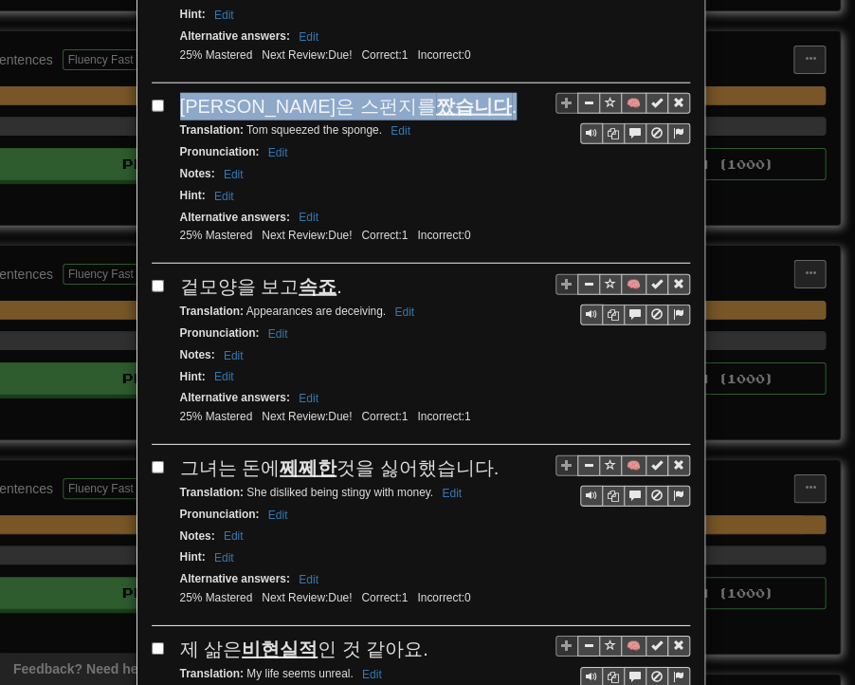
drag, startPoint x: 175, startPoint y: 20, endPoint x: 369, endPoint y: 24, distance: 193.5
click at [373, 93] on div "[PERSON_NAME]은 스펀지를 짰습니다 ." at bounding box center [435, 107] width 510 height 28
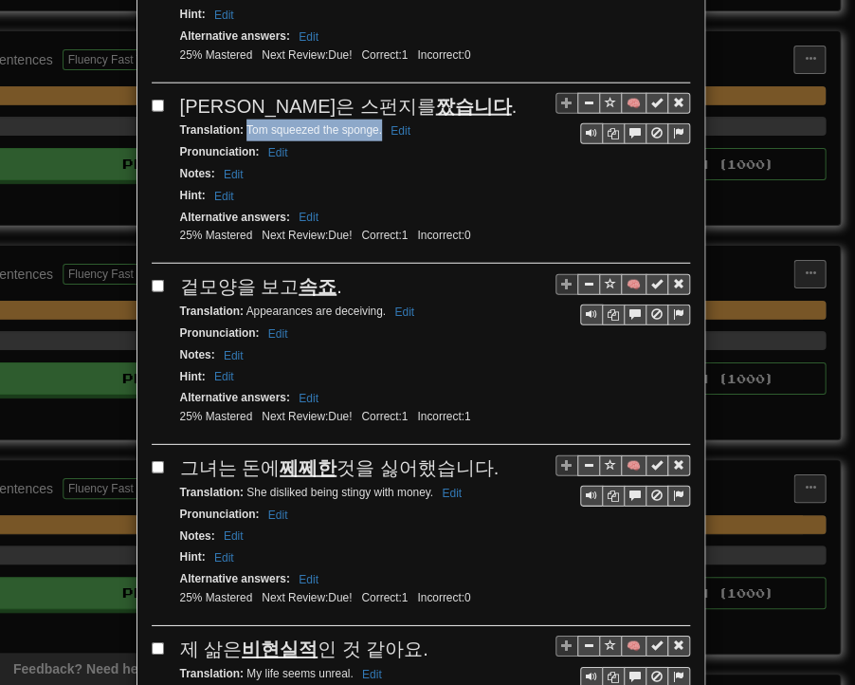
drag, startPoint x: 245, startPoint y: 55, endPoint x: 375, endPoint y: 54, distance: 129.9
click at [375, 123] on small "Translation : Tom squeezed the sponge. Edit" at bounding box center [298, 129] width 236 height 13
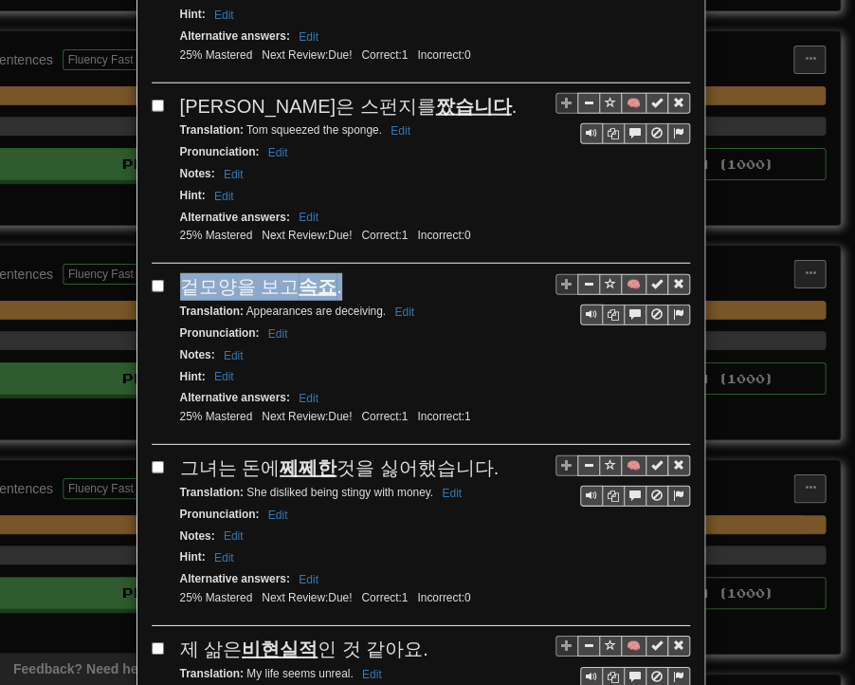
drag, startPoint x: 176, startPoint y: 206, endPoint x: 335, endPoint y: 198, distance: 158.6
click at [335, 273] on div "겉모양을 보고 속죠 ." at bounding box center [435, 287] width 510 height 28
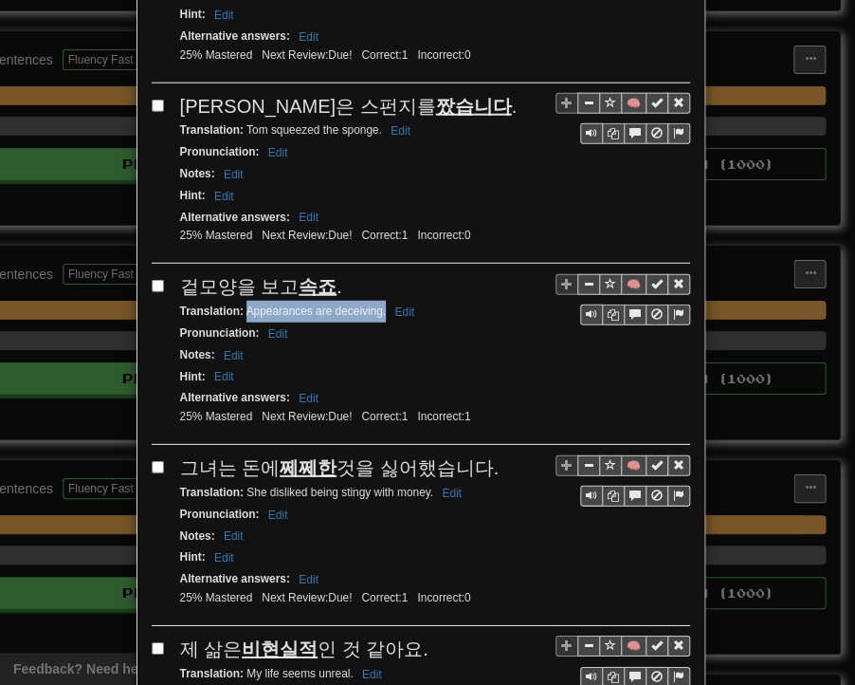
drag, startPoint x: 239, startPoint y: 228, endPoint x: 377, endPoint y: 237, distance: 137.8
click at [377, 301] on div "Translation : Appearances are deceiving. Edit" at bounding box center [435, 312] width 510 height 22
drag, startPoint x: 171, startPoint y: 380, endPoint x: 483, endPoint y: 381, distance: 312.0
click at [483, 454] on div "그녀는 돈에 쩨쩨한 것을 싫어했습니다." at bounding box center [435, 468] width 510 height 28
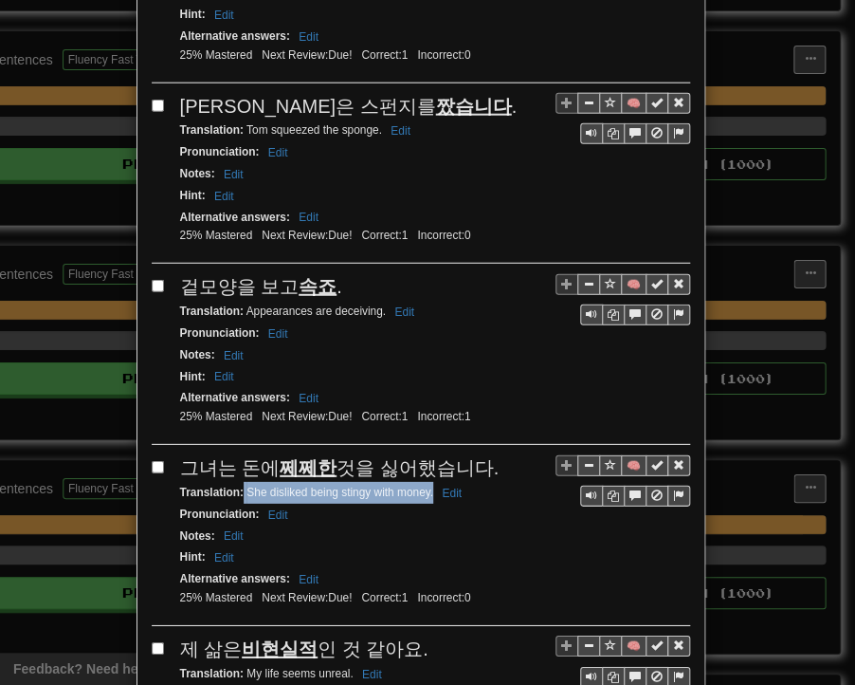
drag, startPoint x: 236, startPoint y: 403, endPoint x: 425, endPoint y: 408, distance: 188.8
click at [425, 486] on small "Translation : She disliked being stingy with money. Edit" at bounding box center [323, 492] width 287 height 13
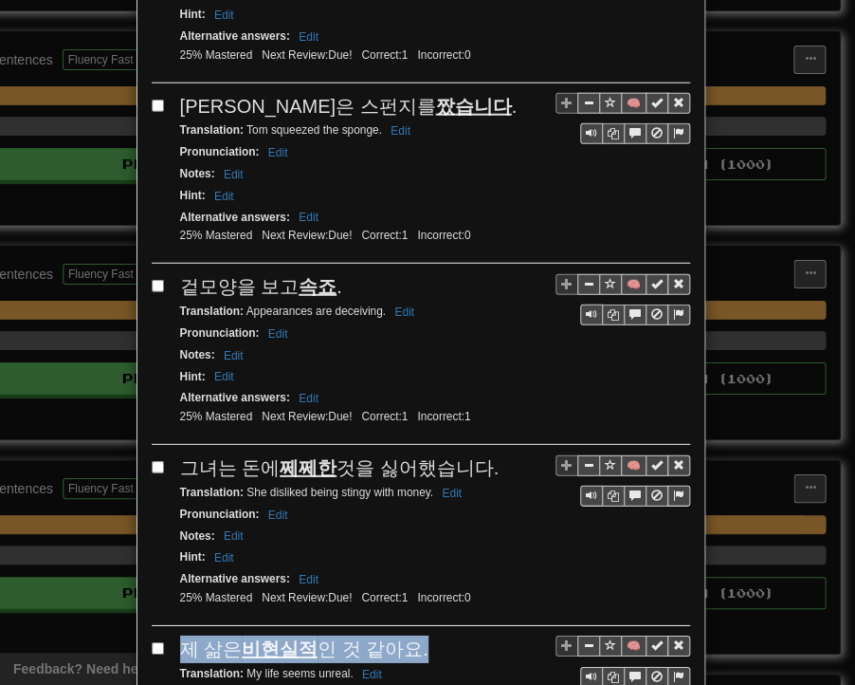
drag, startPoint x: 169, startPoint y: 554, endPoint x: 398, endPoint y: 561, distance: 229.6
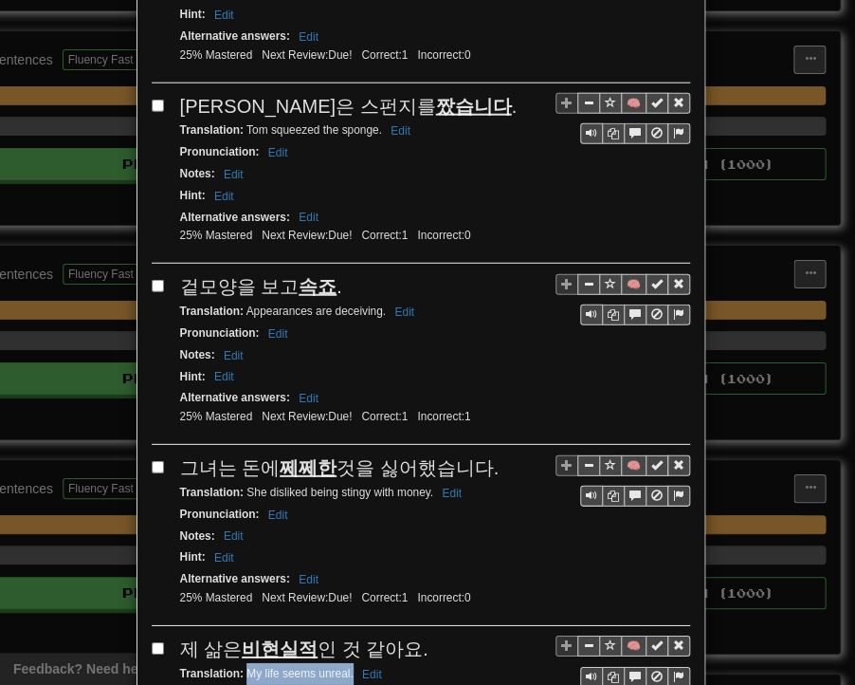
drag, startPoint x: 239, startPoint y: 582, endPoint x: 345, endPoint y: 589, distance: 106.4
click at [345, 667] on small "Translation : My life seems unreal. Edit" at bounding box center [284, 673] width 208 height 13
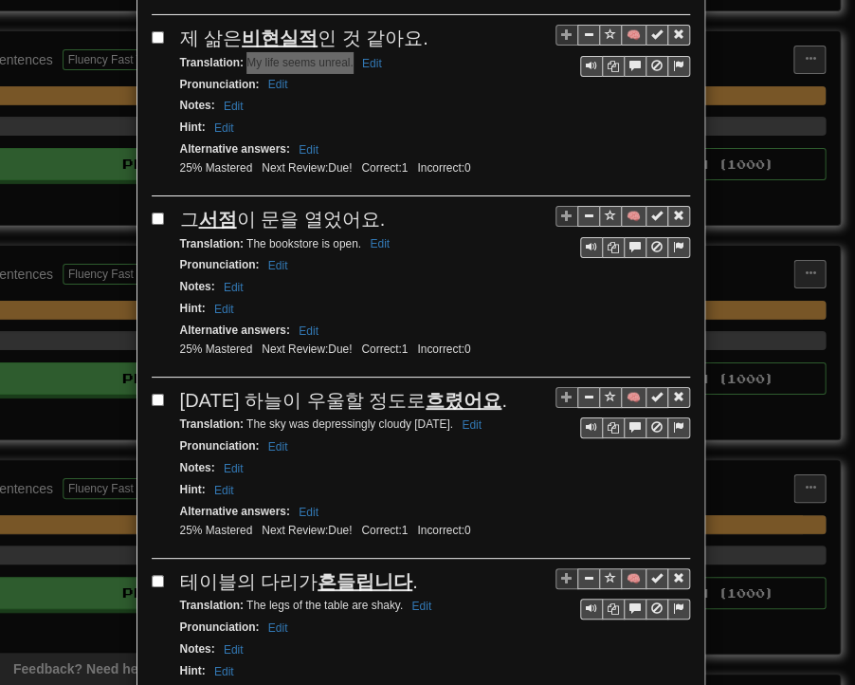
scroll to position [2028, 0]
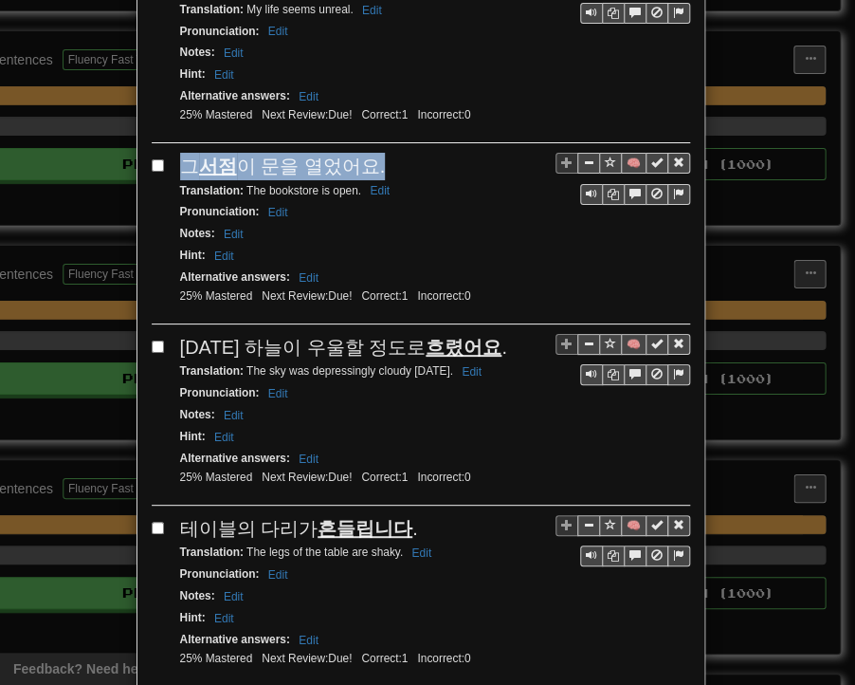
drag, startPoint x: 176, startPoint y: 68, endPoint x: 375, endPoint y: 71, distance: 198.2
click at [375, 153] on div "그 서점 이 문을 열었어요." at bounding box center [435, 167] width 510 height 28
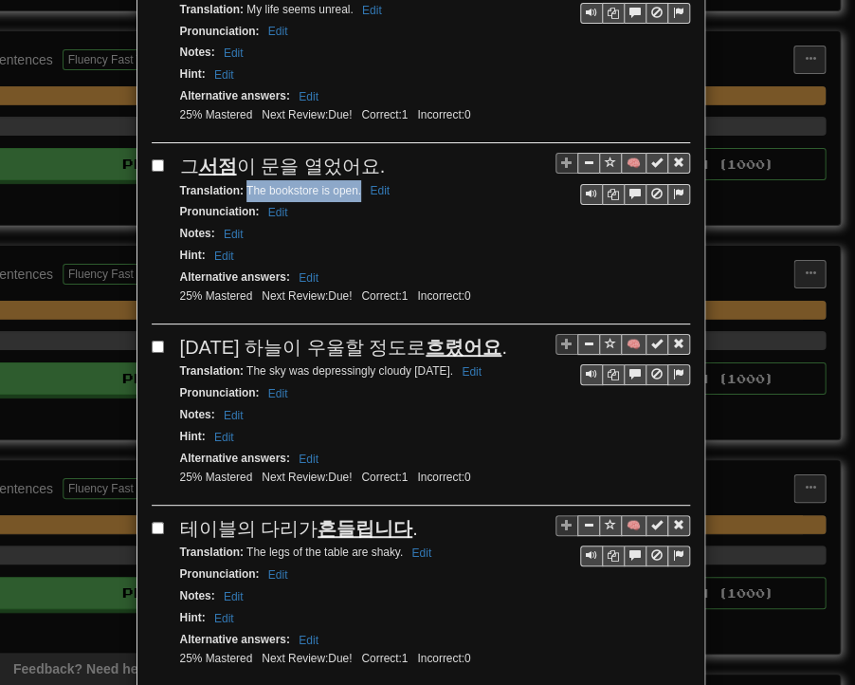
drag, startPoint x: 254, startPoint y: 97, endPoint x: 353, endPoint y: 101, distance: 98.7
click at [353, 184] on small "Translation : The bookstore is open. Edit" at bounding box center [287, 190] width 215 height 13
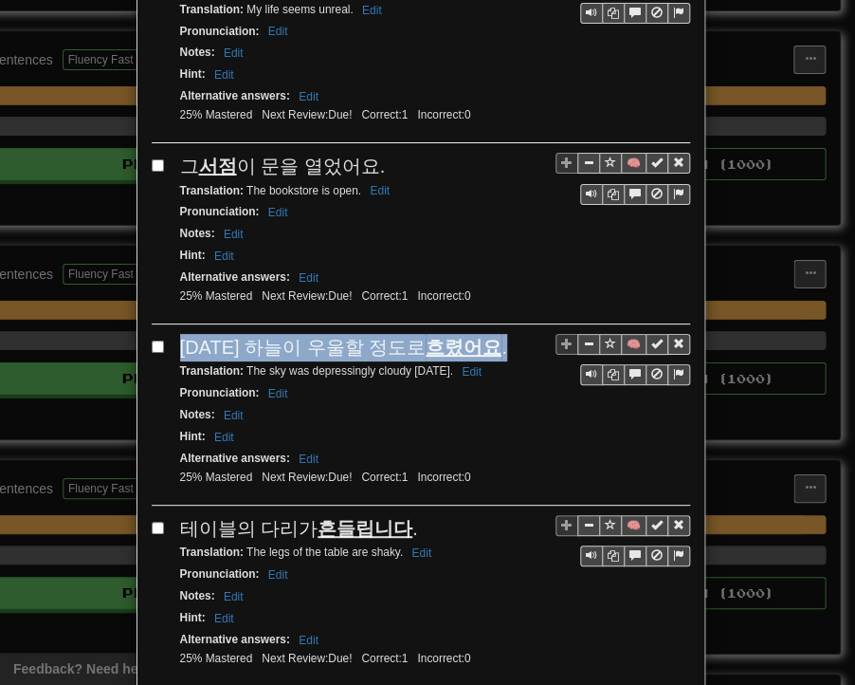
drag, startPoint x: 176, startPoint y: 248, endPoint x: 468, endPoint y: 254, distance: 291.2
click at [473, 334] on div "[DATE] 하늘이 우울할 정도로 흐렸어요 ." at bounding box center [435, 348] width 510 height 28
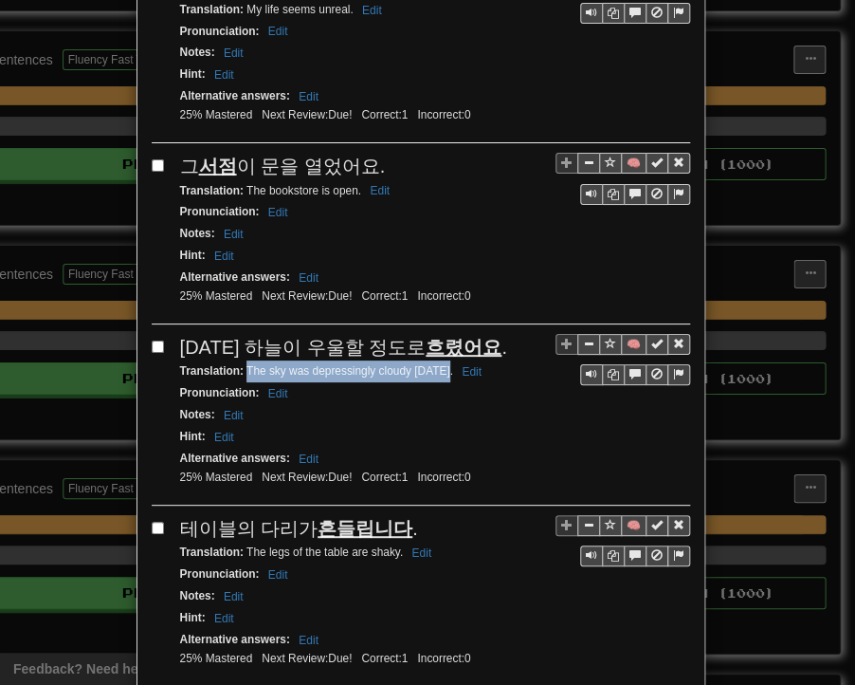
drag, startPoint x: 239, startPoint y: 271, endPoint x: 437, endPoint y: 278, distance: 198.3
click at [437, 364] on small "Translation : The sky was depressingly cloudy [DATE]. Edit" at bounding box center [333, 370] width 307 height 13
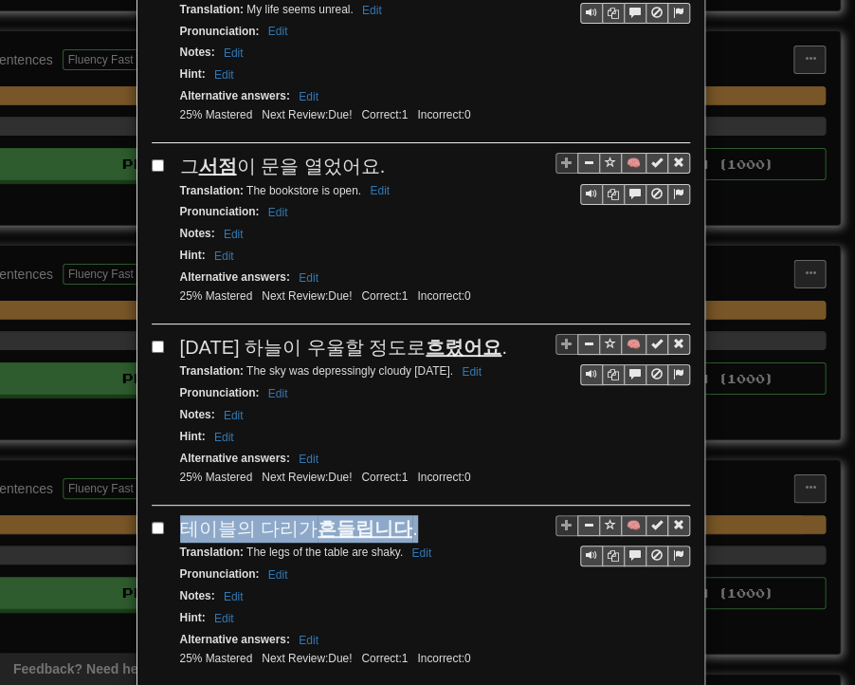
drag, startPoint x: 175, startPoint y: 425, endPoint x: 398, endPoint y: 427, distance: 223.8
click at [398, 515] on div "테이블의 다리가 흔들립니다 ." at bounding box center [435, 529] width 510 height 28
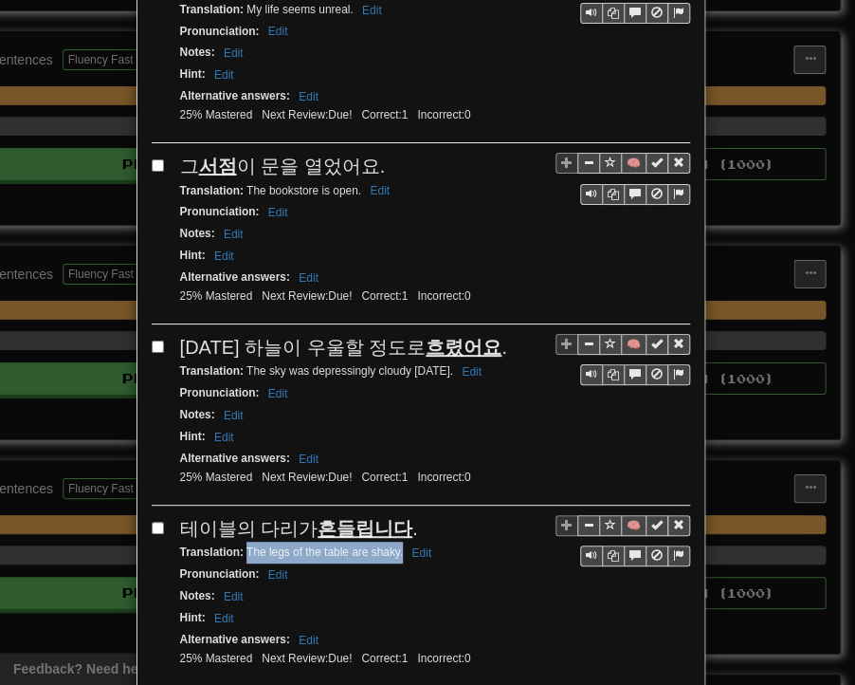
drag, startPoint x: 238, startPoint y: 452, endPoint x: 390, endPoint y: 453, distance: 151.7
click at [395, 545] on small "Translation : The legs of the table are shaky. Edit" at bounding box center [309, 551] width 258 height 13
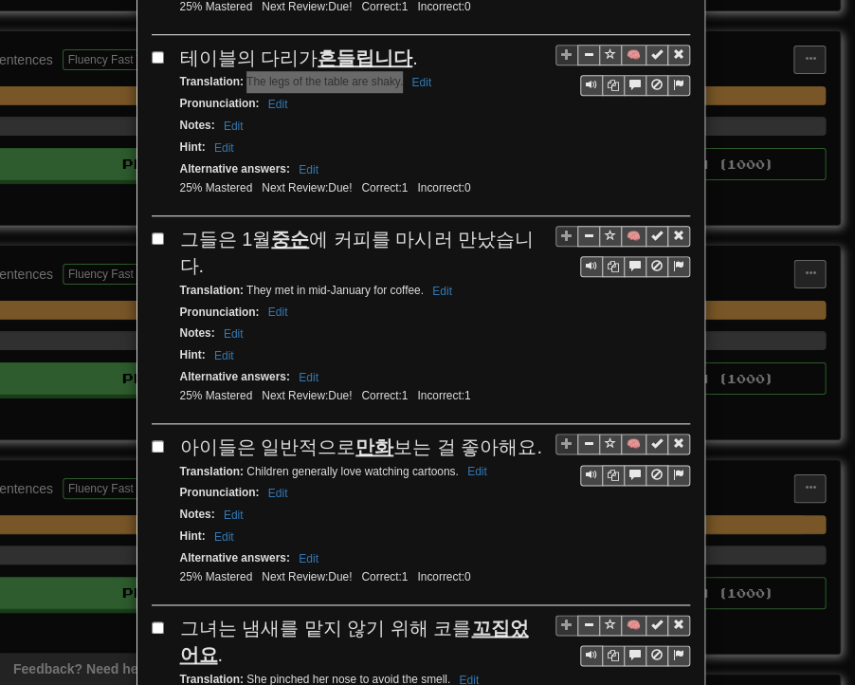
scroll to position [2502, 0]
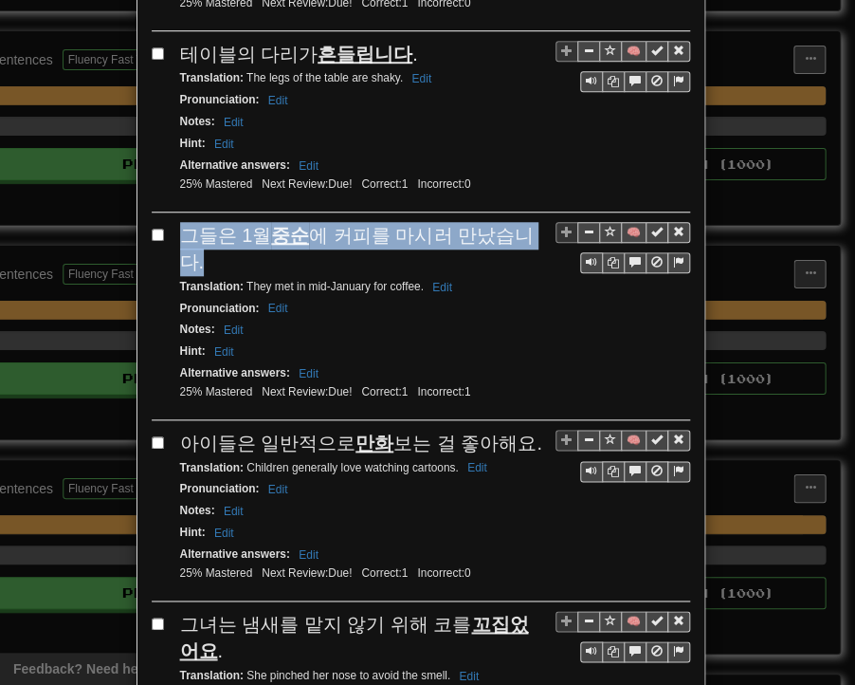
drag, startPoint x: 178, startPoint y: 134, endPoint x: 528, endPoint y: 134, distance: 350.0
click at [528, 222] on div "그들은 1월 중순 에 커피를 마시러 만났습니다." at bounding box center [435, 249] width 510 height 54
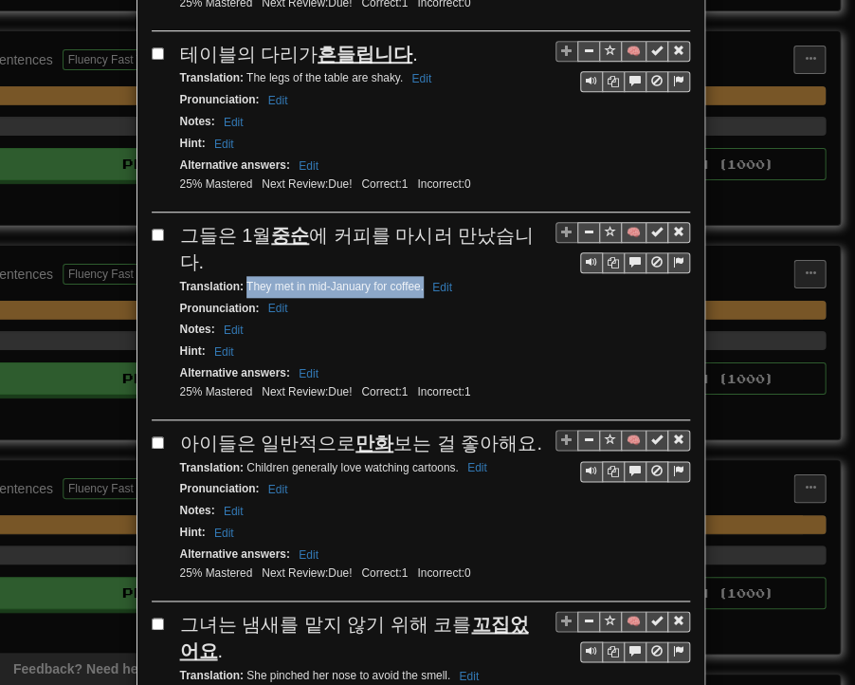
drag, startPoint x: 238, startPoint y: 156, endPoint x: 417, endPoint y: 155, distance: 179.3
click at [417, 280] on small "Translation : They met in mid-January for coffee. Edit" at bounding box center [319, 286] width 278 height 13
drag, startPoint x: 175, startPoint y: 312, endPoint x: 520, endPoint y: 311, distance: 344.3
click at [520, 430] on div "아이들은 일반적으로 만화 보는 걸 좋아해요." at bounding box center [435, 444] width 510 height 28
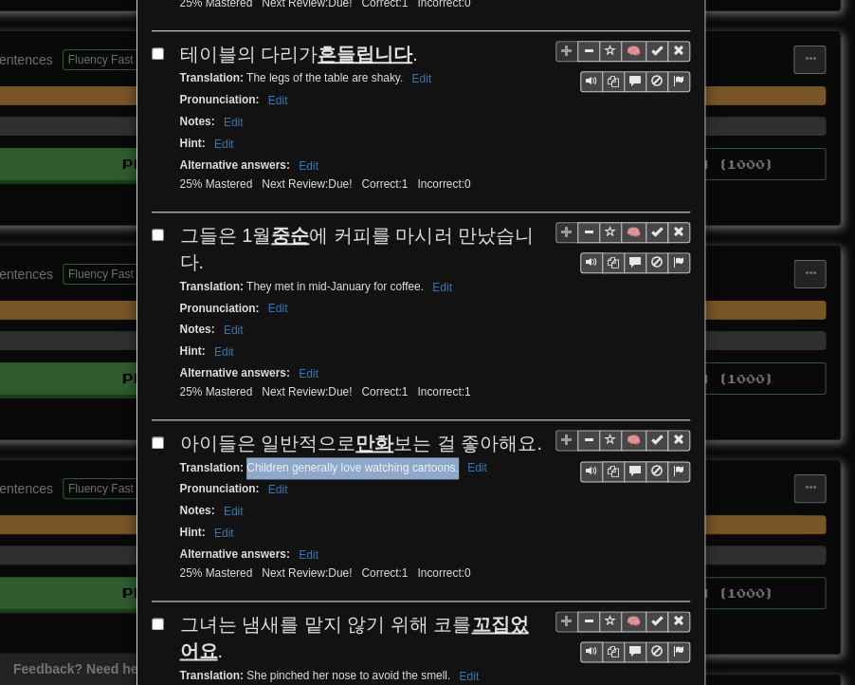
drag, startPoint x: 241, startPoint y: 333, endPoint x: 450, endPoint y: 331, distance: 209.6
click at [450, 461] on small "Translation : Children generally love watching cartoons. Edit" at bounding box center [336, 467] width 313 height 13
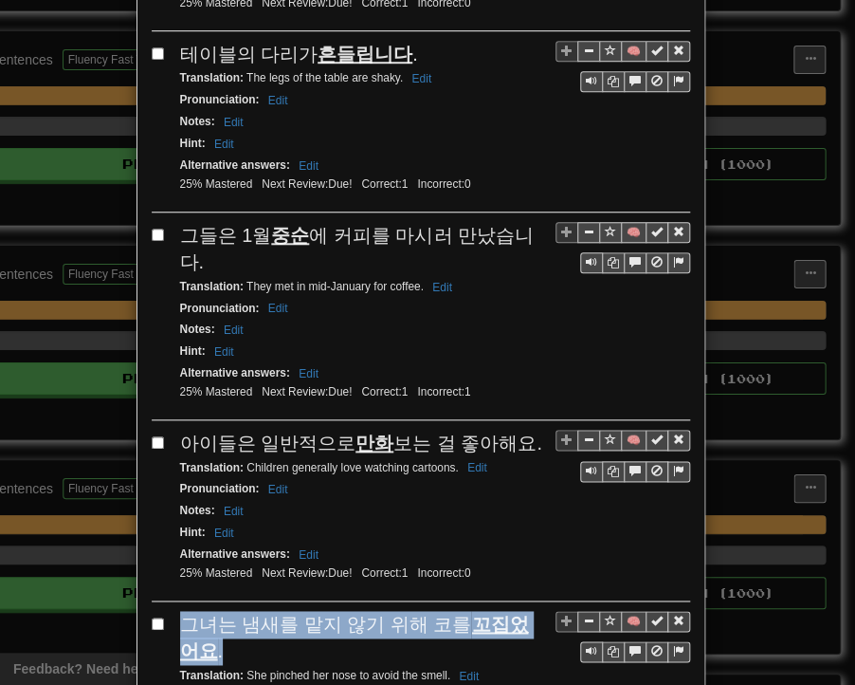
drag, startPoint x: 168, startPoint y: 479, endPoint x: 202, endPoint y: 513, distance: 48.3
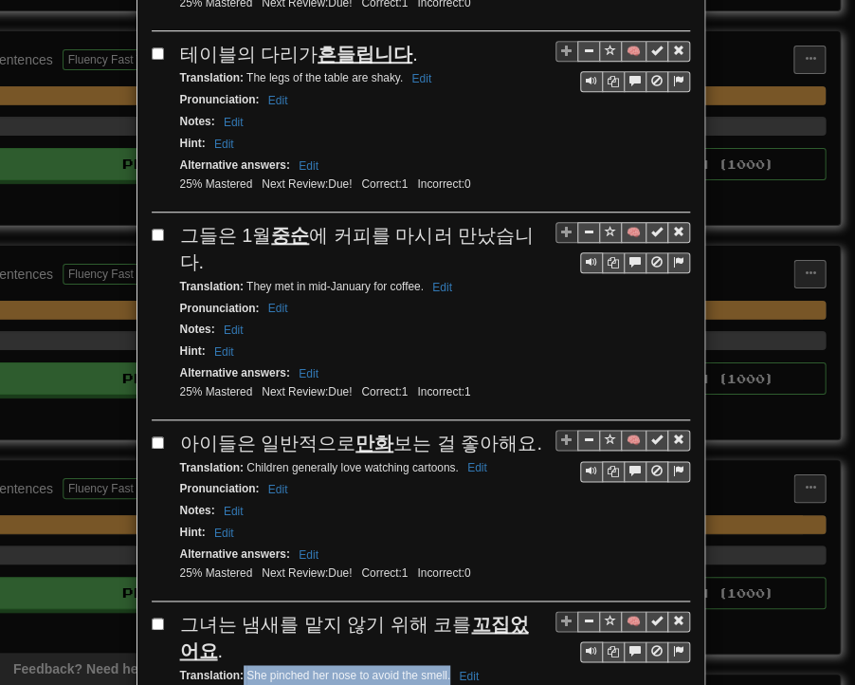
drag, startPoint x: 236, startPoint y: 535, endPoint x: 444, endPoint y: 540, distance: 207.8
click at [444, 669] on small "Translation : She pinched her nose to avoid the smell. Edit" at bounding box center [332, 675] width 305 height 13
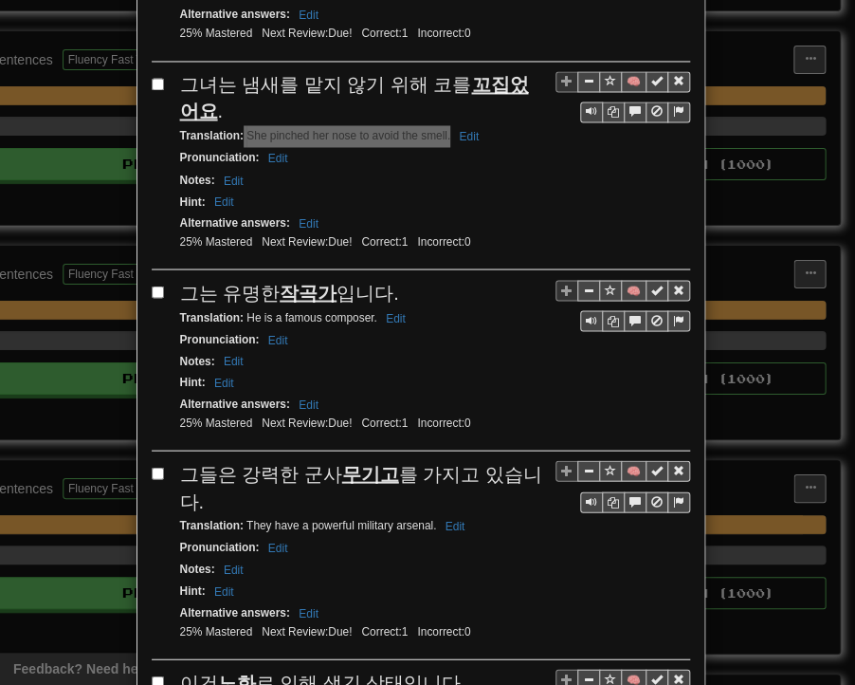
scroll to position [3071, 0]
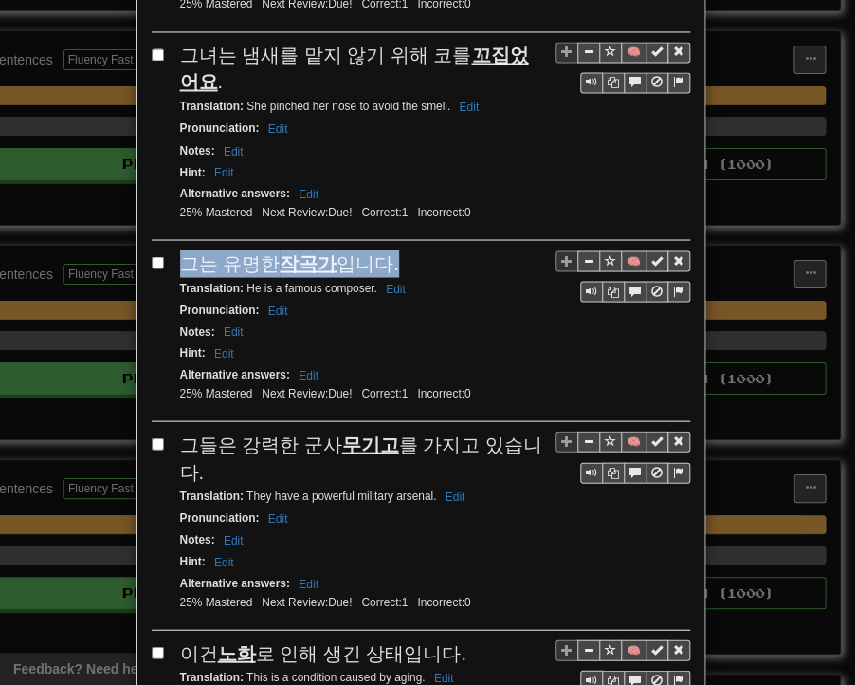
drag, startPoint x: 179, startPoint y: 122, endPoint x: 366, endPoint y: 120, distance: 186.8
click at [385, 249] on div "그는 유명한 작곡가 입니다." at bounding box center [435, 263] width 510 height 28
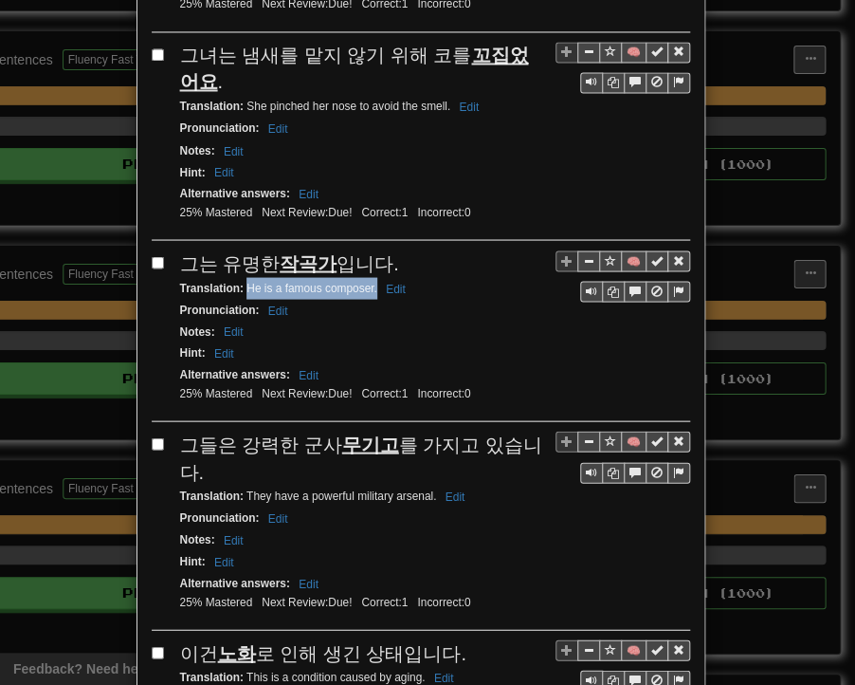
drag, startPoint x: 238, startPoint y: 143, endPoint x: 368, endPoint y: 145, distance: 129.9
click at [368, 281] on small "Translation : He is a famous composer. Edit" at bounding box center [295, 287] width 231 height 13
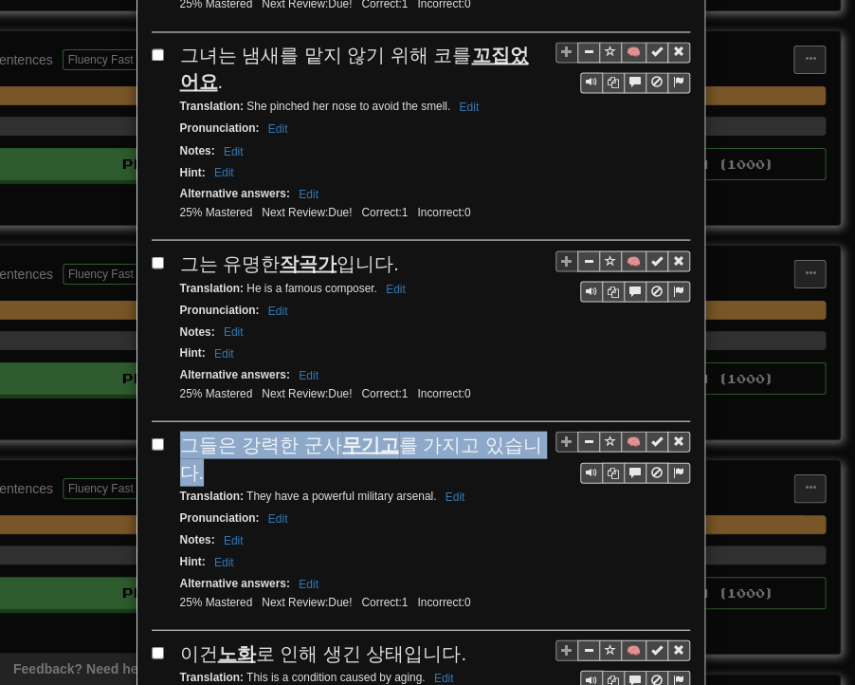
drag, startPoint x: 177, startPoint y: 293, endPoint x: 536, endPoint y: 301, distance: 358.6
click at [536, 431] on div "그들은 강력한 군사 무기고 를 가지고 있습니다." at bounding box center [435, 458] width 510 height 54
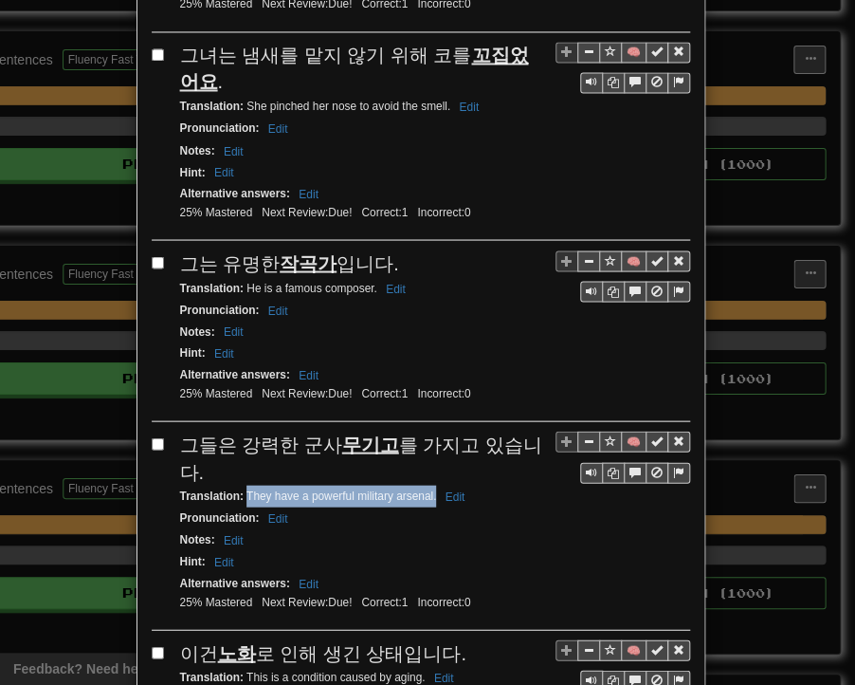
drag, startPoint x: 242, startPoint y: 323, endPoint x: 430, endPoint y: 322, distance: 187.8
click at [430, 488] on small "Translation : They have a powerful military arsenal. Edit" at bounding box center [325, 494] width 291 height 13
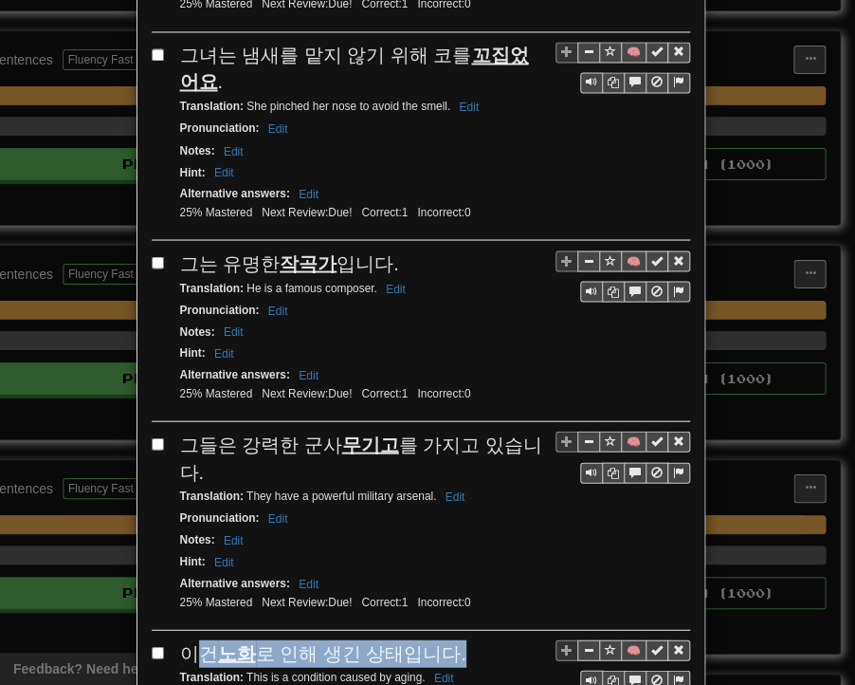
drag, startPoint x: 182, startPoint y: 472, endPoint x: 432, endPoint y: 475, distance: 250.4
click at [454, 639] on div "이건 노화 로 인해 생긴 상태입니다." at bounding box center [435, 653] width 510 height 28
drag, startPoint x: 171, startPoint y: 479, endPoint x: 448, endPoint y: 483, distance: 277.0
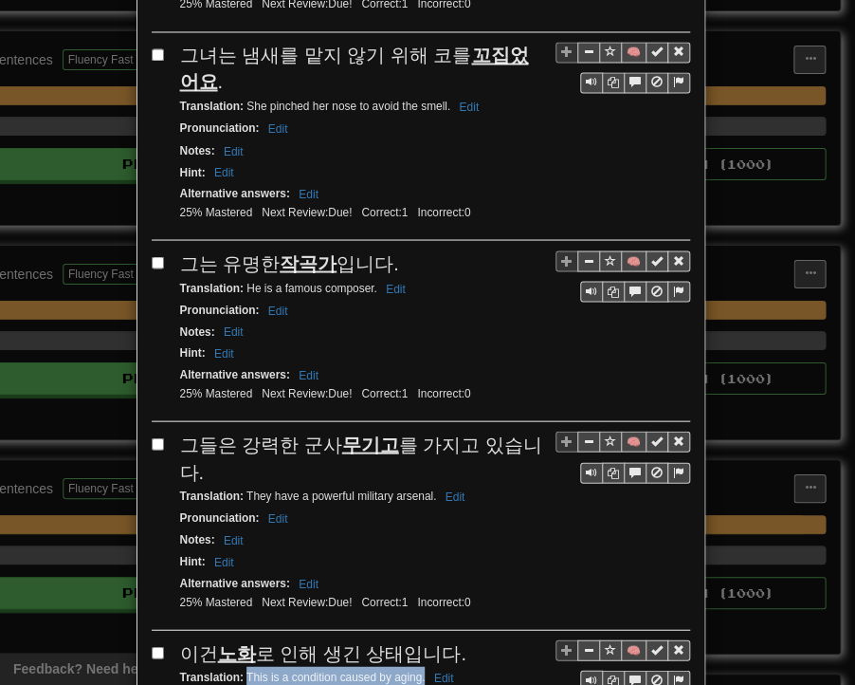
drag, startPoint x: 238, startPoint y: 494, endPoint x: 417, endPoint y: 500, distance: 179.3
click at [417, 670] on small "Translation : This is a condition caused by aging. Edit" at bounding box center [320, 676] width 280 height 13
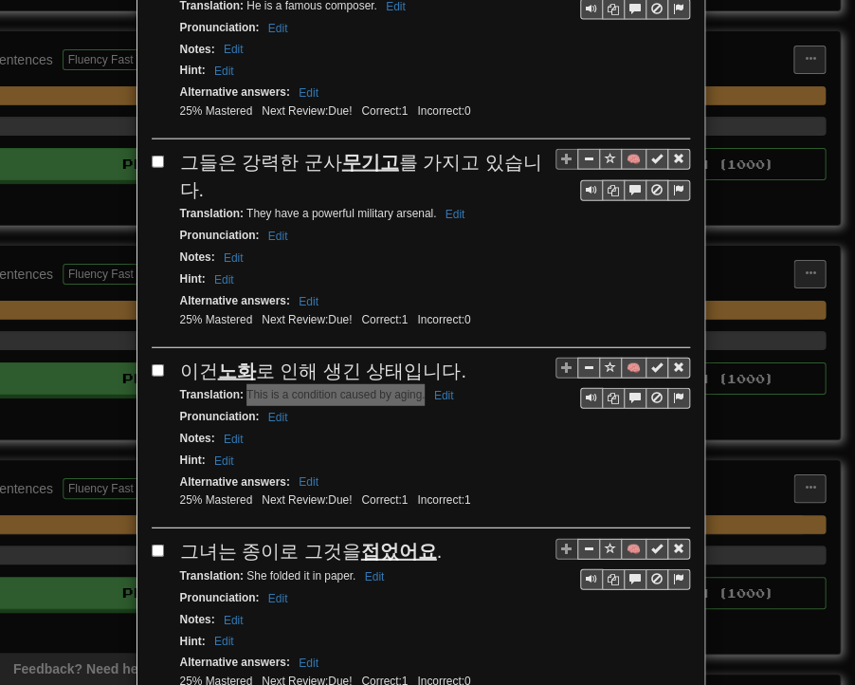
scroll to position [3356, 0]
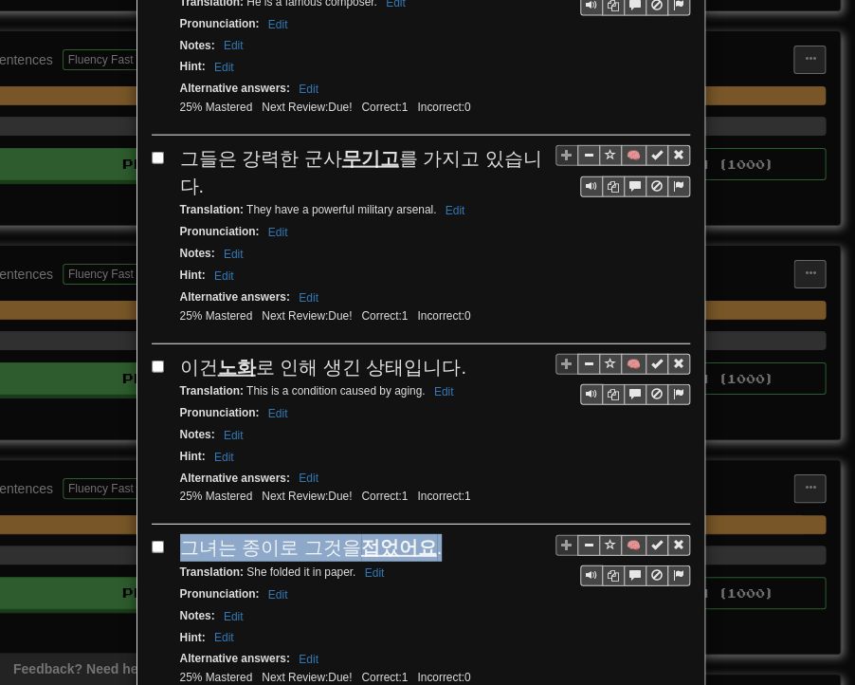
drag, startPoint x: 178, startPoint y: 369, endPoint x: 423, endPoint y: 370, distance: 244.7
click at [423, 534] on div "그녀는 종이로 그것을 접었어요 ." at bounding box center [435, 548] width 510 height 28
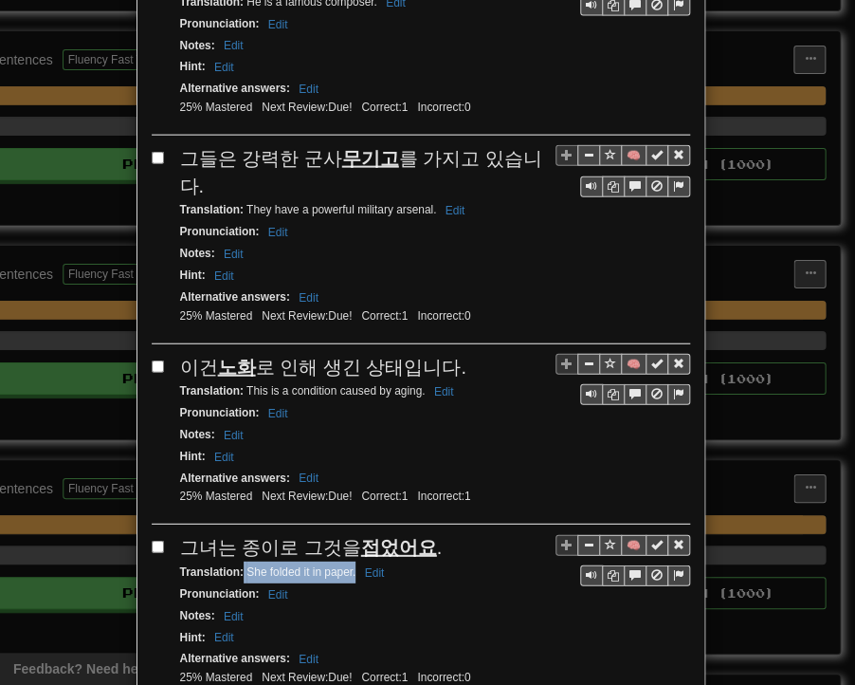
drag, startPoint x: 235, startPoint y: 388, endPoint x: 345, endPoint y: 393, distance: 110.1
click at [349, 565] on small "Translation : She folded it in paper. Edit" at bounding box center [285, 571] width 211 height 13
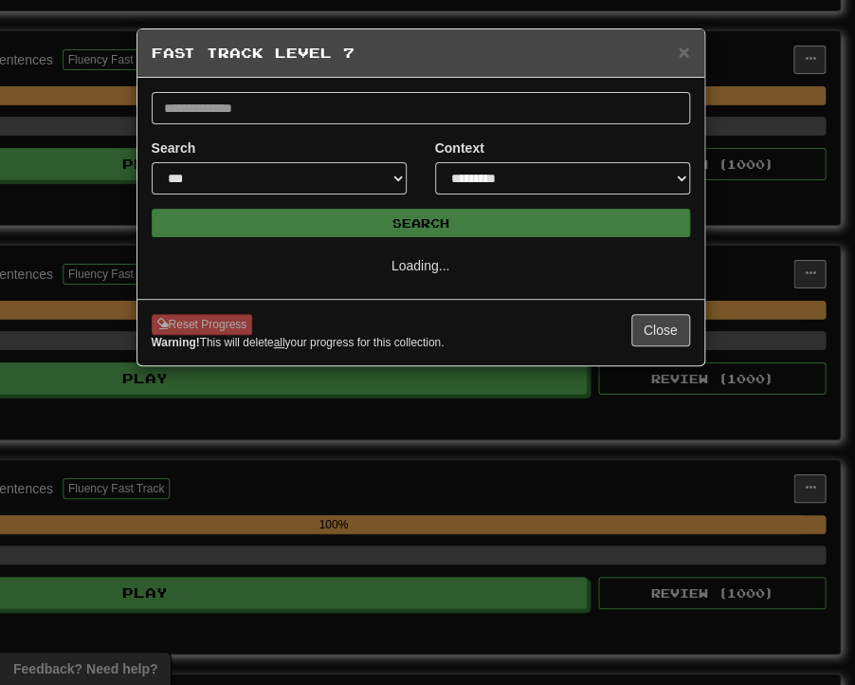
scroll to position [0, 0]
select select "**"
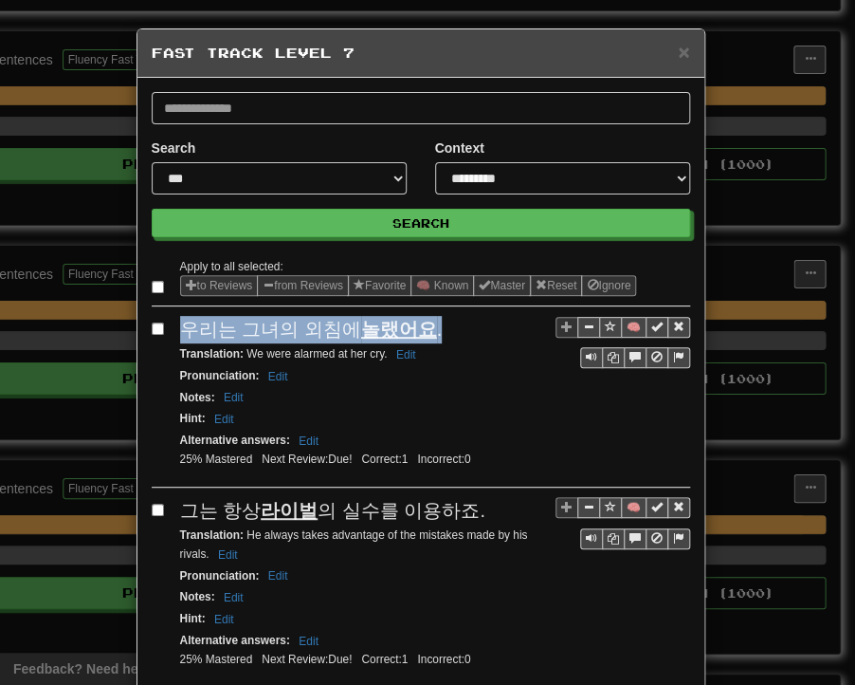
drag, startPoint x: 176, startPoint y: 327, endPoint x: 406, endPoint y: 323, distance: 229.5
click at [425, 323] on div "우리는 그녀의 외침에 놀랬어요 ." at bounding box center [435, 330] width 510 height 28
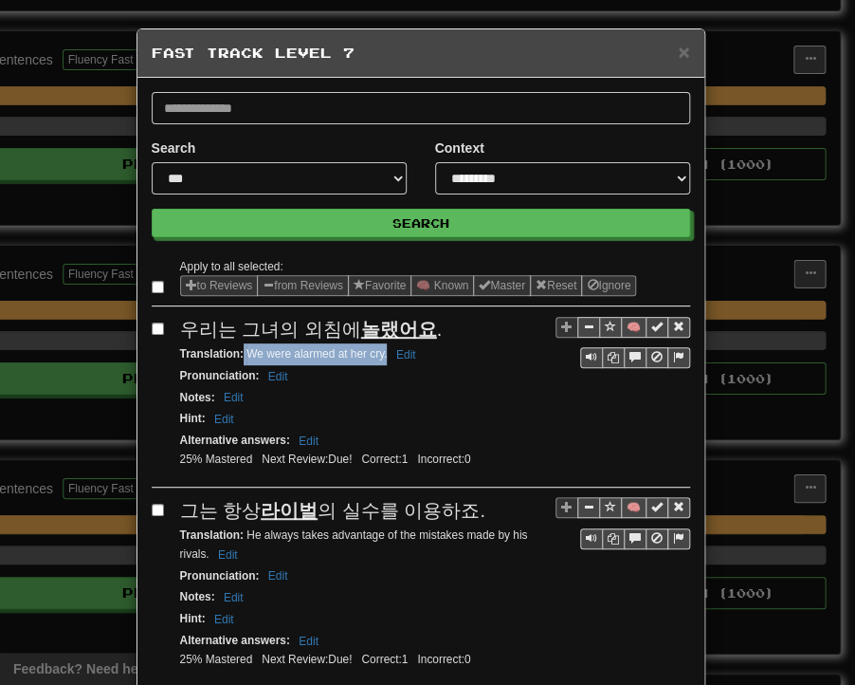
drag, startPoint x: 236, startPoint y: 355, endPoint x: 379, endPoint y: 356, distance: 143.2
click at [379, 356] on small "Translation : We were alarmed at her cry. Edit" at bounding box center [301, 353] width 242 height 13
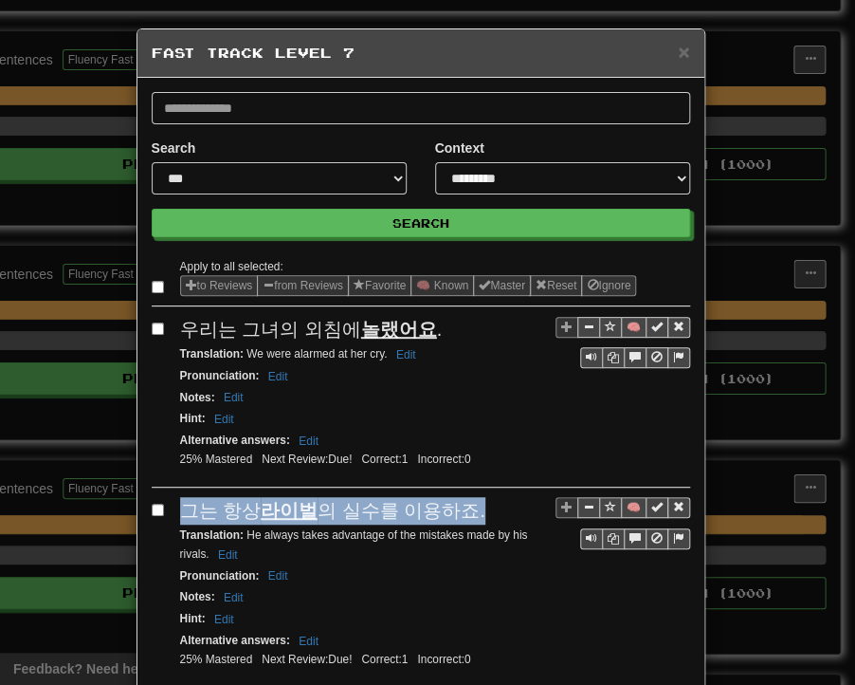
drag, startPoint x: 175, startPoint y: 508, endPoint x: 469, endPoint y: 501, distance: 295.1
click at [469, 501] on div "그는 항상 라이벌 의 실수를 이용하죠." at bounding box center [435, 511] width 510 height 28
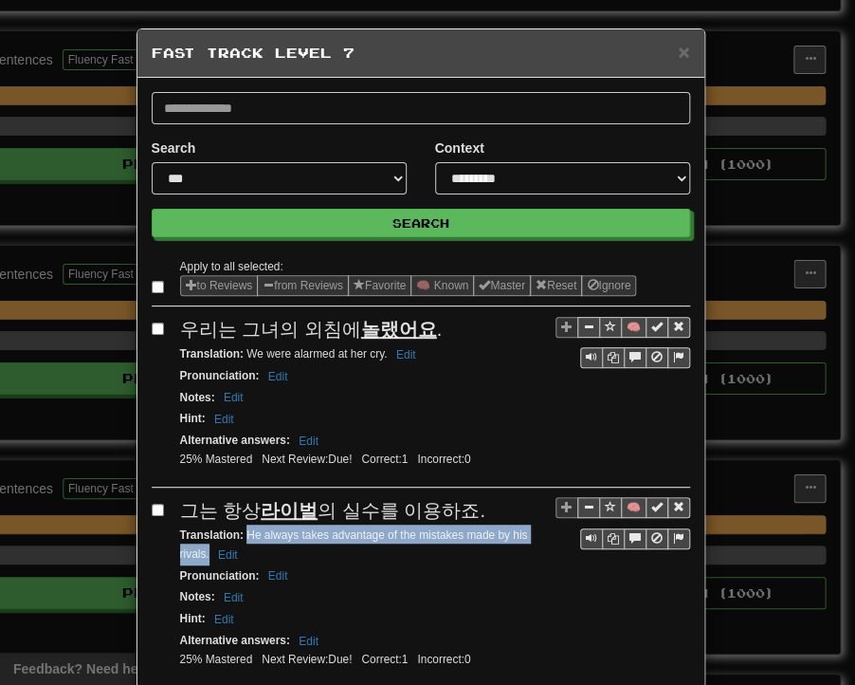
drag, startPoint x: 238, startPoint y: 529, endPoint x: 200, endPoint y: 548, distance: 42.4
click at [200, 548] on small "Translation : He always takes advantage of the mistakes made by his rivals. Edit" at bounding box center [354, 544] width 348 height 32
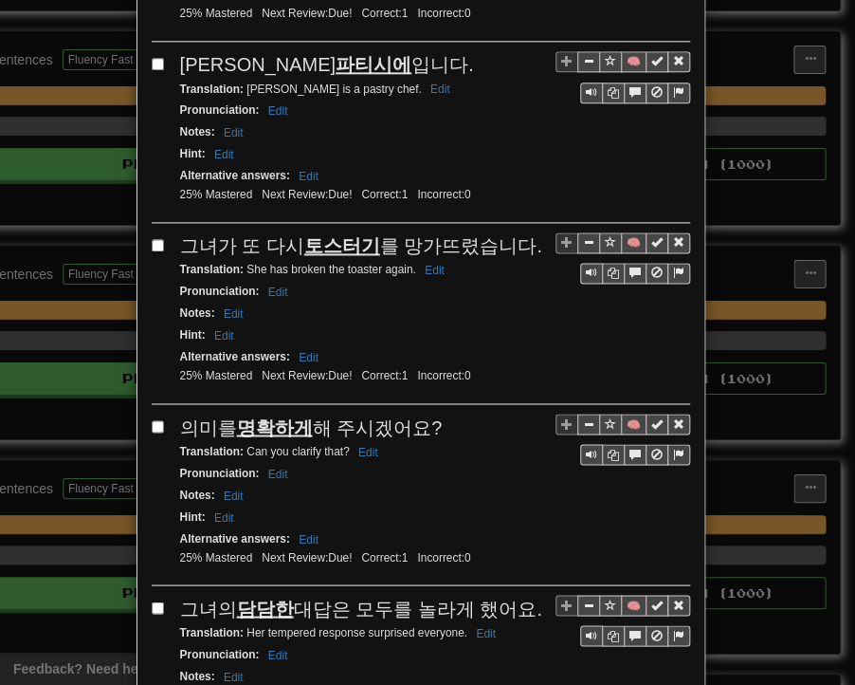
scroll to position [664, 0]
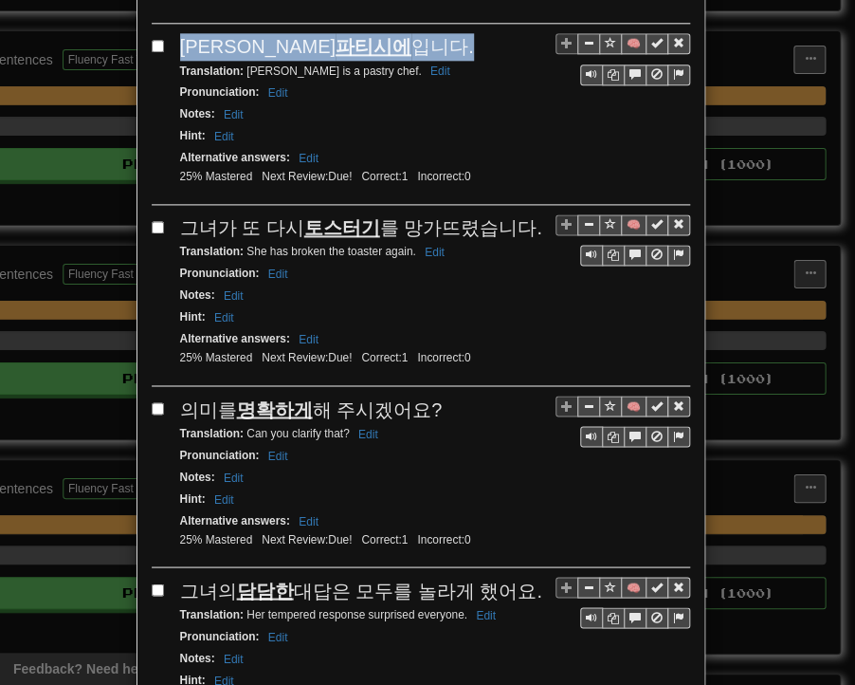
drag, startPoint x: 175, startPoint y: 36, endPoint x: 344, endPoint y: 35, distance: 168.8
click at [344, 35] on div "[PERSON_NAME]은 파티시에 입니다." at bounding box center [435, 47] width 510 height 28
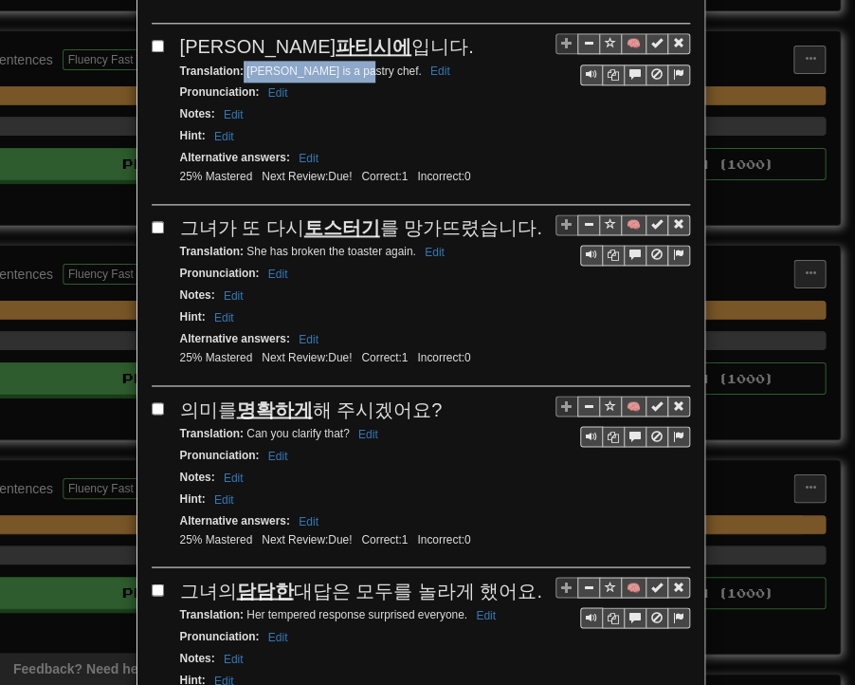
drag, startPoint x: 245, startPoint y: 65, endPoint x: 341, endPoint y: 64, distance: 96.8
click at [341, 64] on small "Translation : [PERSON_NAME] is a pastry chef. Edit" at bounding box center [318, 70] width 276 height 13
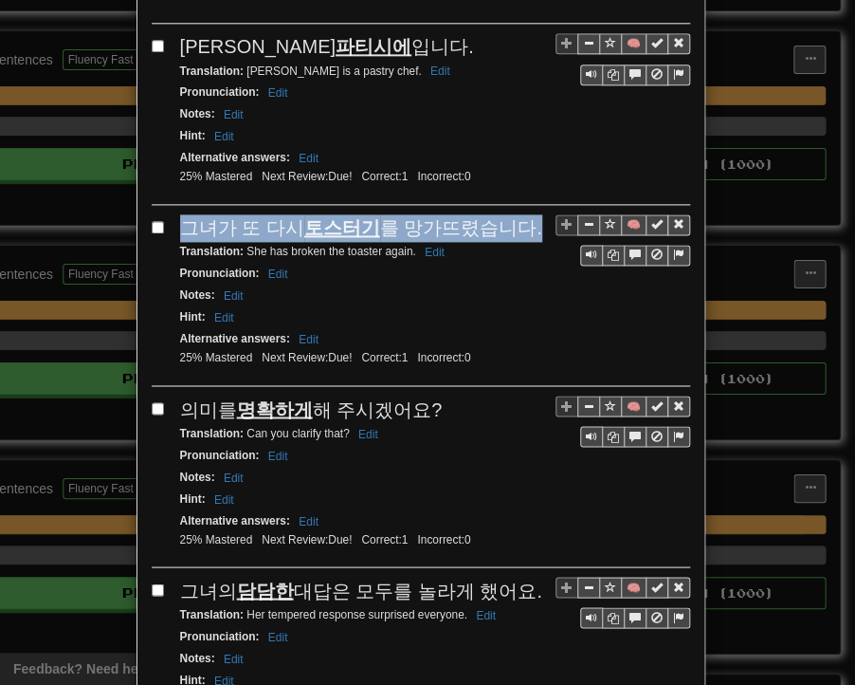
drag, startPoint x: 178, startPoint y: 206, endPoint x: 511, endPoint y: 213, distance: 333.0
click at [511, 217] on span "그녀가 또 다시 토스터기 를 망가뜨렸습니다." at bounding box center [361, 227] width 362 height 21
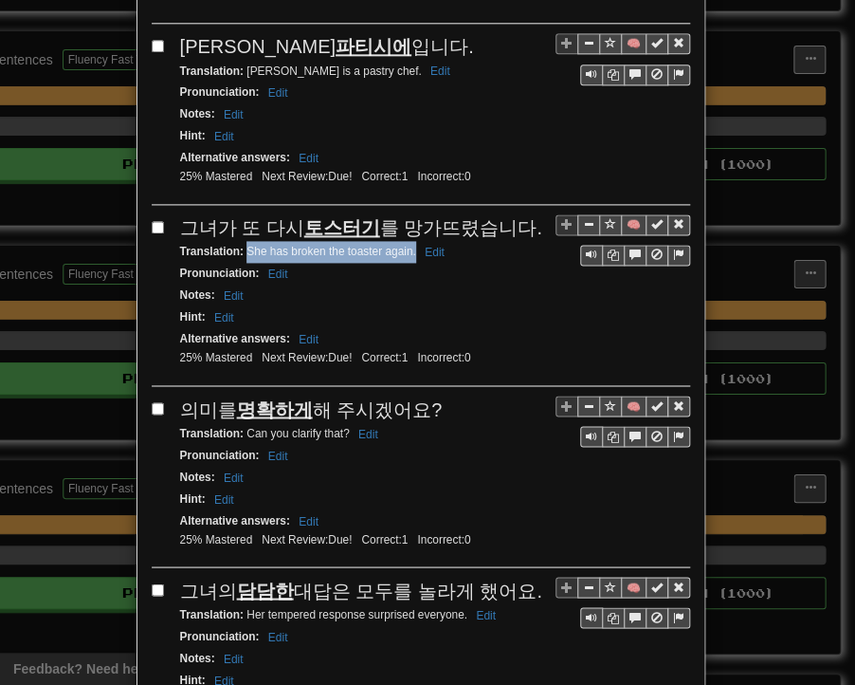
drag, startPoint x: 238, startPoint y: 238, endPoint x: 407, endPoint y: 241, distance: 168.8
click at [407, 245] on small "Translation : She has broken the toaster again. Edit" at bounding box center [315, 251] width 270 height 13
drag, startPoint x: 174, startPoint y: 395, endPoint x: 429, endPoint y: 392, distance: 255.2
click at [429, 395] on div "의미를 명확하게 해 주시겠어요?" at bounding box center [435, 409] width 510 height 28
click at [243, 426] on small "Translation : Can you clarify that? Edit" at bounding box center [282, 432] width 204 height 13
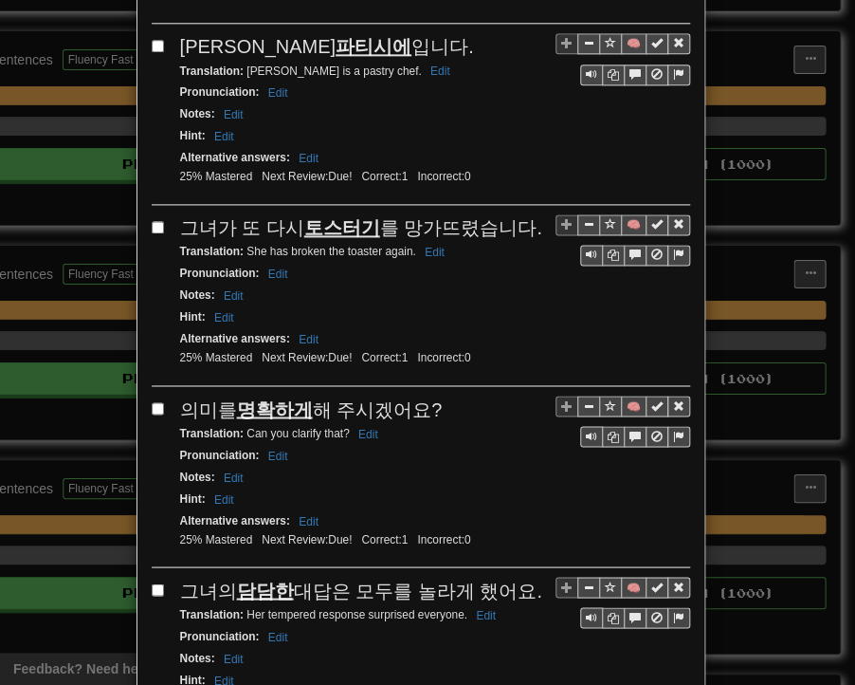
click at [235, 426] on small "Translation : Can you clarify that? Edit" at bounding box center [282, 432] width 204 height 13
drag, startPoint x: 239, startPoint y: 414, endPoint x: 341, endPoint y: 418, distance: 102.5
click at [341, 426] on small "Translation : Can you clarify that? Edit" at bounding box center [282, 432] width 204 height 13
drag, startPoint x: 178, startPoint y: 566, endPoint x: 520, endPoint y: 577, distance: 341.6
click at [520, 577] on div "그녀의 담담한 대답은 모두를 놀라게 했어요." at bounding box center [435, 591] width 510 height 28
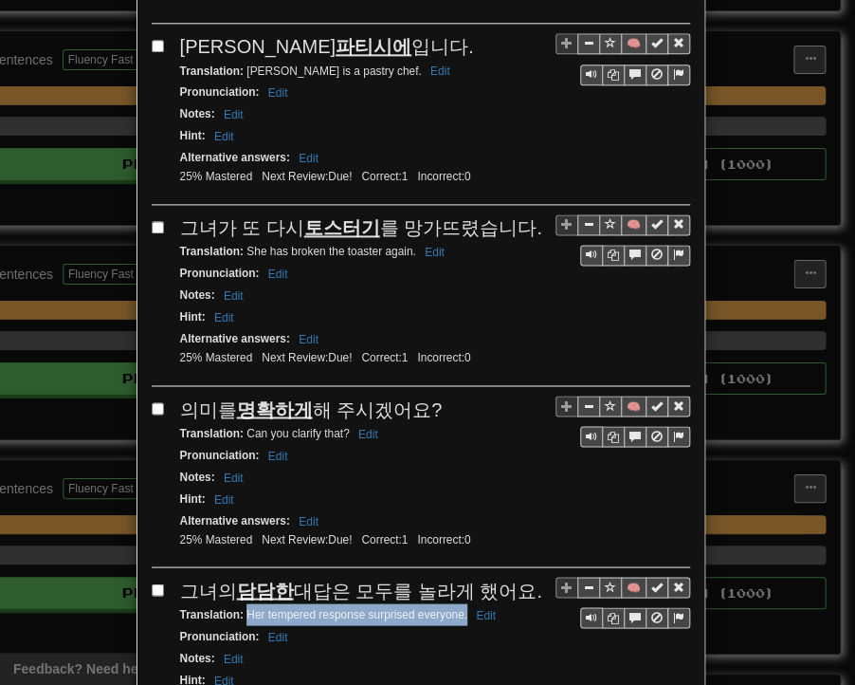
drag, startPoint x: 239, startPoint y: 595, endPoint x: 459, endPoint y: 593, distance: 220.0
click at [459, 607] on small "Translation : Her tempered response surprised everyone. Edit" at bounding box center [341, 613] width 322 height 13
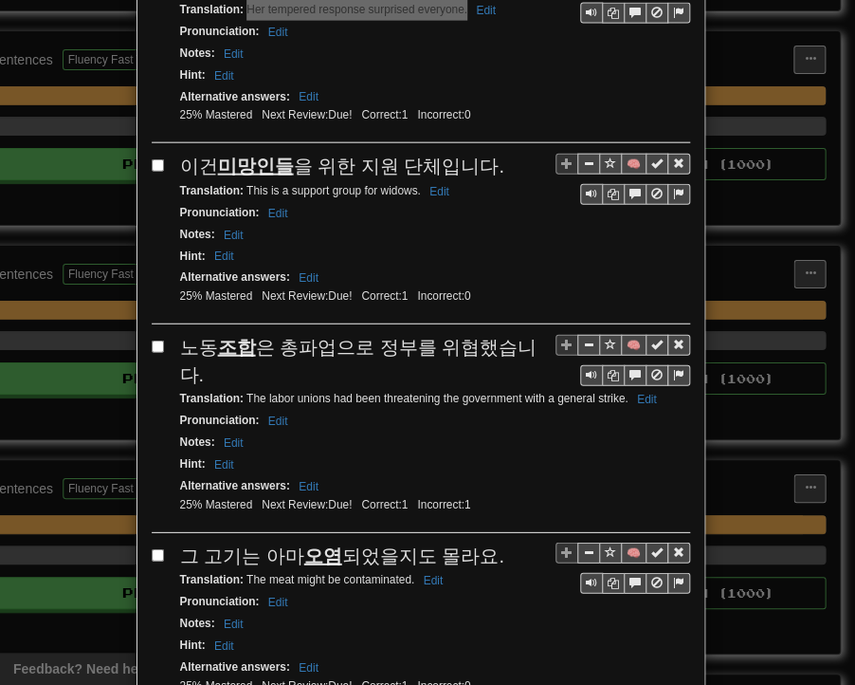
scroll to position [1328, 0]
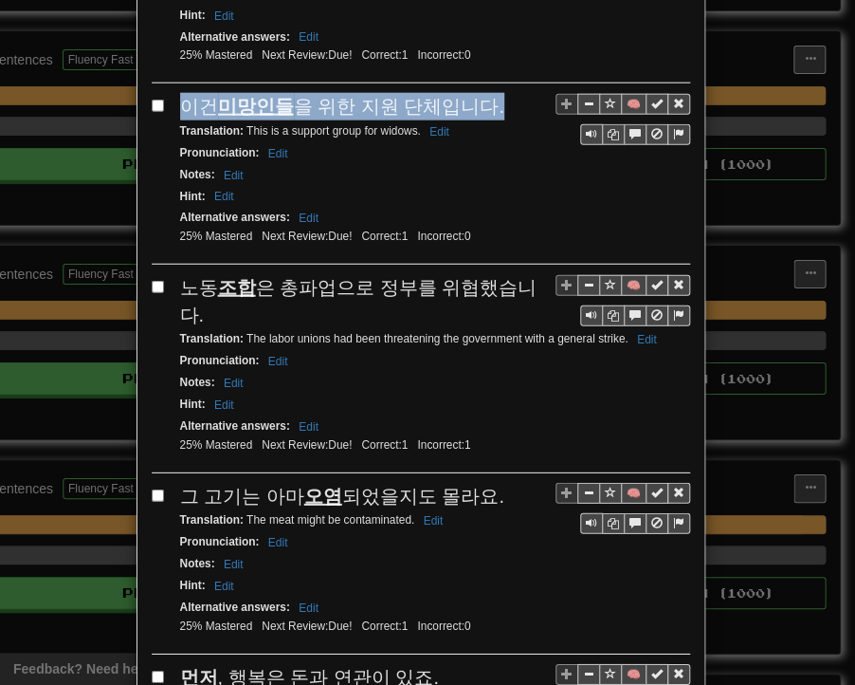
drag, startPoint x: 174, startPoint y: 82, endPoint x: 478, endPoint y: 87, distance: 304.5
click at [478, 93] on div "이건 미망인들 을 위한 지원 단체입니다." at bounding box center [435, 107] width 510 height 28
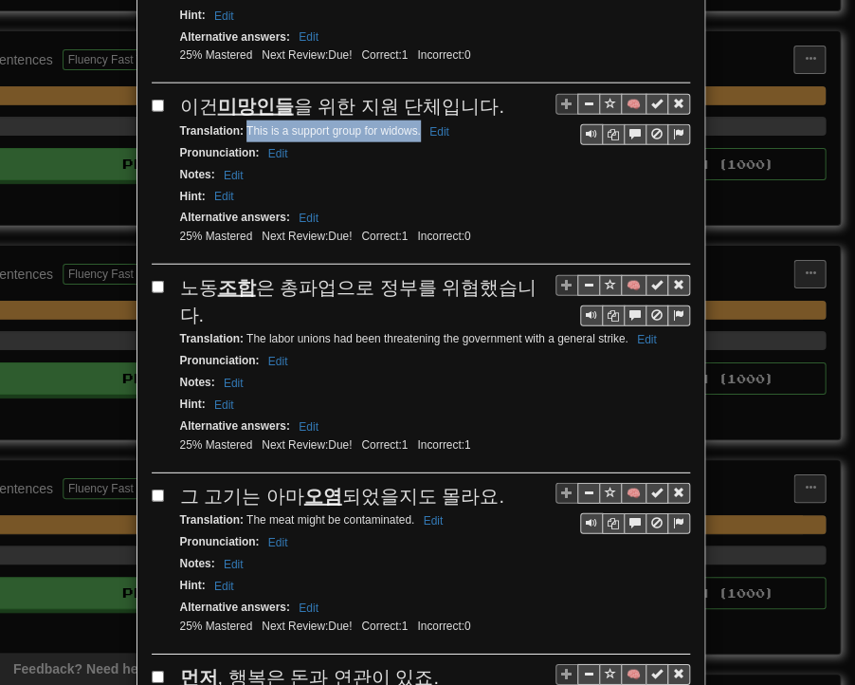
drag, startPoint x: 238, startPoint y: 103, endPoint x: 414, endPoint y: 108, distance: 175.5
click at [414, 124] on small "Translation : This is a support group for widows. Edit" at bounding box center [317, 130] width 275 height 13
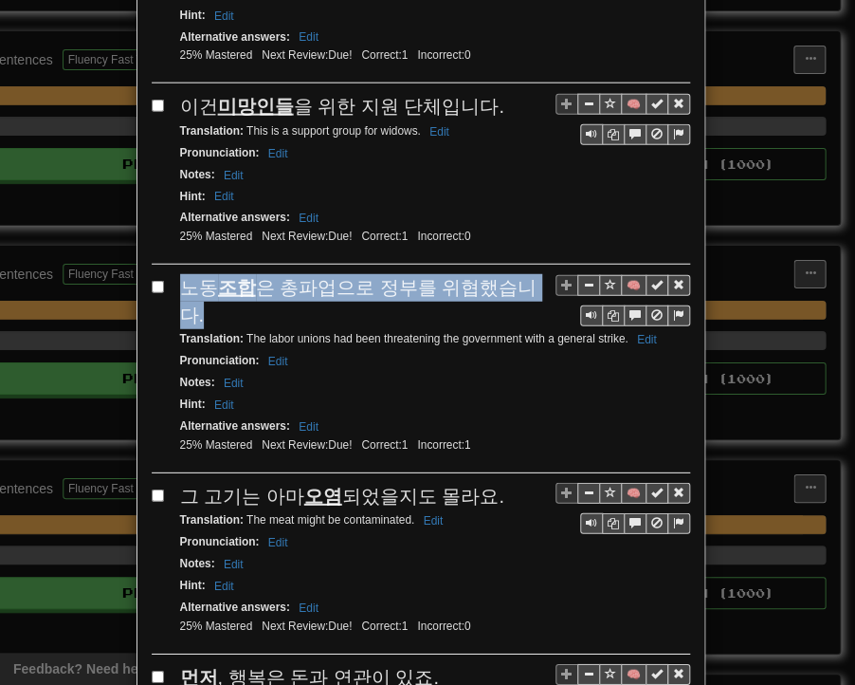
drag, startPoint x: 179, startPoint y: 262, endPoint x: 529, endPoint y: 259, distance: 350.0
click at [529, 277] on span "노동 조합 은 총파업으로 정부를 위협했습니다." at bounding box center [359, 301] width 358 height 48
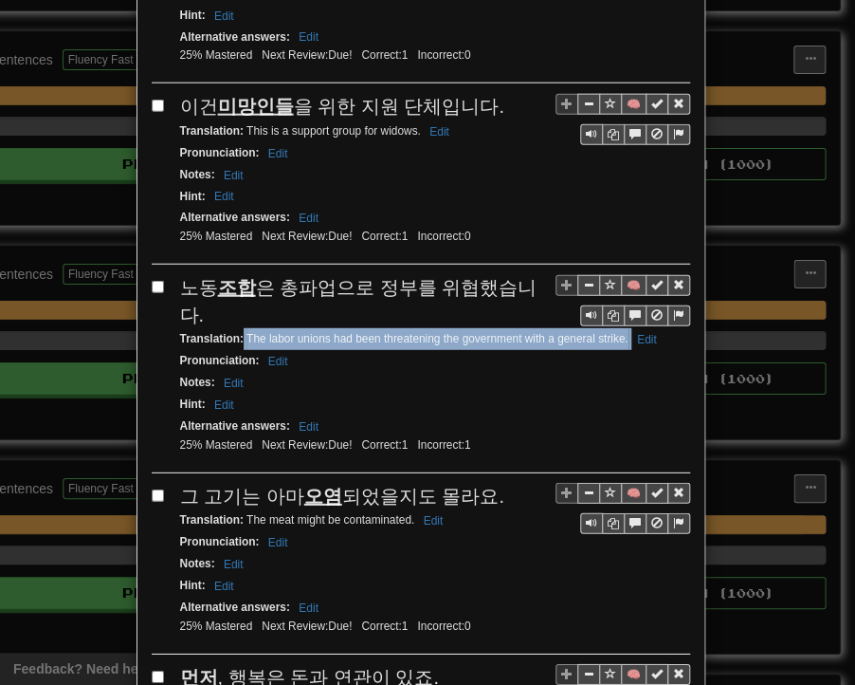
drag, startPoint x: 235, startPoint y: 282, endPoint x: 254, endPoint y: 301, distance: 26.8
click at [254, 332] on small "Translation : The labor unions had been threatening the government with a gener…" at bounding box center [421, 338] width 483 height 13
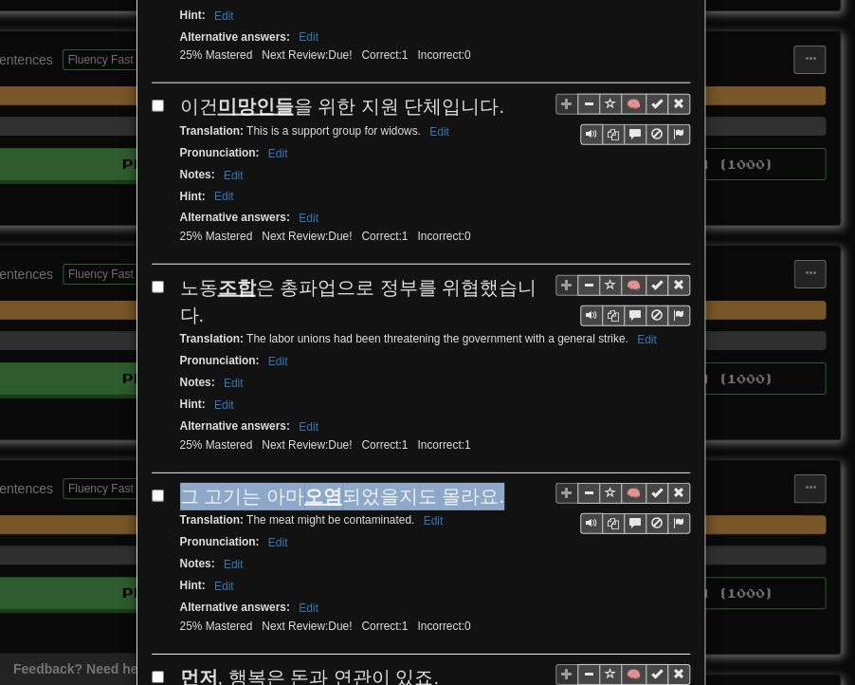
drag, startPoint x: 175, startPoint y: 456, endPoint x: 480, endPoint y: 452, distance: 304.5
click at [480, 483] on div "그 고기는 아마 오염 되었을지도 몰라요." at bounding box center [435, 497] width 510 height 28
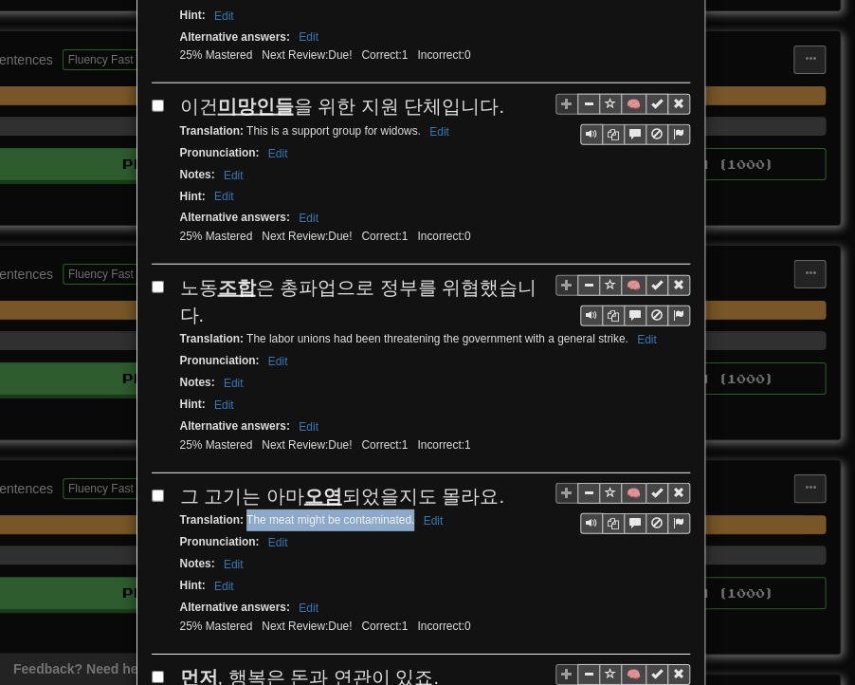
drag, startPoint x: 239, startPoint y: 479, endPoint x: 401, endPoint y: 481, distance: 162.2
click at [407, 513] on small "Translation : The meat might be contaminated. Edit" at bounding box center [314, 519] width 269 height 13
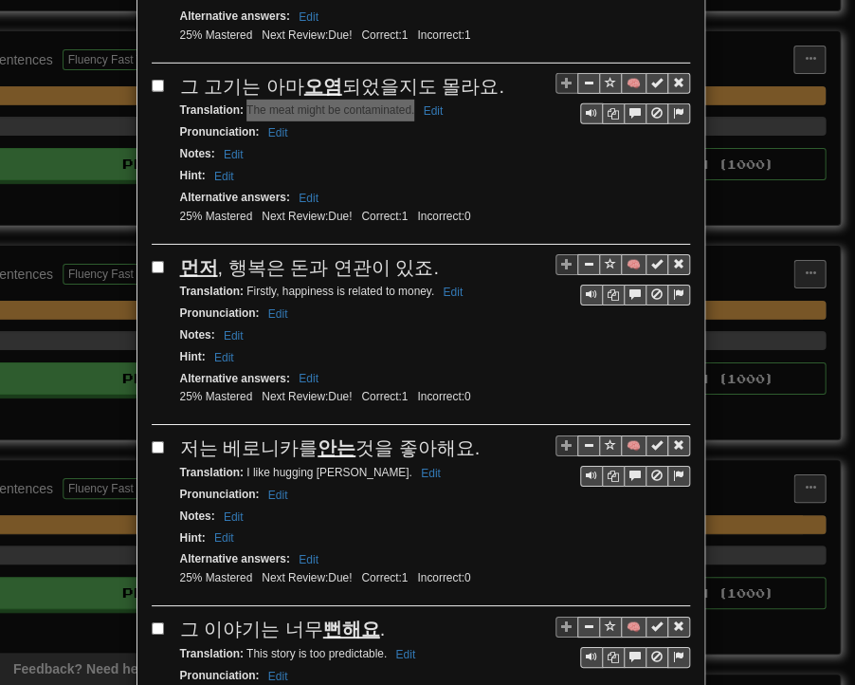
scroll to position [1802, 0]
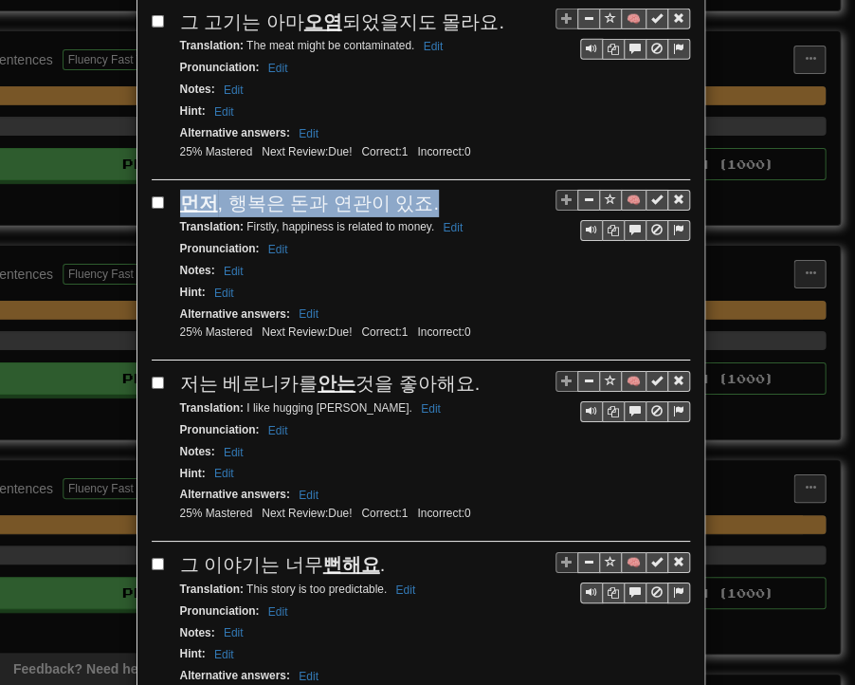
drag, startPoint x: 174, startPoint y: 166, endPoint x: 417, endPoint y: 153, distance: 244.1
click at [417, 190] on div "먼저 , 행복은 돈과 연관이 있죠." at bounding box center [435, 204] width 510 height 28
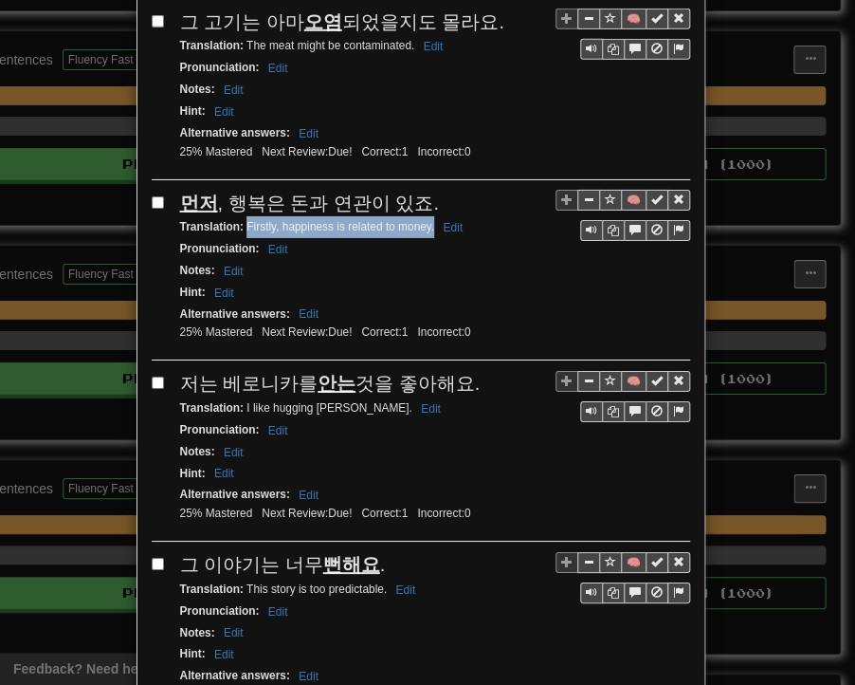
drag, startPoint x: 239, startPoint y: 187, endPoint x: 427, endPoint y: 186, distance: 187.8
click at [427, 220] on small "Translation : Firstly, happiness is related to money. Edit" at bounding box center [324, 226] width 289 height 13
drag, startPoint x: 175, startPoint y: 335, endPoint x: 464, endPoint y: 341, distance: 289.3
click at [464, 370] on div "저는 [PERSON_NAME]를 안는 것을 좋아해요." at bounding box center [435, 384] width 510 height 28
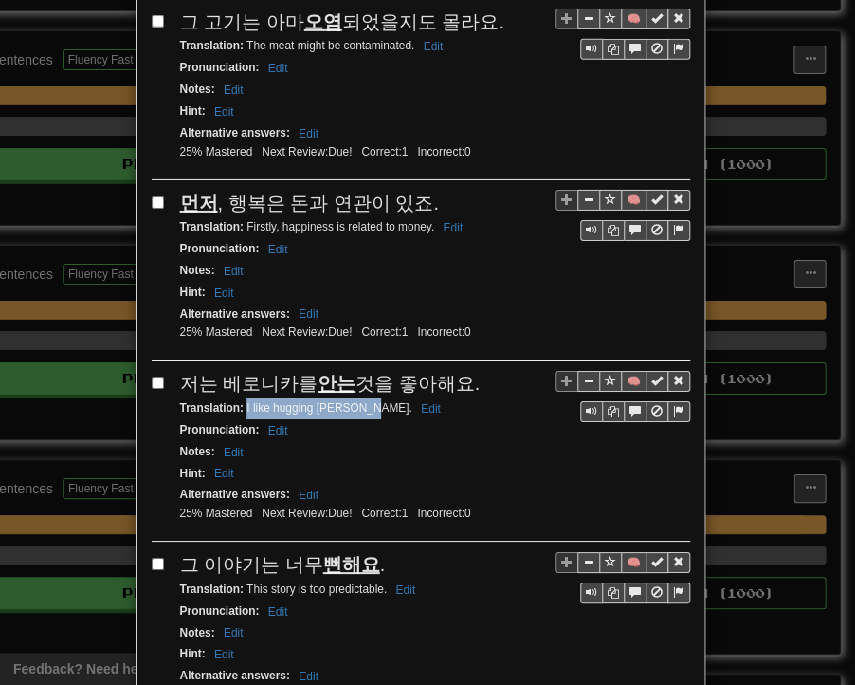
drag, startPoint x: 239, startPoint y: 361, endPoint x: 355, endPoint y: 365, distance: 115.8
click at [355, 401] on small "Translation : I like hugging [PERSON_NAME] Edit" at bounding box center [313, 407] width 267 height 13
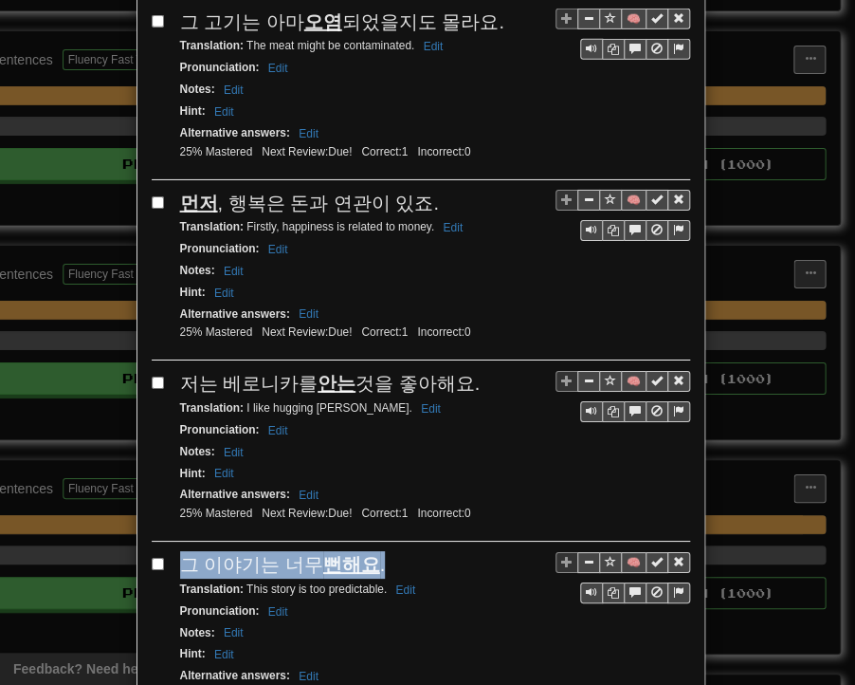
drag, startPoint x: 179, startPoint y: 514, endPoint x: 368, endPoint y: 517, distance: 188.8
click at [368, 551] on div "그 이야기는 너무 뻔해요 ." at bounding box center [435, 565] width 510 height 28
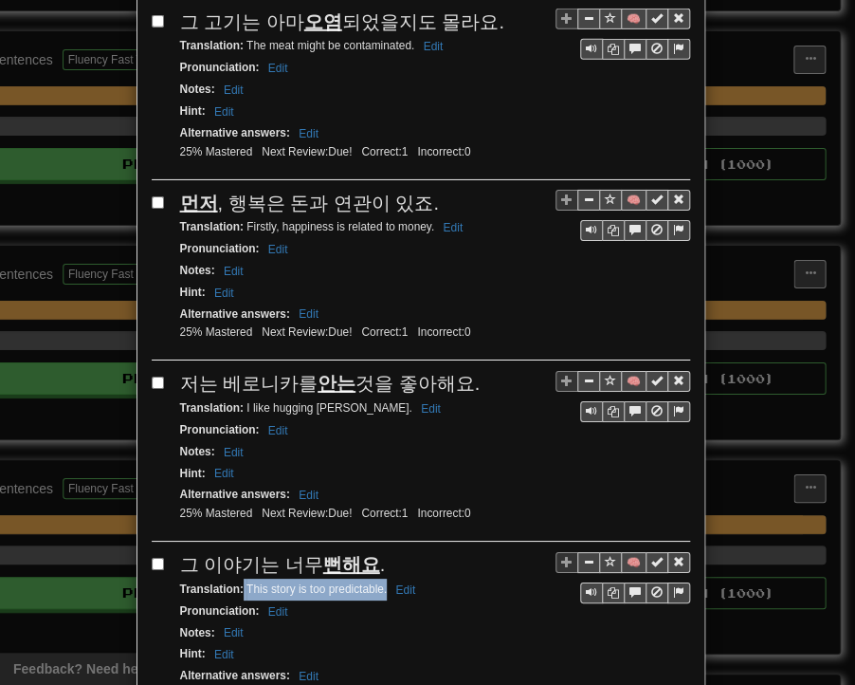
drag, startPoint x: 237, startPoint y: 536, endPoint x: 378, endPoint y: 540, distance: 141.4
click at [378, 582] on small "Translation : This story is too predictable. Edit" at bounding box center [301, 588] width 242 height 13
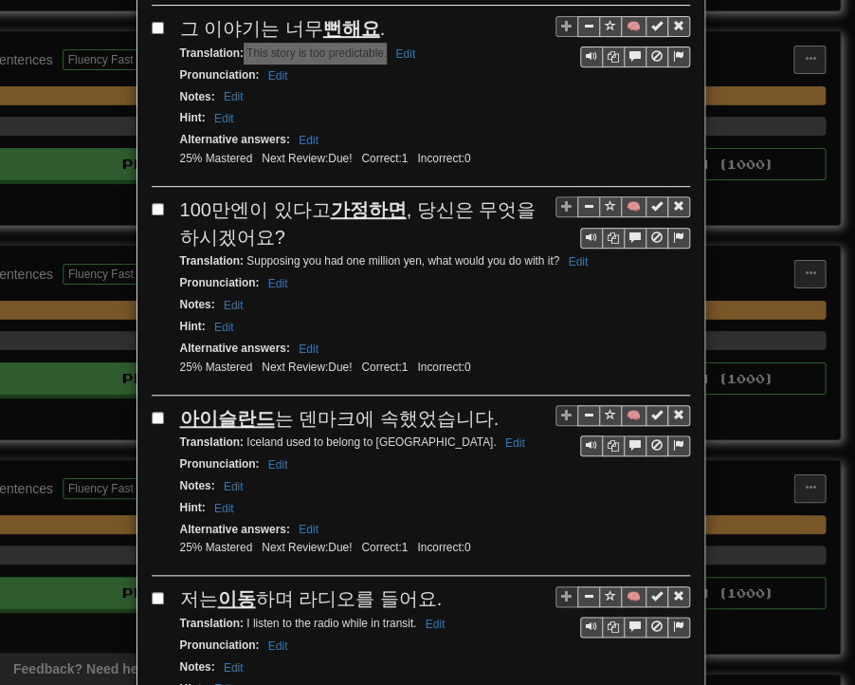
scroll to position [2371, 0]
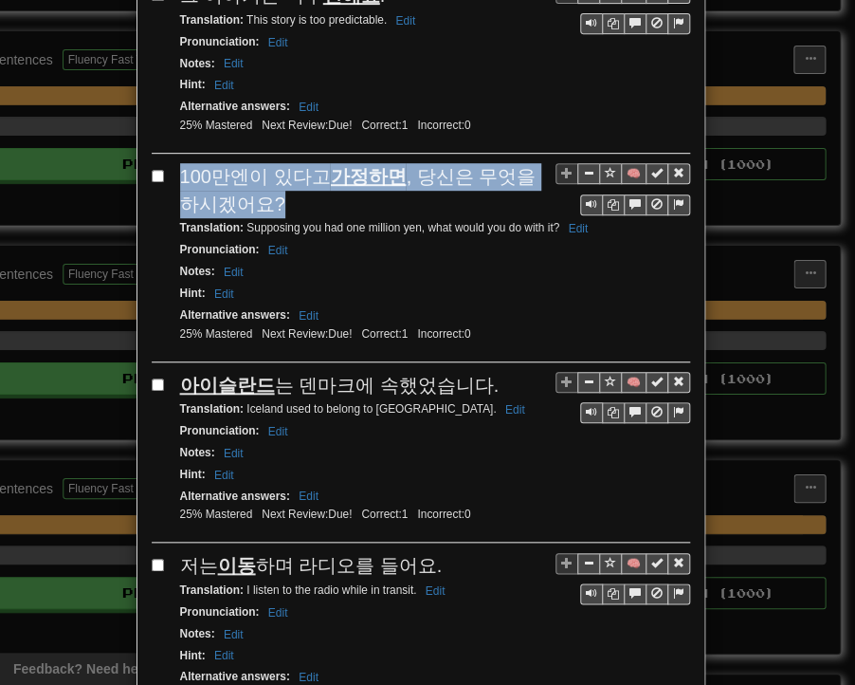
drag, startPoint x: 175, startPoint y: 122, endPoint x: 250, endPoint y: 143, distance: 77.8
click at [250, 166] on span "100만엔이 있다고 가정하면 , 당신은 무엇을 하시겠어요?" at bounding box center [358, 190] width 357 height 48
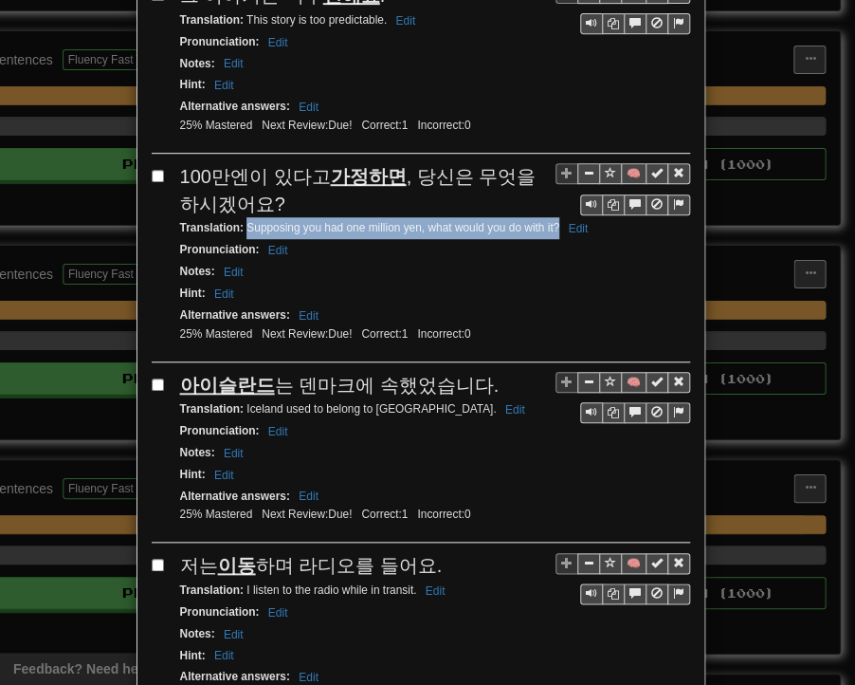
drag, startPoint x: 242, startPoint y: 173, endPoint x: 552, endPoint y: 175, distance: 310.1
click at [552, 221] on small "Translation : Supposing you had one million yen, what would you do with it? Edit" at bounding box center [387, 227] width 414 height 13
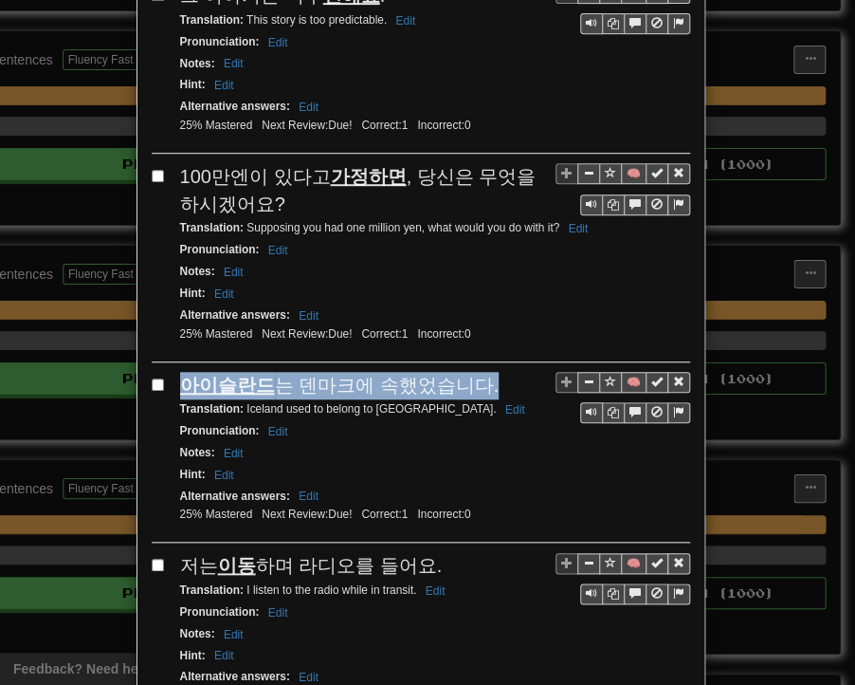
drag, startPoint x: 170, startPoint y: 327, endPoint x: 467, endPoint y: 331, distance: 296.9
click at [467, 372] on div "🧠 아이슬란드 는 [GEOGRAPHIC_DATA]에 속했었습니다. Translation : Iceland used to belong to [G…" at bounding box center [421, 458] width 539 height 172
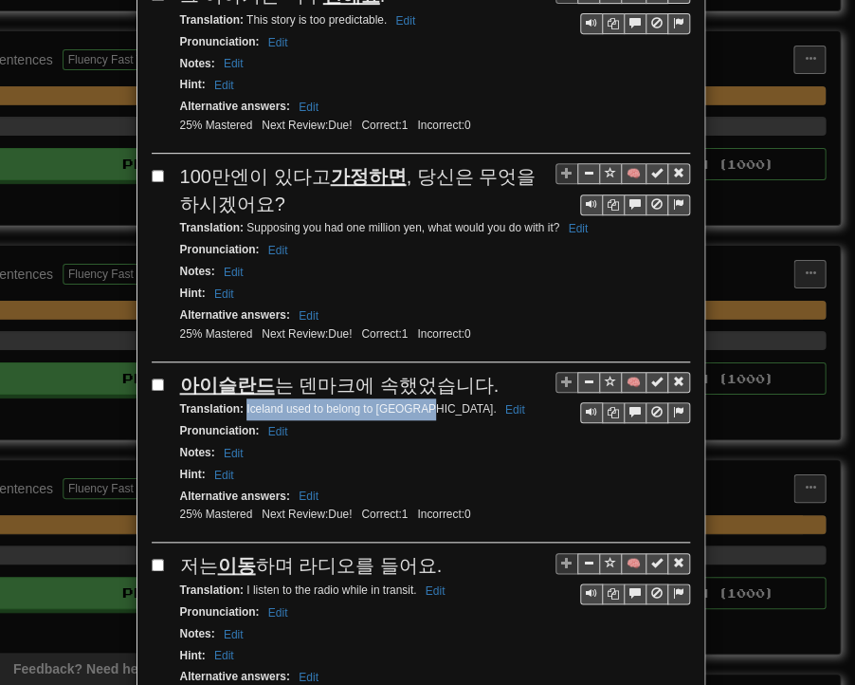
drag, startPoint x: 238, startPoint y: 351, endPoint x: 417, endPoint y: 352, distance: 179.3
click at [417, 402] on small "Translation : [GEOGRAPHIC_DATA] used to belong to [GEOGRAPHIC_DATA]. Edit" at bounding box center [355, 408] width 351 height 13
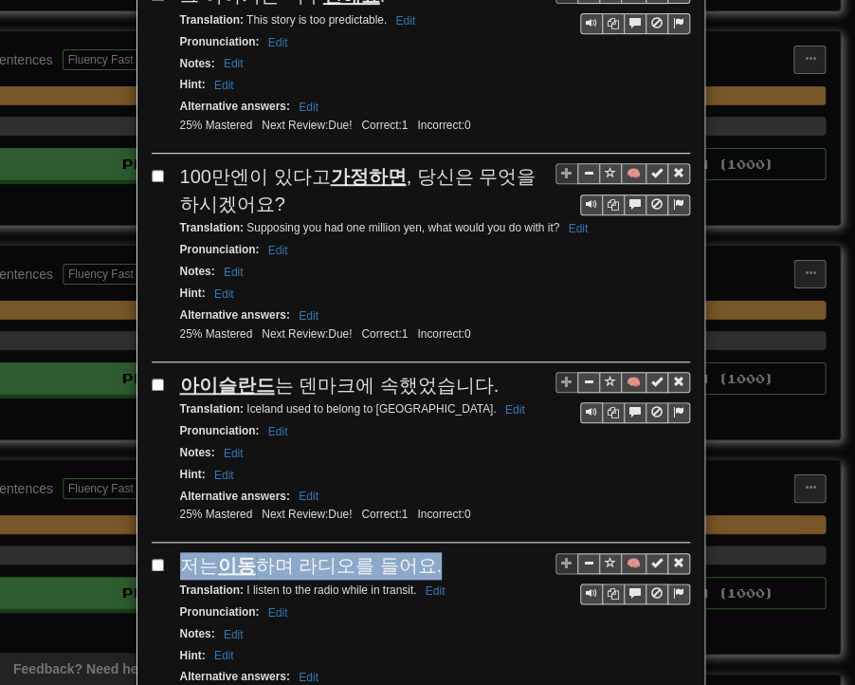
drag, startPoint x: 174, startPoint y: 502, endPoint x: 425, endPoint y: 510, distance: 251.5
click at [425, 552] on div "저는 이동 하며 라디오를 들어요." at bounding box center [435, 566] width 510 height 28
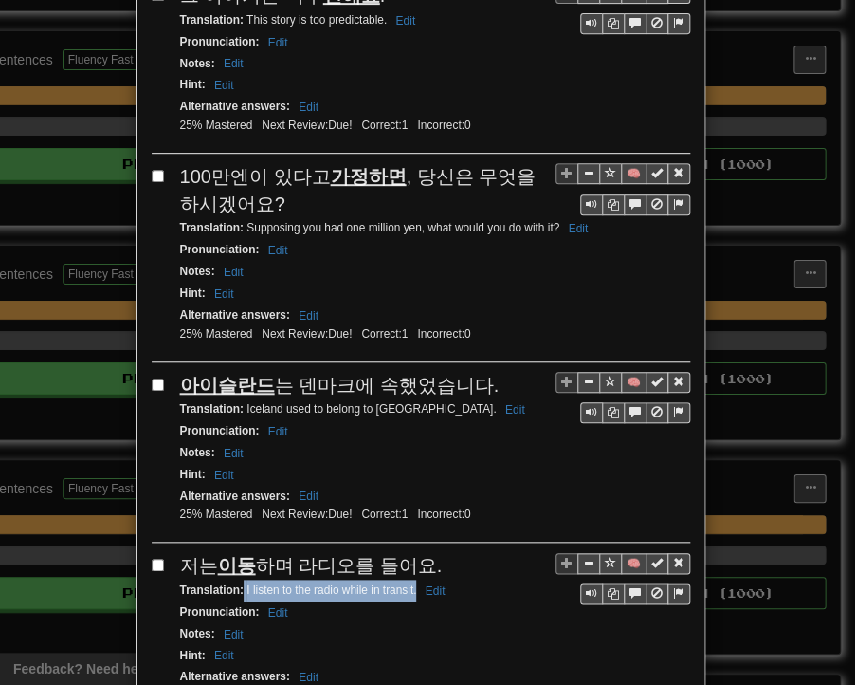
drag, startPoint x: 237, startPoint y: 528, endPoint x: 395, endPoint y: 527, distance: 157.4
click at [407, 583] on small "Translation : I listen to the radio while in transit. Edit" at bounding box center [315, 589] width 271 height 13
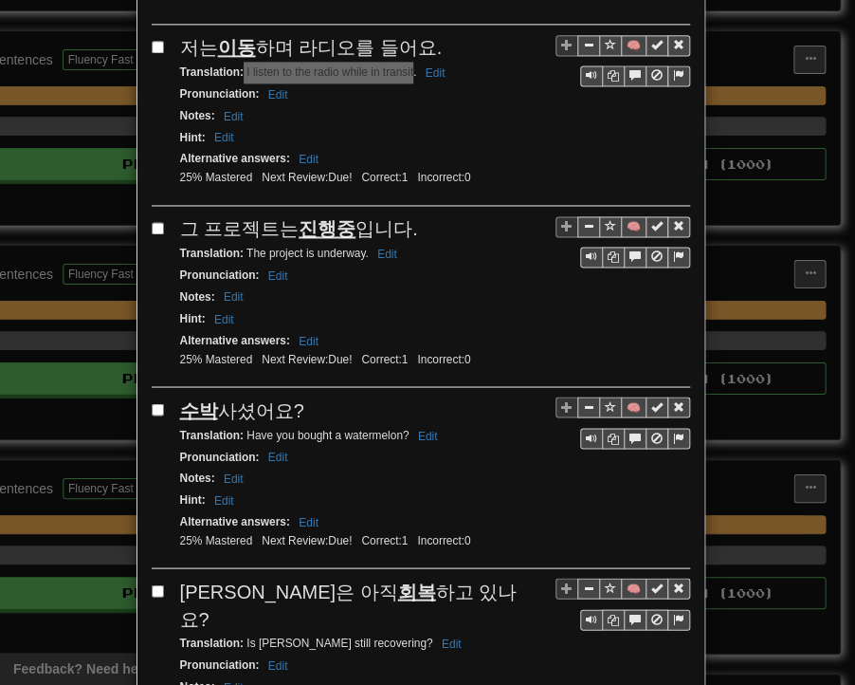
scroll to position [2940, 0]
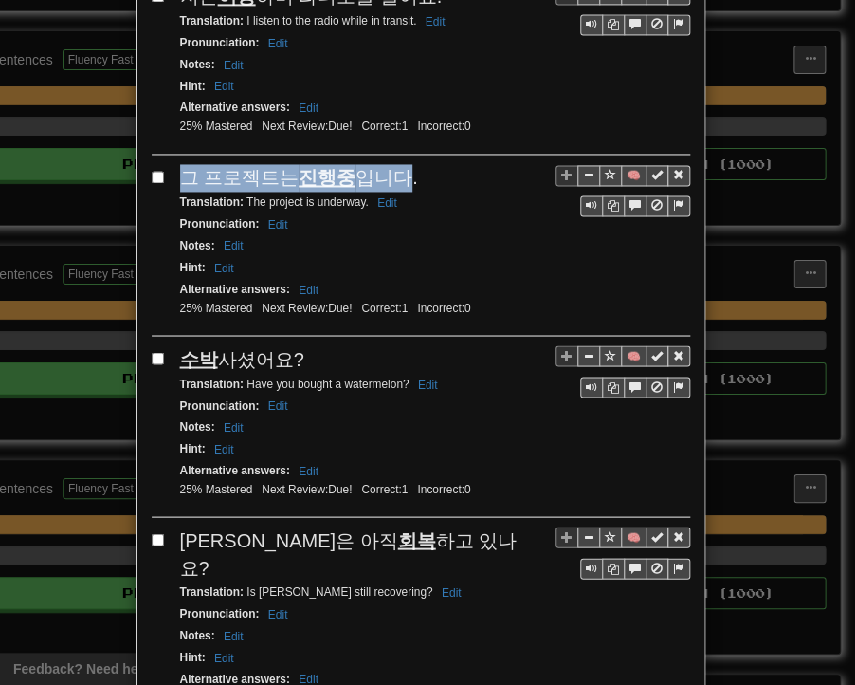
drag, startPoint x: 176, startPoint y: 113, endPoint x: 393, endPoint y: 113, distance: 216.2
click at [393, 167] on span "그 프로젝트는 진행중 입니다." at bounding box center [299, 177] width 238 height 21
click at [401, 164] on div "그 프로젝트는 진행중 입니다." at bounding box center [435, 178] width 510 height 28
drag, startPoint x: 181, startPoint y: 110, endPoint x: 317, endPoint y: 117, distance: 135.8
click at [337, 167] on span "그 프로젝트는 진행중 입니다." at bounding box center [299, 177] width 238 height 21
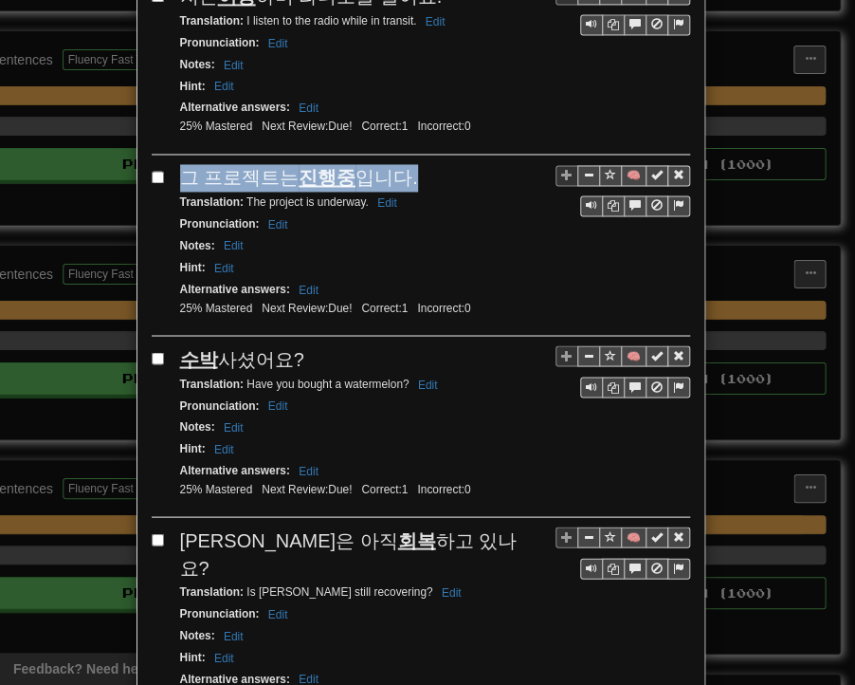
drag, startPoint x: 178, startPoint y: 118, endPoint x: 402, endPoint y: 118, distance: 223.8
click at [402, 164] on div "그 프로젝트는 진행중 입니다." at bounding box center [435, 178] width 510 height 28
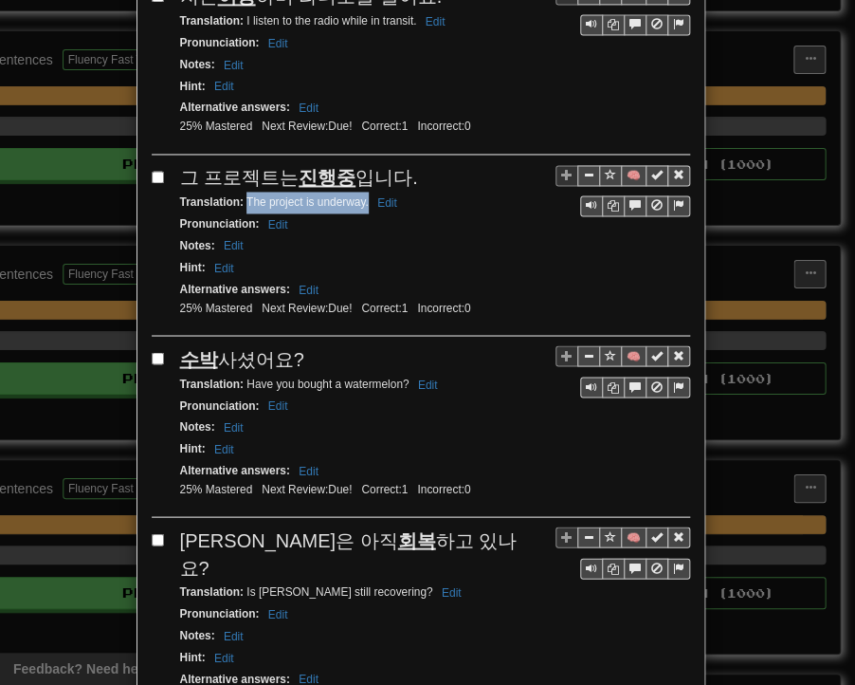
drag, startPoint x: 238, startPoint y: 131, endPoint x: 361, endPoint y: 138, distance: 123.5
click at [361, 195] on small "Translation : The project is underway. Edit" at bounding box center [291, 201] width 223 height 13
drag, startPoint x: 180, startPoint y: 294, endPoint x: 274, endPoint y: 285, distance: 94.4
click at [292, 345] on div "수박 사셨어요?" at bounding box center [435, 359] width 510 height 28
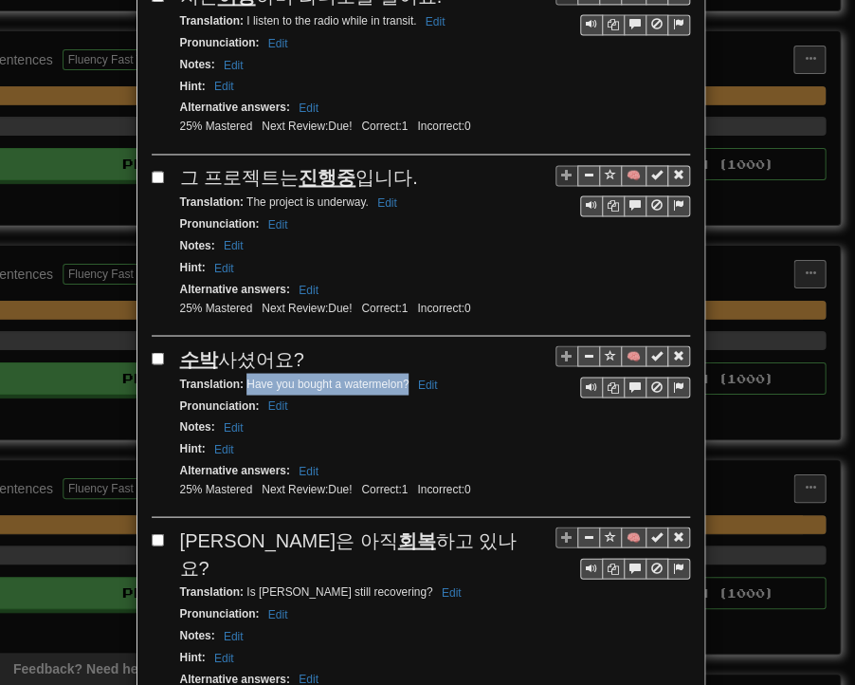
drag, startPoint x: 238, startPoint y: 313, endPoint x: 400, endPoint y: 311, distance: 162.2
click at [400, 377] on small "Translation : Have you bought a watermelon? Edit" at bounding box center [312, 383] width 264 height 13
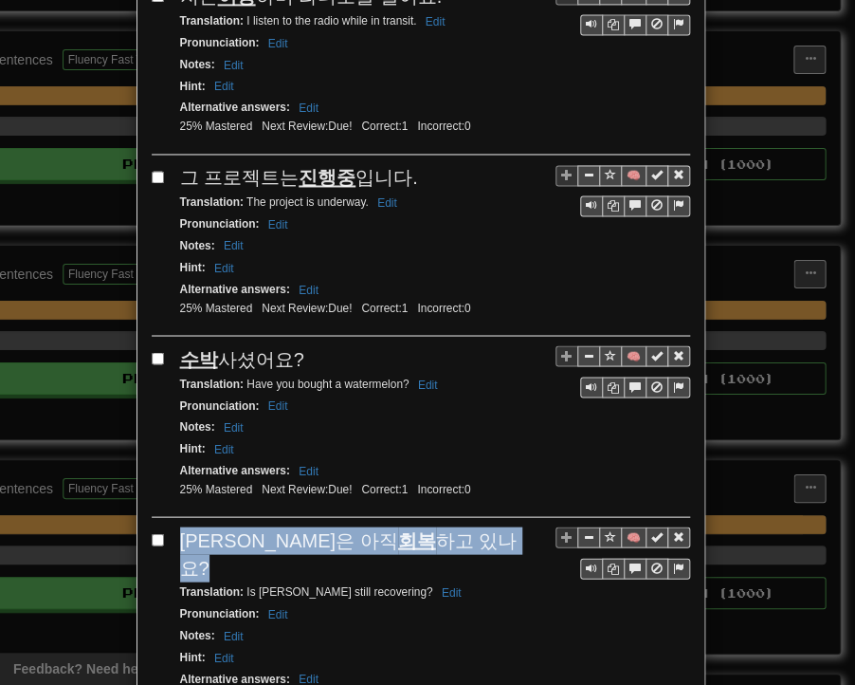
drag, startPoint x: 178, startPoint y: 467, endPoint x: 392, endPoint y: 468, distance: 213.4
click at [392, 526] on div "[PERSON_NAME]은 아직 회복 하고 있나요?" at bounding box center [435, 553] width 510 height 54
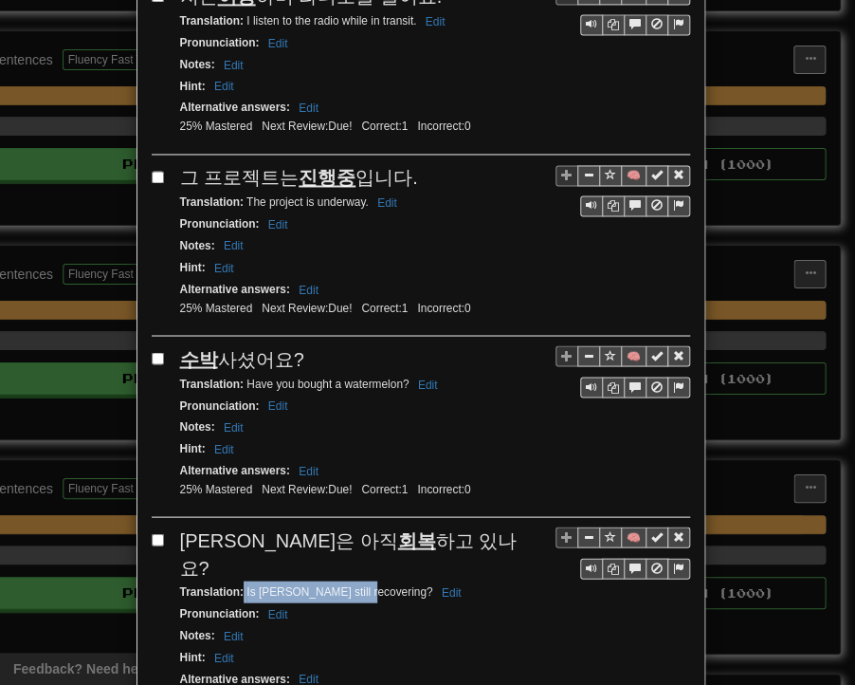
drag, startPoint x: 236, startPoint y: 490, endPoint x: 353, endPoint y: 490, distance: 116.7
click at [353, 584] on small "Translation : Is [PERSON_NAME] still recovering? Edit" at bounding box center [323, 590] width 287 height 13
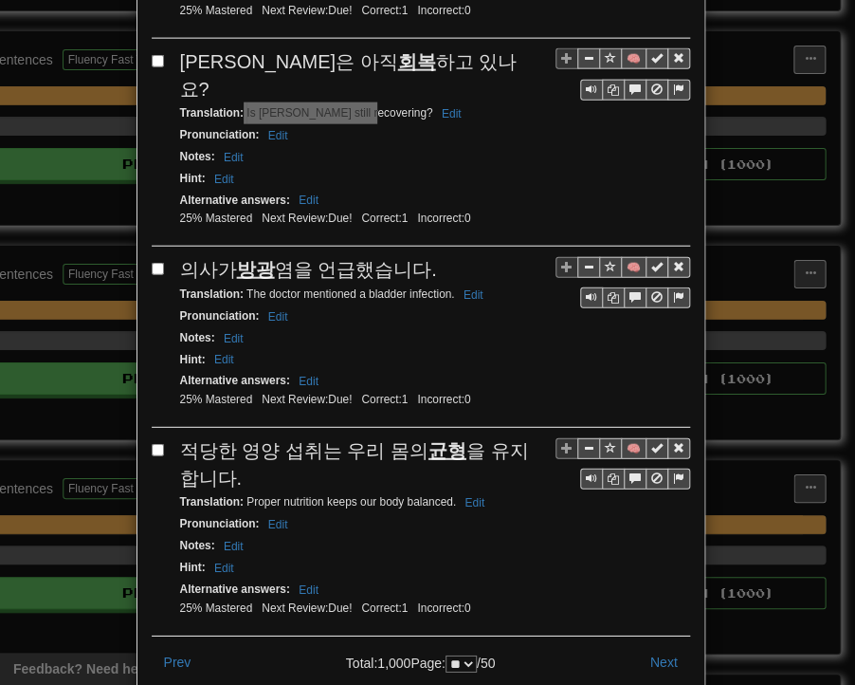
scroll to position [3422, 0]
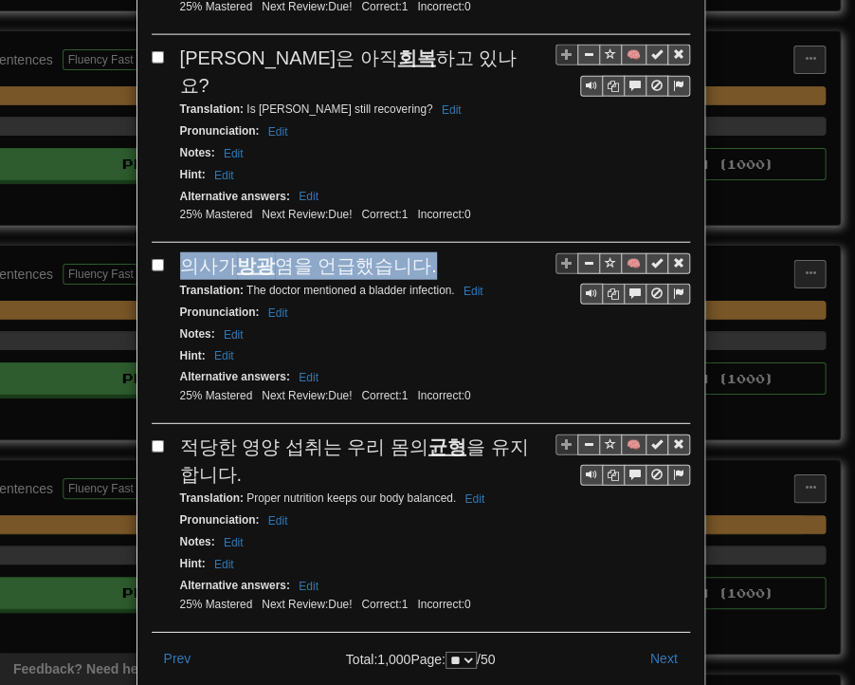
drag, startPoint x: 178, startPoint y: 168, endPoint x: 422, endPoint y: 162, distance: 243.8
click at [422, 252] on div "의사가 방광 염을 언급했습니다." at bounding box center [435, 266] width 510 height 28
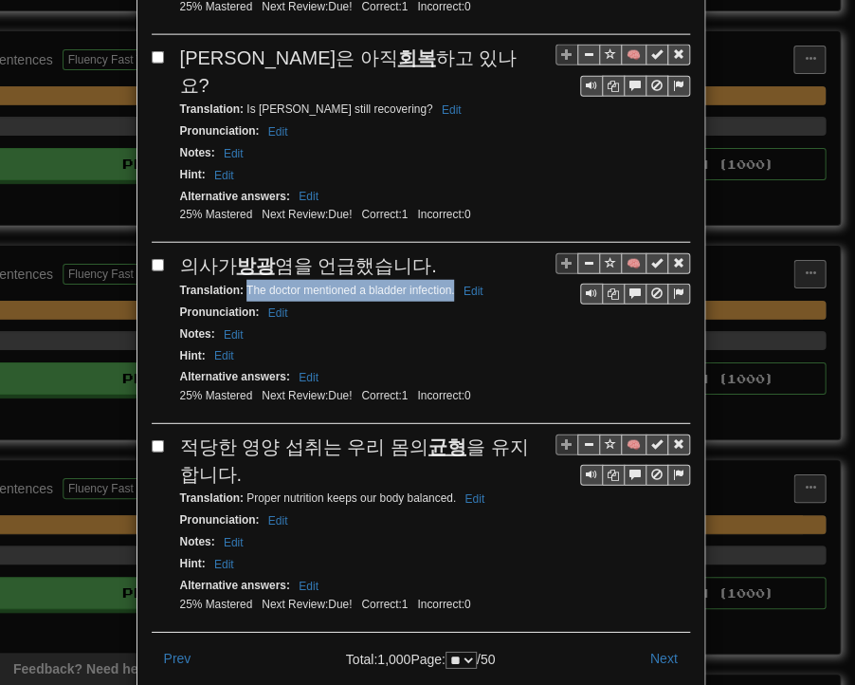
drag, startPoint x: 242, startPoint y: 183, endPoint x: 448, endPoint y: 191, distance: 205.9
click at [448, 284] on small "Translation : The doctor mentioned a bladder infection. Edit" at bounding box center [334, 290] width 309 height 13
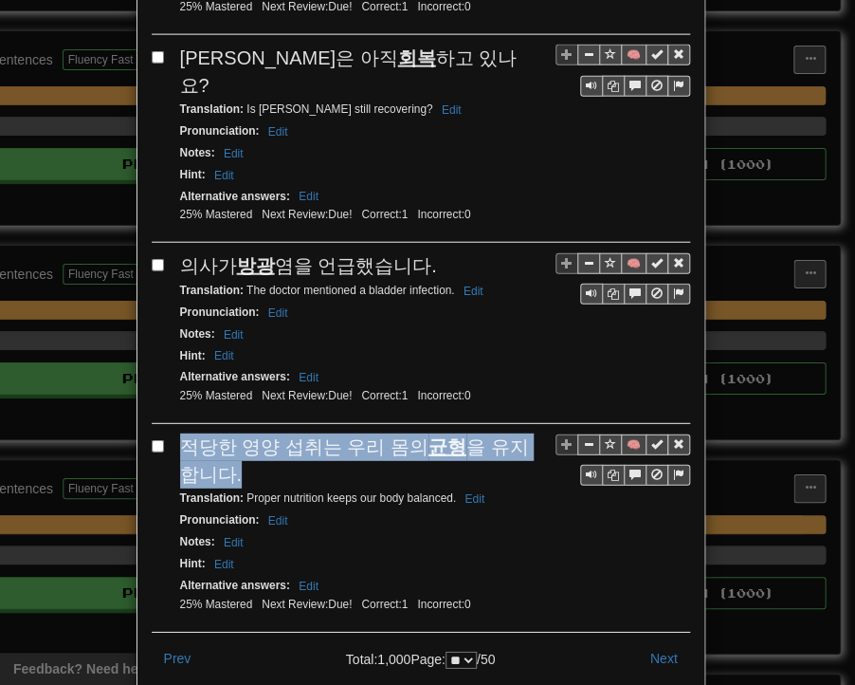
drag, startPoint x: 175, startPoint y: 338, endPoint x: 202, endPoint y: 357, distance: 33.4
click at [197, 433] on div "적당한 영양 섭취는 우리 몸의 균형 을 유지합니다." at bounding box center [435, 460] width 510 height 54
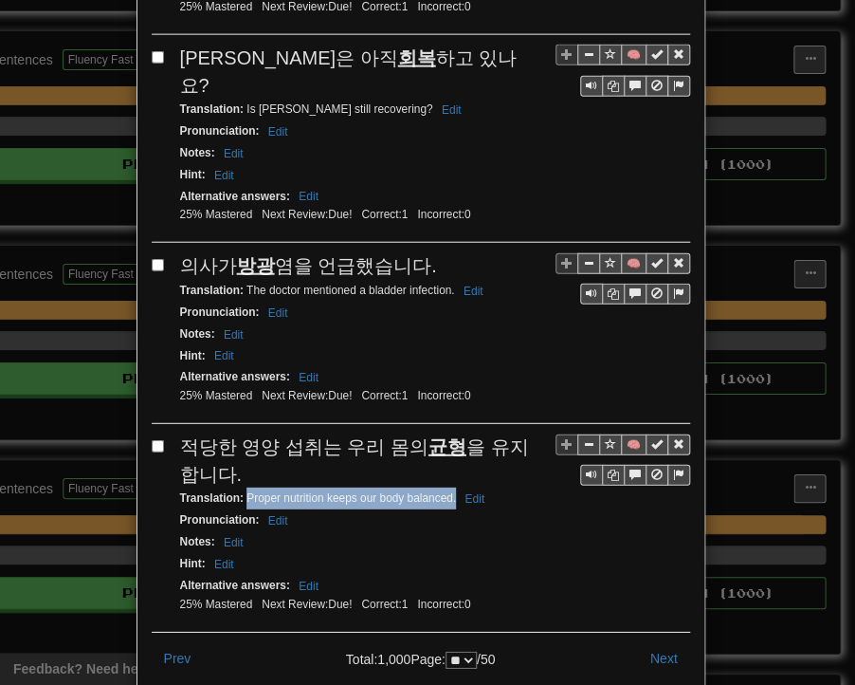
drag, startPoint x: 239, startPoint y: 388, endPoint x: 449, endPoint y: 393, distance: 209.7
click at [449, 491] on small "Translation : Proper nutrition keeps our body balanced. Edit" at bounding box center [335, 497] width 311 height 13
click at [664, 642] on button "Next" at bounding box center [664, 658] width 52 height 32
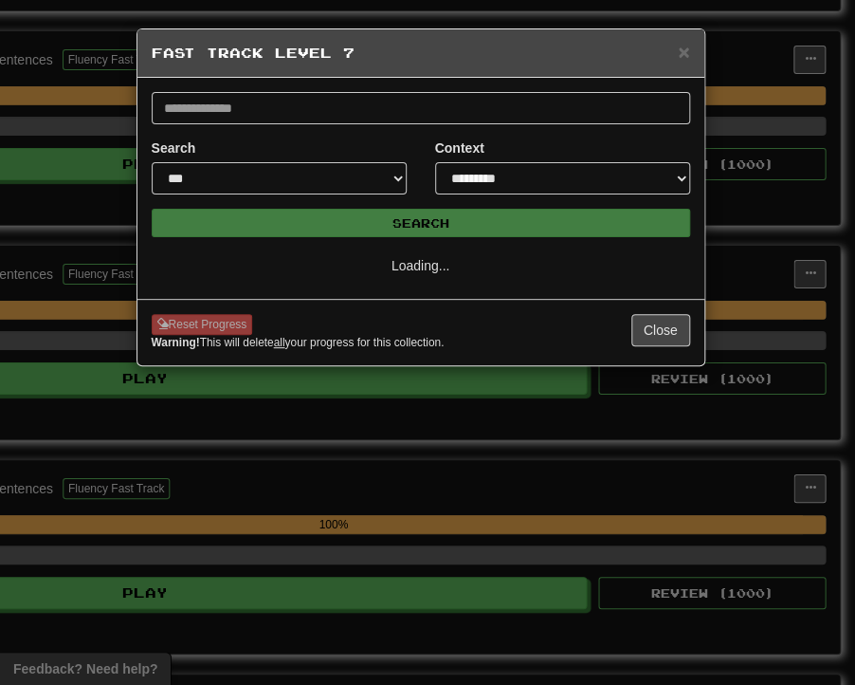
scroll to position [0, 0]
select select "**"
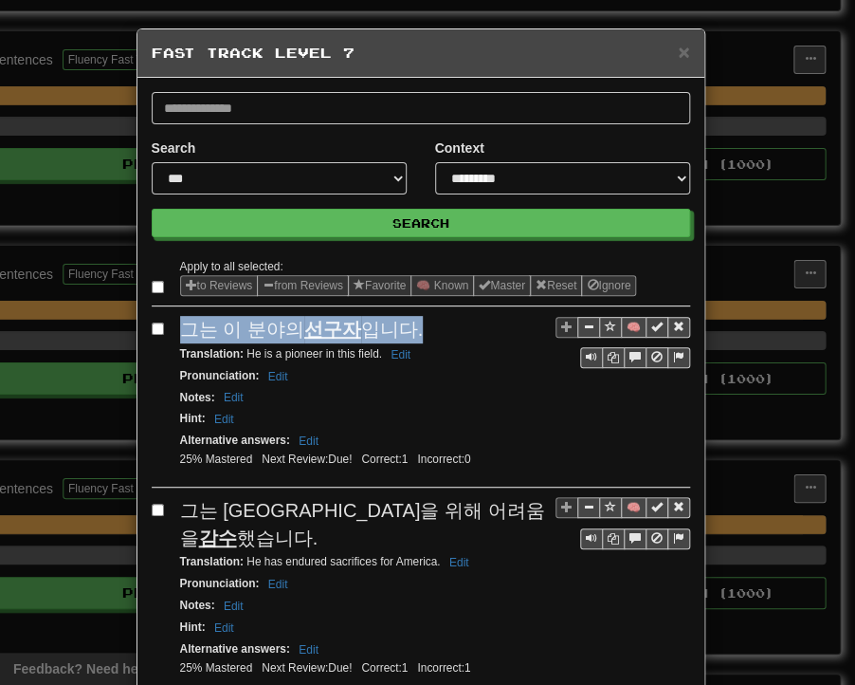
drag, startPoint x: 175, startPoint y: 331, endPoint x: 407, endPoint y: 332, distance: 232.4
click at [407, 332] on div "🧠 그는 이 분야의 선구자 입니다. Translation : He is a pioneer in this field. Edit Pronuncia…" at bounding box center [421, 402] width 539 height 172
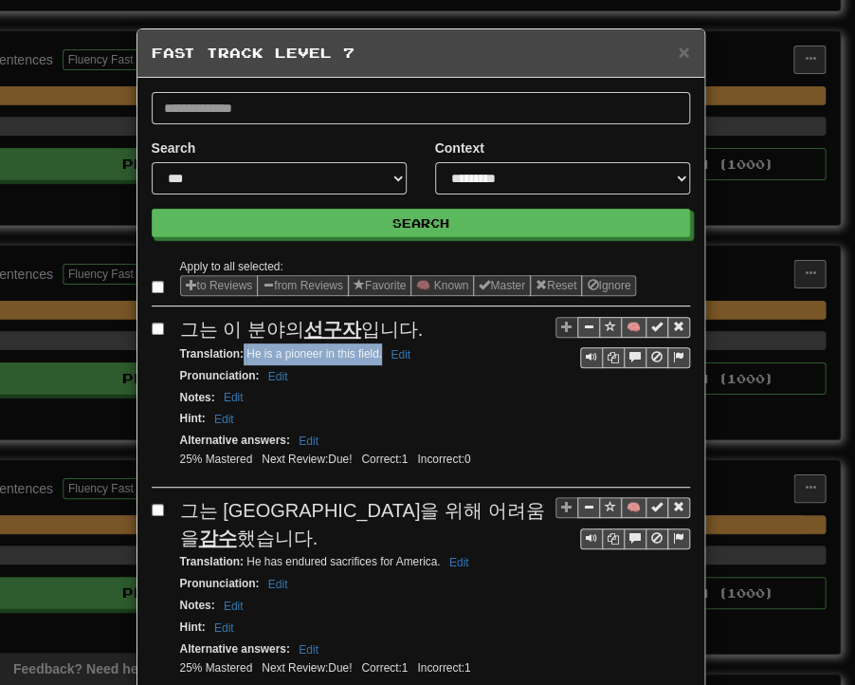
drag, startPoint x: 237, startPoint y: 354, endPoint x: 360, endPoint y: 356, distance: 123.3
click at [374, 354] on small "Translation : He is a pioneer in this field. Edit" at bounding box center [298, 353] width 236 height 13
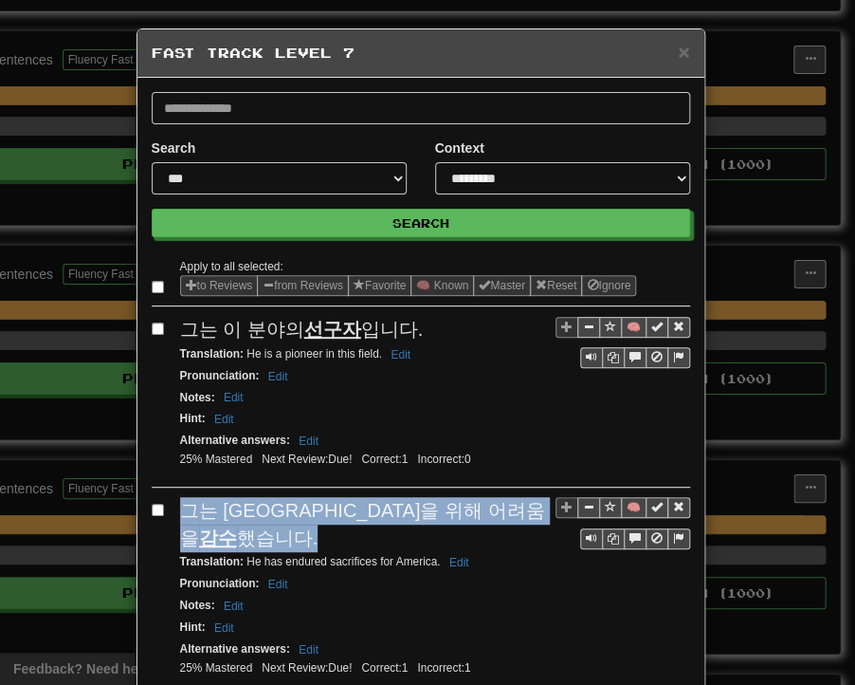
drag, startPoint x: 171, startPoint y: 506, endPoint x: 497, endPoint y: 511, distance: 326.3
click at [497, 511] on div "그는 미국을 위해 어려움을 감수 했습니다." at bounding box center [435, 524] width 510 height 54
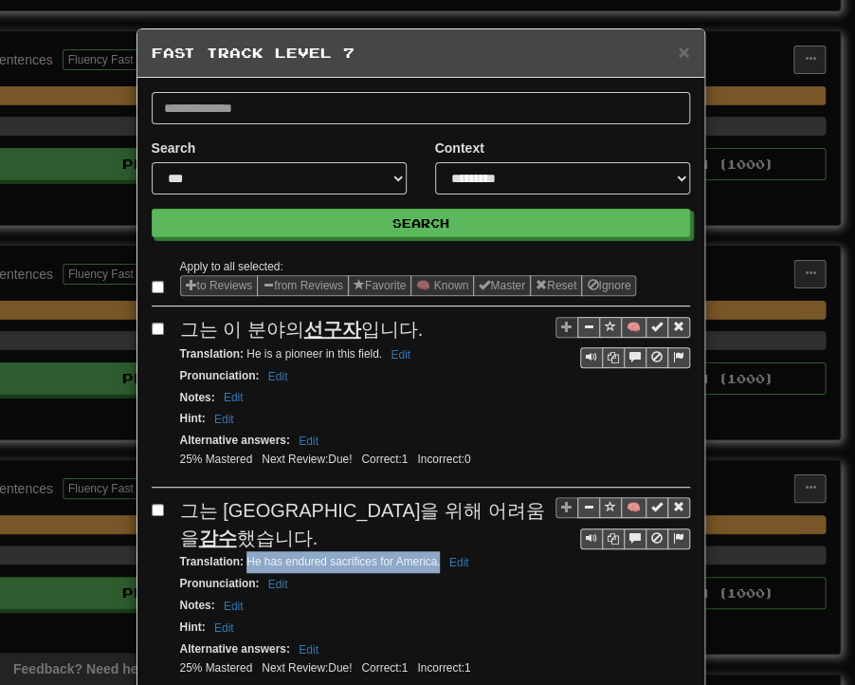
drag, startPoint x: 239, startPoint y: 528, endPoint x: 433, endPoint y: 533, distance: 194.5
click at [433, 555] on small "Translation : He has endured sacrifices for America. Edit" at bounding box center [327, 561] width 295 height 13
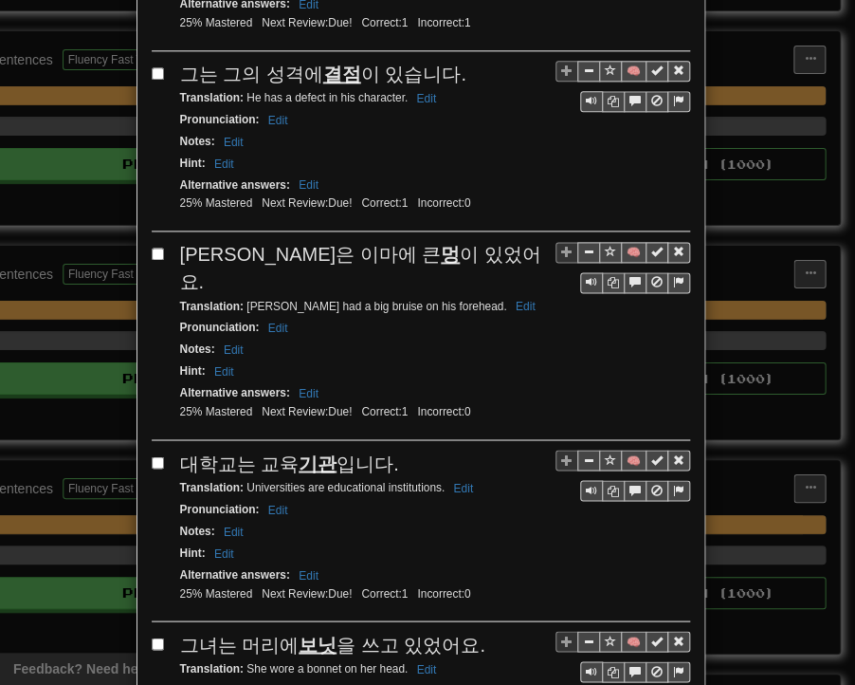
scroll to position [664, 0]
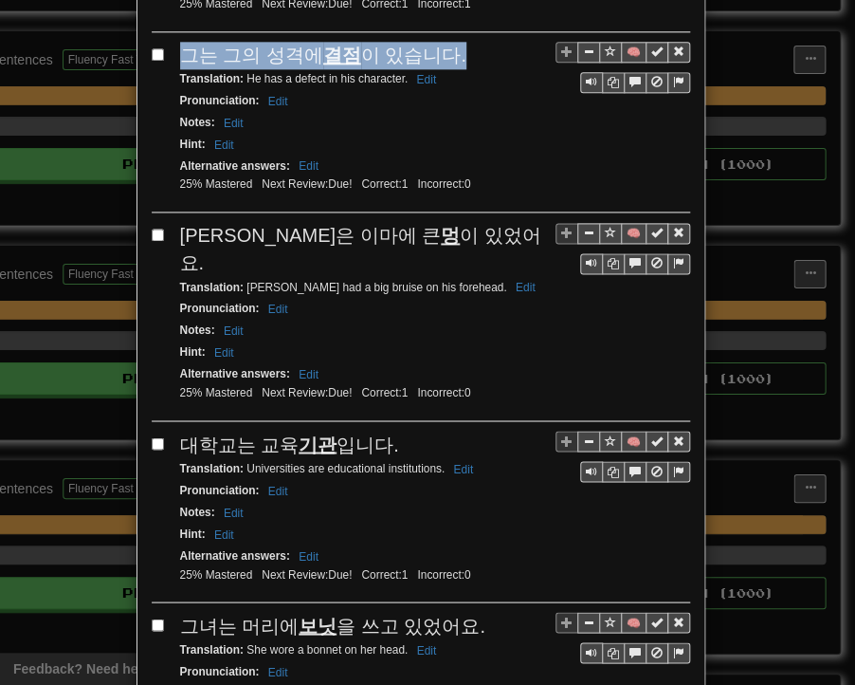
drag, startPoint x: 176, startPoint y: 22, endPoint x: 440, endPoint y: 29, distance: 263.8
click at [440, 42] on div "그는 그의 성격에 결점 이 있습니다." at bounding box center [435, 56] width 510 height 28
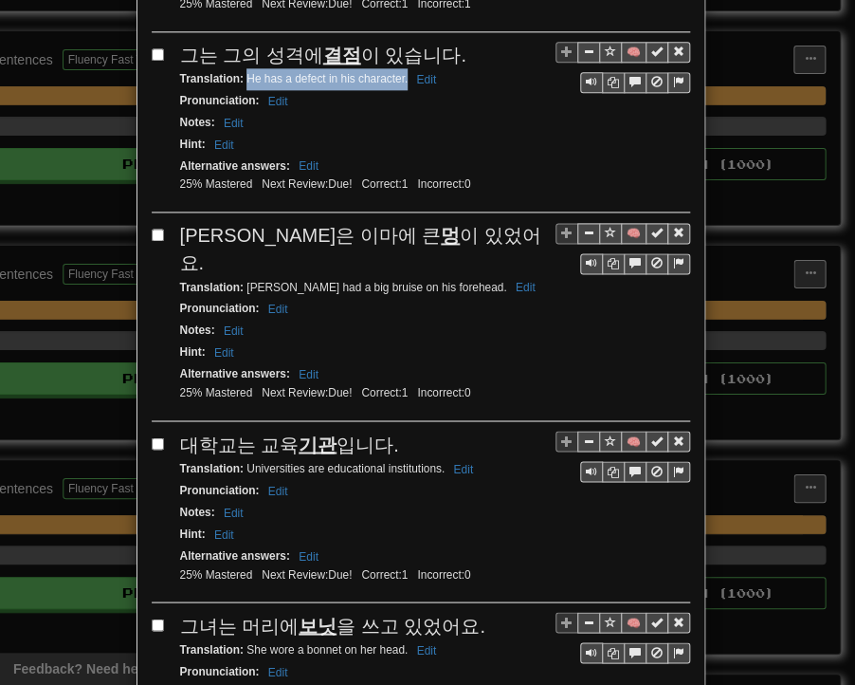
drag, startPoint x: 239, startPoint y: 39, endPoint x: 399, endPoint y: 47, distance: 160.5
click at [399, 72] on small "Translation : He has a defect in his character. Edit" at bounding box center [311, 78] width 263 height 13
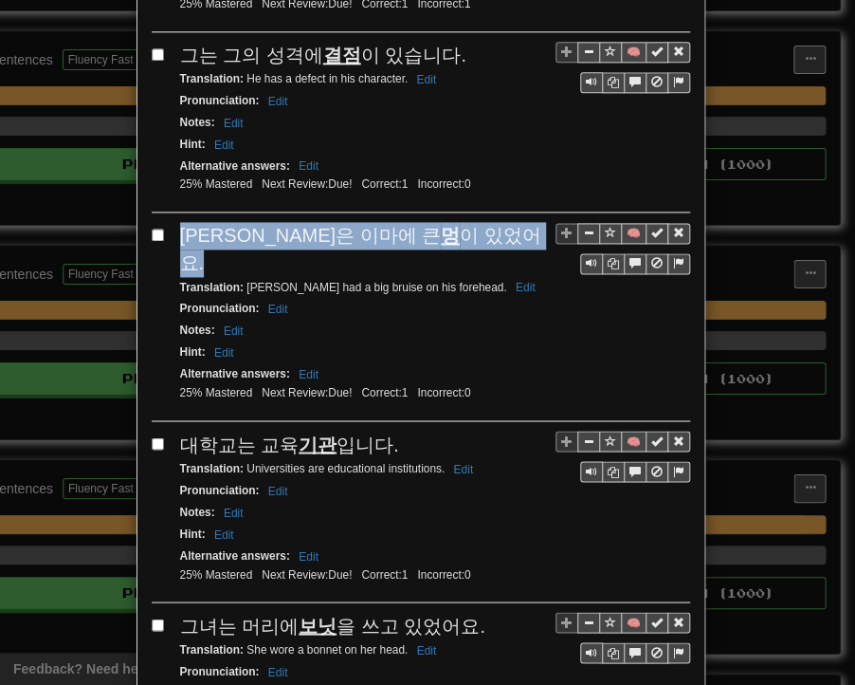
drag, startPoint x: 178, startPoint y: 198, endPoint x: 402, endPoint y: 198, distance: 223.8
click at [408, 222] on div "[PERSON_NAME]은 이마에 큰 멍 이 있었어요." at bounding box center [435, 249] width 510 height 54
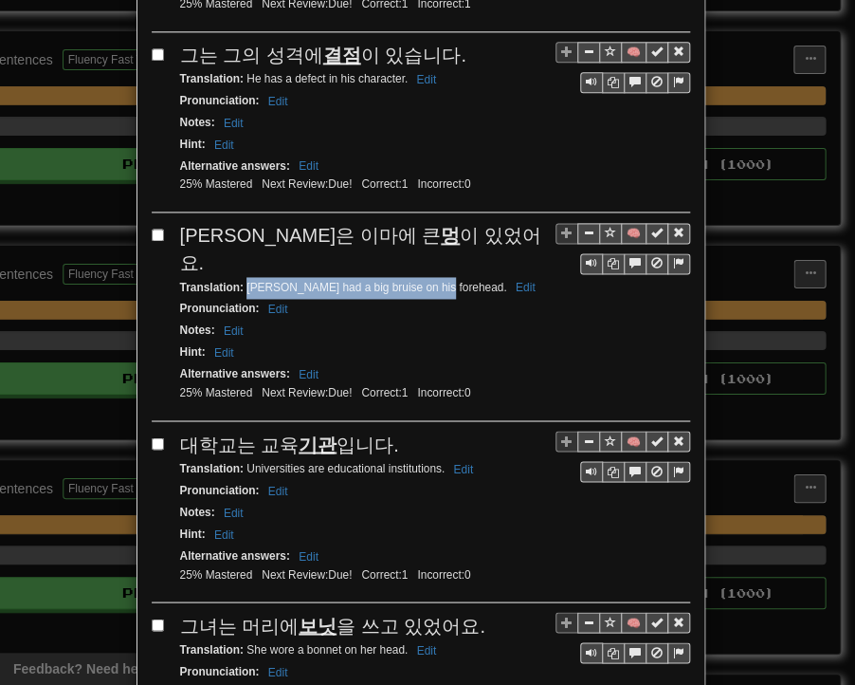
drag, startPoint x: 238, startPoint y: 221, endPoint x: 427, endPoint y: 221, distance: 188.7
click at [427, 281] on small "Translation : [PERSON_NAME] had a big bruise on his forehead. Edit" at bounding box center [360, 287] width 361 height 13
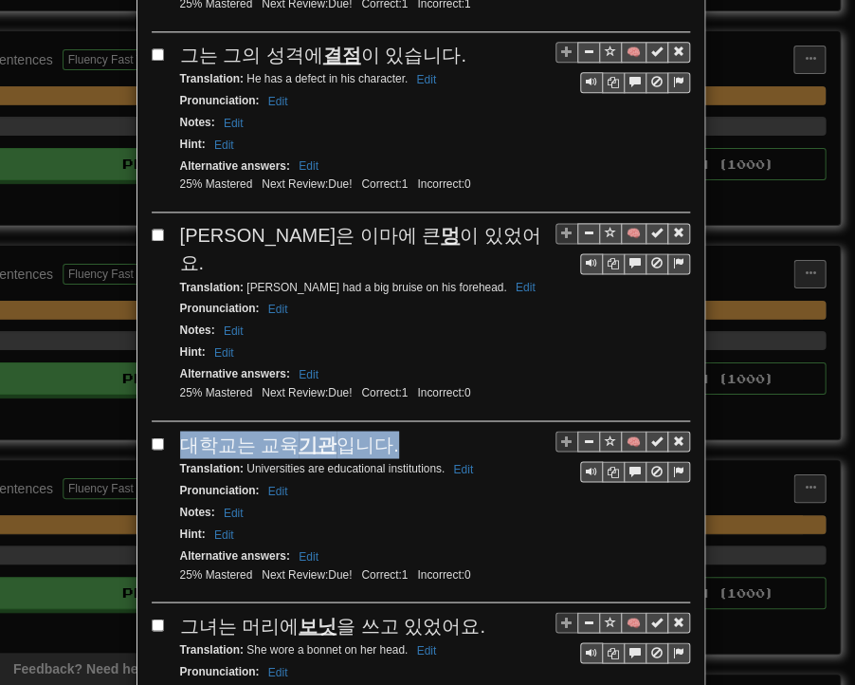
drag, startPoint x: 175, startPoint y: 375, endPoint x: 386, endPoint y: 374, distance: 210.5
click at [386, 431] on div "대학교는 교육 기관 입니다." at bounding box center [435, 445] width 510 height 28
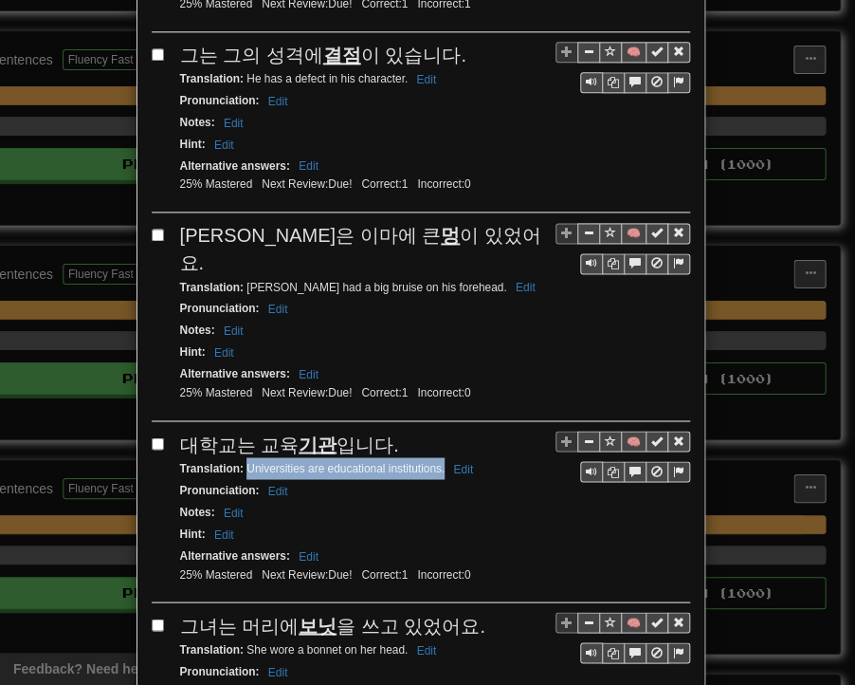
drag, startPoint x: 242, startPoint y: 399, endPoint x: 436, endPoint y: 399, distance: 194.4
click at [436, 461] on small "Translation : Universities are educational institutions. Edit" at bounding box center [330, 467] width 300 height 13
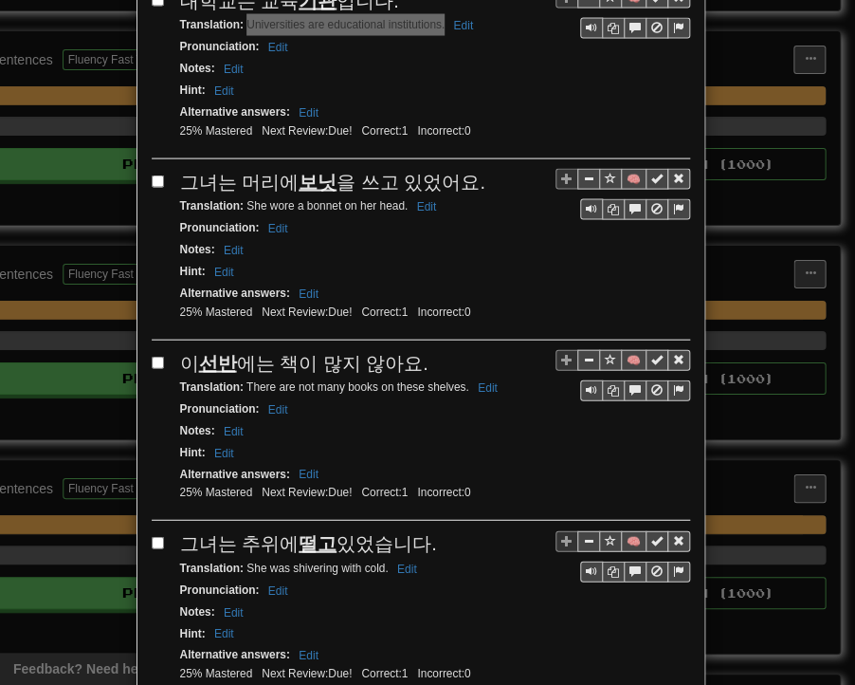
scroll to position [1138, 0]
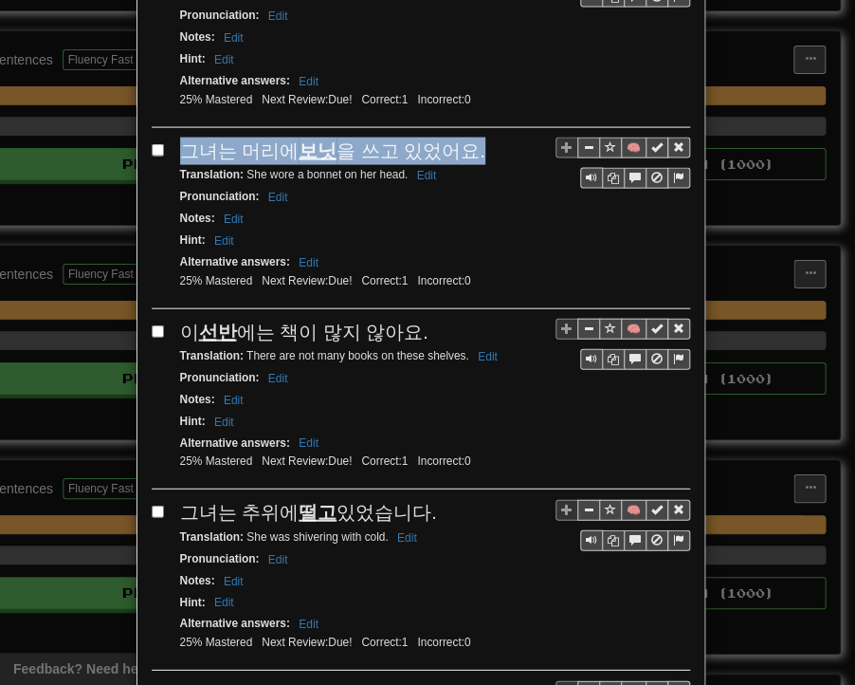
drag, startPoint x: 175, startPoint y: 73, endPoint x: 464, endPoint y: 83, distance: 288.5
click at [464, 138] on div "그녀는 머리에 보닛 을 쓰고 있었어요." at bounding box center [435, 152] width 510 height 28
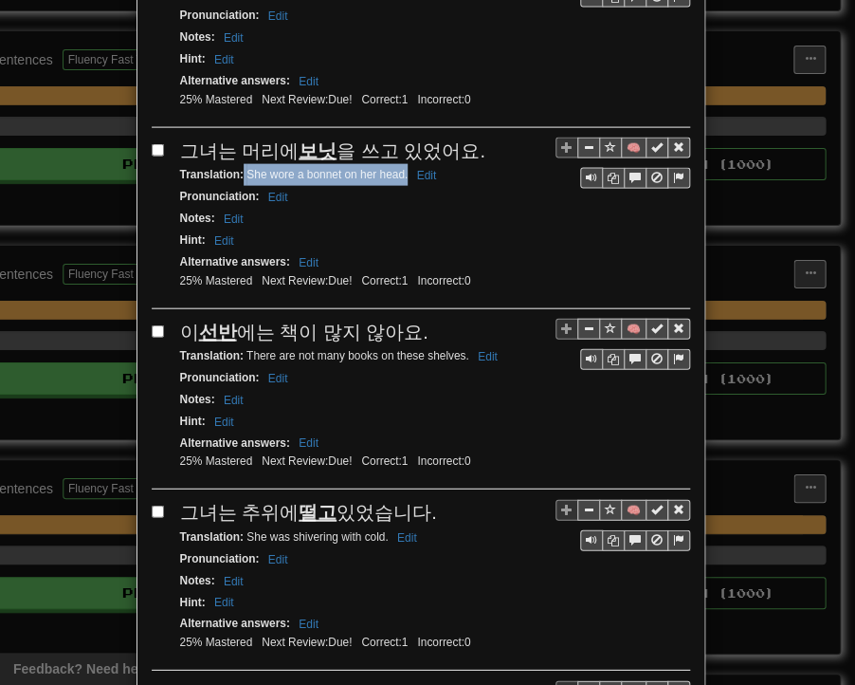
drag, startPoint x: 237, startPoint y: 96, endPoint x: 398, endPoint y: 106, distance: 161.6
click at [398, 164] on div "Translation : She wore a bonnet on her head. Edit" at bounding box center [435, 175] width 510 height 22
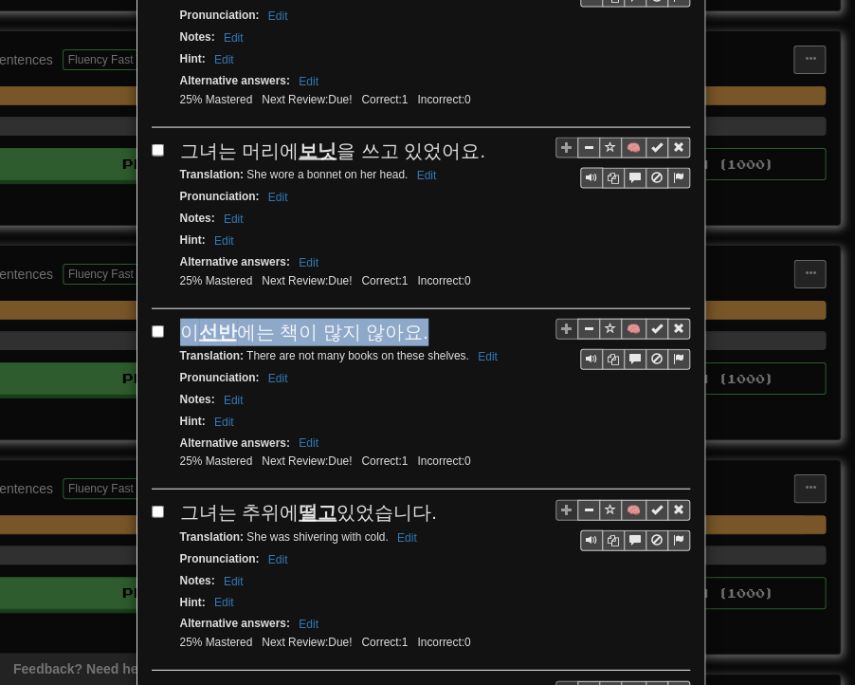
drag, startPoint x: 175, startPoint y: 252, endPoint x: 396, endPoint y: 251, distance: 221.9
click at [414, 319] on div "이 선반 에는 책이 많지 않아요." at bounding box center [435, 333] width 510 height 28
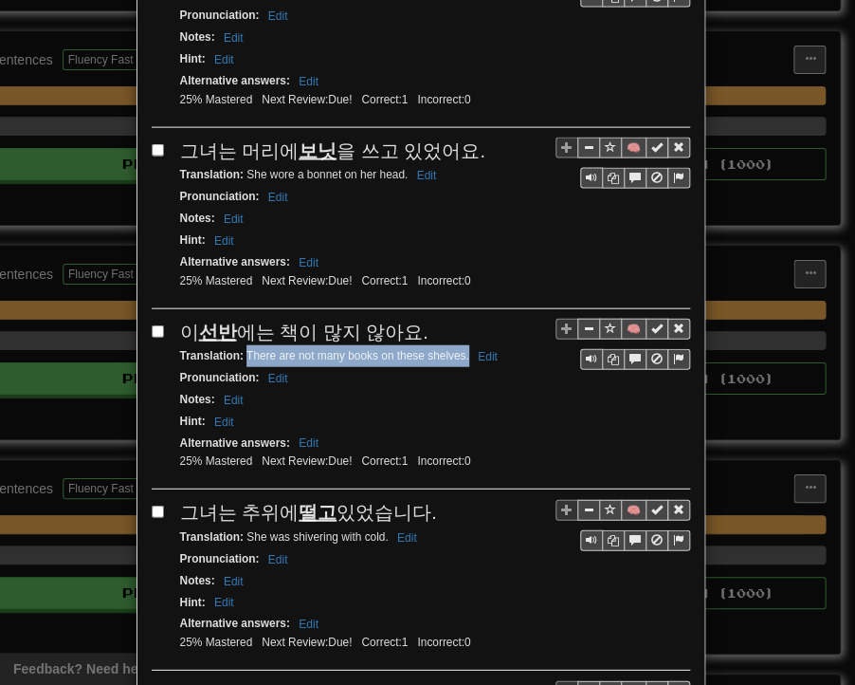
drag, startPoint x: 239, startPoint y: 278, endPoint x: 461, endPoint y: 279, distance: 221.9
click at [461, 349] on small "Translation : There are not many books on these shelves. Edit" at bounding box center [341, 355] width 323 height 13
drag, startPoint x: 176, startPoint y: 434, endPoint x: 417, endPoint y: 432, distance: 240.9
click at [417, 502] on span "그녀는 추위에 떨고 있었습니다." at bounding box center [308, 512] width 257 height 21
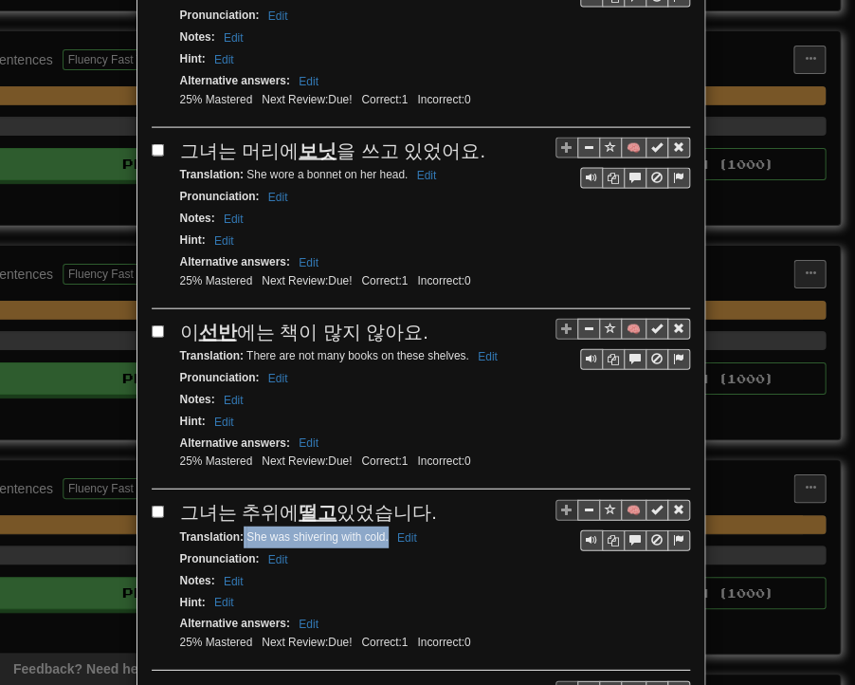
drag, startPoint x: 236, startPoint y: 457, endPoint x: 380, endPoint y: 456, distance: 144.2
click at [380, 530] on small "Translation : She was shivering with cold. Edit" at bounding box center [301, 536] width 243 height 13
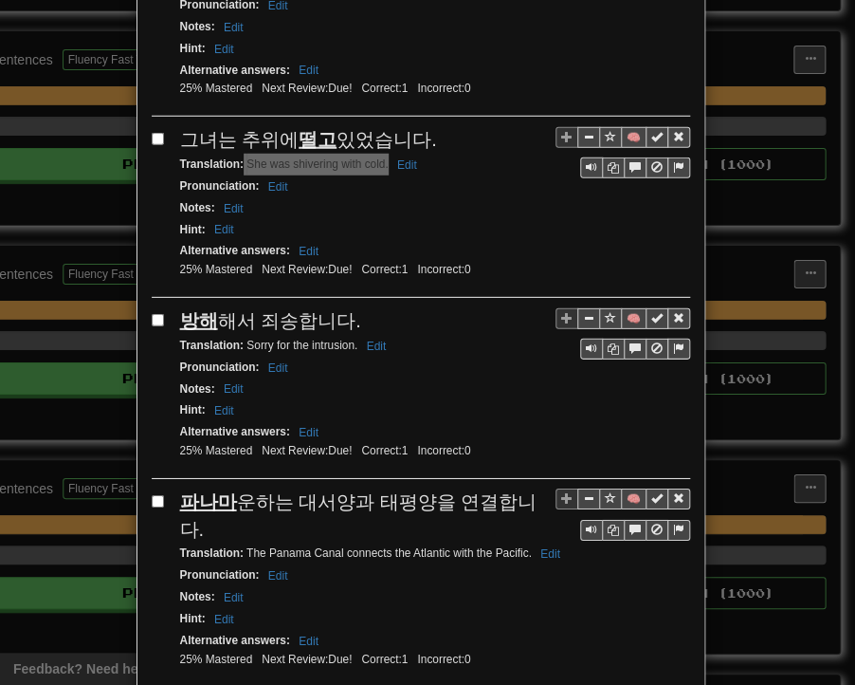
scroll to position [1517, 0]
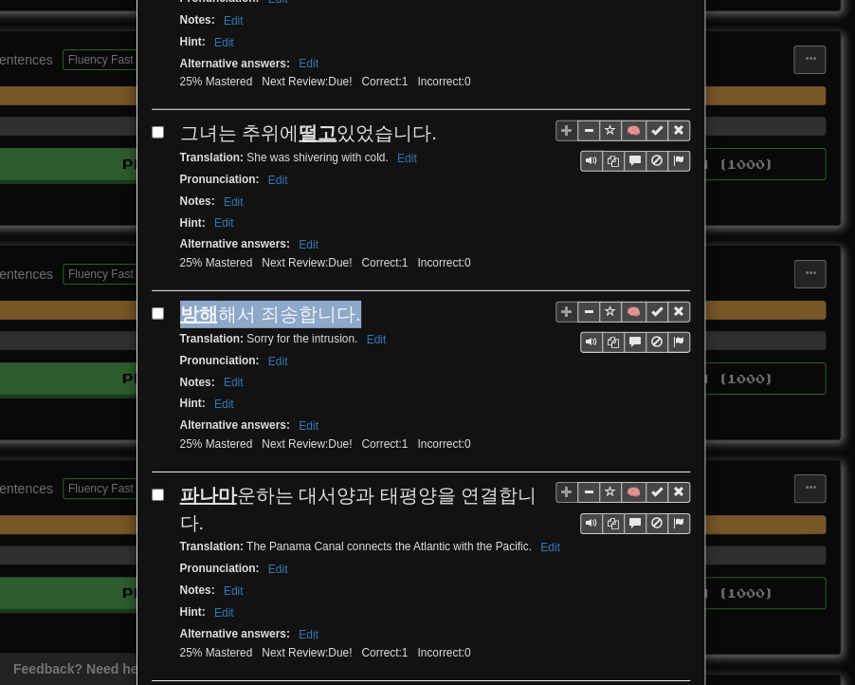
drag, startPoint x: 172, startPoint y: 229, endPoint x: 339, endPoint y: 229, distance: 166.9
click at [339, 303] on span "방해 해서 죄송합니다." at bounding box center [270, 313] width 181 height 21
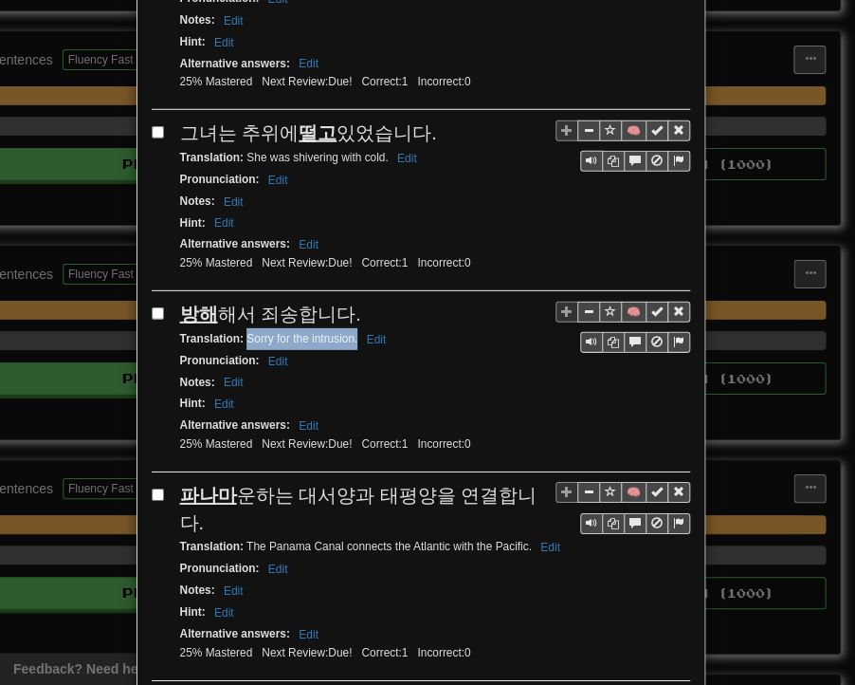
drag, startPoint x: 248, startPoint y: 252, endPoint x: 349, endPoint y: 255, distance: 100.6
click at [349, 332] on small "Translation : Sorry for the intrusion. Edit" at bounding box center [286, 338] width 212 height 13
drag, startPoint x: 175, startPoint y: 409, endPoint x: 529, endPoint y: 407, distance: 354.7
click at [529, 482] on div "🧠 파나마 운하는 대서양과 태평양을 연결합니다. Translation : The Panama Canal connects the Atlantic…" at bounding box center [421, 581] width 539 height 198
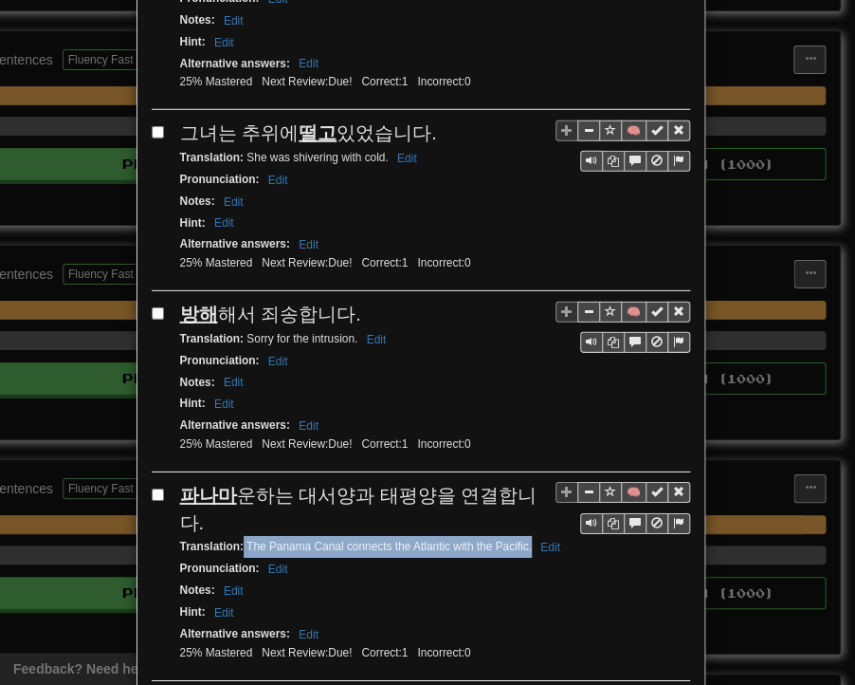
drag, startPoint x: 237, startPoint y: 432, endPoint x: 526, endPoint y: 434, distance: 289.3
click at [526, 536] on div "Translation : The Panama Canal connects the Atlantic with the Pacific. Edit" at bounding box center [435, 547] width 510 height 22
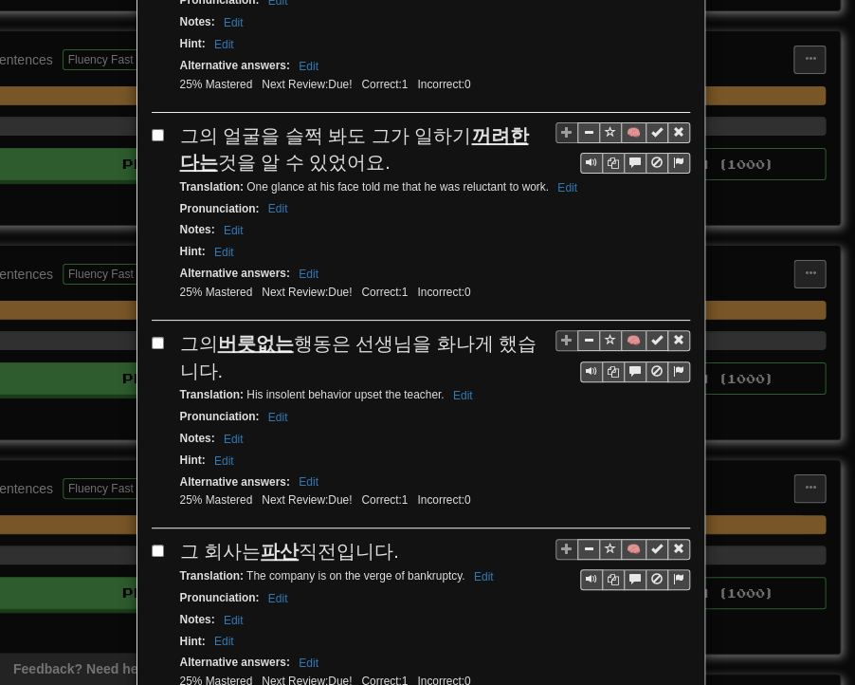
scroll to position [2087, 0]
drag, startPoint x: 178, startPoint y: 28, endPoint x: 338, endPoint y: 59, distance: 162.2
click at [338, 121] on div "그의 얼굴을 슬쩍 봐도 그가 일하기 꺼려한다는 것을 알 수 있었어요." at bounding box center [435, 148] width 510 height 54
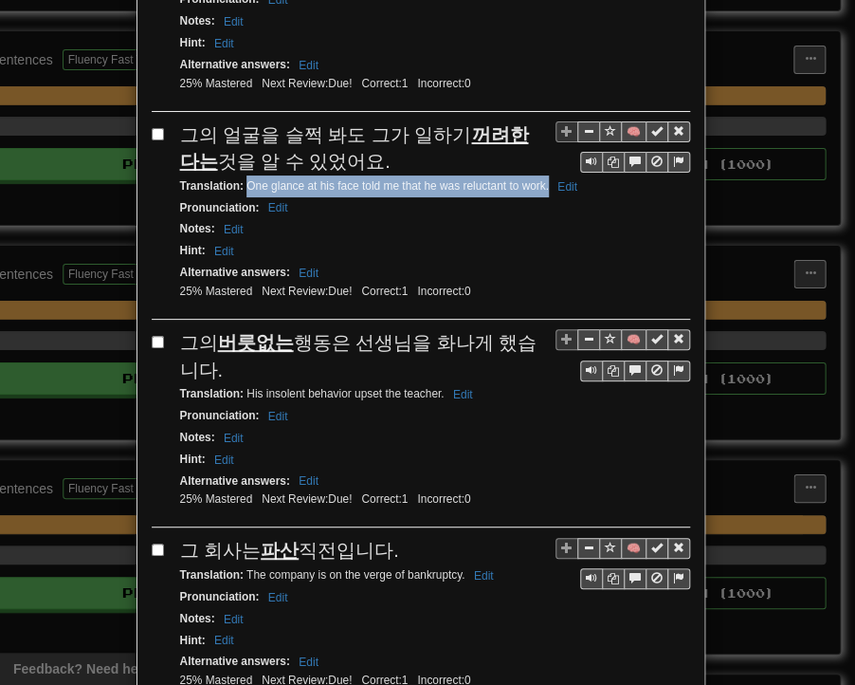
drag, startPoint x: 239, startPoint y: 84, endPoint x: 541, endPoint y: 87, distance: 301.6
click at [541, 179] on small "Translation : One glance at his face told me that he was reluctant to work. Edit" at bounding box center [381, 185] width 403 height 13
drag, startPoint x: 177, startPoint y: 233, endPoint x: 195, endPoint y: 259, distance: 31.3
click at [195, 329] on div "그의 버릇없는 행동은 선생님을 화나게 했습니다." at bounding box center [435, 356] width 510 height 54
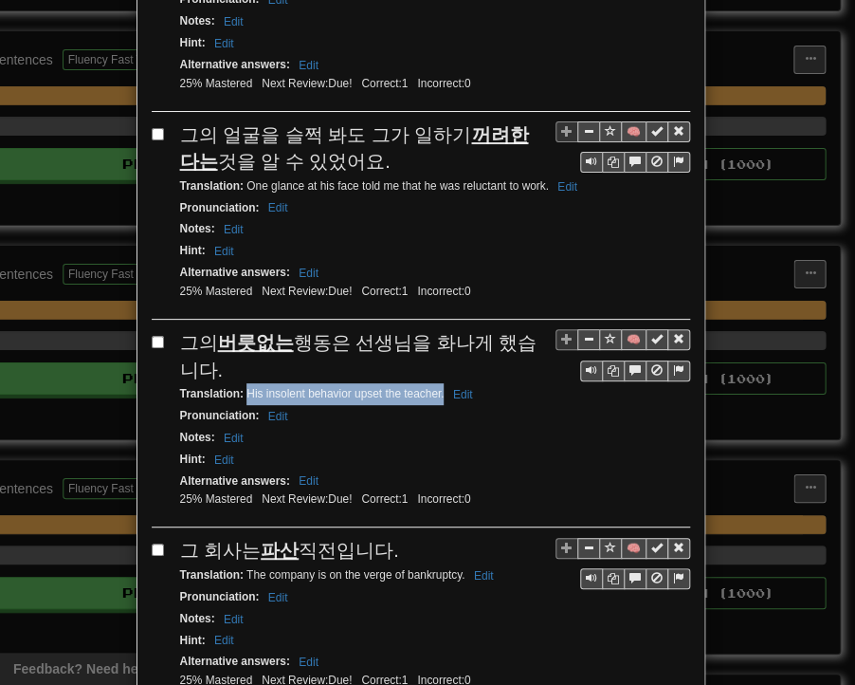
drag, startPoint x: 240, startPoint y: 291, endPoint x: 436, endPoint y: 289, distance: 196.3
click at [436, 387] on small "Translation : His insolent behavior upset the teacher. Edit" at bounding box center [329, 393] width 299 height 13
drag, startPoint x: 170, startPoint y: 447, endPoint x: 391, endPoint y: 444, distance: 221.0
click at [391, 537] on div "🧠 그 회사는 파산 직전입니다. Translation : The company is on the verge of bankruptcy. Edit…" at bounding box center [421, 623] width 539 height 172
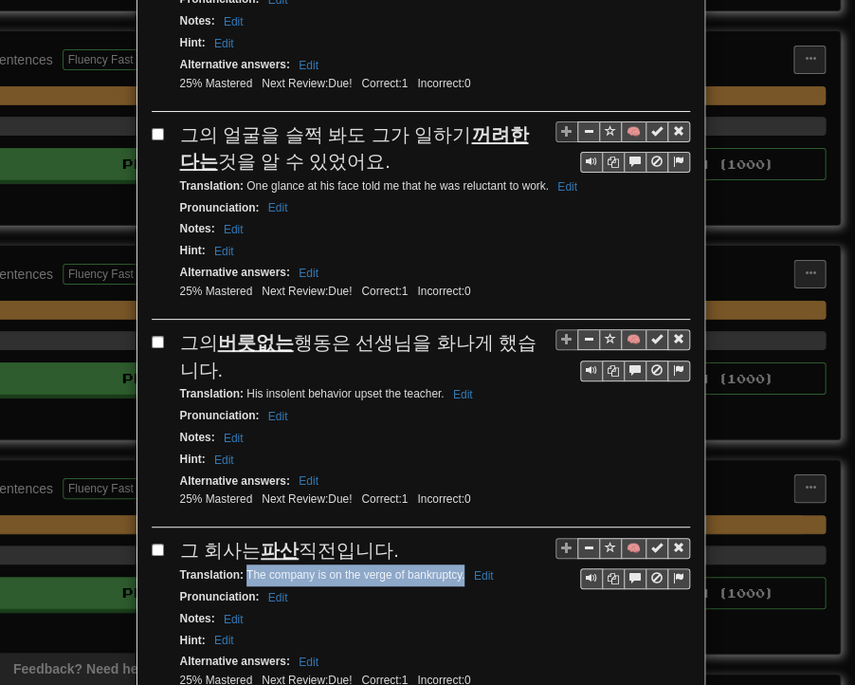
drag, startPoint x: 239, startPoint y: 468, endPoint x: 456, endPoint y: 468, distance: 217.2
click at [456, 568] on small "Translation : The company is on the verge of bankruptcy. Edit" at bounding box center [340, 574] width 320 height 13
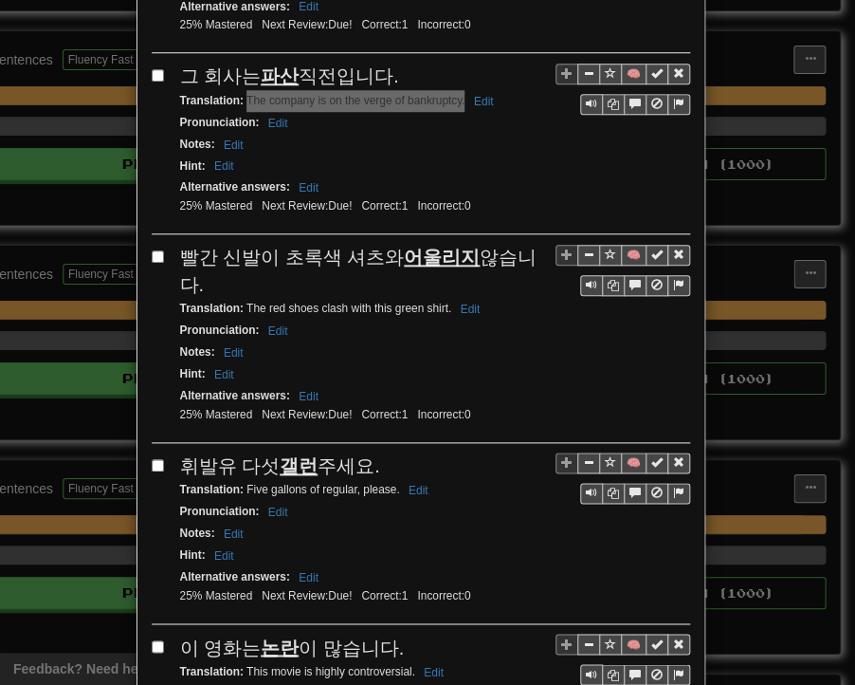
scroll to position [2656, 0]
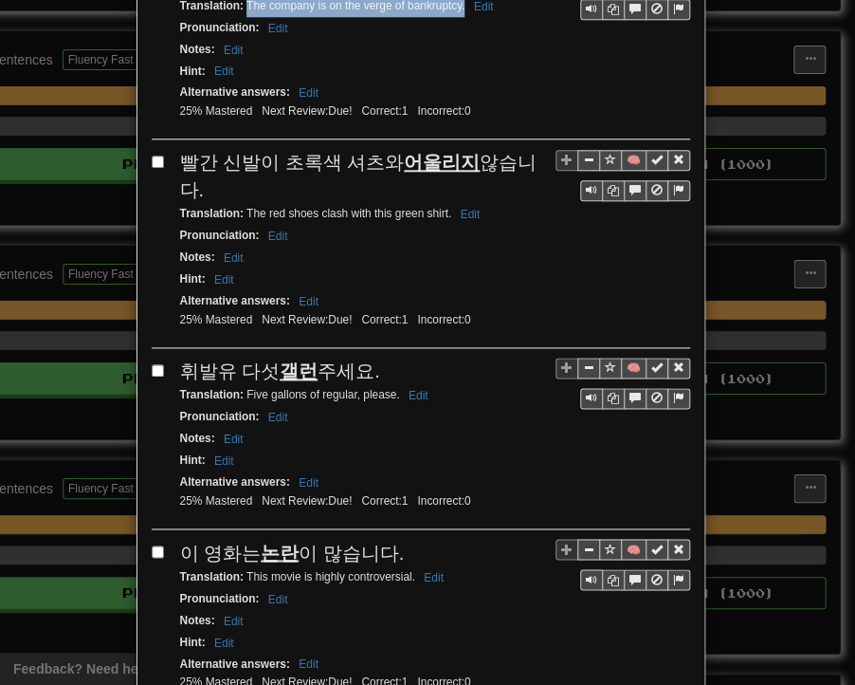
drag, startPoint x: 172, startPoint y: 49, endPoint x: 535, endPoint y: 54, distance: 363.3
click at [535, 152] on span "빨간 신발이 초록색 셔츠와 어울리지 않습니다." at bounding box center [359, 176] width 358 height 48
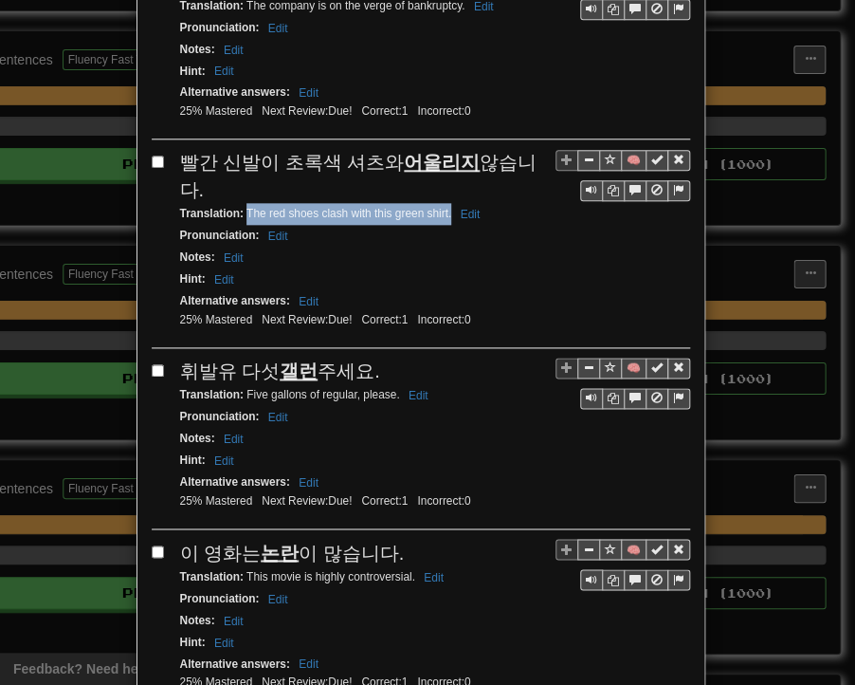
drag, startPoint x: 239, startPoint y: 73, endPoint x: 444, endPoint y: 73, distance: 204.9
click at [444, 207] on small "Translation : The red shoes clash with this green shirt. Edit" at bounding box center [333, 213] width 306 height 13
drag, startPoint x: 174, startPoint y: 232, endPoint x: 373, endPoint y: 229, distance: 199.2
click at [373, 358] on div "휘발유 다섯 갤런 주세요." at bounding box center [435, 372] width 510 height 28
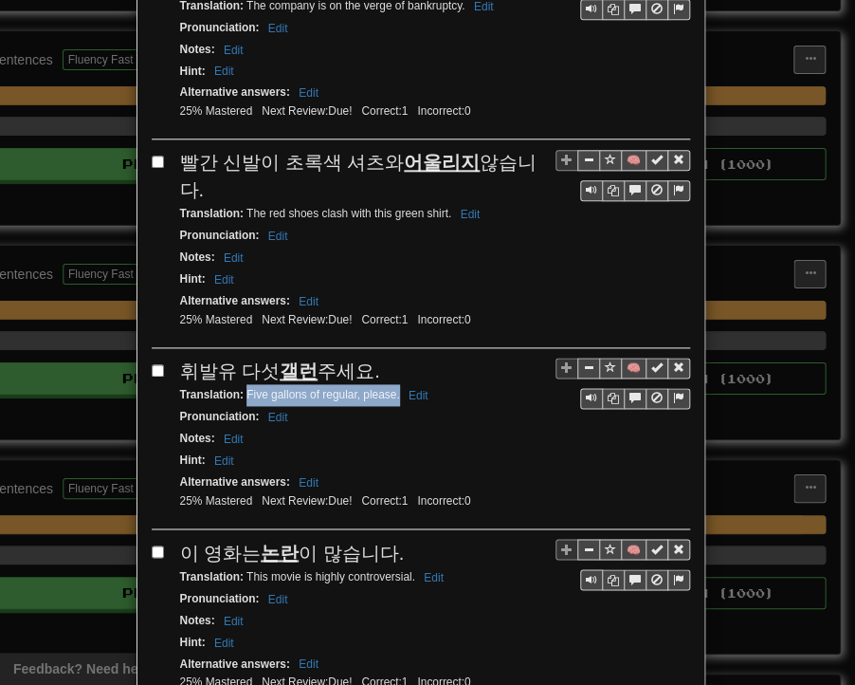
drag, startPoint x: 239, startPoint y: 254, endPoint x: 392, endPoint y: 254, distance: 152.7
click at [392, 388] on small "Translation : Five gallons of regular, please. Edit" at bounding box center [307, 394] width 254 height 13
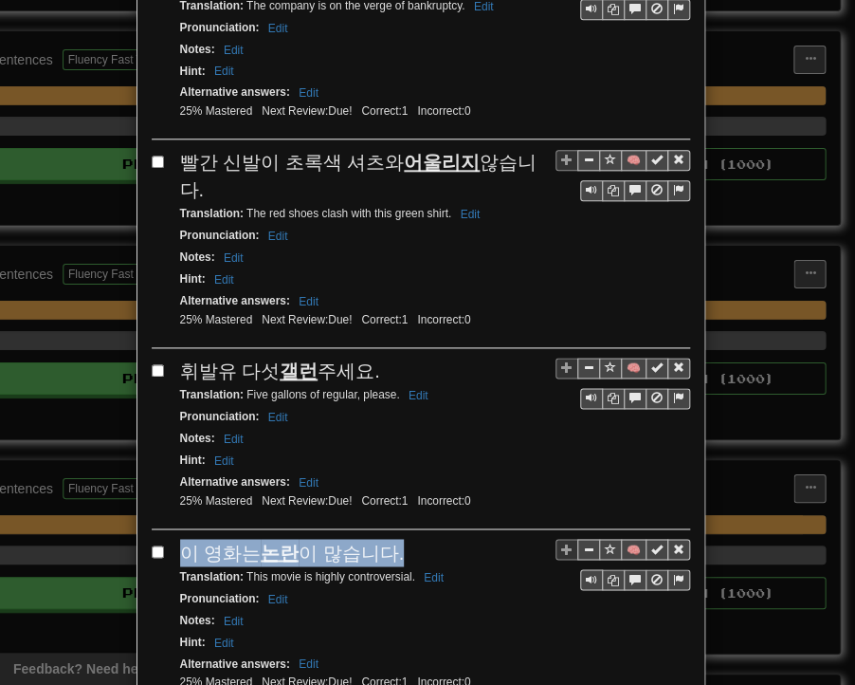
drag, startPoint x: 175, startPoint y: 401, endPoint x: 386, endPoint y: 409, distance: 210.7
click at [386, 539] on div "이 영화는 논란 이 많습니다." at bounding box center [435, 553] width 510 height 28
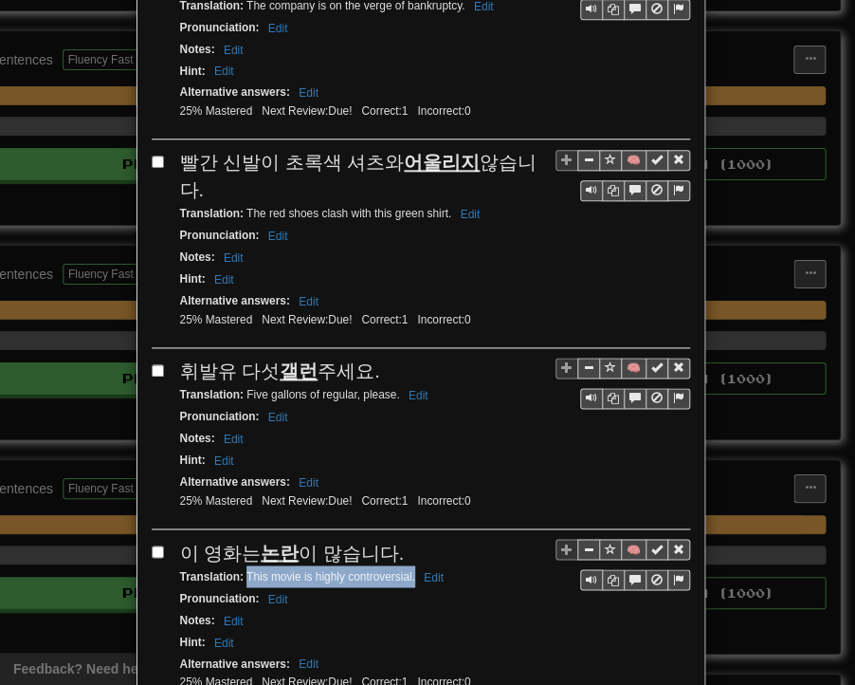
drag, startPoint x: 239, startPoint y: 430, endPoint x: 408, endPoint y: 432, distance: 168.8
click at [408, 569] on small "Translation : This movie is highly controversial. Edit" at bounding box center [314, 575] width 269 height 13
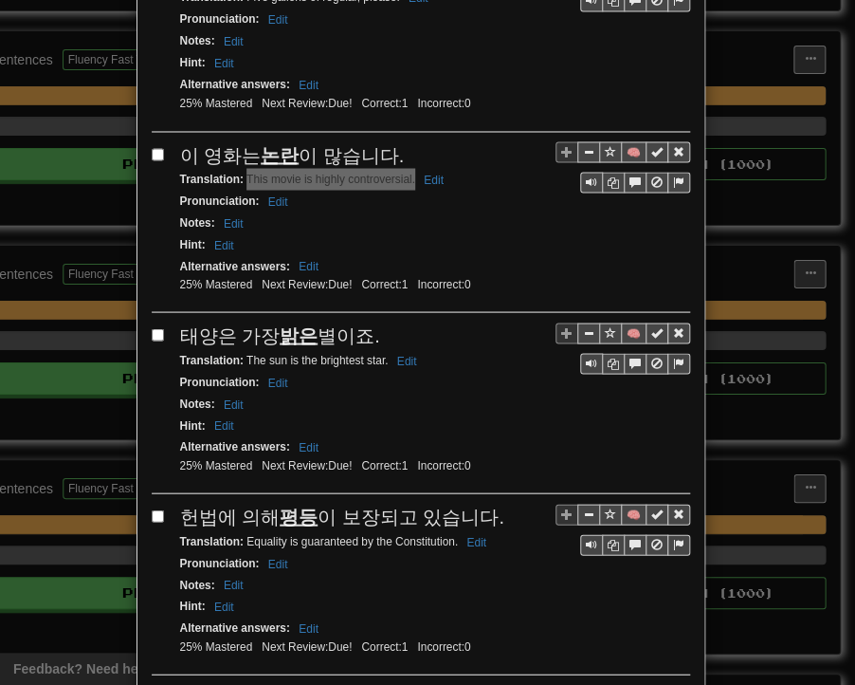
scroll to position [3130, 0]
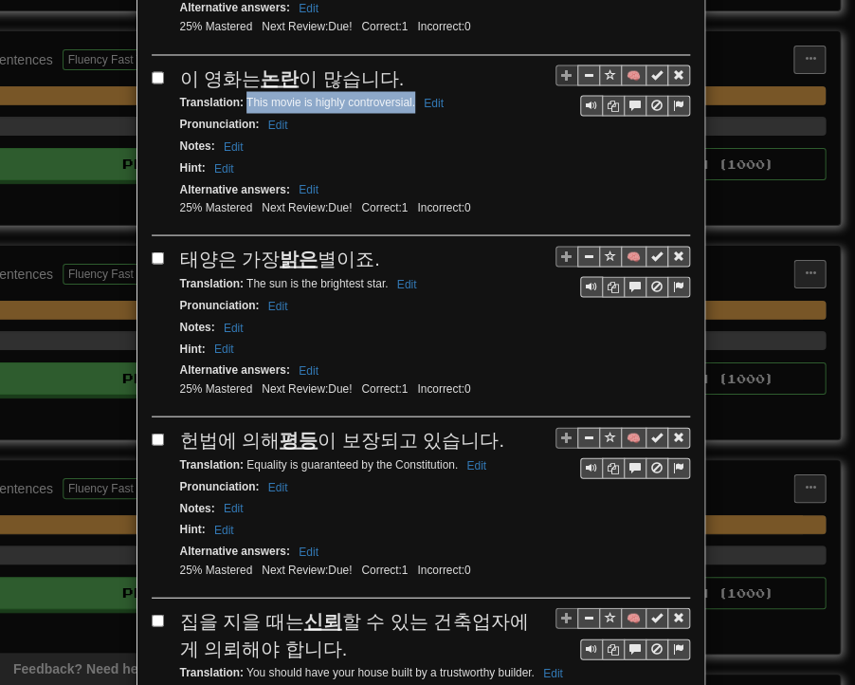
drag, startPoint x: 177, startPoint y: 108, endPoint x: 373, endPoint y: 107, distance: 195.4
click at [373, 245] on div "태양은 가장 밝은 별이죠." at bounding box center [435, 259] width 510 height 28
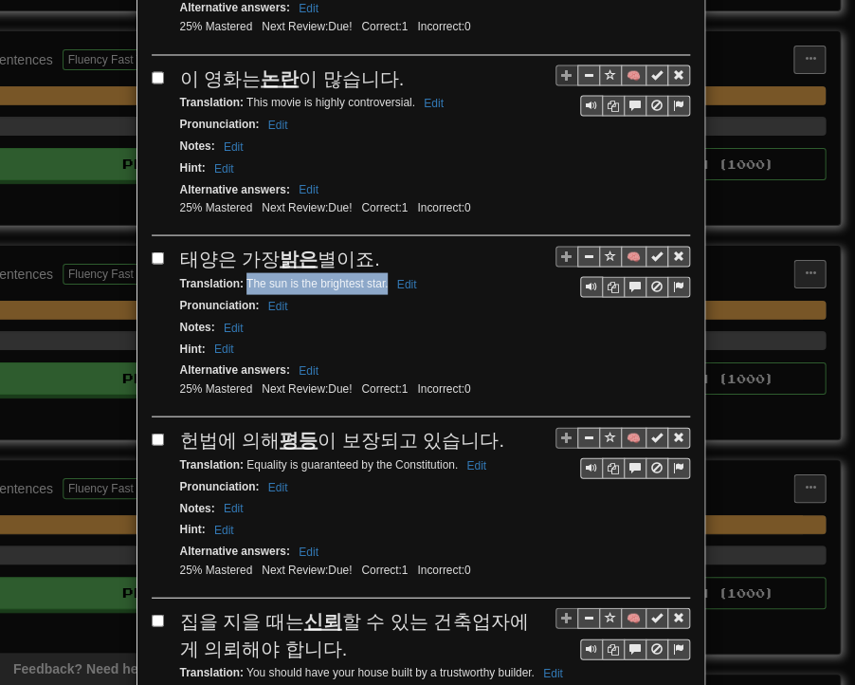
drag, startPoint x: 239, startPoint y: 130, endPoint x: 379, endPoint y: 138, distance: 140.6
click at [379, 276] on small "Translation : The sun is the brightest star. Edit" at bounding box center [301, 282] width 243 height 13
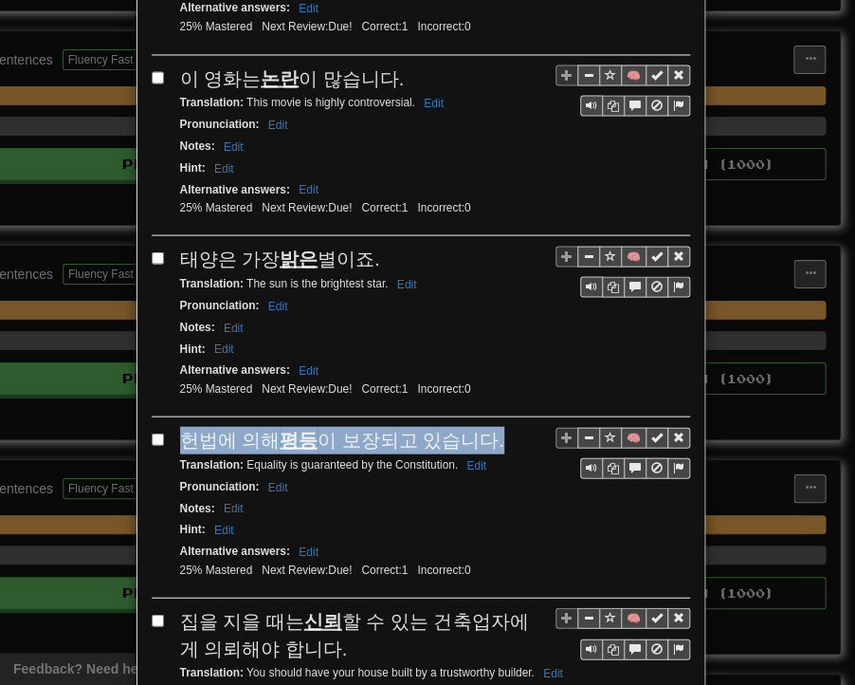
drag, startPoint x: 177, startPoint y: 289, endPoint x: 454, endPoint y: 275, distance: 277.3
click at [482, 426] on div "헌법에 의해 평등 이 보장되고 있습니다." at bounding box center [435, 440] width 510 height 28
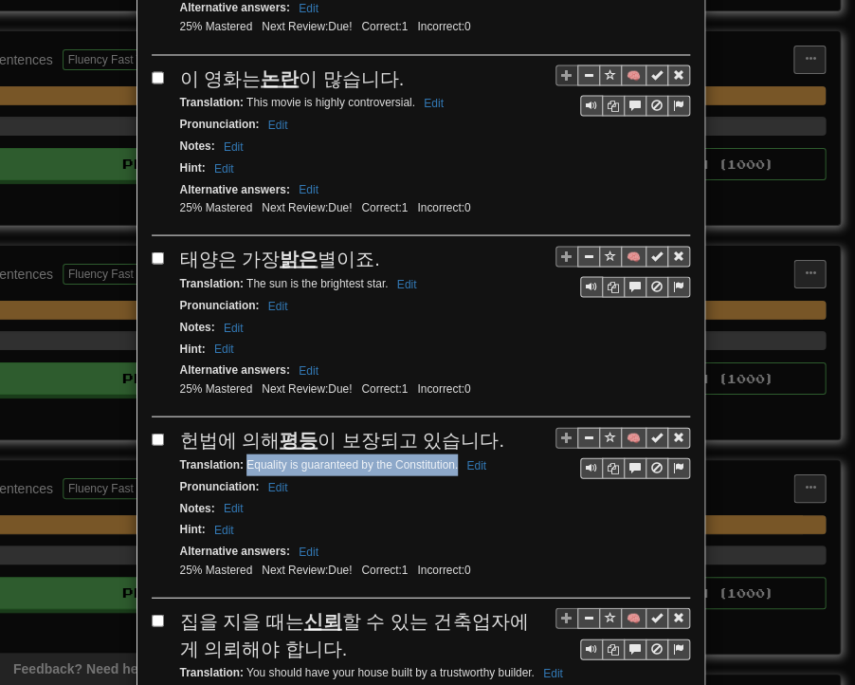
drag, startPoint x: 239, startPoint y: 309, endPoint x: 450, endPoint y: 310, distance: 210.5
click at [450, 457] on small "Translation : Equality is guaranteed by the Constitution. Edit" at bounding box center [336, 463] width 312 height 13
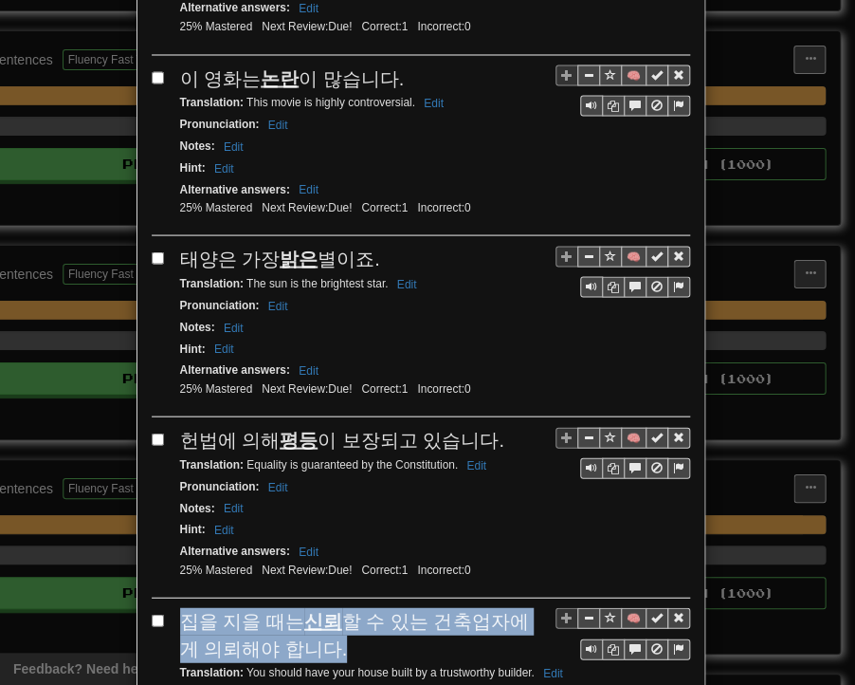
drag, startPoint x: 176, startPoint y: 460, endPoint x: 303, endPoint y: 487, distance: 129.8
click at [303, 610] on span "집을 지을 때는 신뢰 할 수 있는 건축업자에게 의뢰해야 합니다." at bounding box center [354, 634] width 349 height 48
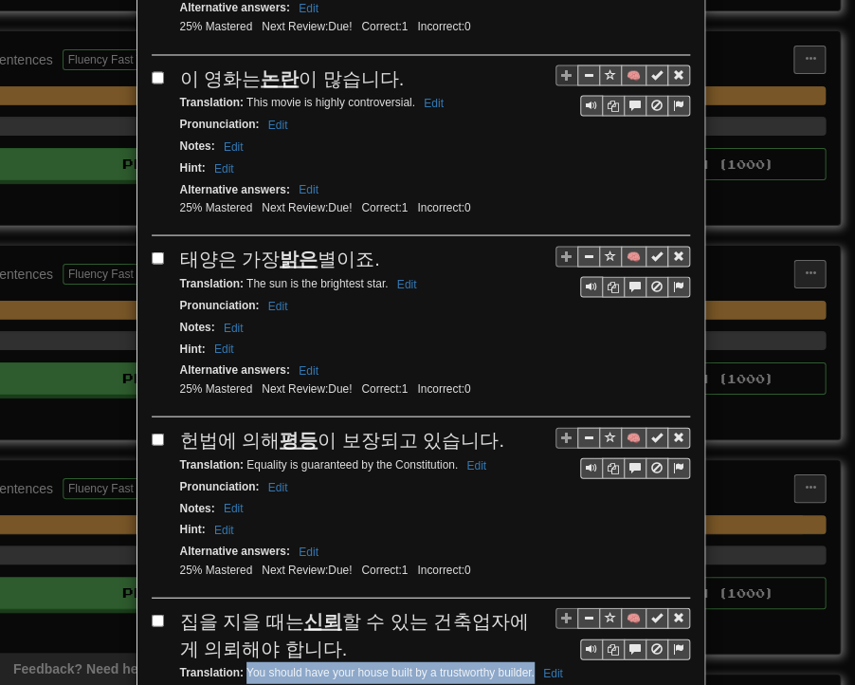
drag, startPoint x: 238, startPoint y: 516, endPoint x: 527, endPoint y: 517, distance: 289.3
click at [527, 665] on small "Translation : You should have your house built by a trustworthy builder. Edit" at bounding box center [374, 671] width 389 height 13
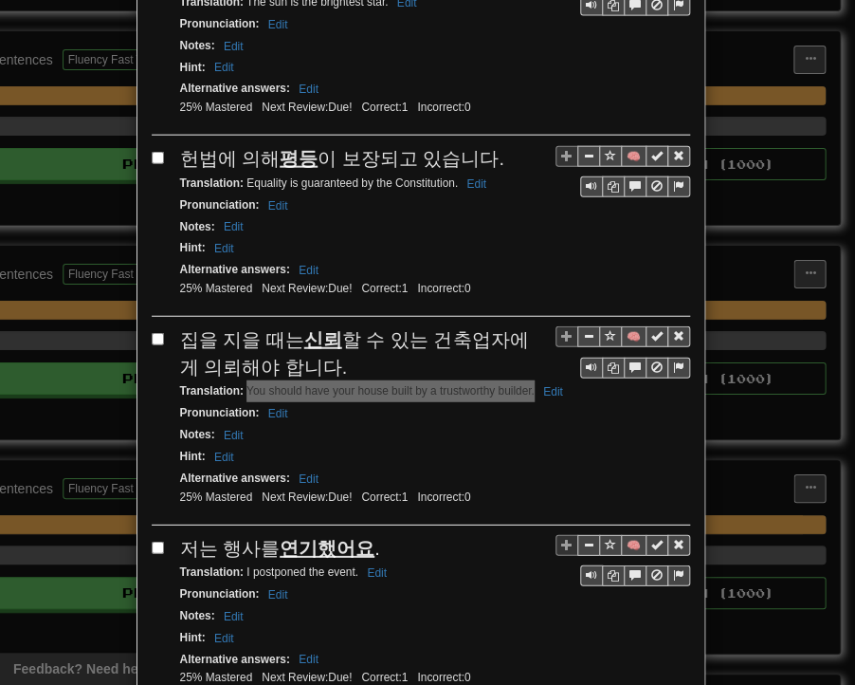
scroll to position [3429, 0]
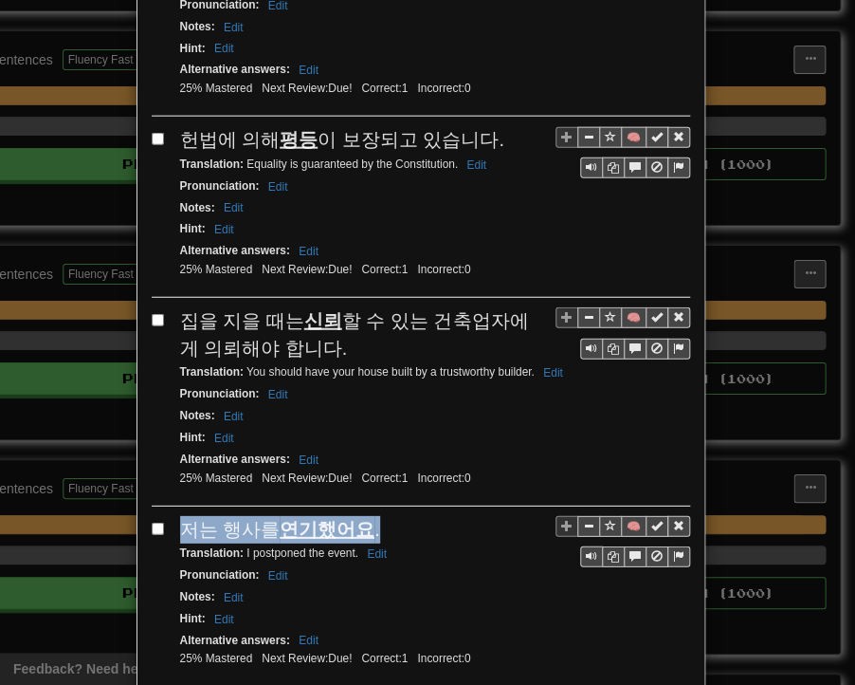
drag, startPoint x: 173, startPoint y: 369, endPoint x: 364, endPoint y: 361, distance: 191.7
click at [364, 516] on div "저는 행사를 연기했어요 ." at bounding box center [435, 530] width 510 height 28
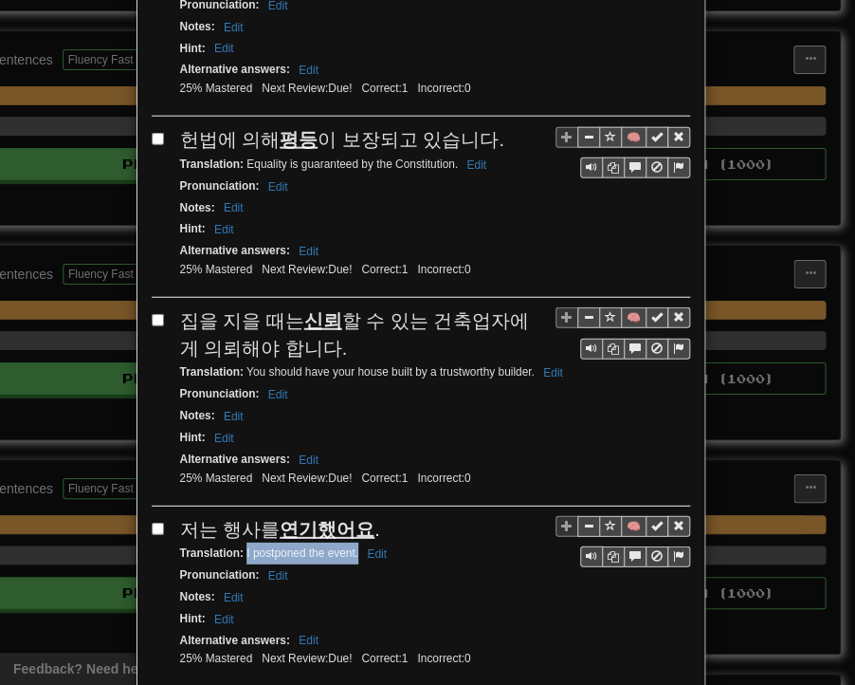
drag, startPoint x: 239, startPoint y: 390, endPoint x: 351, endPoint y: 395, distance: 112.1
click at [351, 546] on small "Translation : I postponed the event. Edit" at bounding box center [286, 552] width 212 height 13
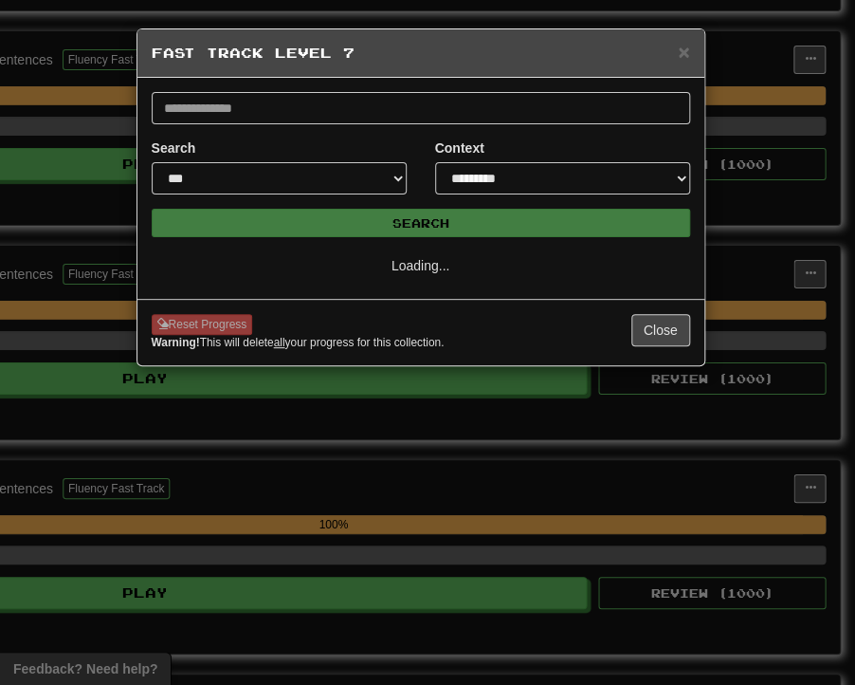
select select "**"
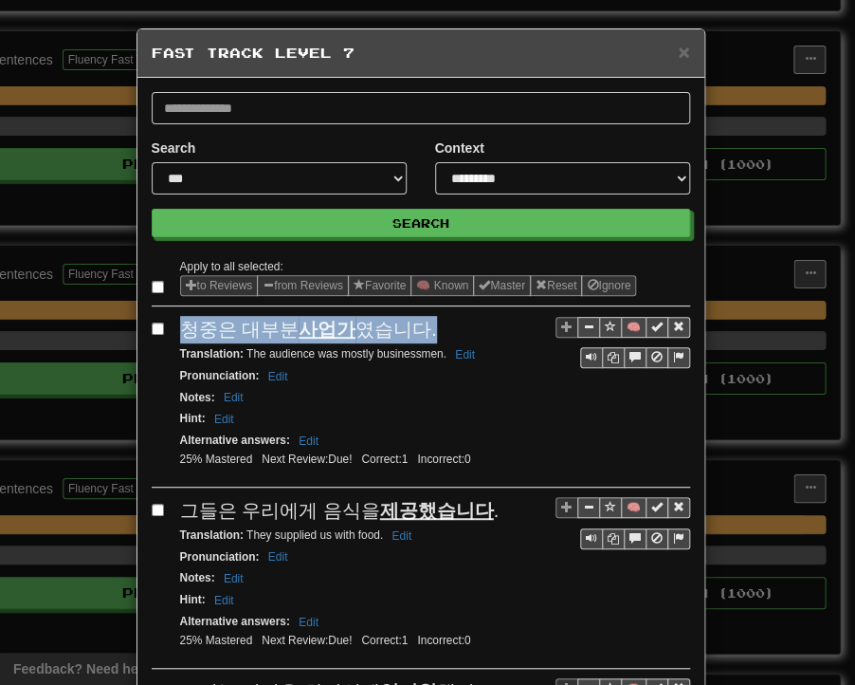
drag, startPoint x: 176, startPoint y: 329, endPoint x: 416, endPoint y: 325, distance: 240.0
click at [416, 325] on div "청중은 대부분 사업가 였습니다." at bounding box center [435, 330] width 510 height 28
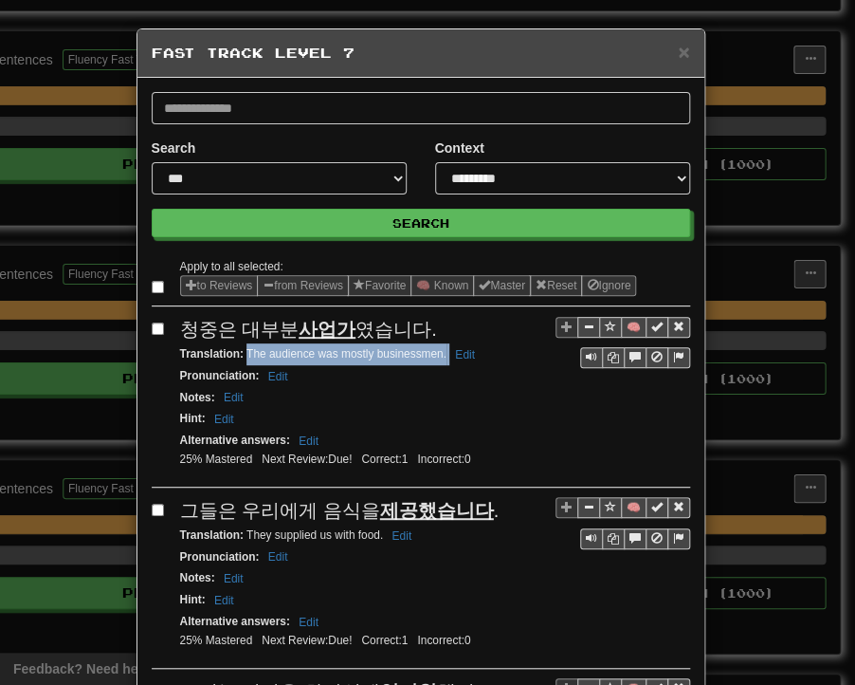
drag, startPoint x: 239, startPoint y: 350, endPoint x: 440, endPoint y: 358, distance: 201.2
click at [440, 358] on small "Translation : The audience was mostly businessmen. Edit" at bounding box center [330, 353] width 301 height 13
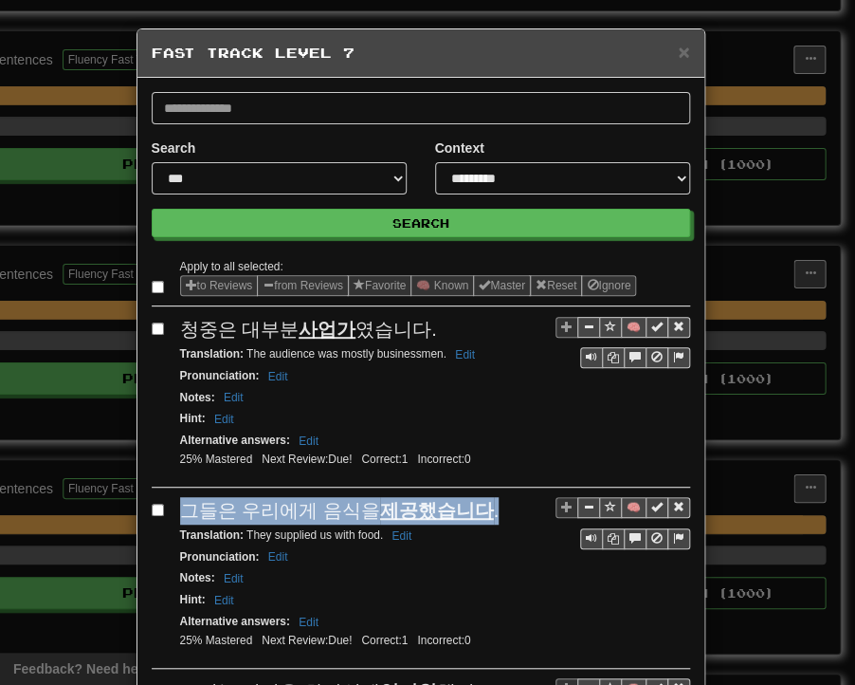
drag, startPoint x: 176, startPoint y: 511, endPoint x: 473, endPoint y: 513, distance: 296.9
click at [473, 513] on div "그들은 우리에게 음식을 제공했습니다 ." at bounding box center [435, 511] width 510 height 28
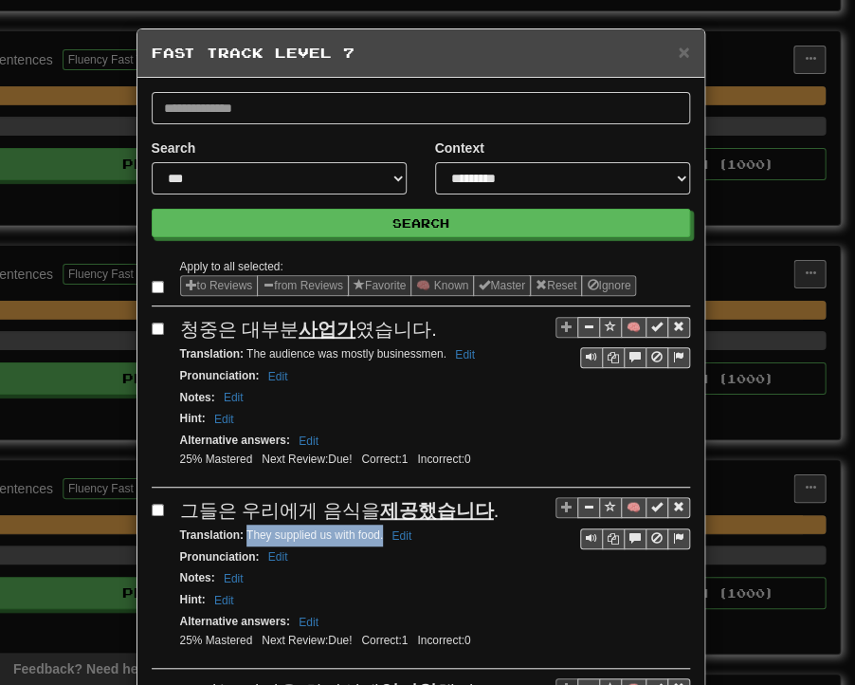
drag, startPoint x: 239, startPoint y: 531, endPoint x: 376, endPoint y: 531, distance: 136.6
click at [376, 531] on small "Translation : They supplied us with food. Edit" at bounding box center [299, 534] width 238 height 13
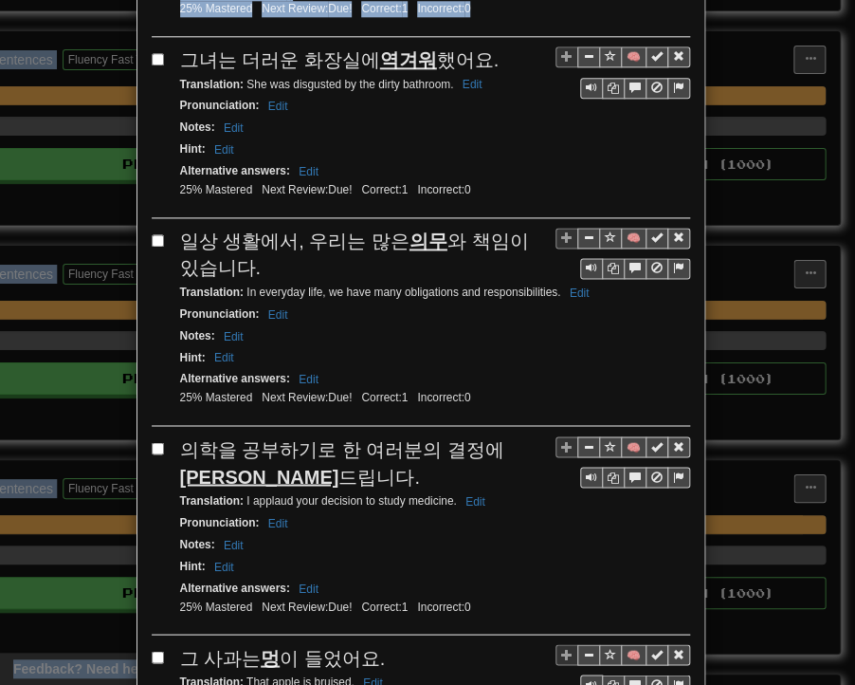
scroll to position [457, 0]
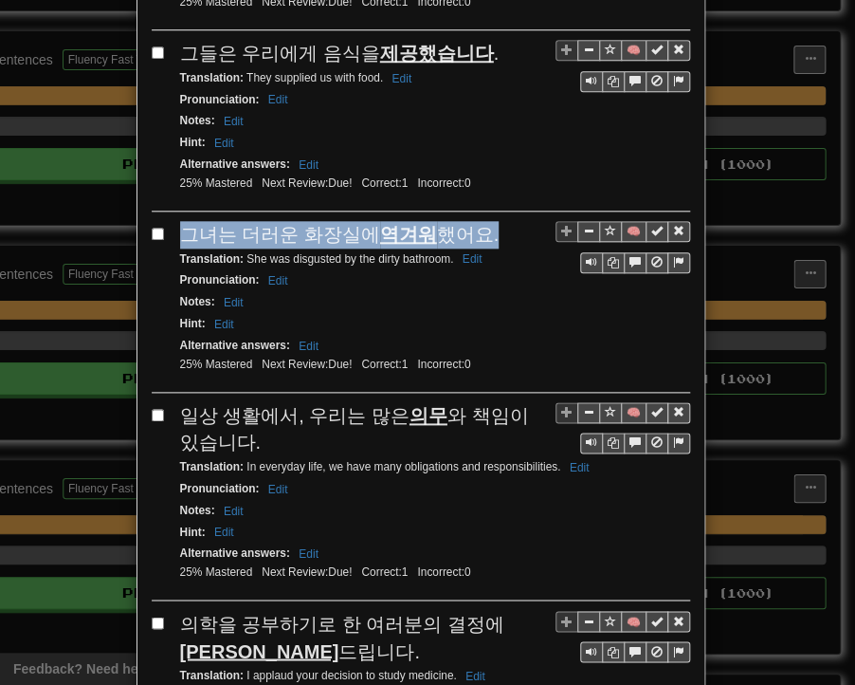
drag, startPoint x: 168, startPoint y: 16, endPoint x: 472, endPoint y: 218, distance: 365.4
click at [472, 221] on div "🧠 그녀는 더러운 화장실에 역겨워 했어요. Translation : She was disgusted by the dirty bathroom. …" at bounding box center [421, 307] width 539 height 172
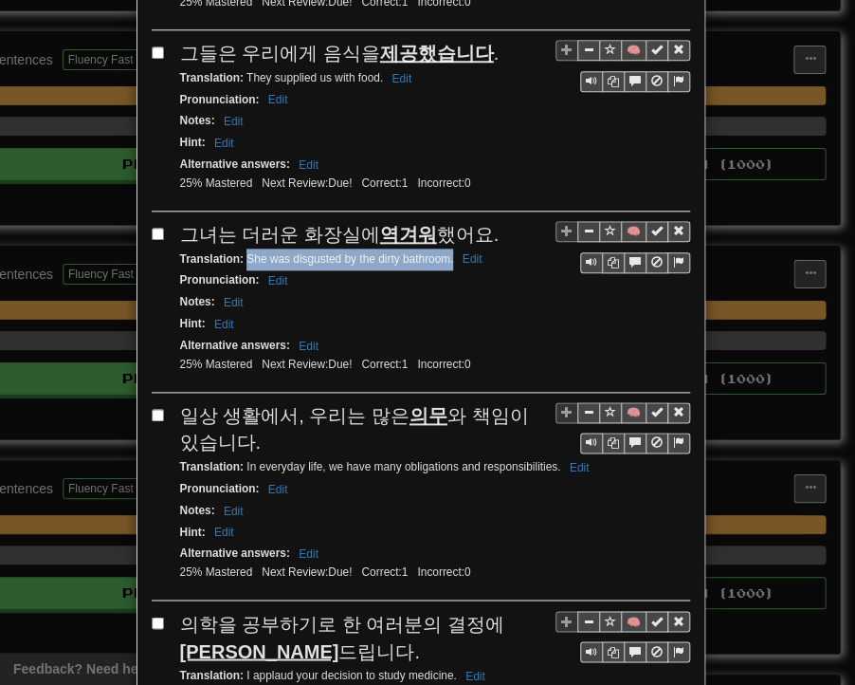
drag, startPoint x: 240, startPoint y: 248, endPoint x: 445, endPoint y: 252, distance: 204.9
click at [445, 252] on small "Translation : She was disgusted by the dirty bathroom. Edit" at bounding box center [334, 258] width 308 height 13
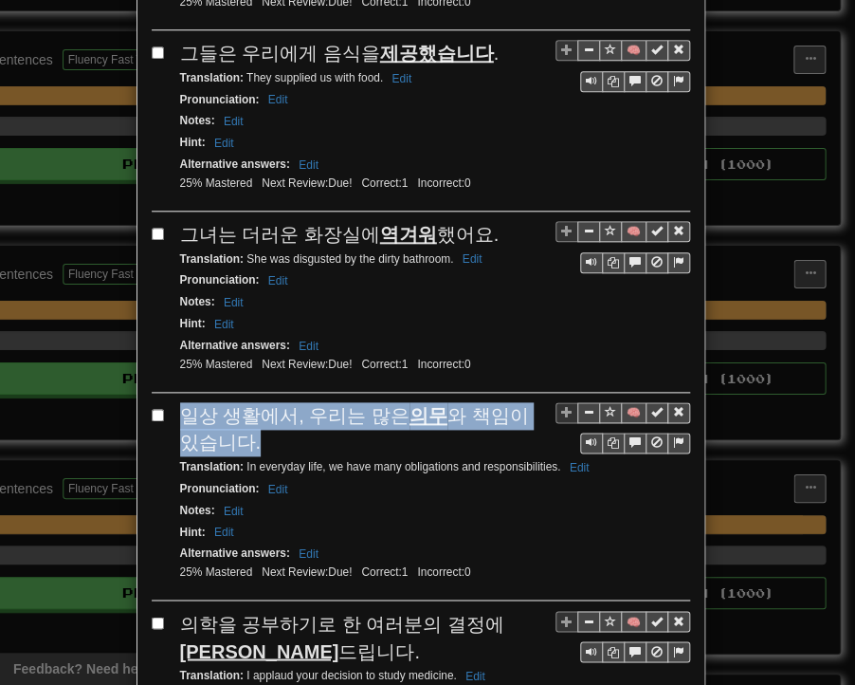
drag, startPoint x: 178, startPoint y: 403, endPoint x: 230, endPoint y: 426, distance: 56.0
click at [230, 426] on div "일상 생활에서, 우리는 많은 의무 와 책임이 있습니다." at bounding box center [435, 429] width 510 height 54
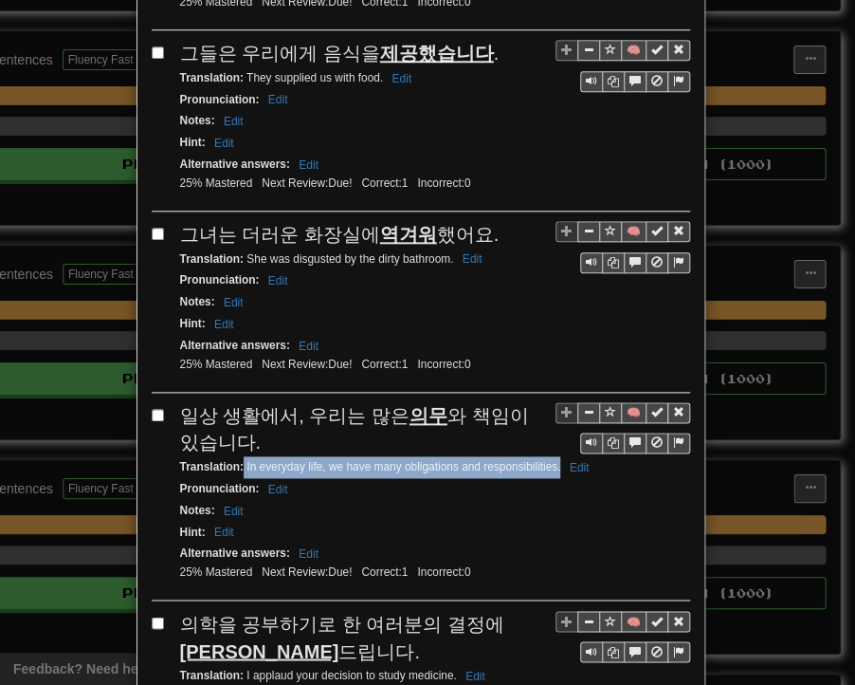
drag, startPoint x: 237, startPoint y: 450, endPoint x: 552, endPoint y: 453, distance: 314.9
click at [552, 460] on small "Translation : In everyday life, we have many obligations and responsibilities. …" at bounding box center [387, 466] width 415 height 13
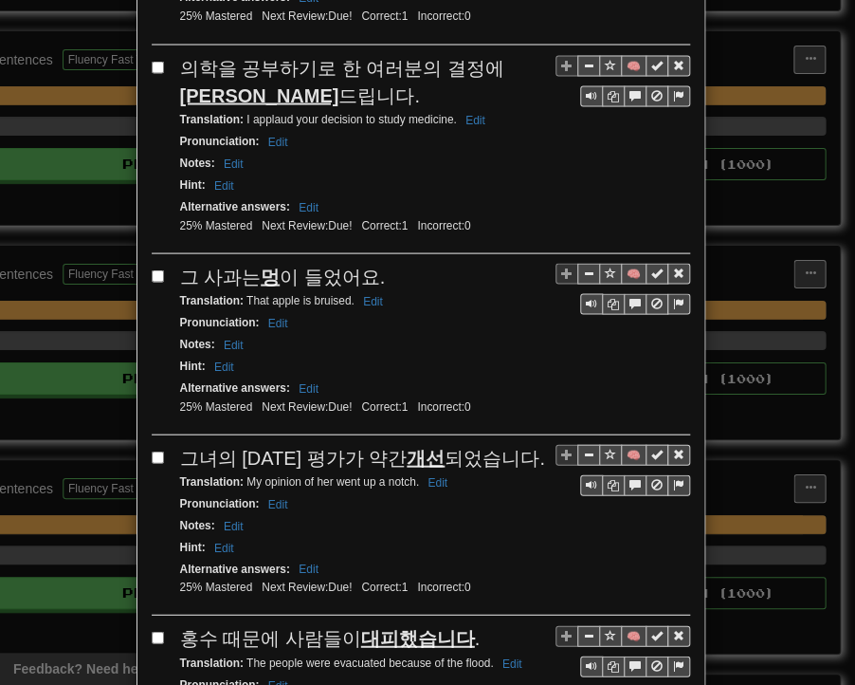
scroll to position [1026, 0]
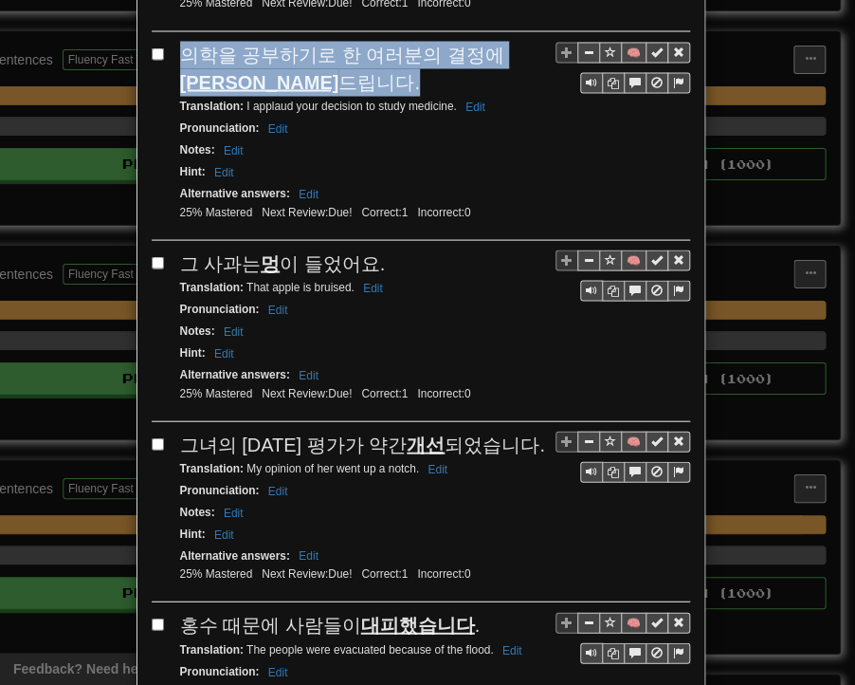
drag, startPoint x: 177, startPoint y: 31, endPoint x: 233, endPoint y: 69, distance: 67.6
click at [233, 69] on div "의학을 공부하기로 한 여러분의 결정에 박수 드립니다." at bounding box center [435, 68] width 510 height 54
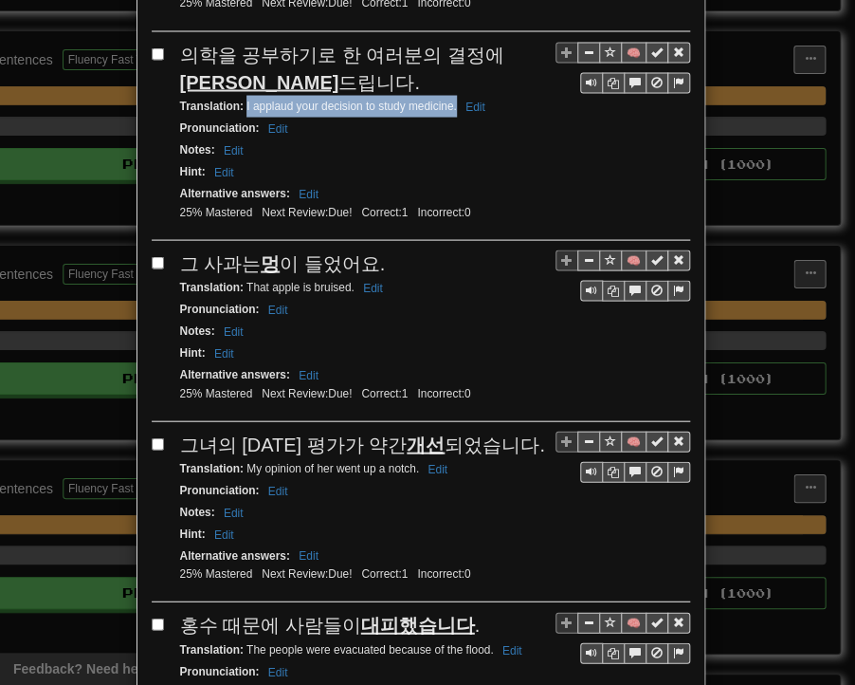
drag, startPoint x: 238, startPoint y: 88, endPoint x: 448, endPoint y: 93, distance: 209.7
click at [448, 99] on small "Translation : I applaud your decision to study medicine. Edit" at bounding box center [335, 105] width 311 height 13
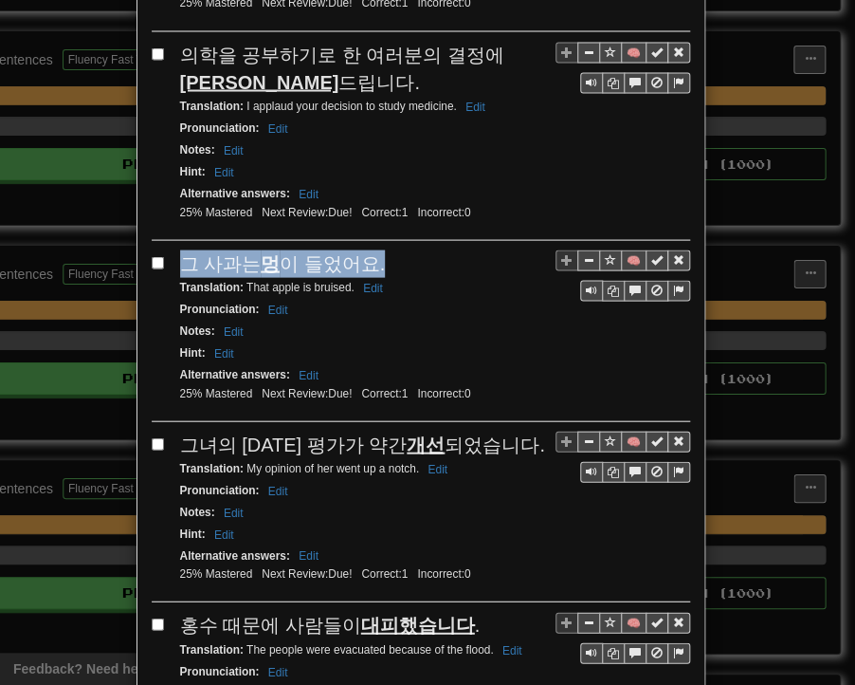
drag, startPoint x: 171, startPoint y: 236, endPoint x: 373, endPoint y: 246, distance: 202.2
click at [373, 249] on div "그 사과는 멍 이 들었어요." at bounding box center [435, 263] width 510 height 28
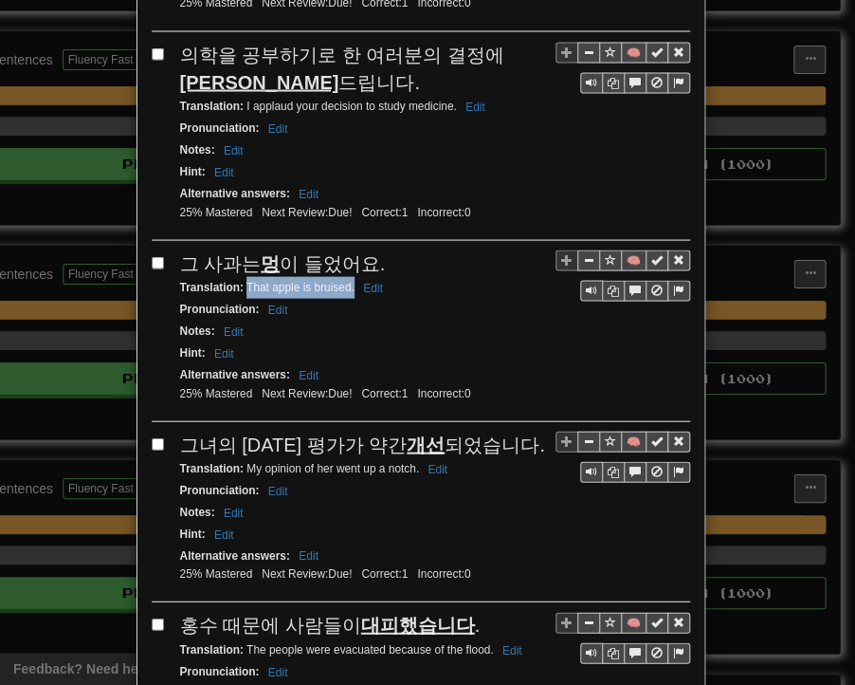
drag, startPoint x: 239, startPoint y: 267, endPoint x: 346, endPoint y: 269, distance: 107.2
click at [346, 280] on small "Translation : That apple is bruised. Edit" at bounding box center [284, 286] width 209 height 13
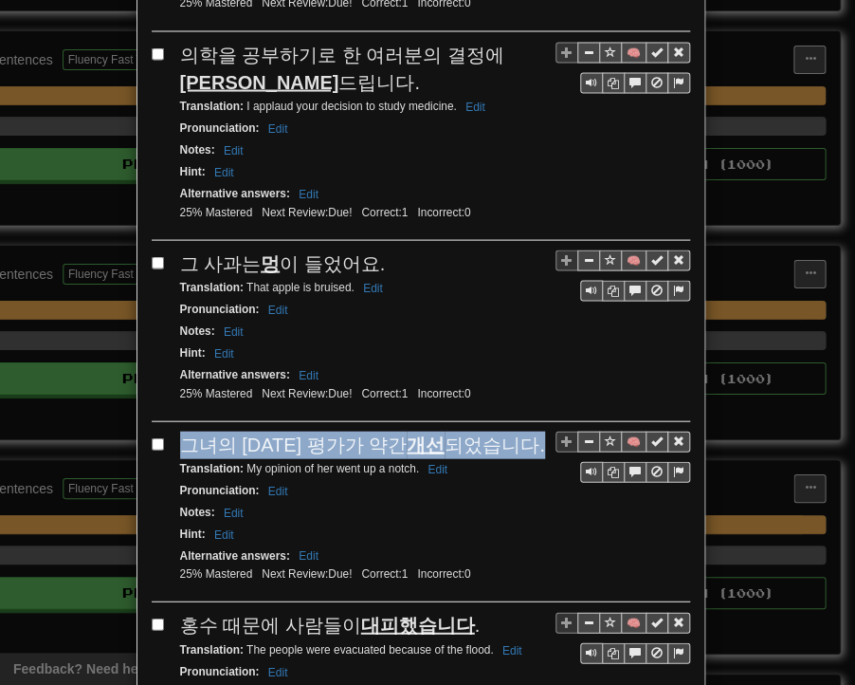
drag, startPoint x: 178, startPoint y: 422, endPoint x: 499, endPoint y: 420, distance: 320.6
click at [499, 431] on div "그녀의 [DATE] 평가가 약간 개선 되었습니다." at bounding box center [435, 445] width 510 height 28
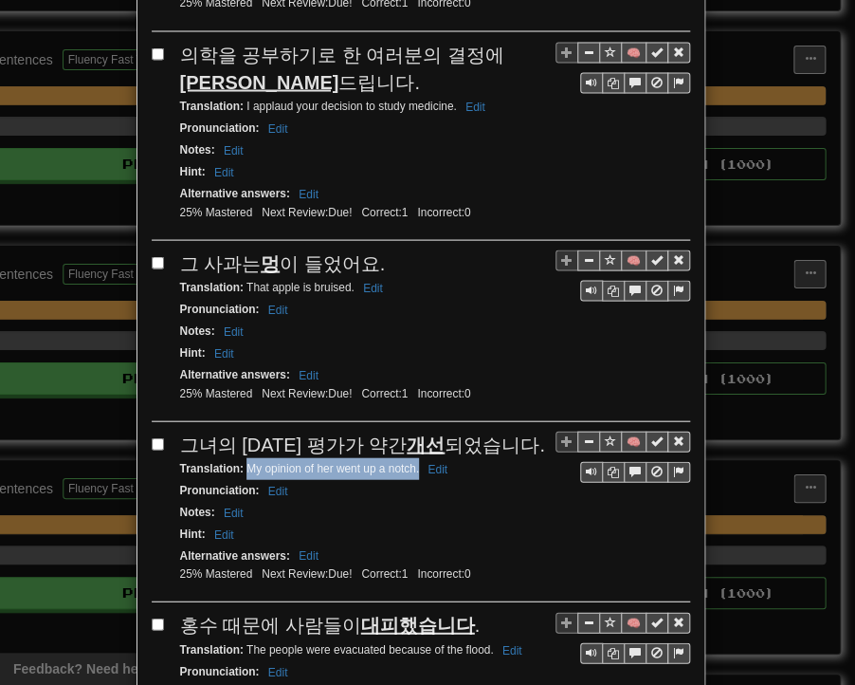
drag, startPoint x: 239, startPoint y: 445, endPoint x: 411, endPoint y: 449, distance: 171.7
click at [411, 461] on small "Translation : My opinion of her went up a notch. Edit" at bounding box center [317, 467] width 274 height 13
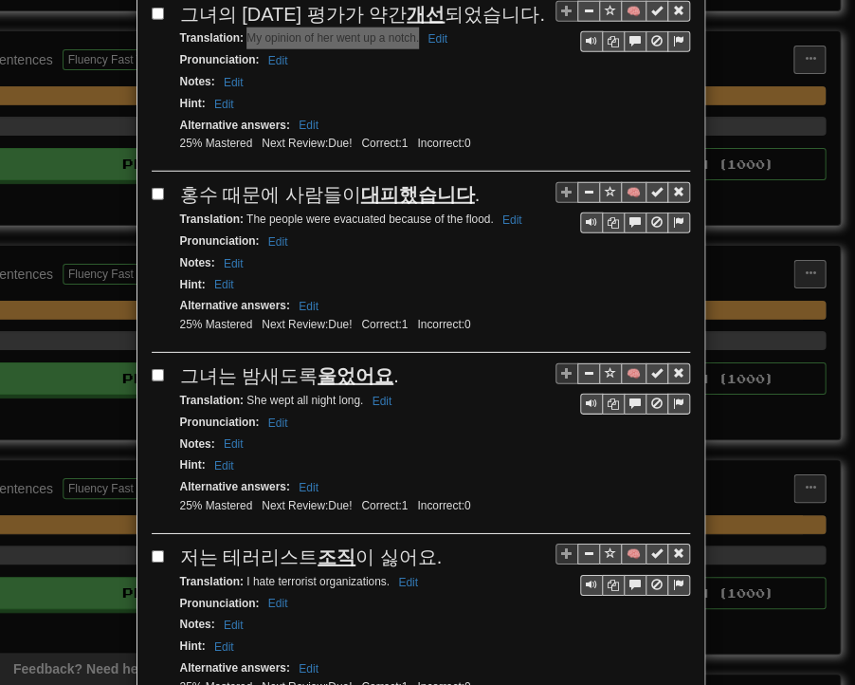
scroll to position [1500, 0]
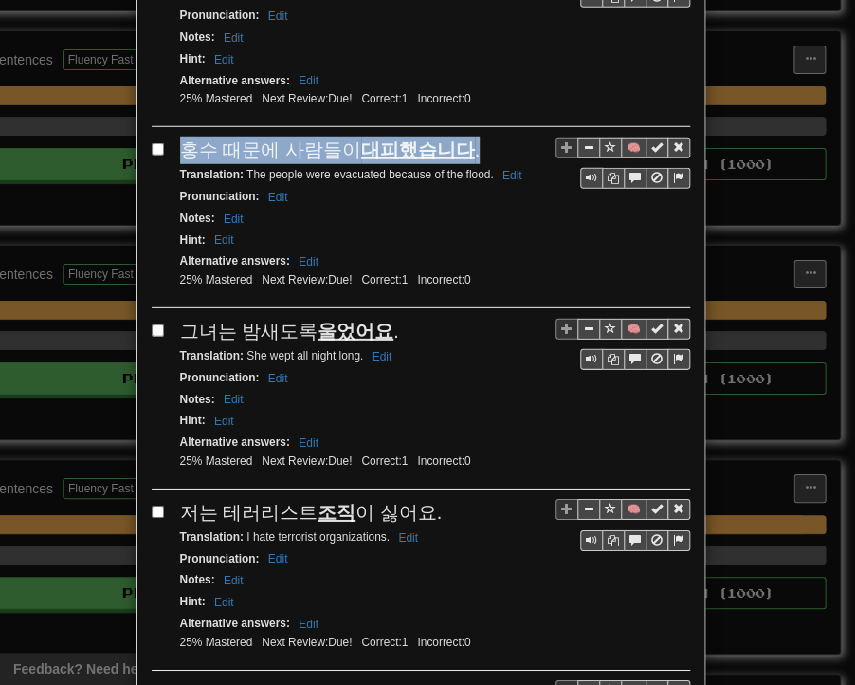
drag, startPoint x: 177, startPoint y: 122, endPoint x: 465, endPoint y: 127, distance: 287.4
click at [465, 137] on div "홍수 때문에 사람들이 대피했습니다 ." at bounding box center [435, 151] width 510 height 28
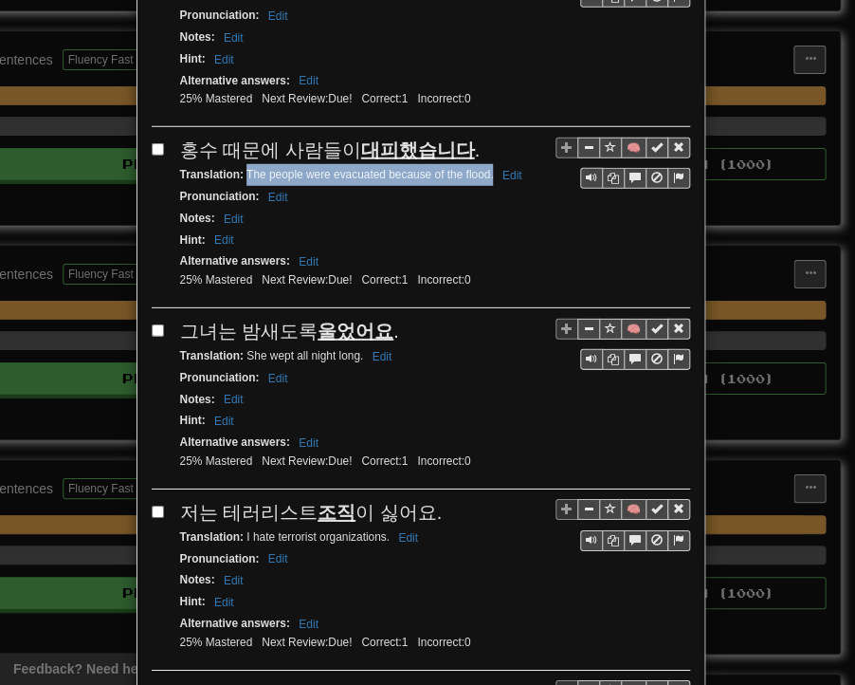
drag, startPoint x: 239, startPoint y: 145, endPoint x: 486, endPoint y: 149, distance: 246.6
click at [486, 168] on small "Translation : The people were evacuated because of the flood. Edit" at bounding box center [354, 174] width 348 height 13
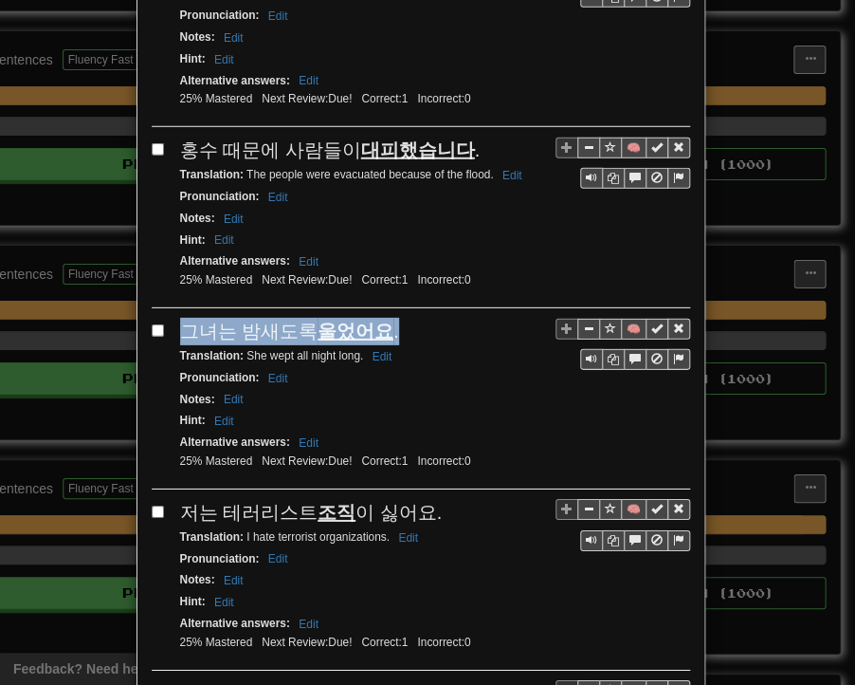
drag, startPoint x: 177, startPoint y: 302, endPoint x: 386, endPoint y: 306, distance: 208.7
click at [386, 318] on div "그녀는 밤새도록 울었어요 ." at bounding box center [435, 332] width 510 height 28
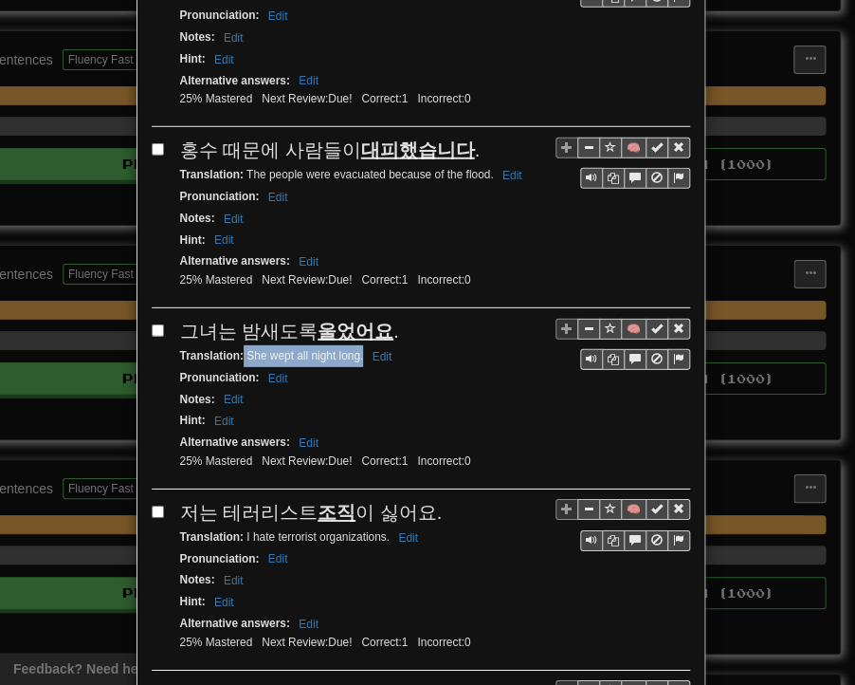
drag, startPoint x: 237, startPoint y: 323, endPoint x: 356, endPoint y: 326, distance: 118.6
click at [356, 349] on small "Translation : She wept all night long. Edit" at bounding box center [289, 355] width 218 height 13
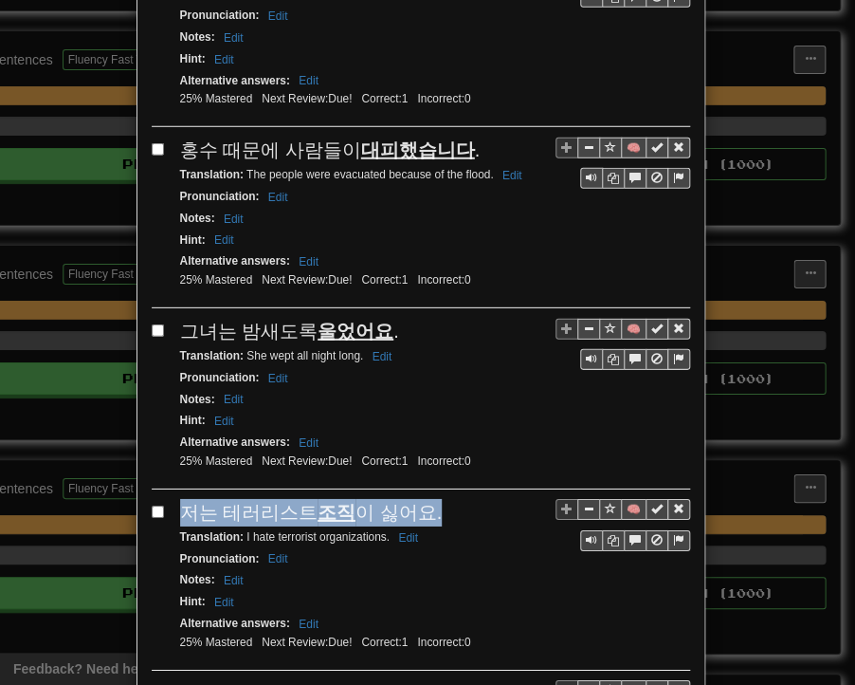
drag, startPoint x: 172, startPoint y: 481, endPoint x: 411, endPoint y: 479, distance: 239.0
click at [422, 499] on div "저는 테러리스트 조직 이 싫어요." at bounding box center [435, 513] width 510 height 28
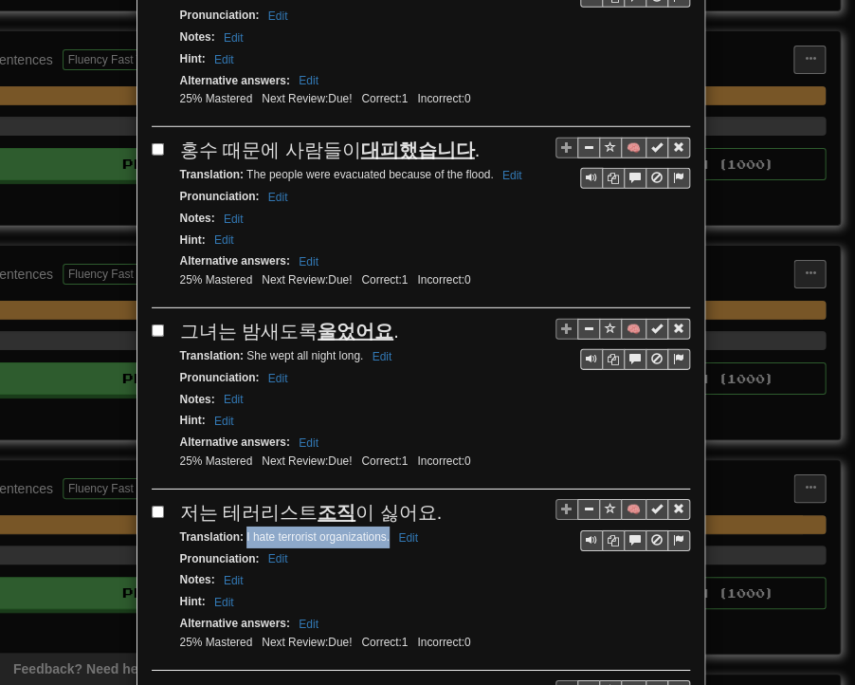
drag, startPoint x: 239, startPoint y: 498, endPoint x: 383, endPoint y: 505, distance: 144.3
click at [383, 530] on small "Translation : I hate terrorist organizations. Edit" at bounding box center [302, 536] width 244 height 13
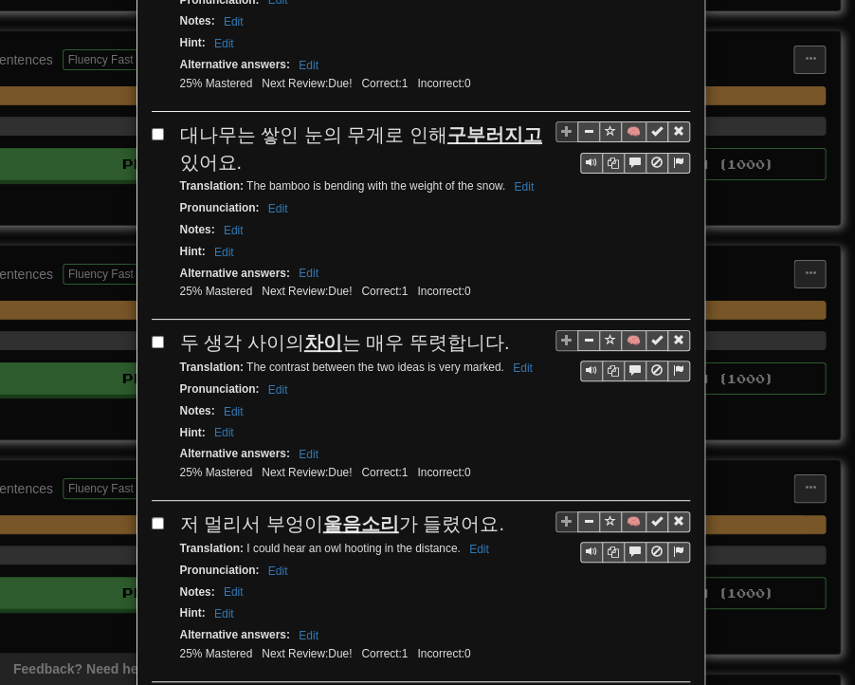
scroll to position [2069, 0]
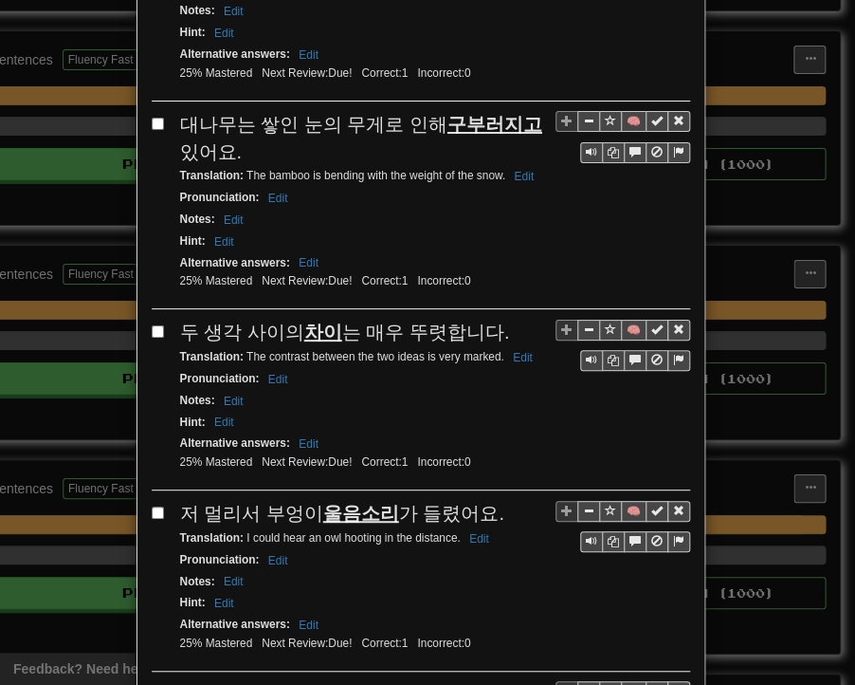
drag, startPoint x: 174, startPoint y: 81, endPoint x: 219, endPoint y: 112, distance: 55.2
click at [219, 112] on div "대나무는 쌓인 눈의 무게로 인해 구부러지고 있어요." at bounding box center [435, 138] width 510 height 54
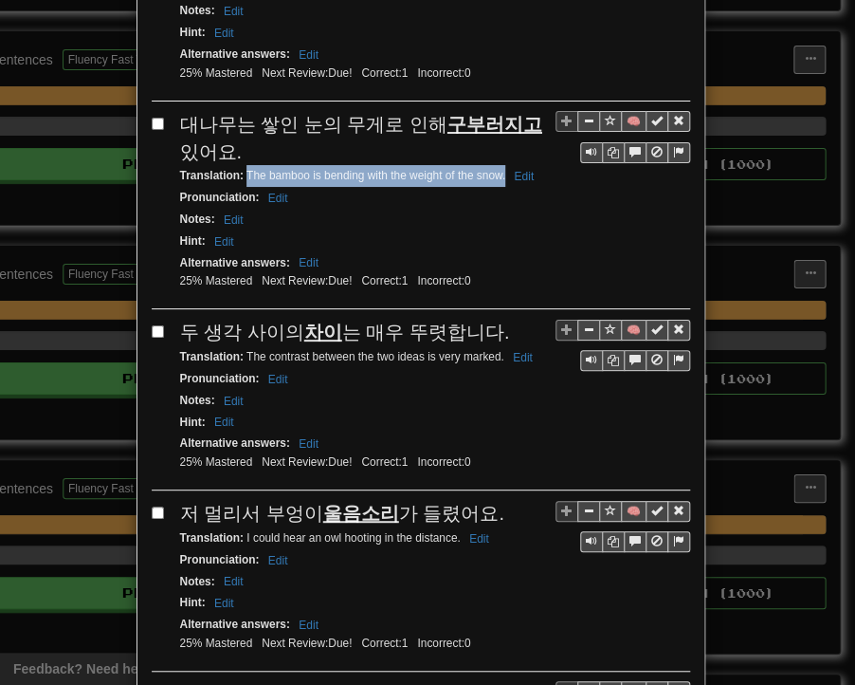
drag, startPoint x: 239, startPoint y: 135, endPoint x: 498, endPoint y: 137, distance: 258.9
click at [498, 169] on small "Translation : The bamboo is bending with the weight of the snow. Edit" at bounding box center [360, 175] width 360 height 13
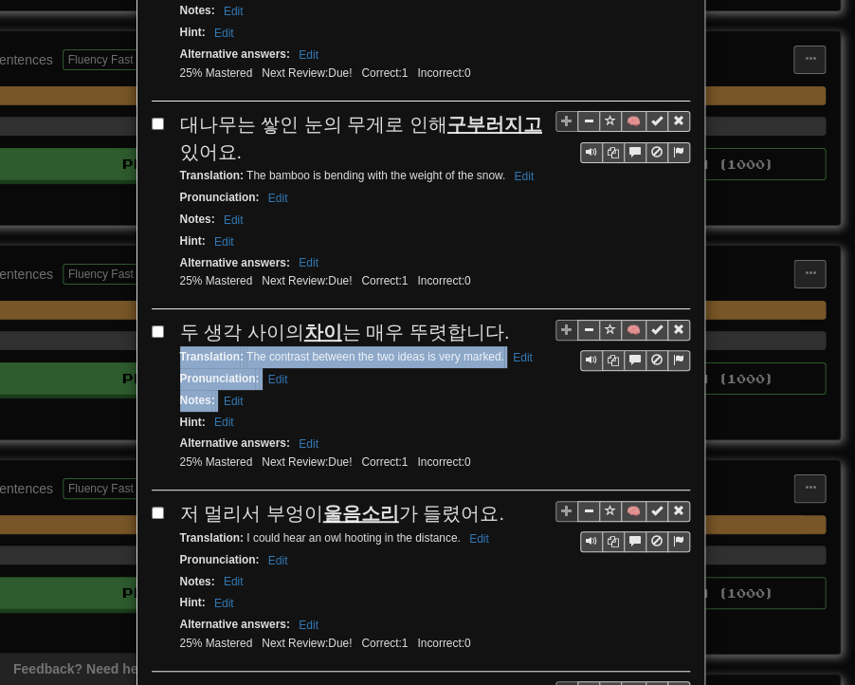
drag, startPoint x: 717, startPoint y: 297, endPoint x: 820, endPoint y: 341, distance: 112.6
click at [828, 350] on div "**********" at bounding box center [427, 342] width 855 height 685
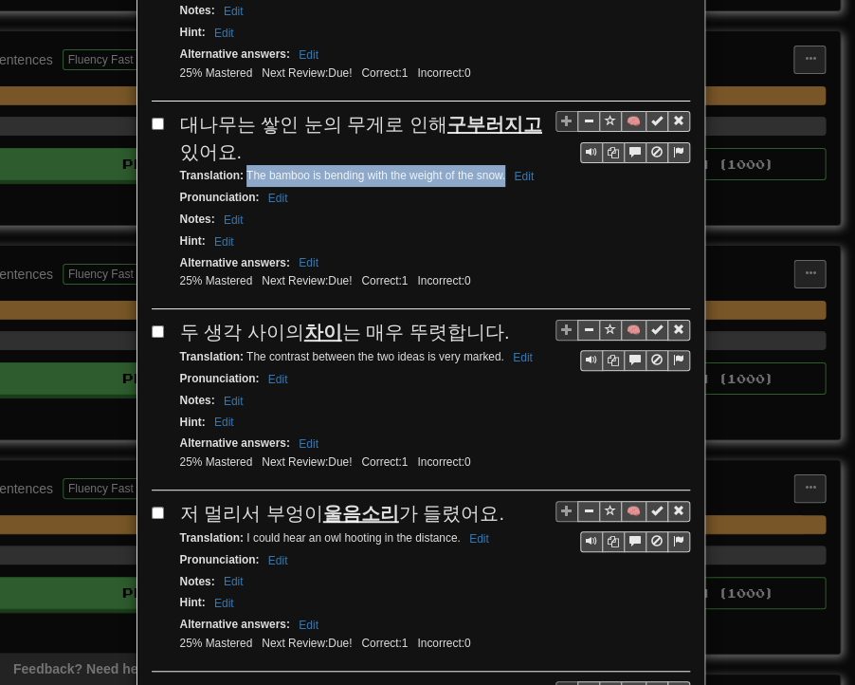
drag, startPoint x: 238, startPoint y: 138, endPoint x: 497, endPoint y: 138, distance: 258.9
click at [497, 169] on small "Translation : The bamboo is bending with the weight of the snow. Edit" at bounding box center [360, 175] width 360 height 13
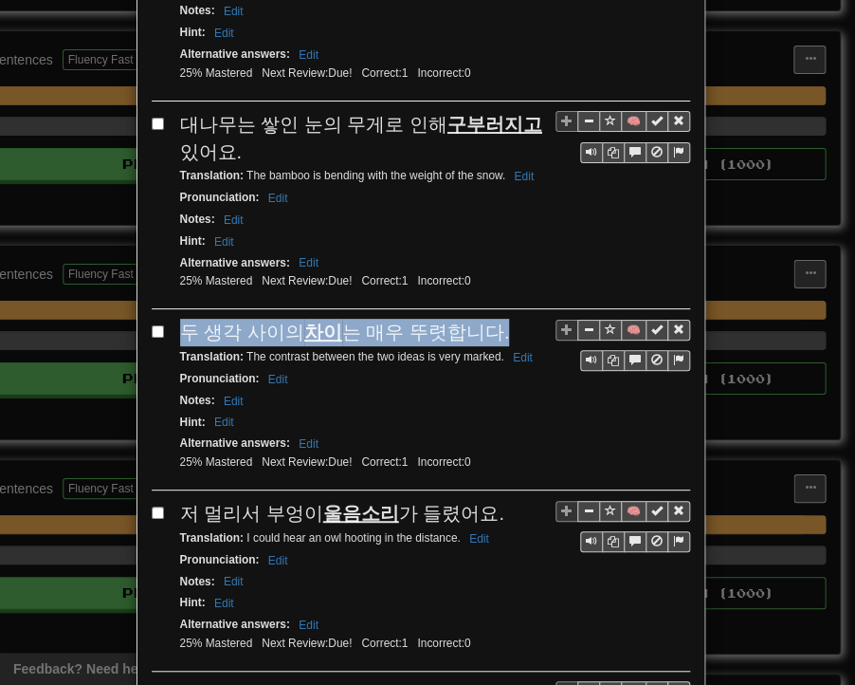
drag, startPoint x: 170, startPoint y: 288, endPoint x: 486, endPoint y: 296, distance: 315.9
click at [486, 319] on div "🧠 두 생각 사이의 차이 는 매우 뚜렷합니다. Translation : The contrast between the two ideas is v…" at bounding box center [421, 405] width 539 height 172
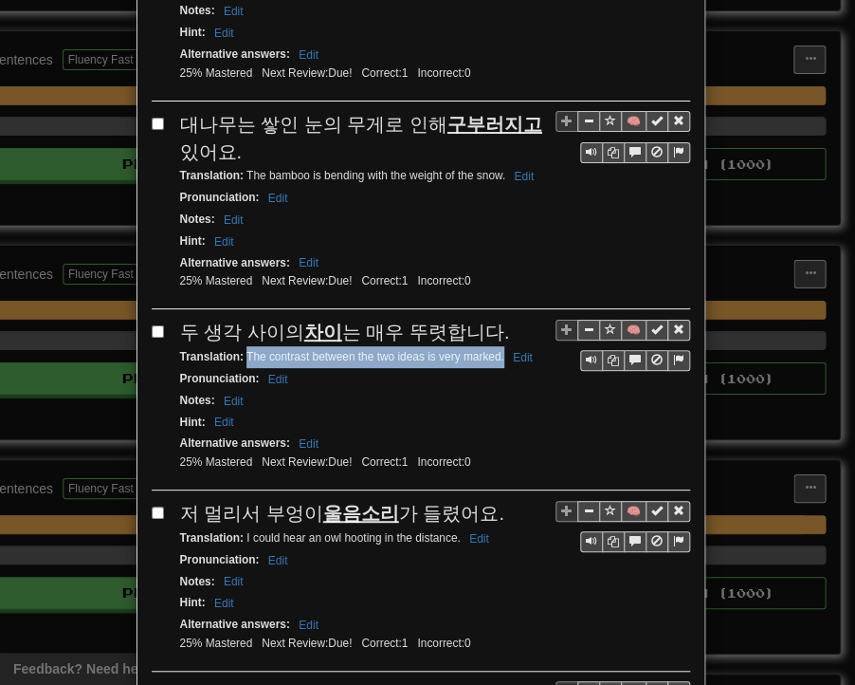
drag, startPoint x: 241, startPoint y: 313, endPoint x: 495, endPoint y: 317, distance: 254.2
click at [495, 350] on small "Translation : The contrast between the two ideas is very marked. Edit" at bounding box center [359, 356] width 359 height 13
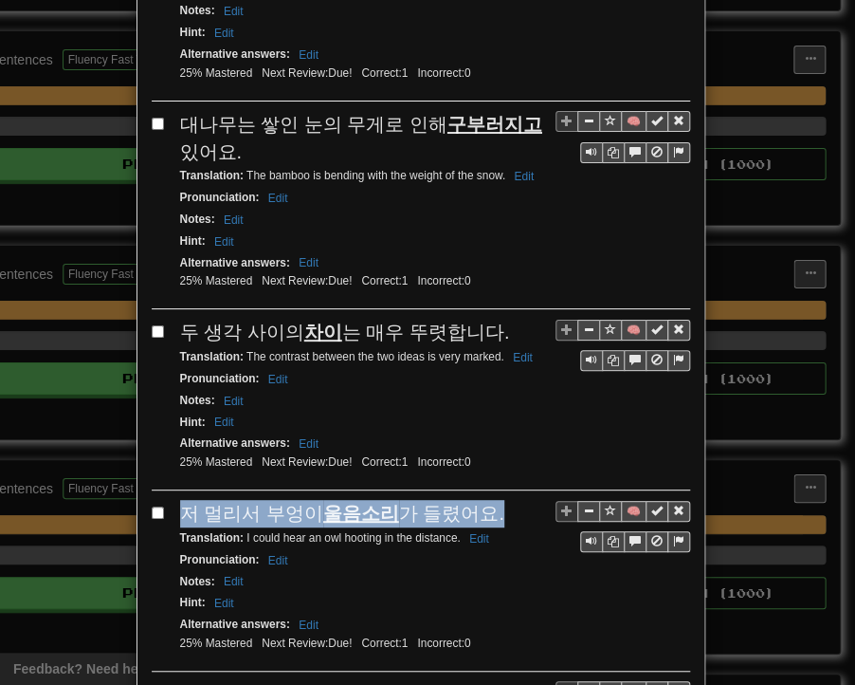
drag, startPoint x: 168, startPoint y: 461, endPoint x: 481, endPoint y: 471, distance: 313.2
click at [481, 500] on div "🧠 저 멀리서 부엉이 울음소리 가 들렸어요. Translation : I could hear an owl hooting in the dista…" at bounding box center [421, 586] width 539 height 172
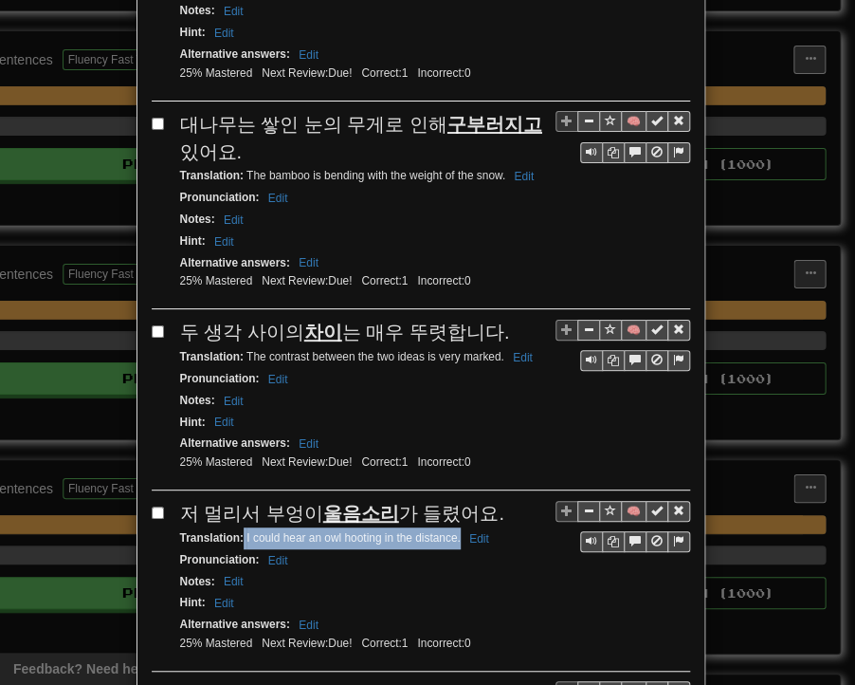
drag, startPoint x: 237, startPoint y: 492, endPoint x: 453, endPoint y: 492, distance: 216.2
click at [453, 531] on small "Translation : I could hear an owl hooting in the distance. Edit" at bounding box center [337, 537] width 315 height 13
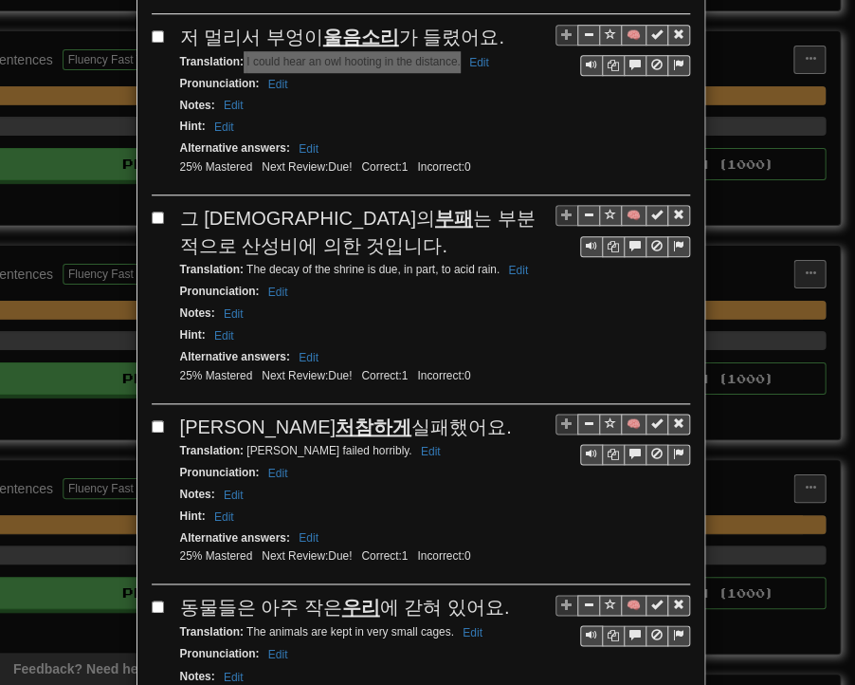
scroll to position [2638, 0]
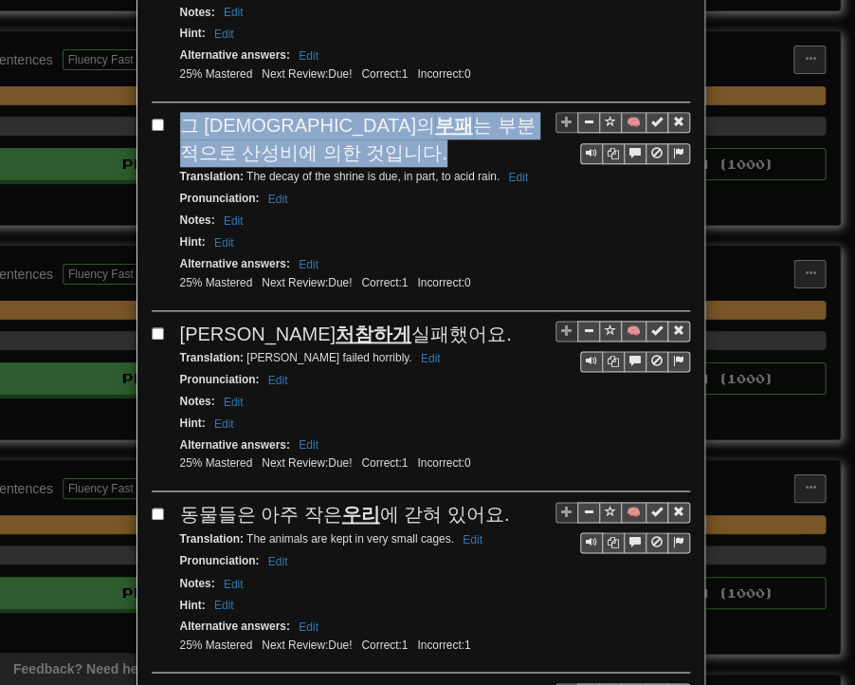
drag, startPoint x: 178, startPoint y: 79, endPoint x: 235, endPoint y: 106, distance: 63.2
click at [235, 112] on div "그 [DEMOGRAPHIC_DATA]의 부패 는 부분적으로 [DEMOGRAPHIC_DATA]에 의한 것입니다." at bounding box center [435, 139] width 510 height 54
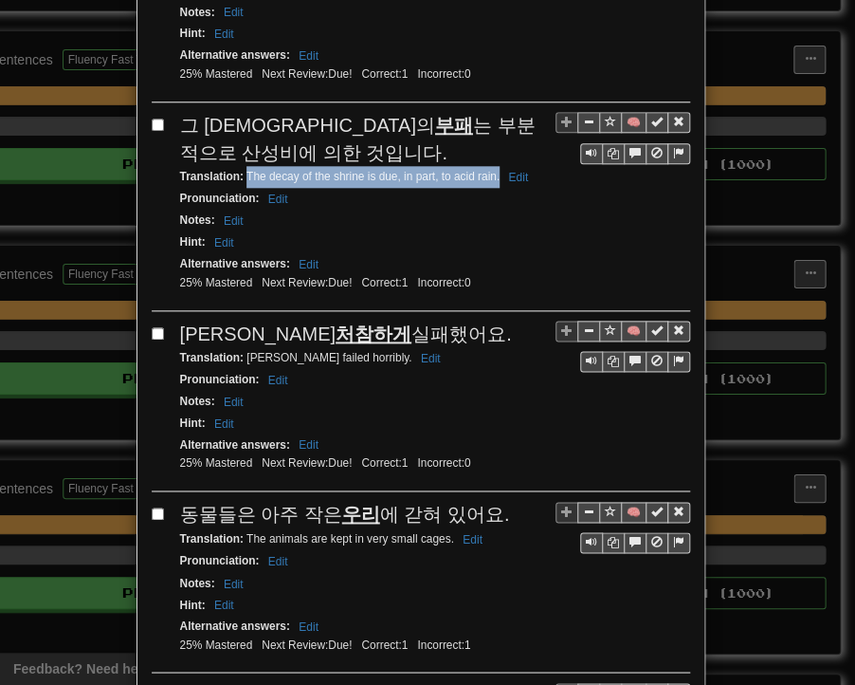
drag, startPoint x: 239, startPoint y: 123, endPoint x: 492, endPoint y: 128, distance: 253.3
click at [492, 170] on small "Translation : The decay of the shrine is due, in part, to acid rain. Edit" at bounding box center [357, 176] width 355 height 13
drag, startPoint x: 173, startPoint y: 281, endPoint x: 383, endPoint y: 281, distance: 210.5
click at [383, 321] on div "[PERSON_NAME]은 처참하게 실패했어요." at bounding box center [435, 335] width 510 height 28
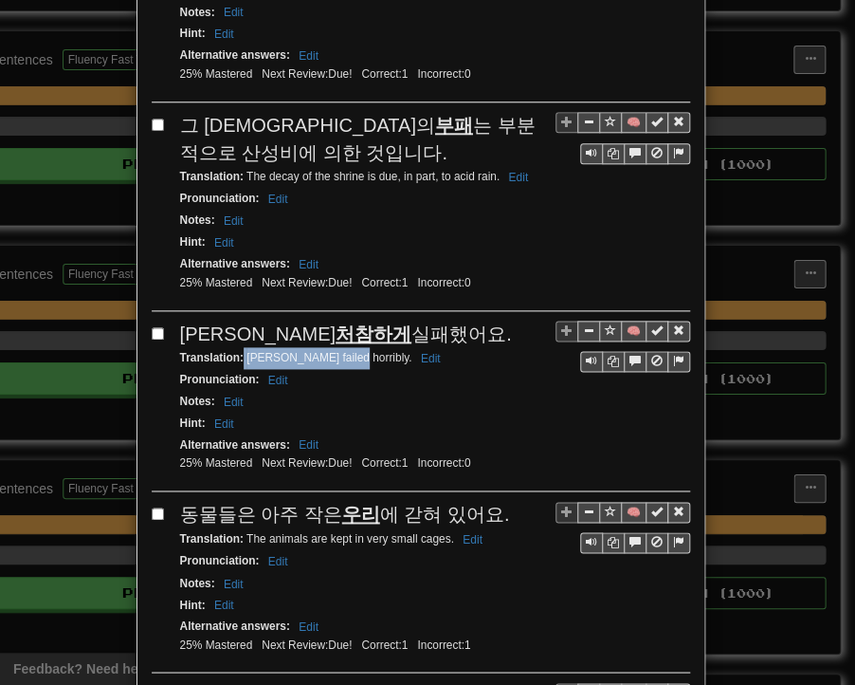
drag, startPoint x: 239, startPoint y: 303, endPoint x: 331, endPoint y: 308, distance: 92.1
click at [331, 351] on small "Translation : [PERSON_NAME] failed horribly. Edit" at bounding box center [313, 357] width 267 height 13
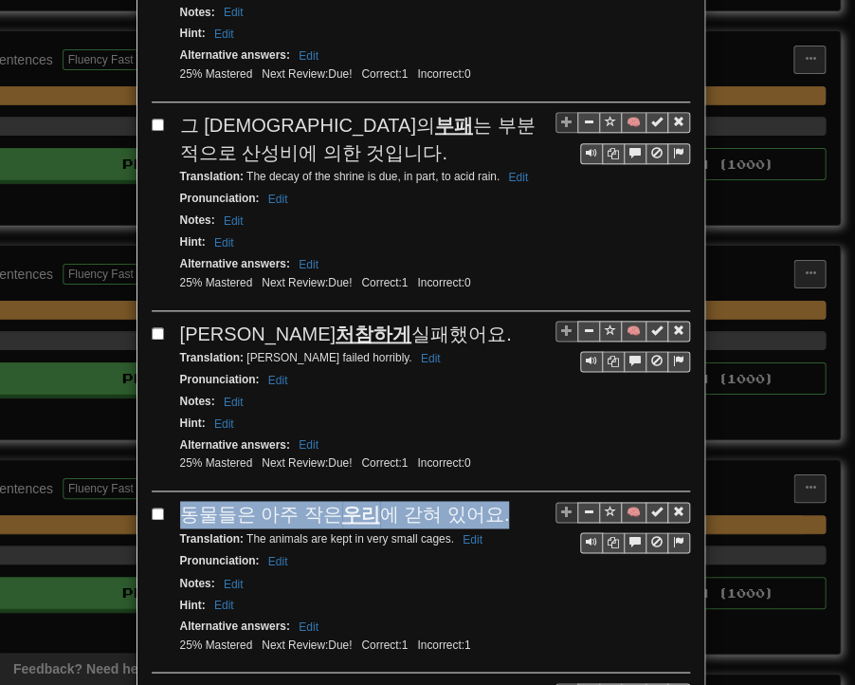
drag, startPoint x: 171, startPoint y: 456, endPoint x: 489, endPoint y: 460, distance: 318.7
click at [489, 501] on div "동물들은 아주 작은 우리 에 갇혀 있어요." at bounding box center [435, 515] width 510 height 28
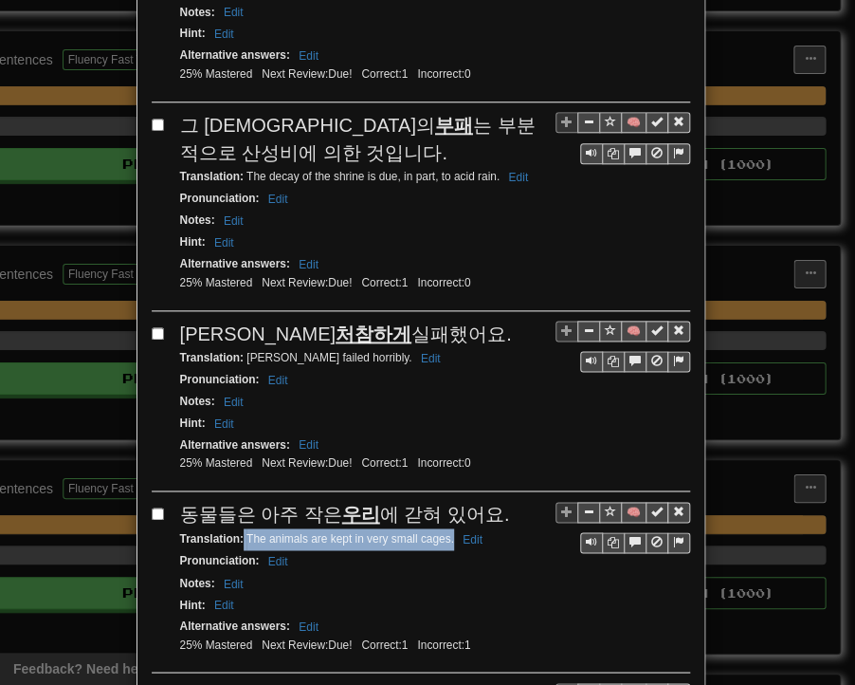
drag, startPoint x: 235, startPoint y: 479, endPoint x: 447, endPoint y: 487, distance: 211.7
click at [447, 528] on div "Translation : The animals are kept in very small cages. Edit" at bounding box center [435, 539] width 510 height 22
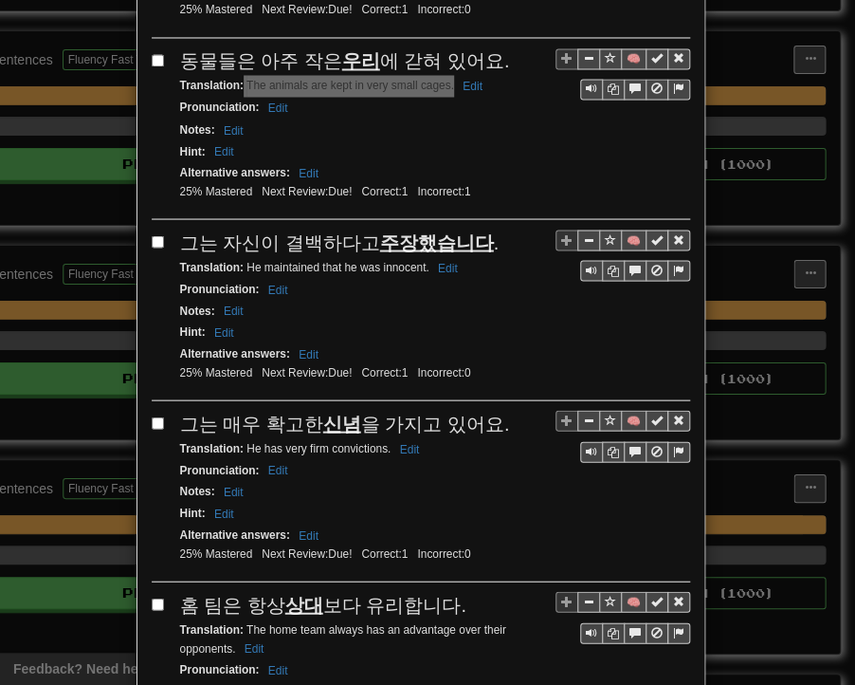
scroll to position [3113, 0]
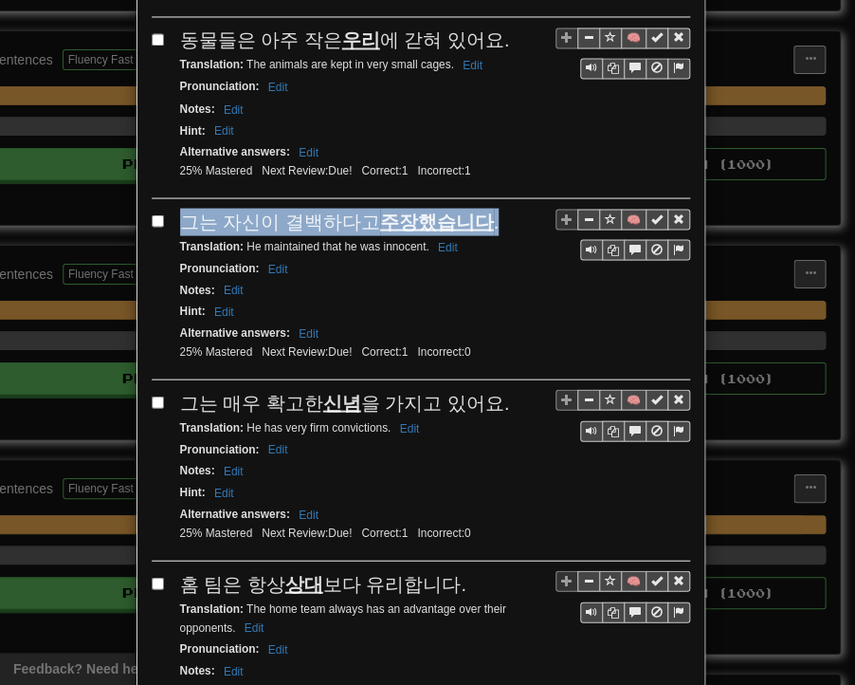
drag, startPoint x: 175, startPoint y: 164, endPoint x: 478, endPoint y: 154, distance: 303.7
click at [478, 208] on div "그는 자신이 결백하다고 주장했습니다 ." at bounding box center [435, 222] width 510 height 28
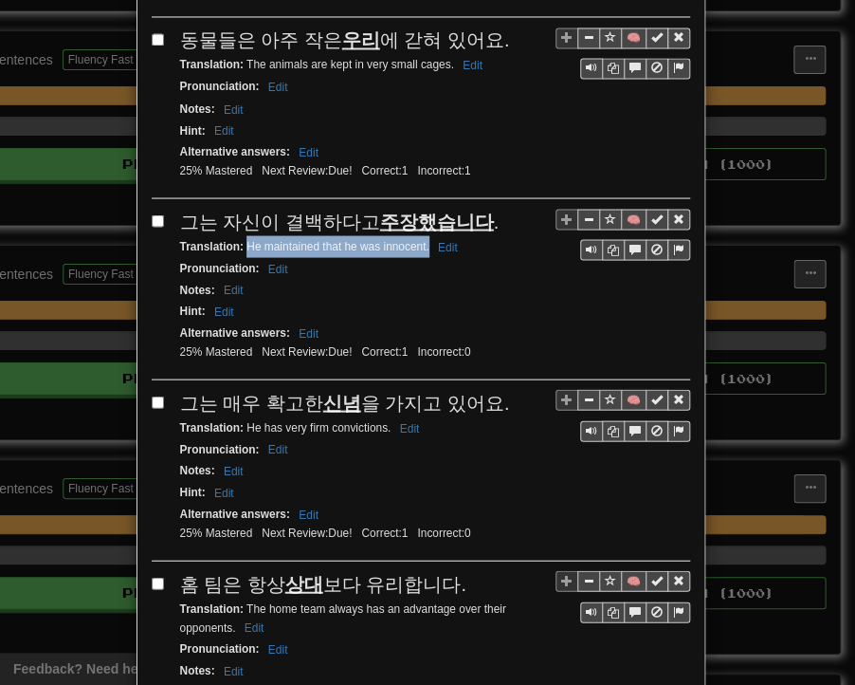
drag, startPoint x: 239, startPoint y: 183, endPoint x: 412, endPoint y: 183, distance: 172.6
click at [421, 239] on small "Translation : He maintained that he was innocent. Edit" at bounding box center [322, 245] width 284 height 13
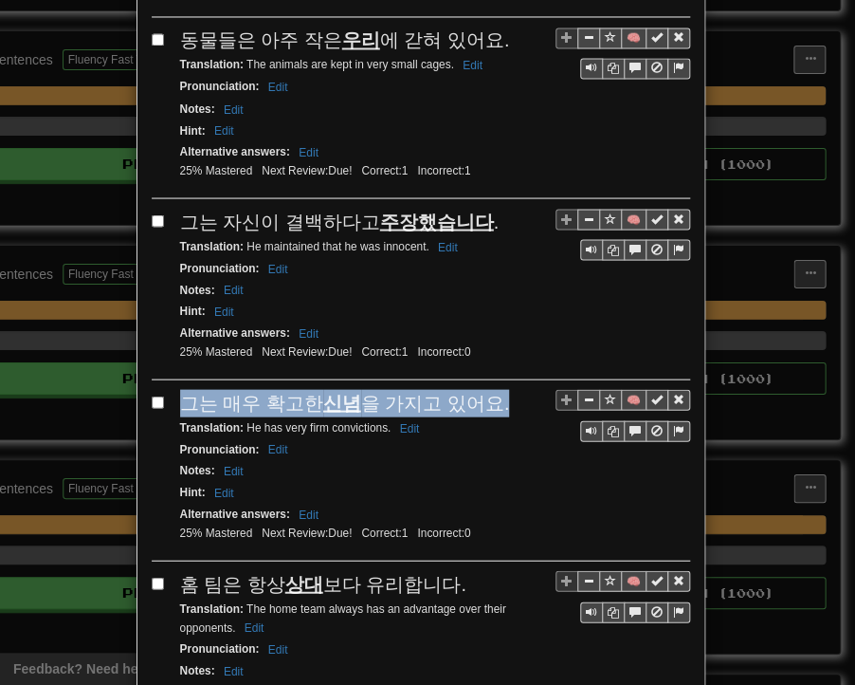
drag, startPoint x: 171, startPoint y: 333, endPoint x: 484, endPoint y: 340, distance: 313.0
click at [484, 389] on div "그는 매우 확고한 신념 을 가지고 있어요." at bounding box center [435, 403] width 510 height 28
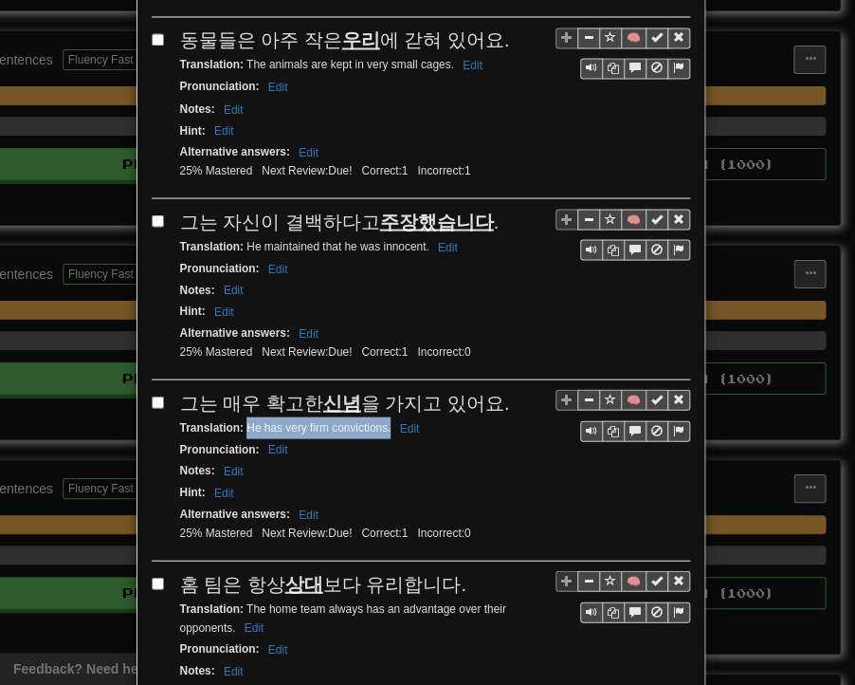
drag, startPoint x: 241, startPoint y: 362, endPoint x: 383, endPoint y: 362, distance: 142.3
click at [383, 420] on small "Translation : He has very firm convictions. Edit" at bounding box center [303, 426] width 246 height 13
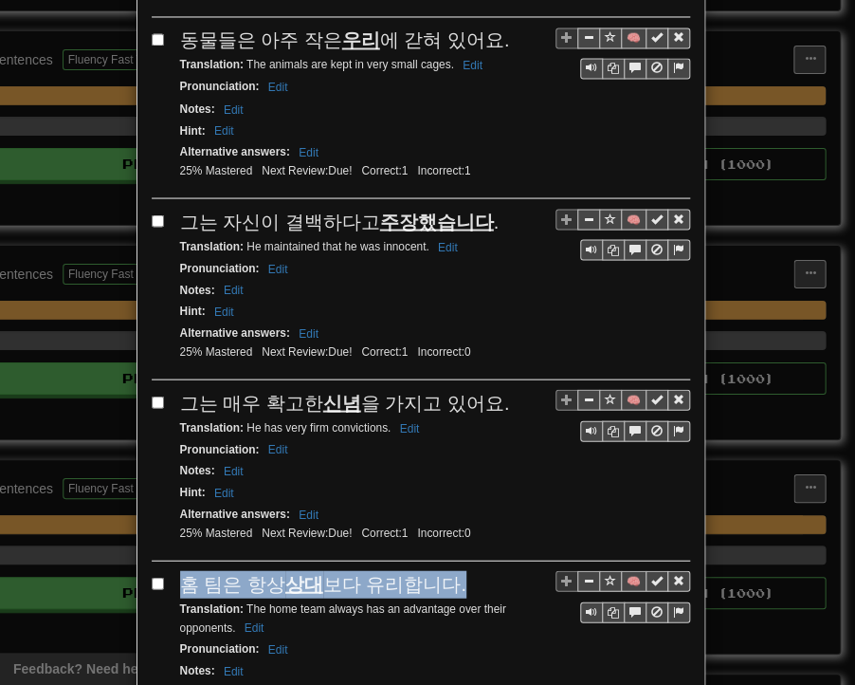
drag, startPoint x: 177, startPoint y: 509, endPoint x: 444, endPoint y: 520, distance: 266.7
click at [444, 570] on div "홈 팀은 항상 상대 보다 유리합니다." at bounding box center [435, 584] width 510 height 28
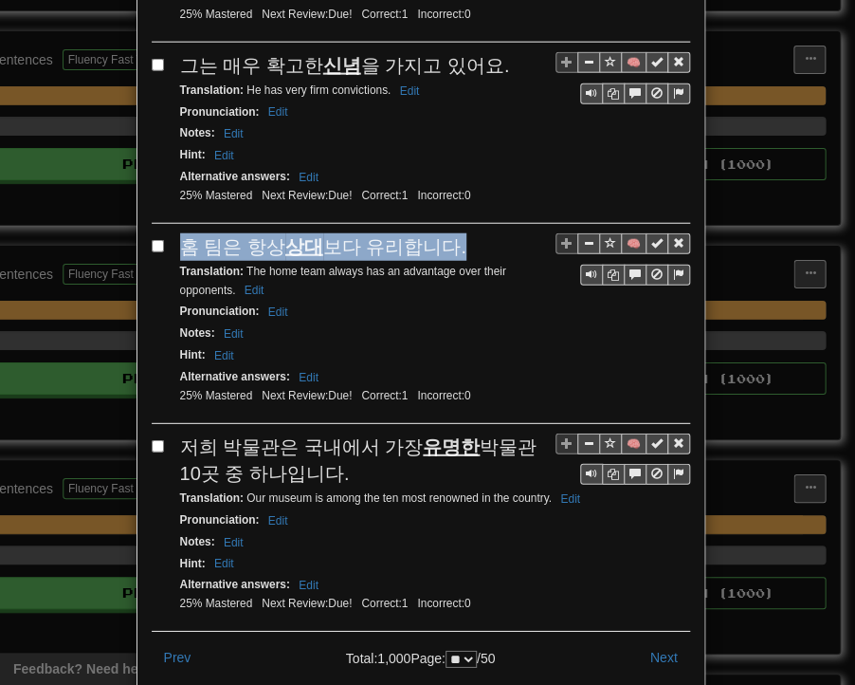
scroll to position [3484, 0]
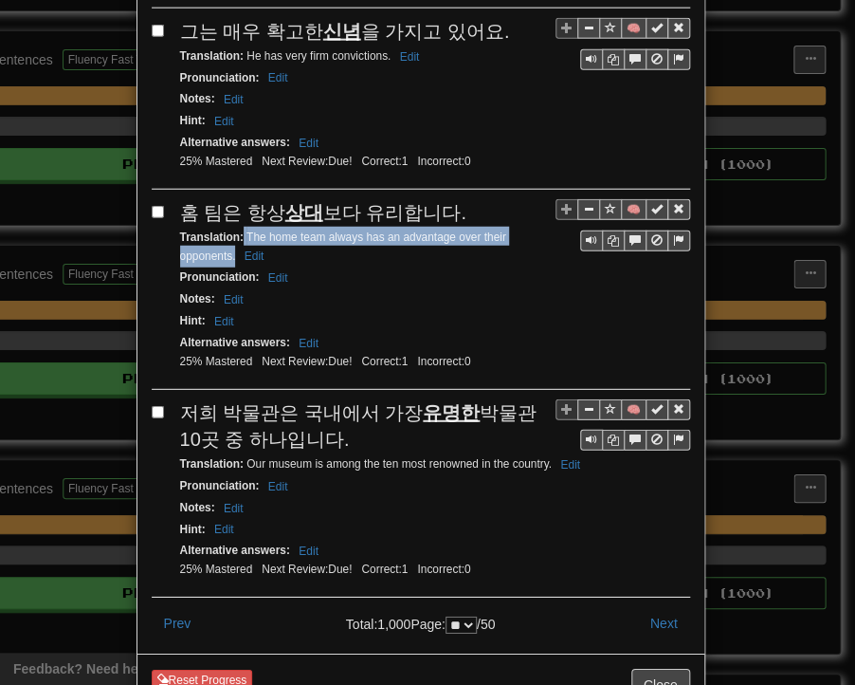
drag, startPoint x: 235, startPoint y: 167, endPoint x: 228, endPoint y: 185, distance: 19.6
click at [228, 230] on small "Translation : The home team always has an advantage over their opponents. Edit" at bounding box center [343, 246] width 326 height 32
drag, startPoint x: 175, startPoint y: 342, endPoint x: 314, endPoint y: 369, distance: 141.9
click at [314, 399] on div "저희 박물관은 국내에서 가장 유명한 박물관 10곳 중 하나입니다." at bounding box center [435, 426] width 510 height 54
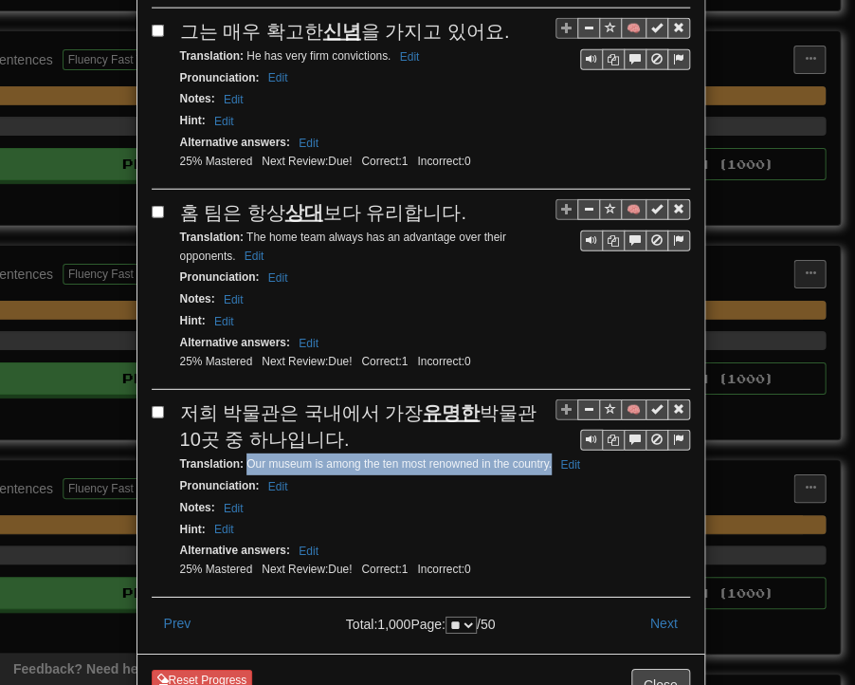
drag, startPoint x: 244, startPoint y: 388, endPoint x: 544, endPoint y: 394, distance: 300.7
click at [544, 457] on small "Translation : Our museum is among the ten most renowned in the country. Edit" at bounding box center [383, 463] width 406 height 13
click at [653, 607] on button "Next" at bounding box center [664, 623] width 52 height 32
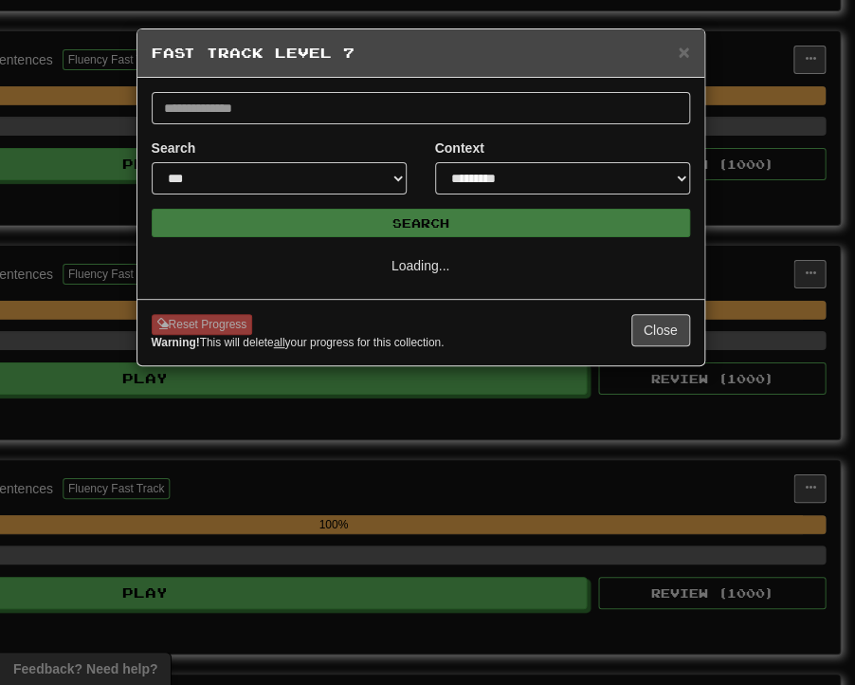
scroll to position [0, 0]
select select "**"
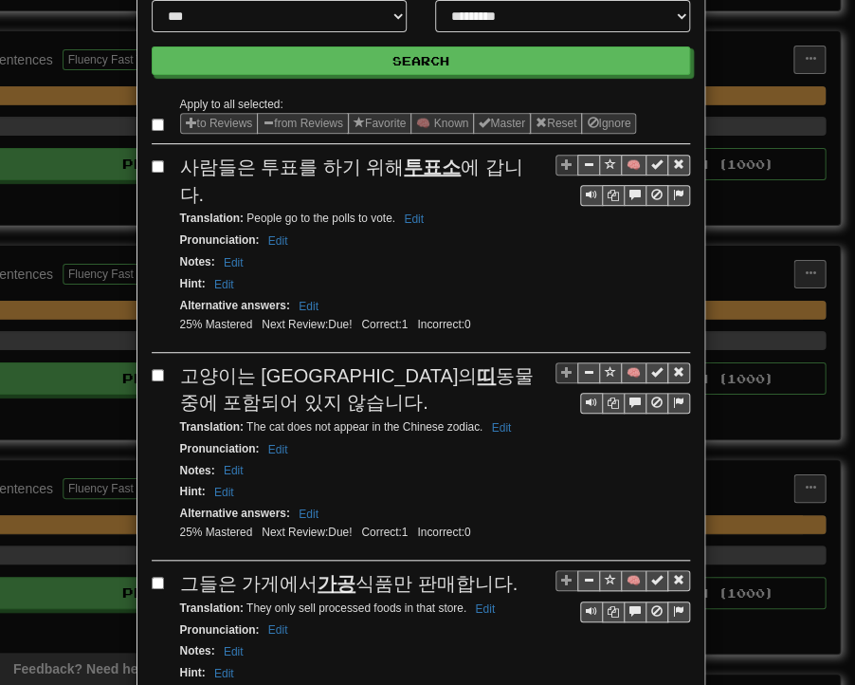
scroll to position [190, 0]
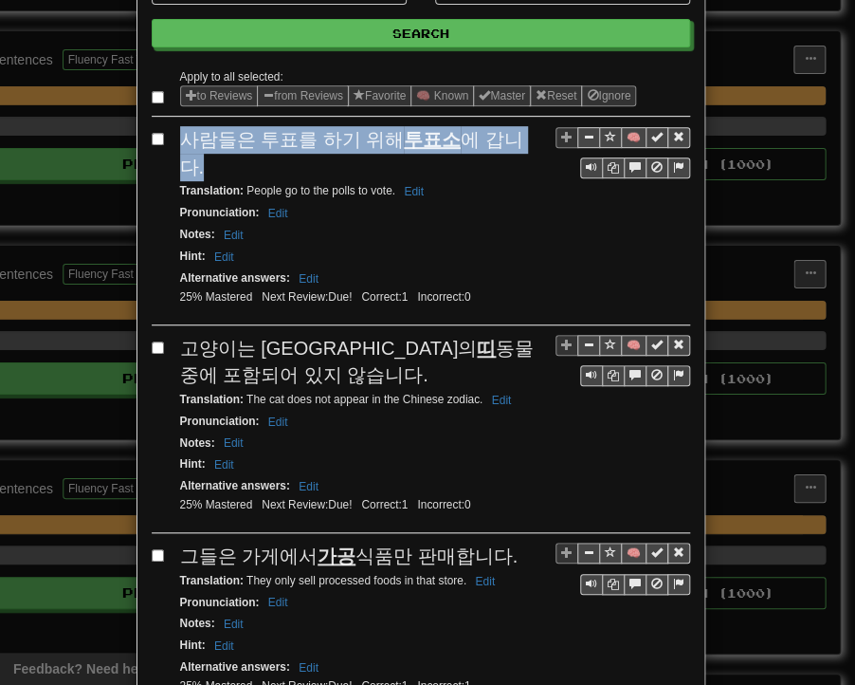
drag, startPoint x: 178, startPoint y: 142, endPoint x: 518, endPoint y: 148, distance: 339.6
click at [518, 148] on div "사람들은 투표를 하기 위해 투표소 에 갑니다." at bounding box center [435, 153] width 510 height 54
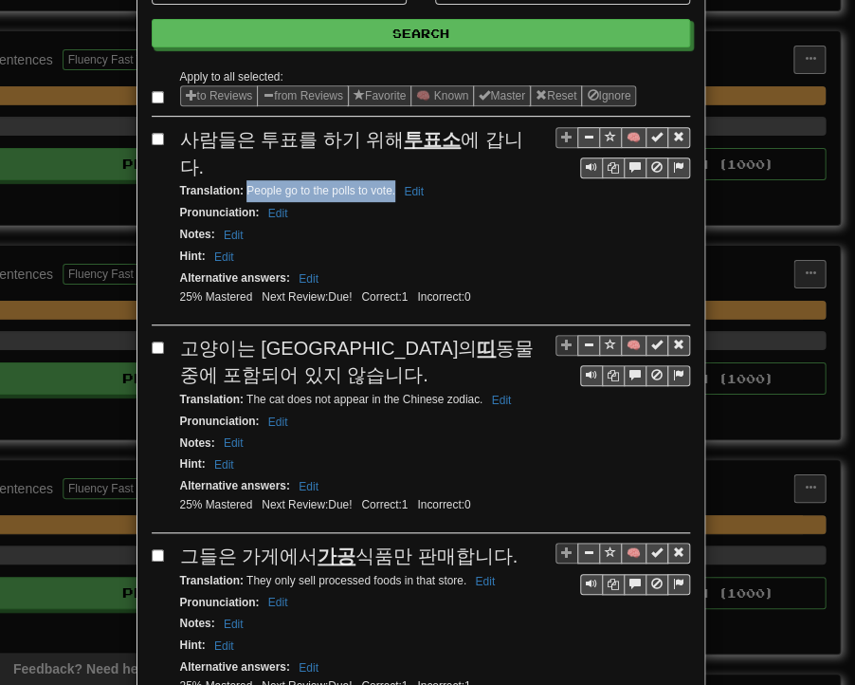
drag, startPoint x: 238, startPoint y: 160, endPoint x: 387, endPoint y: 165, distance: 149.0
click at [387, 184] on small "Translation : People go to the polls to vote. Edit" at bounding box center [304, 190] width 249 height 13
drag, startPoint x: 171, startPoint y: 309, endPoint x: 248, endPoint y: 339, distance: 82.3
click at [248, 339] on div "🧠 고양이는 중국의 띠 동물 중에 포함되어 있지 않습니다. Translation : The cat does not appear in the C…" at bounding box center [421, 434] width 539 height 198
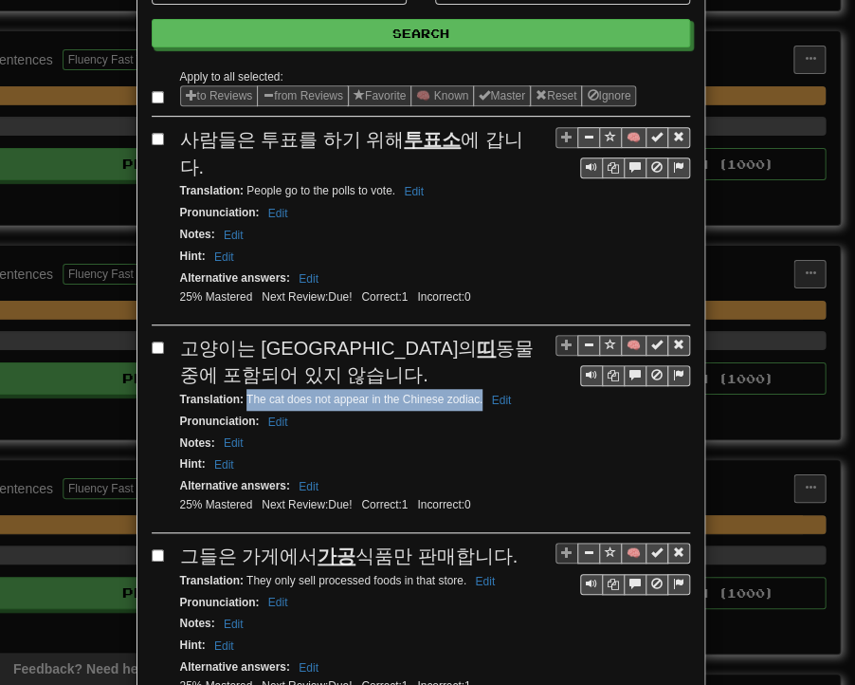
drag, startPoint x: 239, startPoint y: 365, endPoint x: 474, endPoint y: 369, distance: 235.2
click at [474, 393] on small "Translation : The cat does not appear in the Chinese zodiac. Edit" at bounding box center [349, 399] width 338 height 13
drag, startPoint x: 176, startPoint y: 524, endPoint x: 497, endPoint y: 521, distance: 320.6
click at [497, 542] on div "그들은 가게에서 가공 식품만 판매합니다." at bounding box center [435, 556] width 510 height 28
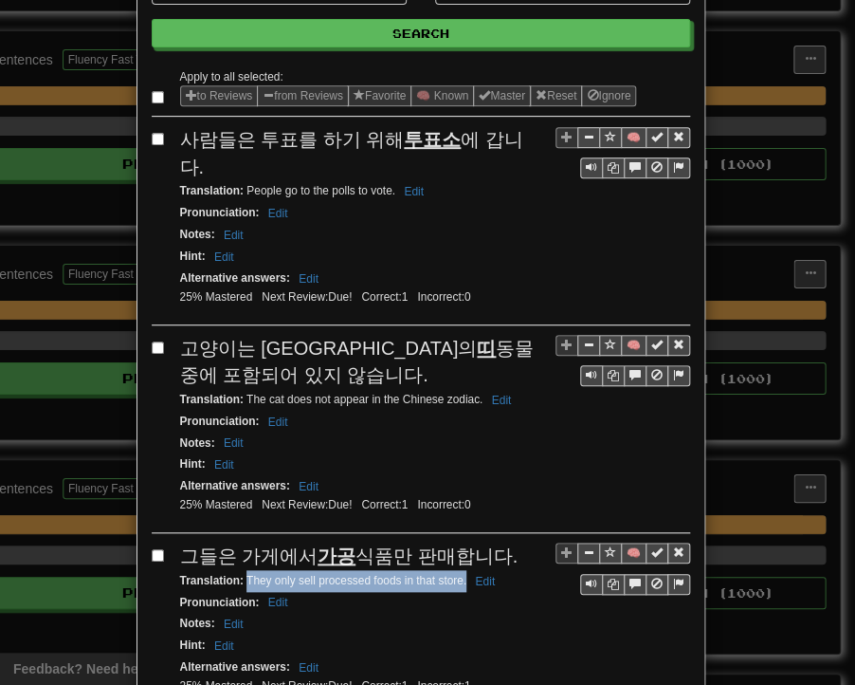
drag, startPoint x: 238, startPoint y: 543, endPoint x: 459, endPoint y: 546, distance: 221.0
click at [459, 574] on small "Translation : They only sell processed foods in that store. Edit" at bounding box center [341, 580] width 322 height 13
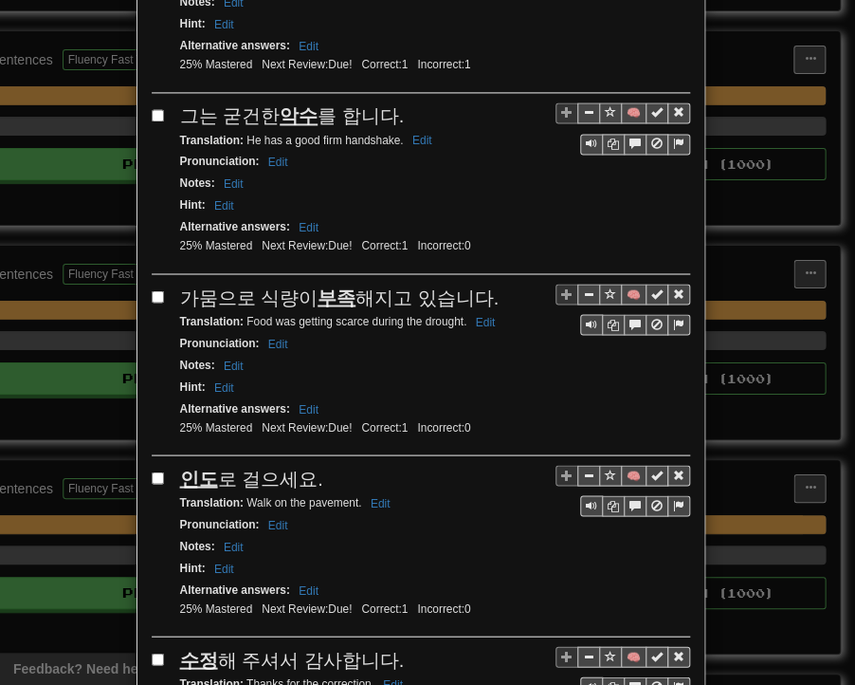
scroll to position [854, 0]
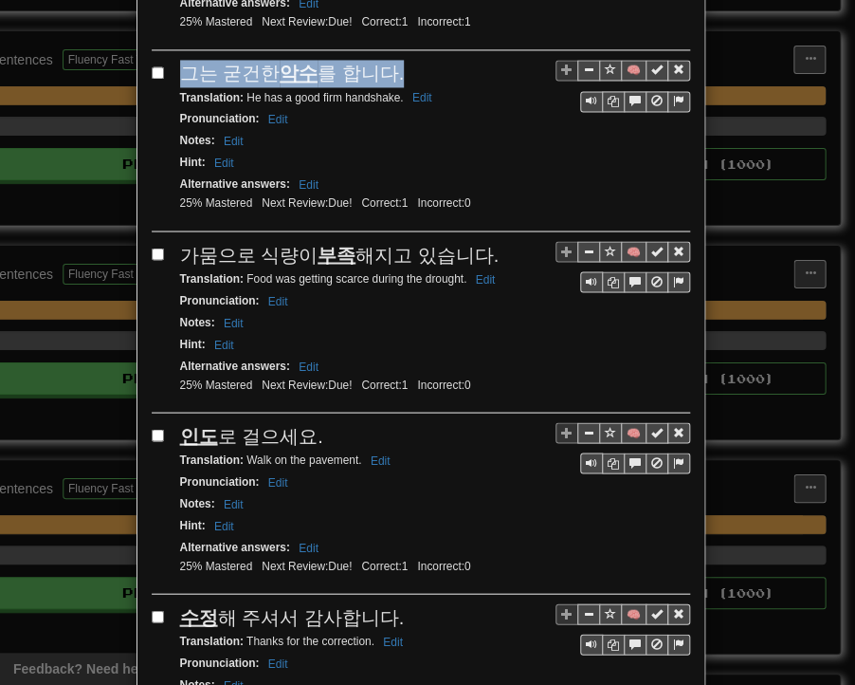
drag, startPoint x: 176, startPoint y: 36, endPoint x: 388, endPoint y: 28, distance: 211.7
click at [388, 60] on div "그는 굳건한 악수 를 합니다." at bounding box center [435, 74] width 510 height 28
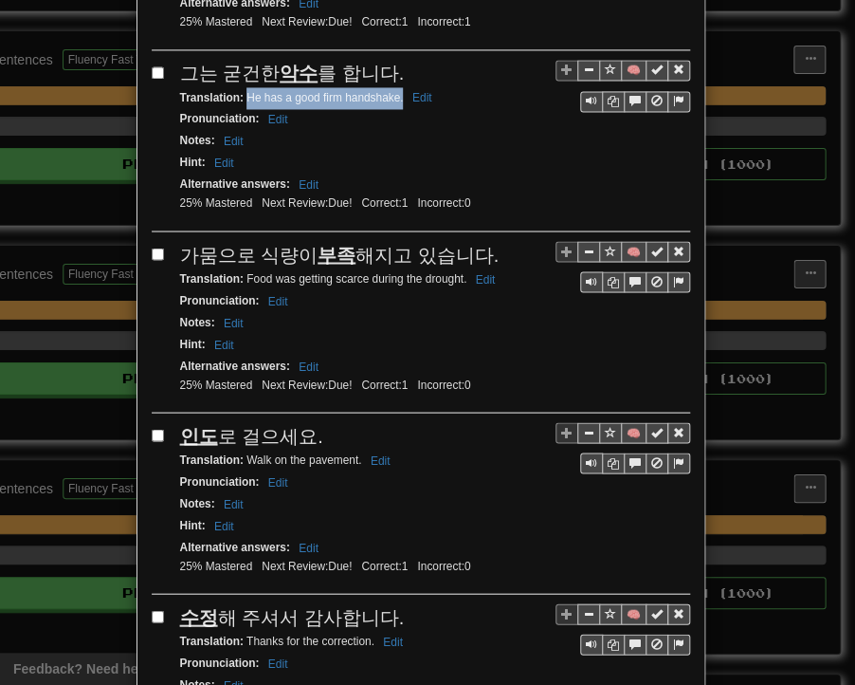
drag, startPoint x: 241, startPoint y: 54, endPoint x: 395, endPoint y: 61, distance: 153.8
click at [395, 91] on small "Translation : He has a good firm handshake. Edit" at bounding box center [309, 97] width 258 height 13
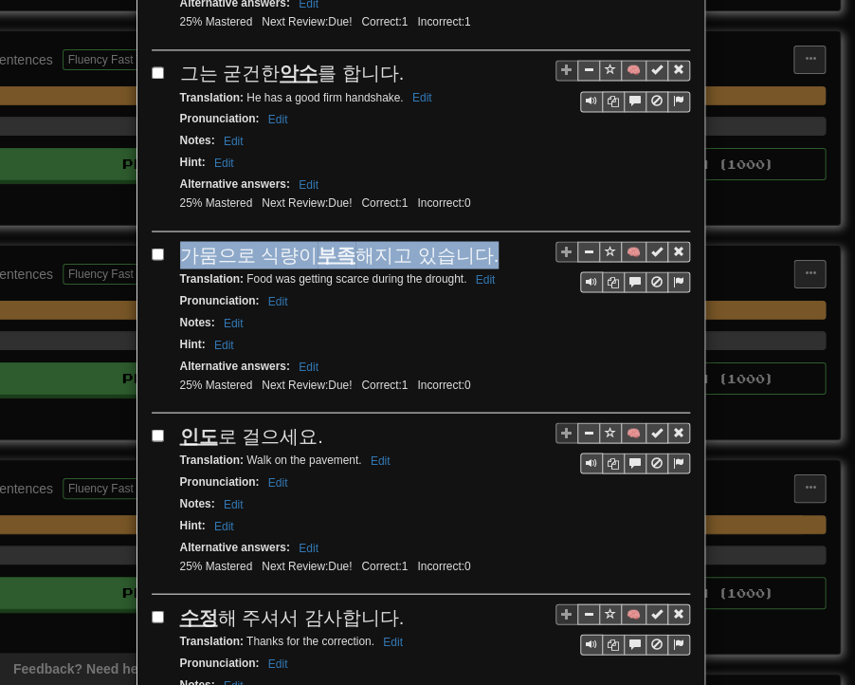
drag, startPoint x: 175, startPoint y: 213, endPoint x: 472, endPoint y: 213, distance: 297.8
click at [472, 241] on div "가뭄으로 식량이 부족 해지고 있습니다." at bounding box center [435, 255] width 510 height 28
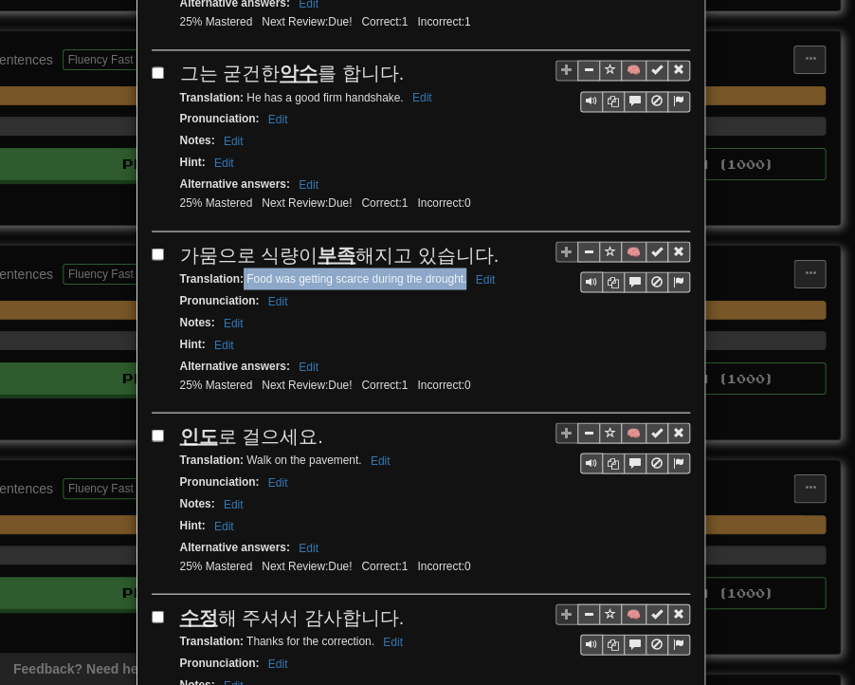
drag, startPoint x: 248, startPoint y: 233, endPoint x: 460, endPoint y: 239, distance: 212.5
click at [460, 271] on small "Translation : Food was getting scarce during the drought. Edit" at bounding box center [341, 277] width 322 height 13
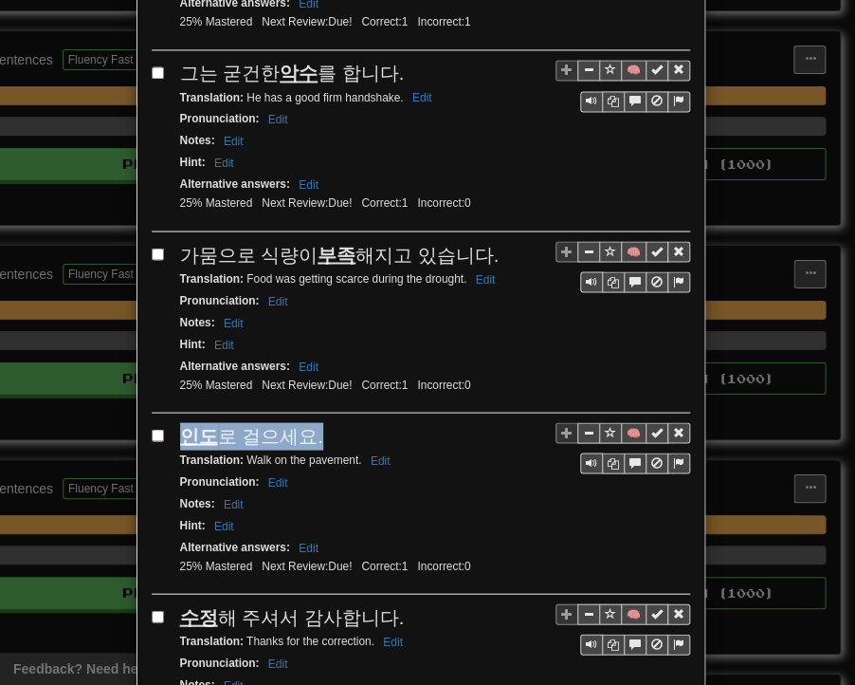
drag, startPoint x: 174, startPoint y: 384, endPoint x: 300, endPoint y: 390, distance: 126.3
click at [303, 425] on span "인도 로 걸으세요." at bounding box center [251, 435] width 143 height 21
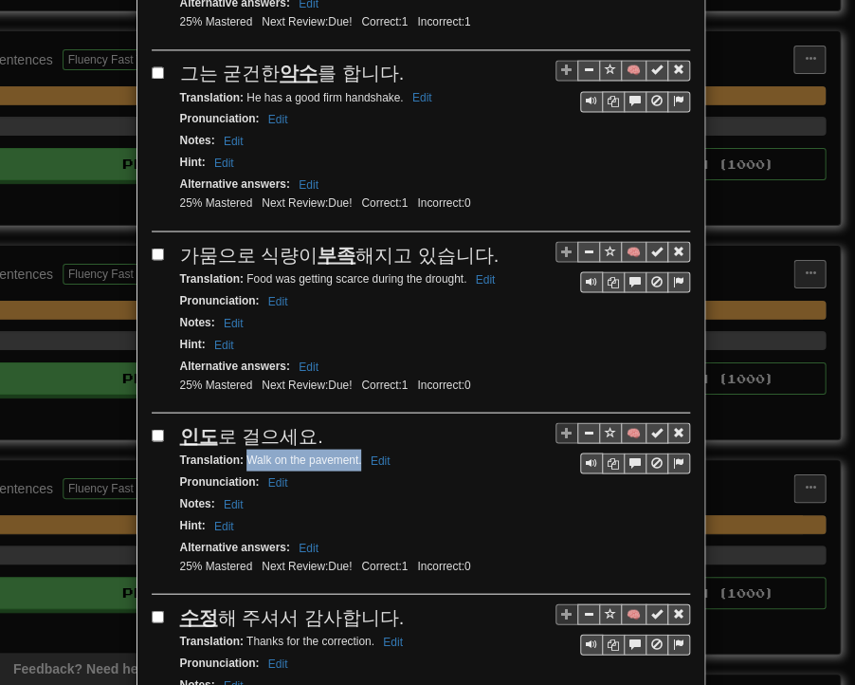
drag, startPoint x: 239, startPoint y: 411, endPoint x: 355, endPoint y: 412, distance: 115.7
click at [355, 452] on small "Translation : Walk on the pavement. Edit" at bounding box center [288, 458] width 216 height 13
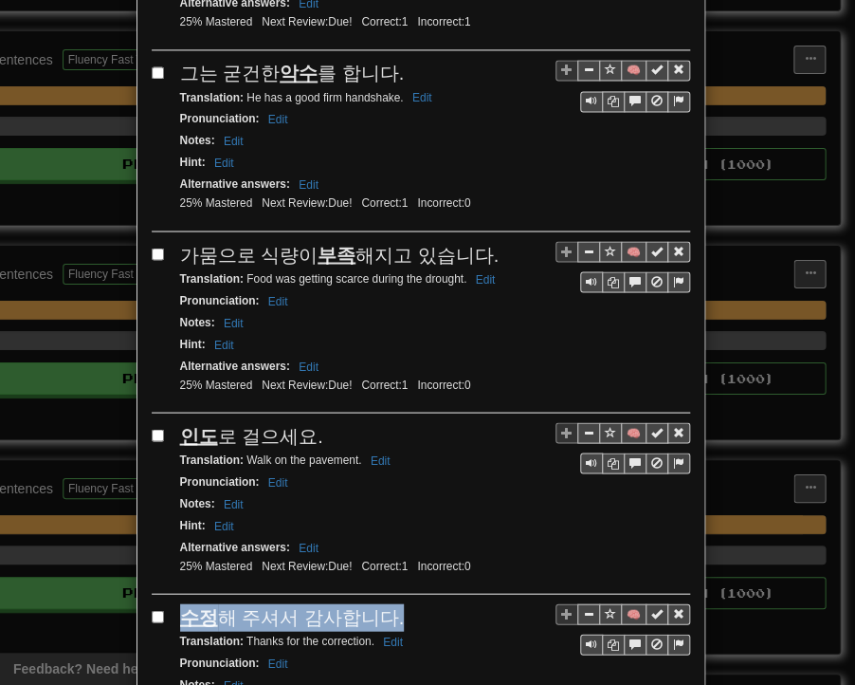
drag, startPoint x: 176, startPoint y: 570, endPoint x: 380, endPoint y: 563, distance: 204.0
click at [380, 603] on div "수정 해 주셔서 감사합니다." at bounding box center [435, 617] width 510 height 28
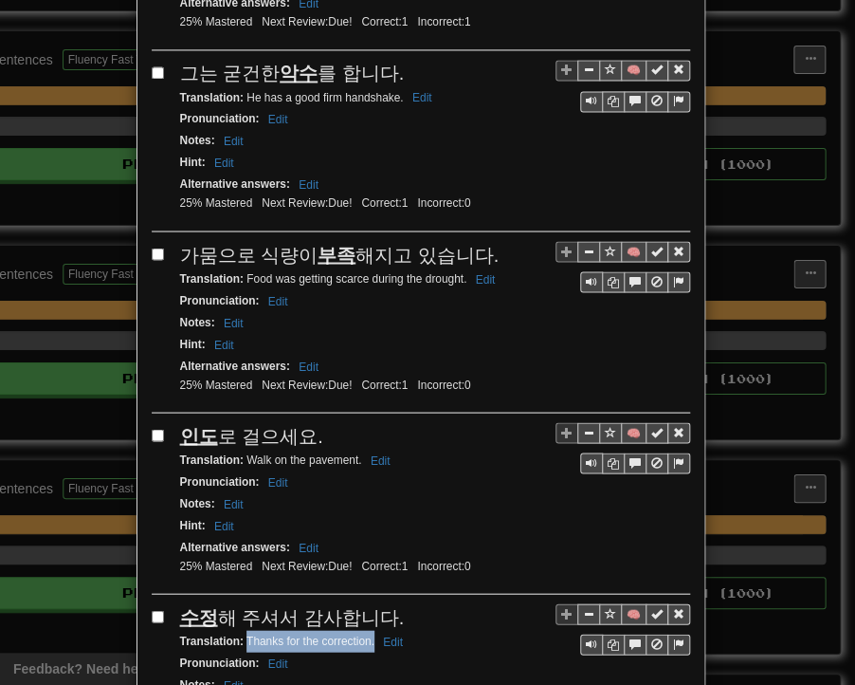
drag, startPoint x: 240, startPoint y: 590, endPoint x: 366, endPoint y: 589, distance: 126.1
click at [366, 634] on small "Translation : Thanks for the correction. Edit" at bounding box center [294, 640] width 229 height 13
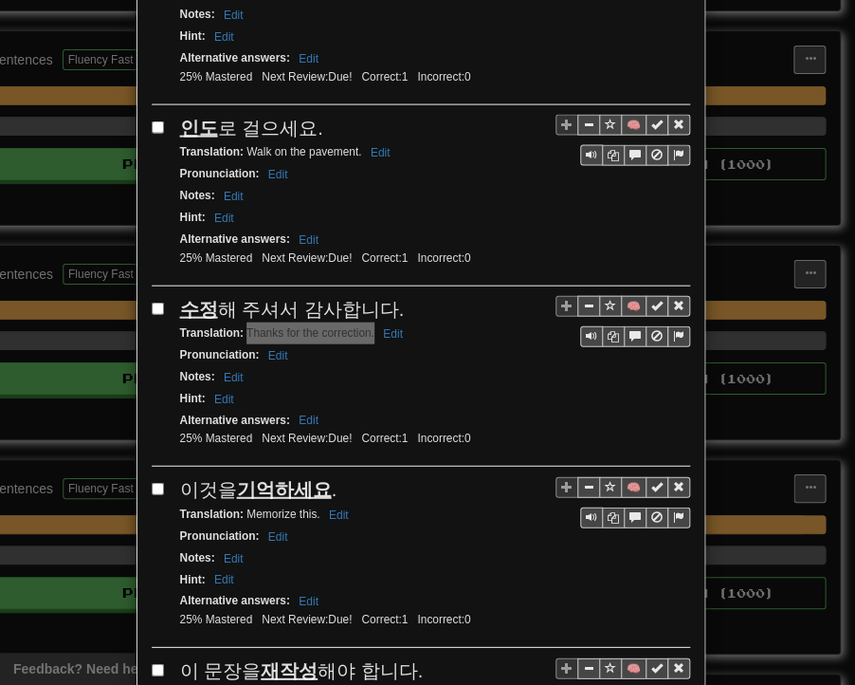
scroll to position [1233, 0]
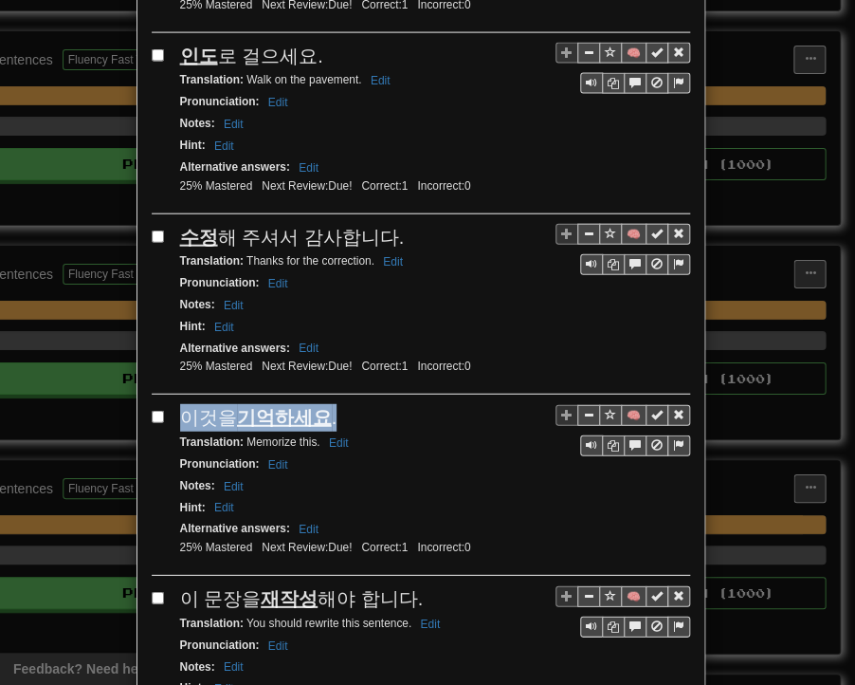
drag, startPoint x: 178, startPoint y: 358, endPoint x: 324, endPoint y: 366, distance: 146.3
click at [324, 404] on div "이것을 기억하세요 ." at bounding box center [435, 418] width 510 height 28
drag, startPoint x: 239, startPoint y: 388, endPoint x: 313, endPoint y: 395, distance: 74.4
click at [313, 432] on div "Translation : Memorize this. Edit" at bounding box center [435, 443] width 510 height 22
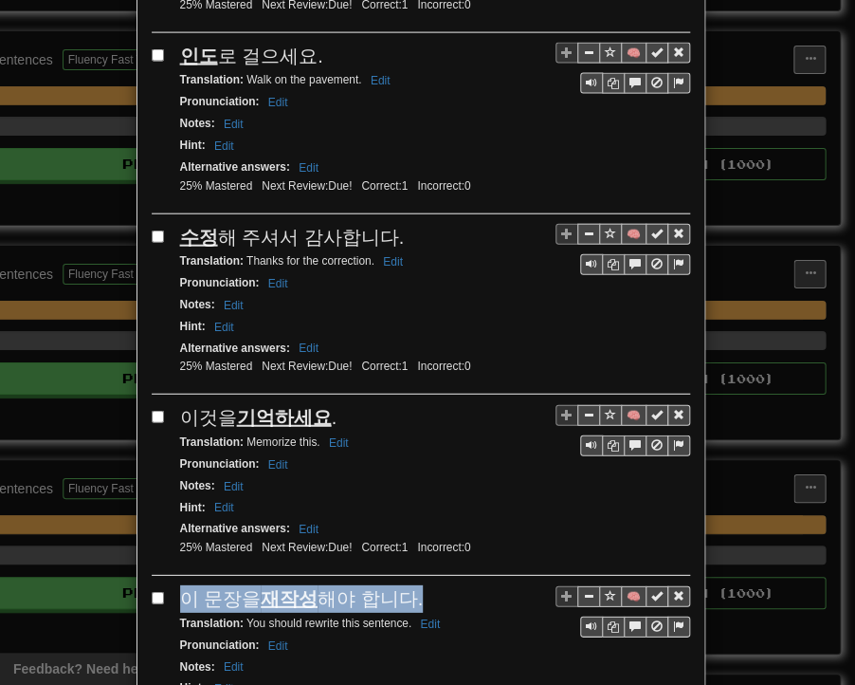
drag, startPoint x: 178, startPoint y: 540, endPoint x: 404, endPoint y: 537, distance: 225.7
click at [404, 585] on div "이 문장을 재작성 해야 합니다." at bounding box center [435, 599] width 510 height 28
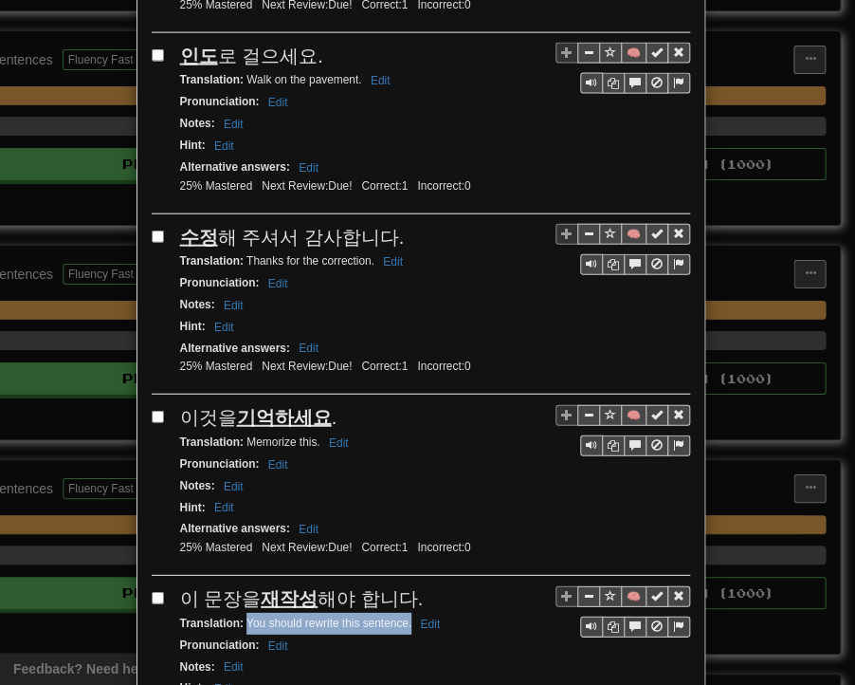
drag, startPoint x: 239, startPoint y: 562, endPoint x: 403, endPoint y: 565, distance: 164.1
click at [403, 616] on small "Translation : You should rewrite this sentence. Edit" at bounding box center [313, 622] width 267 height 13
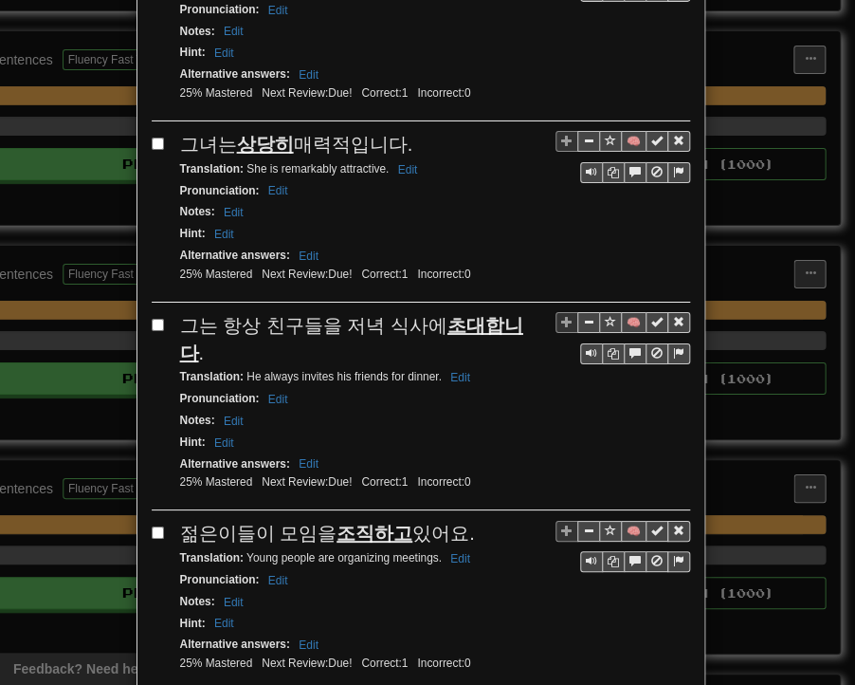
scroll to position [1897, 0]
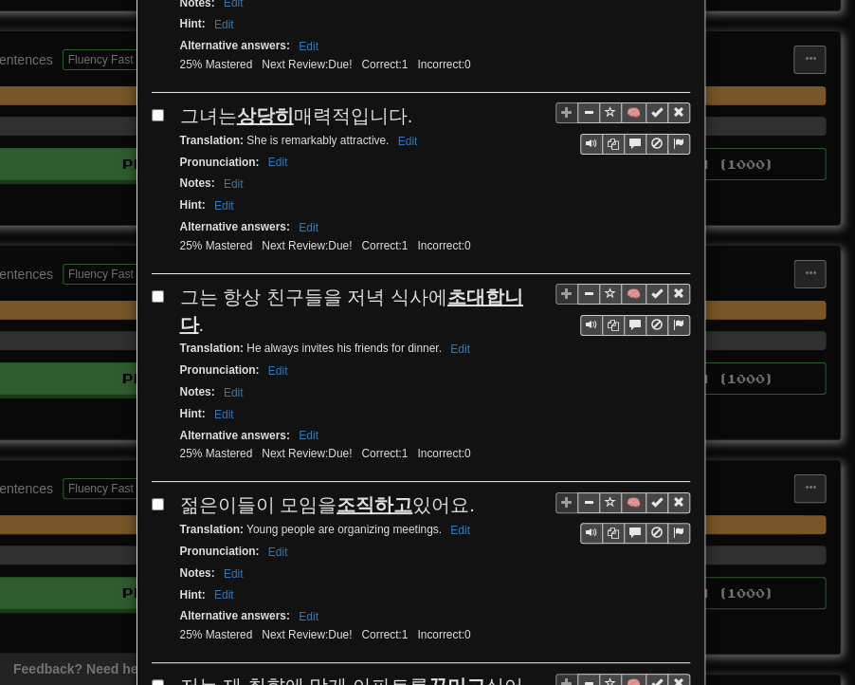
drag, startPoint x: 176, startPoint y: 56, endPoint x: 396, endPoint y: 60, distance: 220.1
click at [396, 105] on span "그녀는 상당히 매력적입니다." at bounding box center [296, 115] width 233 height 21
drag, startPoint x: 239, startPoint y: 79, endPoint x: 380, endPoint y: 83, distance: 141.4
click at [380, 134] on small "Translation : She is remarkably attractive. Edit" at bounding box center [302, 140] width 244 height 13
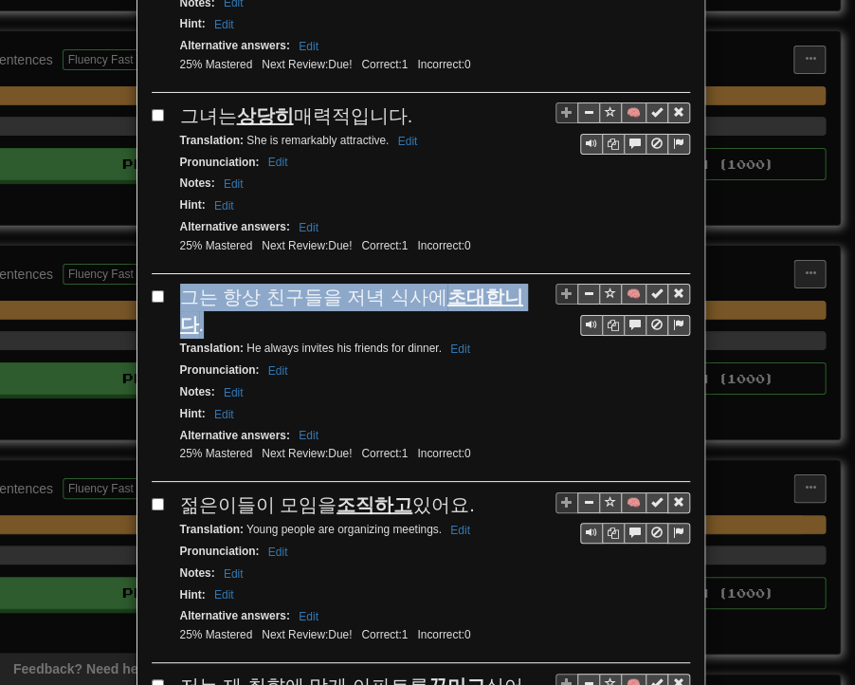
drag, startPoint x: 178, startPoint y: 232, endPoint x: 518, endPoint y: 232, distance: 339.5
click at [518, 284] on div "그는 항상 친구들을 저녁 식사에 초대합니다 ." at bounding box center [435, 311] width 510 height 54
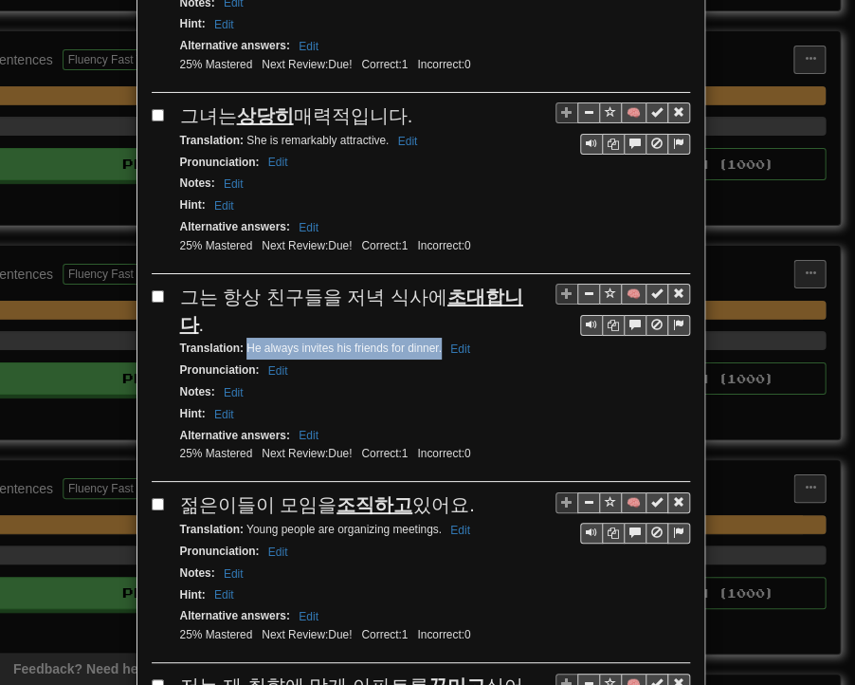
drag, startPoint x: 239, startPoint y: 255, endPoint x: 432, endPoint y: 254, distance: 193.5
click at [432, 341] on small "Translation : He always invites his friends for dinner. Edit" at bounding box center [328, 347] width 296 height 13
drag, startPoint x: 177, startPoint y: 404, endPoint x: 459, endPoint y: 414, distance: 281.8
click at [459, 491] on div "젊은이들이 모임을 조직하고 있어요." at bounding box center [435, 505] width 510 height 28
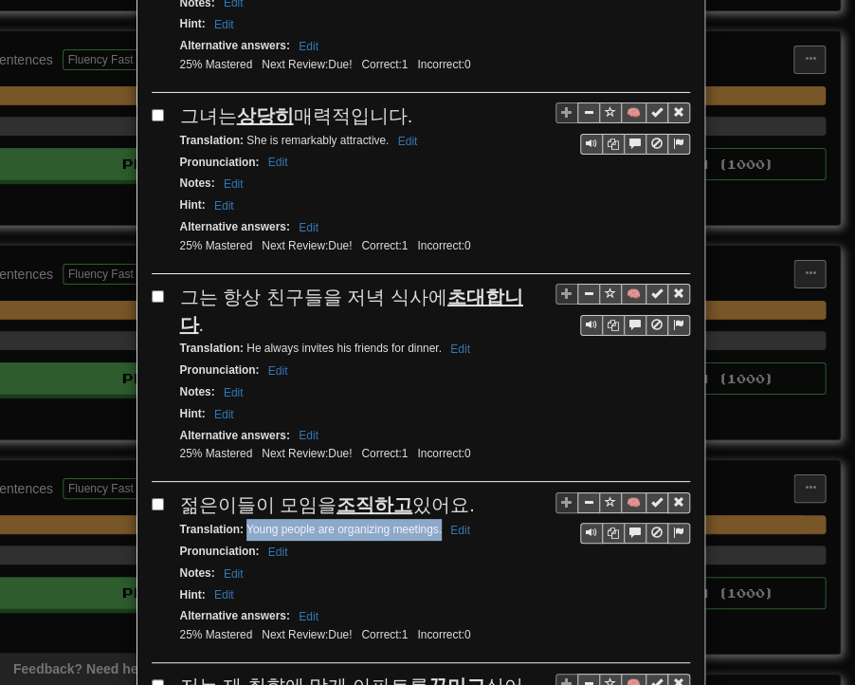
drag, startPoint x: 242, startPoint y: 432, endPoint x: 435, endPoint y: 435, distance: 193.5
click at [435, 523] on small "Translation : Young people are organizing meetings. Edit" at bounding box center [328, 529] width 296 height 13
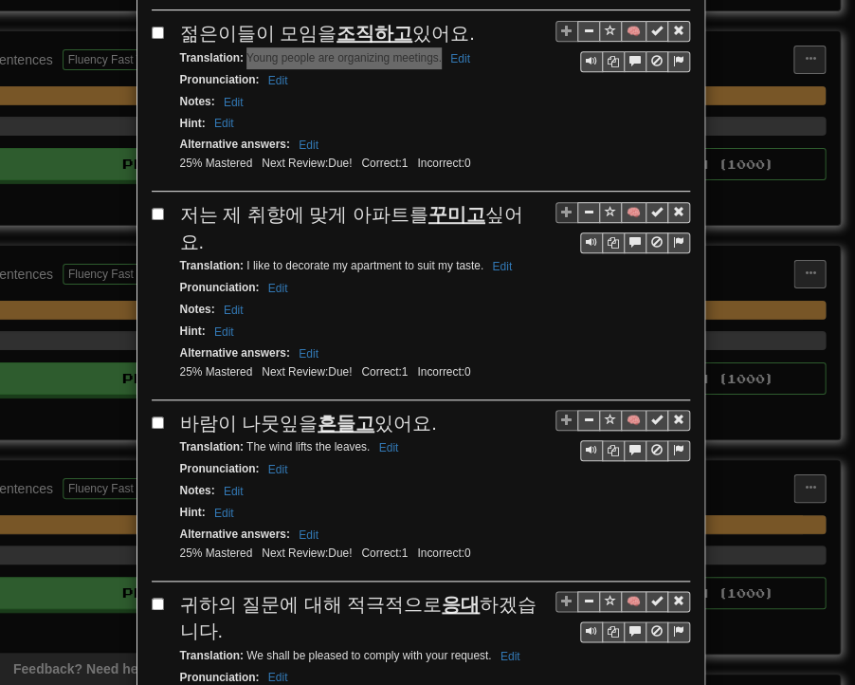
scroll to position [2371, 0]
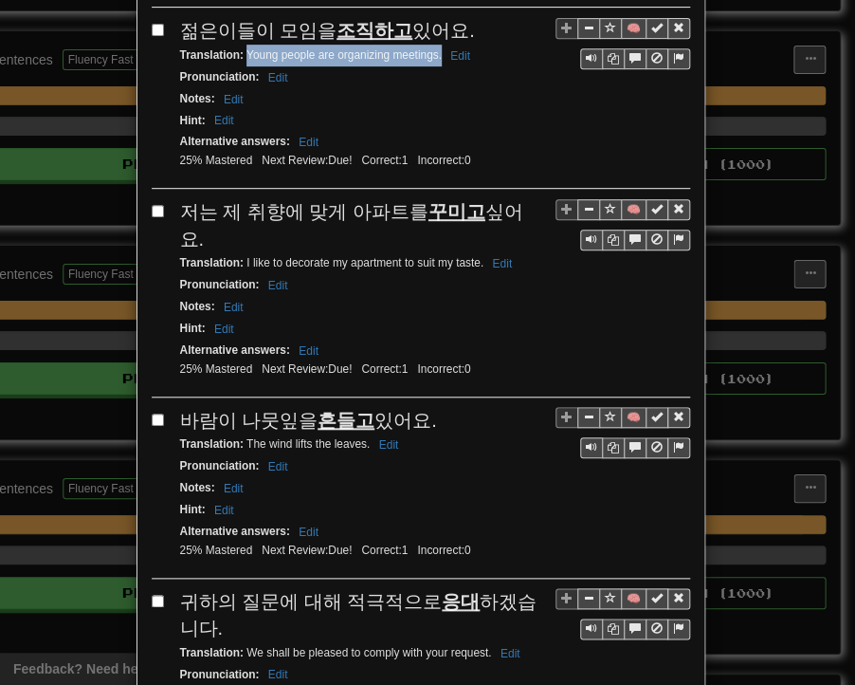
drag, startPoint x: 175, startPoint y: 110, endPoint x: 524, endPoint y: 111, distance: 349.0
click at [524, 198] on div "저는 제 취향에 맞게 아파트를 꾸미고 싶어요." at bounding box center [435, 225] width 510 height 54
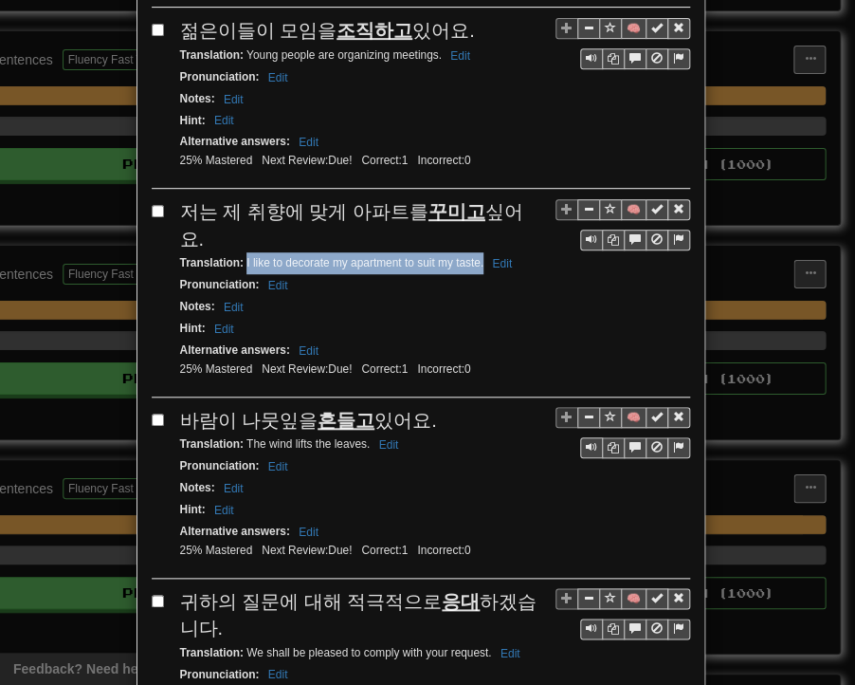
drag, startPoint x: 239, startPoint y: 137, endPoint x: 476, endPoint y: 139, distance: 237.1
click at [476, 256] on small "Translation : I like to decorate my apartment to suit my taste. Edit" at bounding box center [349, 262] width 339 height 13
drag, startPoint x: 177, startPoint y: 285, endPoint x: 425, endPoint y: 292, distance: 247.6
click at [425, 407] on div "바람이 나뭇잎을 흔들고 있어요." at bounding box center [435, 421] width 510 height 28
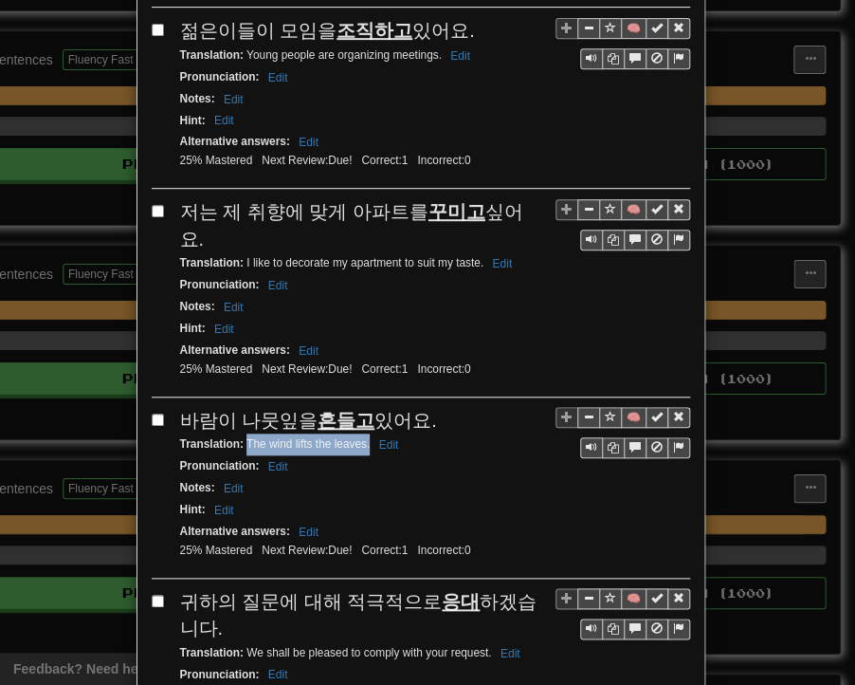
drag, startPoint x: 239, startPoint y: 310, endPoint x: 361, endPoint y: 317, distance: 122.5
click at [361, 437] on small "Translation : The wind lifts the leaves. Edit" at bounding box center [292, 443] width 225 height 13
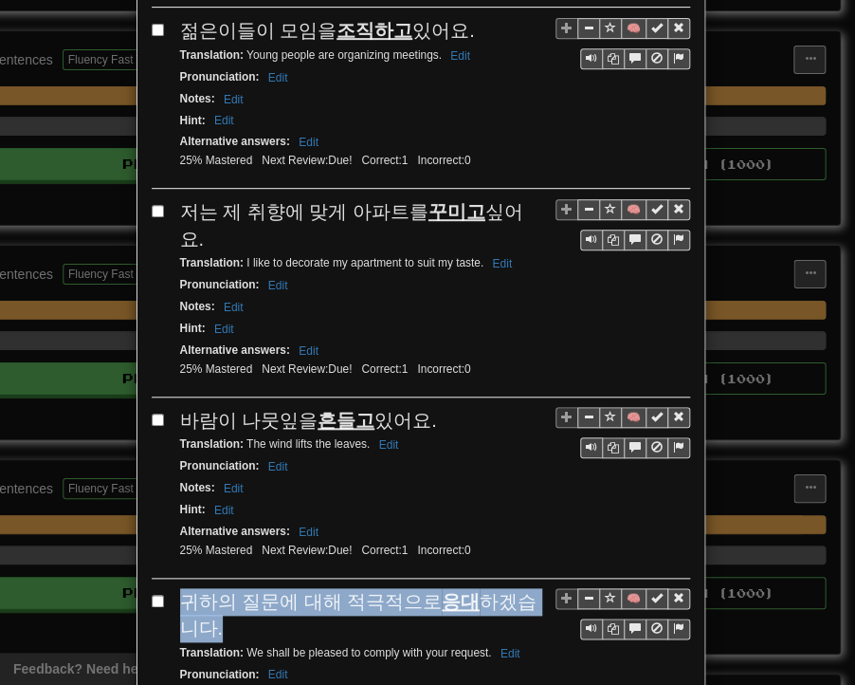
drag, startPoint x: 175, startPoint y: 461, endPoint x: 195, endPoint y: 487, distance: 33.8
click at [195, 588] on div "귀하의 질문에 대해 적극적으로 응대 하겠습니다." at bounding box center [435, 615] width 510 height 54
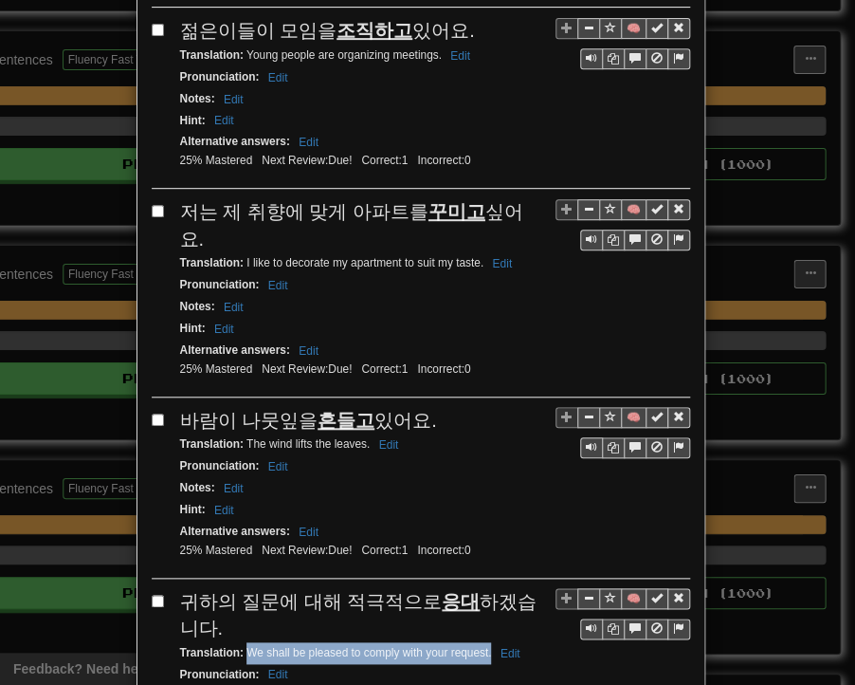
drag, startPoint x: 239, startPoint y: 514, endPoint x: 486, endPoint y: 517, distance: 246.6
click at [486, 646] on small "Translation : We shall be pleased to comply with your request. Edit" at bounding box center [353, 652] width 346 height 13
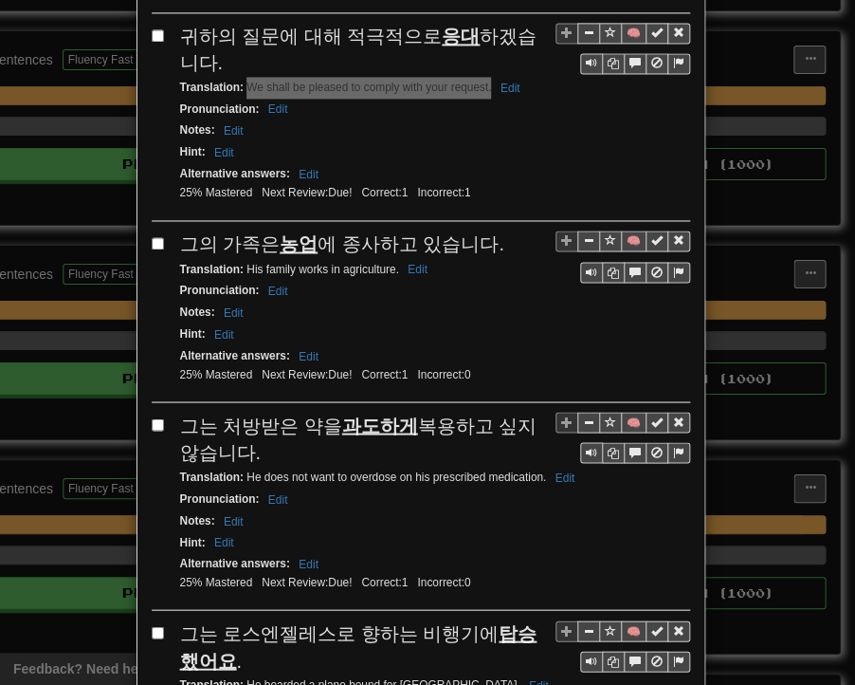
scroll to position [2940, 0]
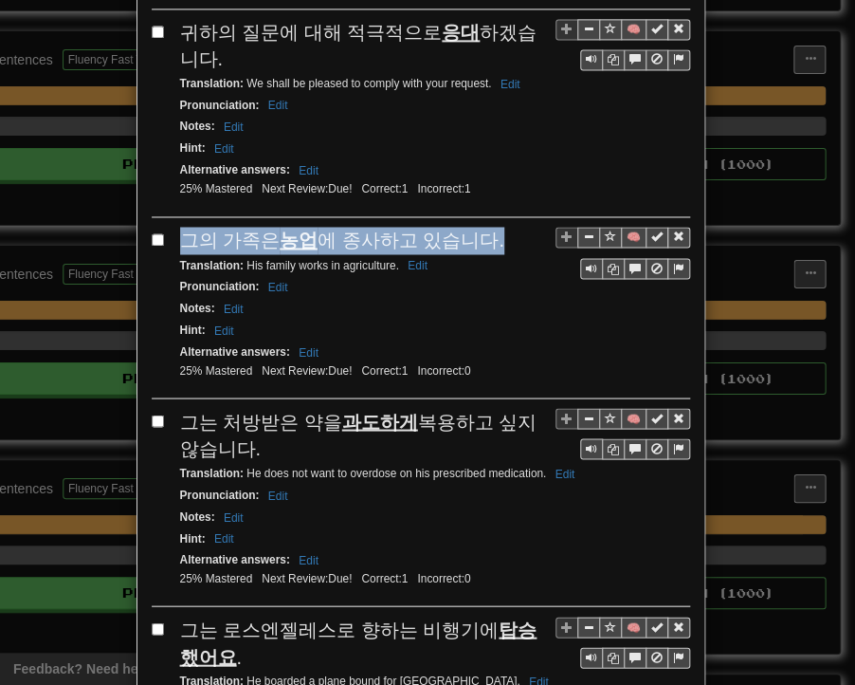
drag, startPoint x: 185, startPoint y: 103, endPoint x: 482, endPoint y: 102, distance: 296.9
click at [482, 227] on div "그의 가족은 농업 에 종사하고 있습니다." at bounding box center [435, 241] width 510 height 28
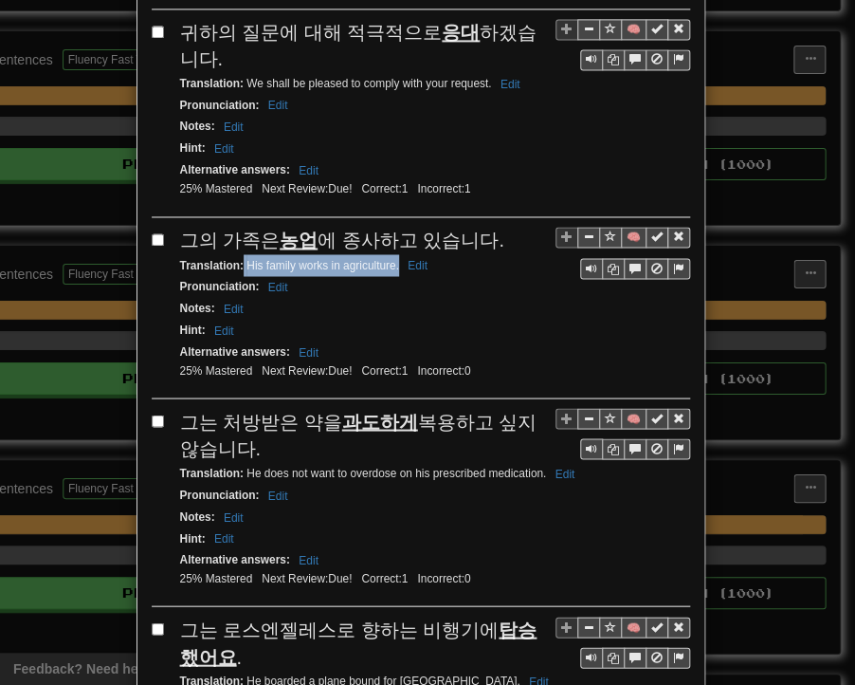
drag, startPoint x: 237, startPoint y: 124, endPoint x: 391, endPoint y: 127, distance: 153.7
click at [391, 258] on small "Translation : His family works in agriculture. Edit" at bounding box center [306, 264] width 253 height 13
drag, startPoint x: 180, startPoint y: 282, endPoint x: 245, endPoint y: 299, distance: 66.7
click at [246, 408] on div "그는 처방받은 약을 과도하게 복용하고 싶지 않습니다." at bounding box center [435, 435] width 510 height 54
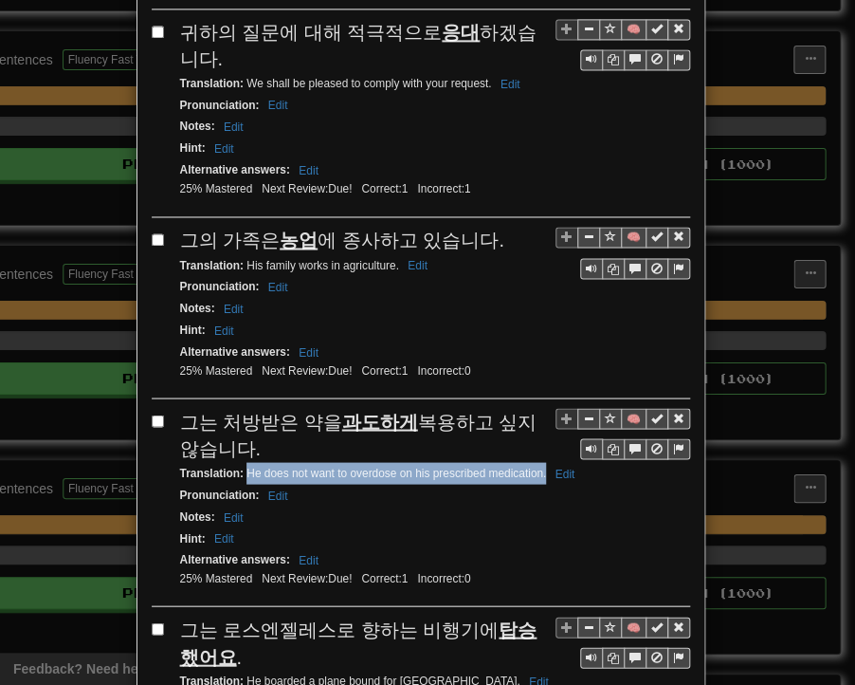
drag, startPoint x: 241, startPoint y: 326, endPoint x: 540, endPoint y: 331, distance: 298.8
click at [540, 466] on small "Translation : He does not want to overdose on his prescribed medication. Edit" at bounding box center [380, 472] width 401 height 13
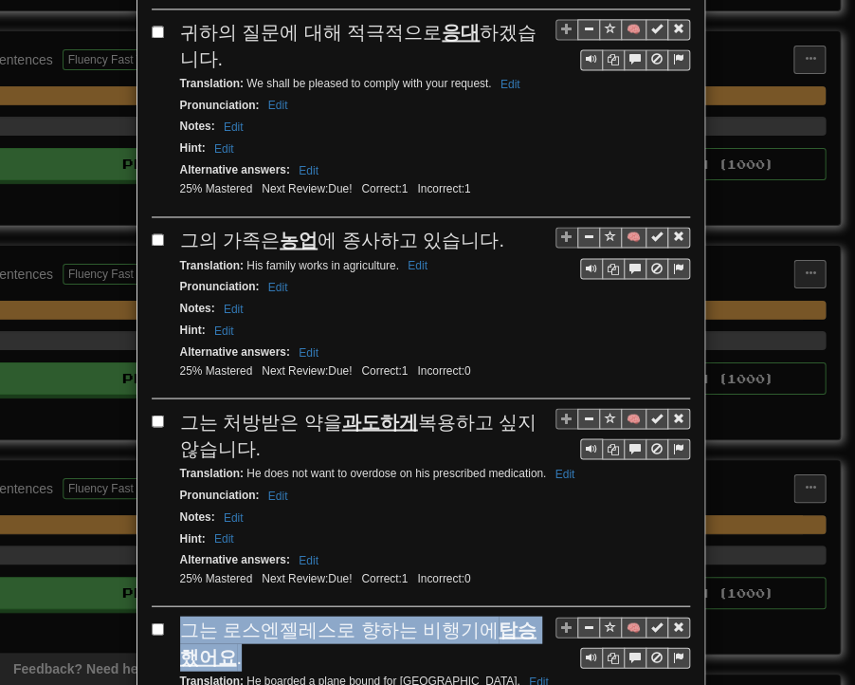
drag, startPoint x: 175, startPoint y: 486, endPoint x: 212, endPoint y: 515, distance: 48.0
click at [212, 616] on div "그는 로스엔젤레스로 향하는 비행기에 탑승했어요 ." at bounding box center [435, 643] width 510 height 54
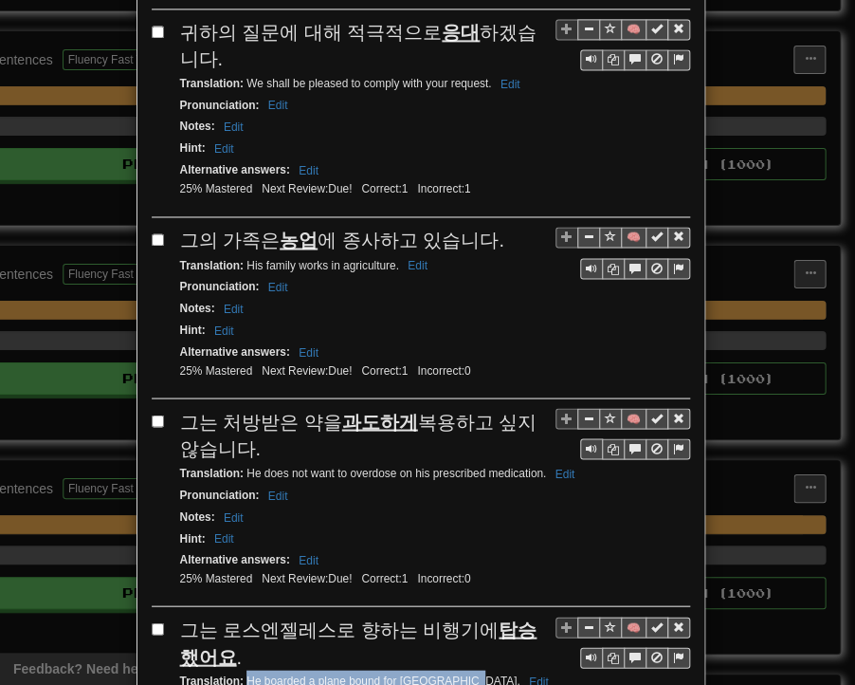
drag, startPoint x: 243, startPoint y: 534, endPoint x: 456, endPoint y: 536, distance: 213.4
click at [456, 670] on small "Translation : He boarded a plane bound for [GEOGRAPHIC_DATA] Edit" at bounding box center [367, 679] width 375 height 13
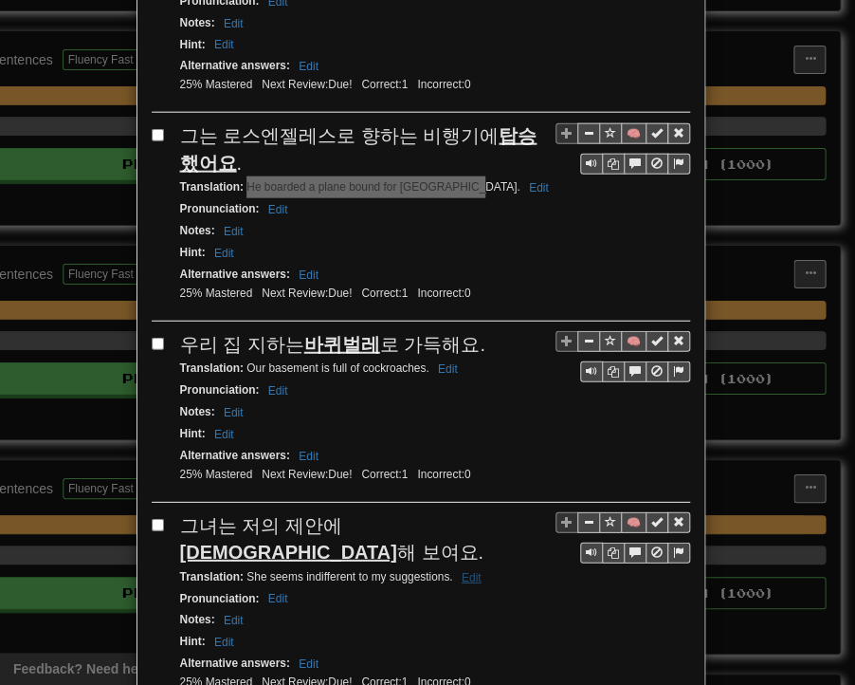
scroll to position [3437, 0]
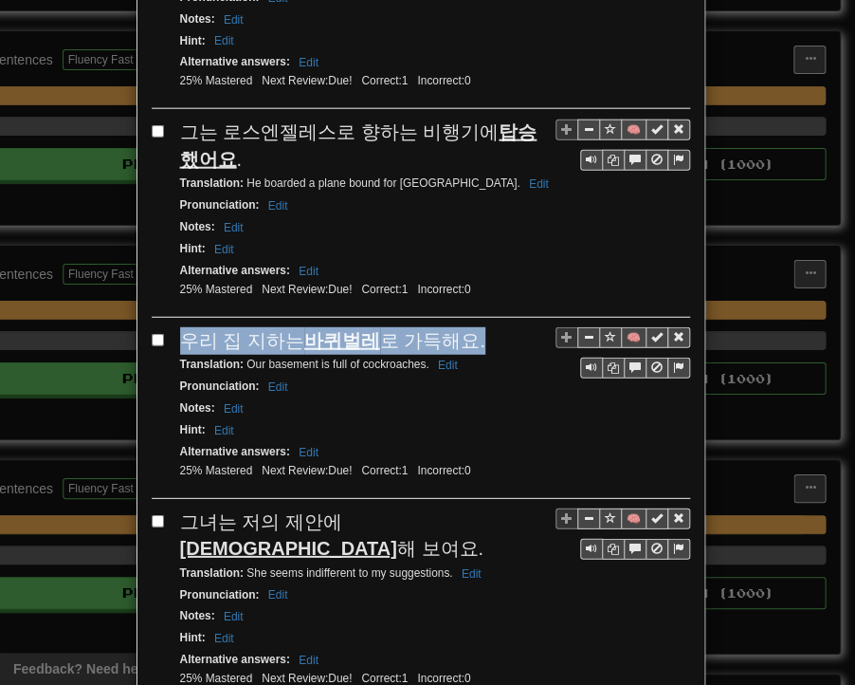
drag, startPoint x: 172, startPoint y: 191, endPoint x: 464, endPoint y: 191, distance: 292.1
click at [465, 327] on div "우리 집 지하는 바퀴벌레 로 가득해요." at bounding box center [435, 341] width 510 height 28
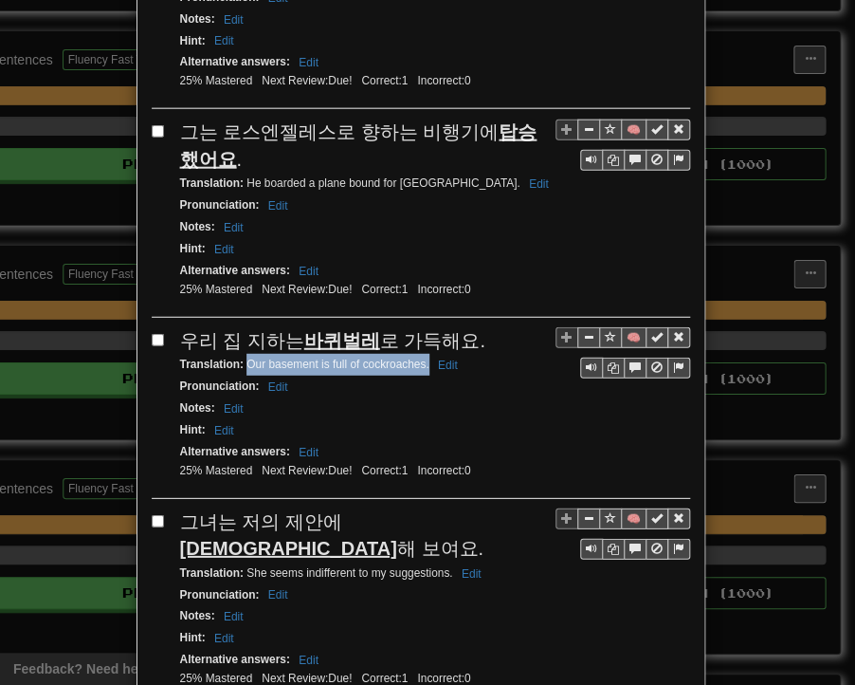
drag, startPoint x: 243, startPoint y: 214, endPoint x: 421, endPoint y: 215, distance: 178.3
click at [421, 358] on small "Translation : Our basement is full of cockroaches. Edit" at bounding box center [322, 364] width 284 height 13
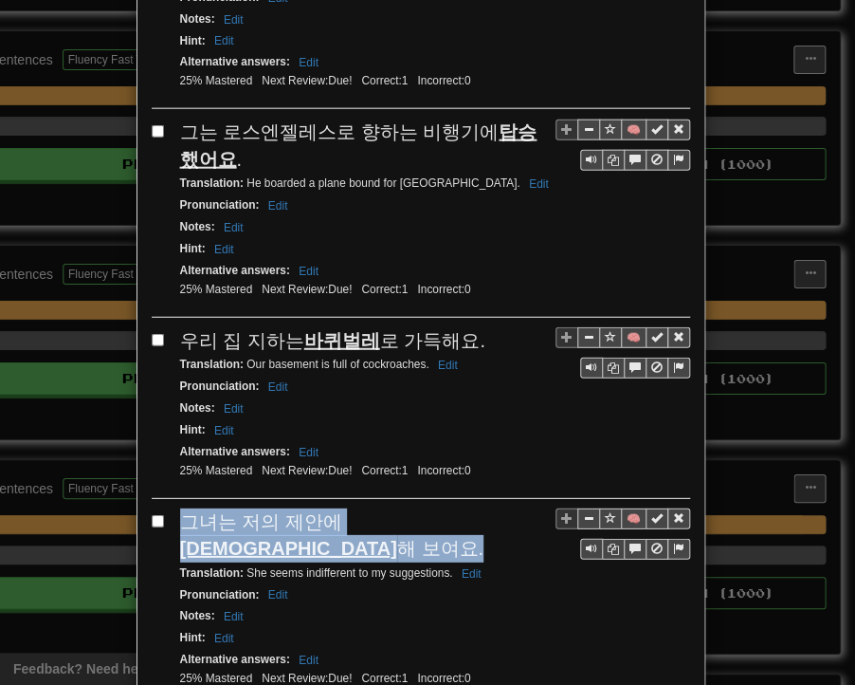
drag, startPoint x: 178, startPoint y: 368, endPoint x: 463, endPoint y: 369, distance: 284.5
click at [463, 508] on div "그녀는 저의 제안에 무관심 해 보여요." at bounding box center [435, 535] width 510 height 54
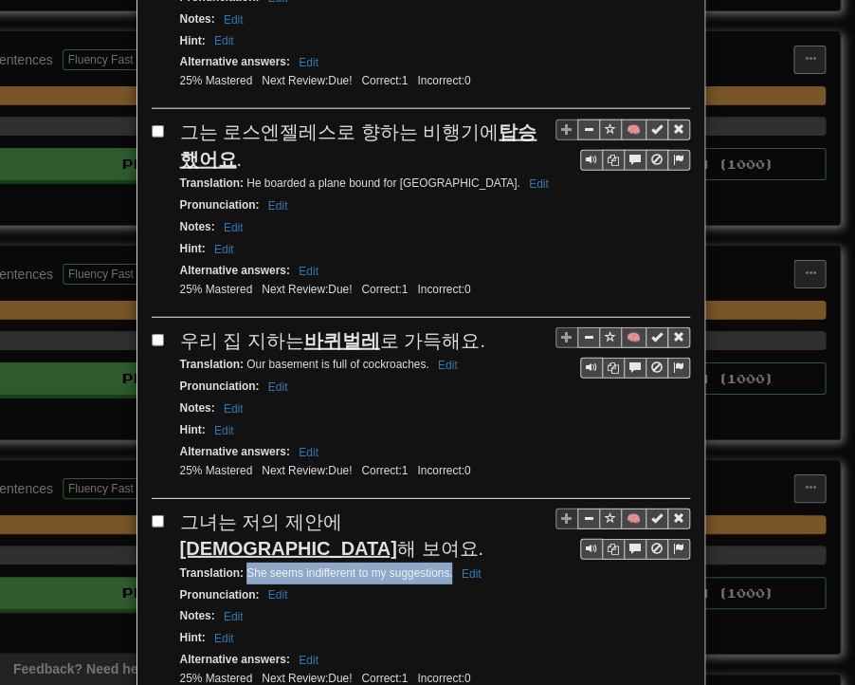
drag, startPoint x: 243, startPoint y: 390, endPoint x: 445, endPoint y: 393, distance: 202.0
click at [445, 566] on small "Translation : She seems indifferent to my suggestions. Edit" at bounding box center [333, 572] width 307 height 13
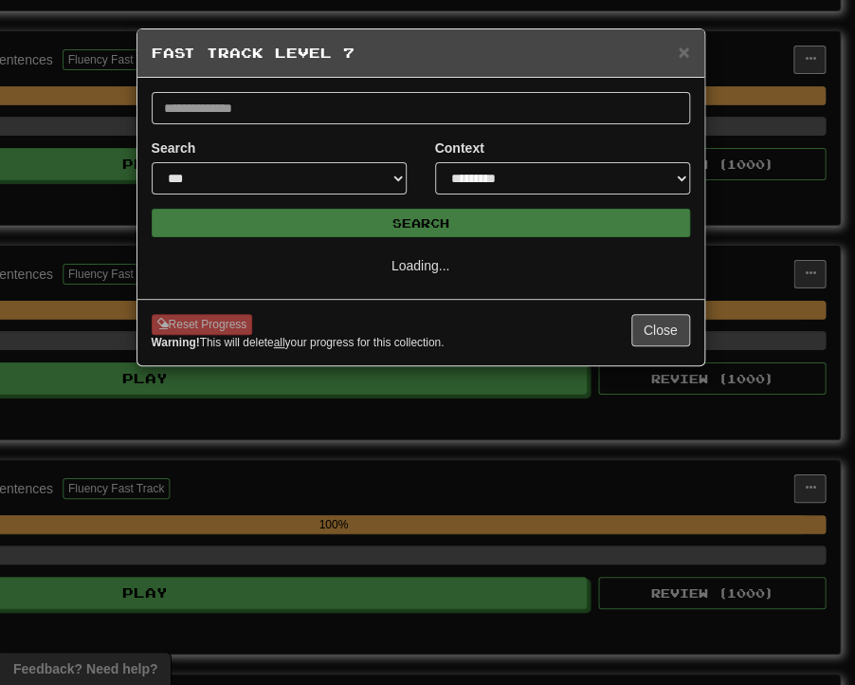
select select "**"
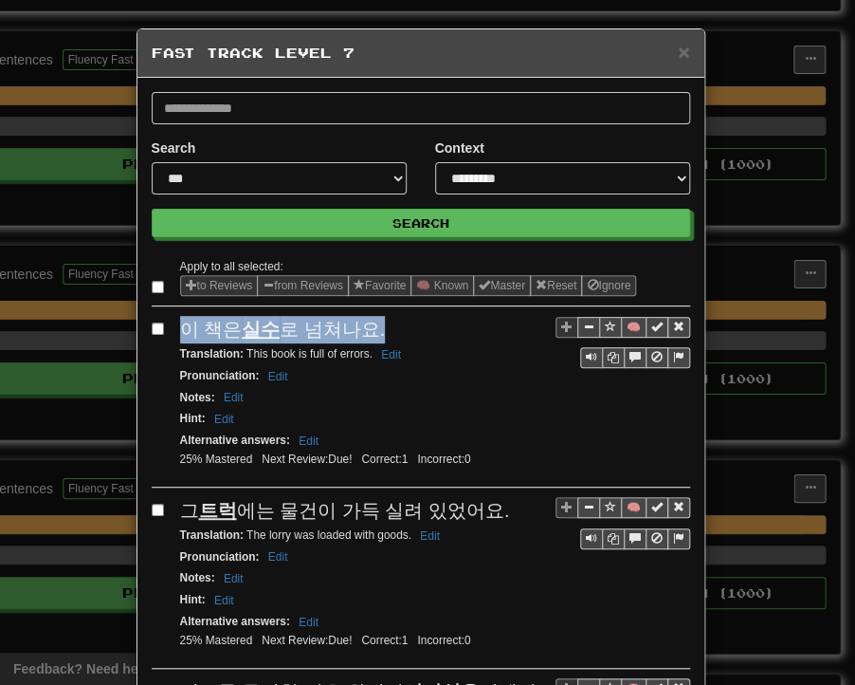
drag, startPoint x: 181, startPoint y: 331, endPoint x: 368, endPoint y: 332, distance: 186.8
click at [368, 332] on div "이 책은 실수 로 넘쳐나요." at bounding box center [435, 330] width 510 height 28
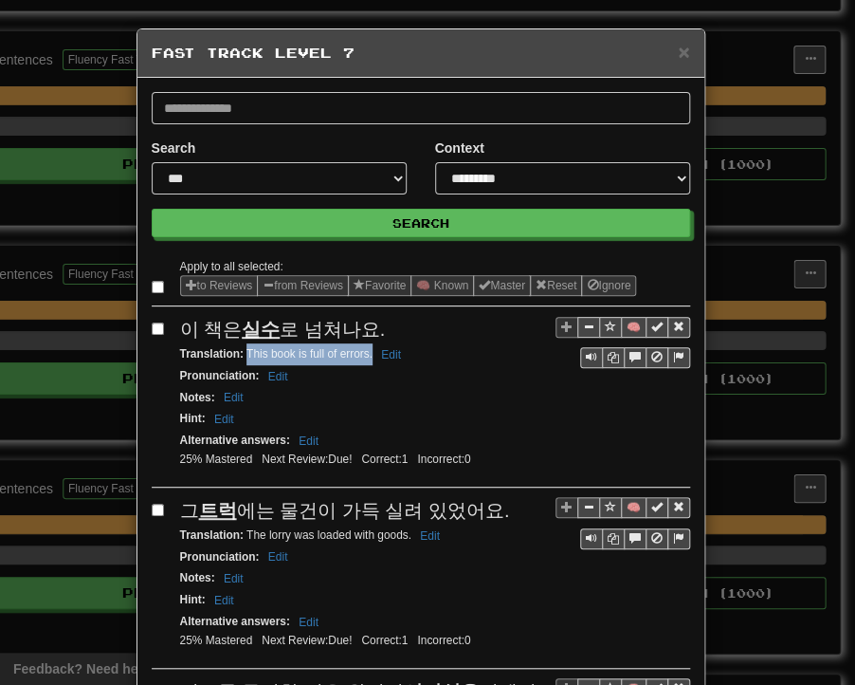
drag, startPoint x: 238, startPoint y: 354, endPoint x: 364, endPoint y: 356, distance: 126.2
click at [364, 356] on small "Translation : This book is full of errors. Edit" at bounding box center [293, 353] width 227 height 13
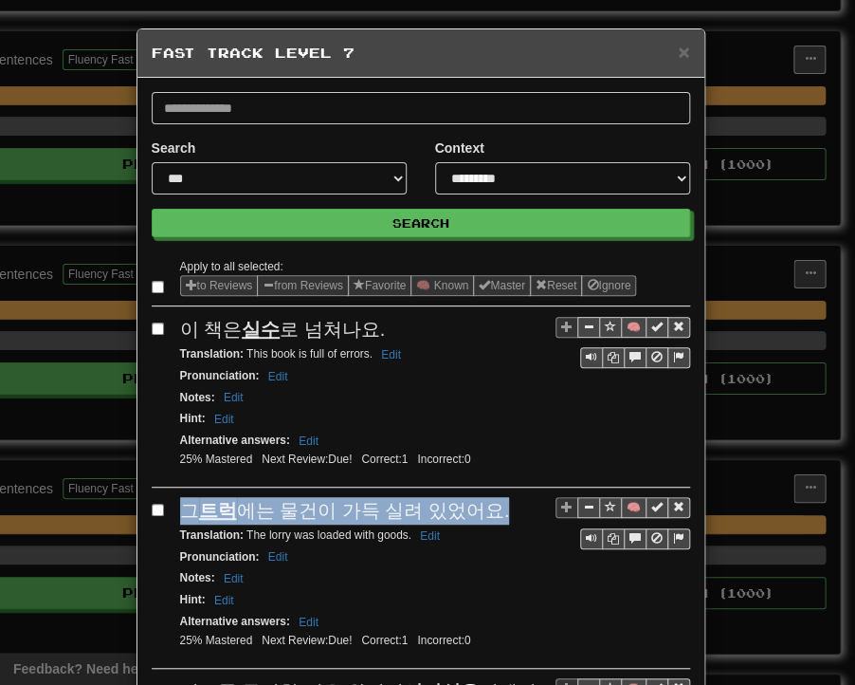
drag, startPoint x: 176, startPoint y: 502, endPoint x: 488, endPoint y: 506, distance: 312.1
click at [488, 506] on div "그 트럭 에는 물건이 가득 실려 있었어요." at bounding box center [435, 511] width 510 height 28
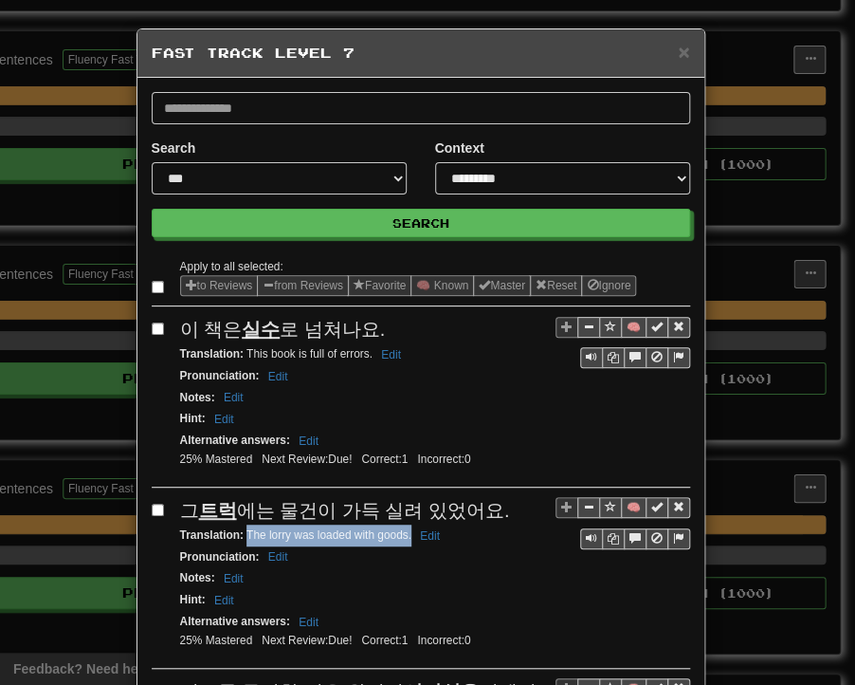
drag, startPoint x: 239, startPoint y: 528, endPoint x: 404, endPoint y: 532, distance: 165.1
click at [404, 532] on small "Translation : The lorry was loaded with goods. Edit" at bounding box center [313, 534] width 266 height 13
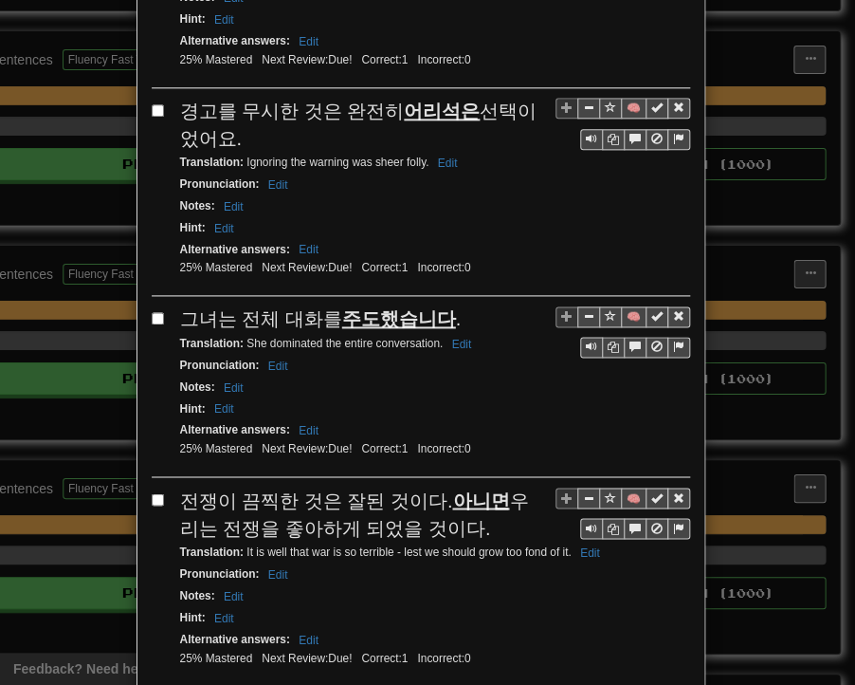
scroll to position [664, 0]
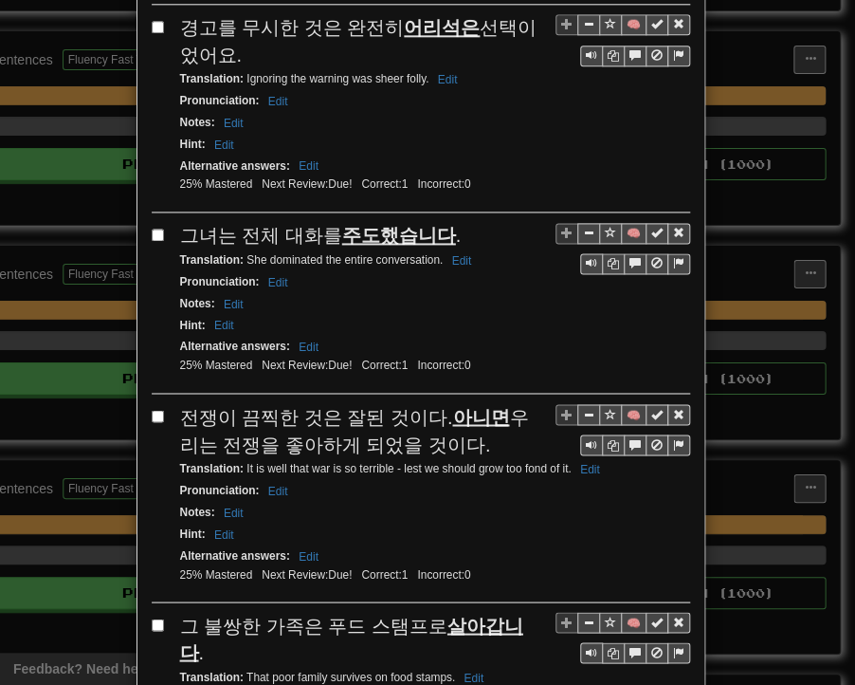
drag, startPoint x: 171, startPoint y: 20, endPoint x: 214, endPoint y: 46, distance: 51.1
click at [214, 46] on div "🧠 경고를 무시한 것은 완전히 어리석은 선택이었어요. Translation : Ignoring the warning was sheer foll…" at bounding box center [421, 113] width 539 height 198
drag, startPoint x: 239, startPoint y: 66, endPoint x: 421, endPoint y: 74, distance: 182.3
click at [421, 74] on small "Translation : Ignoring the warning was sheer folly. Edit" at bounding box center [322, 78] width 284 height 13
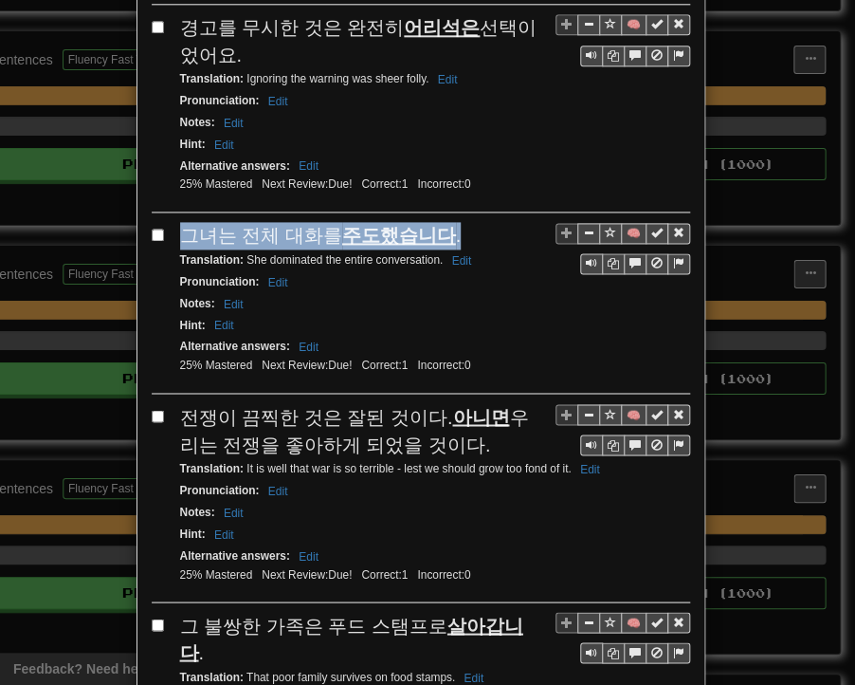
drag, startPoint x: 176, startPoint y: 225, endPoint x: 441, endPoint y: 226, distance: 264.6
click at [441, 226] on div "그녀는 전체 대화를 주도했습니다 ." at bounding box center [435, 236] width 510 height 28
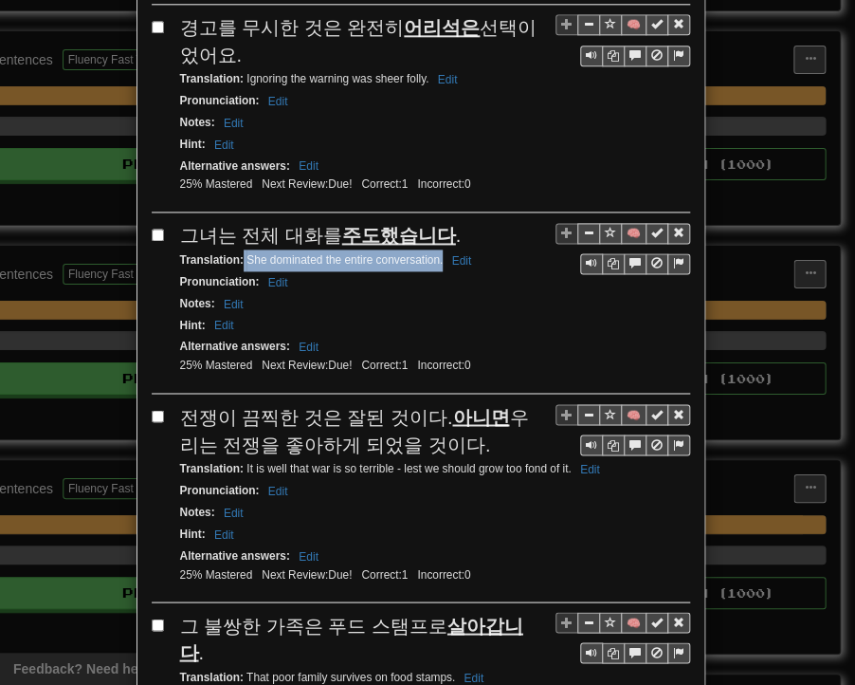
drag, startPoint x: 236, startPoint y: 248, endPoint x: 434, endPoint y: 253, distance: 198.3
click at [434, 253] on div "Translation : She dominated the entire conversation. Edit" at bounding box center [435, 260] width 510 height 22
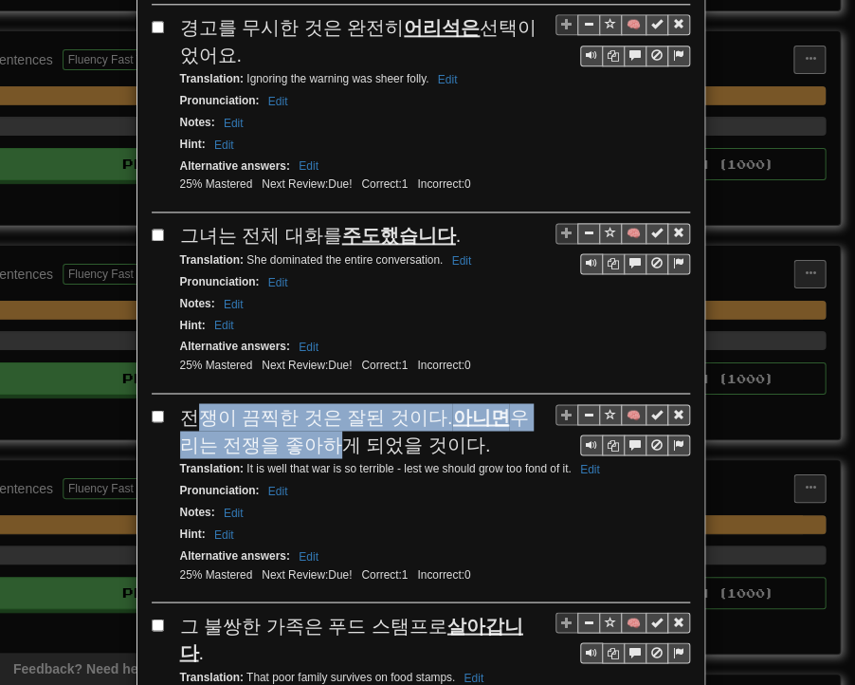
drag, startPoint x: 181, startPoint y: 407, endPoint x: 248, endPoint y: 411, distance: 67.4
click at [293, 416] on span "전쟁이 끔찍한 것은 잘된 것이다. 아니면 우리는 전쟁을 좋아하게 되었을 것이다." at bounding box center [354, 430] width 349 height 48
drag, startPoint x: 175, startPoint y: 396, endPoint x: 449, endPoint y: 431, distance: 276.2
click at [450, 431] on div "전쟁이 끔찍한 것은 잘된 것이다. 아니면 우리는 전쟁을 좋아하게 되었을 것이다." at bounding box center [435, 430] width 510 height 54
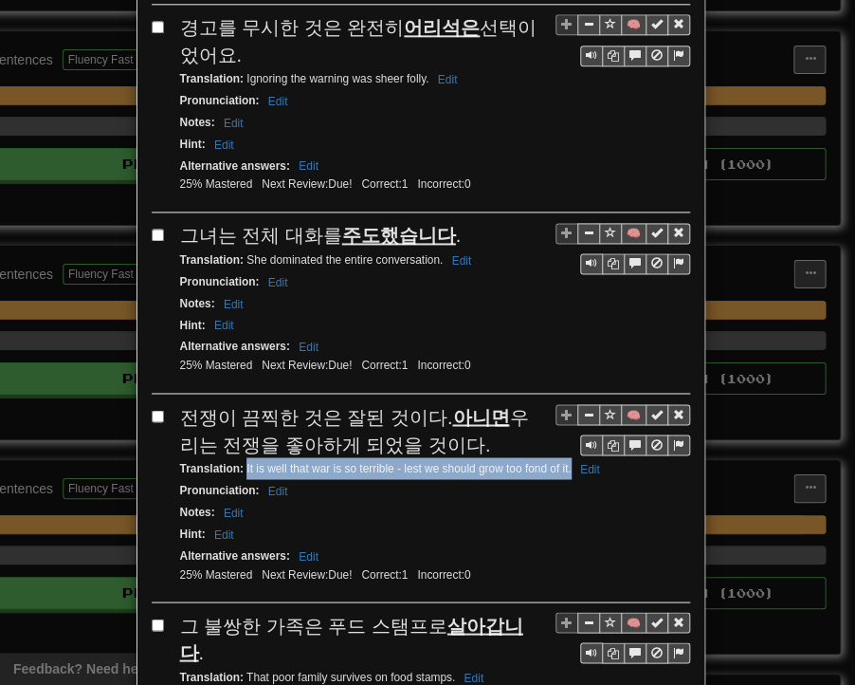
drag, startPoint x: 238, startPoint y: 452, endPoint x: 562, endPoint y: 453, distance: 324.4
click at [562, 461] on small "Translation : It is well that war is so terrible - lest we should grow too fond…" at bounding box center [393, 467] width 426 height 13
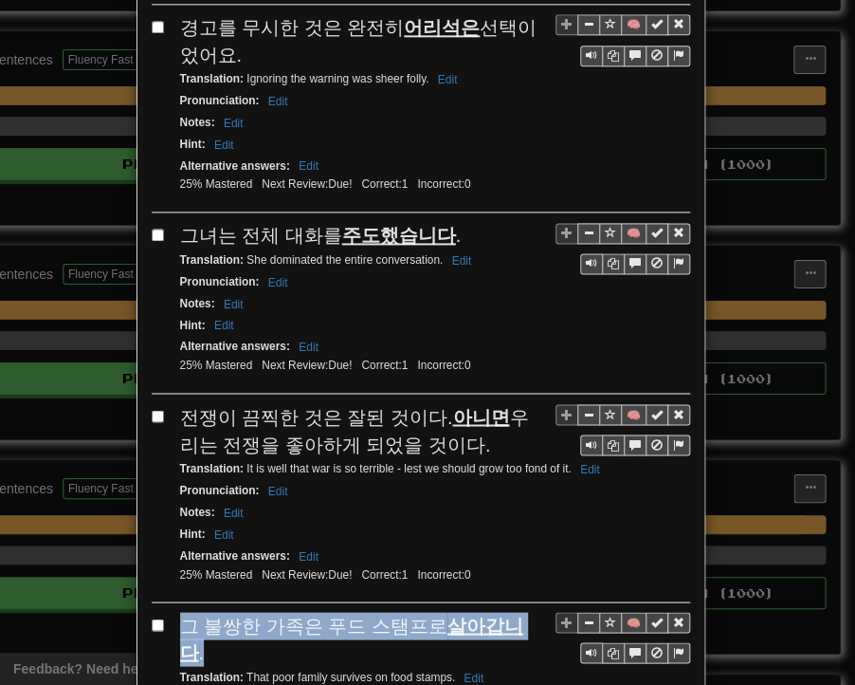
drag, startPoint x: 170, startPoint y: 608, endPoint x: 520, endPoint y: 609, distance: 350.0
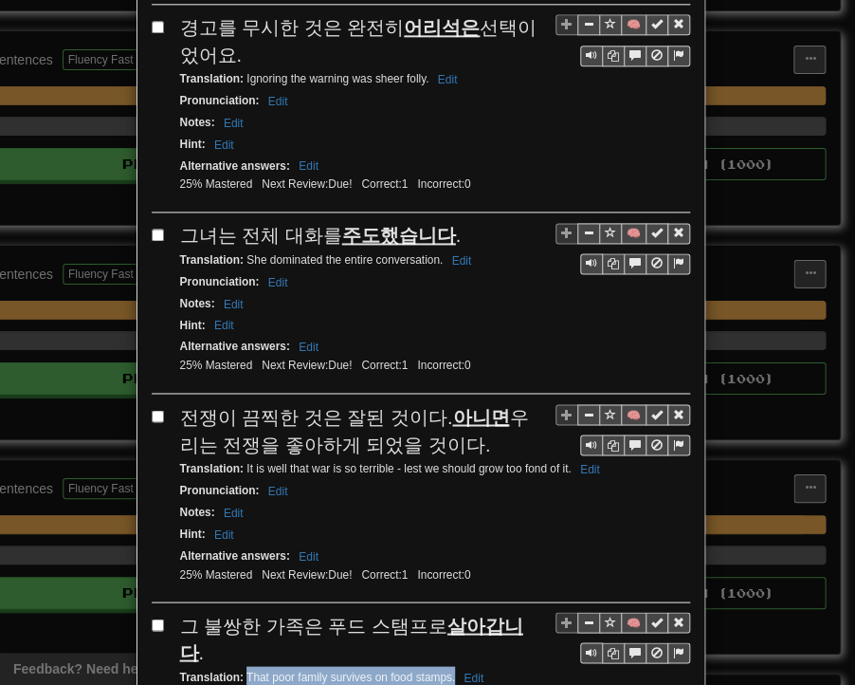
drag, startPoint x: 239, startPoint y: 631, endPoint x: 448, endPoint y: 634, distance: 208.7
click at [448, 670] on small "Translation : That poor family survives on food stamps. Edit" at bounding box center [335, 676] width 310 height 13
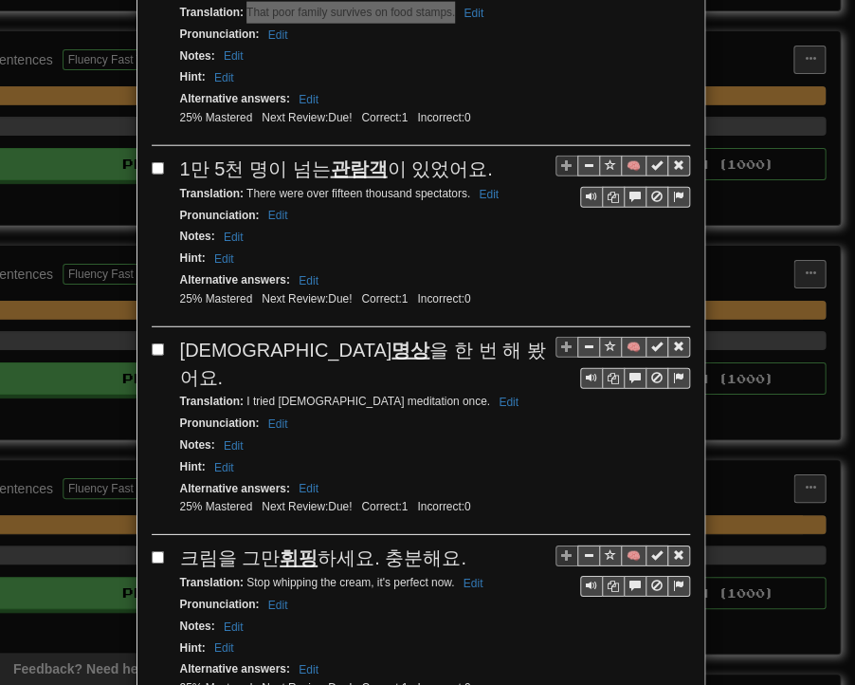
scroll to position [1423, 0]
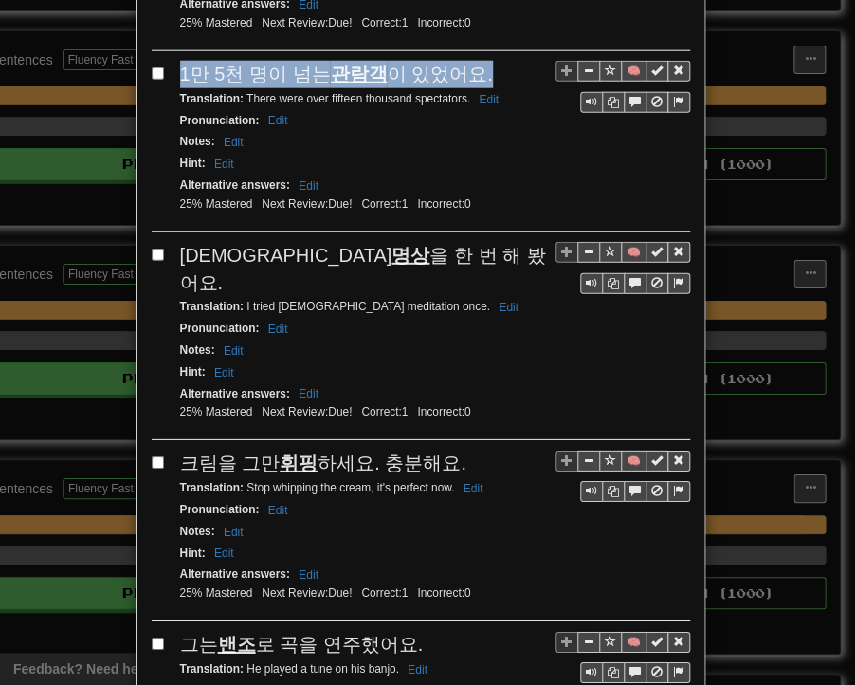
drag, startPoint x: 176, startPoint y: 24, endPoint x: 472, endPoint y: 25, distance: 295.9
click at [472, 61] on div "1만 5천 명이 넘는 관람객 이 있었어요." at bounding box center [435, 75] width 510 height 28
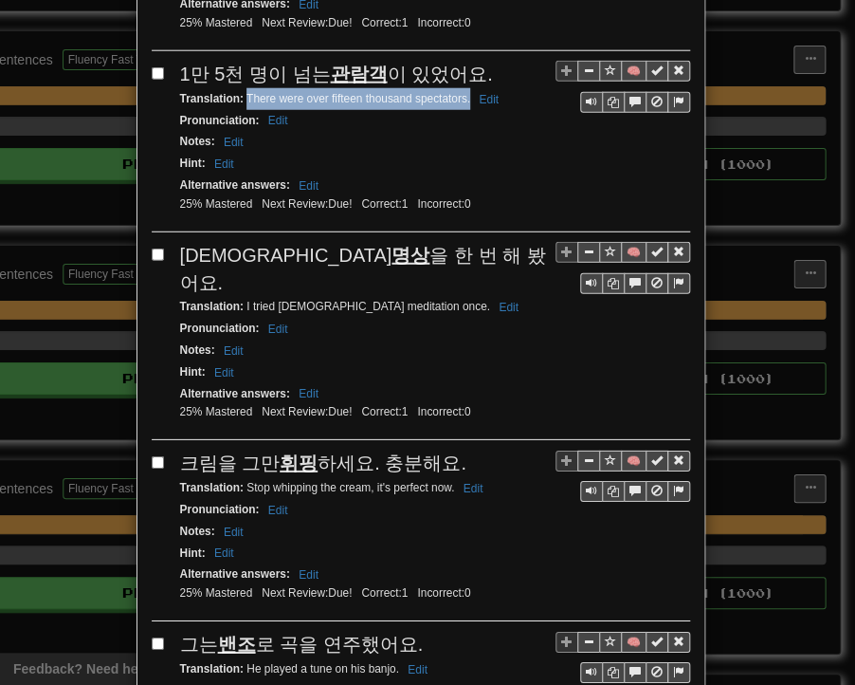
drag, startPoint x: 241, startPoint y: 45, endPoint x: 463, endPoint y: 49, distance: 222.0
click at [463, 92] on small "Translation : There were over fifteen thousand spectators. Edit" at bounding box center [342, 98] width 324 height 13
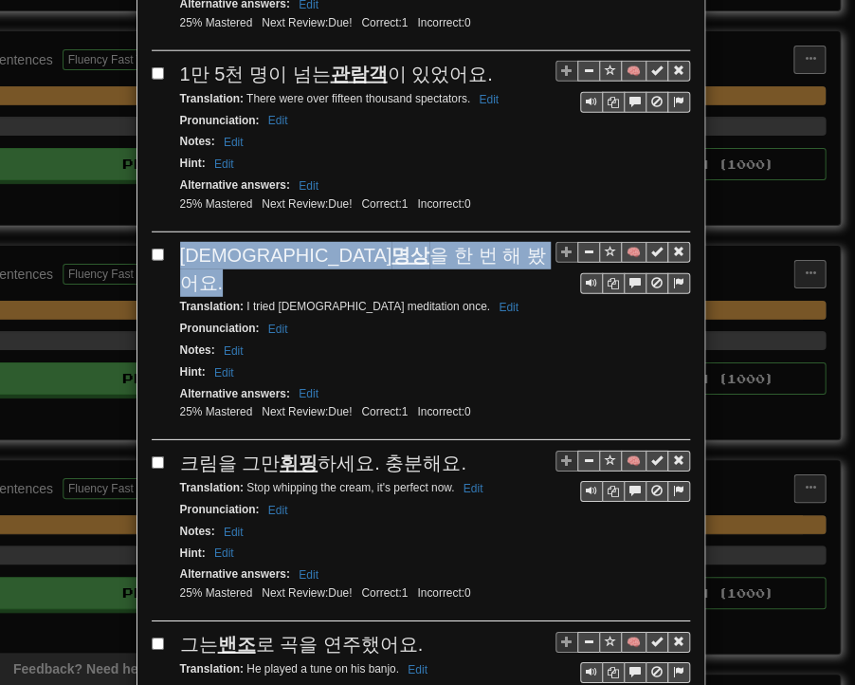
drag, startPoint x: 175, startPoint y: 199, endPoint x: 403, endPoint y: 197, distance: 227.6
click at [403, 242] on div "[DEMOGRAPHIC_DATA] 명상 을 한 번 해 봤어요." at bounding box center [435, 269] width 510 height 54
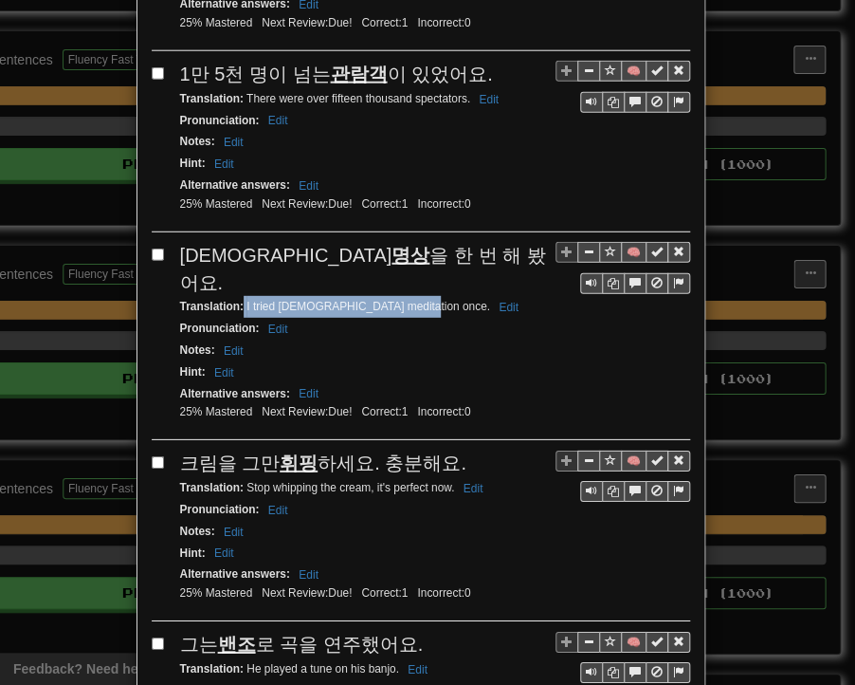
drag, startPoint x: 235, startPoint y: 223, endPoint x: 400, endPoint y: 229, distance: 165.1
click at [400, 300] on small "Translation : I tried [DEMOGRAPHIC_DATA] meditation once. Edit" at bounding box center [352, 306] width 344 height 13
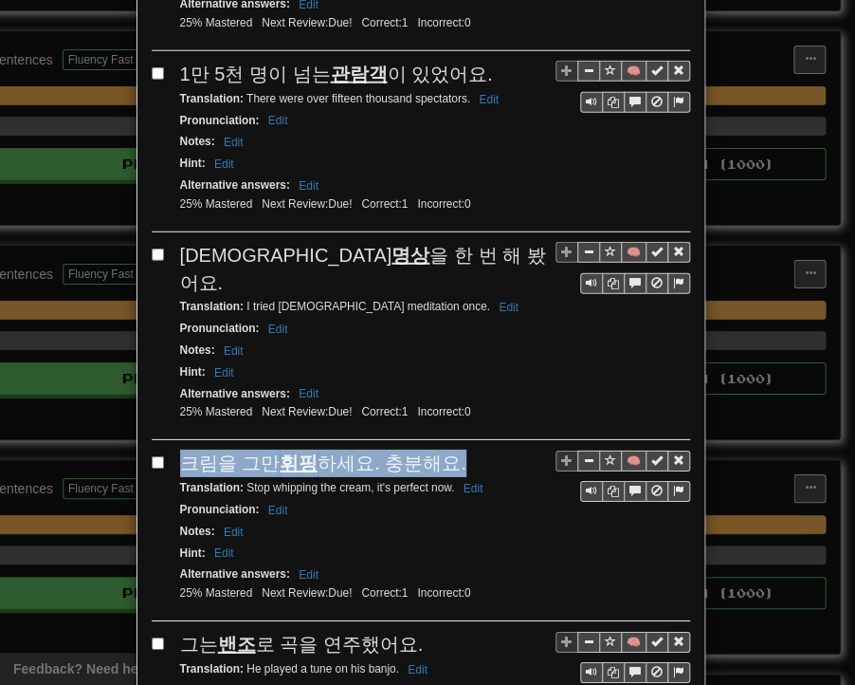
drag, startPoint x: 180, startPoint y: 379, endPoint x: 450, endPoint y: 380, distance: 270.3
click at [450, 450] on div "크림을 그만 휘핑 하세요. 충분해요." at bounding box center [435, 464] width 510 height 28
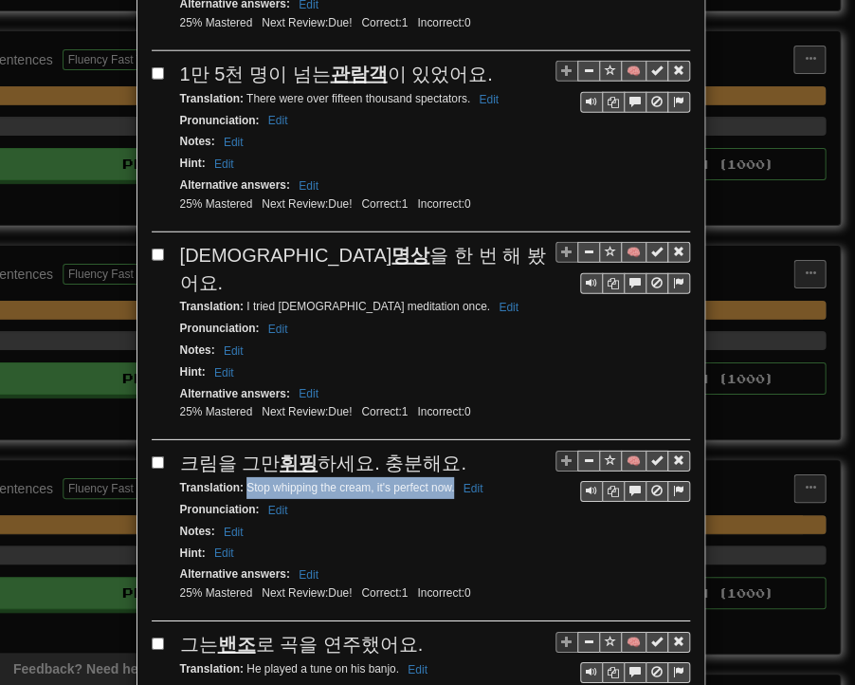
drag, startPoint x: 239, startPoint y: 402, endPoint x: 446, endPoint y: 405, distance: 206.8
click at [446, 481] on small "Translation : Stop whipping the cream, it's perfect now. Edit" at bounding box center [334, 487] width 309 height 13
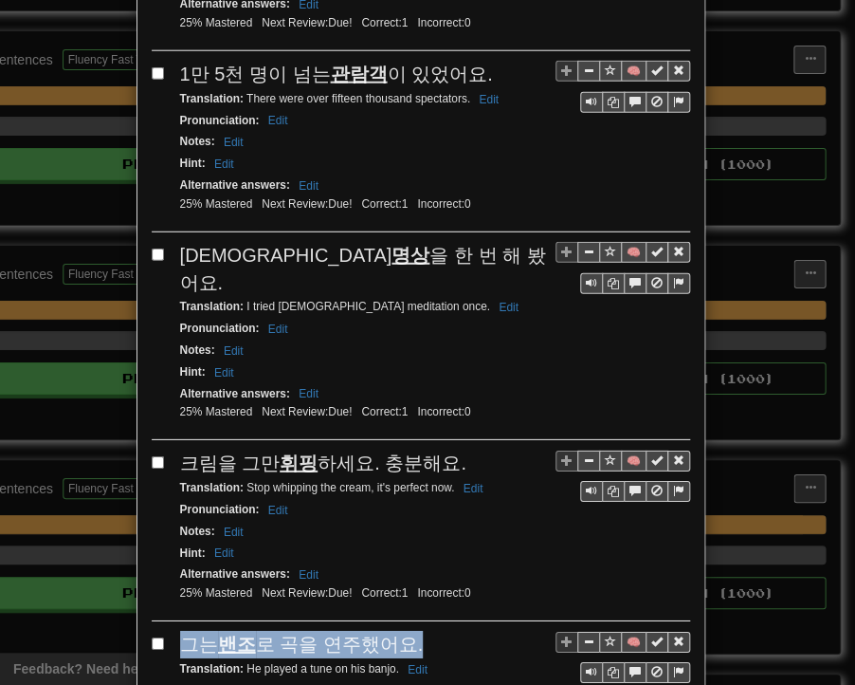
drag, startPoint x: 177, startPoint y: 555, endPoint x: 410, endPoint y: 556, distance: 232.4
click at [410, 631] on div "그는 밴조 로 곡을 연주했어요." at bounding box center [435, 645] width 510 height 28
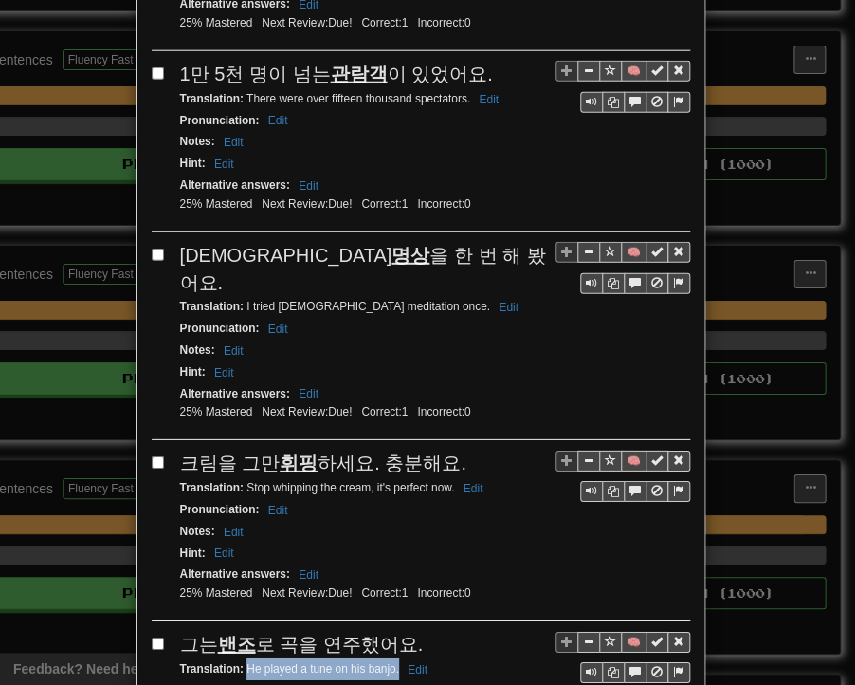
drag, startPoint x: 239, startPoint y: 584, endPoint x: 391, endPoint y: 580, distance: 151.8
click at [391, 662] on small "Translation : He played a tune on his banjo. Edit" at bounding box center [306, 668] width 253 height 13
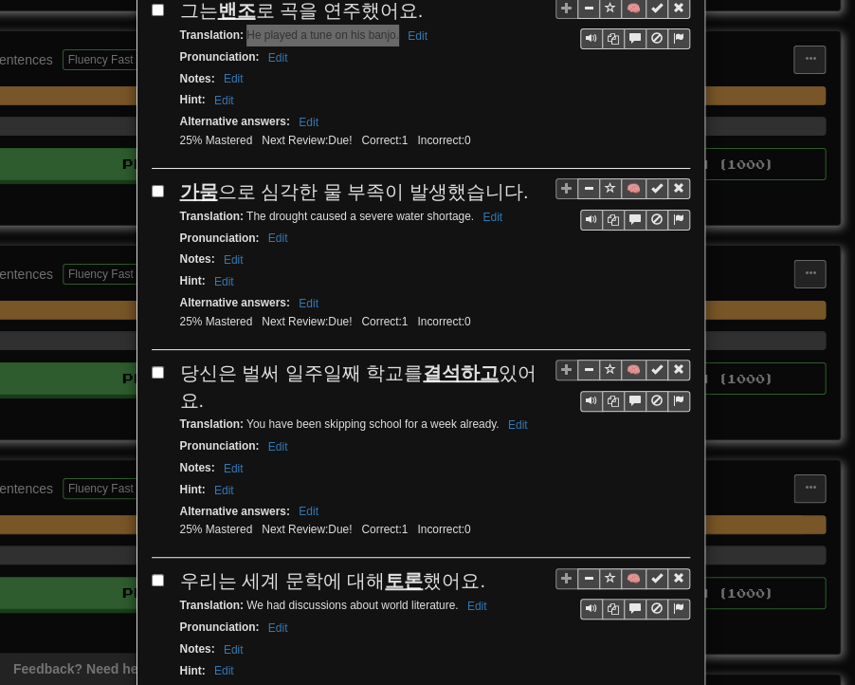
scroll to position [2087, 0]
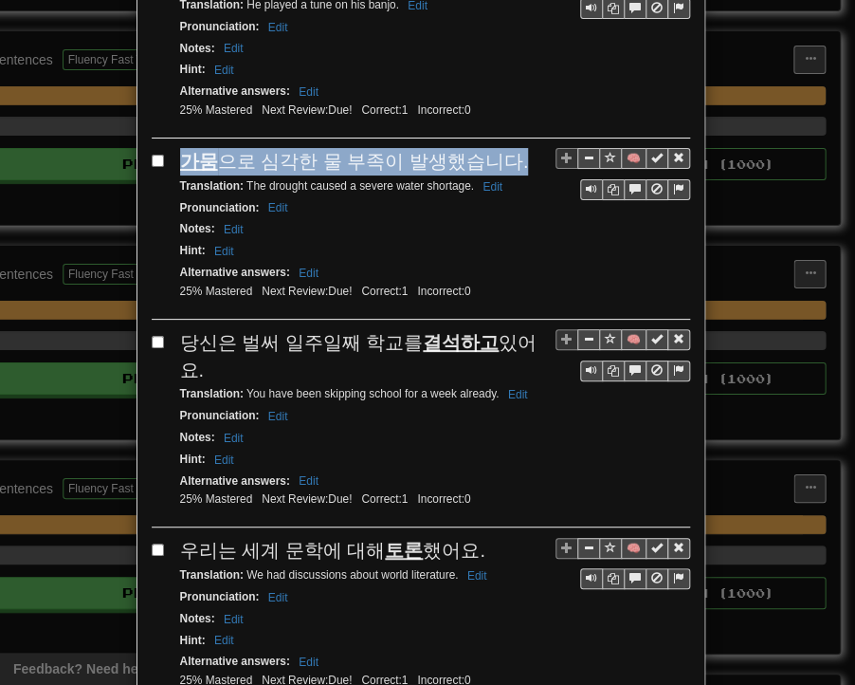
drag, startPoint x: 175, startPoint y: 67, endPoint x: 497, endPoint y: 63, distance: 322.5
click at [497, 148] on div "가뭄 으로 심각한 물 부족이 발생했습니다." at bounding box center [435, 162] width 510 height 28
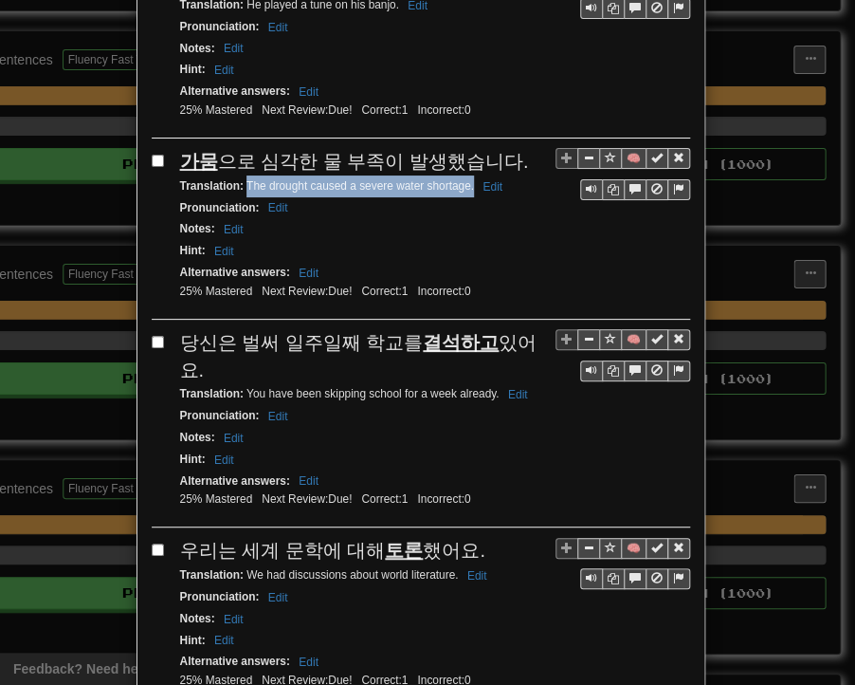
drag, startPoint x: 238, startPoint y: 89, endPoint x: 466, endPoint y: 95, distance: 227.7
click at [466, 179] on small "Translation : The drought caused a severe water shortage. Edit" at bounding box center [344, 185] width 328 height 13
drag, startPoint x: 175, startPoint y: 243, endPoint x: 534, endPoint y: 248, distance: 359.5
click at [534, 332] on span "당신은 벌써 일주일째 학교를 결석하고 있어요." at bounding box center [359, 356] width 358 height 48
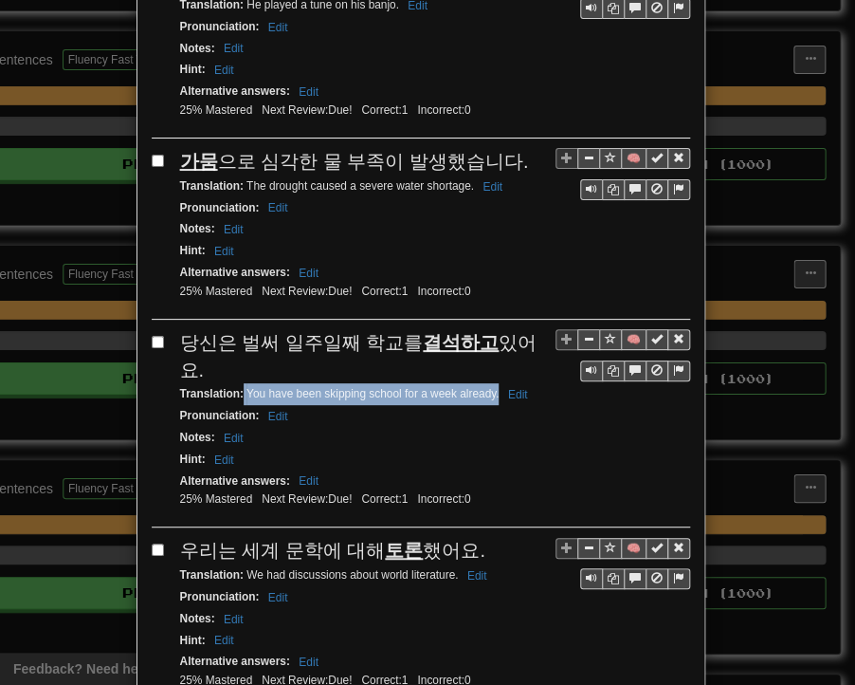
drag, startPoint x: 237, startPoint y: 271, endPoint x: 491, endPoint y: 276, distance: 254.2
click at [491, 383] on div "Translation : You have been skipping school for a week already. Edit" at bounding box center [435, 394] width 510 height 22
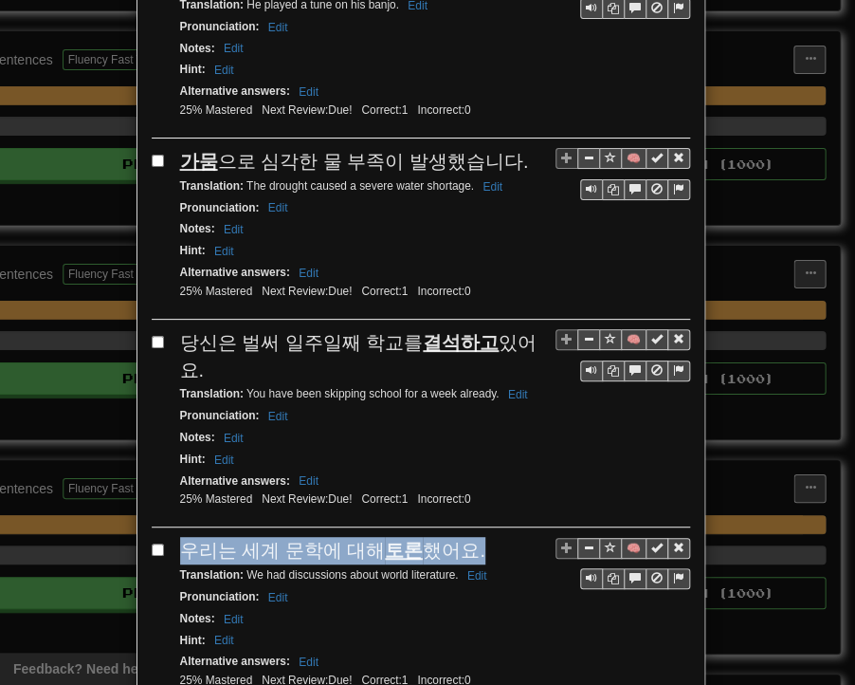
drag, startPoint x: 178, startPoint y: 427, endPoint x: 460, endPoint y: 425, distance: 281.7
click at [460, 537] on div "우리는 세계 문학에 대해 토론 했어요." at bounding box center [435, 551] width 510 height 28
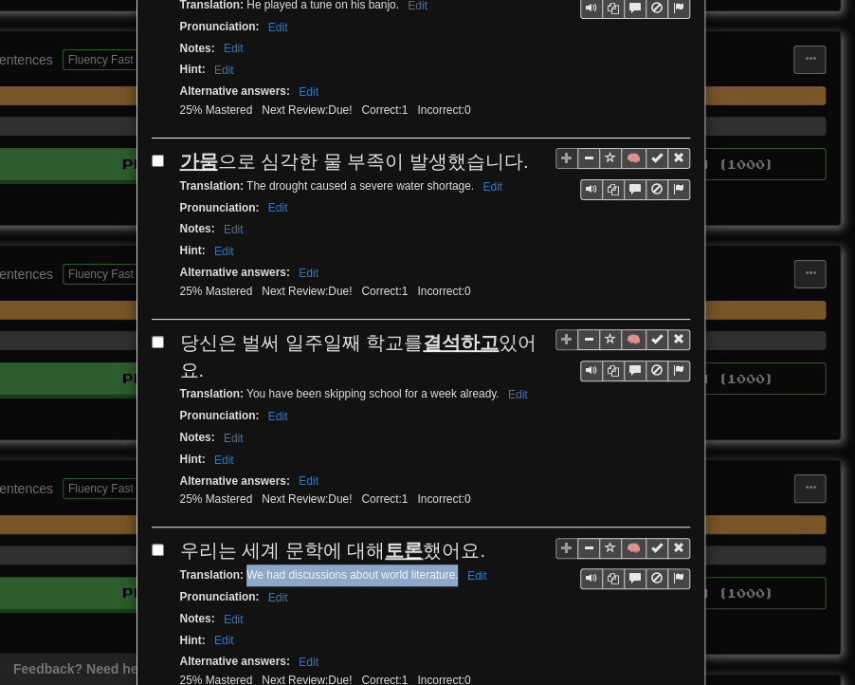
drag, startPoint x: 240, startPoint y: 446, endPoint x: 451, endPoint y: 449, distance: 211.5
click at [451, 568] on small "Translation : We had discussions about world literature. Edit" at bounding box center [336, 574] width 313 height 13
drag, startPoint x: 172, startPoint y: 597, endPoint x: 495, endPoint y: 602, distance: 323.5
drag, startPoint x: 239, startPoint y: 623, endPoint x: 426, endPoint y: 626, distance: 186.9
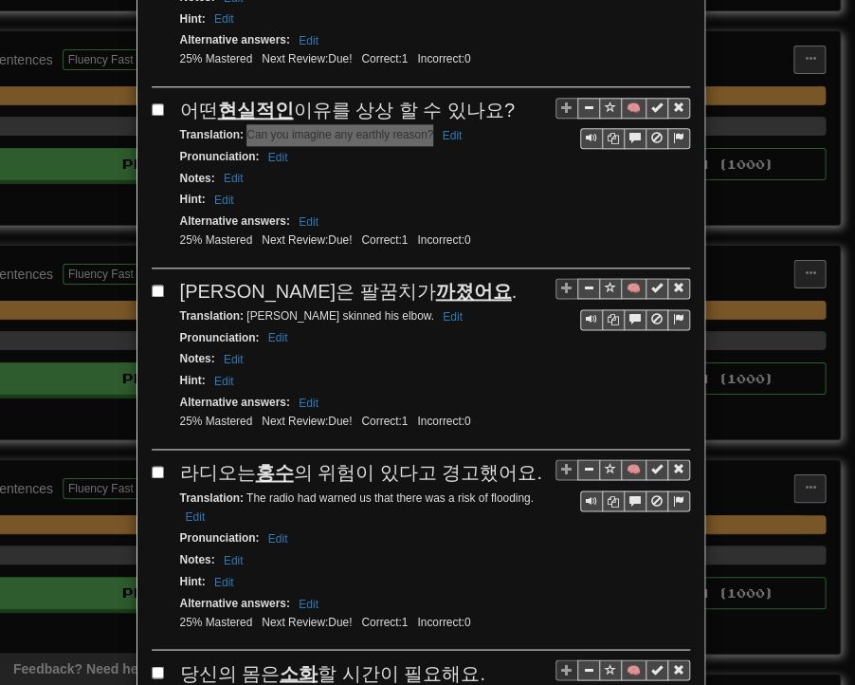
scroll to position [2750, 0]
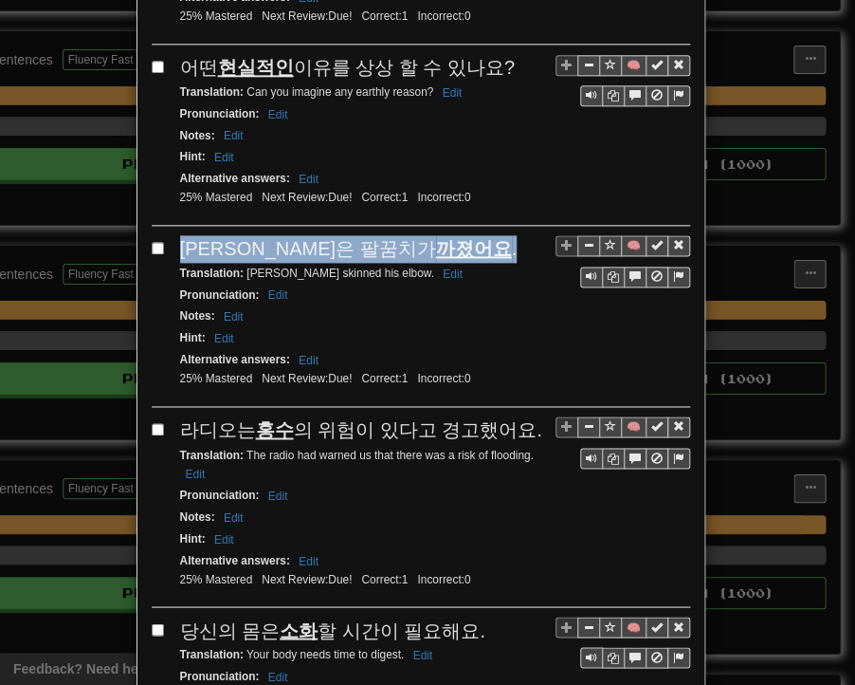
drag, startPoint x: 174, startPoint y: 115, endPoint x: 370, endPoint y: 120, distance: 196.4
click at [371, 235] on div "[PERSON_NAME]은 팔꿈치가 까졌어요 ." at bounding box center [435, 249] width 510 height 28
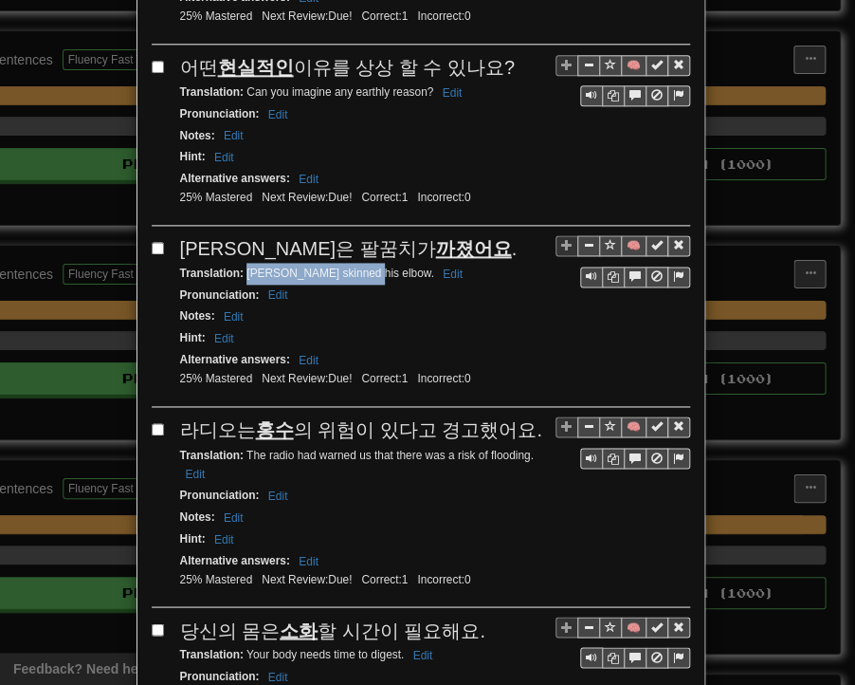
drag, startPoint x: 241, startPoint y: 133, endPoint x: 354, endPoint y: 138, distance: 113.0
click at [354, 267] on small "Translation : [PERSON_NAME] skinned his elbow. Edit" at bounding box center [324, 273] width 288 height 13
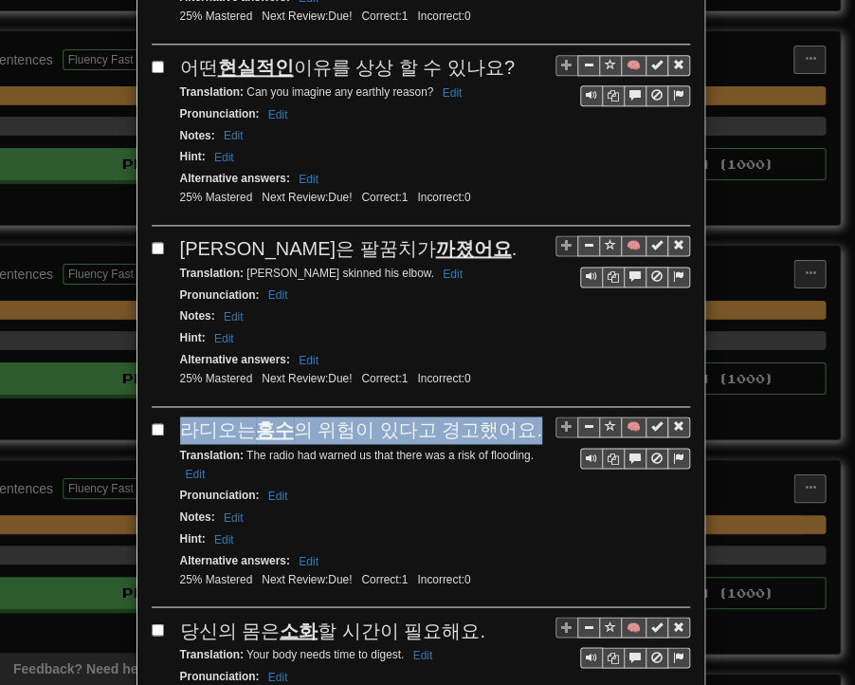
drag, startPoint x: 177, startPoint y: 292, endPoint x: 511, endPoint y: 293, distance: 333.8
click at [511, 419] on span "라디오는 홍수 의 위험이 있다고 경고했어요." at bounding box center [361, 429] width 362 height 21
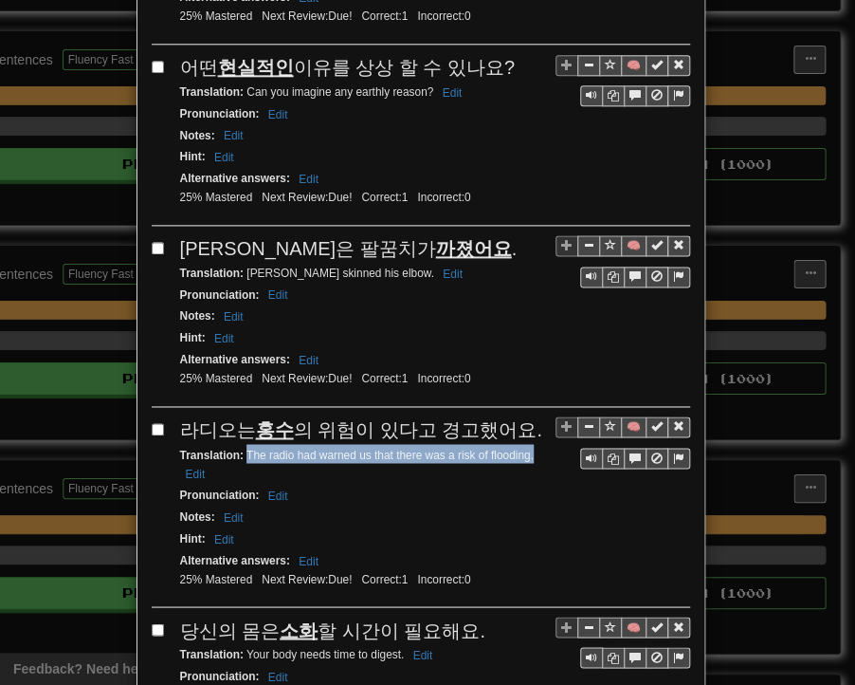
drag, startPoint x: 269, startPoint y: 314, endPoint x: 529, endPoint y: 314, distance: 259.9
click at [529, 444] on div "Translation : The radio had warned us that there was a risk of flooding. Edit" at bounding box center [435, 464] width 510 height 41
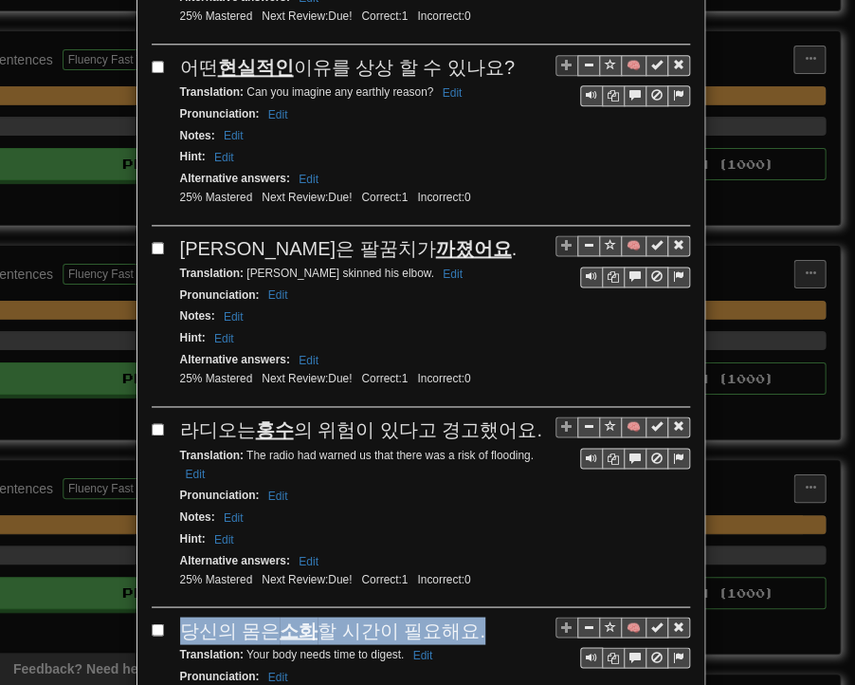
drag, startPoint x: 180, startPoint y: 490, endPoint x: 477, endPoint y: 490, distance: 296.9
click at [477, 616] on div "당신의 몸은 소화 할 시간이 필요해요." at bounding box center [435, 630] width 510 height 28
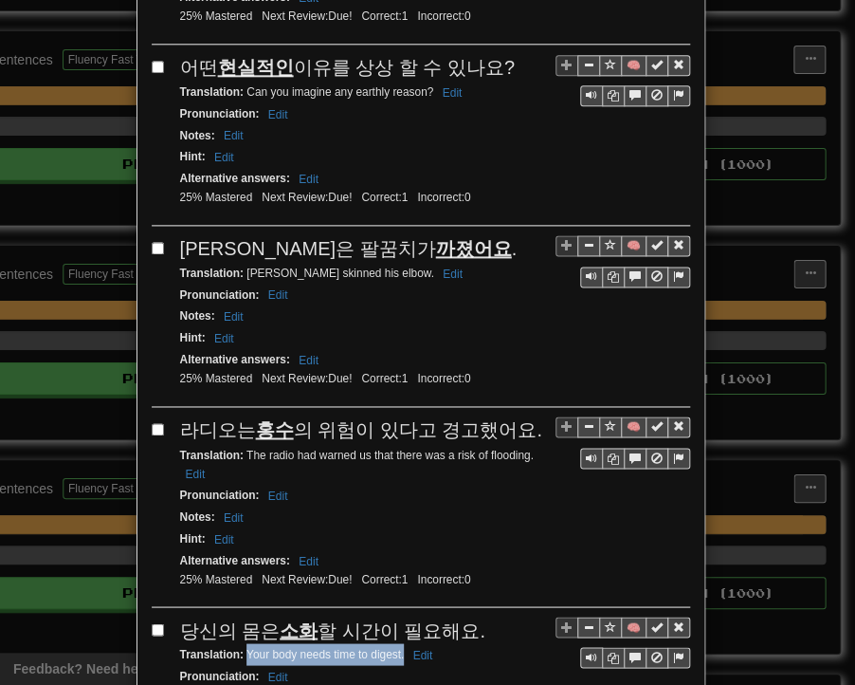
drag, startPoint x: 238, startPoint y: 512, endPoint x: 396, endPoint y: 512, distance: 158.4
click at [396, 647] on small "Translation : Your body needs time to digest. Edit" at bounding box center [309, 653] width 259 height 13
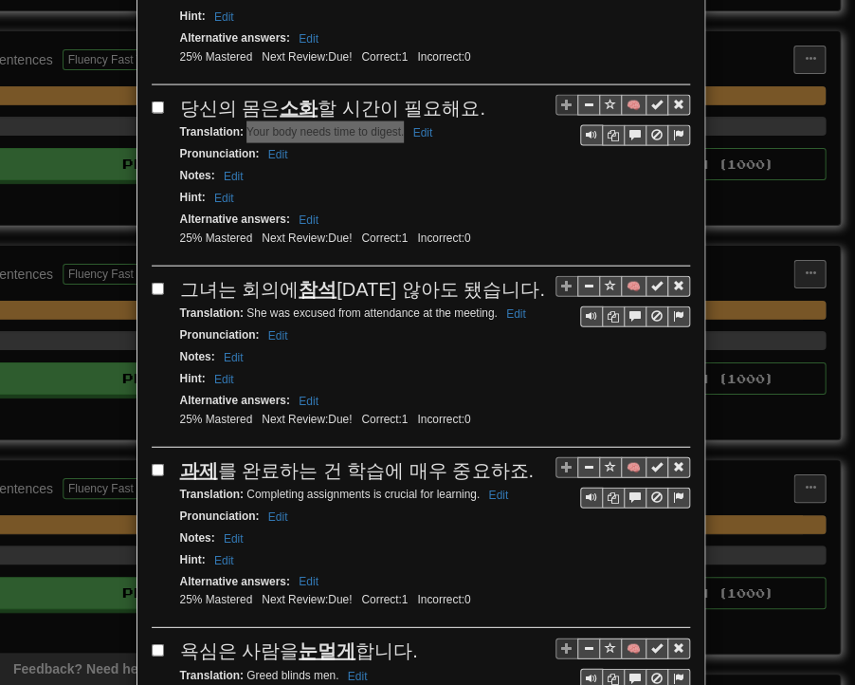
scroll to position [3319, 0]
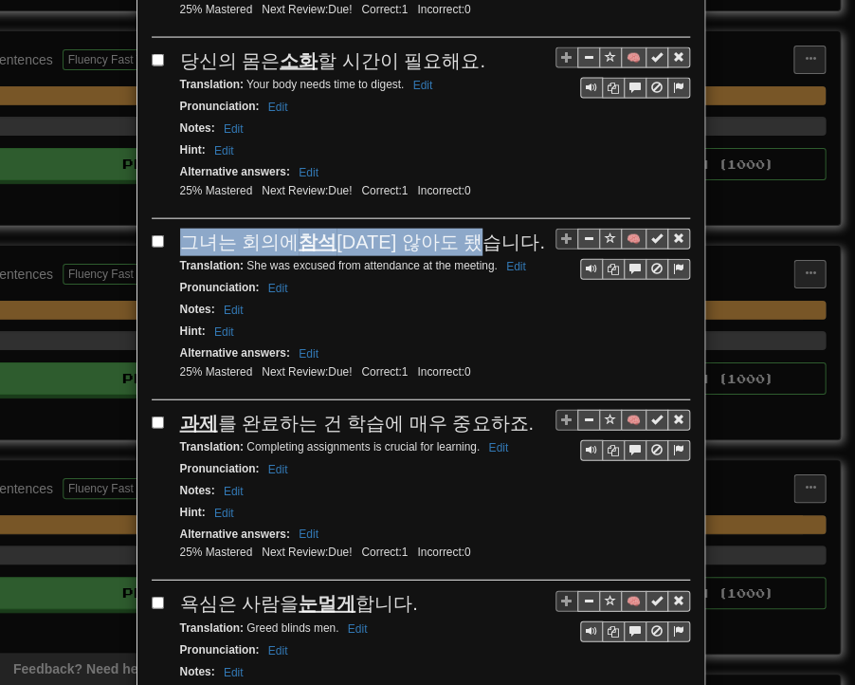
drag, startPoint x: 175, startPoint y: 94, endPoint x: 495, endPoint y: 93, distance: 320.6
click at [495, 229] on div "그녀는 회의에 참석 [DATE] 않아도 됐습니다." at bounding box center [435, 243] width 510 height 28
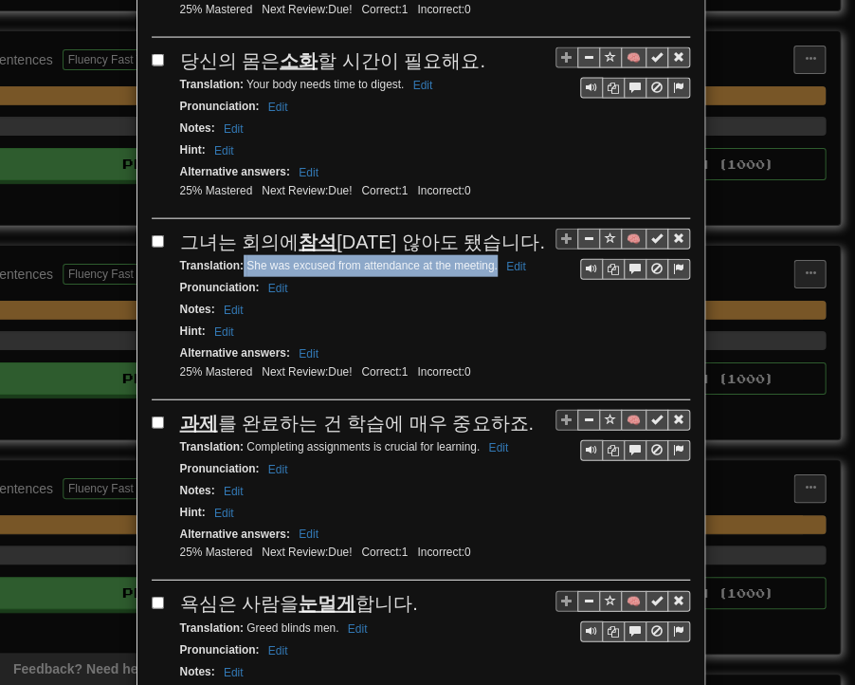
drag, startPoint x: 237, startPoint y: 118, endPoint x: 488, endPoint y: 122, distance: 251.4
click at [488, 259] on small "Translation : She was excused from attendance at the meeting. Edit" at bounding box center [356, 265] width 352 height 13
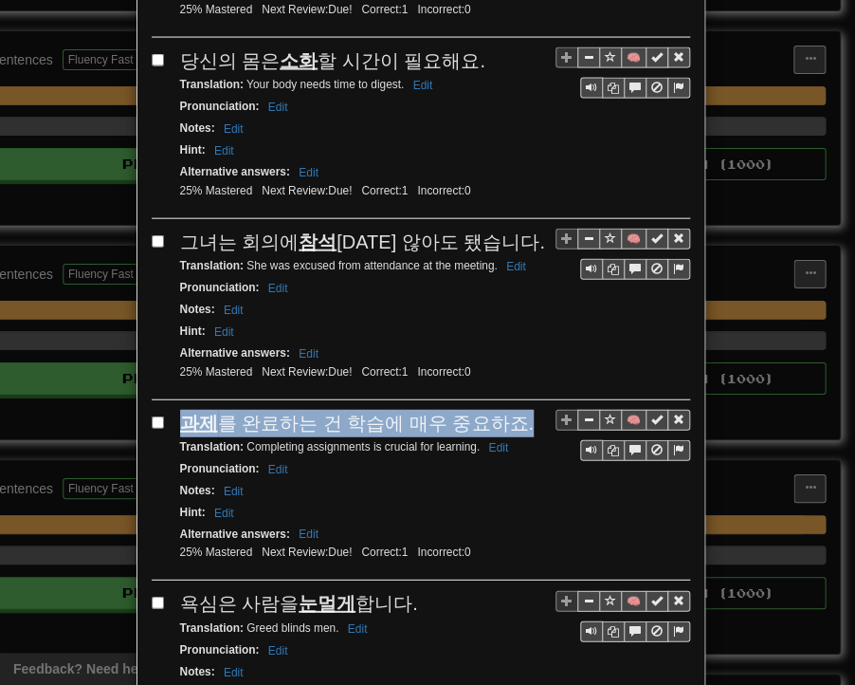
drag, startPoint x: 175, startPoint y: 270, endPoint x: 508, endPoint y: 275, distance: 332.9
click at [508, 410] on div "과제 를 완료하는 건 학습에 매우 중요하죠." at bounding box center [435, 424] width 510 height 28
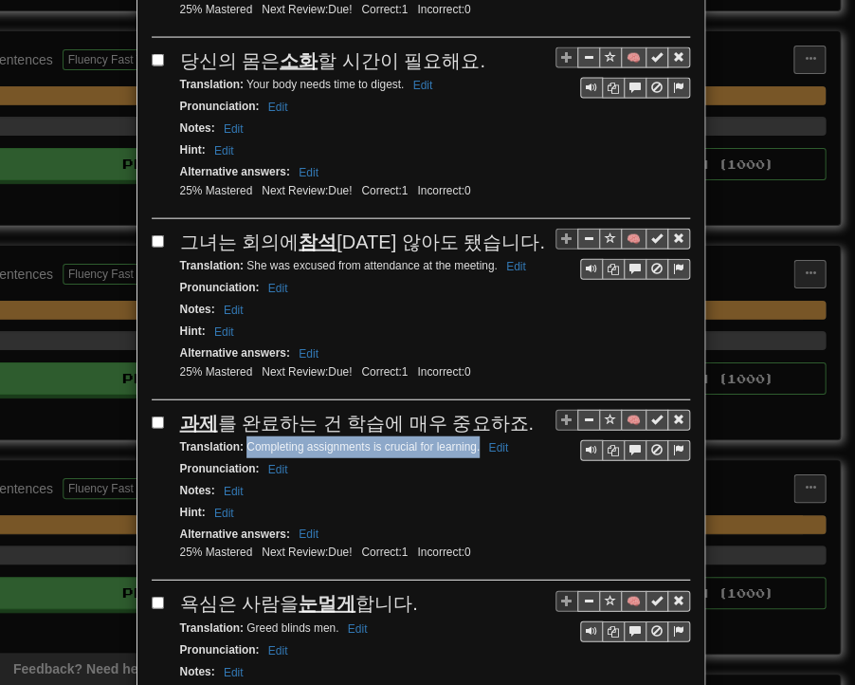
drag, startPoint x: 239, startPoint y: 297, endPoint x: 470, endPoint y: 298, distance: 231.4
click at [470, 440] on small "Translation : Completing assignments is crucial for learning. Edit" at bounding box center [347, 446] width 335 height 13
drag, startPoint x: 178, startPoint y: 453, endPoint x: 404, endPoint y: 456, distance: 225.7
click at [404, 590] on div "욕심은 사람을 눈멀게 합니다." at bounding box center [435, 604] width 510 height 28
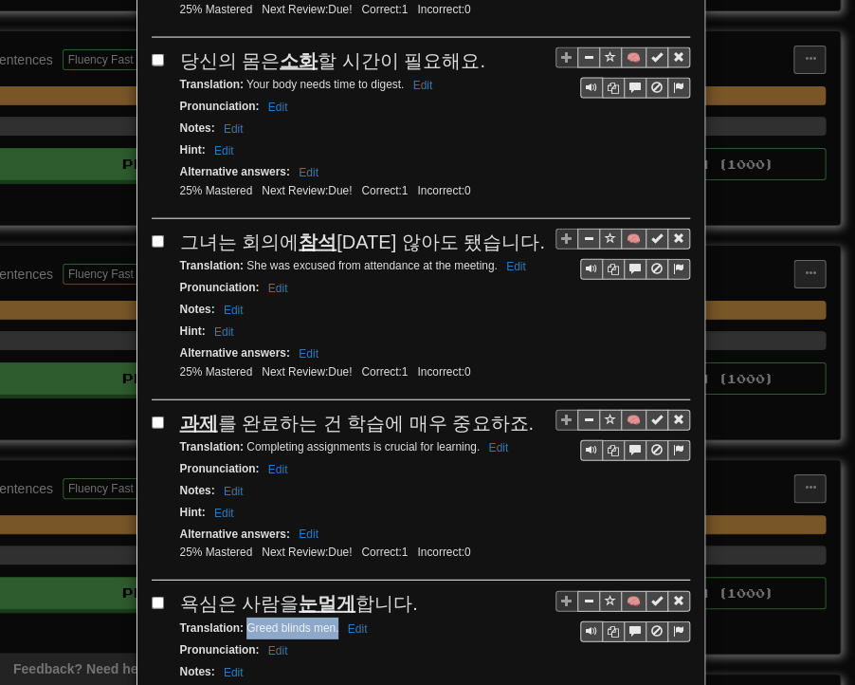
drag, startPoint x: 239, startPoint y: 476, endPoint x: 331, endPoint y: 474, distance: 92.0
click at [331, 621] on small "Translation : Greed blinds men. Edit" at bounding box center [276, 627] width 193 height 13
drag, startPoint x: 467, startPoint y: 527, endPoint x: 479, endPoint y: 520, distance: 14.5
click at [469, 670] on div "Hint : Edit" at bounding box center [435, 694] width 510 height 22
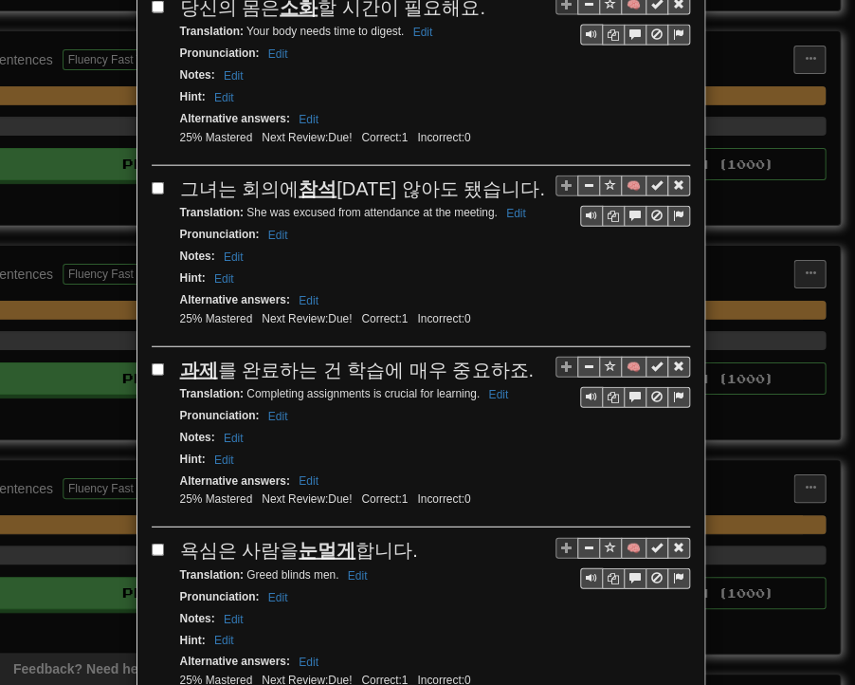
scroll to position [3403, 0]
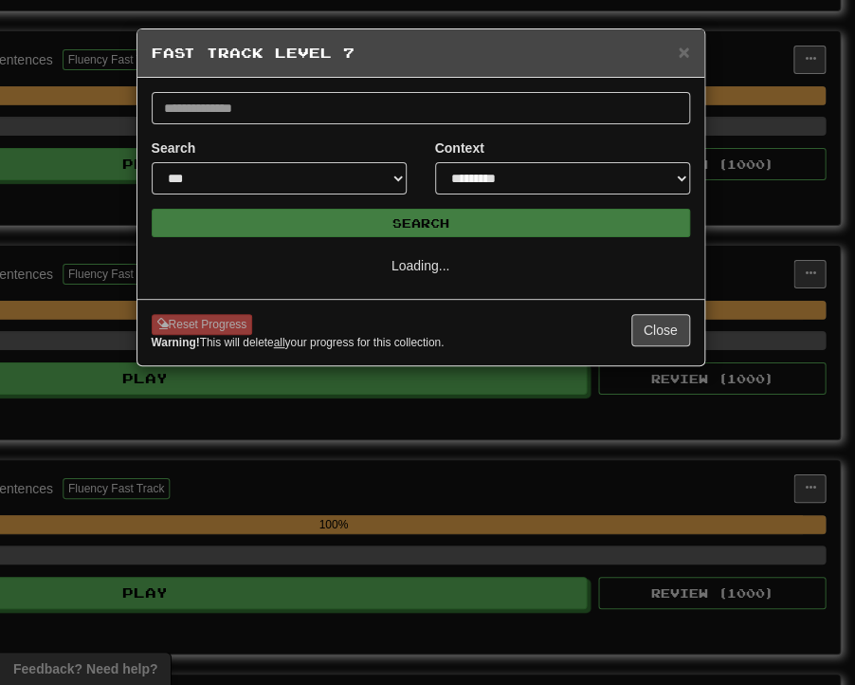
scroll to position [0, 0]
select select "**"
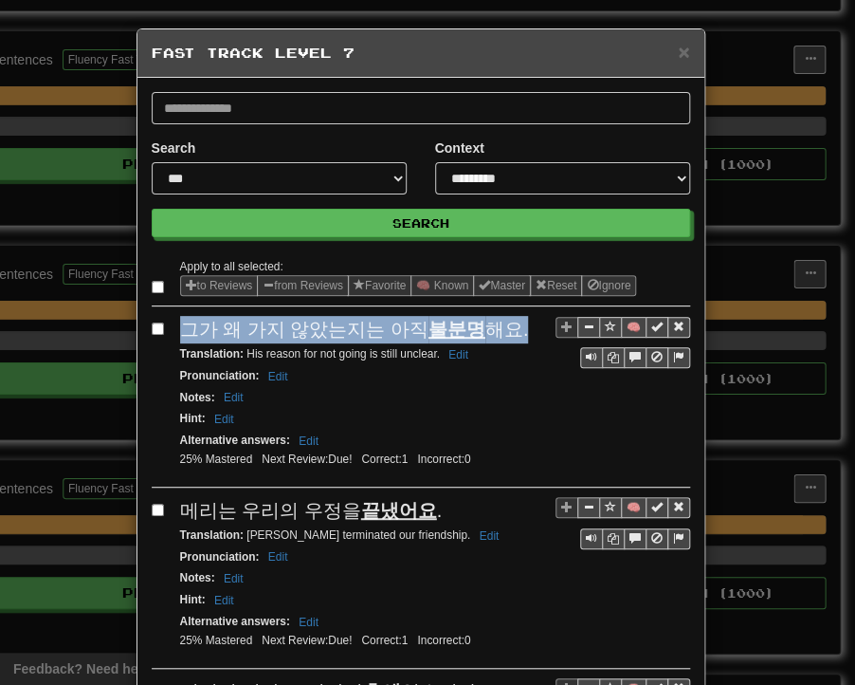
drag, startPoint x: 175, startPoint y: 330, endPoint x: 501, endPoint y: 331, distance: 326.3
click at [501, 331] on div "그가 왜 가지 않았는지는 아직 불분명 해요." at bounding box center [435, 330] width 510 height 28
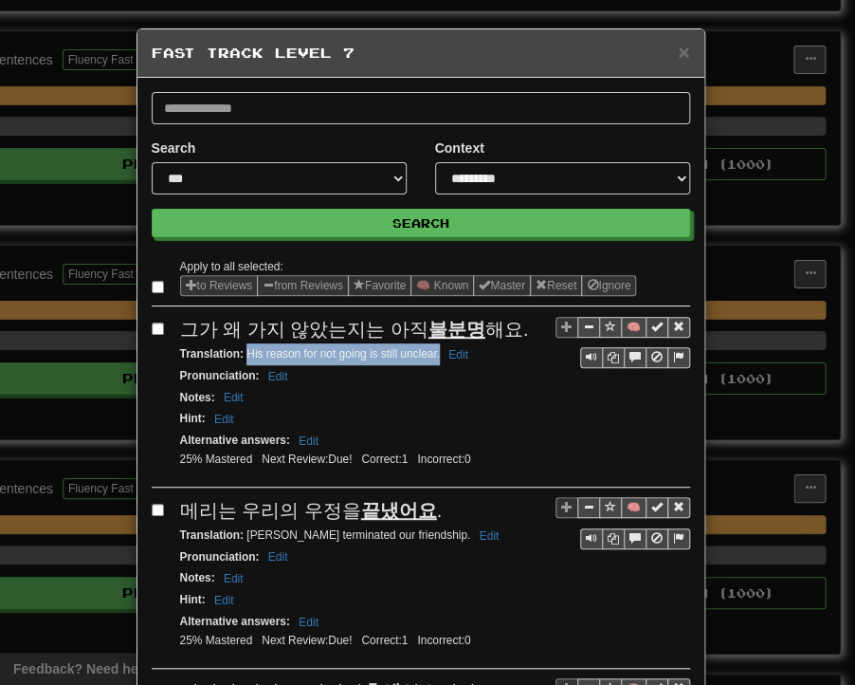
drag, startPoint x: 238, startPoint y: 347, endPoint x: 432, endPoint y: 357, distance: 193.7
click at [432, 357] on small "Translation : His reason for not going is still unclear. Edit" at bounding box center [327, 353] width 294 height 13
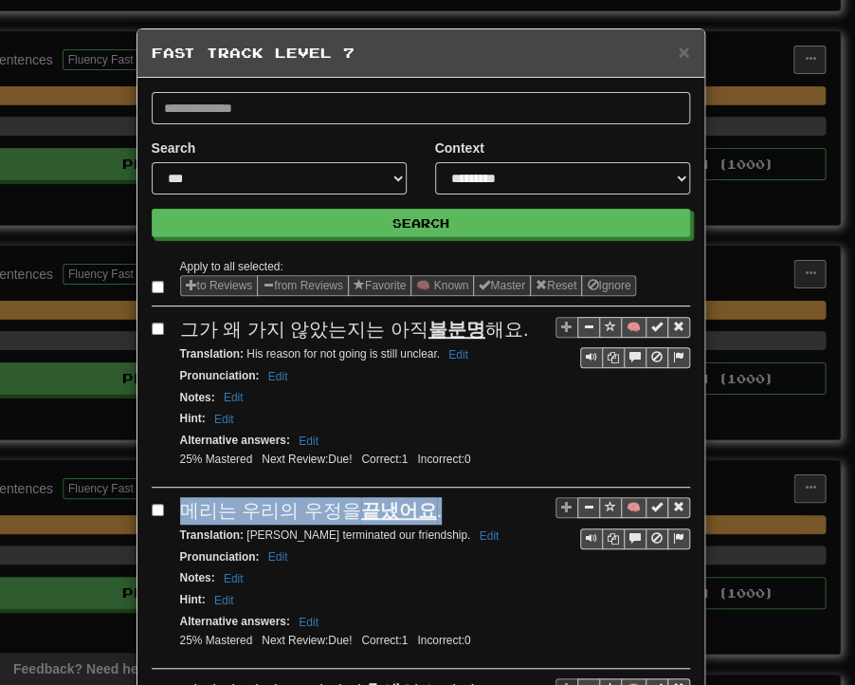
drag, startPoint x: 175, startPoint y: 511, endPoint x: 421, endPoint y: 509, distance: 246.6
click at [421, 509] on div "메리는 우리의 우정을 끝냈어요 ." at bounding box center [435, 511] width 510 height 28
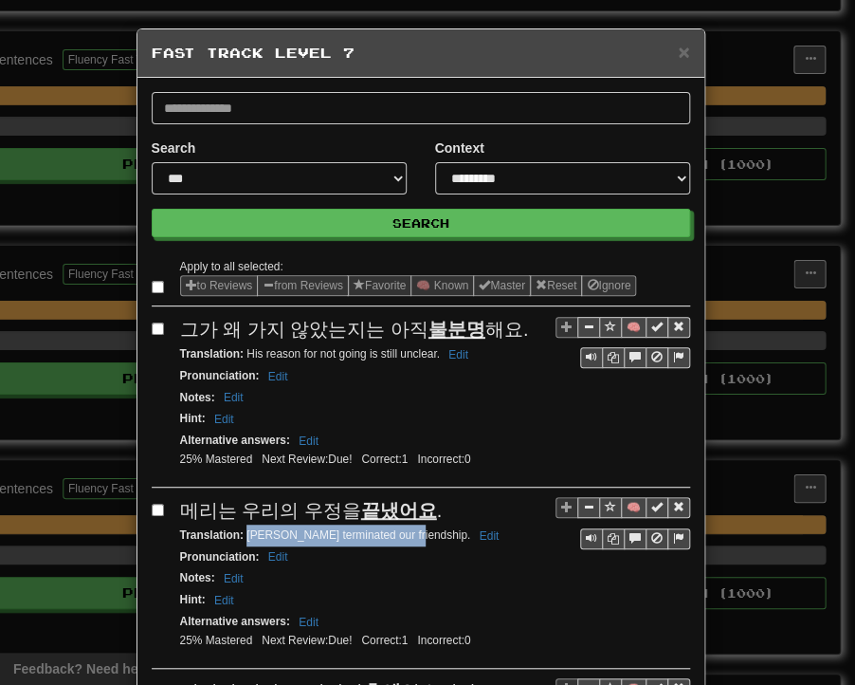
drag, startPoint x: 239, startPoint y: 528, endPoint x: 395, endPoint y: 533, distance: 156.6
click at [395, 533] on small "Translation : [PERSON_NAME] terminated our friendship. Edit" at bounding box center [342, 534] width 325 height 13
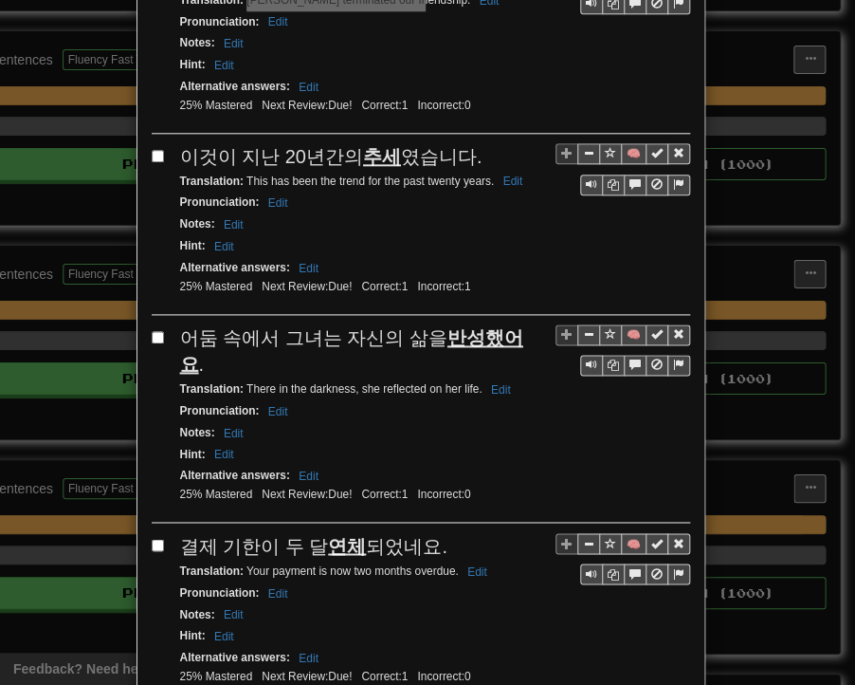
scroll to position [569, 0]
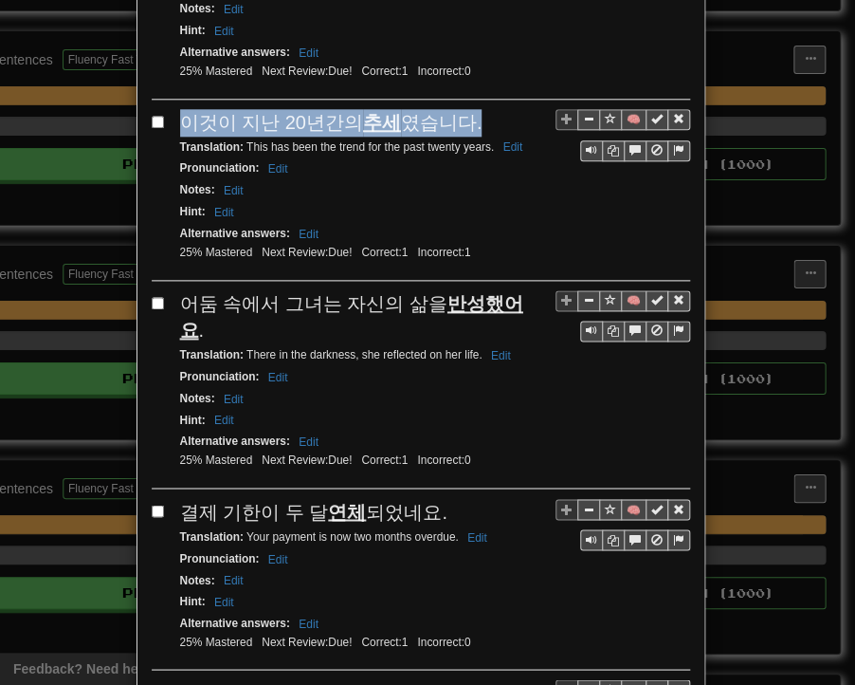
drag, startPoint x: 176, startPoint y: 115, endPoint x: 459, endPoint y: 120, distance: 282.7
click at [459, 120] on div "이것이 지난 20년간의 추세 였습니다." at bounding box center [435, 123] width 510 height 28
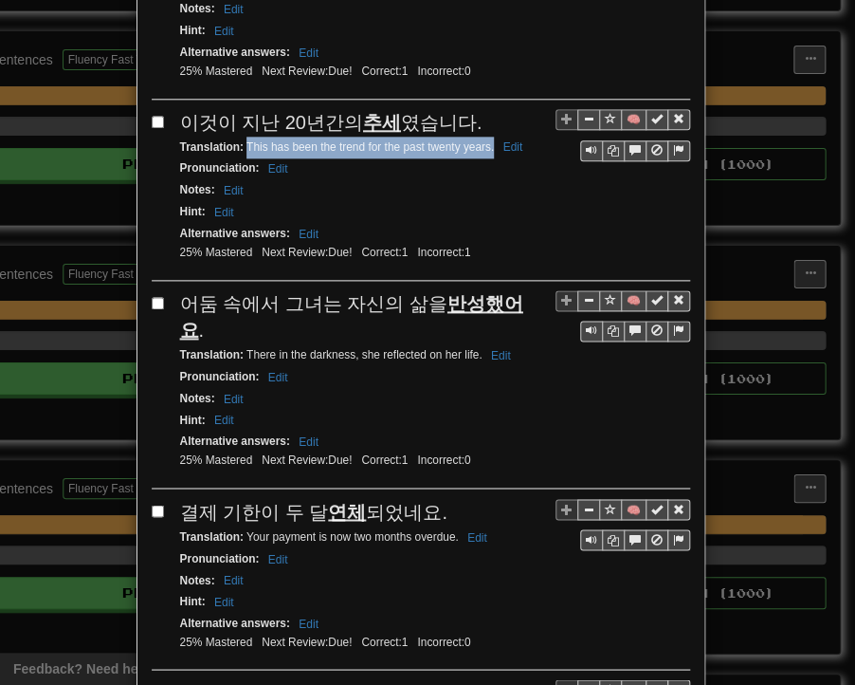
drag, startPoint x: 239, startPoint y: 138, endPoint x: 487, endPoint y: 140, distance: 248.5
click at [487, 140] on small "Translation : This has been the trend for the past twenty years. Edit" at bounding box center [354, 146] width 349 height 13
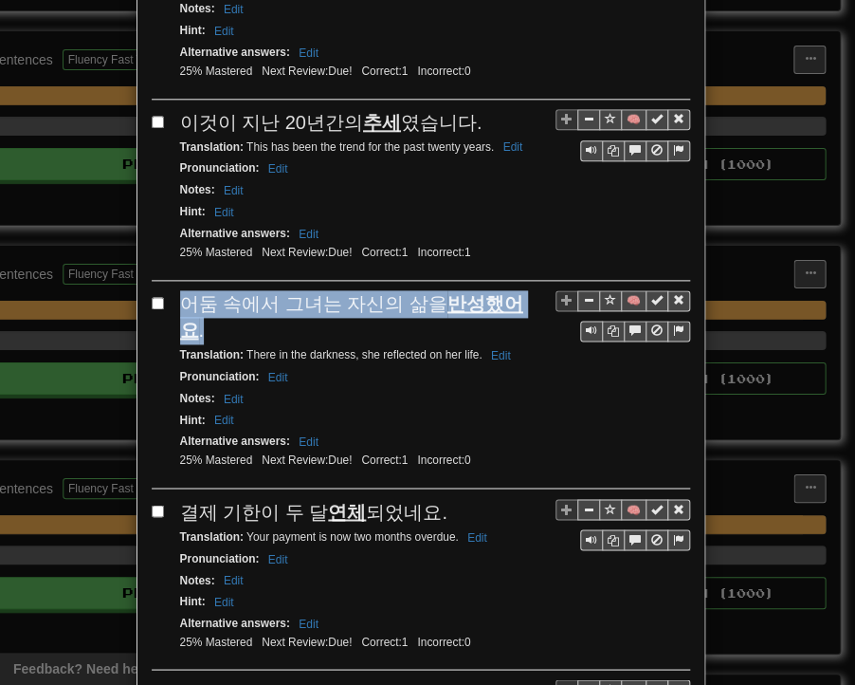
drag, startPoint x: 174, startPoint y: 297, endPoint x: 517, endPoint y: 293, distance: 343.3
click at [517, 293] on span "어둠 속에서 그녀는 자신의 삶을 반성했어요 ." at bounding box center [351, 317] width 343 height 48
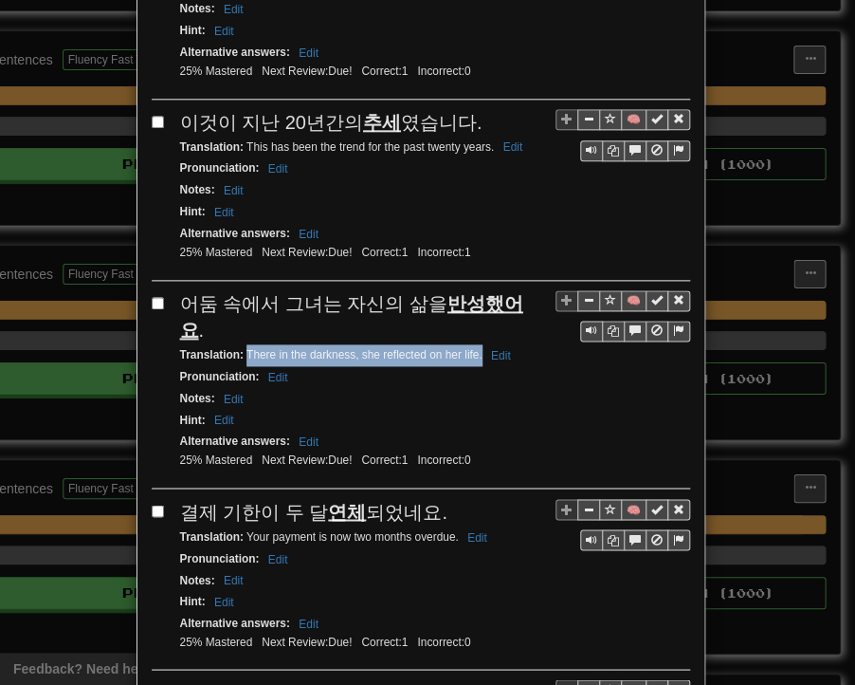
drag, startPoint x: 239, startPoint y: 314, endPoint x: 475, endPoint y: 316, distance: 236.2
click at [475, 348] on small "Translation : There in the darkness, she reflected on her life. Edit" at bounding box center [348, 354] width 337 height 13
drag, startPoint x: 177, startPoint y: 460, endPoint x: 430, endPoint y: 469, distance: 252.5
click at [430, 501] on span "결제 기한이 두 달 연체 되었네요." at bounding box center [313, 511] width 267 height 21
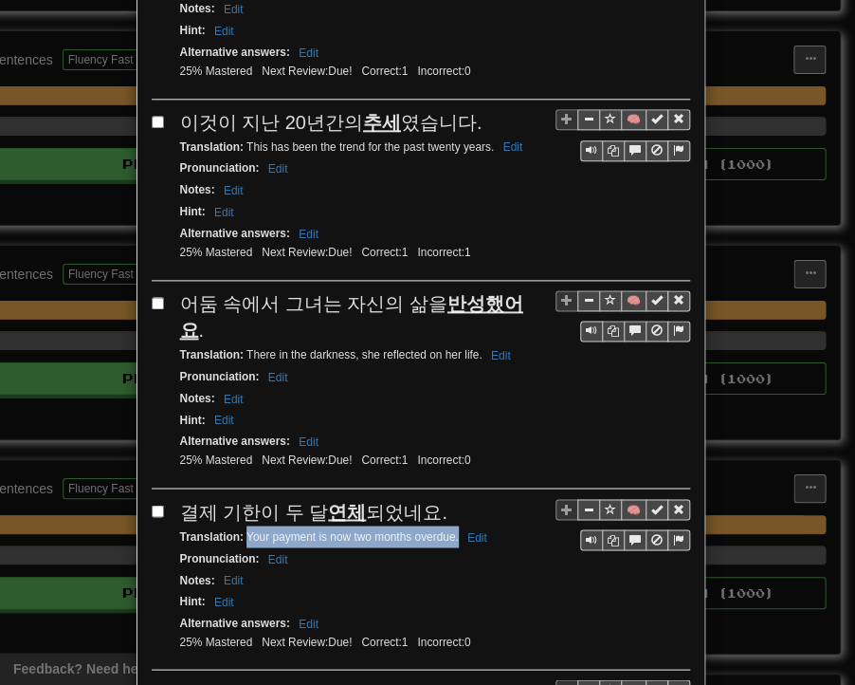
drag, startPoint x: 239, startPoint y: 491, endPoint x: 451, endPoint y: 498, distance: 212.5
click at [451, 525] on div "Translation : Your payment is now two months overdue. Edit" at bounding box center [435, 536] width 510 height 22
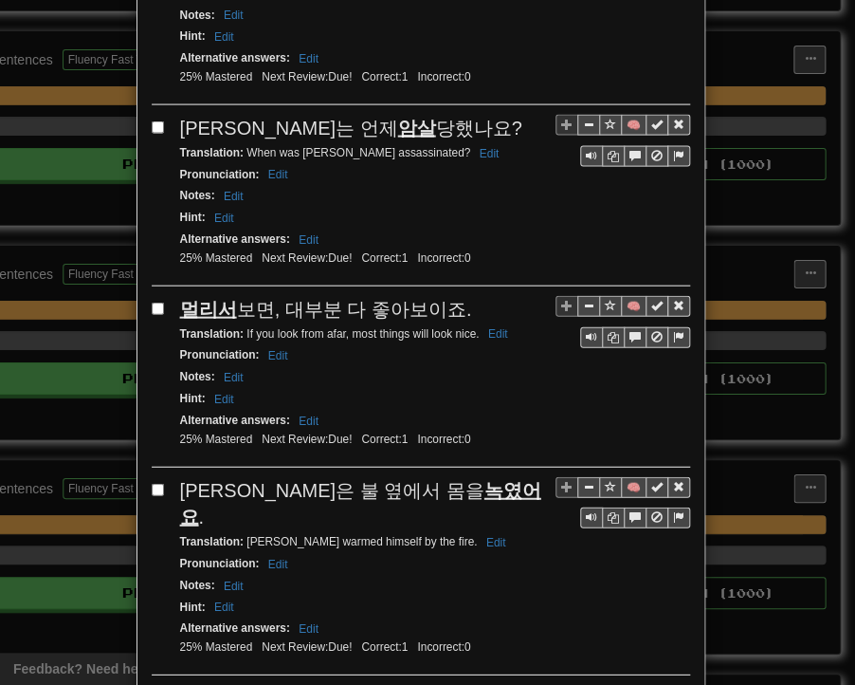
scroll to position [1138, 0]
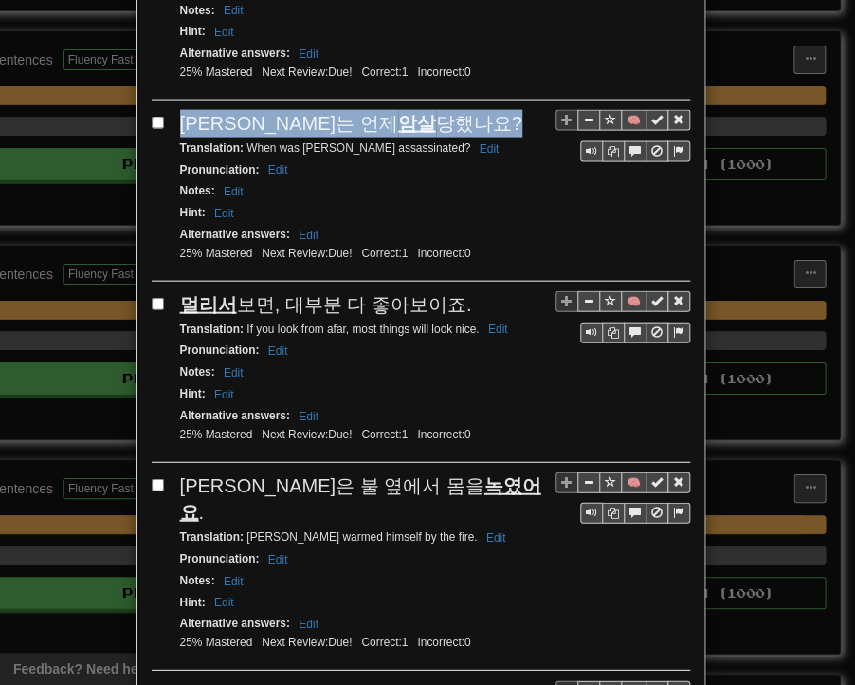
drag, startPoint x: 176, startPoint y: 83, endPoint x: 427, endPoint y: 74, distance: 250.6
click at [427, 110] on div "[PERSON_NAME]는 언제 암살 당했나요?" at bounding box center [435, 124] width 510 height 28
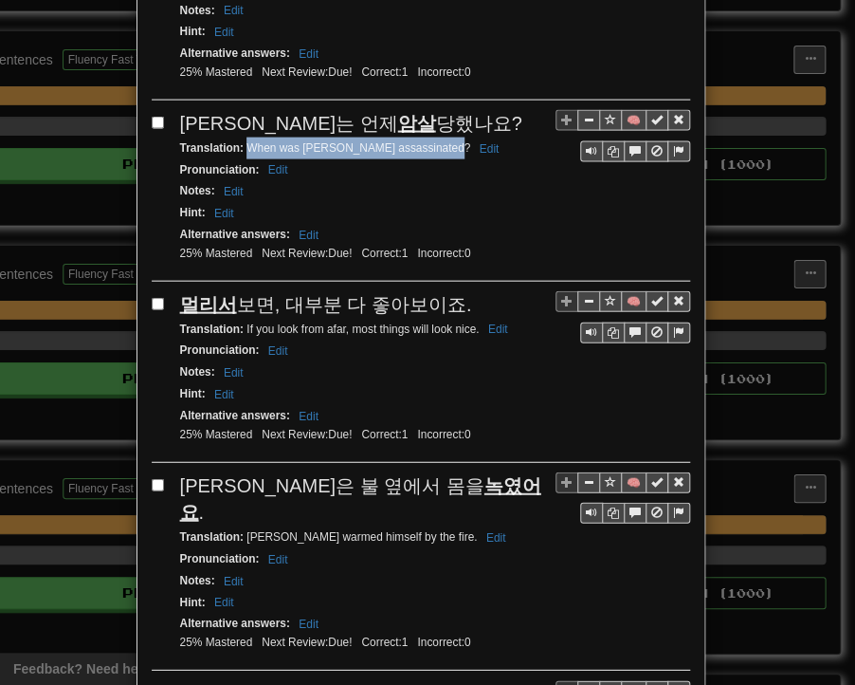
drag, startPoint x: 240, startPoint y: 103, endPoint x: 440, endPoint y: 101, distance: 200.1
click at [440, 141] on small "Translation : When was [PERSON_NAME] assassinated? Edit" at bounding box center [342, 147] width 325 height 13
drag, startPoint x: 178, startPoint y: 245, endPoint x: 447, endPoint y: 252, distance: 268.5
click at [447, 294] on span "멀리서 보면, 대부분 다 좋아보이죠." at bounding box center [326, 304] width 292 height 21
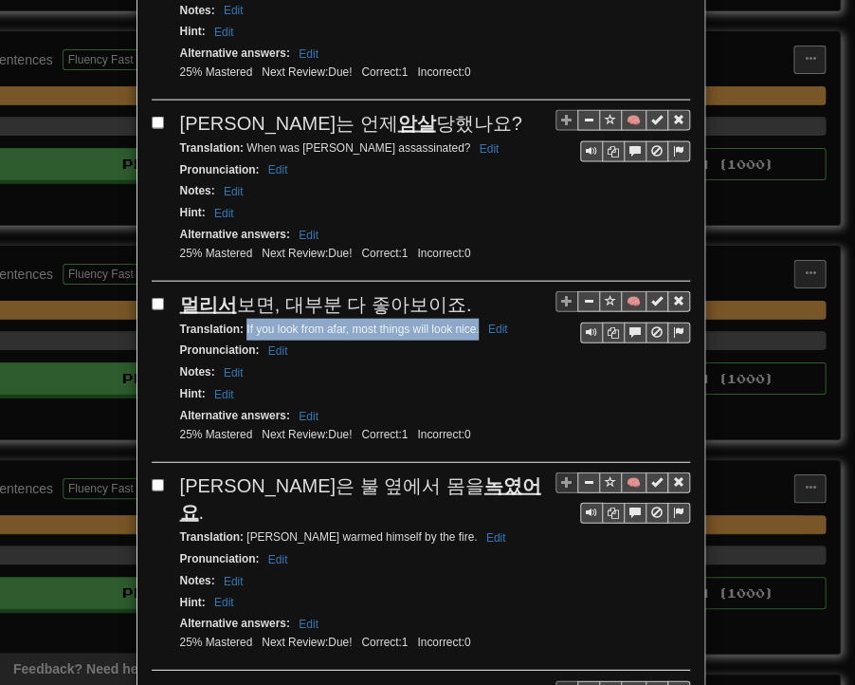
drag, startPoint x: 238, startPoint y: 276, endPoint x: 472, endPoint y: 280, distance: 234.3
click at [472, 322] on small "Translation : If you look from afar, most things will look nice. Edit" at bounding box center [347, 328] width 334 height 13
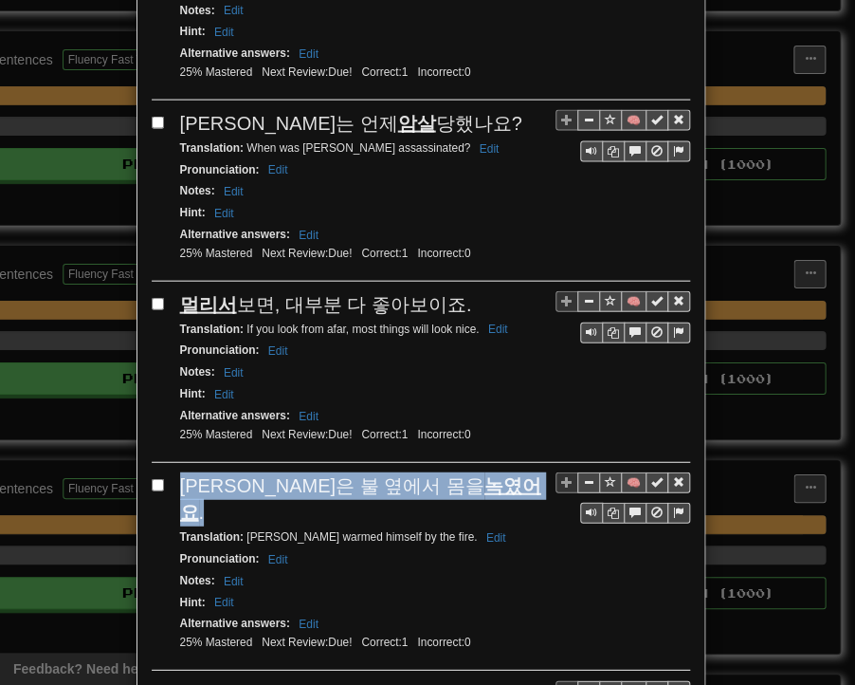
drag, startPoint x: 171, startPoint y: 433, endPoint x: 420, endPoint y: 424, distance: 249.6
click at [420, 472] on div "[PERSON_NAME]은 불 옆에서 몸을 녹였어요 ." at bounding box center [435, 499] width 510 height 54
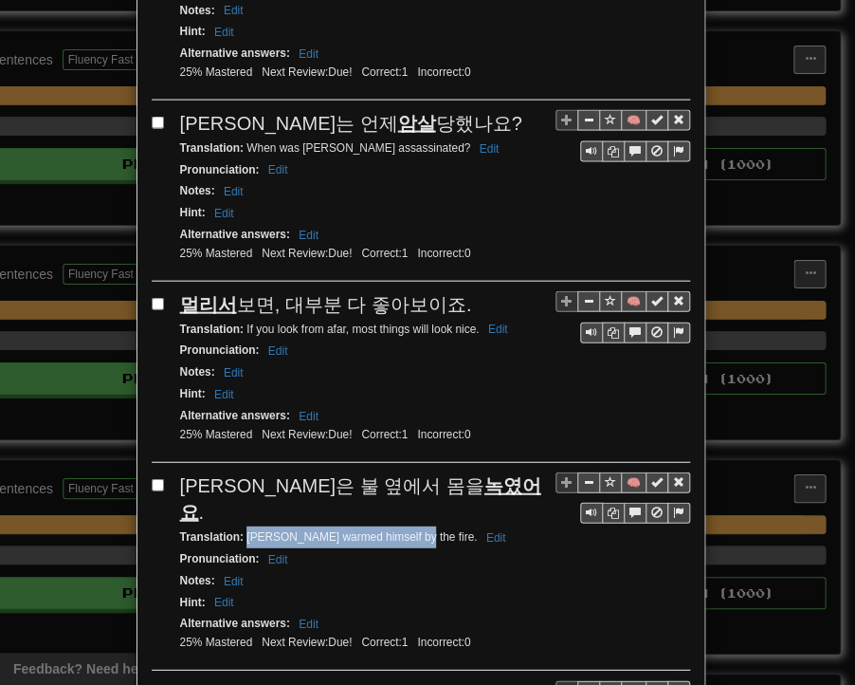
drag, startPoint x: 239, startPoint y: 453, endPoint x: 396, endPoint y: 456, distance: 157.5
click at [396, 530] on small "Translation : [PERSON_NAME] warmed himself by the fire. Edit" at bounding box center [346, 536] width 332 height 13
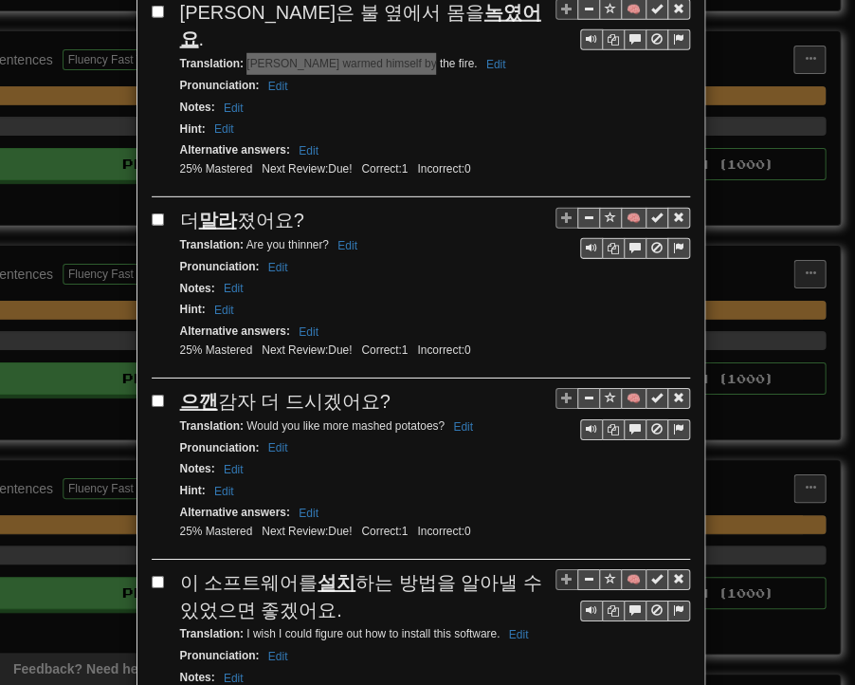
scroll to position [1612, 0]
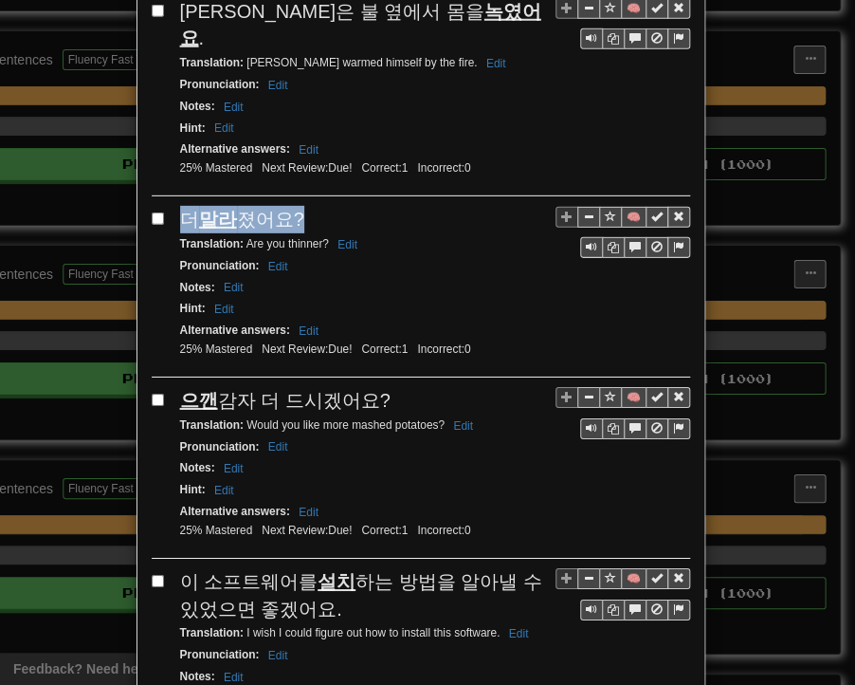
drag, startPoint x: 175, startPoint y: 138, endPoint x: 289, endPoint y: 142, distance: 113.9
click at [289, 209] on span "더 말라 졌어요?" at bounding box center [242, 219] width 124 height 21
drag, startPoint x: 239, startPoint y: 160, endPoint x: 319, endPoint y: 160, distance: 79.7
click at [319, 237] on small "Translation : Are you thinner? Edit" at bounding box center [271, 243] width 183 height 13
drag, startPoint x: 173, startPoint y: 308, endPoint x: 380, endPoint y: 312, distance: 207.7
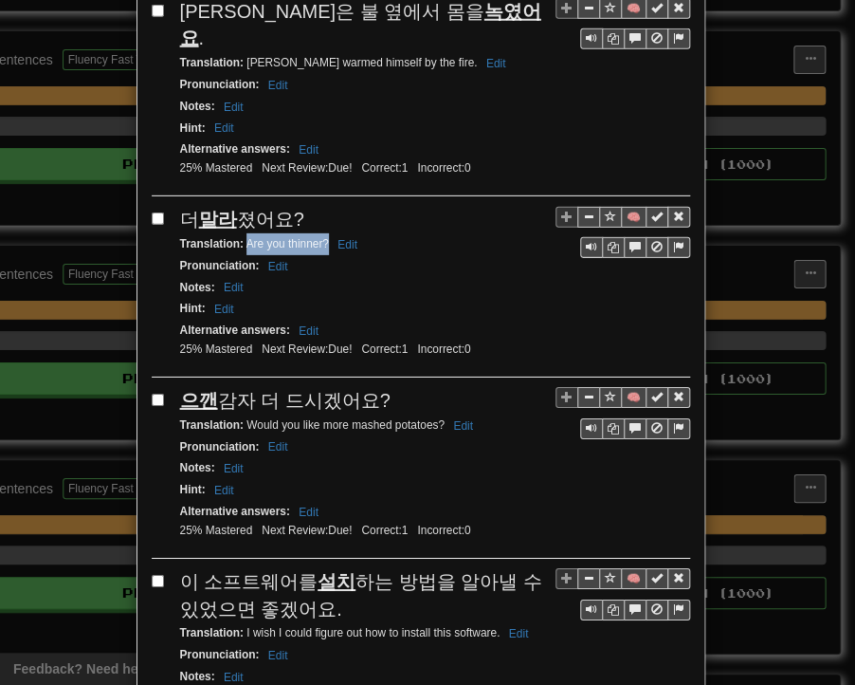
click at [380, 387] on div "으깬 감자 더 드시겠어요?" at bounding box center [435, 401] width 510 height 28
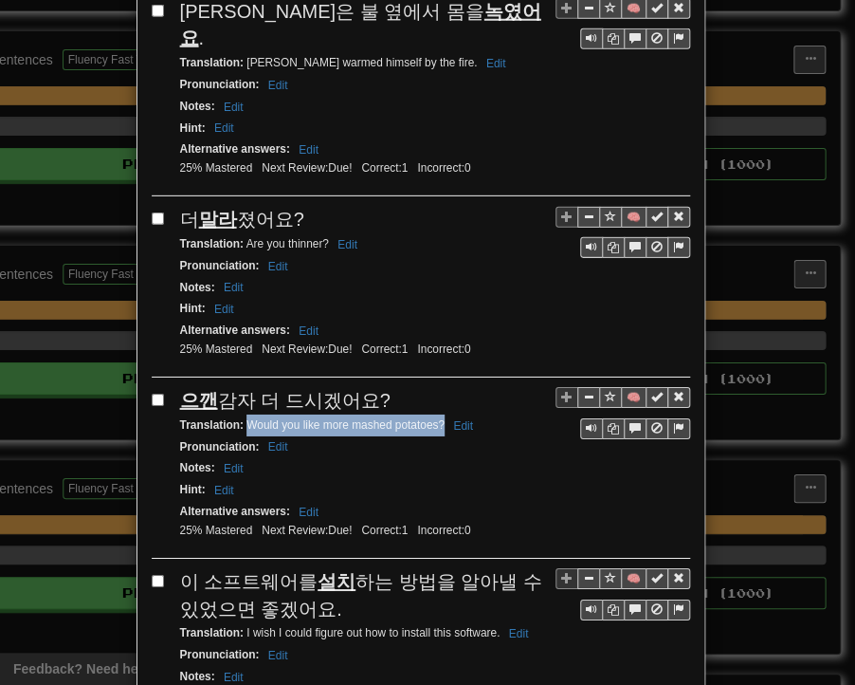
drag, startPoint x: 238, startPoint y: 336, endPoint x: 436, endPoint y: 338, distance: 198.2
click at [436, 418] on small "Translation : Would you like more mashed potatoes? Edit" at bounding box center [329, 424] width 299 height 13
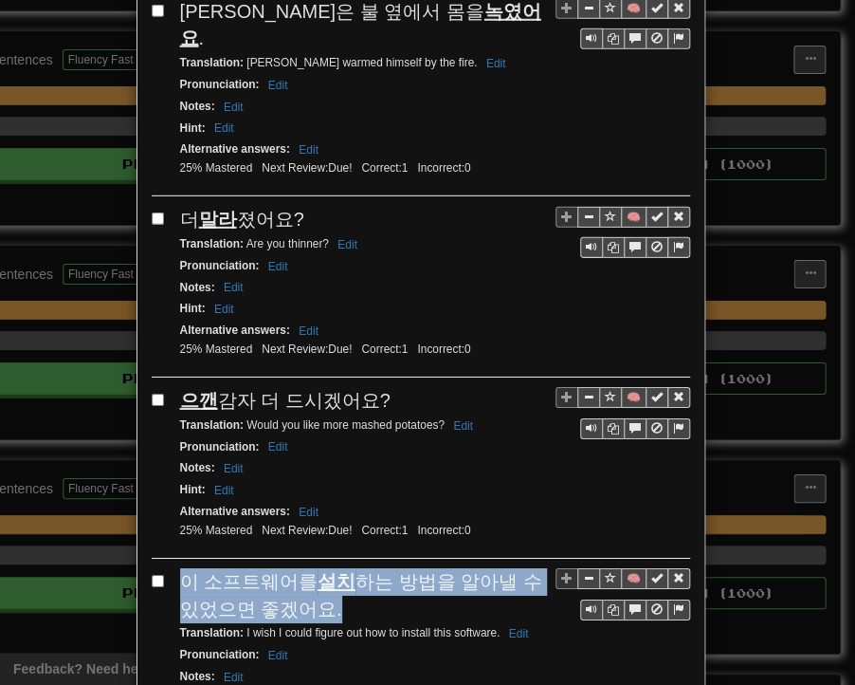
drag, startPoint x: 177, startPoint y: 492, endPoint x: 307, endPoint y: 517, distance: 132.3
click at [307, 568] on div "이 소프트웨어를 설치 하는 방법을 알아낼 수 있었으면 좋겠어요." at bounding box center [435, 595] width 510 height 54
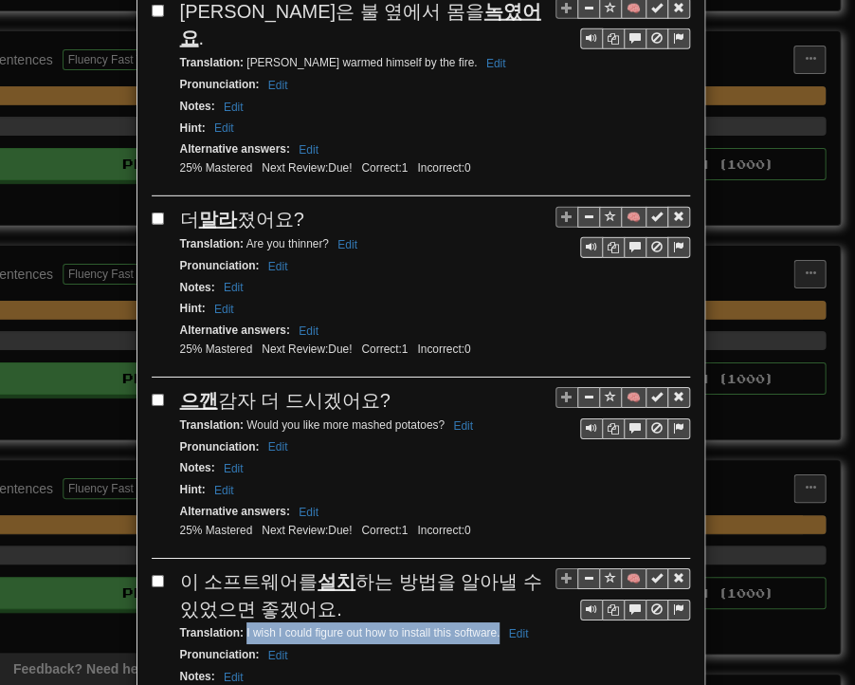
drag, startPoint x: 239, startPoint y: 541, endPoint x: 491, endPoint y: 543, distance: 252.3
click at [491, 626] on small "Translation : I wish I could figure out how to install this software. Edit" at bounding box center [357, 632] width 355 height 13
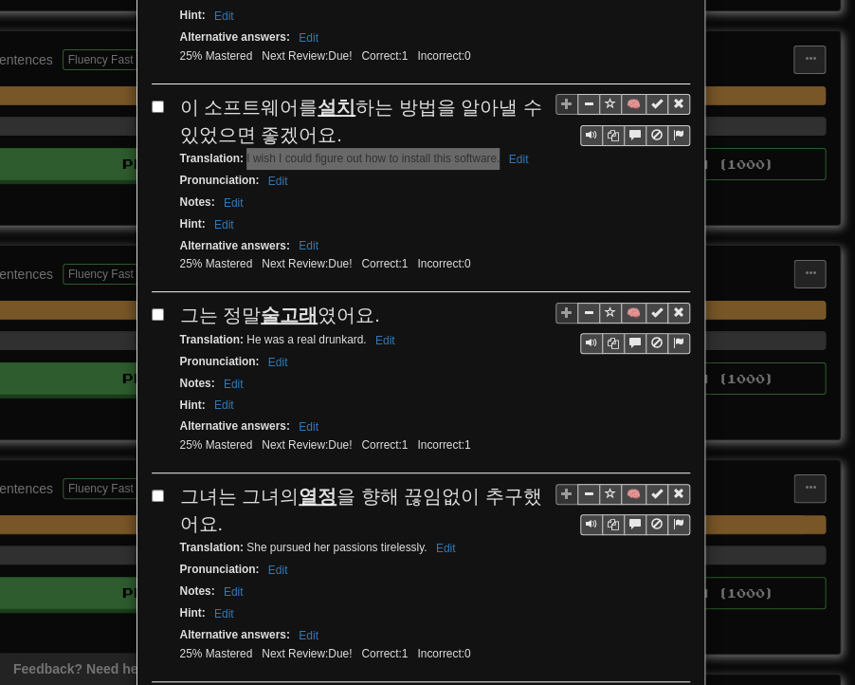
scroll to position [2181, 0]
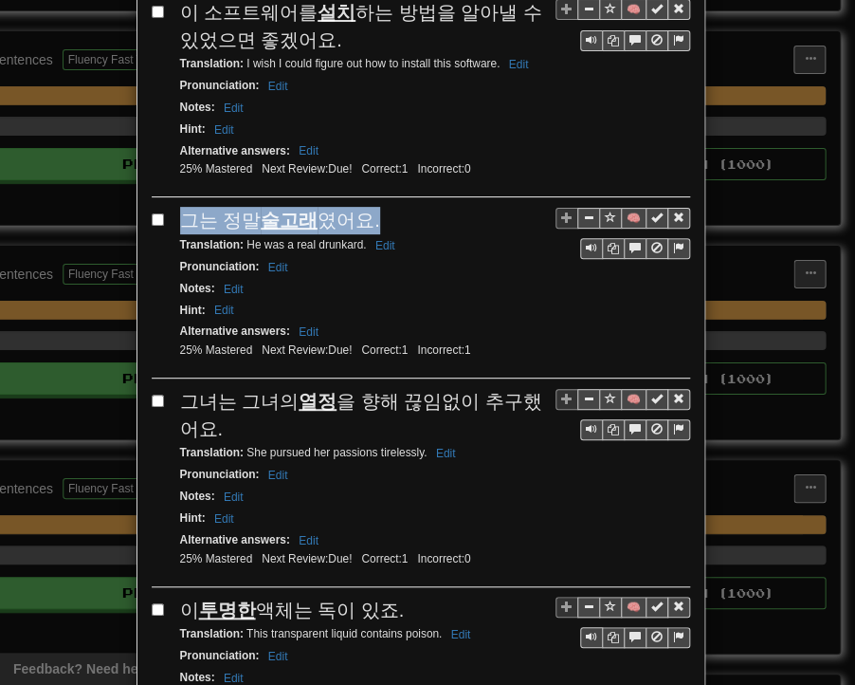
drag, startPoint x: 177, startPoint y: 123, endPoint x: 370, endPoint y: 122, distance: 192.5
click at [370, 207] on div "그는 정말 술고래 였어요." at bounding box center [435, 221] width 510 height 28
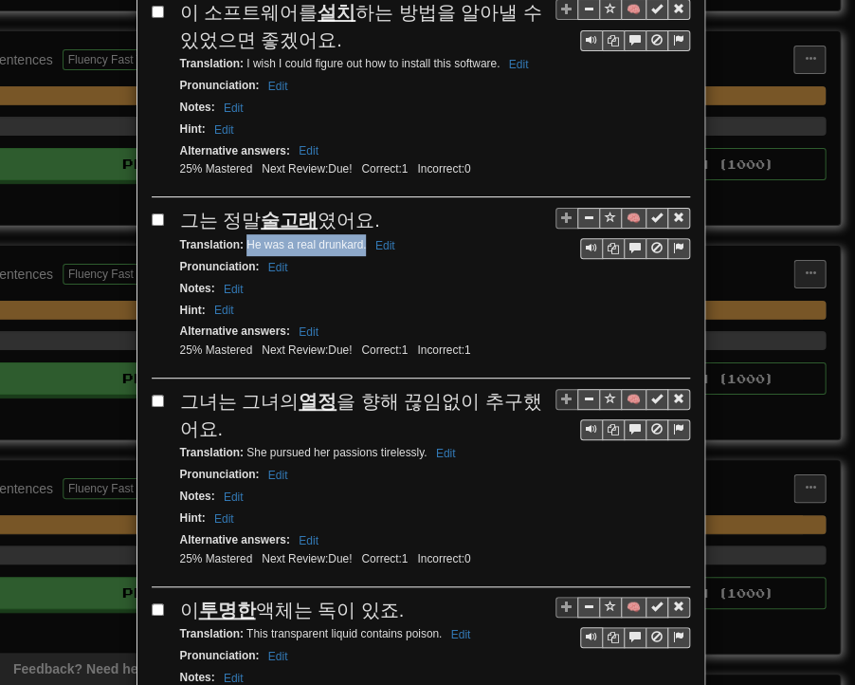
drag, startPoint x: 239, startPoint y: 148, endPoint x: 359, endPoint y: 150, distance: 119.5
click at [359, 238] on small "Translation : He was a real drunkard. Edit" at bounding box center [290, 244] width 221 height 13
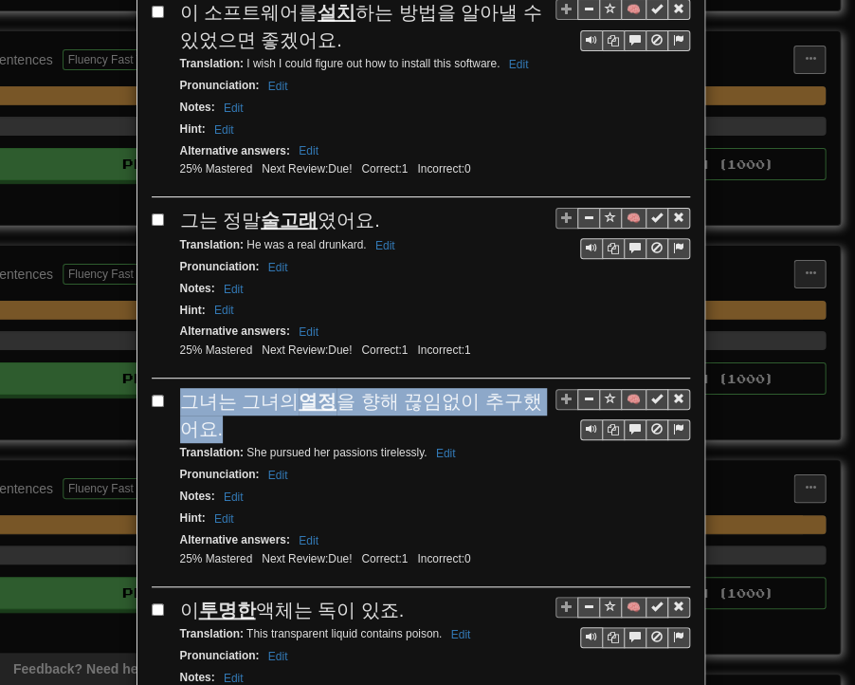
drag, startPoint x: 175, startPoint y: 295, endPoint x: 205, endPoint y: 322, distance: 39.6
click at [205, 388] on div "그녀는 그녀의 열정 을 향해 끊임없이 추구했어요." at bounding box center [435, 415] width 510 height 54
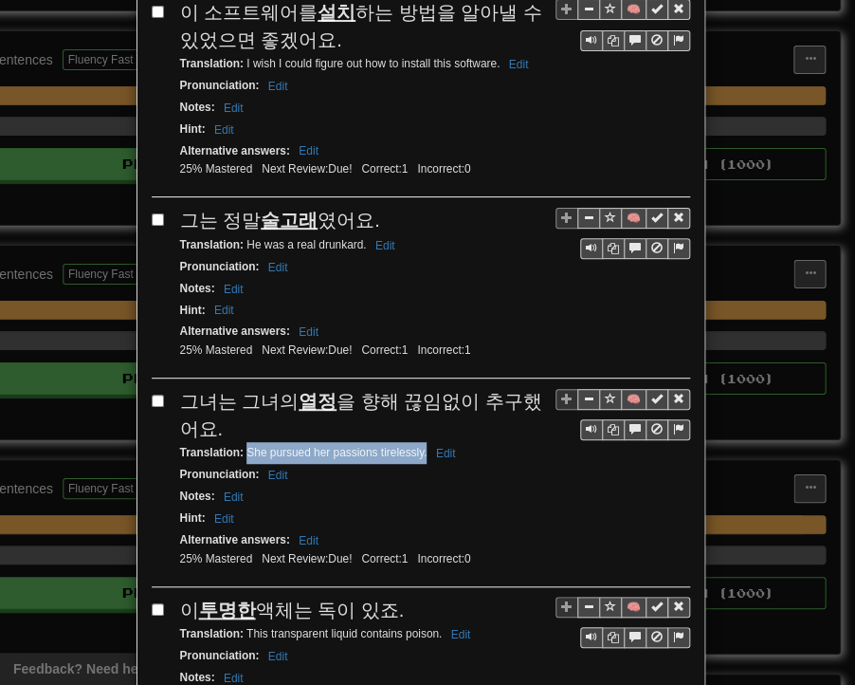
drag, startPoint x: 239, startPoint y: 350, endPoint x: 420, endPoint y: 354, distance: 181.2
click at [420, 446] on small "Translation : She pursued her passions tirelessly. Edit" at bounding box center [321, 452] width 282 height 13
drag, startPoint x: 176, startPoint y: 506, endPoint x: 391, endPoint y: 505, distance: 214.3
click at [391, 597] on div "이 투명한 액체는 독이 있죠." at bounding box center [435, 611] width 510 height 28
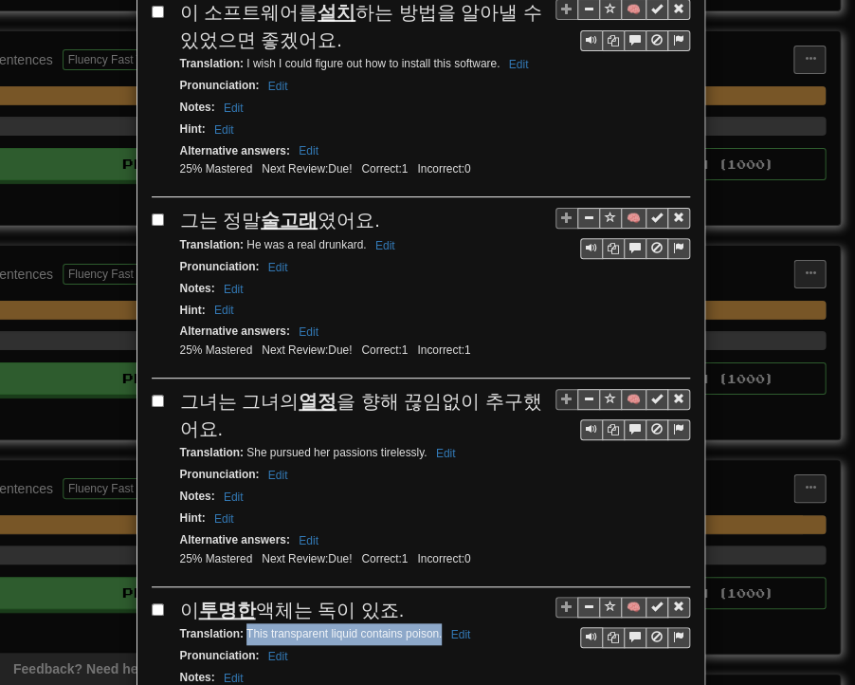
drag, startPoint x: 239, startPoint y: 528, endPoint x: 433, endPoint y: 533, distance: 194.5
click at [433, 627] on small "Translation : This transparent liquid contains poison. Edit" at bounding box center [328, 633] width 297 height 13
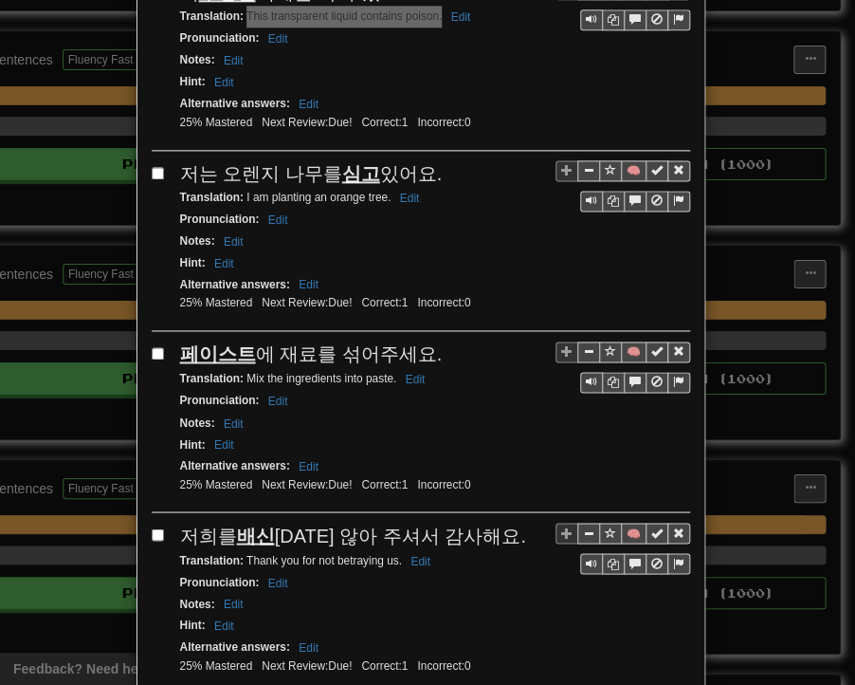
scroll to position [2845, 0]
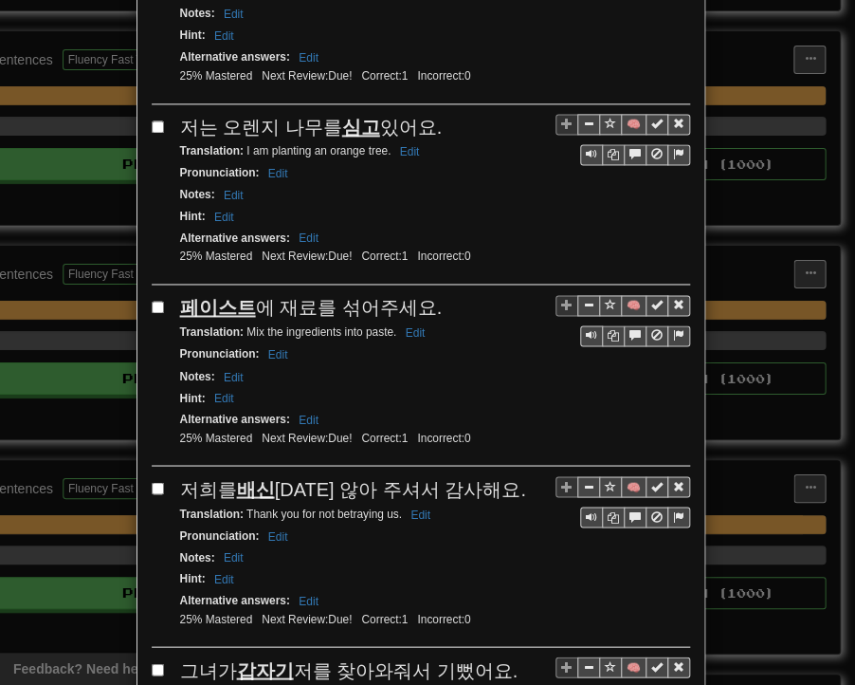
drag, startPoint x: 175, startPoint y: 16, endPoint x: 447, endPoint y: 28, distance: 272.5
click at [447, 114] on div "저는 오렌지 나무를 심고 있어요." at bounding box center [435, 128] width 510 height 28
drag, startPoint x: 239, startPoint y: 45, endPoint x: 382, endPoint y: 47, distance: 143.2
click at [382, 144] on small "Translation : I am planting an orange tree. Edit" at bounding box center [303, 150] width 246 height 13
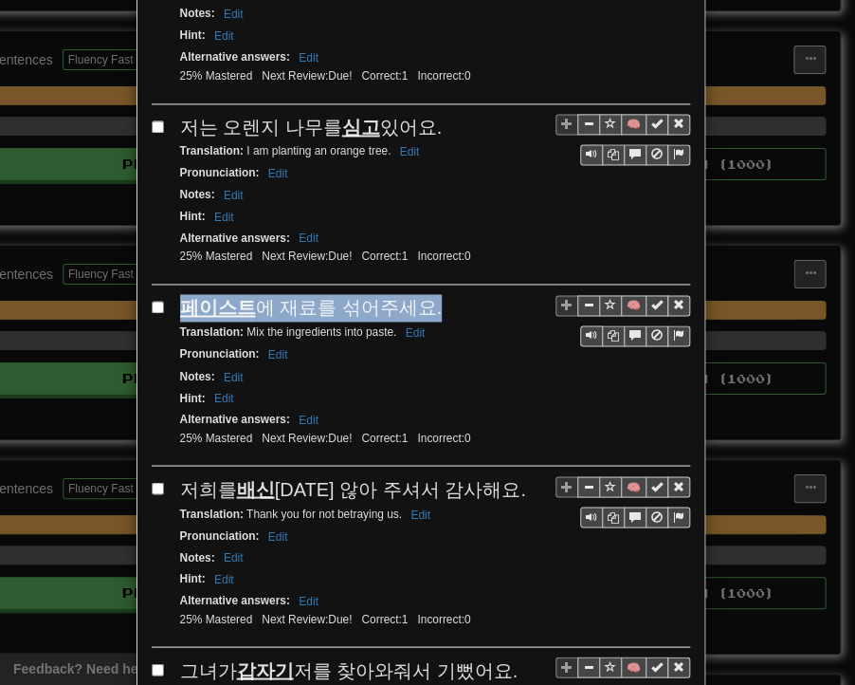
drag, startPoint x: 171, startPoint y: 198, endPoint x: 415, endPoint y: 205, distance: 244.8
click at [415, 294] on div "🧠 페이스트 에 재료를 섞어주세요. Translation : Mix the ingredients into paste. Edit Pronunci…" at bounding box center [421, 380] width 539 height 172
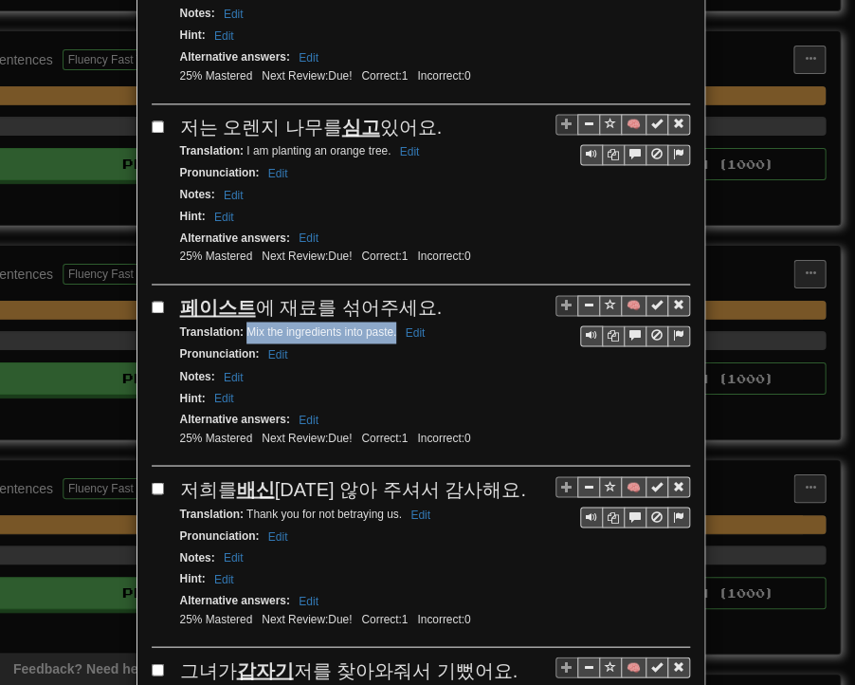
drag, startPoint x: 238, startPoint y: 221, endPoint x: 387, endPoint y: 223, distance: 148.9
click at [387, 325] on small "Translation : Mix the ingredients into paste. Edit" at bounding box center [305, 331] width 251 height 13
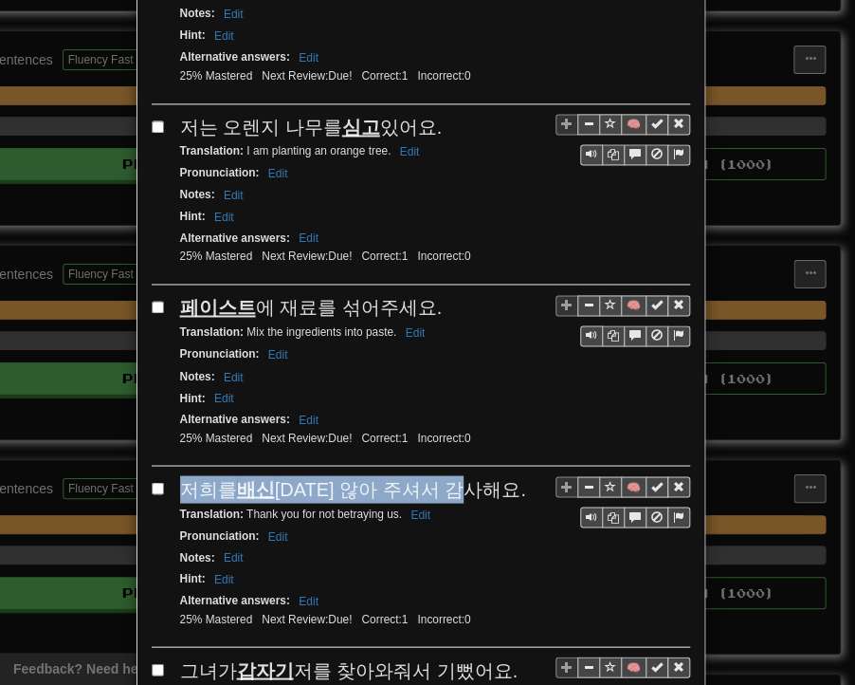
drag, startPoint x: 176, startPoint y: 376, endPoint x: 477, endPoint y: 378, distance: 300.7
click at [477, 478] on span "저희를 배신 [DATE] 않아 주셔서 감사해요." at bounding box center [353, 488] width 346 height 21
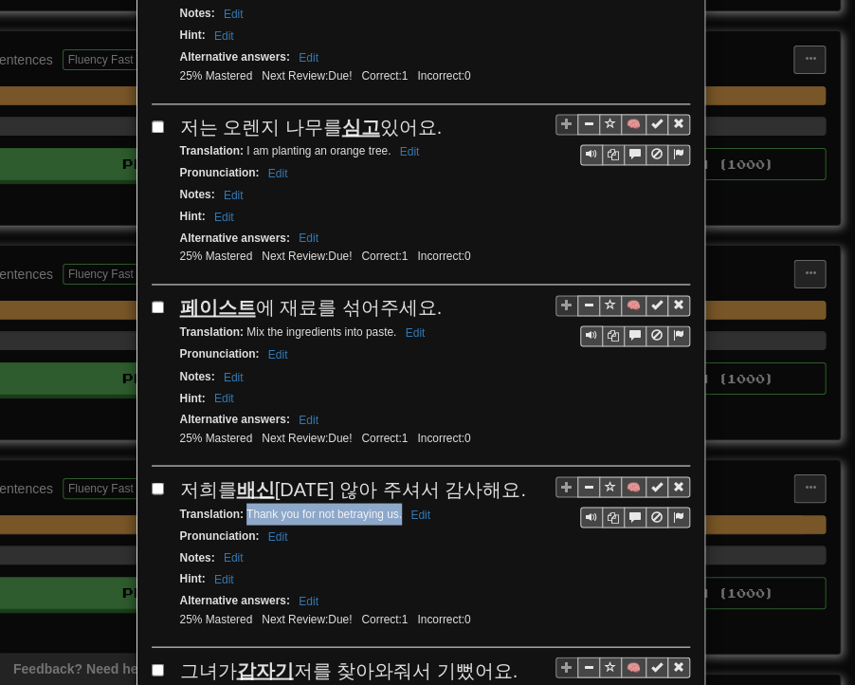
drag, startPoint x: 238, startPoint y: 395, endPoint x: 395, endPoint y: 402, distance: 156.6
click at [395, 506] on small "Translation : Thank you for not betraying us. Edit" at bounding box center [308, 512] width 256 height 13
drag, startPoint x: 179, startPoint y: 556, endPoint x: 507, endPoint y: 544, distance: 328.3
click at [508, 656] on div "그녀가 갑자기 저를 찾아와줘서 기뻤어요." at bounding box center [435, 670] width 510 height 28
drag, startPoint x: 238, startPoint y: 578, endPoint x: 458, endPoint y: 574, distance: 220.1
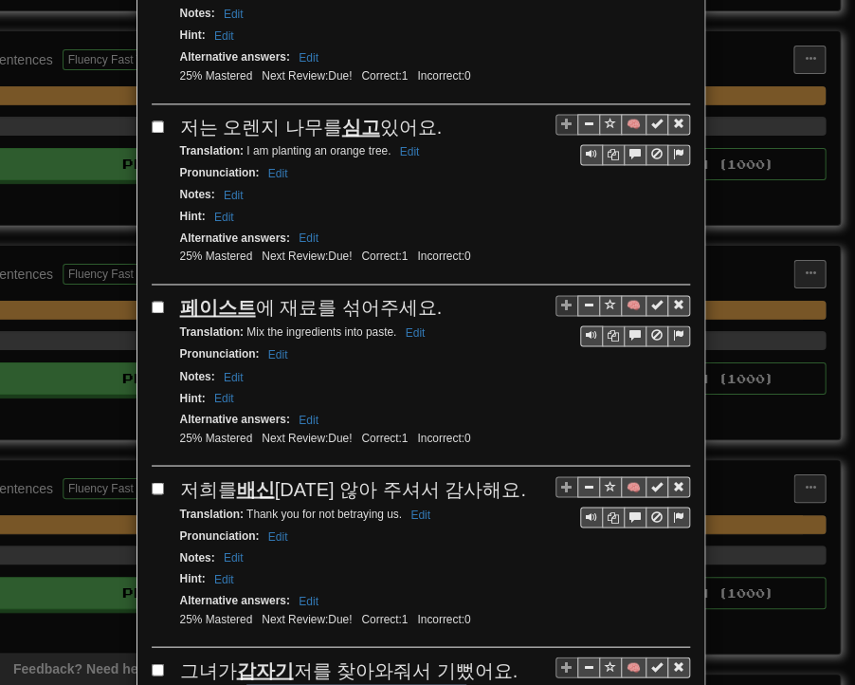
click at [458, 670] on small "Translation : I was glad that she visited me unexpectedly. Edit" at bounding box center [341, 694] width 322 height 13
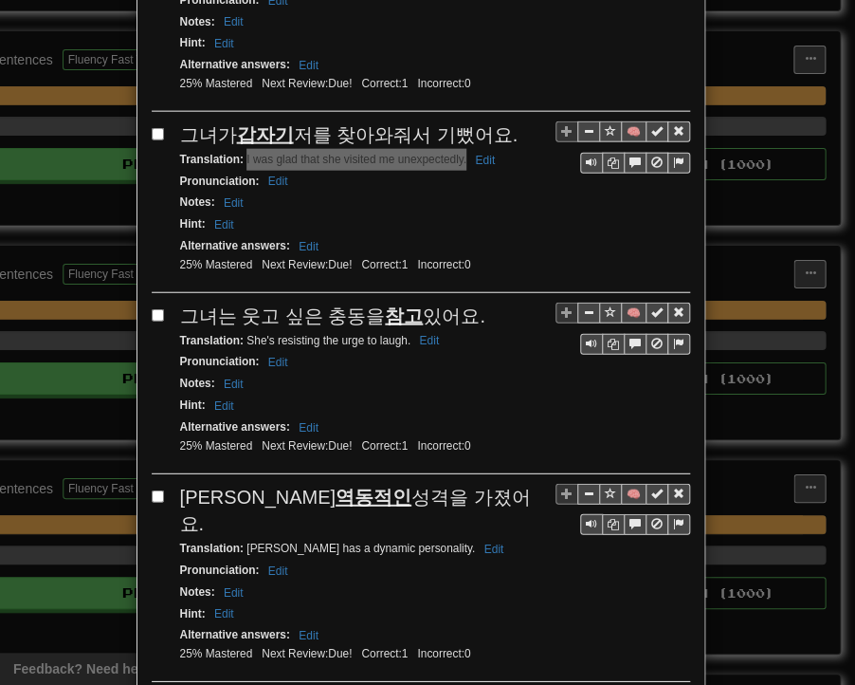
scroll to position [3384, 0]
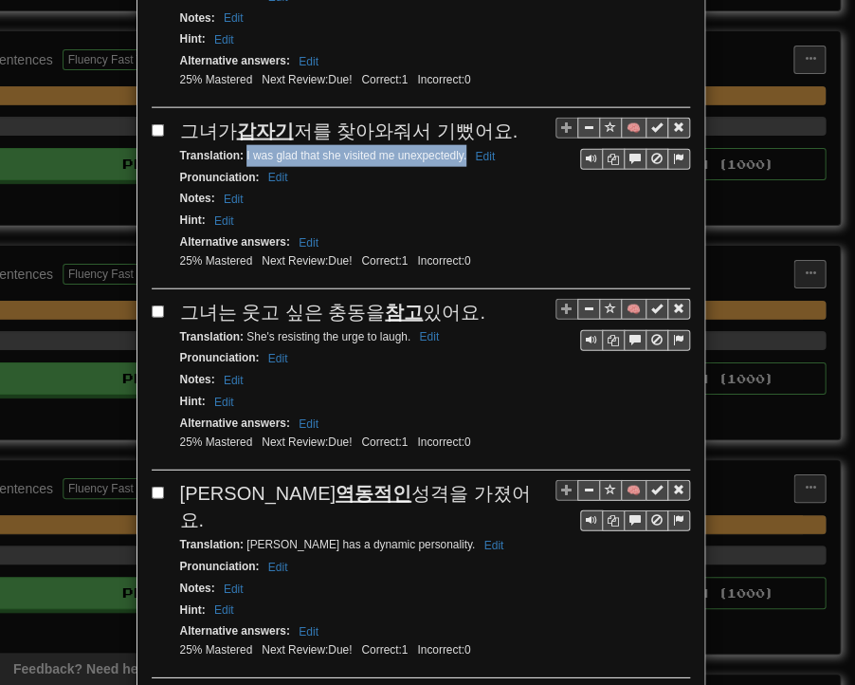
drag, startPoint x: 177, startPoint y: 194, endPoint x: 476, endPoint y: 193, distance: 298.8
click at [476, 299] on div "그녀는 웃고 싶은 충동을 참고 있어요." at bounding box center [435, 313] width 510 height 28
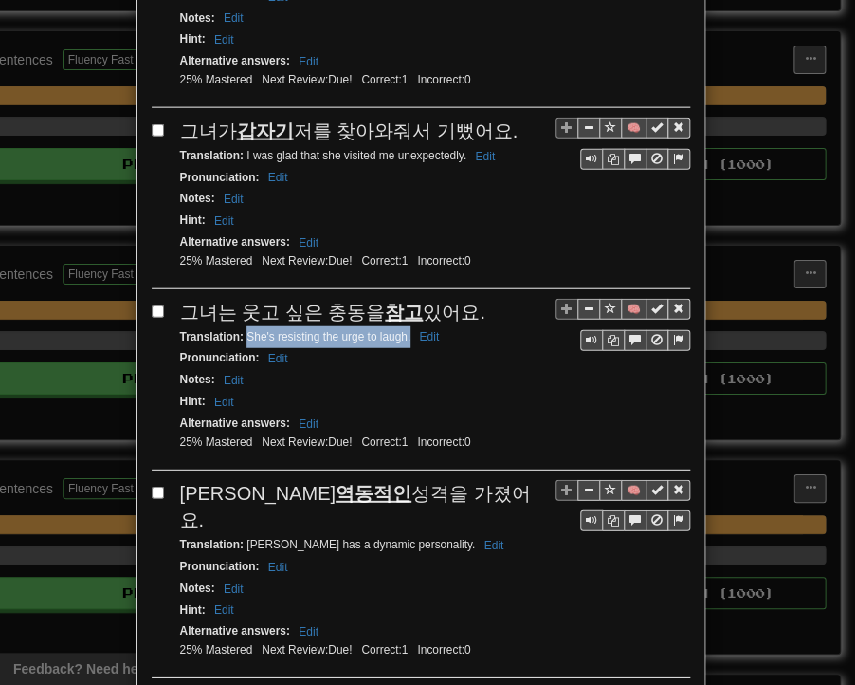
drag, startPoint x: 239, startPoint y: 211, endPoint x: 404, endPoint y: 217, distance: 165.1
click at [404, 330] on small "Translation : She's resisting the urge to laugh. Edit" at bounding box center [313, 336] width 266 height 13
drag, startPoint x: 175, startPoint y: 362, endPoint x: 389, endPoint y: 363, distance: 213.4
click at [425, 480] on div "[PERSON_NAME] 역동적인 성격을 가졌어요." at bounding box center [435, 507] width 510 height 54
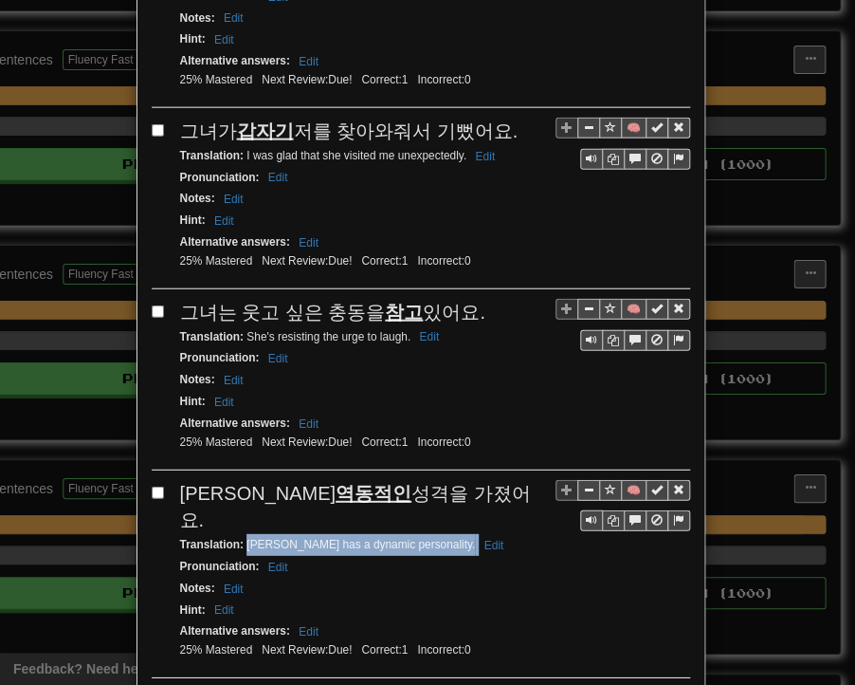
drag, startPoint x: 239, startPoint y: 388, endPoint x: 398, endPoint y: 395, distance: 159.5
click at [398, 538] on small "Translation : [PERSON_NAME] has a dynamic personality. Edit" at bounding box center [345, 544] width 330 height 13
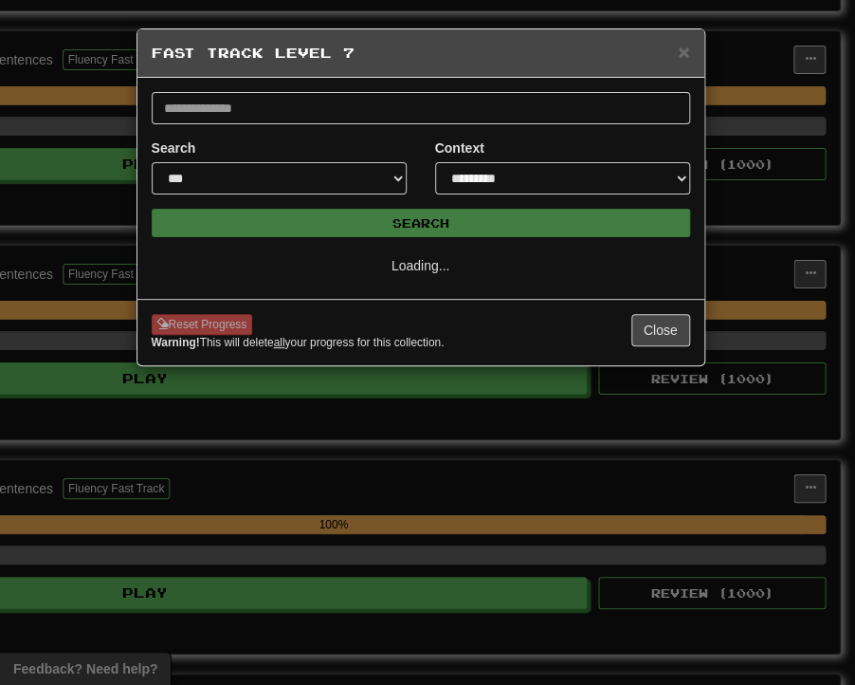
select select "**"
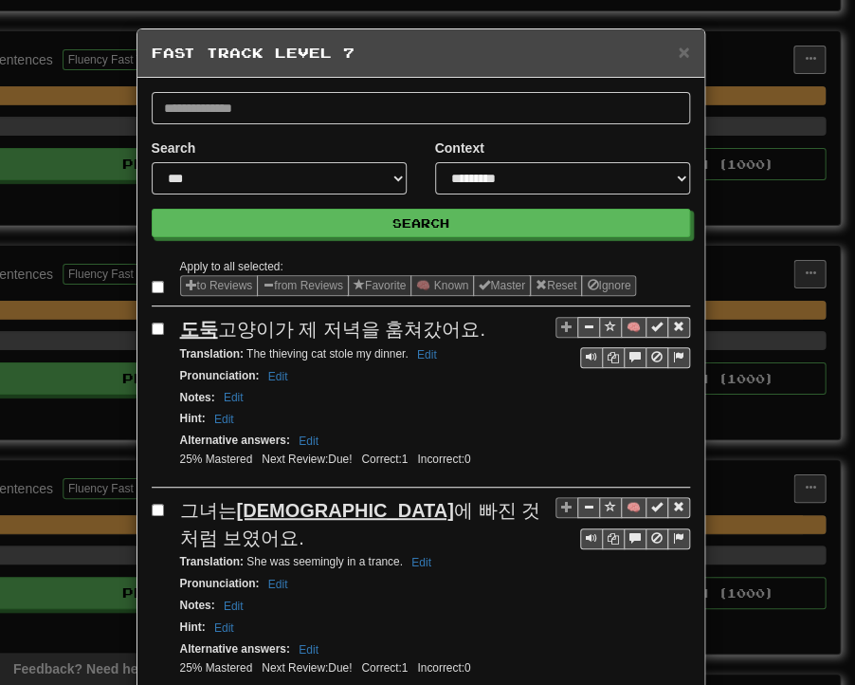
drag, startPoint x: 176, startPoint y: 324, endPoint x: 461, endPoint y: 330, distance: 284.6
click at [461, 330] on div "도둑 고양이가 제 저녁을 훔쳐갔어요." at bounding box center [435, 330] width 510 height 28
drag, startPoint x: 240, startPoint y: 350, endPoint x: 399, endPoint y: 358, distance: 159.5
click at [399, 358] on small "Translation : The thieving cat stole my dinner. Edit" at bounding box center [311, 353] width 263 height 13
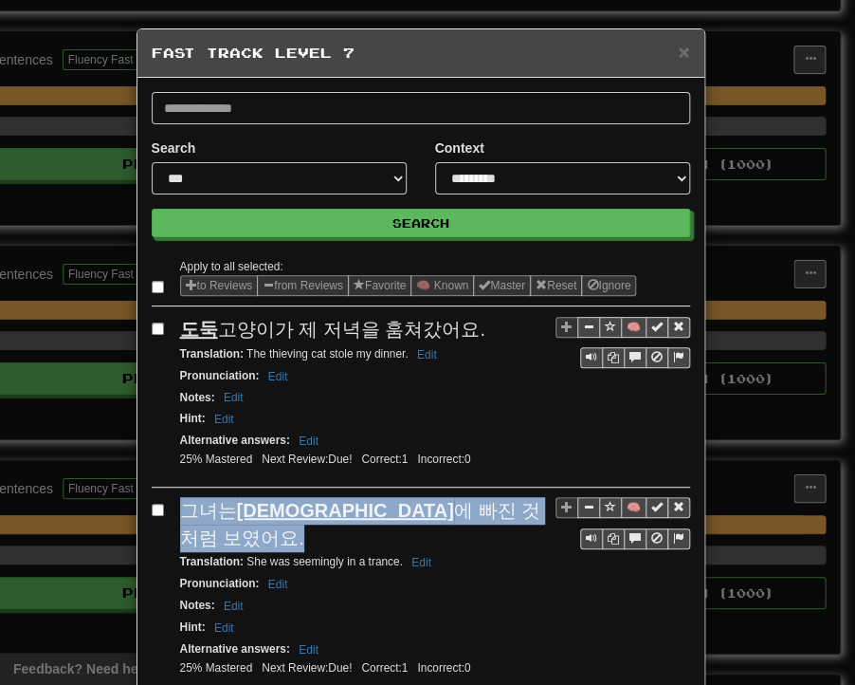
drag, startPoint x: 174, startPoint y: 506, endPoint x: 493, endPoint y: 513, distance: 319.7
click at [493, 513] on span "그녀는 [DEMOGRAPHIC_DATA] 에 빠진 것처럼 보였어요." at bounding box center [360, 524] width 360 height 48
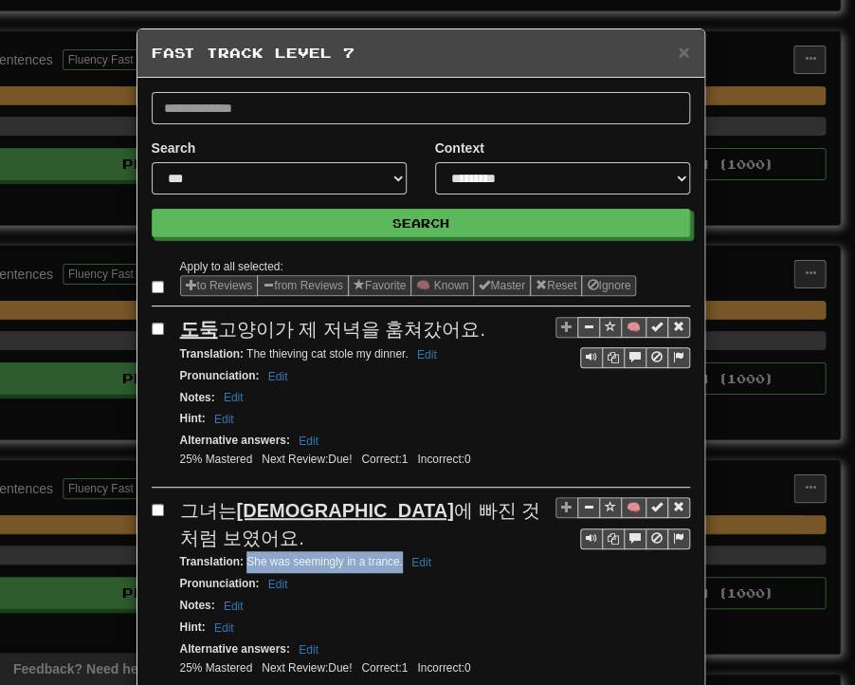
drag, startPoint x: 239, startPoint y: 531, endPoint x: 395, endPoint y: 531, distance: 155.5
click at [395, 555] on small "Translation : She was seemingly in a trance. Edit" at bounding box center [308, 561] width 257 height 13
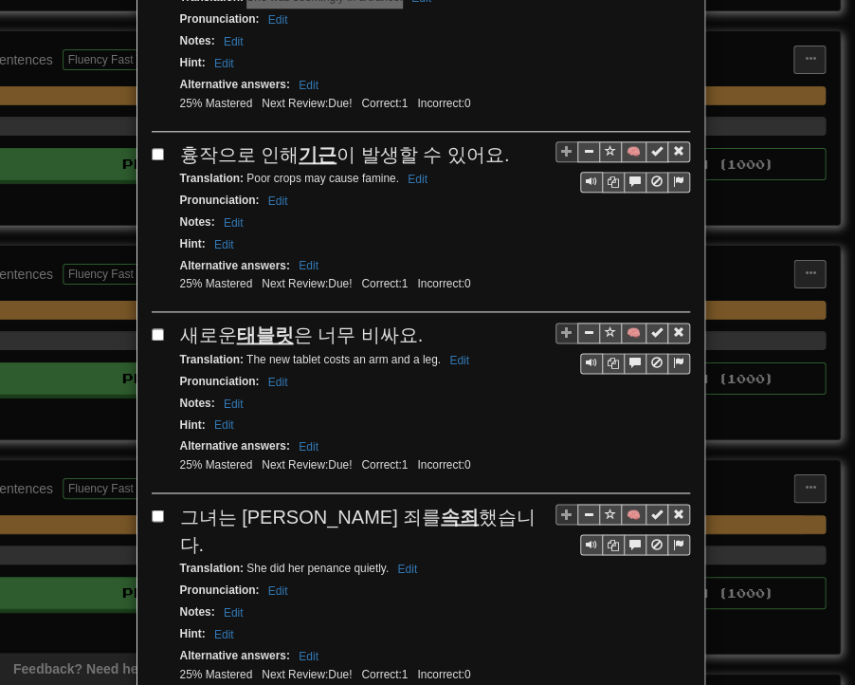
scroll to position [569, 0]
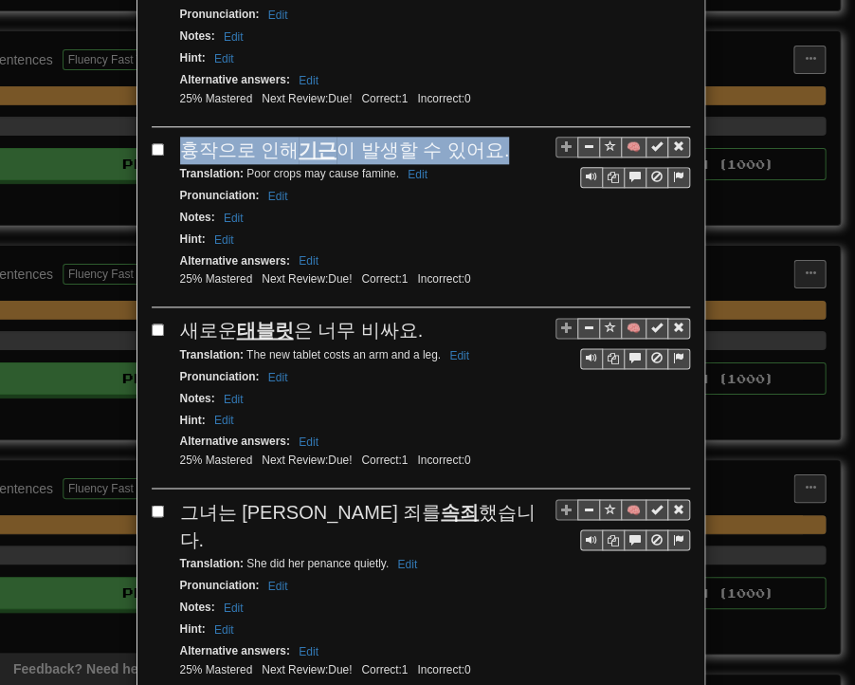
drag, startPoint x: 175, startPoint y: 114, endPoint x: 487, endPoint y: 115, distance: 313.0
click at [487, 137] on div "흉작으로 인해 기근 이 발생할 수 있어요." at bounding box center [435, 151] width 510 height 28
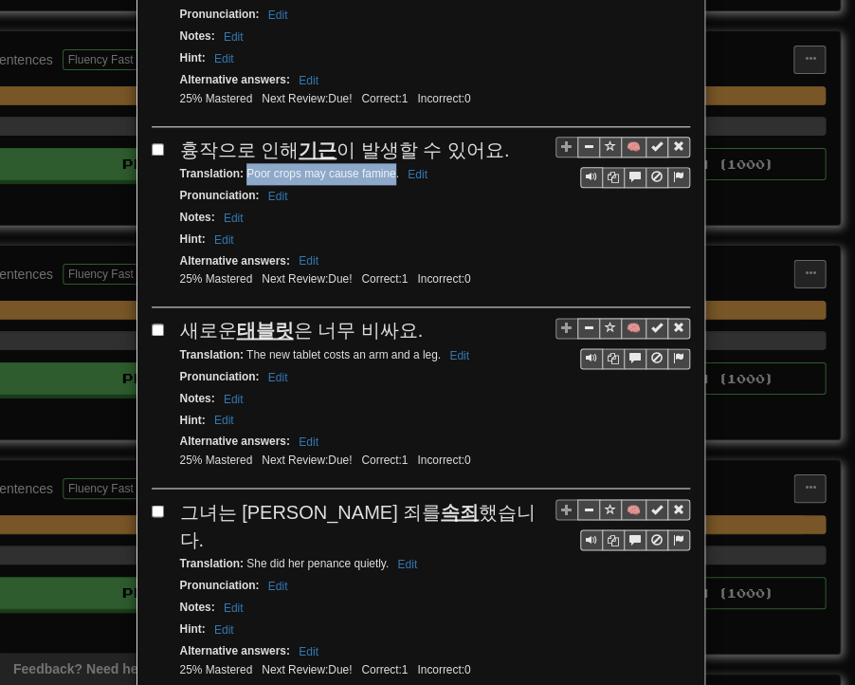
drag, startPoint x: 238, startPoint y: 138, endPoint x: 390, endPoint y: 141, distance: 151.8
click at [390, 167] on small "Translation : Poor crops may cause famine. Edit" at bounding box center [306, 173] width 253 height 13
click at [391, 167] on small "Translation : Poor crops may cause famine. Edit" at bounding box center [306, 173] width 253 height 13
drag, startPoint x: 239, startPoint y: 138, endPoint x: 392, endPoint y: 140, distance: 152.7
click at [392, 167] on small "Translation : Poor crops may cause famine. Edit" at bounding box center [306, 173] width 253 height 13
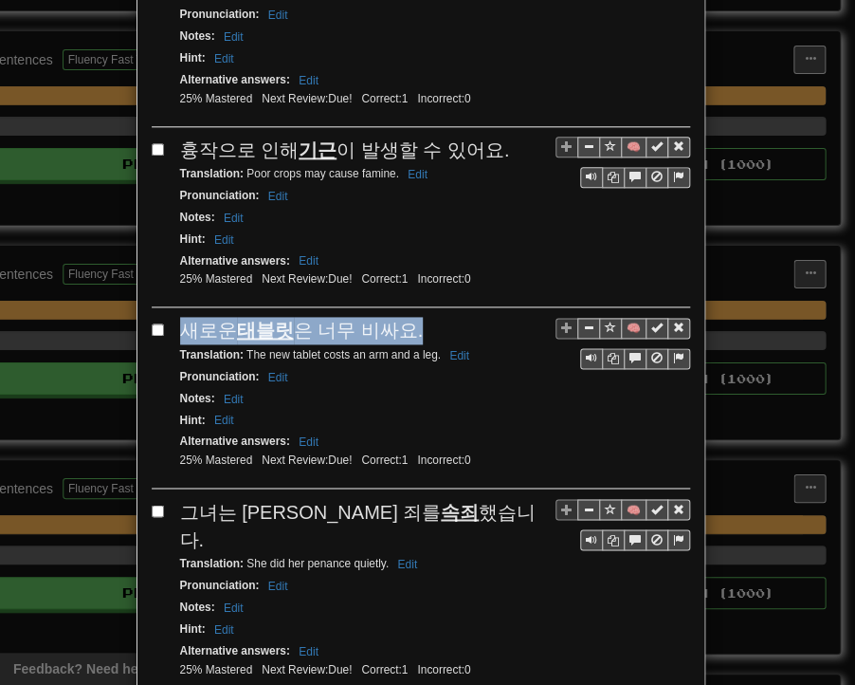
drag, startPoint x: 190, startPoint y: 289, endPoint x: 388, endPoint y: 296, distance: 198.3
click at [404, 317] on div "새로운 태블릿 은 너무 비싸요." at bounding box center [435, 331] width 510 height 28
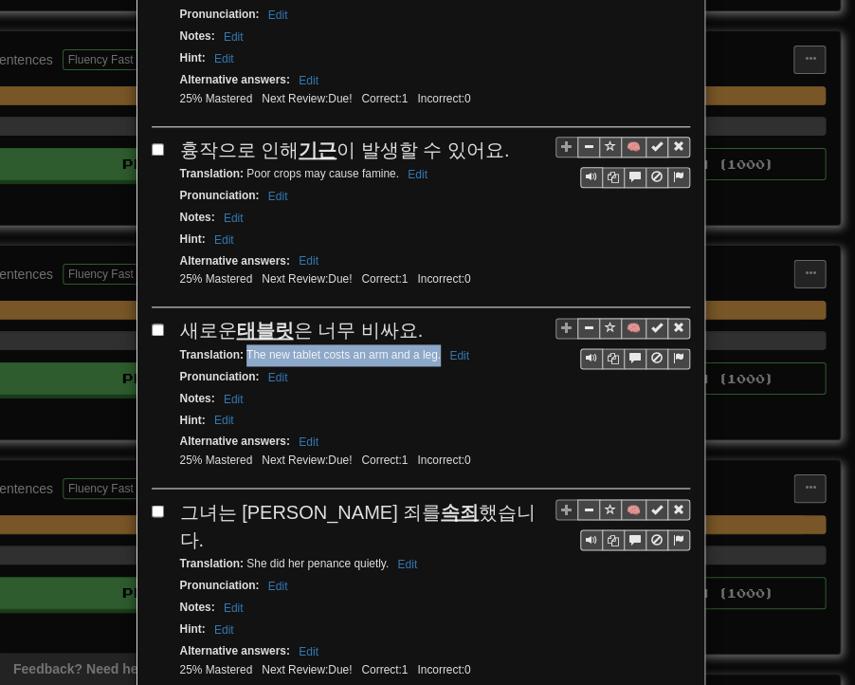
drag, startPoint x: 239, startPoint y: 316, endPoint x: 432, endPoint y: 318, distance: 193.5
click at [432, 348] on small "Translation : The new tablet costs an arm and a leg. Edit" at bounding box center [327, 354] width 295 height 13
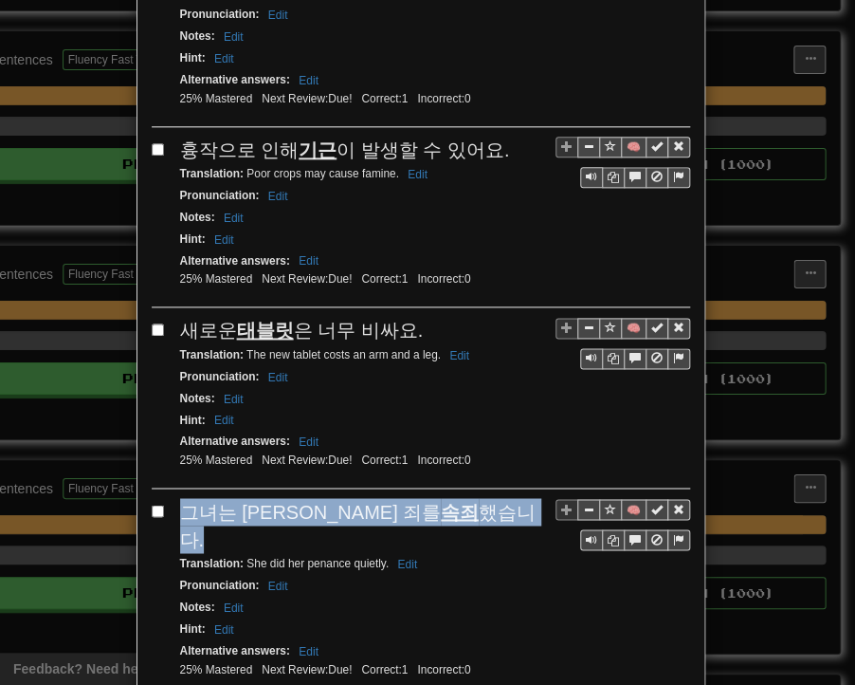
drag, startPoint x: 176, startPoint y: 470, endPoint x: 440, endPoint y: 472, distance: 263.7
click at [440, 498] on div "그녀는 조용히 죄를 속죄 했습니다." at bounding box center [435, 525] width 510 height 54
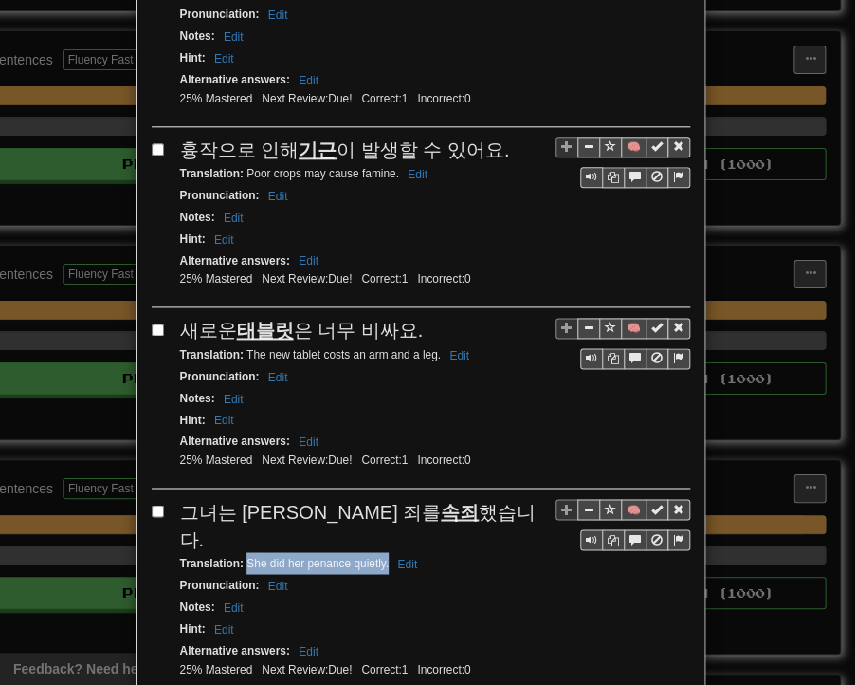
drag, startPoint x: 239, startPoint y: 494, endPoint x: 382, endPoint y: 494, distance: 143.2
click at [382, 556] on small "Translation : She did her penance quietly. Edit" at bounding box center [302, 562] width 244 height 13
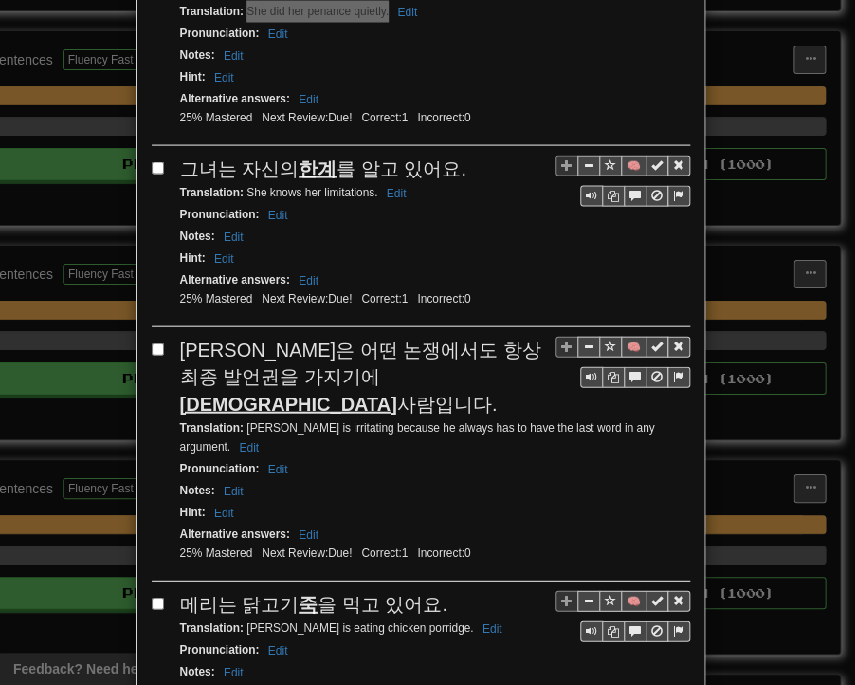
scroll to position [1138, 0]
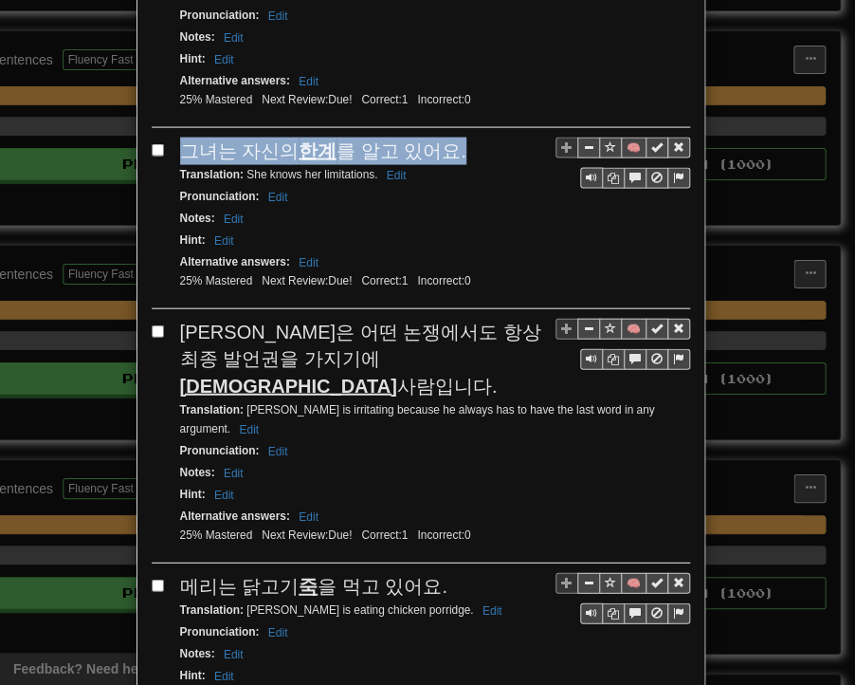
drag, startPoint x: 174, startPoint y: 76, endPoint x: 443, endPoint y: 82, distance: 269.4
click at [443, 138] on div "그녀는 자신의 한계 를 알고 있어요." at bounding box center [435, 152] width 510 height 28
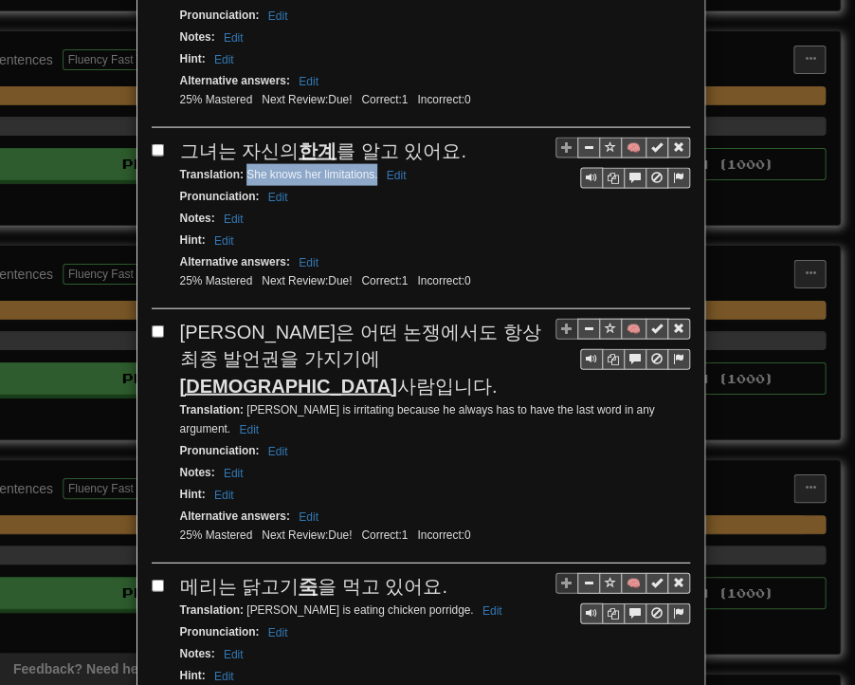
drag, startPoint x: 239, startPoint y: 103, endPoint x: 370, endPoint y: 105, distance: 130.9
click at [370, 168] on small "Translation : She knows her limitations. Edit" at bounding box center [296, 174] width 232 height 13
drag, startPoint x: 177, startPoint y: 248, endPoint x: 379, endPoint y: 289, distance: 206.1
click at [379, 319] on div "[PERSON_NAME]은 어떤 논쟁에서도 항상 최종 발언권을 가지기에 [DEMOGRAPHIC_DATA] 사람입니다." at bounding box center [435, 360] width 510 height 82
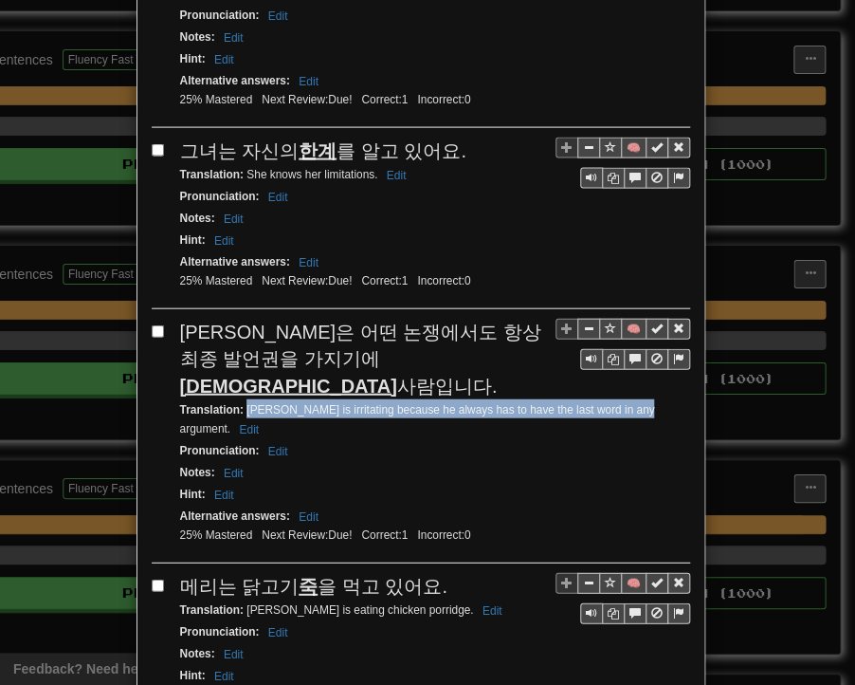
drag, startPoint x: 238, startPoint y: 305, endPoint x: 630, endPoint y: 313, distance: 391.8
click at [630, 399] on div "Translation : [PERSON_NAME] is irritating because he always has to have the las…" at bounding box center [435, 419] width 510 height 41
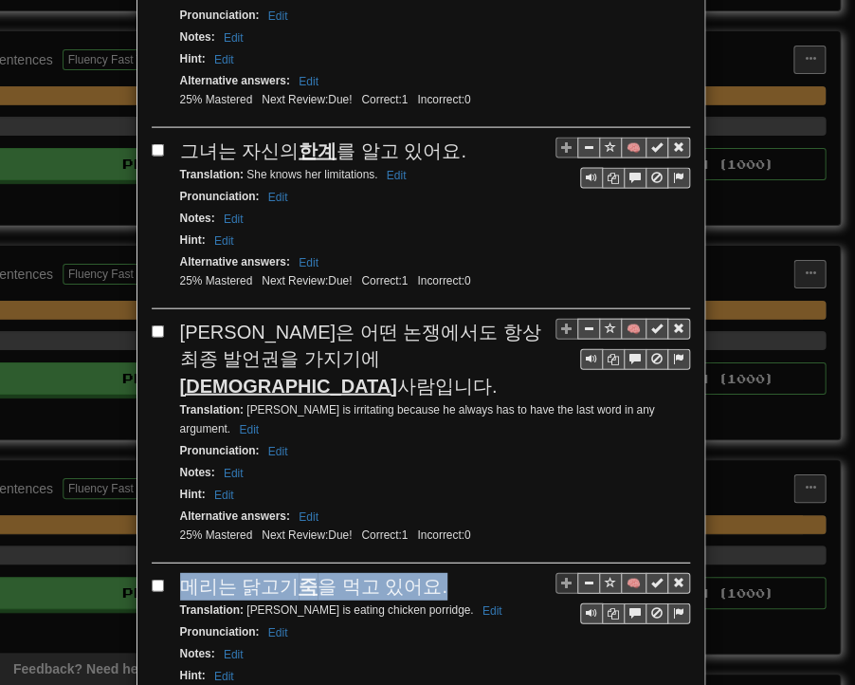
drag, startPoint x: 179, startPoint y: 460, endPoint x: 436, endPoint y: 460, distance: 257.0
click at [436, 573] on div "메리는 닭고기 죽 을 먹고 있어요." at bounding box center [435, 587] width 510 height 28
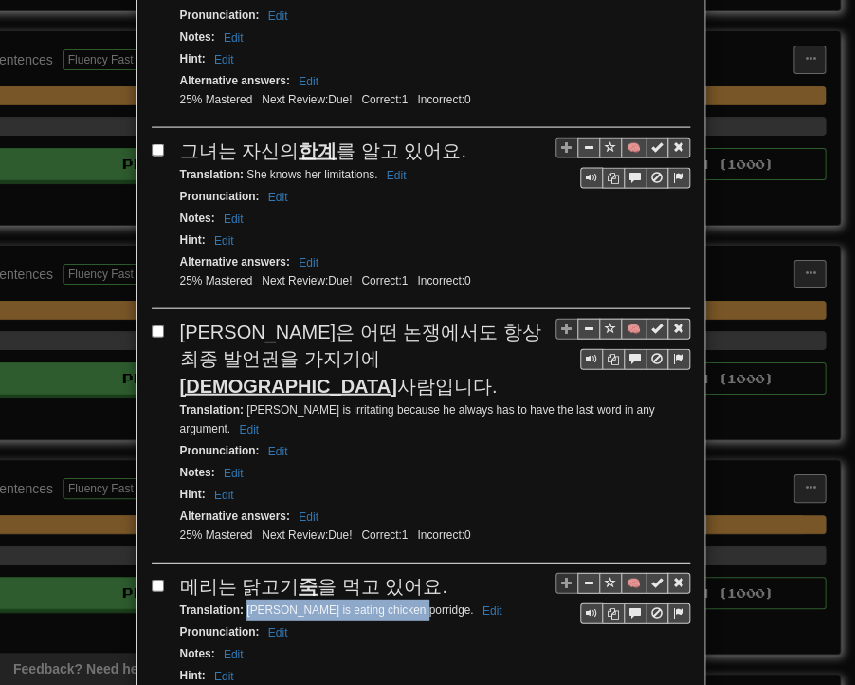
drag, startPoint x: 238, startPoint y: 482, endPoint x: 398, endPoint y: 487, distance: 160.4
click at [398, 603] on small "Translation : [PERSON_NAME] is eating chicken porridge. Edit" at bounding box center [344, 609] width 328 height 13
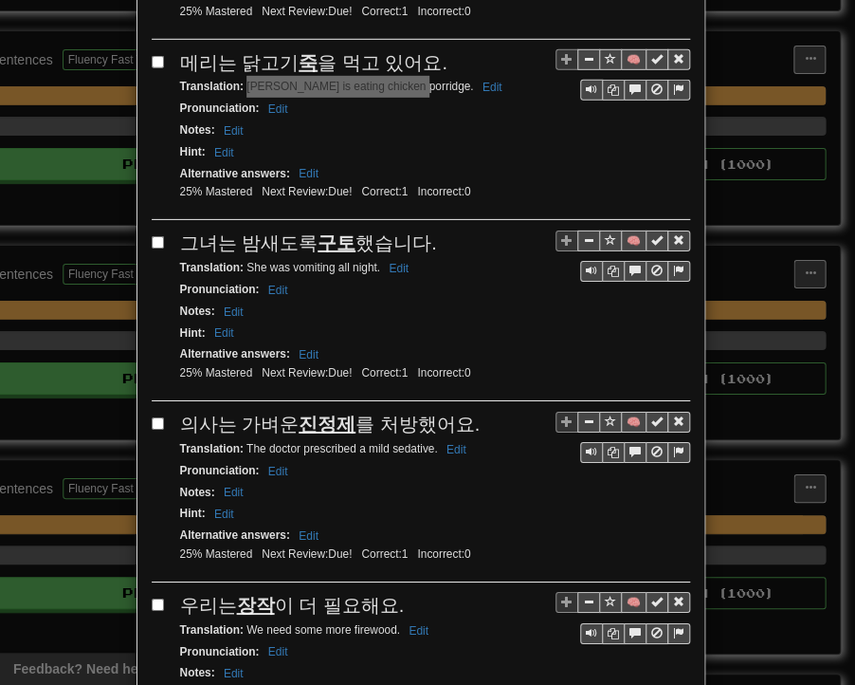
scroll to position [1707, 0]
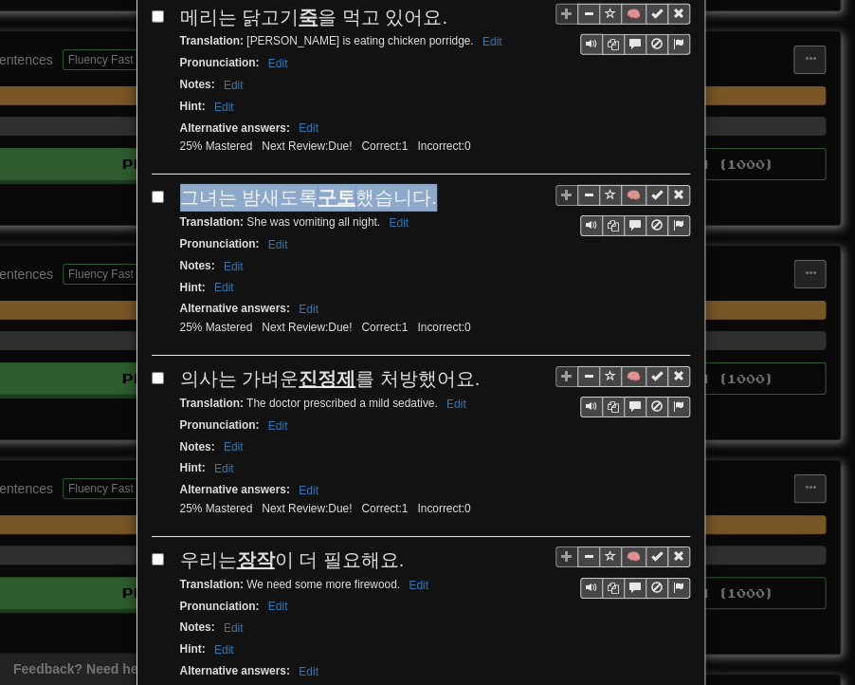
drag, startPoint x: 176, startPoint y: 67, endPoint x: 424, endPoint y: 62, distance: 247.6
click at [424, 184] on div "그녀는 밤새도록 구토 했습니다." at bounding box center [435, 198] width 510 height 28
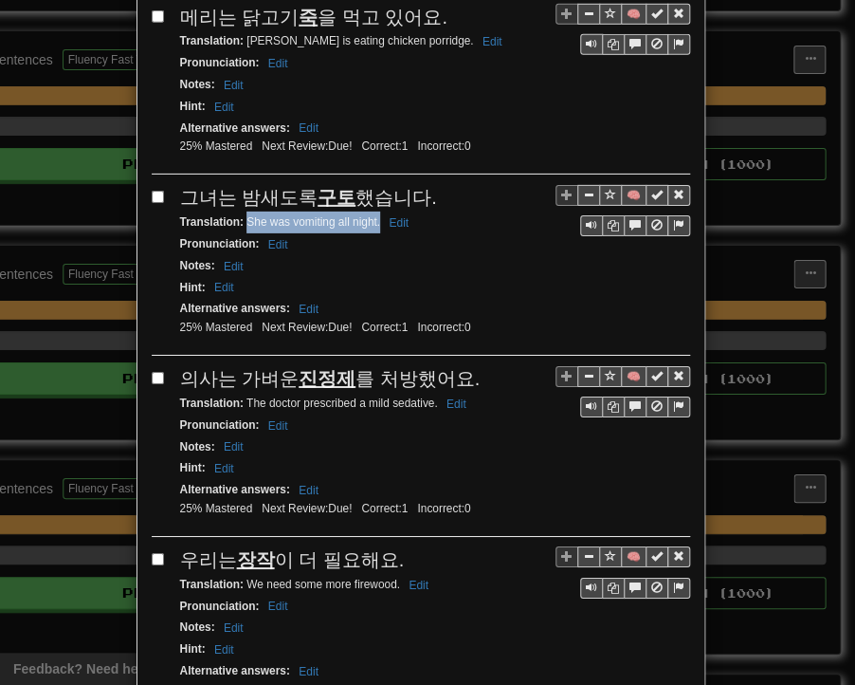
drag, startPoint x: 238, startPoint y: 94, endPoint x: 372, endPoint y: 92, distance: 133.7
click at [372, 215] on small "Translation : She was vomiting all night. Edit" at bounding box center [297, 221] width 235 height 13
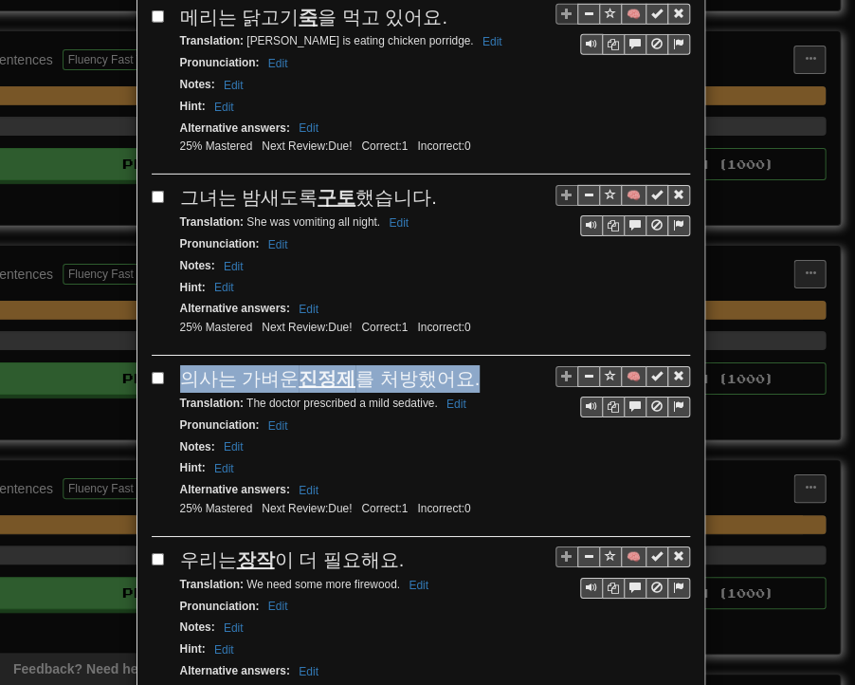
drag, startPoint x: 175, startPoint y: 251, endPoint x: 462, endPoint y: 248, distance: 287.4
click at [462, 365] on div "의사는 가벼운 진정제 를 처방했어요." at bounding box center [435, 379] width 510 height 28
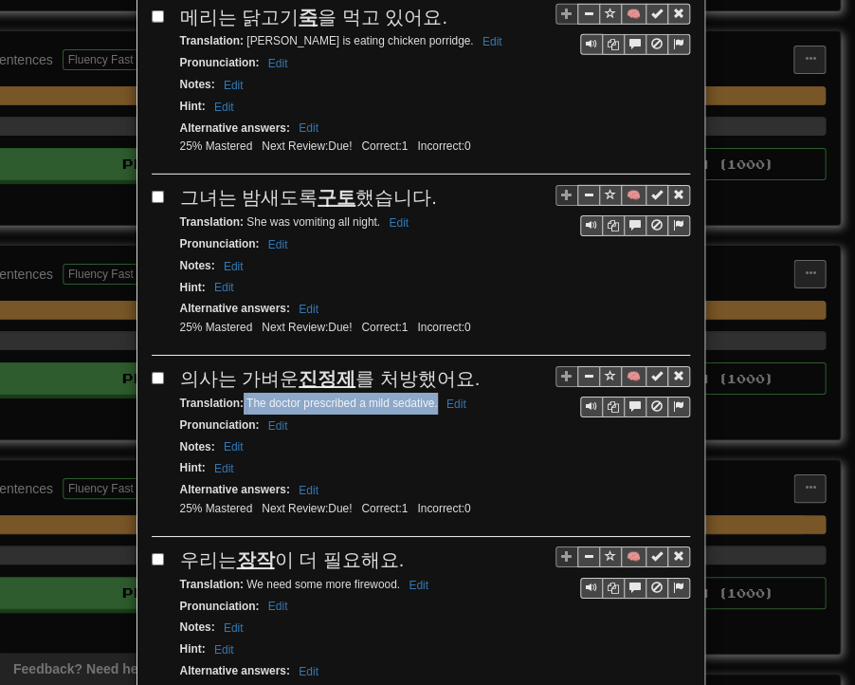
drag, startPoint x: 237, startPoint y: 270, endPoint x: 430, endPoint y: 269, distance: 192.5
click at [430, 396] on small "Translation : The doctor prescribed a mild sedative. Edit" at bounding box center [326, 402] width 292 height 13
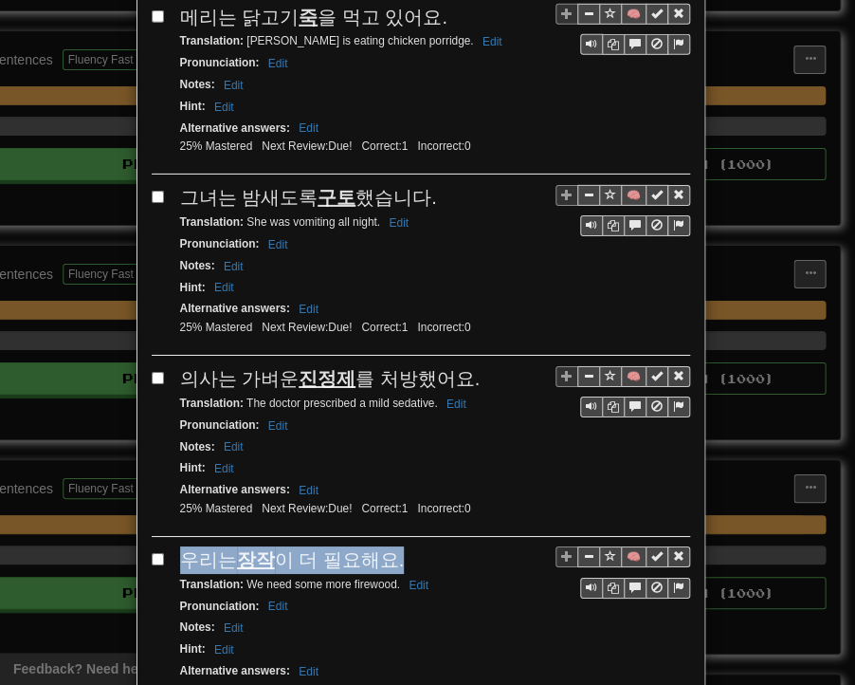
drag, startPoint x: 173, startPoint y: 419, endPoint x: 392, endPoint y: 426, distance: 219.2
click at [392, 546] on div "우리는 장작 이 더 필요해요." at bounding box center [435, 560] width 510 height 28
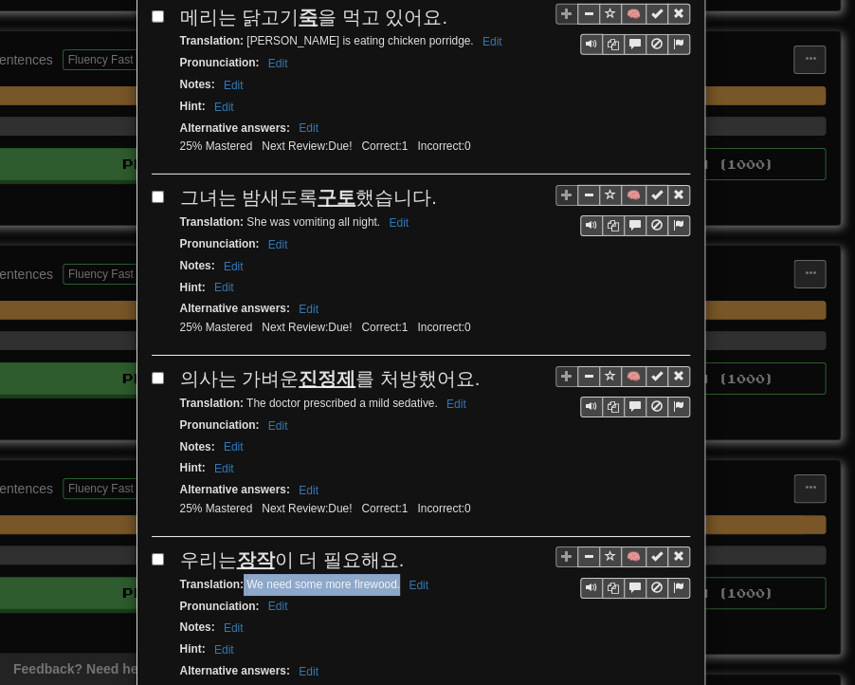
drag, startPoint x: 235, startPoint y: 444, endPoint x: 391, endPoint y: 449, distance: 155.6
click at [391, 578] on small "Translation : We need some more firewood. Edit" at bounding box center [307, 584] width 254 height 13
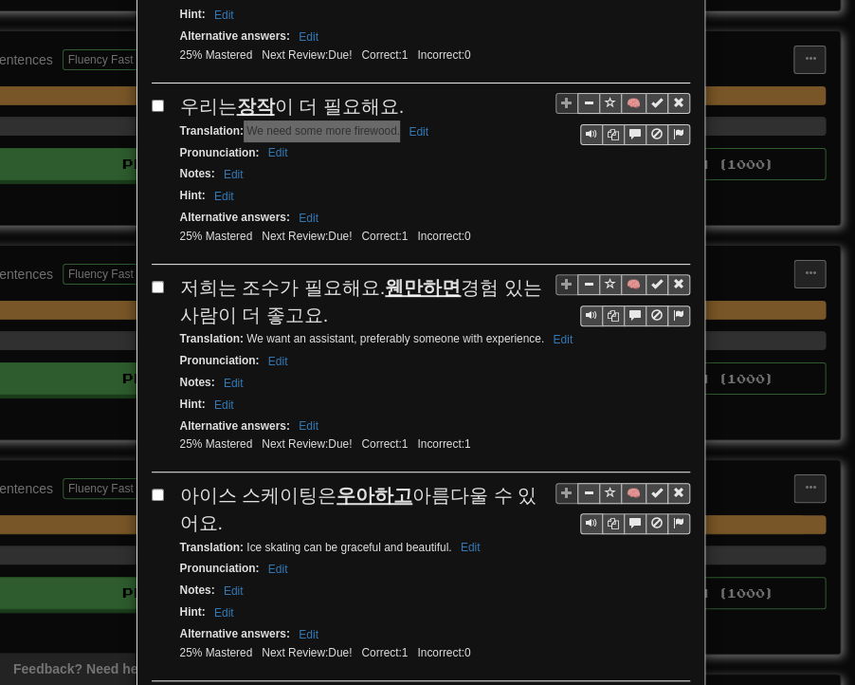
scroll to position [2181, 0]
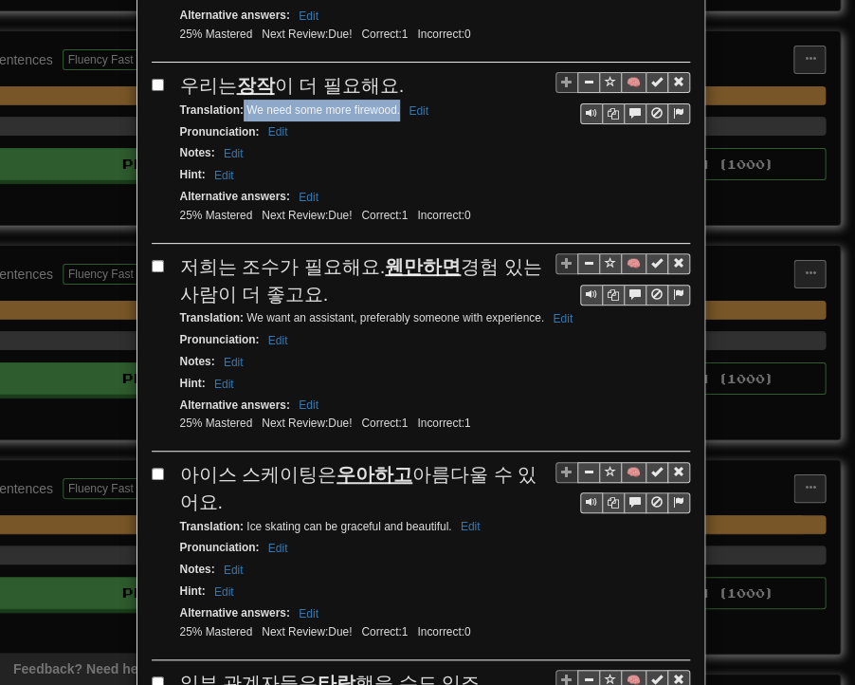
drag, startPoint x: 175, startPoint y: 125, endPoint x: 317, endPoint y: 158, distance: 146.1
click at [317, 253] on div "저희는 조수가 필요해요. 웬만하면 경험 있는 사람이 더 좋고요." at bounding box center [435, 280] width 510 height 54
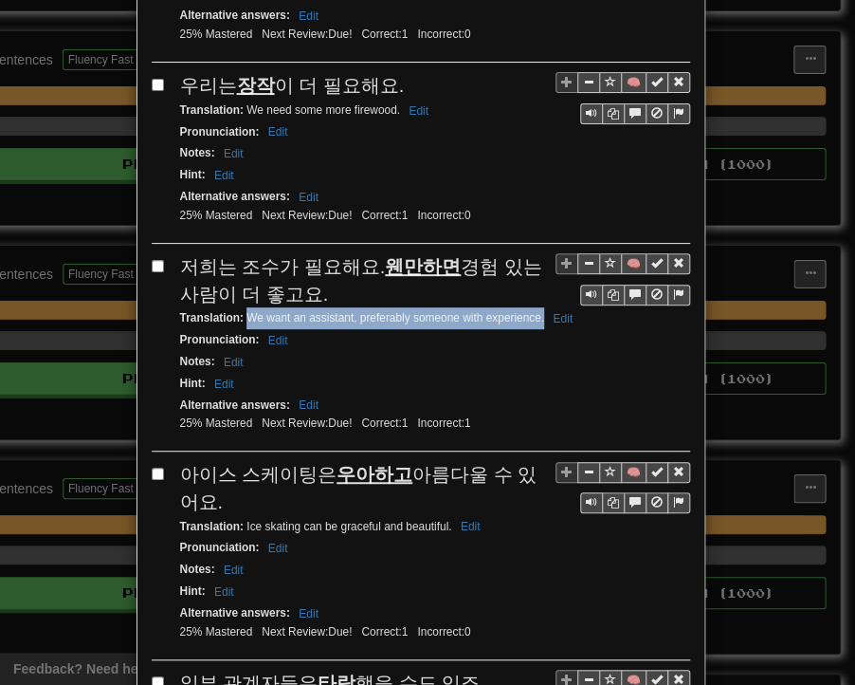
drag, startPoint x: 240, startPoint y: 171, endPoint x: 537, endPoint y: 175, distance: 296.9
click at [537, 311] on small "Translation : We want an assistant, preferably someone with experience. Edit" at bounding box center [379, 317] width 398 height 13
drag, startPoint x: 178, startPoint y: 323, endPoint x: 201, endPoint y: 343, distance: 30.2
click at [201, 461] on div "아이스 스케이팅은 우아하고 아름다울 수 있어요." at bounding box center [435, 488] width 510 height 54
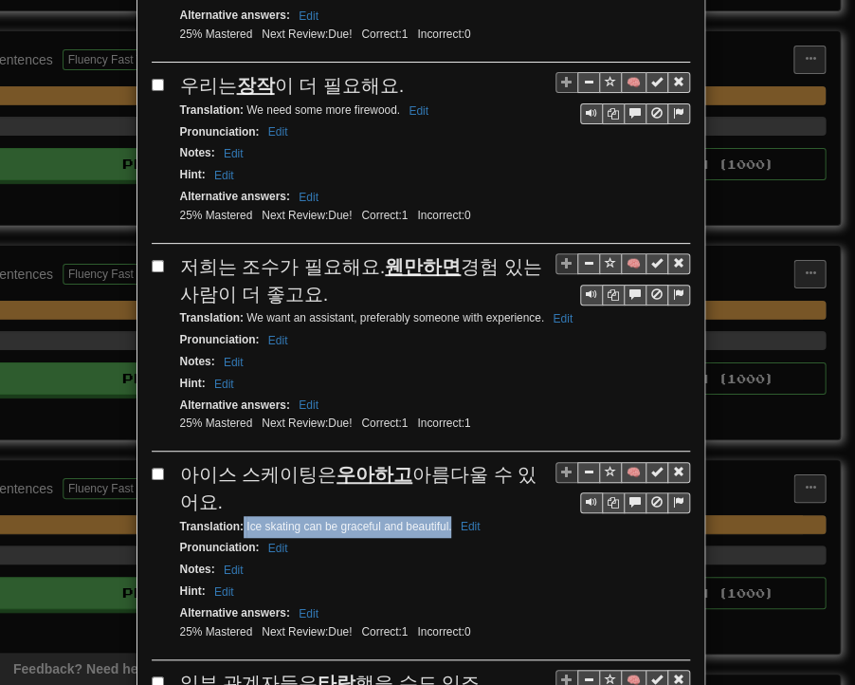
drag, startPoint x: 237, startPoint y: 377, endPoint x: 444, endPoint y: 380, distance: 206.8
click at [444, 520] on small "Translation : Ice skating can be graceful and beautiful. Edit" at bounding box center [333, 526] width 306 height 13
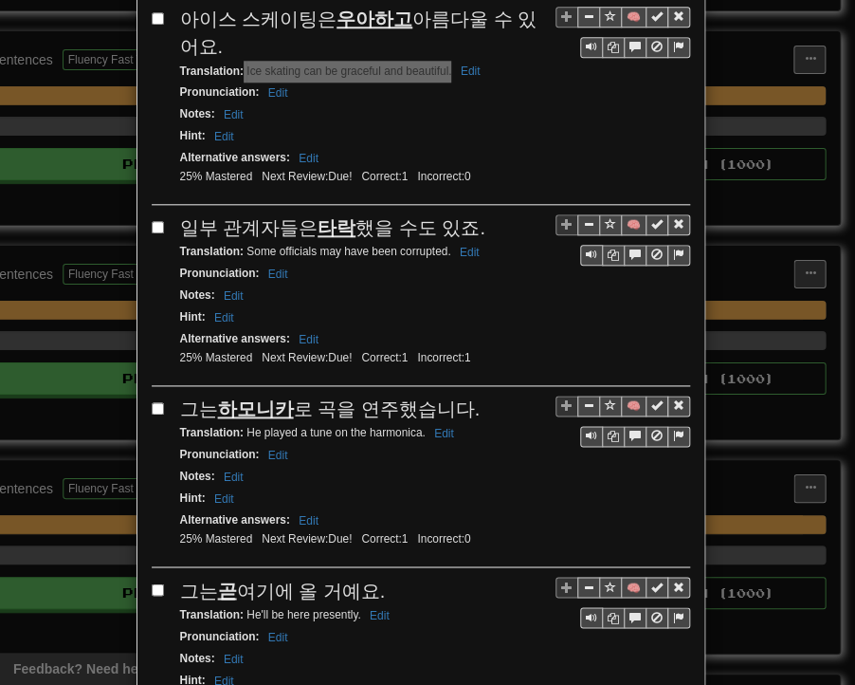
scroll to position [2656, 0]
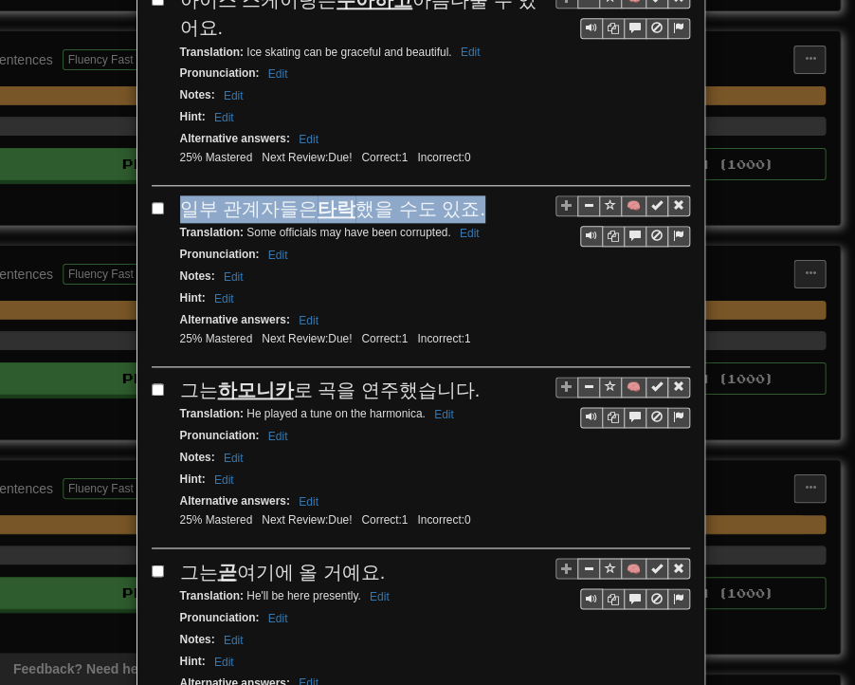
drag, startPoint x: 177, startPoint y: 62, endPoint x: 459, endPoint y: 66, distance: 281.7
click at [460, 195] on div "일부 관계자들은 타락 했을 수도 있죠." at bounding box center [435, 209] width 510 height 28
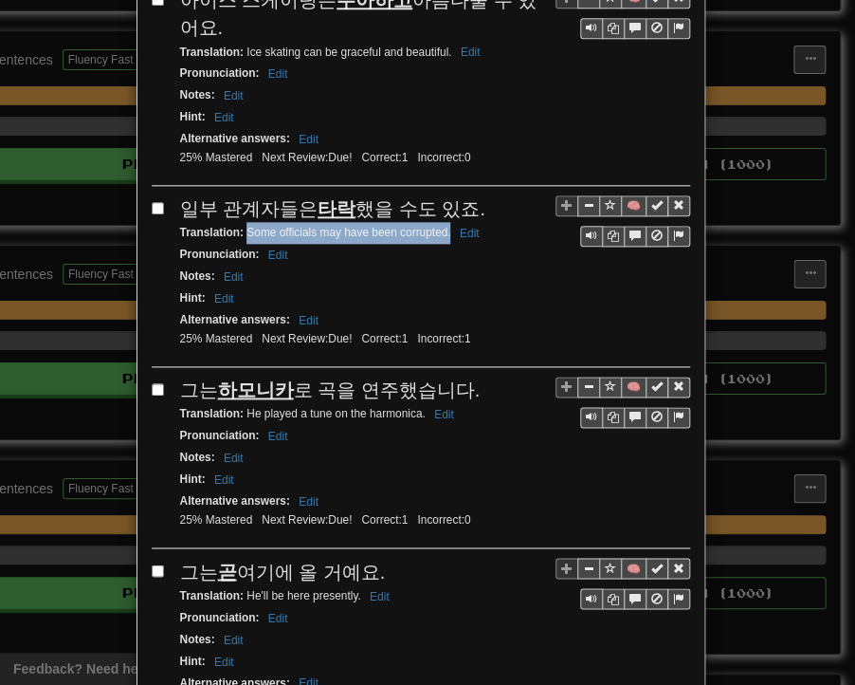
drag, startPoint x: 239, startPoint y: 85, endPoint x: 442, endPoint y: 82, distance: 203.0
click at [442, 226] on small "Translation : Some officials may have been corrupted. Edit" at bounding box center [332, 232] width 305 height 13
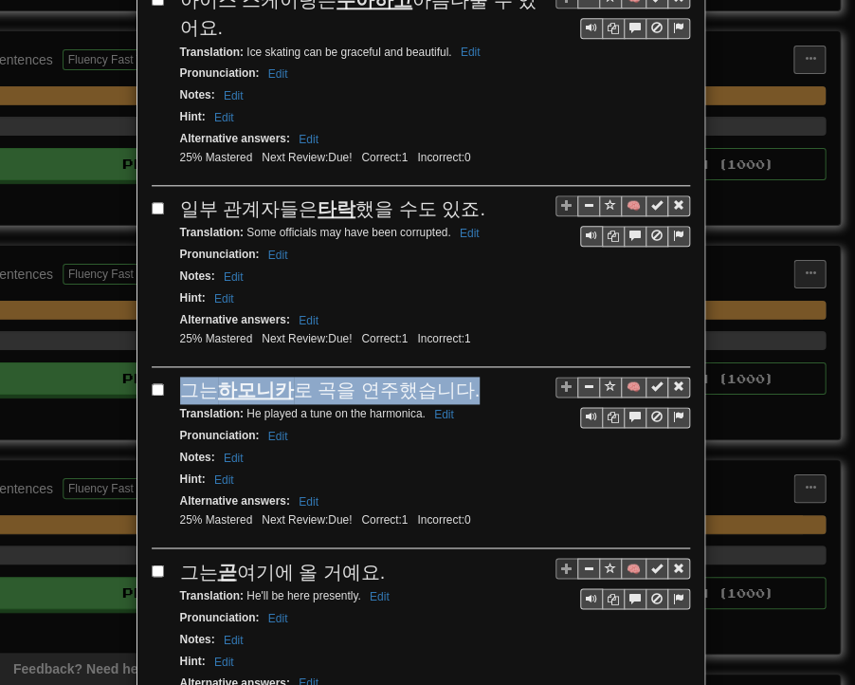
drag, startPoint x: 178, startPoint y: 237, endPoint x: 446, endPoint y: 240, distance: 267.5
click at [456, 377] on div "그는 하모니카 로 곡을 연주했습니다." at bounding box center [435, 391] width 510 height 28
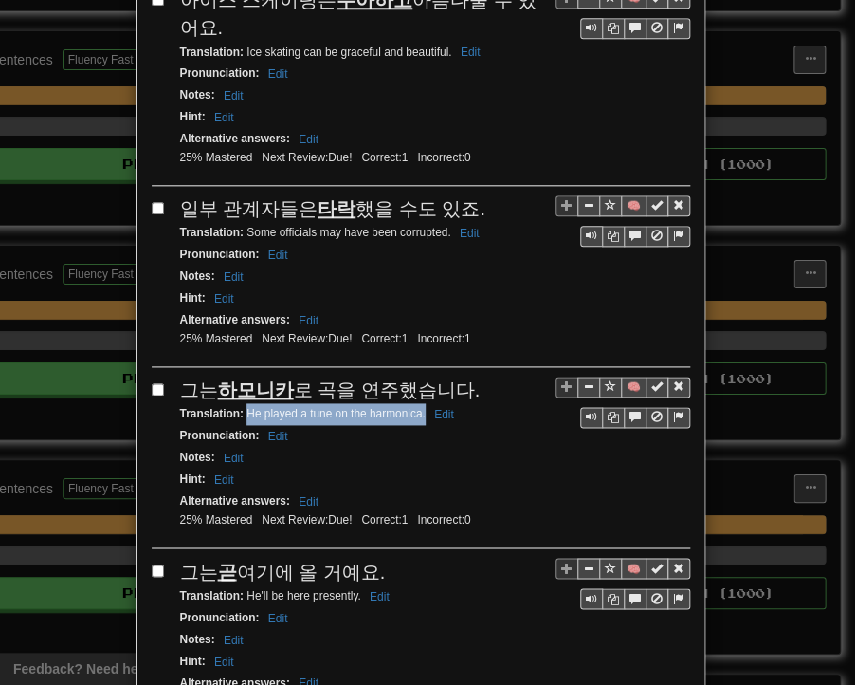
drag, startPoint x: 239, startPoint y: 256, endPoint x: 416, endPoint y: 264, distance: 177.5
click at [416, 407] on small "Translation : He played a tune on the harmonica. Edit" at bounding box center [320, 413] width 280 height 13
drag, startPoint x: 176, startPoint y: 415, endPoint x: 372, endPoint y: 421, distance: 195.5
click at [372, 561] on span "그는 곧 여기에 올 거예요." at bounding box center [283, 571] width 206 height 21
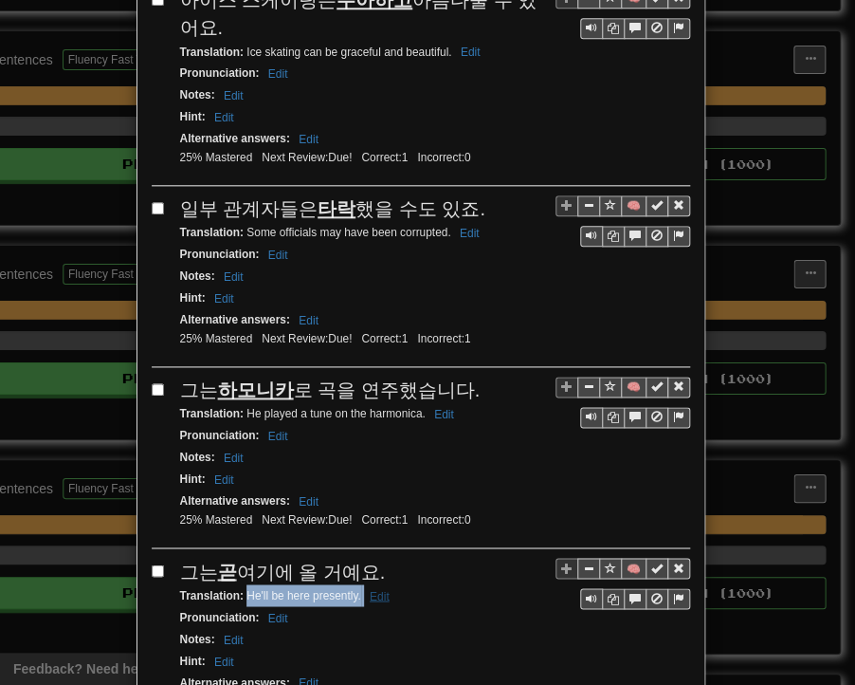
drag, startPoint x: 239, startPoint y: 435, endPoint x: 356, endPoint y: 445, distance: 117.0
click at [356, 588] on small "Translation : He'll be here presently. Edit" at bounding box center [287, 594] width 215 height 13
drag, startPoint x: 175, startPoint y: 593, endPoint x: 478, endPoint y: 589, distance: 303.5
drag, startPoint x: 240, startPoint y: 615, endPoint x: 402, endPoint y: 619, distance: 162.2
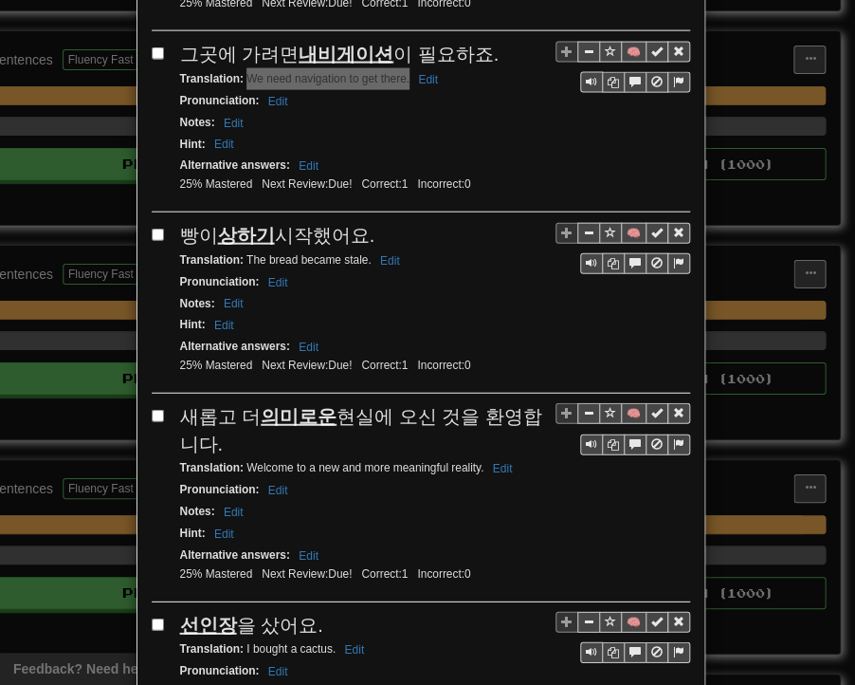
scroll to position [3319, 0]
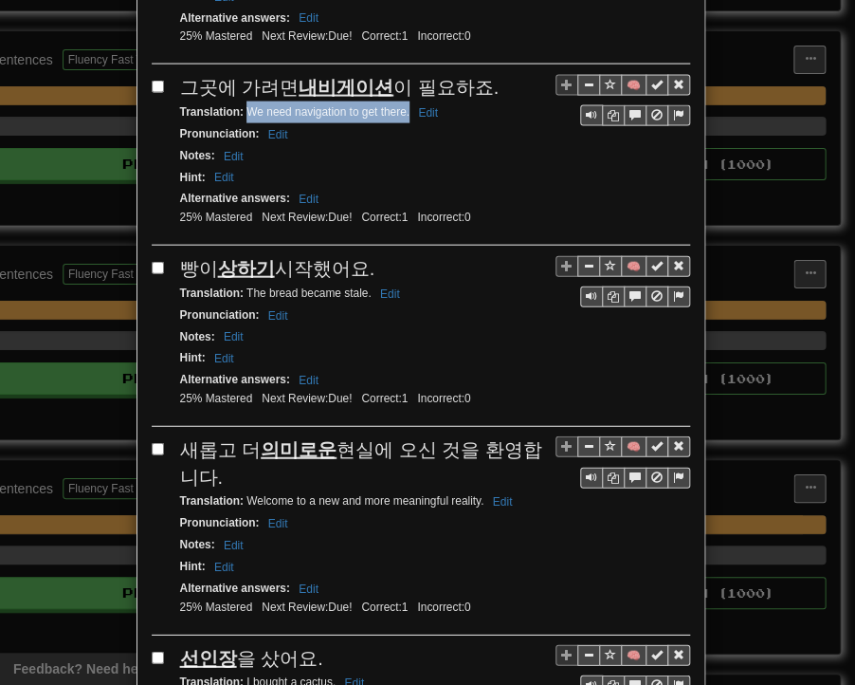
drag, startPoint x: 174, startPoint y: 104, endPoint x: 368, endPoint y: 107, distance: 194.4
click at [368, 255] on div "빵이 상하기 시작했어요." at bounding box center [435, 269] width 510 height 28
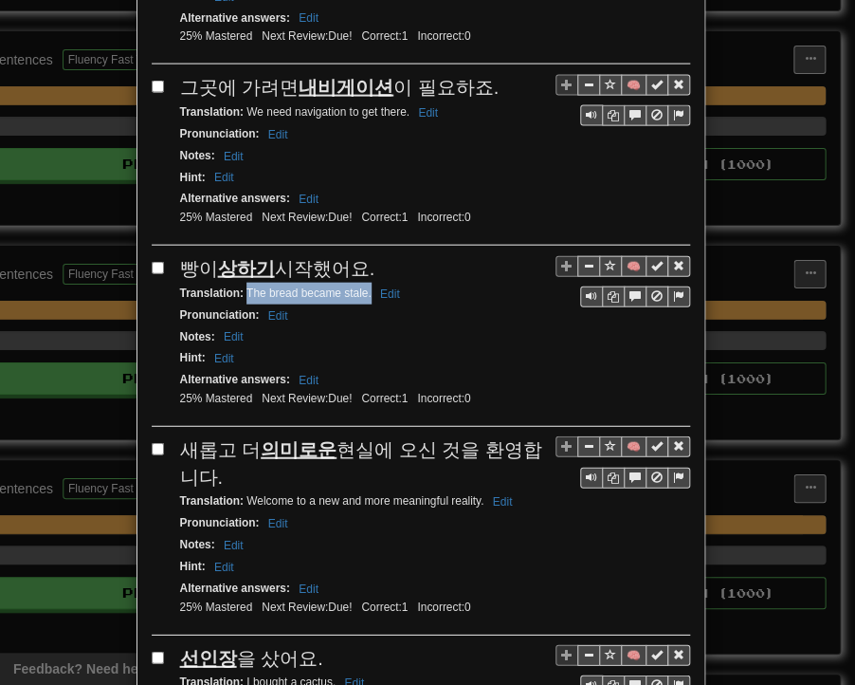
drag, startPoint x: 238, startPoint y: 125, endPoint x: 364, endPoint y: 131, distance: 126.3
click at [364, 286] on small "Translation : The bread became stale. Edit" at bounding box center [293, 292] width 226 height 13
drag, startPoint x: 175, startPoint y: 282, endPoint x: 212, endPoint y: 312, distance: 48.6
click at [212, 436] on div "새롭고 더 의미로운 현실에 오신 것을 환영합니다." at bounding box center [435, 463] width 510 height 54
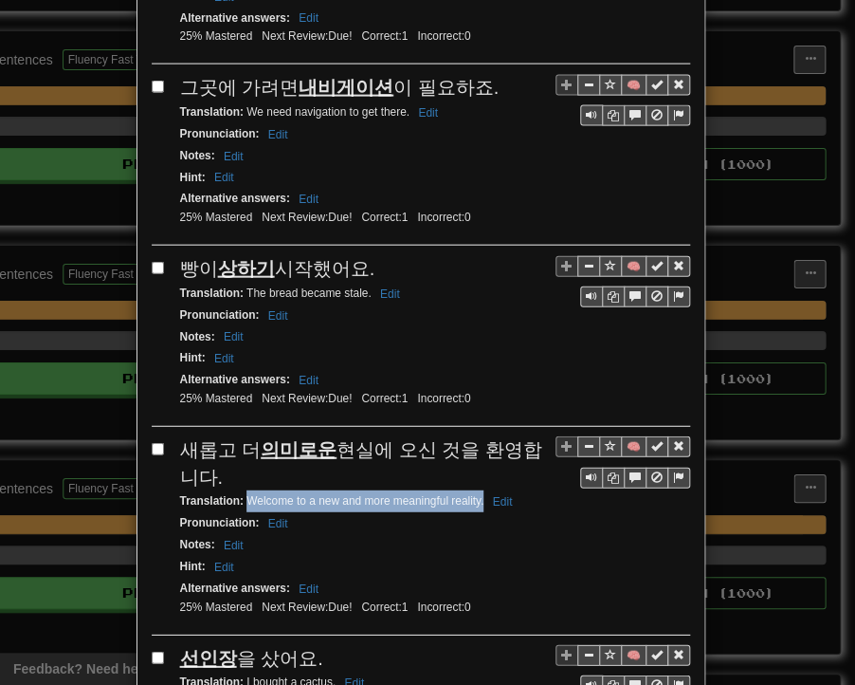
drag, startPoint x: 240, startPoint y: 328, endPoint x: 474, endPoint y: 336, distance: 234.4
click at [474, 494] on small "Translation : Welcome to a new and more meaningful reality. Edit" at bounding box center [349, 500] width 339 height 13
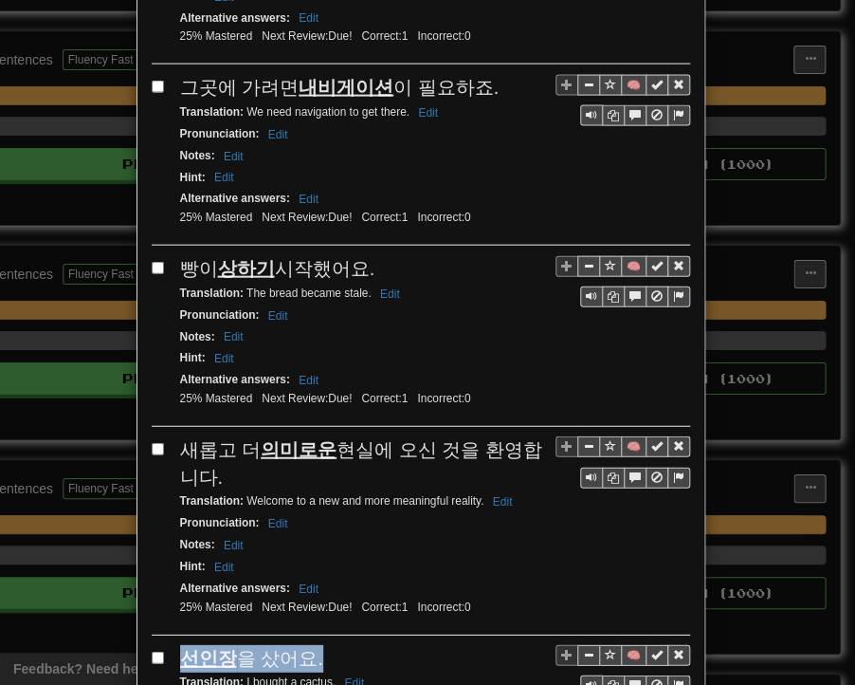
drag, startPoint x: 171, startPoint y: 487, endPoint x: 312, endPoint y: 483, distance: 141.4
drag, startPoint x: 239, startPoint y: 508, endPoint x: 327, endPoint y: 510, distance: 88.2
click at [327, 670] on small "Translation : I bought a cactus. Edit" at bounding box center [275, 681] width 191 height 13
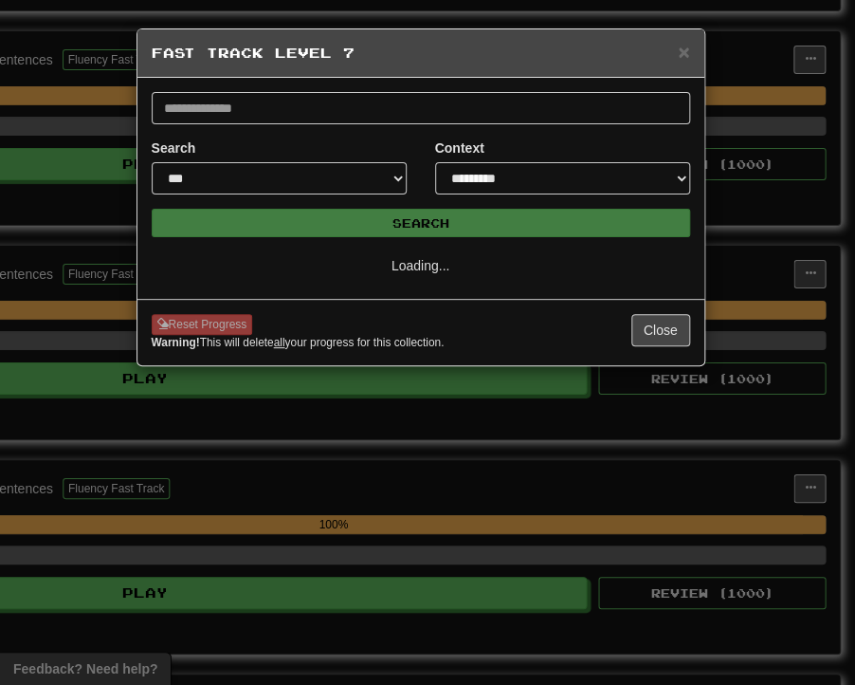
select select "**"
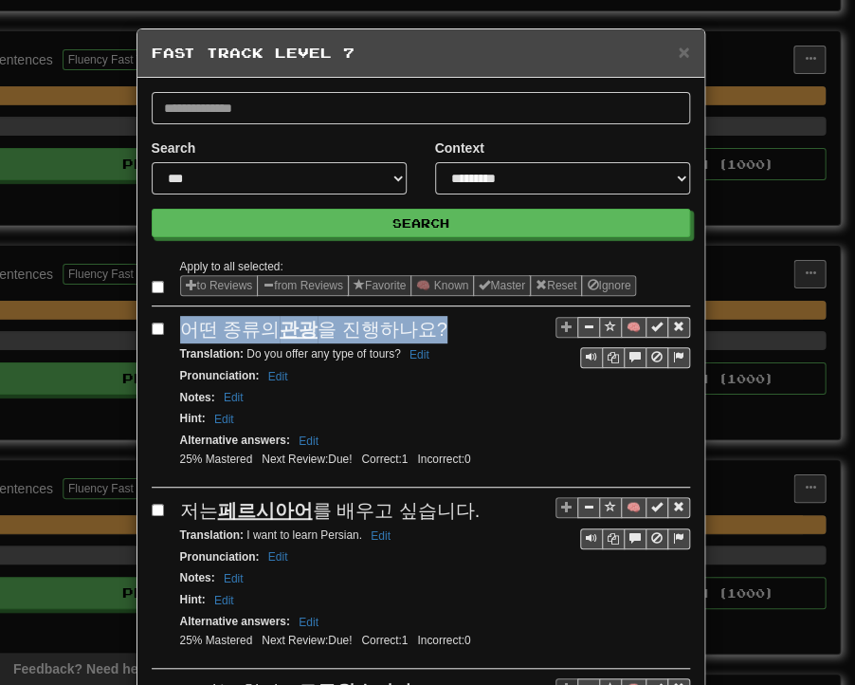
drag, startPoint x: 173, startPoint y: 326, endPoint x: 425, endPoint y: 329, distance: 252.3
click at [425, 329] on span "어떤 종류의 관광 을 진행하나요?" at bounding box center [313, 329] width 267 height 21
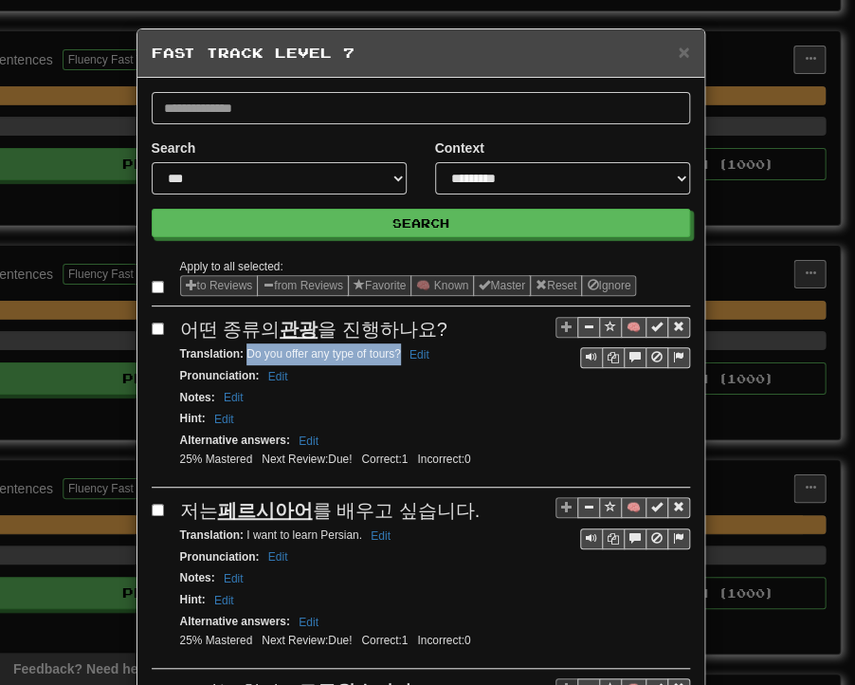
drag, startPoint x: 238, startPoint y: 351, endPoint x: 391, endPoint y: 354, distance: 152.7
click at [391, 354] on small "Translation : Do you offer any type of tours? Edit" at bounding box center [307, 353] width 255 height 13
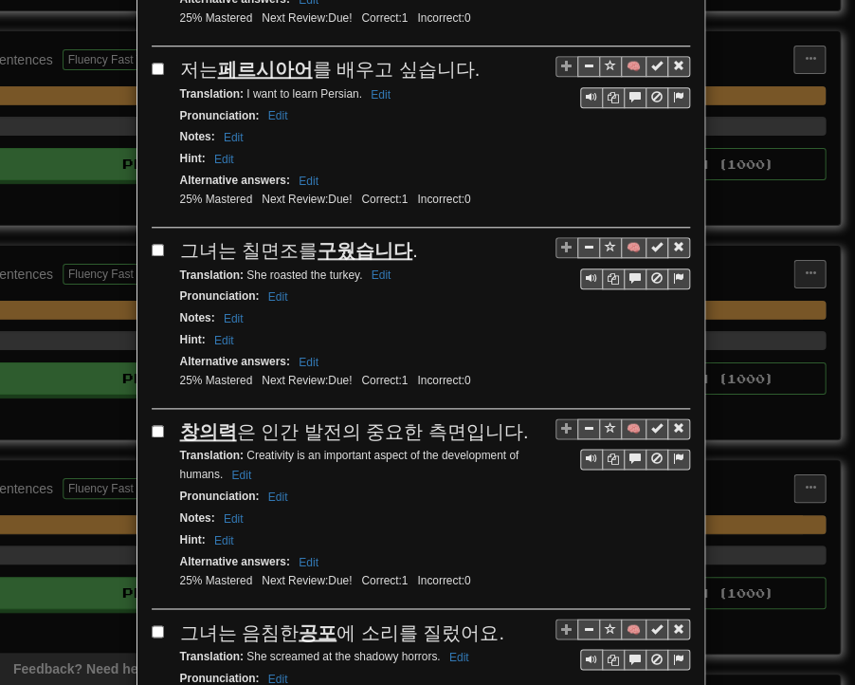
scroll to position [474, 0]
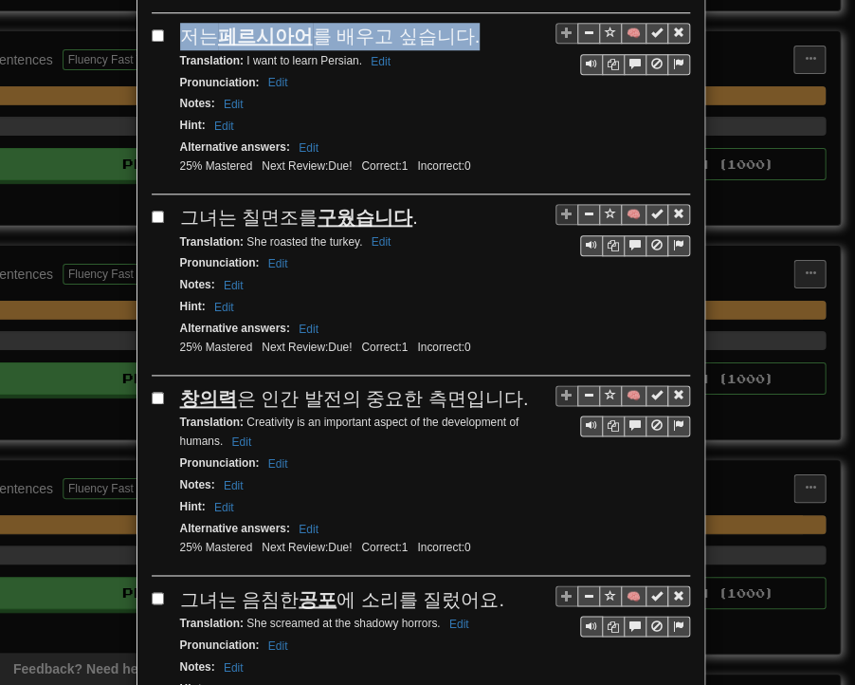
drag, startPoint x: 175, startPoint y: 34, endPoint x: 459, endPoint y: 36, distance: 283.6
click at [459, 36] on div "저는 페르시아어 를 배우고 싶습니다." at bounding box center [435, 37] width 510 height 28
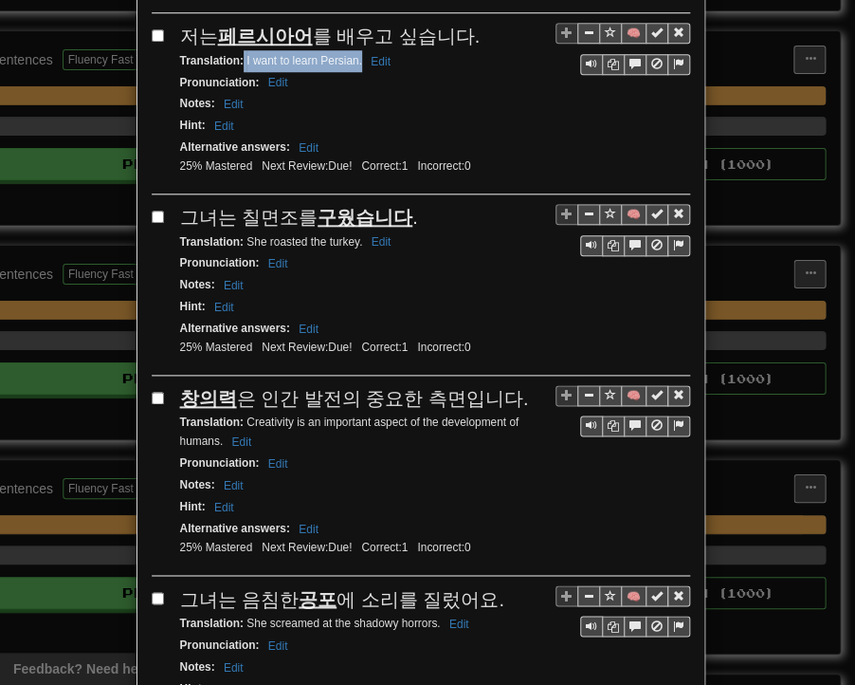
drag, startPoint x: 236, startPoint y: 55, endPoint x: 354, endPoint y: 63, distance: 117.8
click at [354, 63] on div "Translation : I want to learn Persian. Edit" at bounding box center [435, 61] width 510 height 22
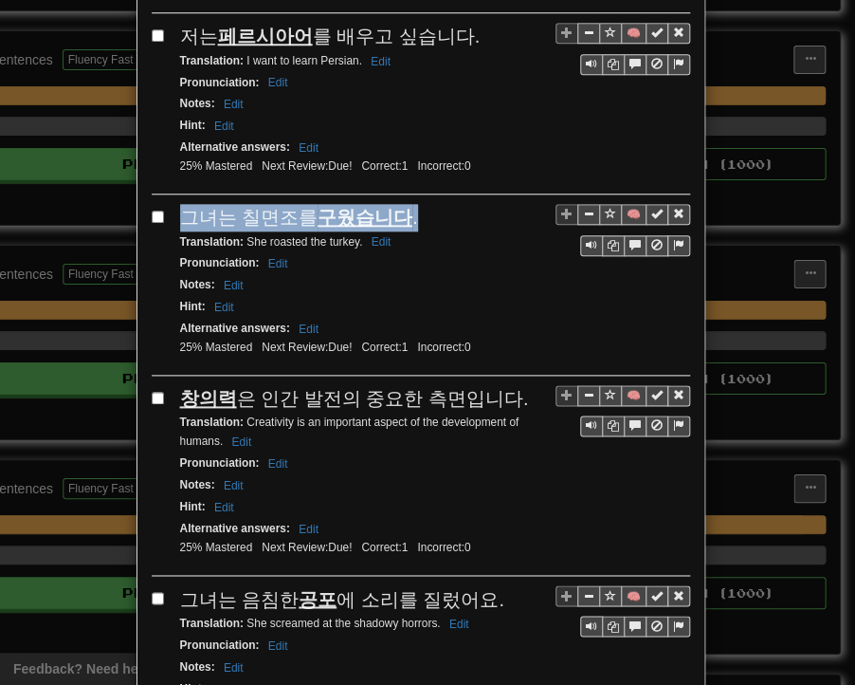
drag, startPoint x: 175, startPoint y: 210, endPoint x: 399, endPoint y: 220, distance: 224.1
click at [399, 220] on div "그녀는 칠면조를 구웠습니다 ." at bounding box center [435, 218] width 510 height 28
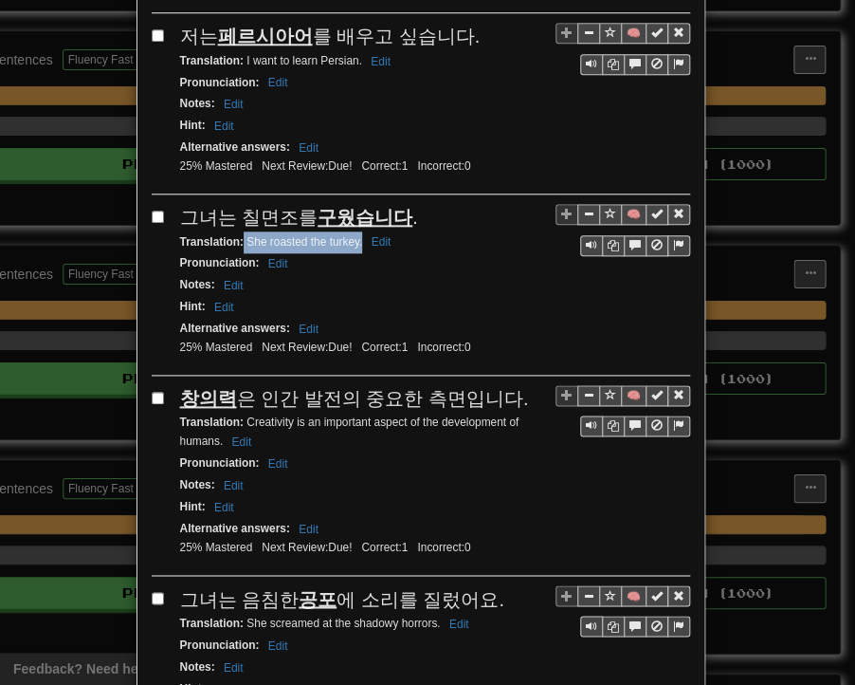
drag, startPoint x: 236, startPoint y: 235, endPoint x: 355, endPoint y: 236, distance: 118.6
click at [355, 236] on small "Translation : She roasted the turkey. Edit" at bounding box center [288, 241] width 217 height 13
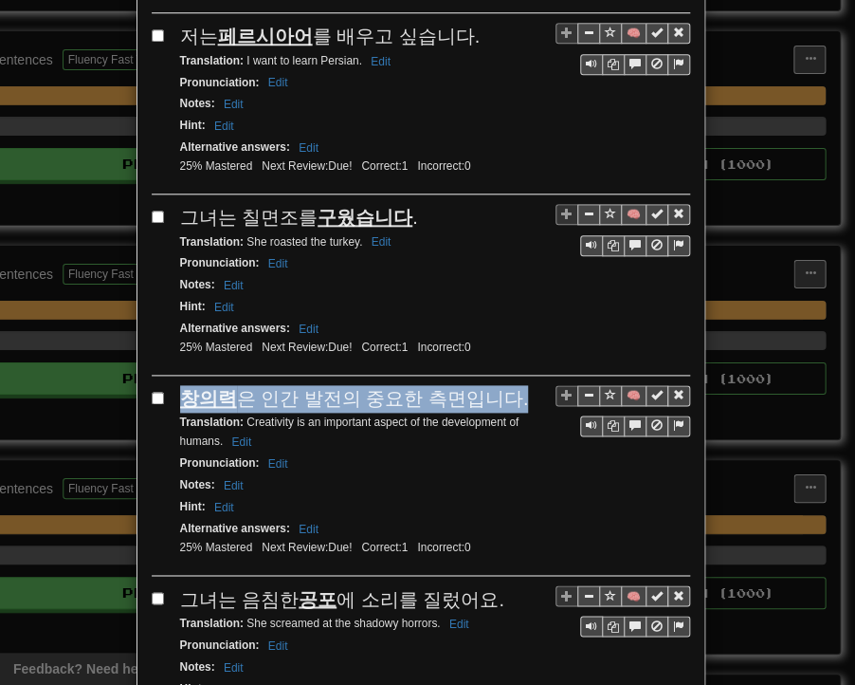
drag, startPoint x: 174, startPoint y: 388, endPoint x: 494, endPoint y: 392, distance: 320.6
click at [494, 392] on span "창의력 은 인간 발전의 중요한 측면입니다." at bounding box center [354, 398] width 349 height 21
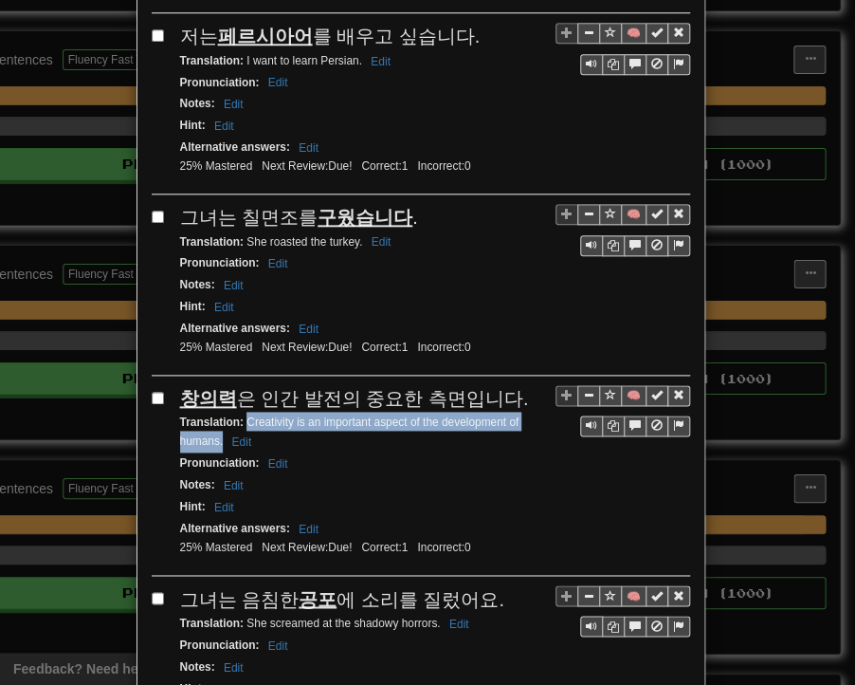
drag, startPoint x: 239, startPoint y: 408, endPoint x: 213, endPoint y: 431, distance: 34.3
click at [213, 431] on small "Translation : Creativity is an important aspect of the development of humans. E…" at bounding box center [350, 431] width 340 height 32
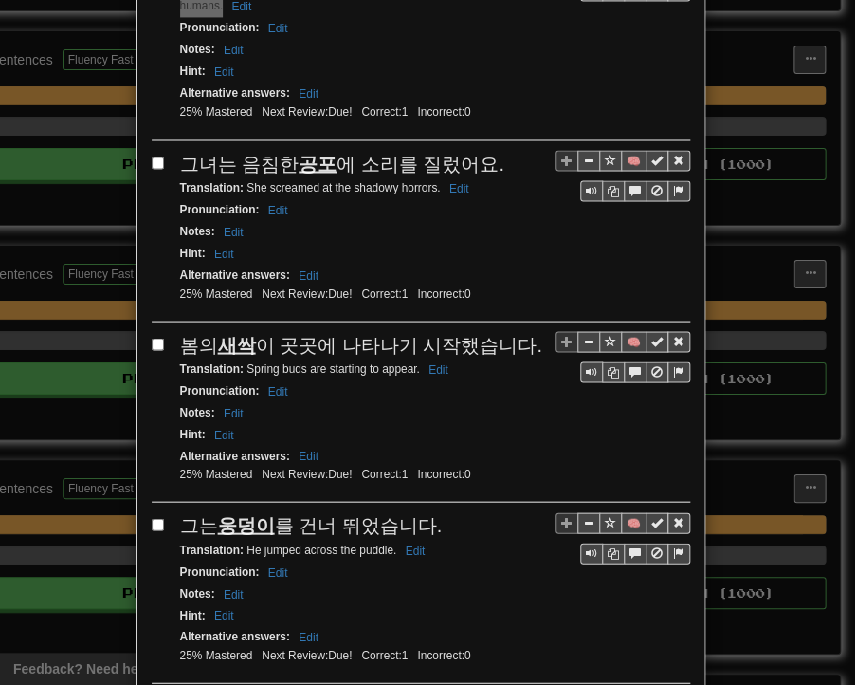
scroll to position [948, 0]
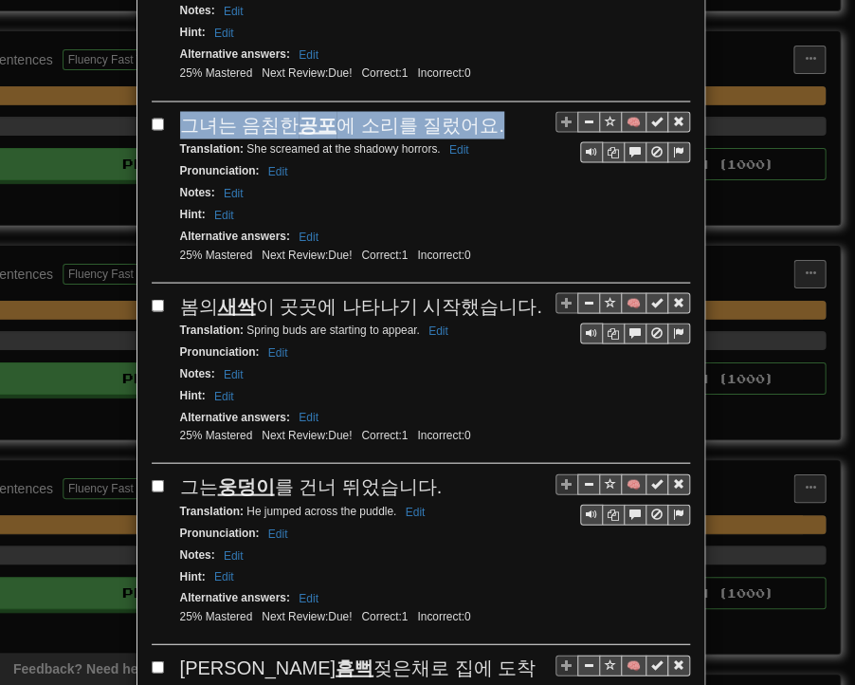
drag, startPoint x: 175, startPoint y: 111, endPoint x: 479, endPoint y: 118, distance: 304.5
click at [479, 118] on div "그녀는 음침한 공포 에 소리를 질렀어요." at bounding box center [435, 125] width 510 height 28
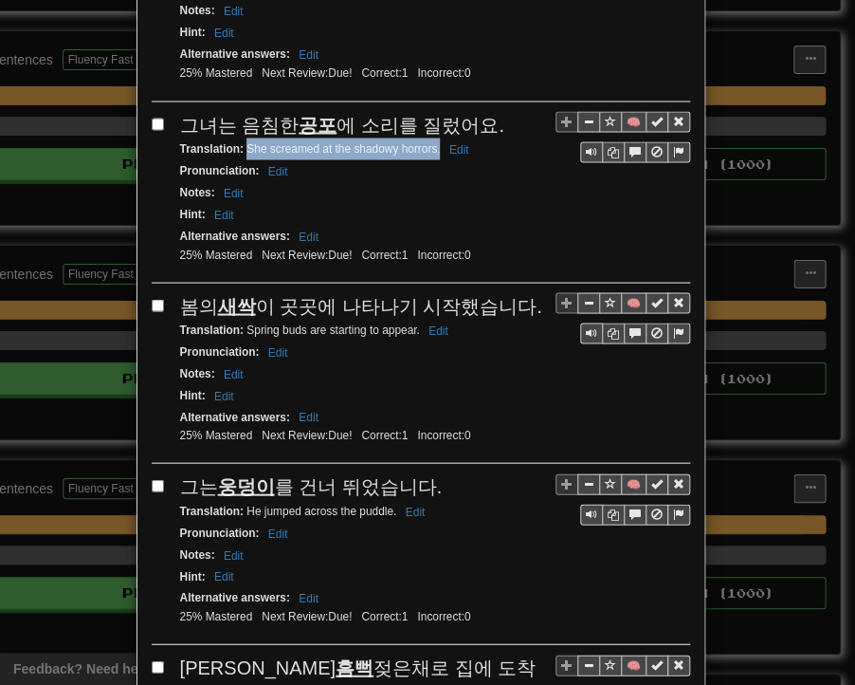
drag, startPoint x: 238, startPoint y: 134, endPoint x: 432, endPoint y: 136, distance: 194.4
click at [432, 141] on small "Translation : She screamed at the shadowy horrors. Edit" at bounding box center [327, 147] width 295 height 13
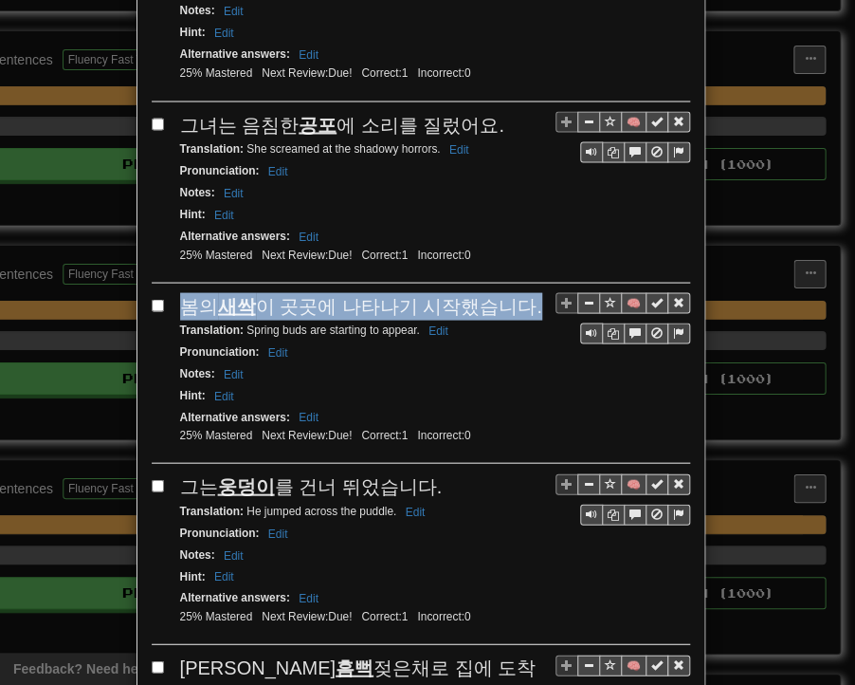
drag, startPoint x: 171, startPoint y: 285, endPoint x: 514, endPoint y: 280, distance: 343.4
click at [514, 292] on div "봄의 새싹 이 곳곳에 나타나기 시작했습니다." at bounding box center [435, 306] width 510 height 28
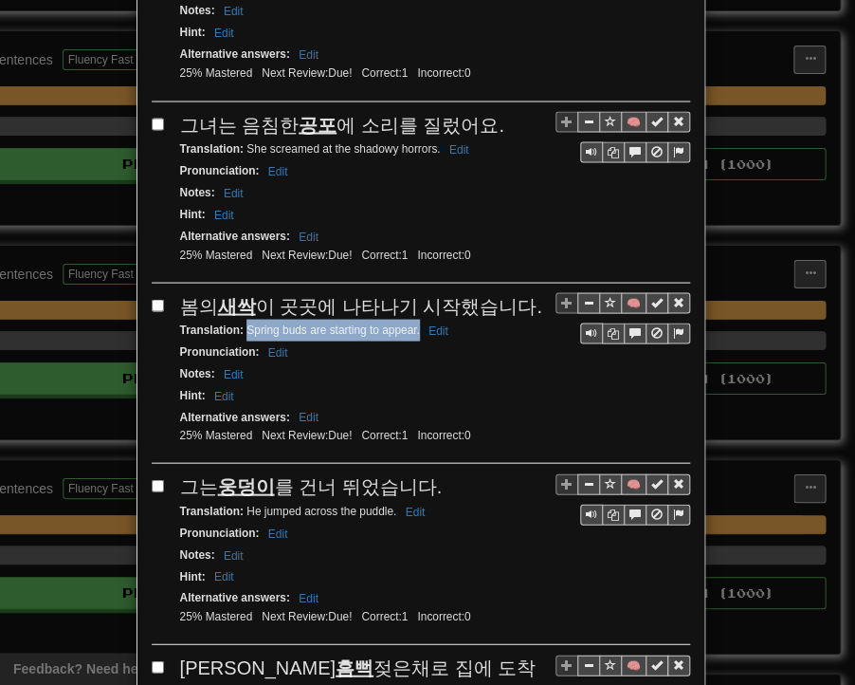
drag, startPoint x: 239, startPoint y: 308, endPoint x: 413, endPoint y: 310, distance: 173.6
click at [413, 322] on small "Translation : Spring buds are starting to appear. Edit" at bounding box center [317, 328] width 274 height 13
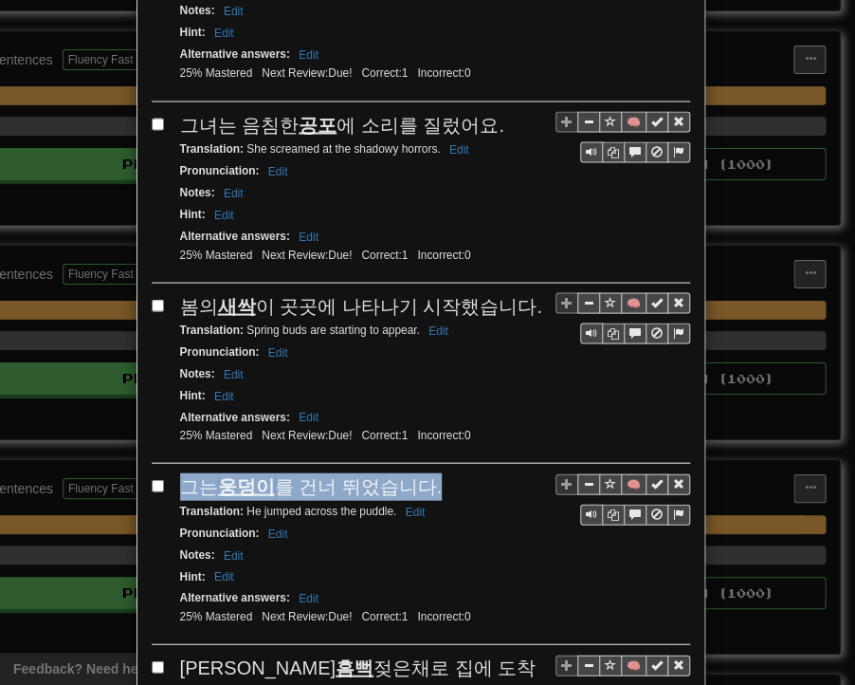
drag, startPoint x: 178, startPoint y: 463, endPoint x: 427, endPoint y: 458, distance: 248.5
click at [427, 472] on div "그는 웅덩이 를 건너 뛰었습니다." at bounding box center [435, 486] width 510 height 28
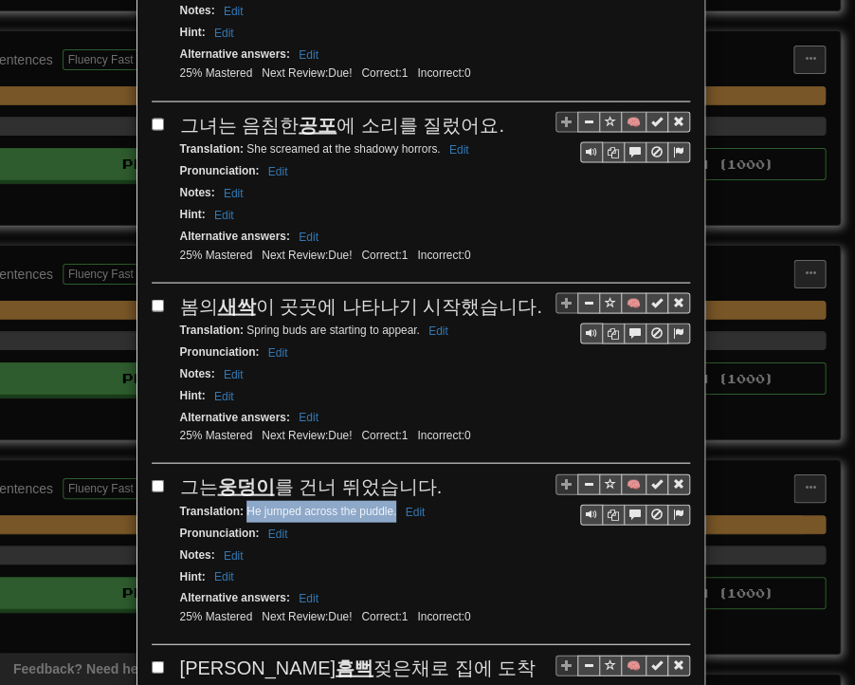
drag, startPoint x: 238, startPoint y: 487, endPoint x: 387, endPoint y: 489, distance: 148.9
click at [387, 504] on small "Translation : He jumped across the puddle. Edit" at bounding box center [305, 510] width 251 height 13
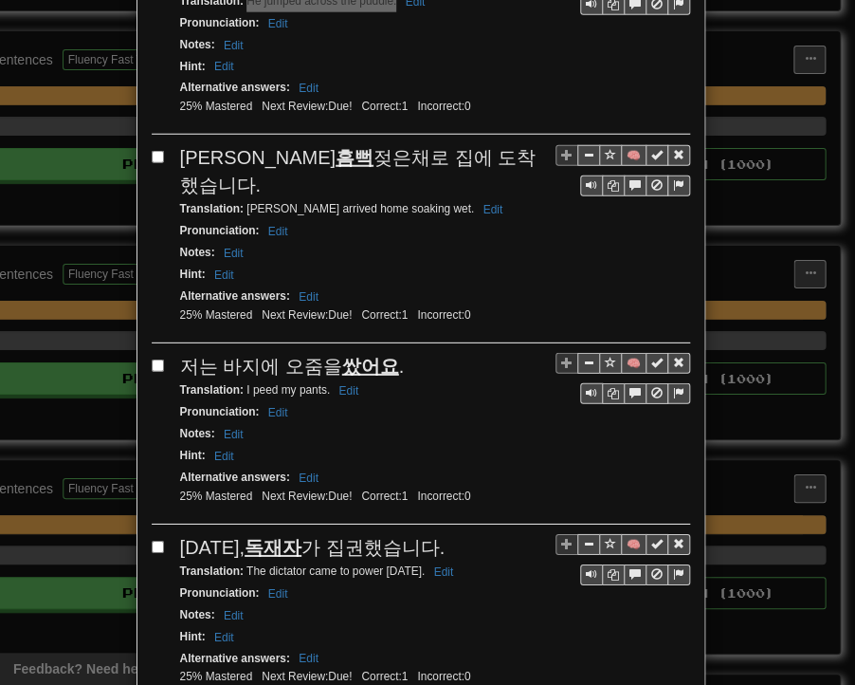
scroll to position [1517, 0]
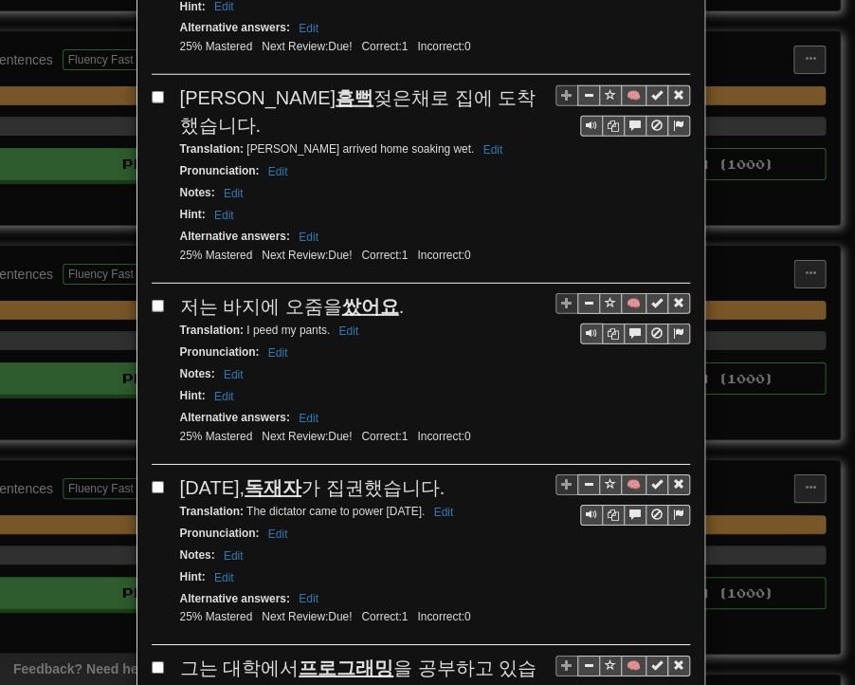
drag, startPoint x: 172, startPoint y: 74, endPoint x: 477, endPoint y: 79, distance: 305.4
click at [477, 87] on span "[PERSON_NAME]은 흠뻑 젖은채로 집에 도착했습니다." at bounding box center [358, 111] width 357 height 48
drag, startPoint x: 238, startPoint y: 93, endPoint x: 395, endPoint y: 96, distance: 156.5
click at [395, 142] on small "Translation : [PERSON_NAME] arrived home soaking wet. Edit" at bounding box center [344, 148] width 329 height 13
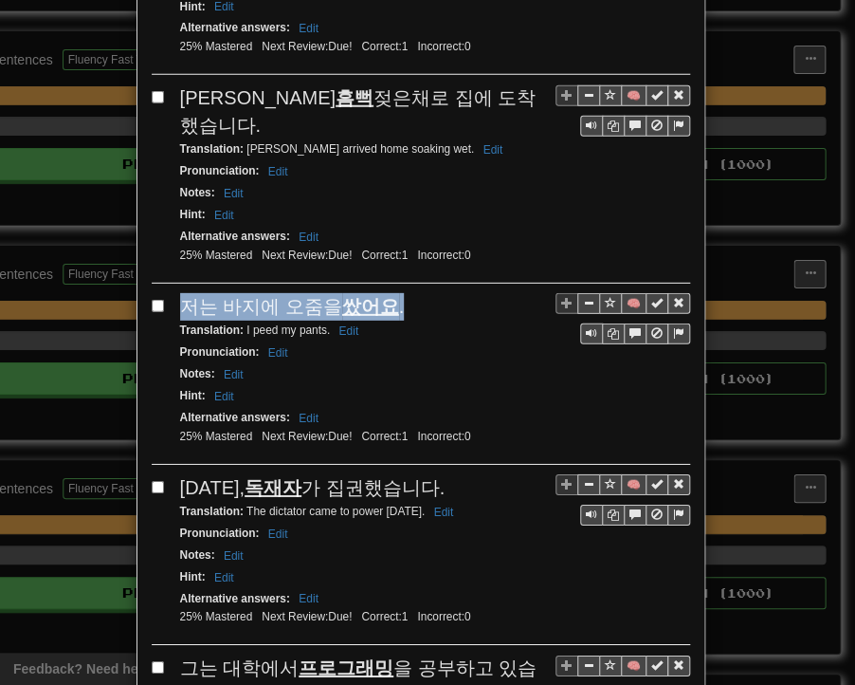
drag, startPoint x: 175, startPoint y: 248, endPoint x: 364, endPoint y: 244, distance: 189.7
click at [393, 293] on div "저는 바지에 오줌을 쌌어요 ." at bounding box center [435, 307] width 510 height 28
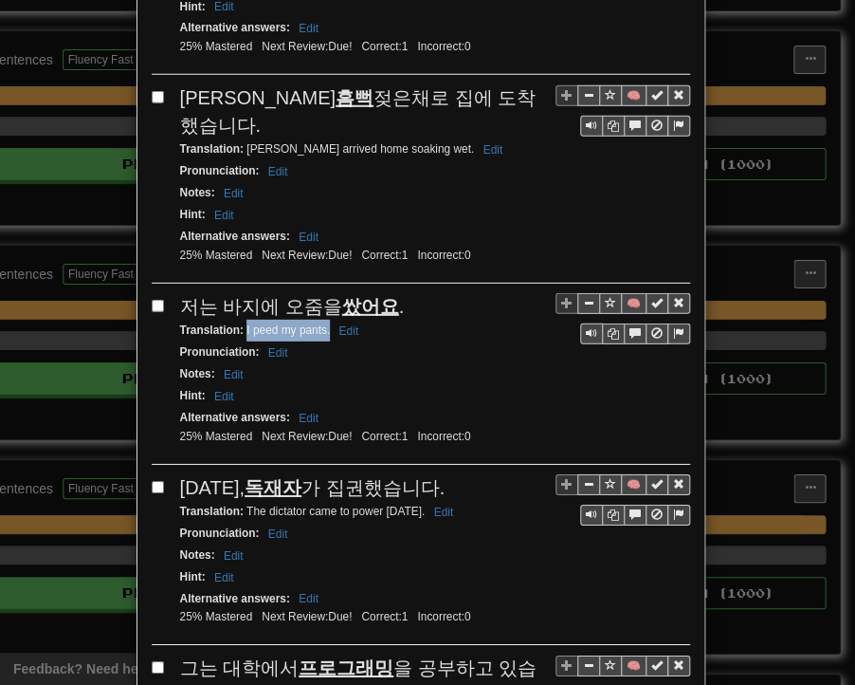
drag, startPoint x: 239, startPoint y: 270, endPoint x: 322, endPoint y: 273, distance: 83.5
click at [322, 323] on small "Translation : I peed my pants. Edit" at bounding box center [272, 329] width 185 height 13
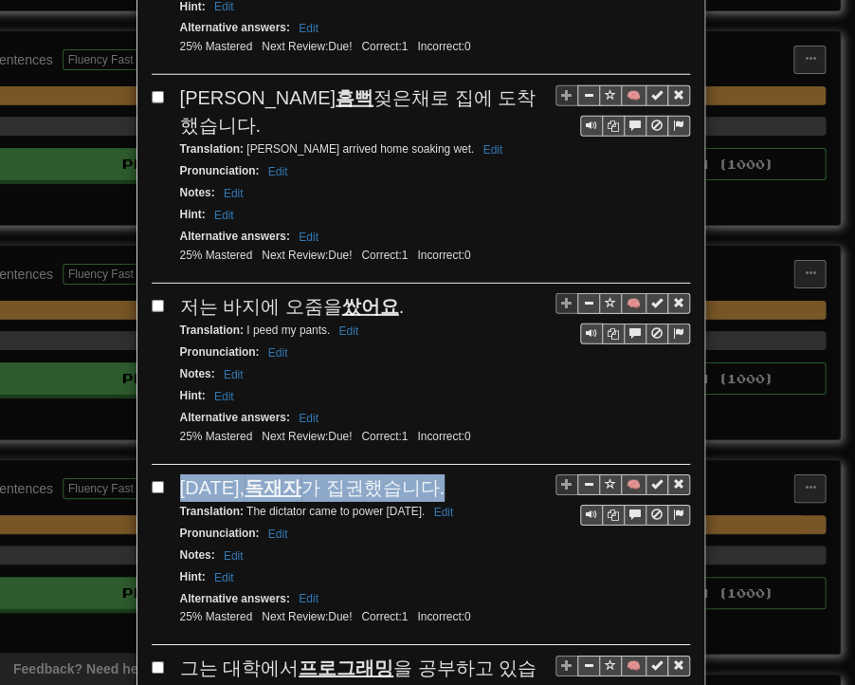
drag, startPoint x: 172, startPoint y: 426, endPoint x: 430, endPoint y: 425, distance: 258.0
click at [430, 474] on div "[DATE], 독재자 가 집권했습니다." at bounding box center [435, 488] width 510 height 28
drag, startPoint x: 239, startPoint y: 451, endPoint x: 464, endPoint y: 453, distance: 224.8
click at [460, 505] on small "Translation : The dictator came to power [DATE]. Edit" at bounding box center [320, 511] width 280 height 13
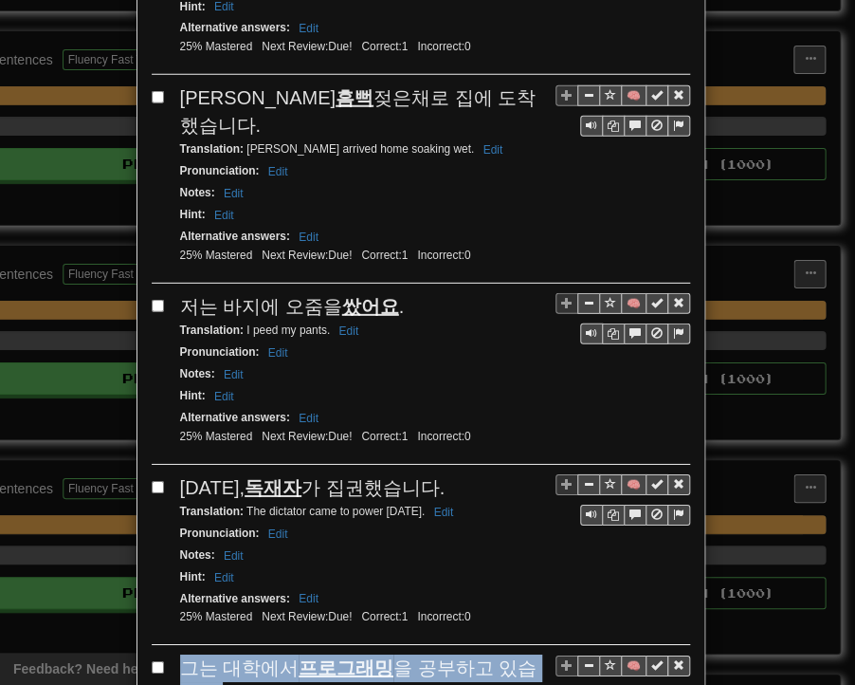
drag, startPoint x: 179, startPoint y: 600, endPoint x: 203, endPoint y: 626, distance: 34.9
click at [203, 654] on div "그는 대학에서 프로그래밍 을 공부하고 있습니다." at bounding box center [435, 681] width 510 height 54
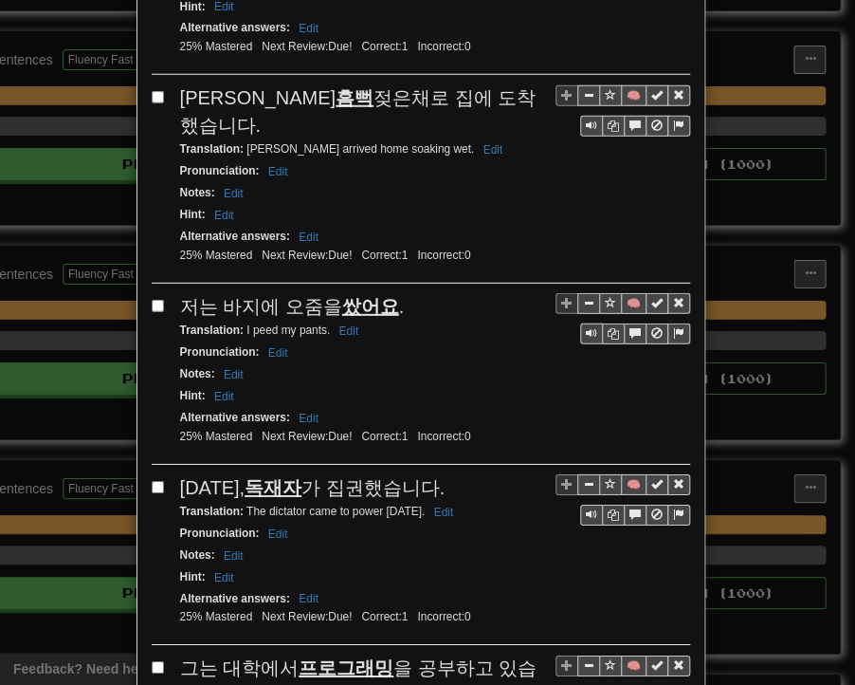
drag, startPoint x: 240, startPoint y: 650, endPoint x: 445, endPoint y: 653, distance: 204.9
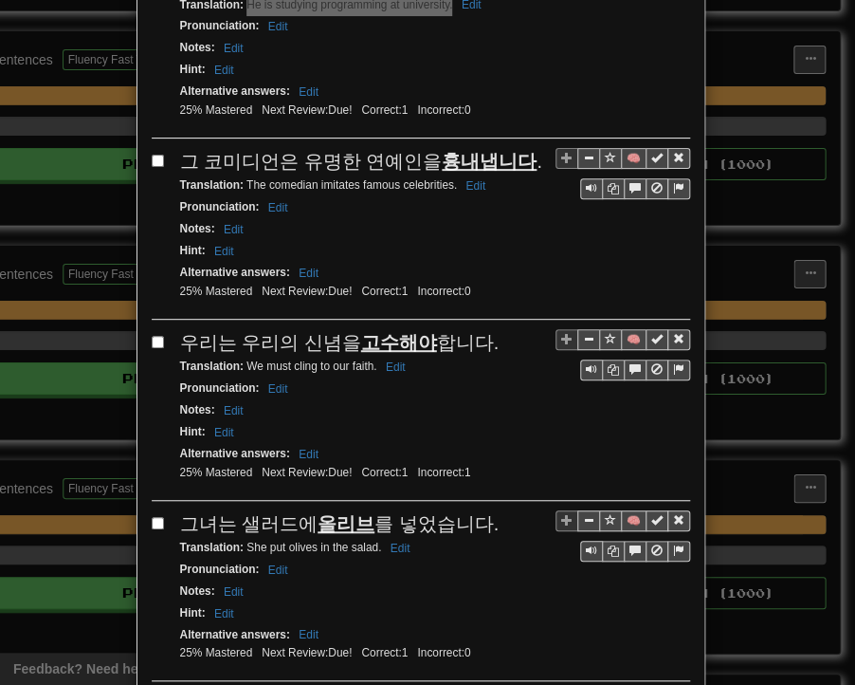
scroll to position [2276, 0]
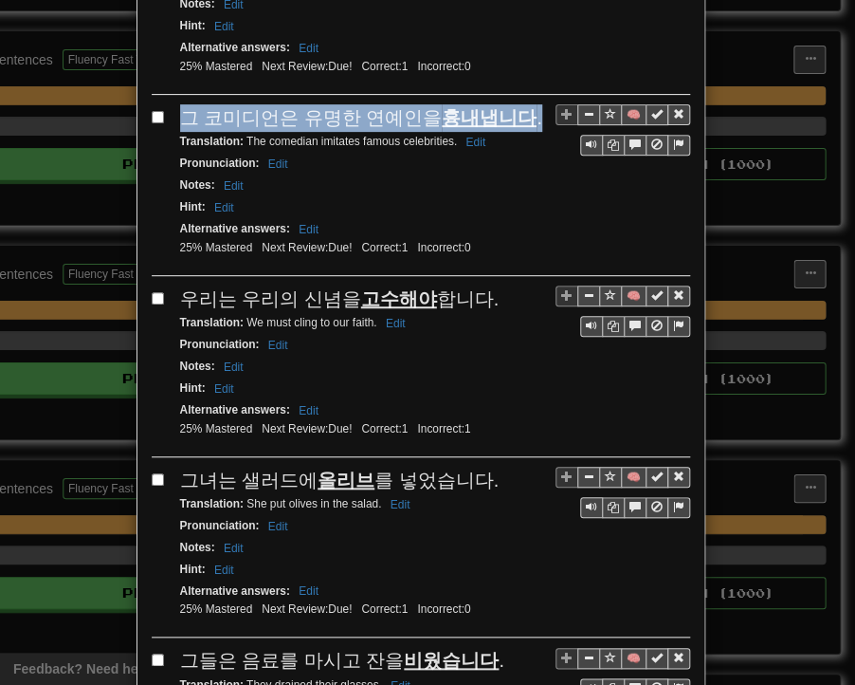
drag, startPoint x: 175, startPoint y: 47, endPoint x: 512, endPoint y: 50, distance: 337.6
click at [512, 104] on div "그 코미디언은 유명한 연예인을 흉내냅니다 ." at bounding box center [435, 118] width 510 height 28
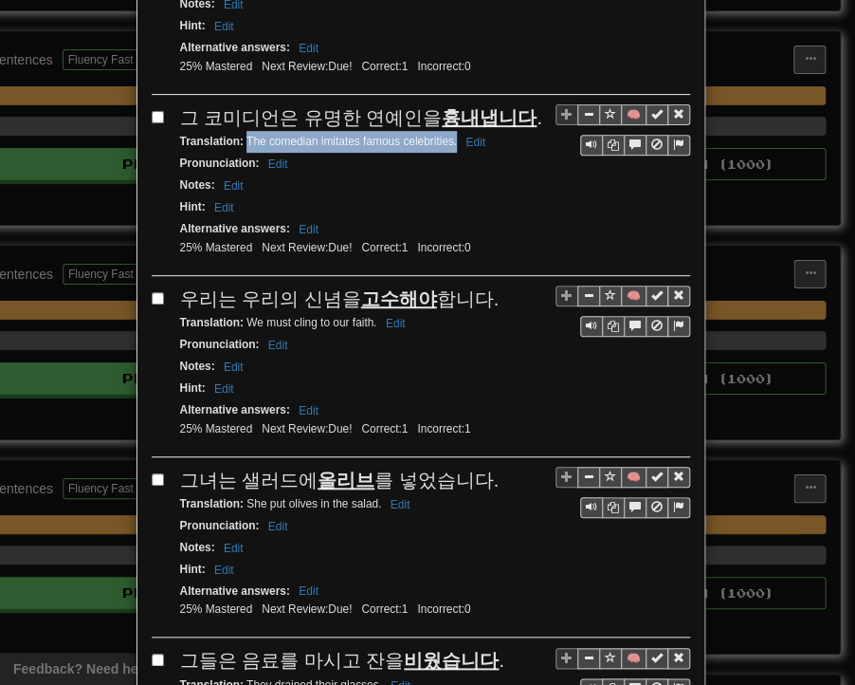
drag, startPoint x: 239, startPoint y: 76, endPoint x: 449, endPoint y: 73, distance: 209.6
click at [449, 135] on small "Translation : The comedian imitates famous celebrities. Edit" at bounding box center [336, 141] width 312 height 13
drag, startPoint x: 173, startPoint y: 220, endPoint x: 482, endPoint y: 231, distance: 309.4
click at [482, 285] on div "우리는 우리의 신념을 고수해야 합니다." at bounding box center [435, 299] width 510 height 28
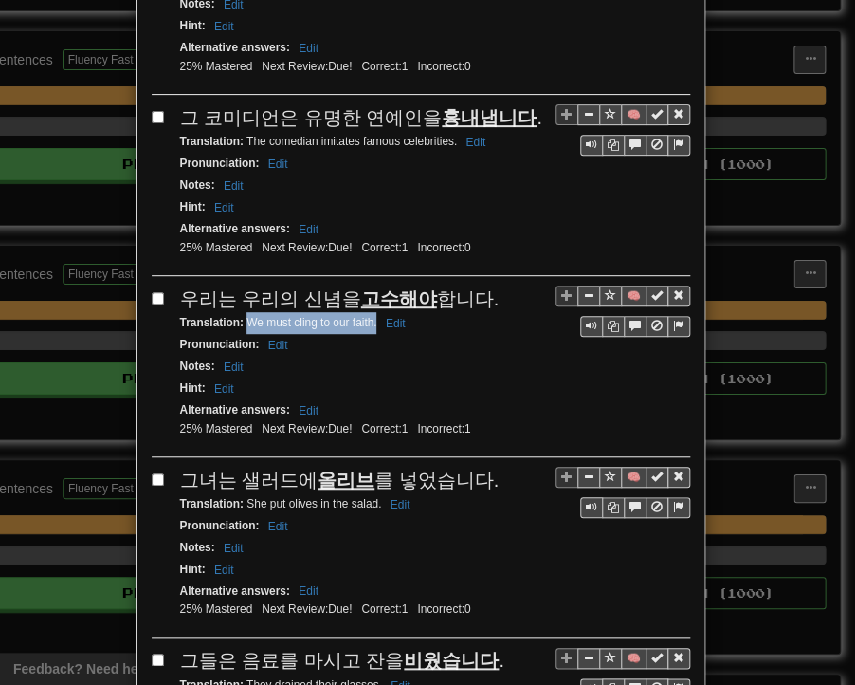
drag, startPoint x: 239, startPoint y: 250, endPoint x: 368, endPoint y: 251, distance: 129.0
click at [368, 316] on small "Translation : We must cling to our faith. Edit" at bounding box center [295, 322] width 231 height 13
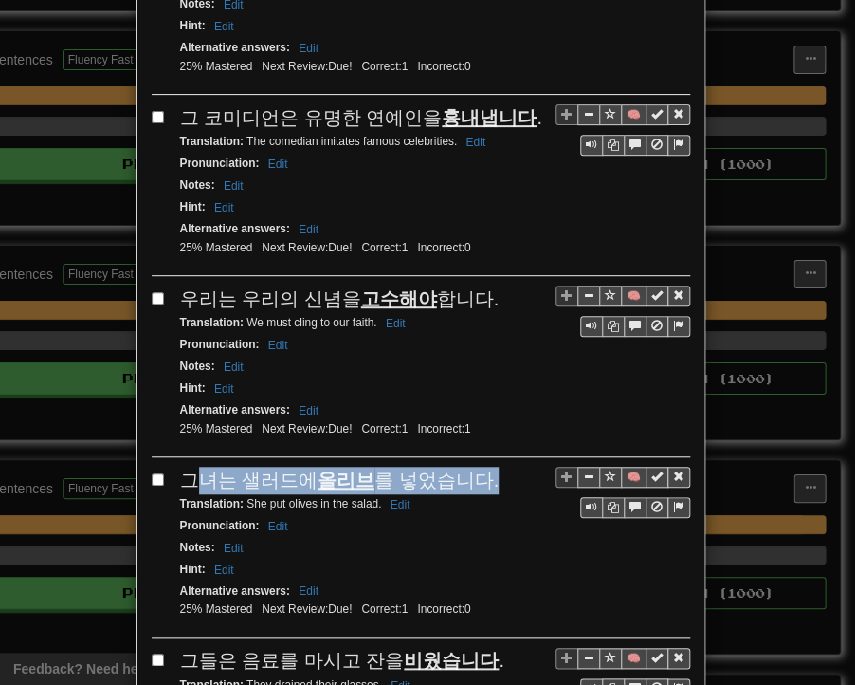
drag, startPoint x: 182, startPoint y: 403, endPoint x: 470, endPoint y: 409, distance: 288.4
click at [470, 469] on span "그녀는 샐러드에 올리브 를 넣었습니다." at bounding box center [340, 479] width 320 height 21
drag, startPoint x: 174, startPoint y: 402, endPoint x: 477, endPoint y: 412, distance: 303.6
click at [477, 467] on div "그녀는 샐러드에 올리브 를 넣었습니다." at bounding box center [435, 481] width 510 height 28
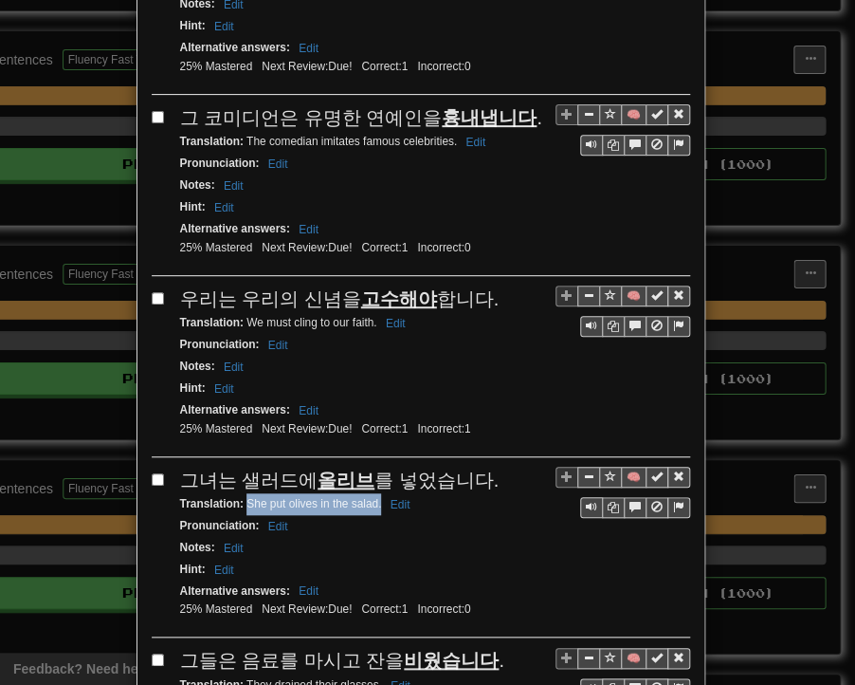
drag, startPoint x: 239, startPoint y: 423, endPoint x: 375, endPoint y: 427, distance: 135.7
click at [375, 497] on small "Translation : She put olives in the salad. Edit" at bounding box center [298, 503] width 236 height 13
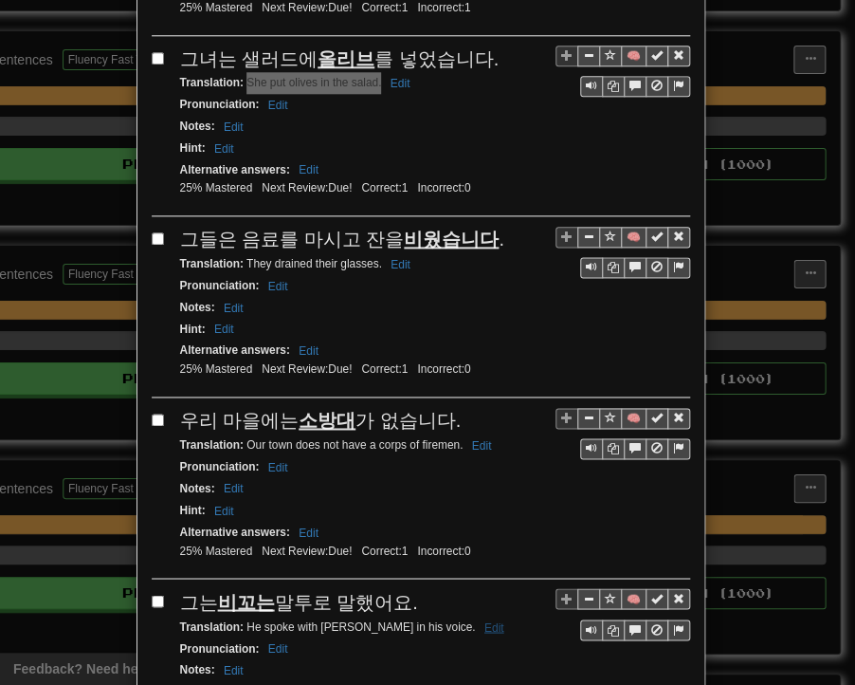
scroll to position [2750, 0]
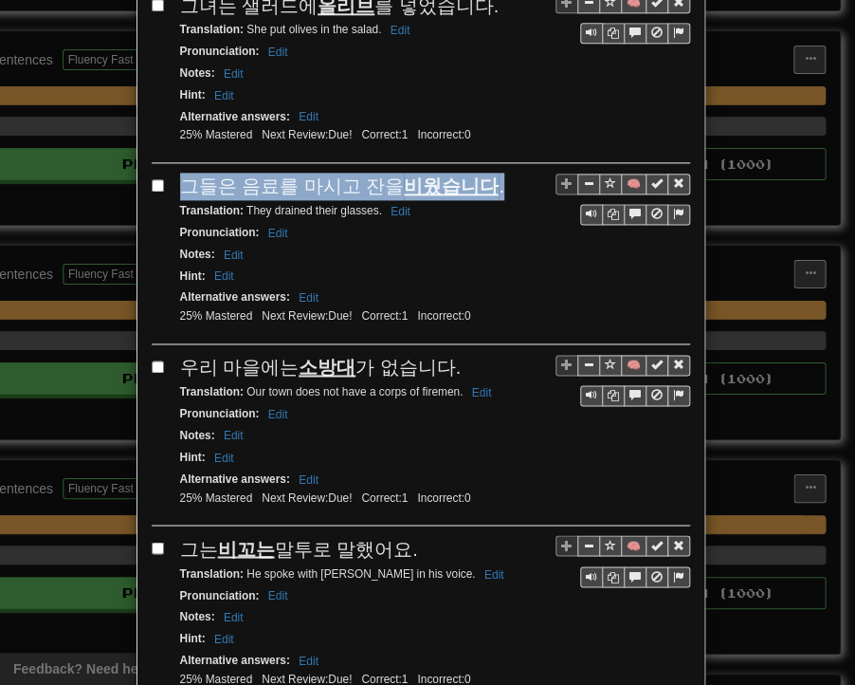
drag, startPoint x: 172, startPoint y: 107, endPoint x: 482, endPoint y: 107, distance: 310.1
click at [482, 173] on div "그들은 음료를 마시고 잔을 비웠습니다 ." at bounding box center [435, 187] width 510 height 28
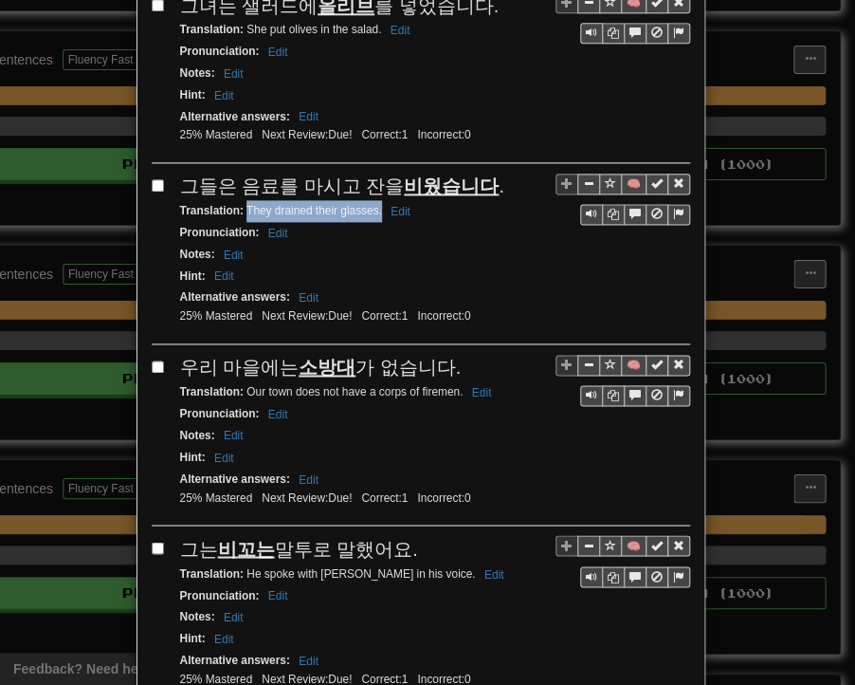
drag, startPoint x: 238, startPoint y: 128, endPoint x: 375, endPoint y: 129, distance: 136.6
click at [375, 204] on small "Translation : They drained their glasses. Edit" at bounding box center [298, 210] width 236 height 13
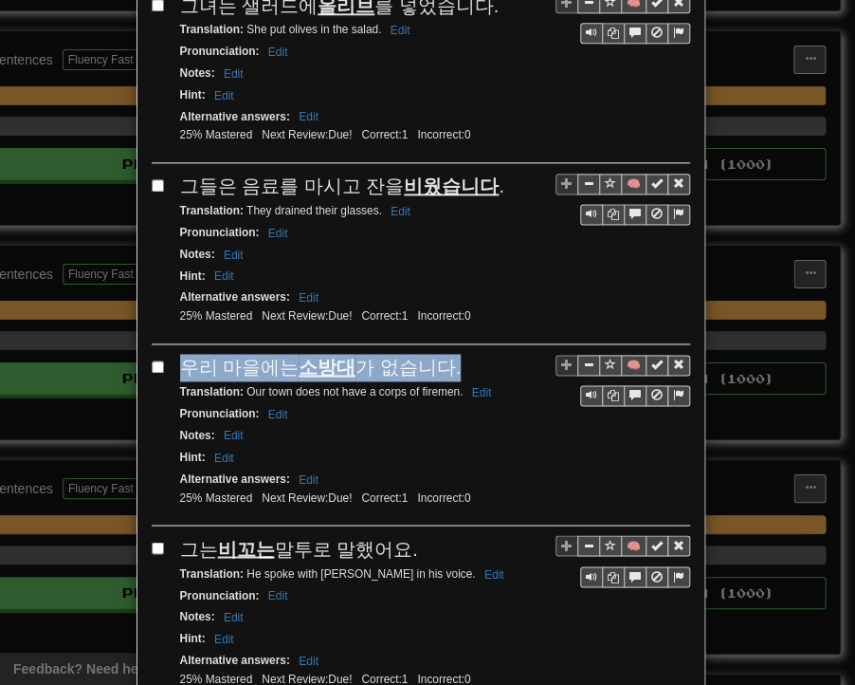
drag, startPoint x: 173, startPoint y: 282, endPoint x: 444, endPoint y: 281, distance: 271.2
click at [444, 354] on div "우리 마을에는 소방대 가 없습니다." at bounding box center [435, 368] width 510 height 28
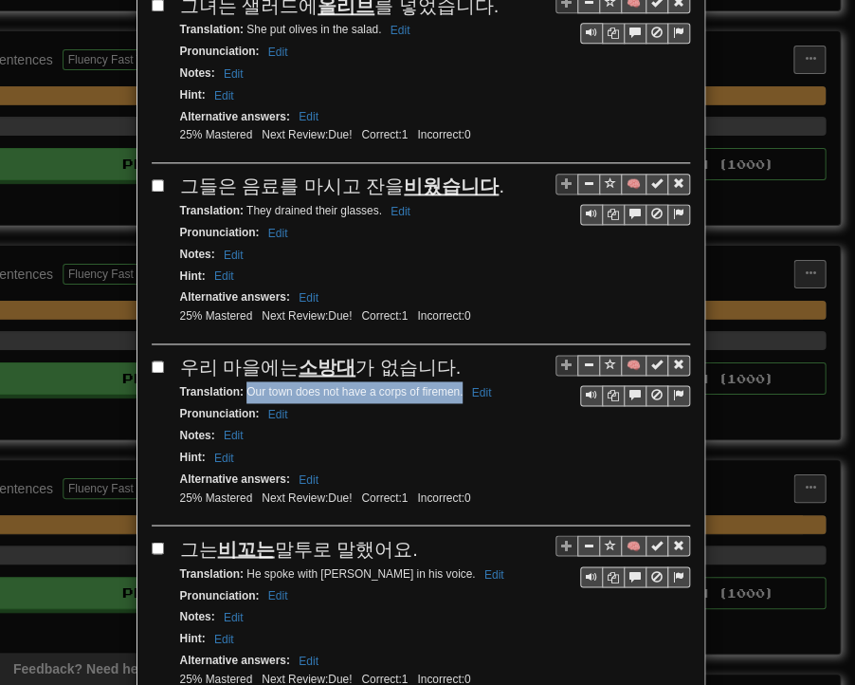
drag, startPoint x: 238, startPoint y: 308, endPoint x: 454, endPoint y: 310, distance: 216.2
click at [454, 385] on small "Translation : Our town does not have a corps of firemen. Edit" at bounding box center [339, 391] width 318 height 13
drag, startPoint x: 175, startPoint y: 455, endPoint x: 402, endPoint y: 466, distance: 227.9
click at [402, 535] on div "그는 비꼬는 말투로 말했어요." at bounding box center [435, 549] width 510 height 28
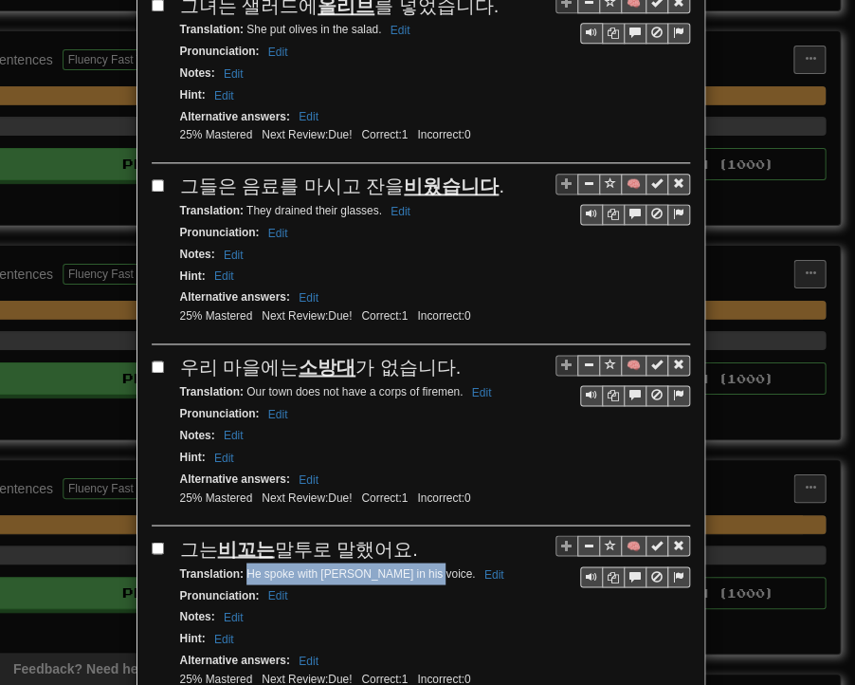
drag, startPoint x: 238, startPoint y: 482, endPoint x: 417, endPoint y: 487, distance: 179.3
click at [417, 566] on small "Translation : He spoke with [PERSON_NAME] in his voice. Edit" at bounding box center [345, 572] width 330 height 13
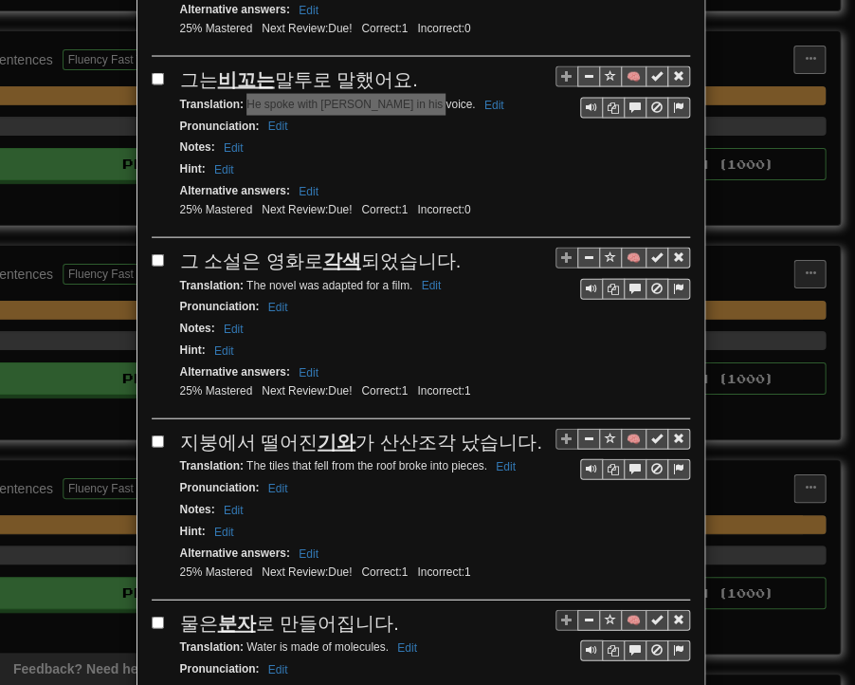
scroll to position [3225, 0]
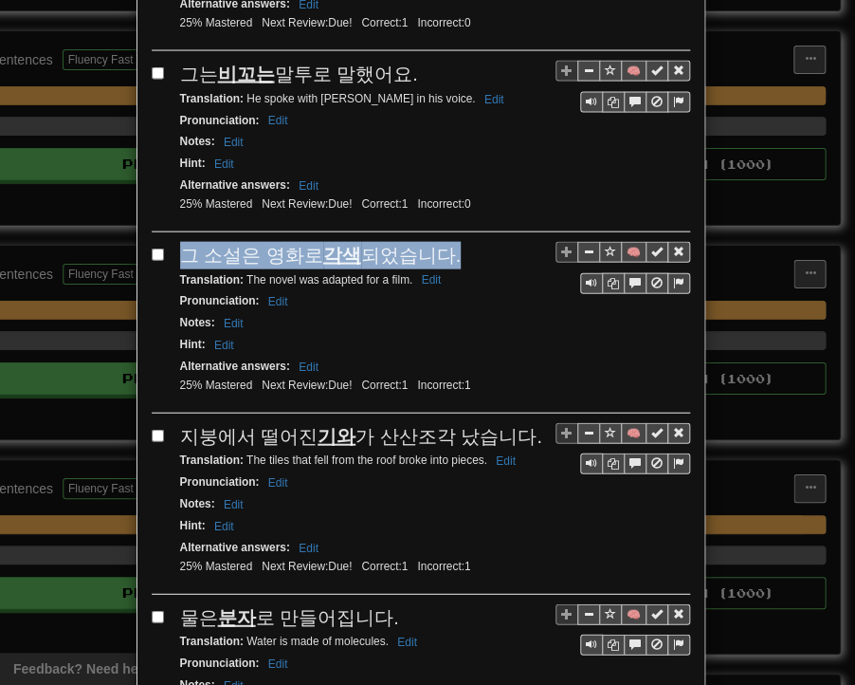
drag, startPoint x: 175, startPoint y: 168, endPoint x: 446, endPoint y: 162, distance: 271.3
click at [446, 242] on div "그 소설은 영화로 각색 되었습니다." at bounding box center [435, 256] width 510 height 28
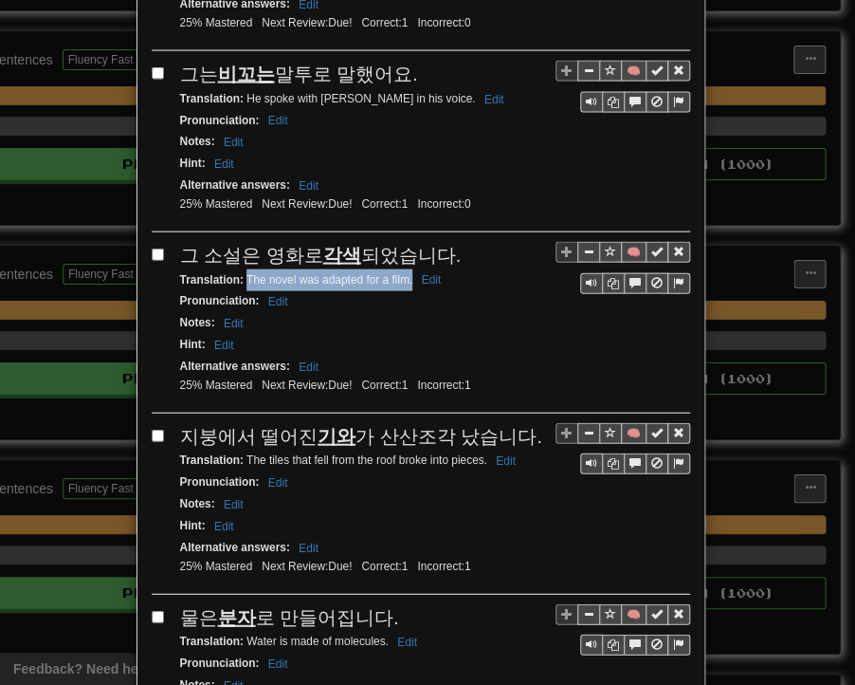
drag, startPoint x: 238, startPoint y: 183, endPoint x: 404, endPoint y: 191, distance: 166.1
click at [404, 273] on small "Translation : The novel was adapted for a film. Edit" at bounding box center [313, 279] width 267 height 13
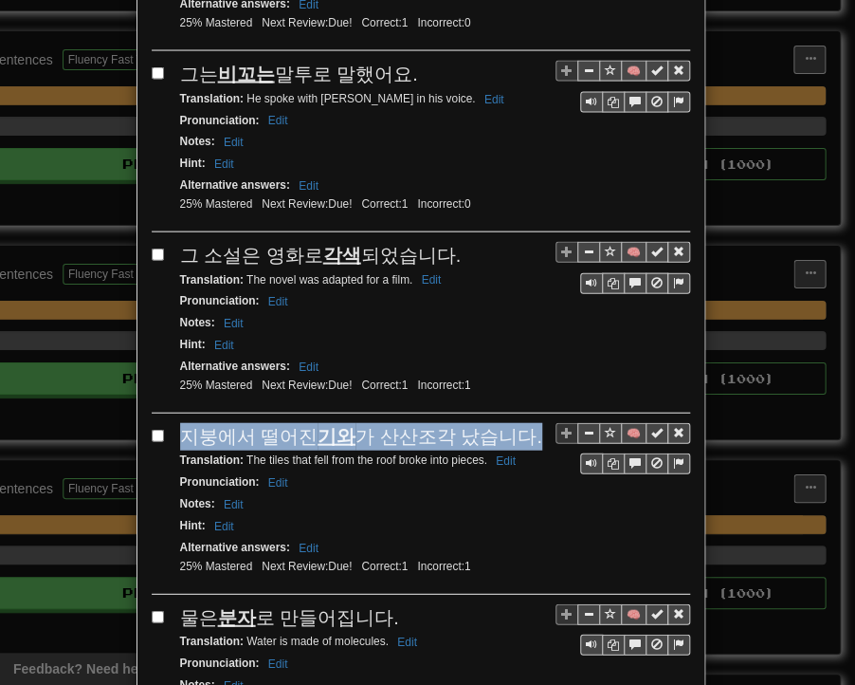
drag, startPoint x: 175, startPoint y: 340, endPoint x: 500, endPoint y: 339, distance: 325.3
click at [515, 423] on div "지붕에서 떨어진 기와 가 산산조각 났습니다." at bounding box center [435, 437] width 510 height 28
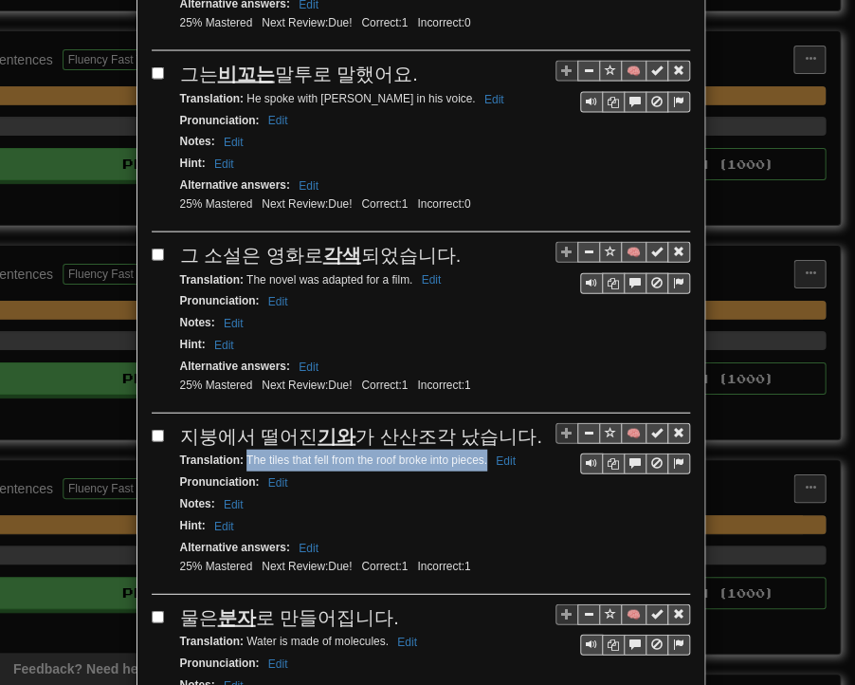
drag, startPoint x: 240, startPoint y: 363, endPoint x: 480, endPoint y: 367, distance: 240.0
click at [480, 453] on small "Translation : The tiles that fell from the roof broke into pieces. Edit" at bounding box center [350, 459] width 341 height 13
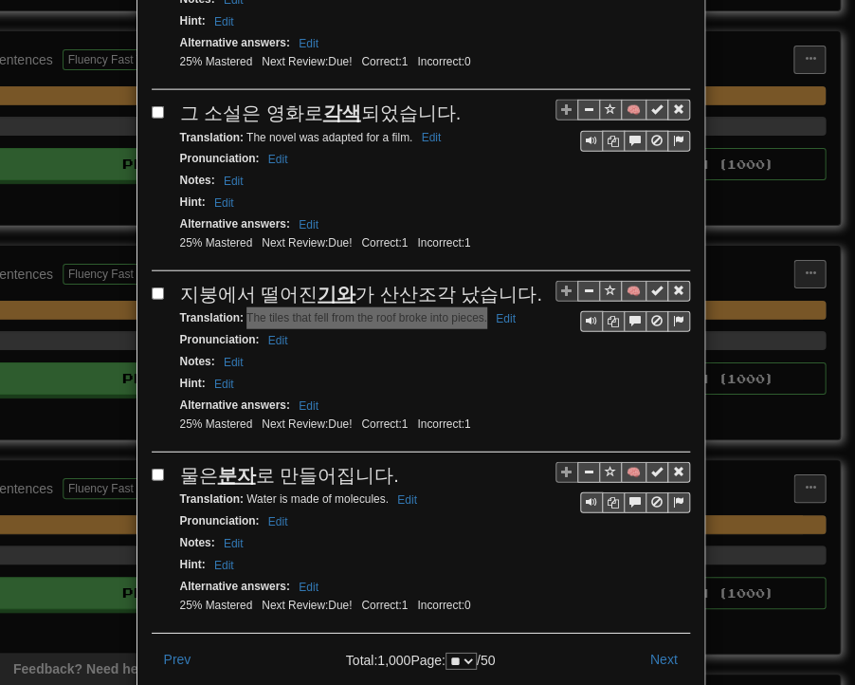
scroll to position [3375, 0]
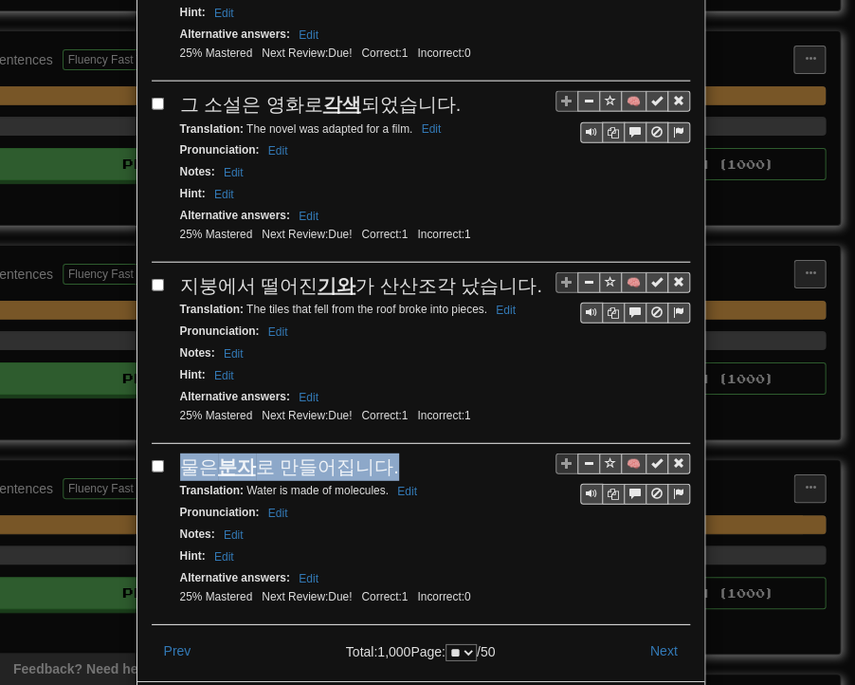
drag, startPoint x: 175, startPoint y: 365, endPoint x: 364, endPoint y: 369, distance: 188.8
click at [378, 456] on span "물은 분자 로 만들어집니다." at bounding box center [289, 466] width 219 height 21
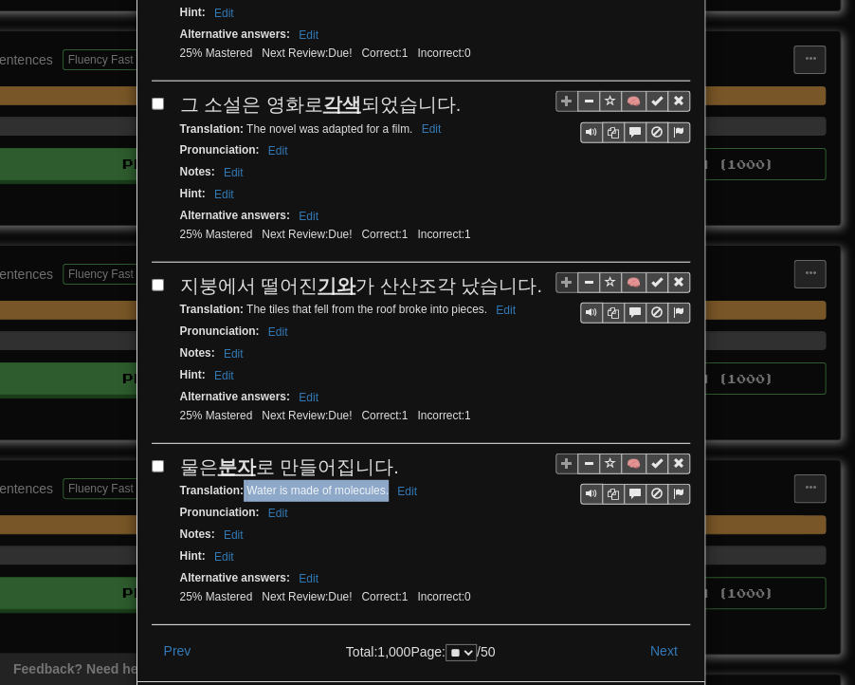
drag, startPoint x: 237, startPoint y: 390, endPoint x: 379, endPoint y: 392, distance: 142.3
click at [379, 484] on small "Translation : Water is made of molecules. Edit" at bounding box center [301, 490] width 243 height 13
click at [514, 524] on div "Notes : Edit" at bounding box center [435, 535] width 510 height 22
drag, startPoint x: 650, startPoint y: 547, endPoint x: 637, endPoint y: 540, distance: 14.5
click at [645, 634] on button "Next" at bounding box center [664, 650] width 52 height 32
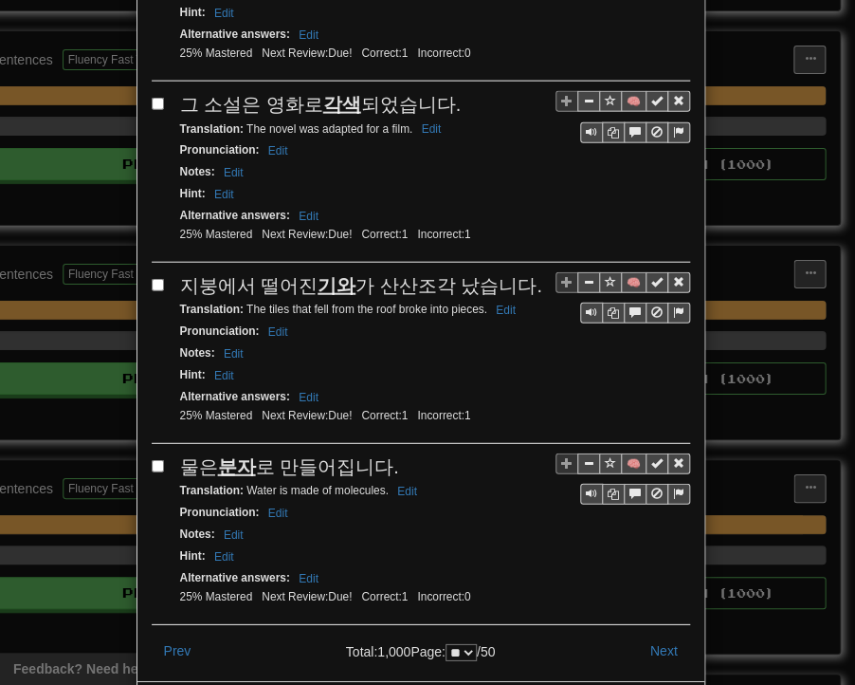
scroll to position [0, 0]
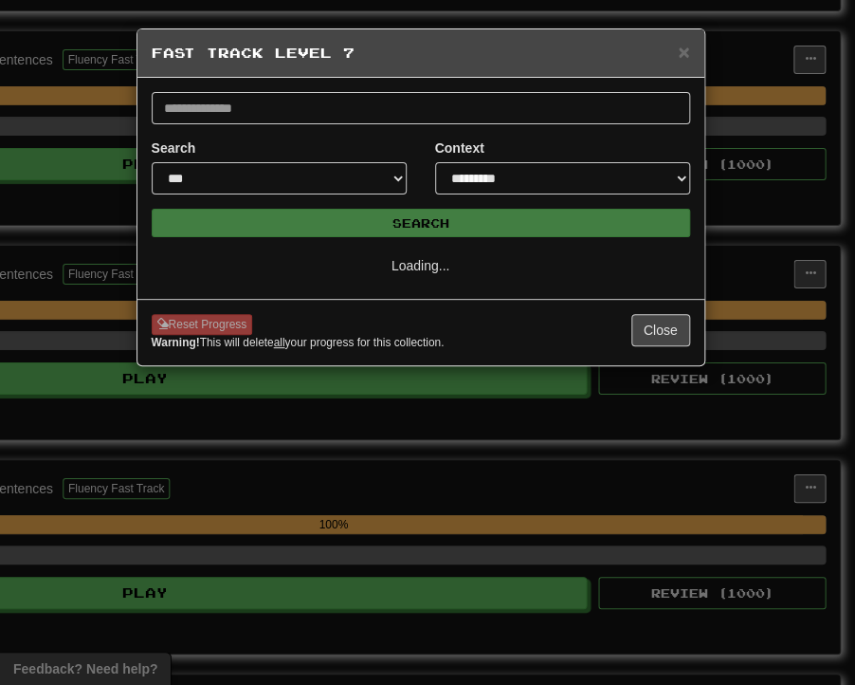
select select "**"
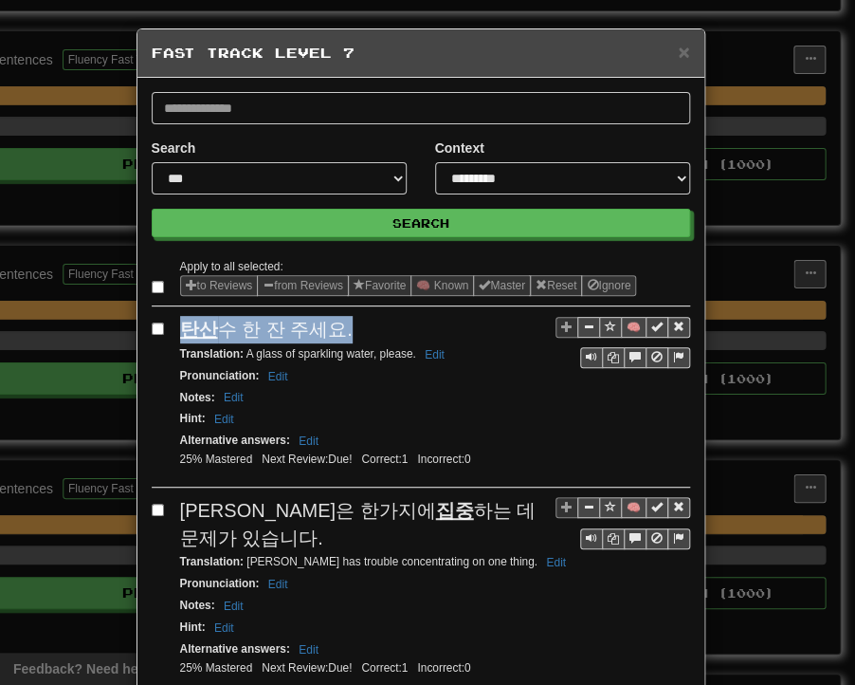
drag, startPoint x: 175, startPoint y: 323, endPoint x: 332, endPoint y: 327, distance: 156.5
click at [332, 327] on span "탄산 수 한 잔 주세요." at bounding box center [266, 329] width 173 height 21
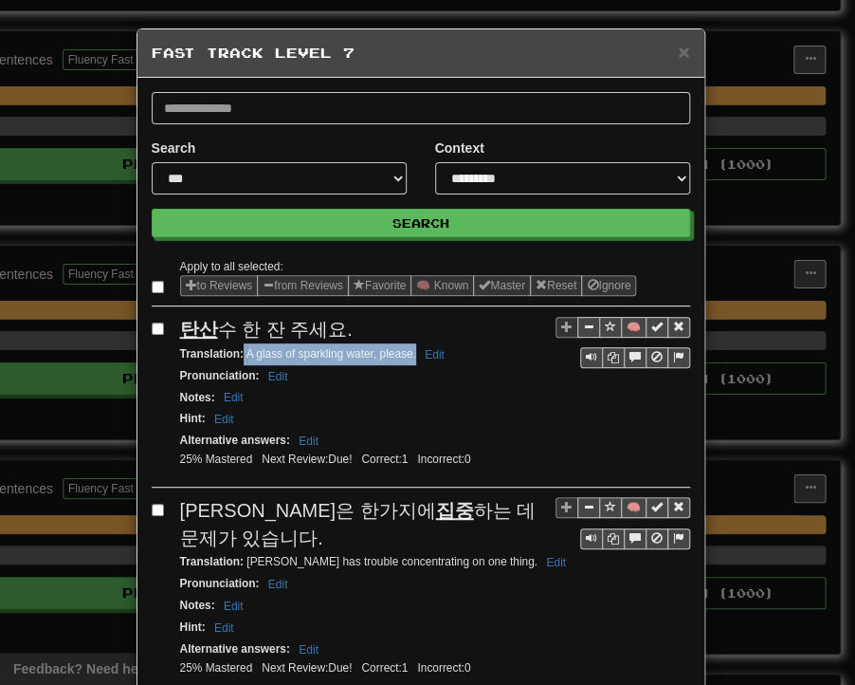
drag, startPoint x: 235, startPoint y: 350, endPoint x: 408, endPoint y: 355, distance: 172.7
click at [408, 355] on small "Translation : A glass of sparkling water, please. Edit" at bounding box center [315, 353] width 270 height 13
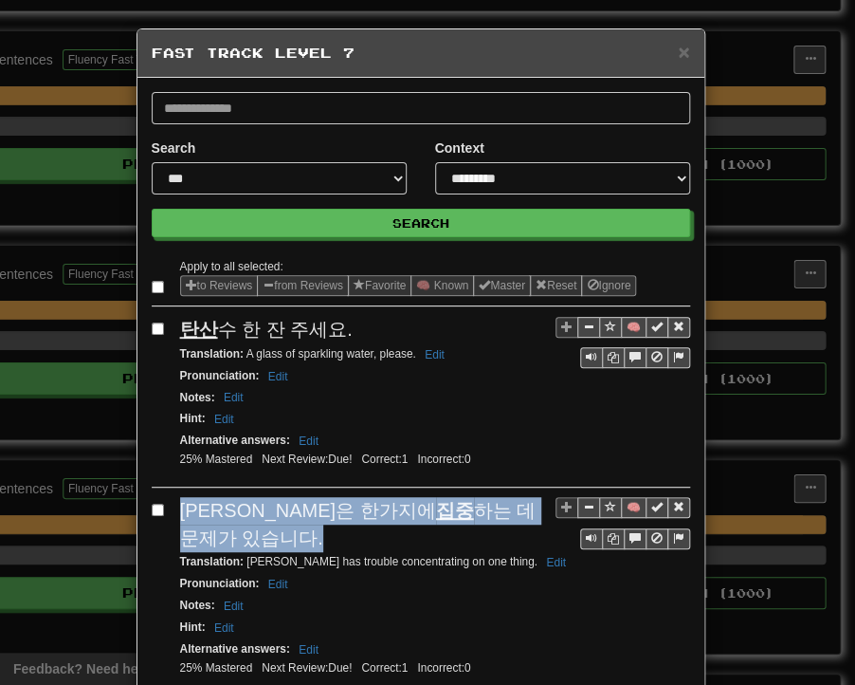
drag, startPoint x: 176, startPoint y: 506, endPoint x: 517, endPoint y: 507, distance: 340.5
click at [517, 507] on span "[PERSON_NAME]은 한가지에 집중 하는 데 문제가 있습니다." at bounding box center [358, 524] width 357 height 48
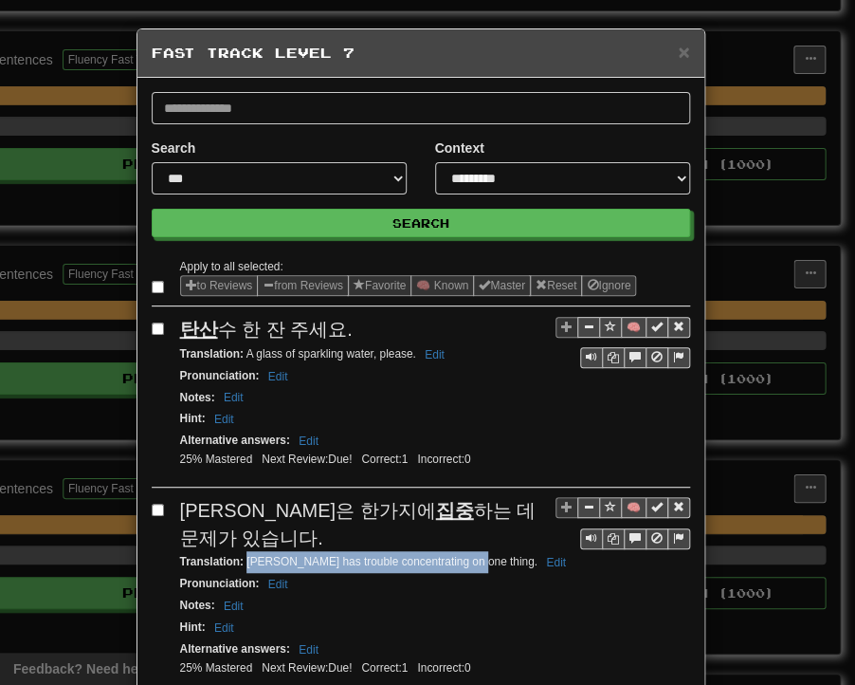
drag, startPoint x: 239, startPoint y: 531, endPoint x: 459, endPoint y: 535, distance: 220.1
click at [459, 551] on div "Translation : [PERSON_NAME] has trouble concentrating on one thing. Edit" at bounding box center [435, 562] width 510 height 22
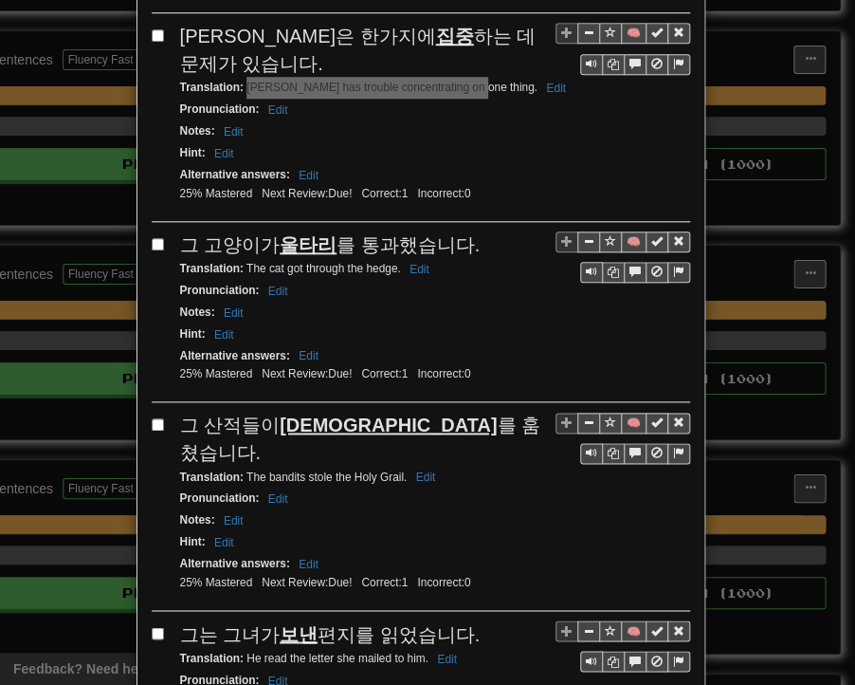
scroll to position [569, 0]
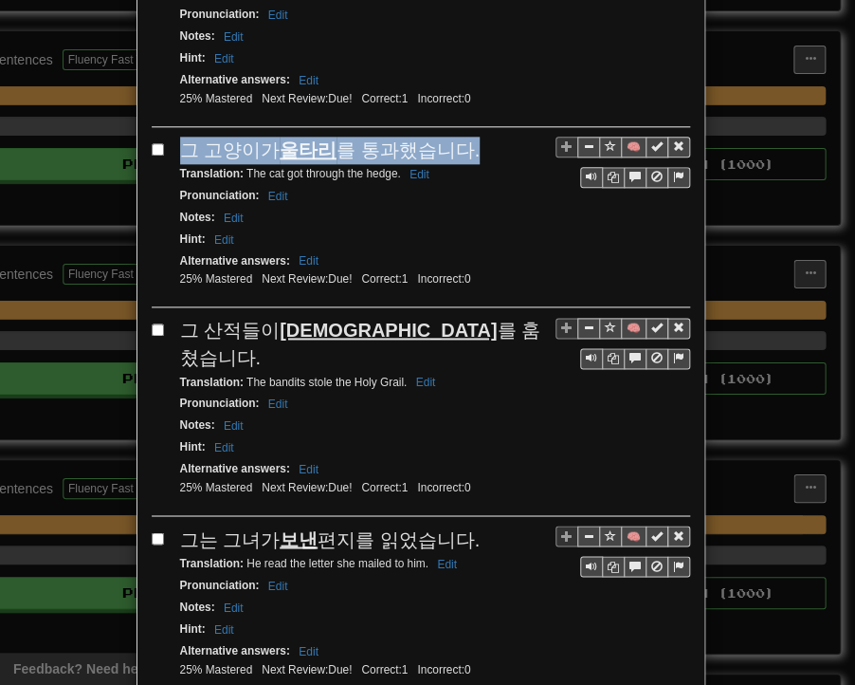
drag, startPoint x: 175, startPoint y: 112, endPoint x: 459, endPoint y: 113, distance: 283.6
click at [459, 137] on div "그 고양이가 울타리 를 통과했습니다." at bounding box center [435, 151] width 510 height 28
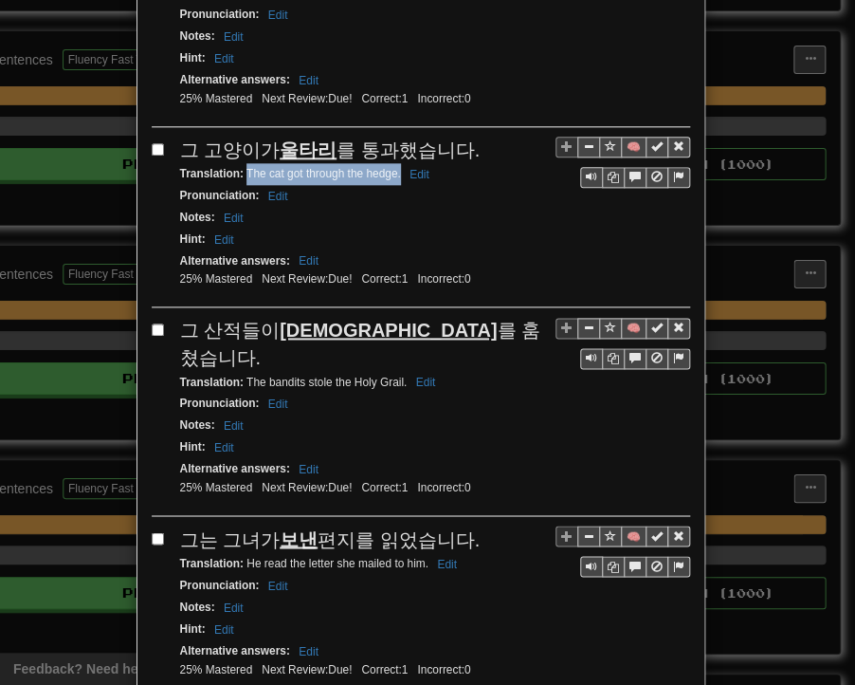
drag, startPoint x: 238, startPoint y: 139, endPoint x: 392, endPoint y: 139, distance: 153.6
click at [392, 167] on small "Translation : The cat got through the hedge. Edit" at bounding box center [307, 173] width 255 height 13
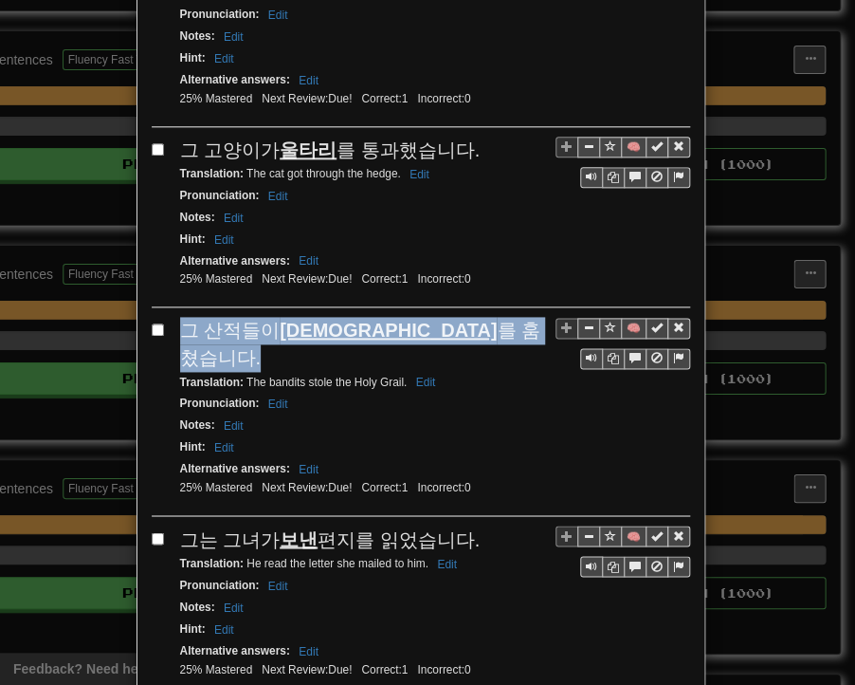
drag, startPoint x: 179, startPoint y: 286, endPoint x: 423, endPoint y: 291, distance: 243.8
click at [423, 317] on div "그 산적들이 성배 를 훔쳤습니다." at bounding box center [435, 344] width 510 height 54
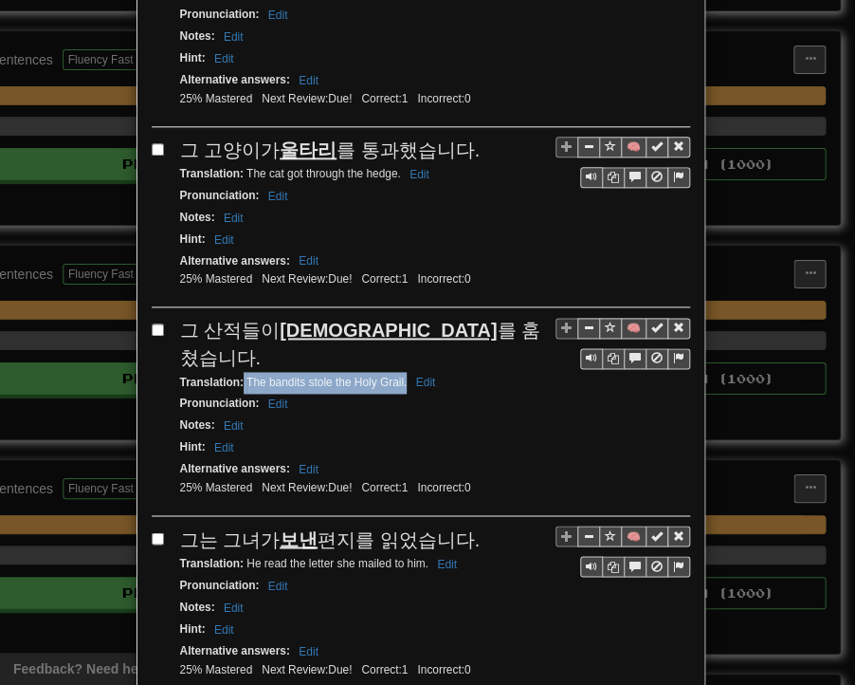
drag, startPoint x: 236, startPoint y: 312, endPoint x: 398, endPoint y: 319, distance: 162.3
click at [398, 376] on small "Translation : The bandits stole the Holy Grail. Edit" at bounding box center [311, 382] width 262 height 13
drag, startPoint x: 175, startPoint y: 473, endPoint x: 460, endPoint y: 471, distance: 284.5
click at [462, 525] on div "그는 그녀가 보낸 편지를 읽었습니다." at bounding box center [435, 539] width 510 height 28
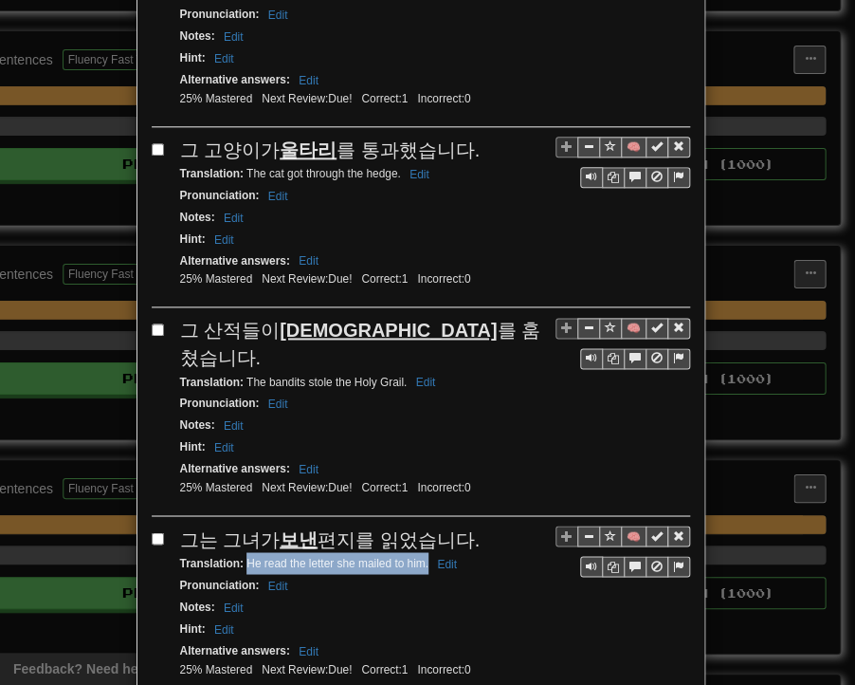
drag, startPoint x: 240, startPoint y: 494, endPoint x: 420, endPoint y: 494, distance: 180.2
click at [420, 556] on small "Translation : He read the letter she mailed to him. Edit" at bounding box center [321, 562] width 283 height 13
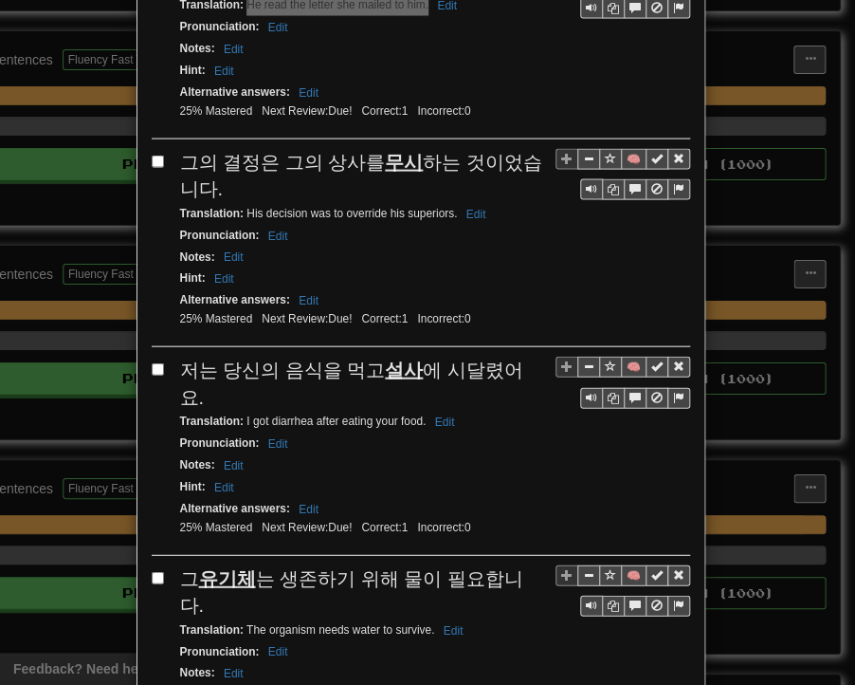
scroll to position [1138, 0]
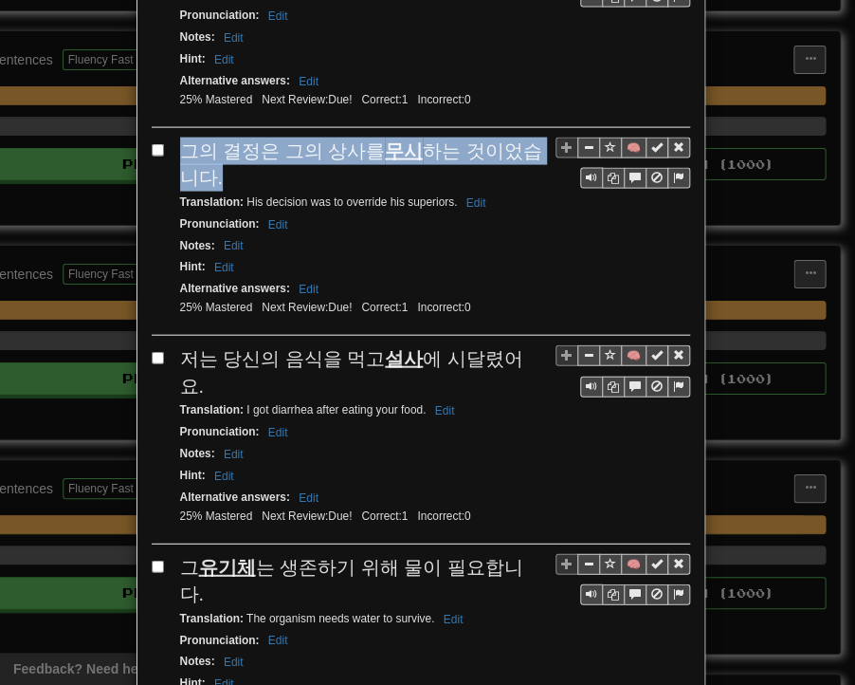
drag, startPoint x: 175, startPoint y: 73, endPoint x: 194, endPoint y: 97, distance: 30.4
click at [193, 140] on span "그의 결정은 그의 상사를 무시 하는 것이었습니다." at bounding box center [361, 164] width 362 height 48
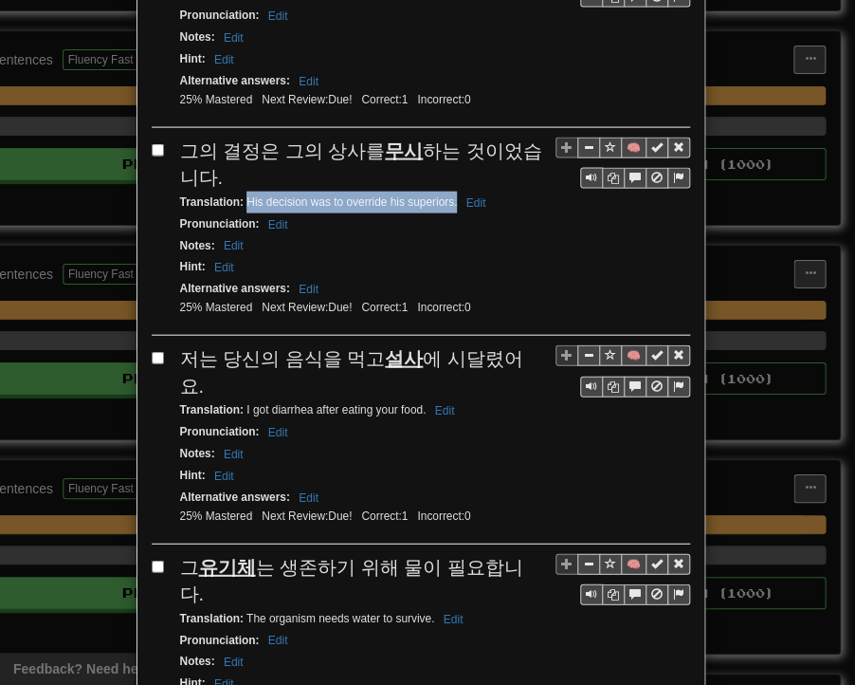
drag, startPoint x: 239, startPoint y: 123, endPoint x: 449, endPoint y: 131, distance: 209.7
click at [449, 195] on small "Translation : His decision was to override his superiors. Edit" at bounding box center [336, 201] width 312 height 13
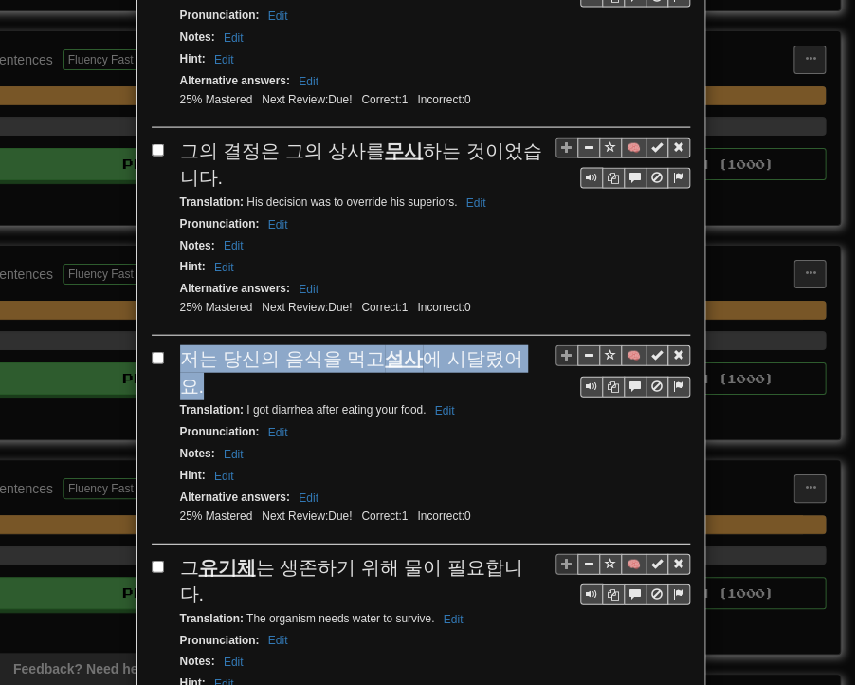
drag, startPoint x: 172, startPoint y: 270, endPoint x: 516, endPoint y: 284, distance: 344.5
click at [523, 345] on div "저는 당신의 음식을 먹고 설사 에 시달렸어요." at bounding box center [435, 372] width 510 height 54
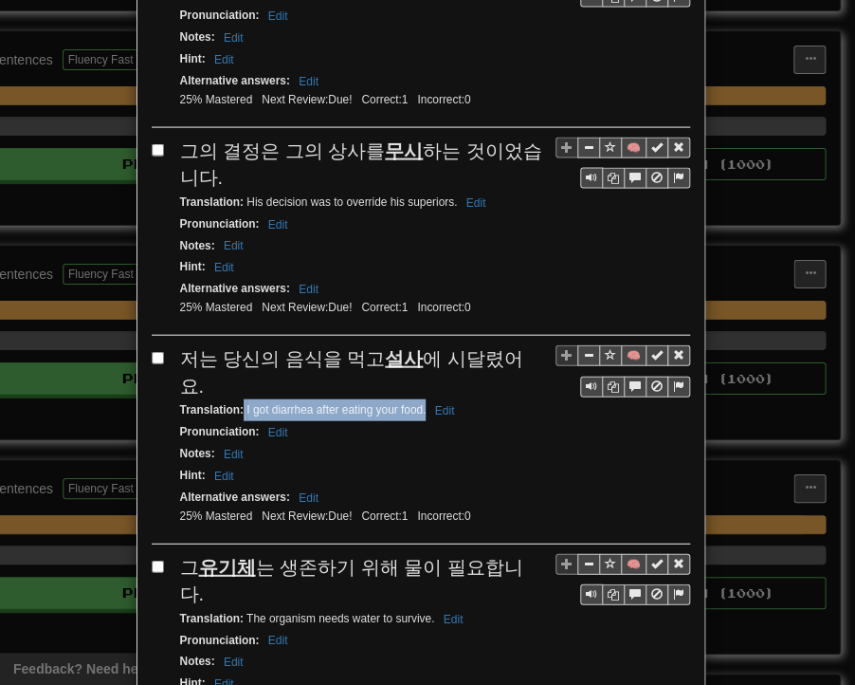
drag, startPoint x: 237, startPoint y: 303, endPoint x: 417, endPoint y: 308, distance: 180.3
click at [417, 403] on small "Translation : I got diarrhea after eating your food. Edit" at bounding box center [320, 409] width 281 height 13
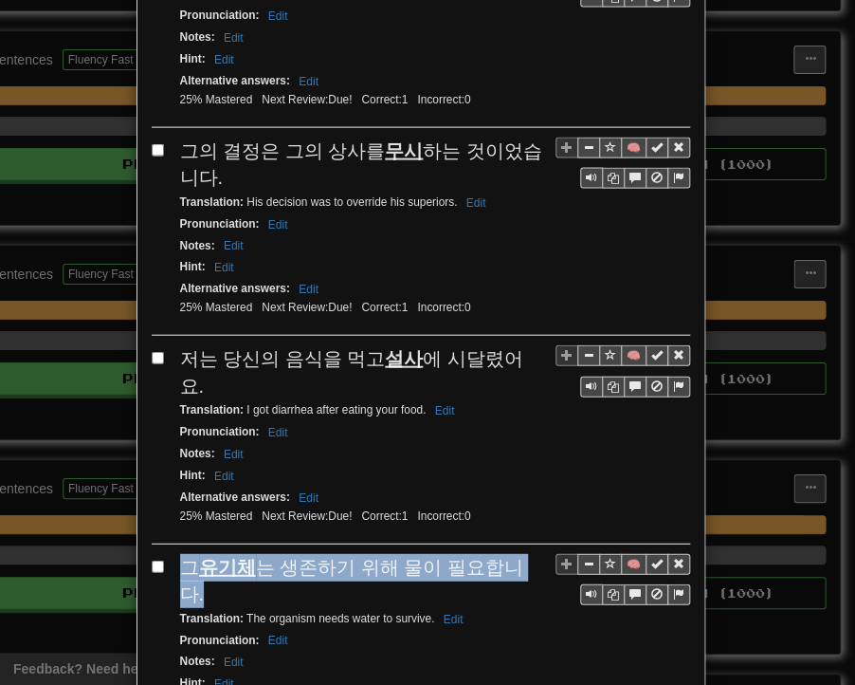
drag, startPoint x: 178, startPoint y: 456, endPoint x: 520, endPoint y: 466, distance: 341.6
click at [520, 554] on div "그 유기체 는 생존하기 위해 물이 필요합니다." at bounding box center [435, 581] width 510 height 54
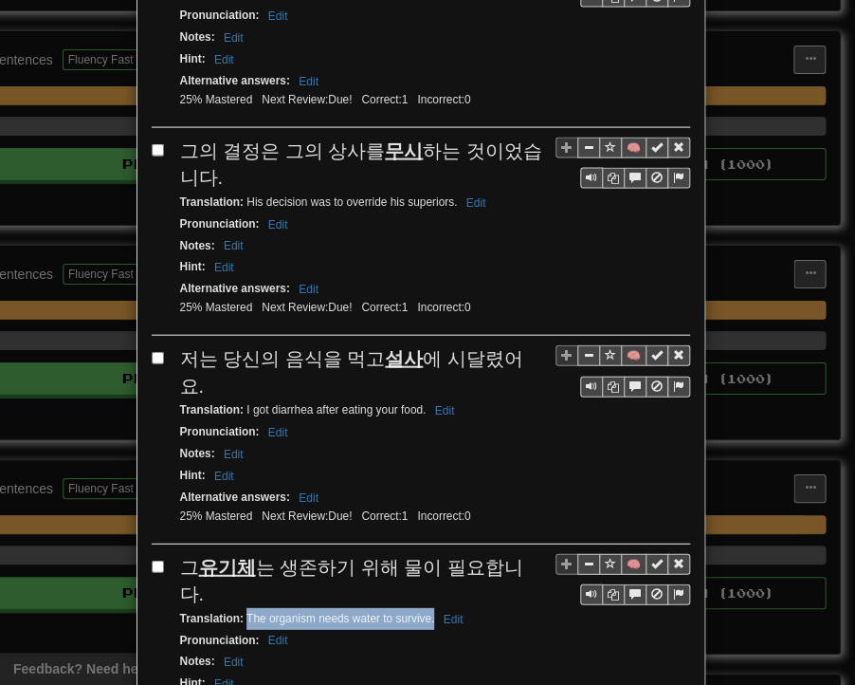
drag, startPoint x: 239, startPoint y: 481, endPoint x: 427, endPoint y: 487, distance: 187.9
click at [427, 612] on small "Translation : The organism needs water to survive. Edit" at bounding box center [324, 618] width 289 height 13
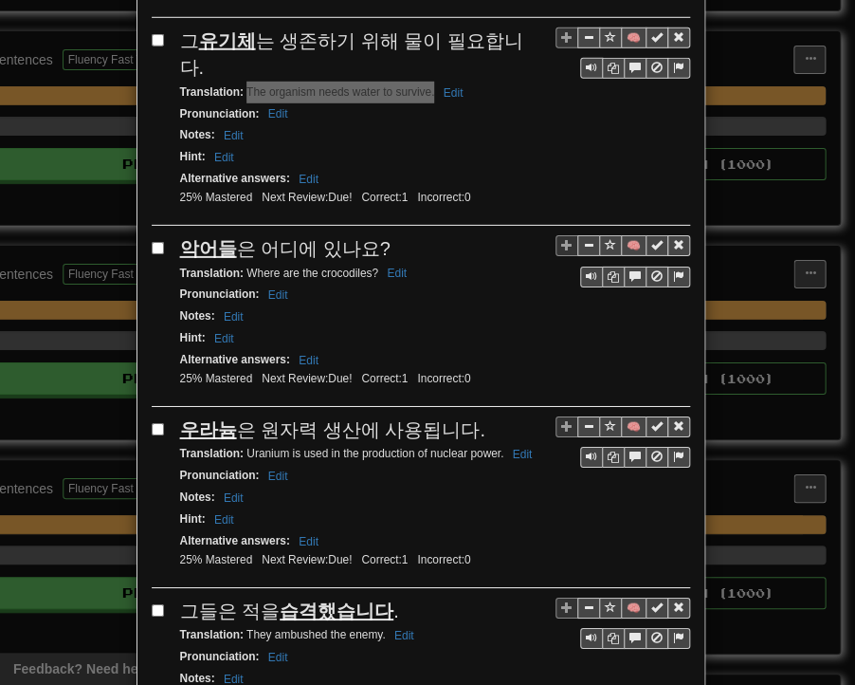
scroll to position [1707, 0]
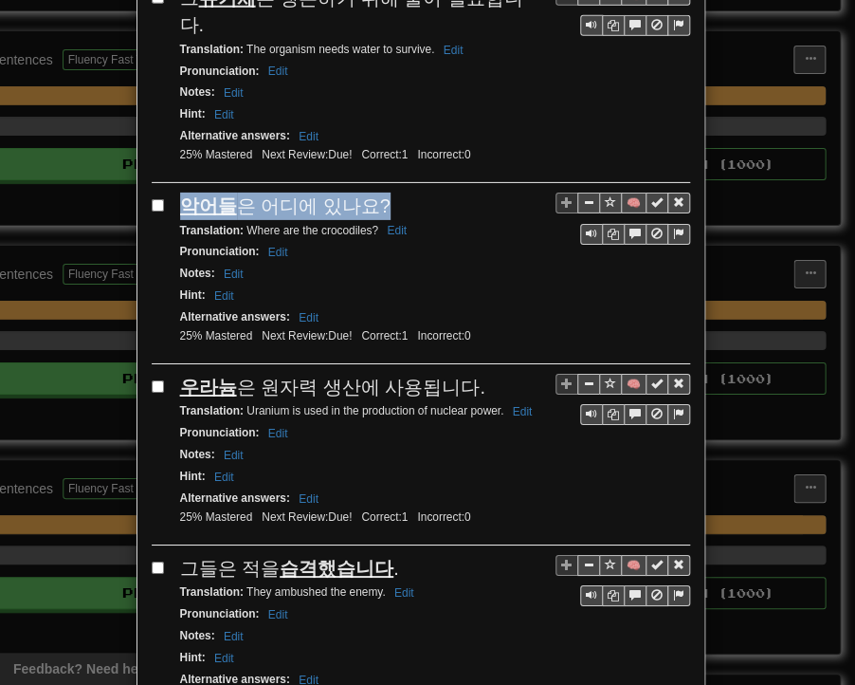
drag, startPoint x: 168, startPoint y: 61, endPoint x: 367, endPoint y: 62, distance: 199.2
click at [367, 193] on div "🧠 악어들 은 어디에 있나요? Translation : Where are the crocodiles? Edit Pronunciation : E…" at bounding box center [421, 279] width 539 height 172
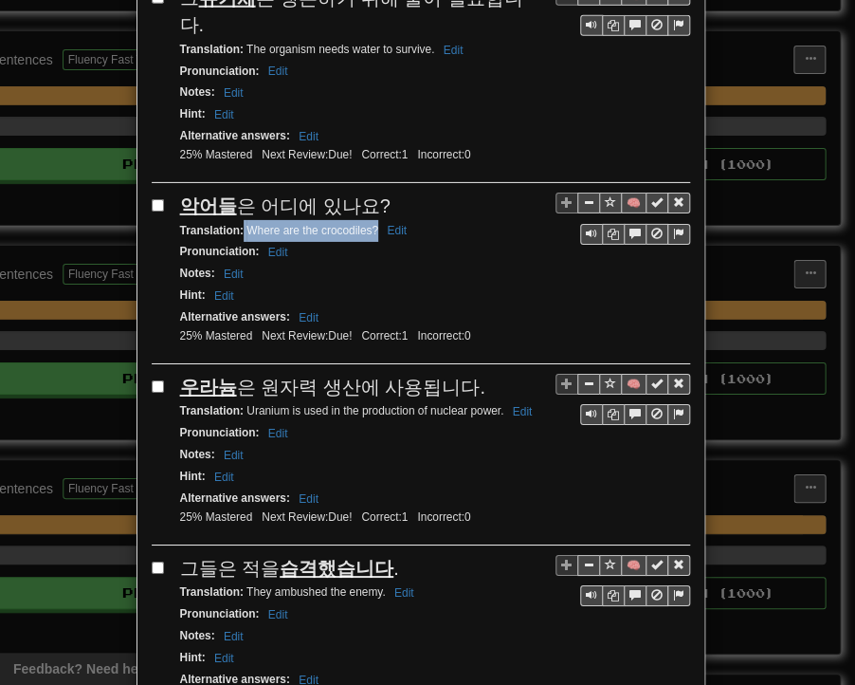
drag, startPoint x: 237, startPoint y: 93, endPoint x: 369, endPoint y: 94, distance: 131.8
click at [369, 224] on small "Translation : Where are the crocodiles? Edit" at bounding box center [296, 230] width 233 height 13
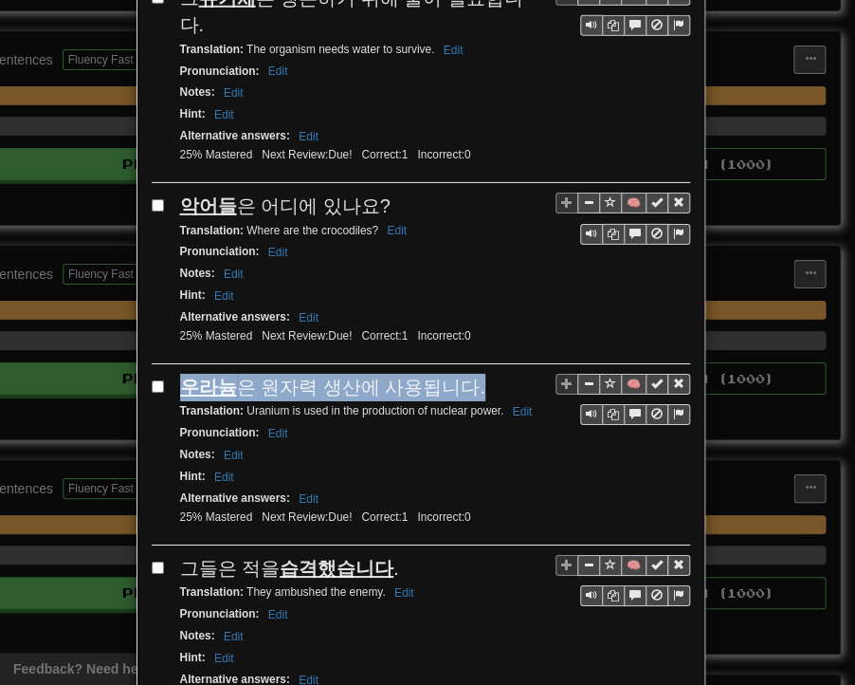
drag, startPoint x: 175, startPoint y: 249, endPoint x: 465, endPoint y: 249, distance: 290.2
click at [465, 374] on div "우라늄 은 원자력 생산에 사용됩니다." at bounding box center [435, 388] width 510 height 28
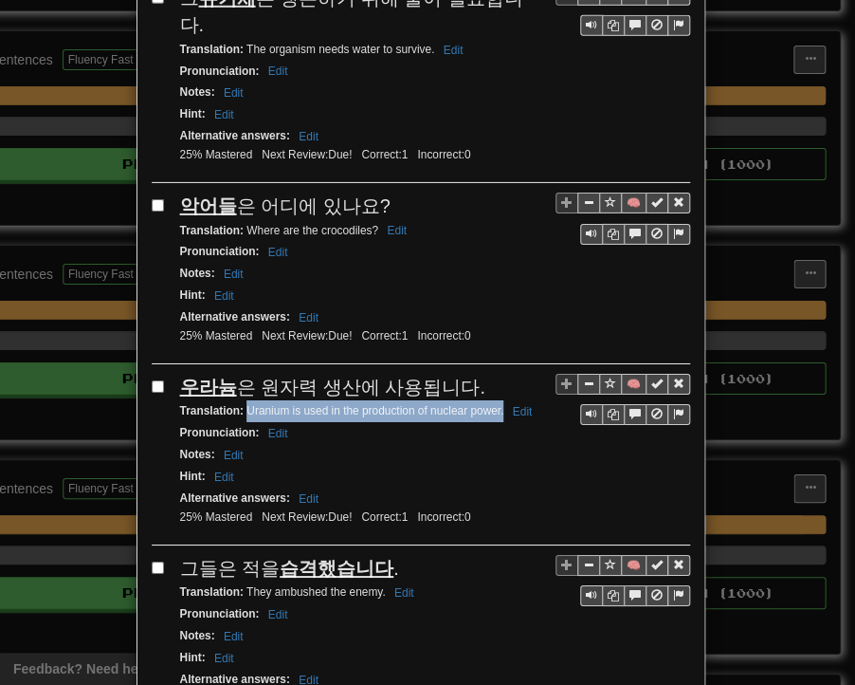
drag, startPoint x: 239, startPoint y: 267, endPoint x: 496, endPoint y: 270, distance: 257.0
click at [496, 404] on small "Translation : Uranium is used in the production of nuclear power. Edit" at bounding box center [359, 410] width 359 height 13
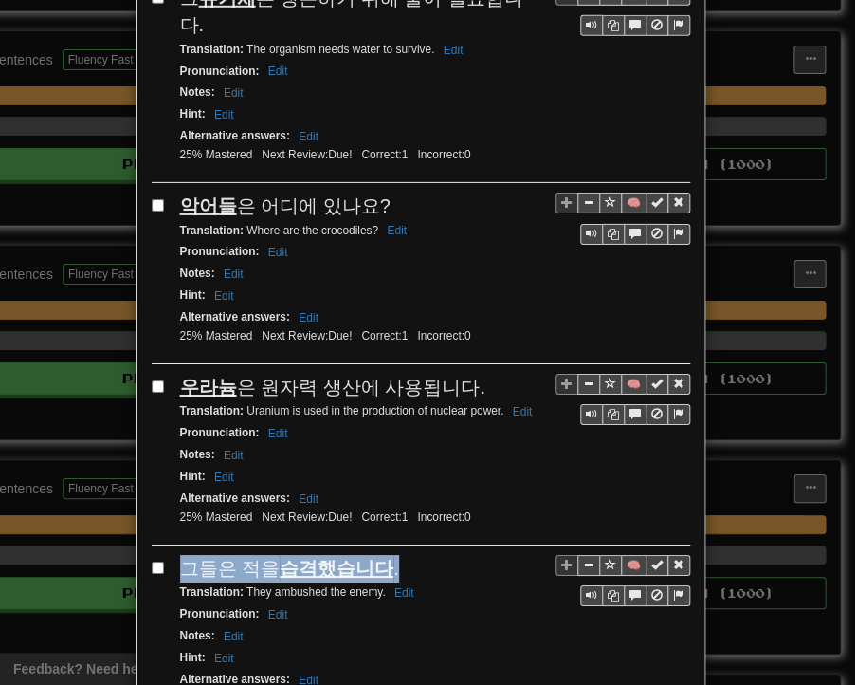
drag, startPoint x: 178, startPoint y: 426, endPoint x: 382, endPoint y: 415, distance: 204.2
click at [382, 555] on div "그들은 적을 습격했습니다 ." at bounding box center [435, 569] width 510 height 28
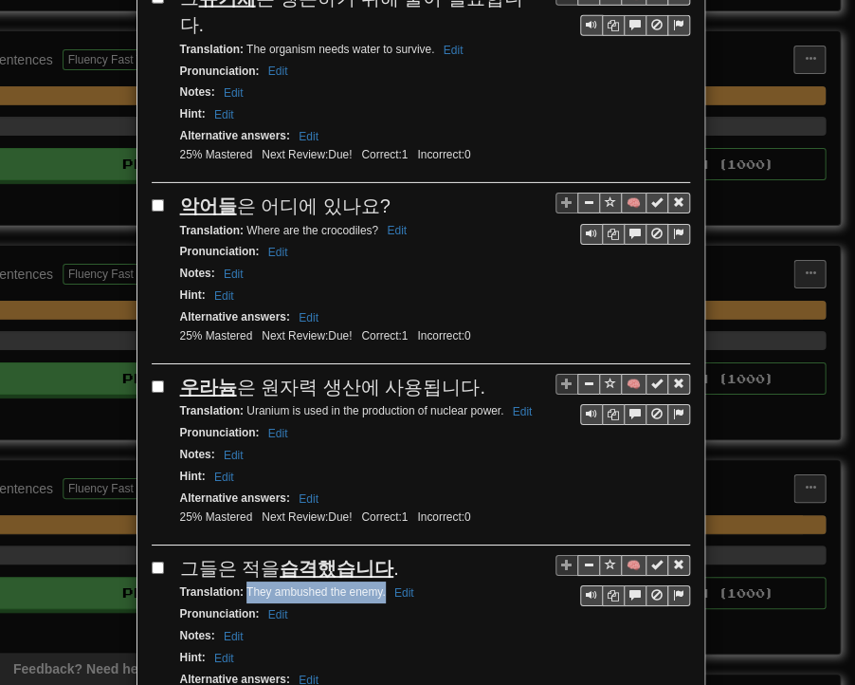
drag, startPoint x: 239, startPoint y: 445, endPoint x: 377, endPoint y: 449, distance: 138.5
click at [377, 585] on small "Translation : They ambushed the enemy. Edit" at bounding box center [300, 591] width 240 height 13
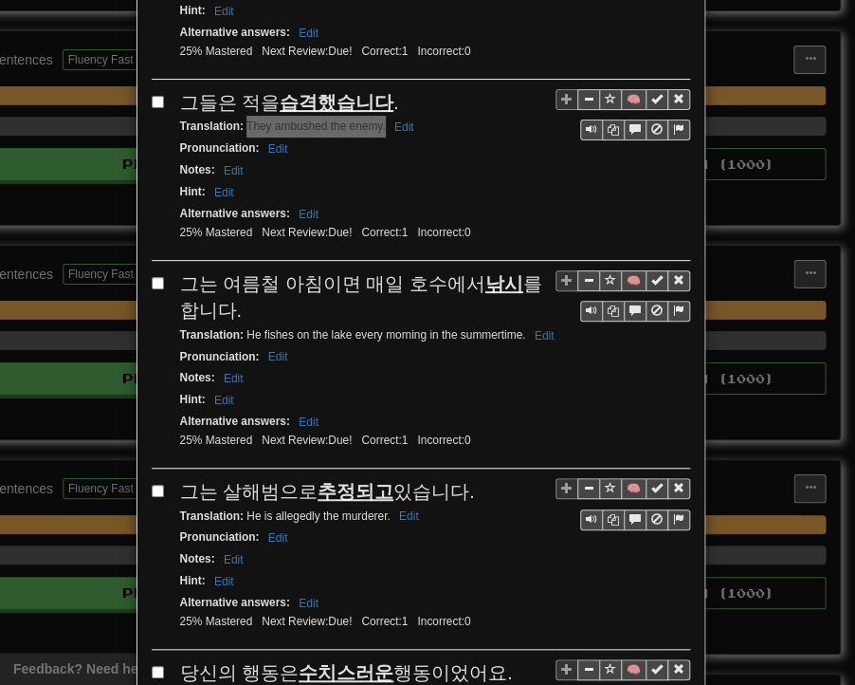
scroll to position [2181, 0]
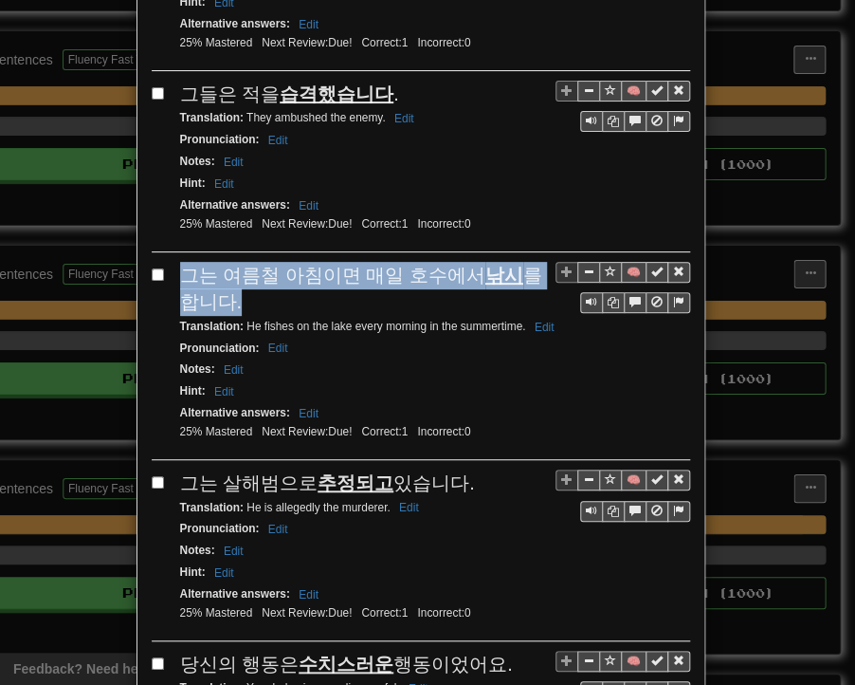
drag, startPoint x: 175, startPoint y: 130, endPoint x: 219, endPoint y: 145, distance: 47.1
click at [219, 262] on div "그는 여름철 아침이면 매일 호수에서 낚시 를 합니다." at bounding box center [435, 289] width 510 height 54
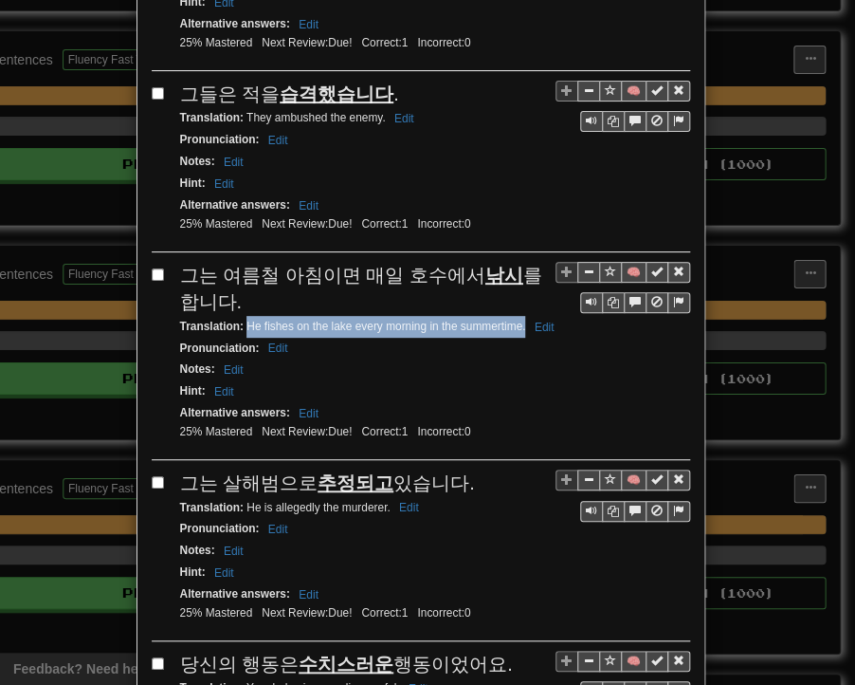
drag, startPoint x: 239, startPoint y: 175, endPoint x: 517, endPoint y: 176, distance: 277.9
click at [517, 320] on small "Translation : He fishes on the lake every morning in the summertime. Edit" at bounding box center [370, 326] width 380 height 13
drag, startPoint x: 170, startPoint y: 332, endPoint x: 455, endPoint y: 332, distance: 285.5
click at [455, 469] on div "🧠 그는 살해범으로 추정되고 있습니다. Translation : He is allegedly the murderer. Edit Pronunci…" at bounding box center [421, 555] width 539 height 172
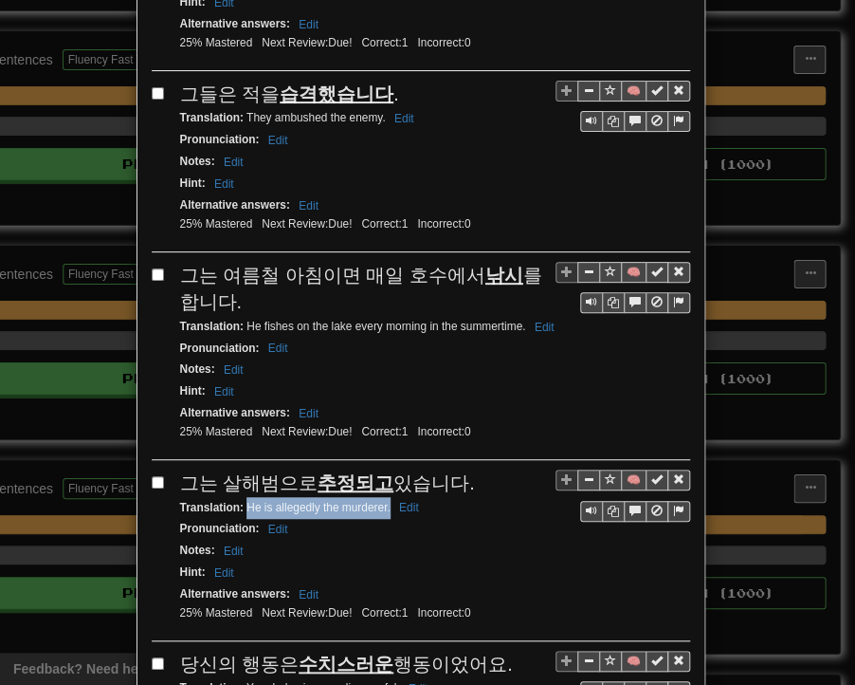
drag, startPoint x: 239, startPoint y: 353, endPoint x: 381, endPoint y: 354, distance: 142.3
click at [381, 501] on small "Translation : He is allegedly the murderer. Edit" at bounding box center [302, 507] width 245 height 13
drag, startPoint x: 175, startPoint y: 506, endPoint x: 496, endPoint y: 509, distance: 321.5
click at [496, 651] on div "당신의 행동은 수치스러운 행동이었어요." at bounding box center [435, 665] width 510 height 28
drag, startPoint x: 240, startPoint y: 525, endPoint x: 391, endPoint y: 536, distance: 151.2
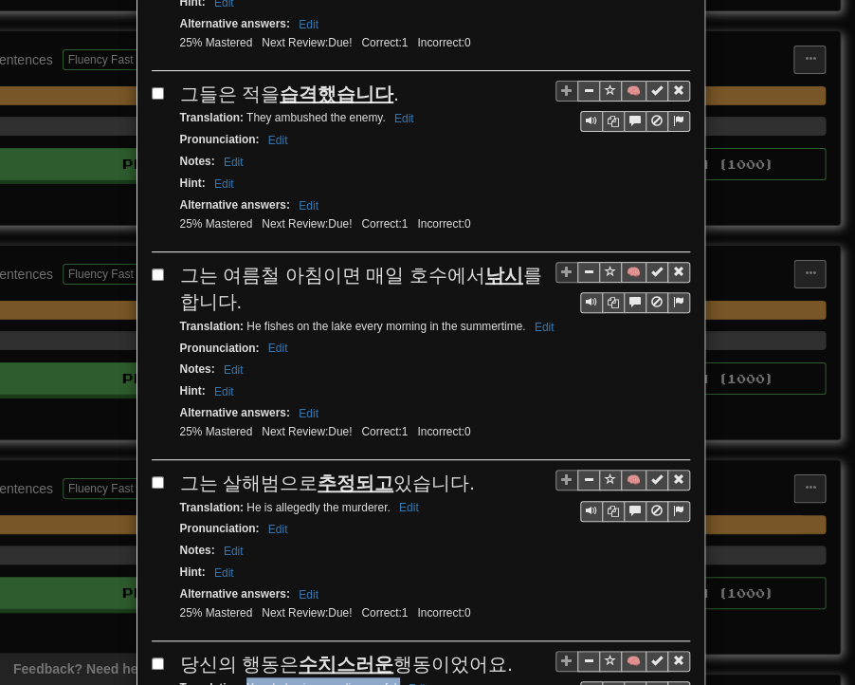
click at [391, 670] on div "Translation : Your behavior was disgraceful. Edit" at bounding box center [435, 688] width 510 height 22
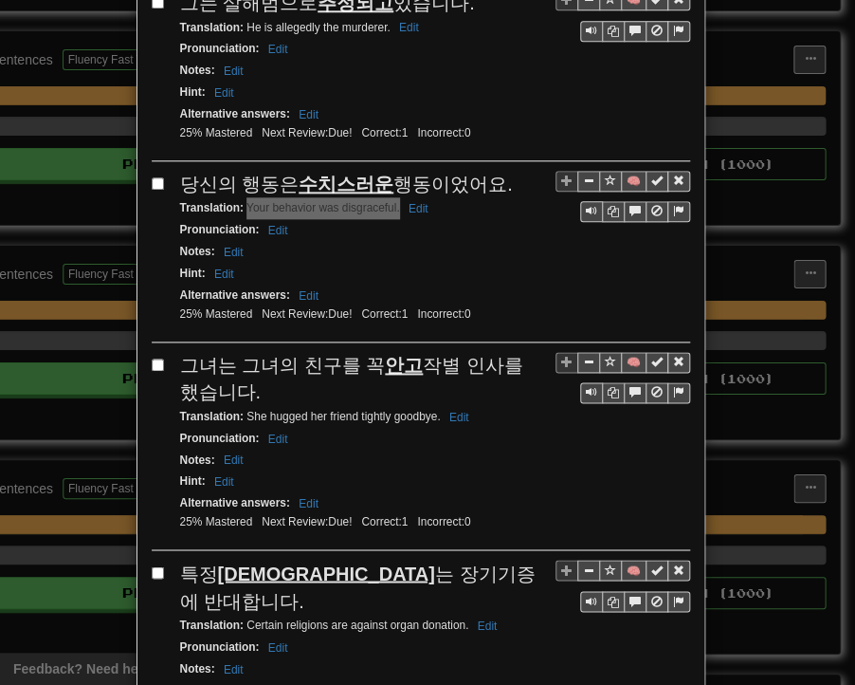
scroll to position [2750, 0]
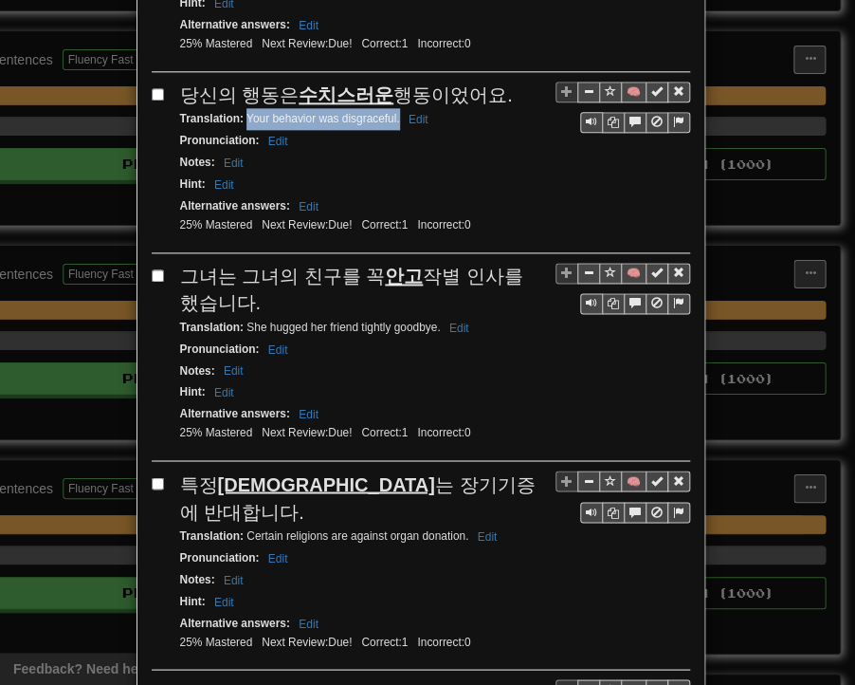
drag, startPoint x: 175, startPoint y: 106, endPoint x: 230, endPoint y: 138, distance: 62.5
click at [230, 263] on div "그녀는 그녀의 친구를 꼭 안고 작별 인사를 했습니다." at bounding box center [435, 290] width 510 height 54
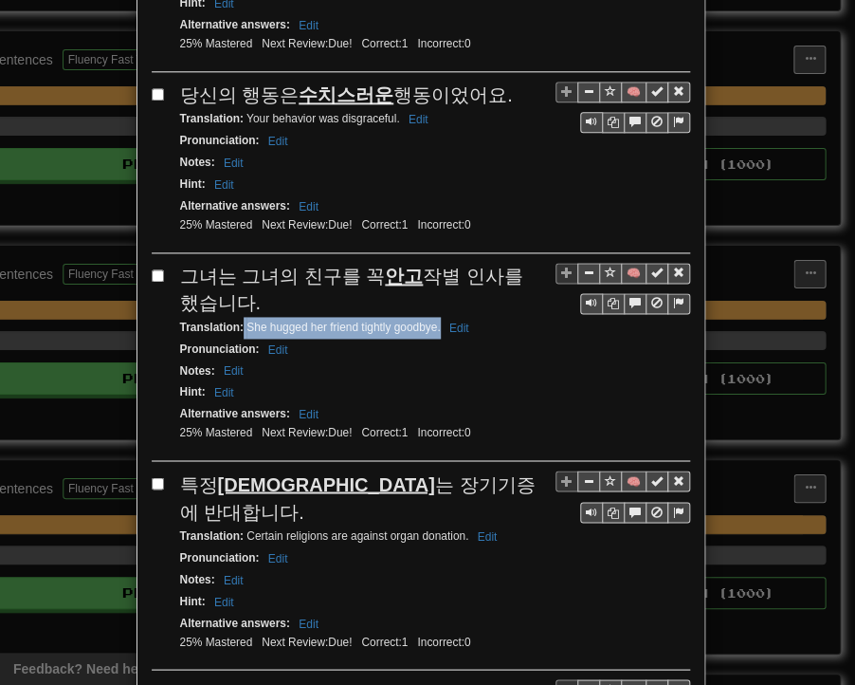
drag, startPoint x: 236, startPoint y: 167, endPoint x: 432, endPoint y: 169, distance: 195.4
click at [432, 321] on small "Translation : She hugged her friend tightly goodbye. [PERSON_NAME]" at bounding box center [327, 327] width 295 height 13
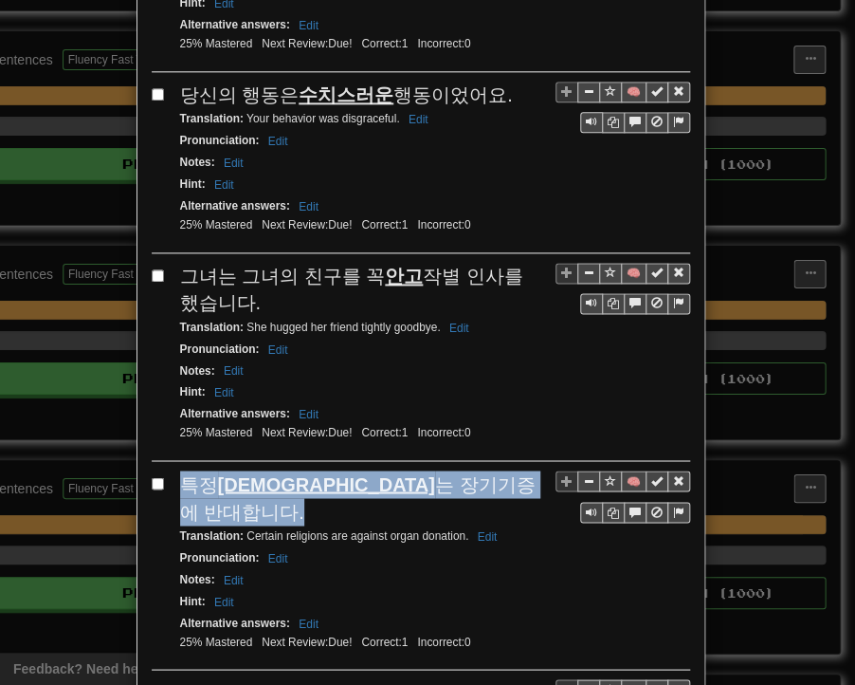
drag, startPoint x: 179, startPoint y: 323, endPoint x: 456, endPoint y: 323, distance: 276.9
click at [456, 470] on div "특정 [DEMOGRAPHIC_DATA] 는 장기기증에 반대합니다." at bounding box center [435, 497] width 510 height 54
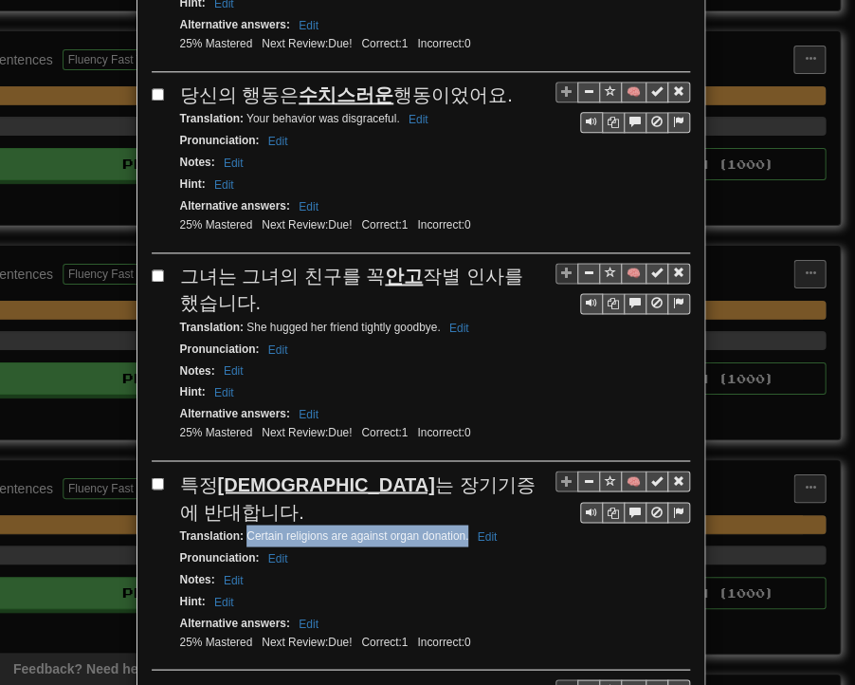
drag, startPoint x: 239, startPoint y: 343, endPoint x: 459, endPoint y: 341, distance: 220.0
click at [459, 528] on small "Translation : Certain religions are against organ donation. Edit" at bounding box center [341, 534] width 323 height 13
drag, startPoint x: 177, startPoint y: 494, endPoint x: 231, endPoint y: 523, distance: 61.1
drag, startPoint x: 237, startPoint y: 545, endPoint x: 464, endPoint y: 549, distance: 226.7
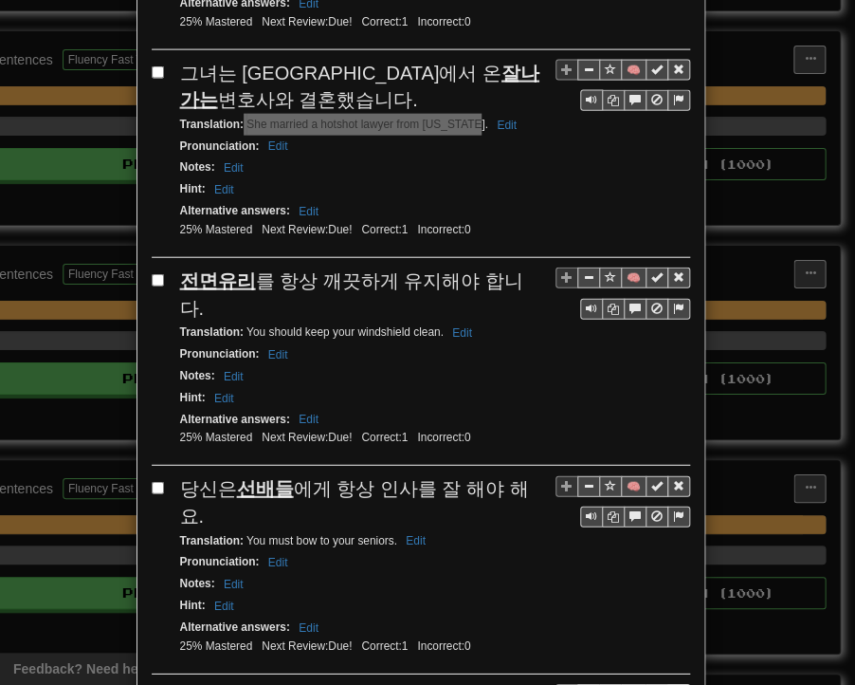
scroll to position [3414, 0]
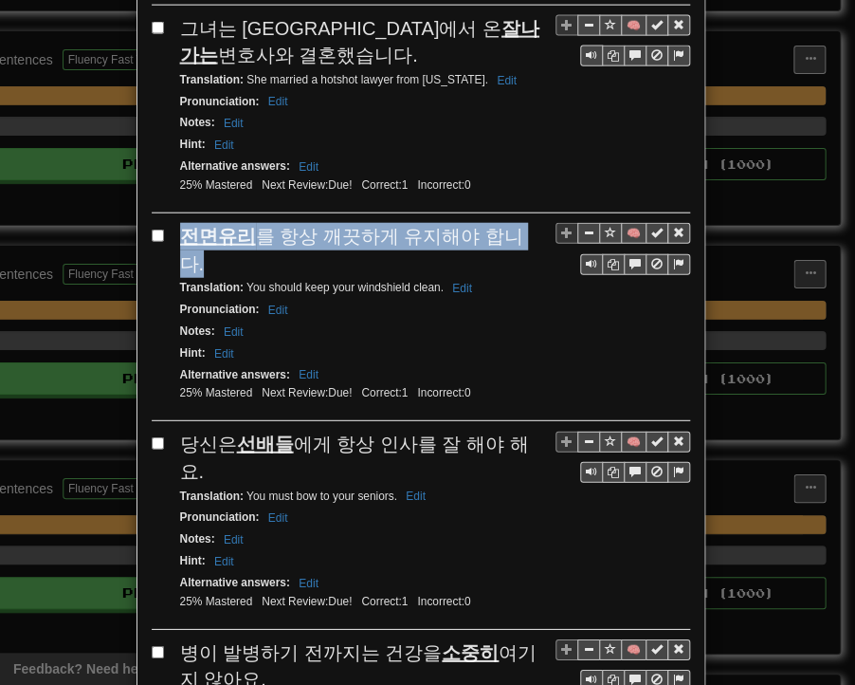
drag, startPoint x: 171, startPoint y: 35, endPoint x: 512, endPoint y: 39, distance: 341.4
click at [512, 223] on div "🧠 전면유리 를 항상 깨끗하게 유지해야 합니다. Translation : You should keep your windshield clean.…" at bounding box center [421, 322] width 539 height 198
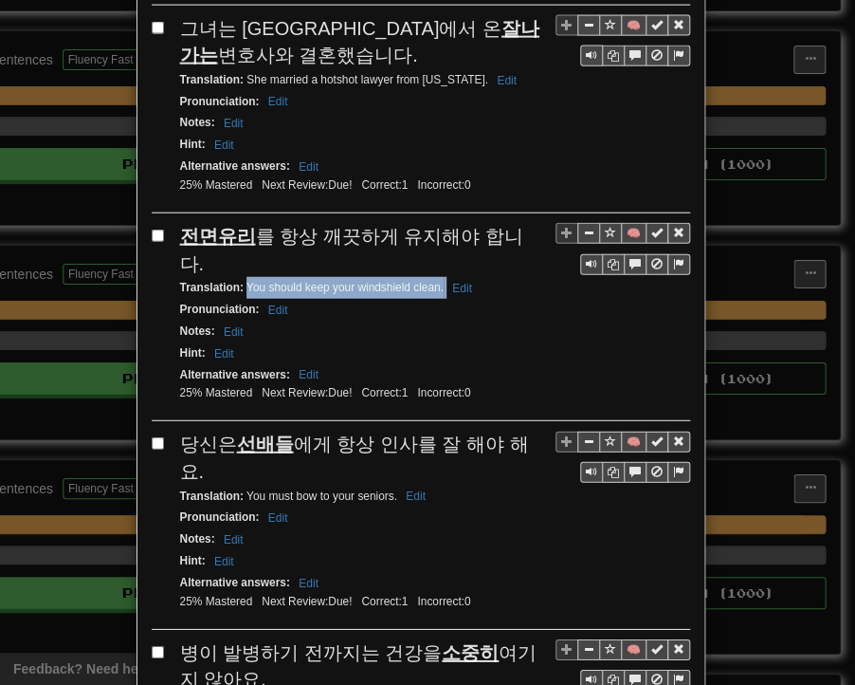
drag, startPoint x: 239, startPoint y: 56, endPoint x: 437, endPoint y: 67, distance: 198.5
click at [437, 277] on div "Translation : You should keep your windshield clean. Edit" at bounding box center [435, 288] width 510 height 22
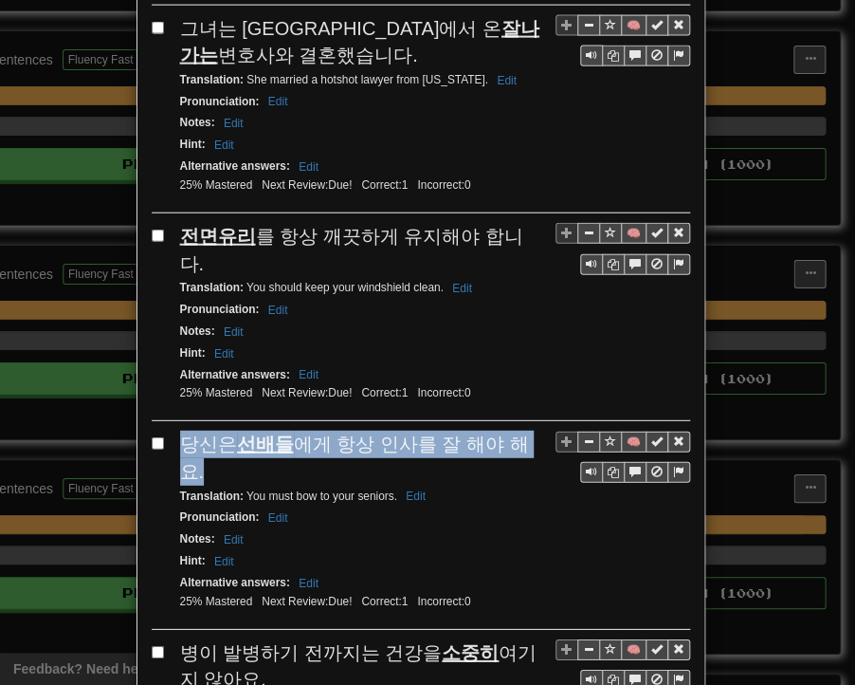
drag, startPoint x: 174, startPoint y: 212, endPoint x: 524, endPoint y: 214, distance: 350.0
click at [524, 431] on div "당신은 선배들 에게 항상 인사를 잘 해야 해요." at bounding box center [435, 458] width 510 height 54
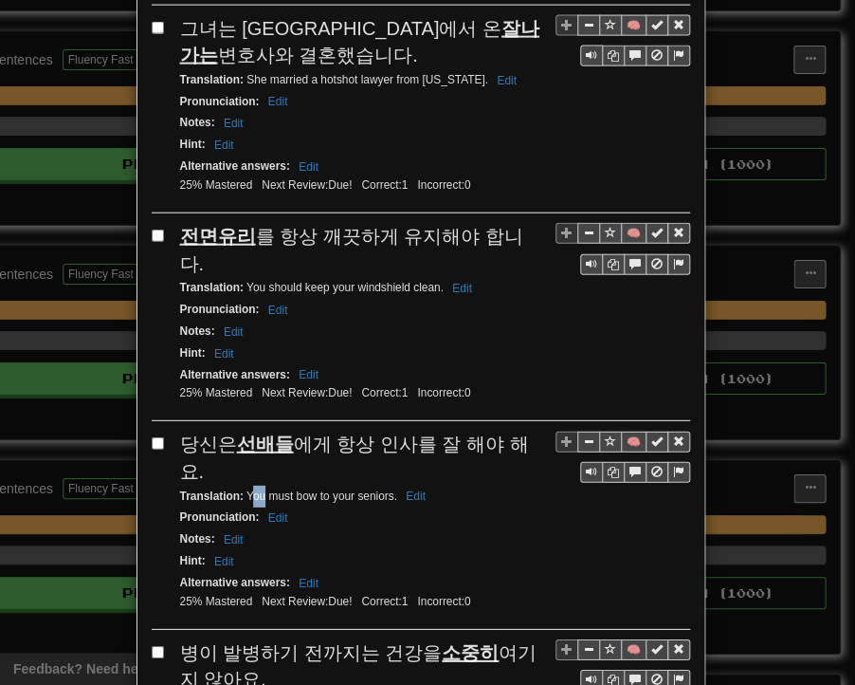
click at [258, 489] on small "Translation : You must bow to your seniors. Edit" at bounding box center [305, 495] width 251 height 13
drag, startPoint x: 241, startPoint y: 235, endPoint x: 388, endPoint y: 240, distance: 147.1
click at [388, 489] on small "Translation : You must bow to your seniors. Edit" at bounding box center [305, 495] width 251 height 13
drag, startPoint x: 175, startPoint y: 387, endPoint x: 228, endPoint y: 413, distance: 58.1
click at [228, 642] on span "병이 발병하기 전까지는 건강을 소중히 여기지 않아요." at bounding box center [359, 666] width 358 height 48
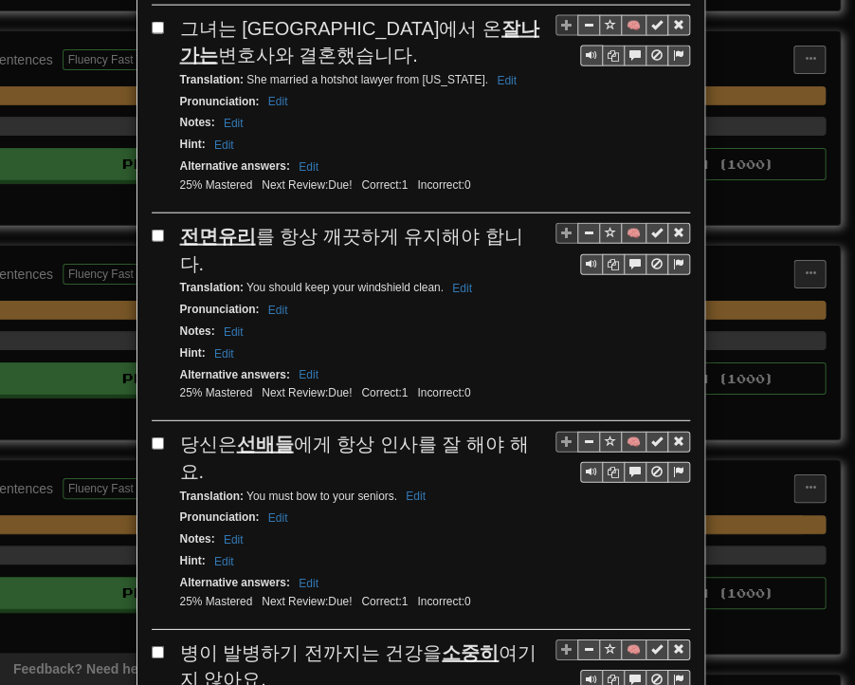
drag, startPoint x: 239, startPoint y: 441, endPoint x: 448, endPoint y: 445, distance: 208.7
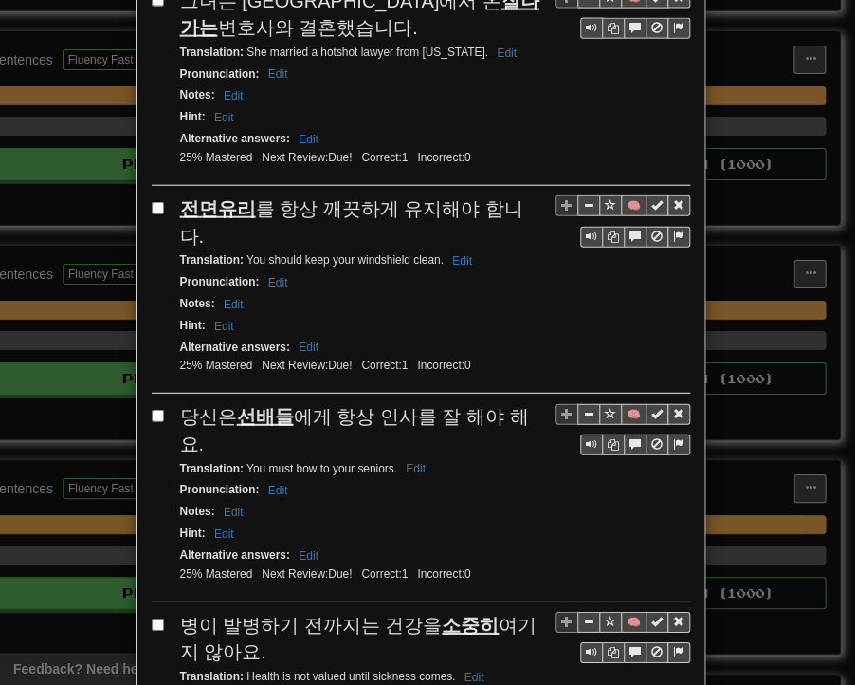
scroll to position [3465, 0]
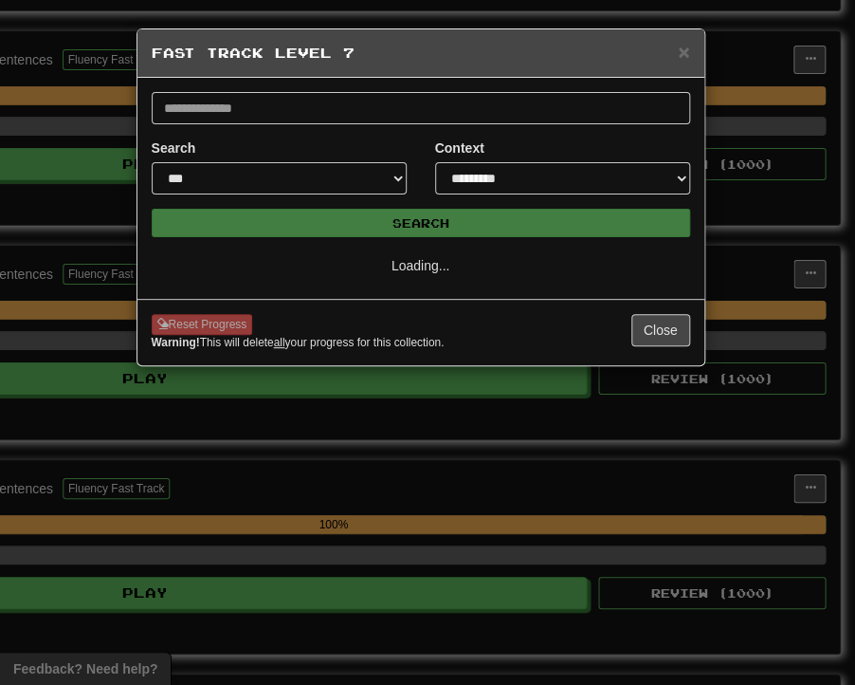
scroll to position [0, 0]
select select "**"
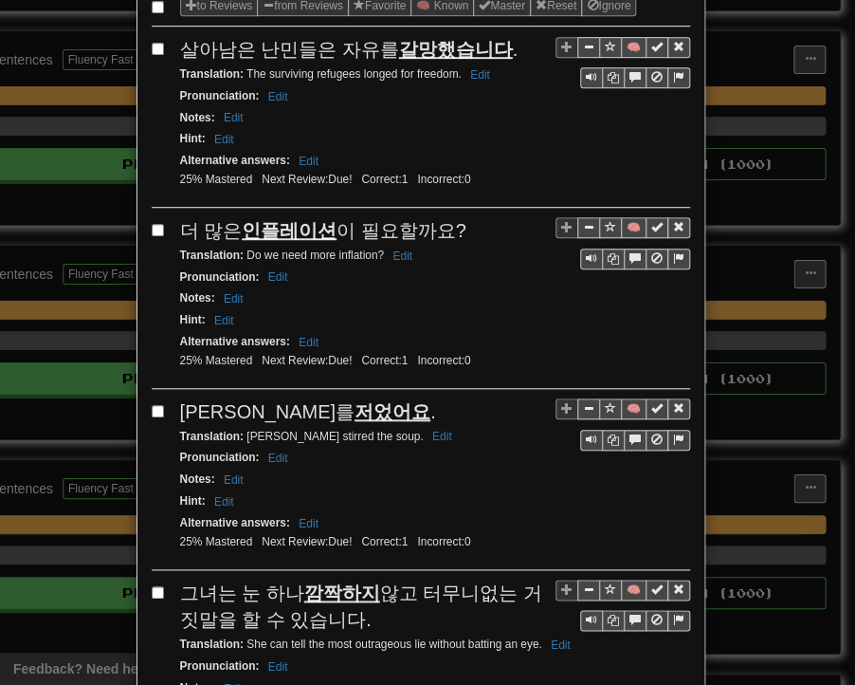
scroll to position [285, 0]
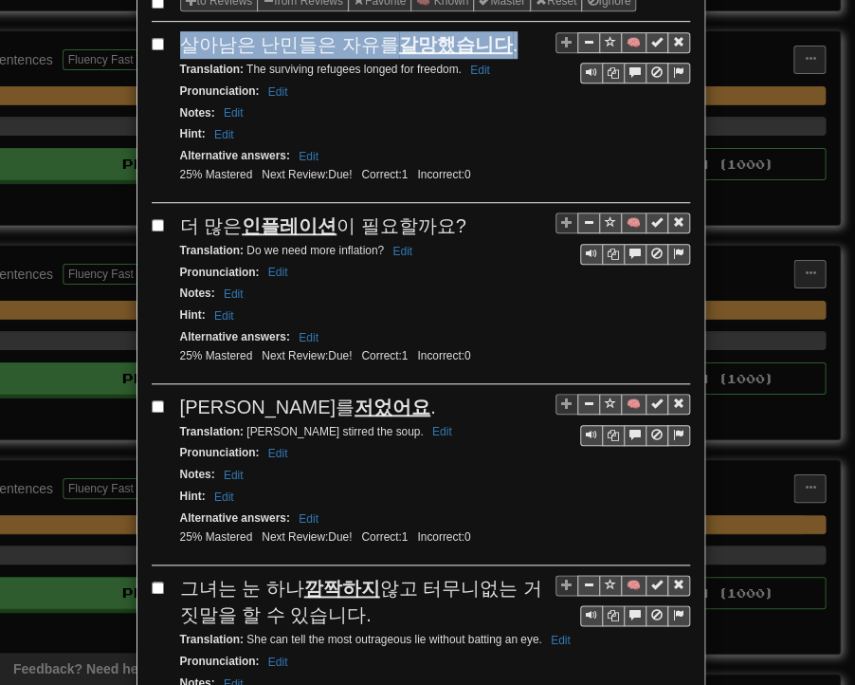
drag, startPoint x: 176, startPoint y: 42, endPoint x: 489, endPoint y: 45, distance: 313.0
click at [489, 45] on span "살아남은 난민들은 자유를 갈망했습니다 ." at bounding box center [349, 44] width 339 height 21
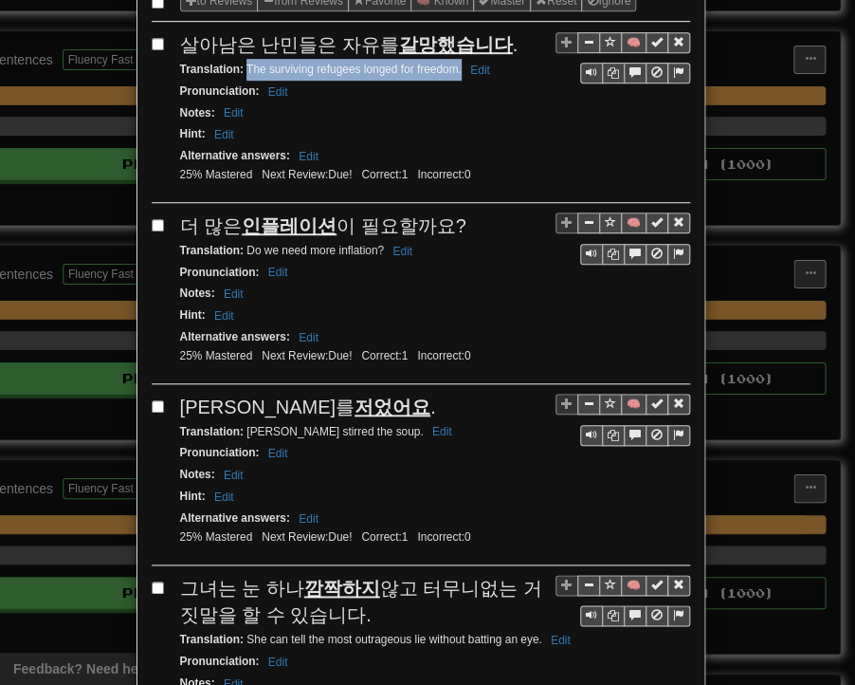
drag, startPoint x: 238, startPoint y: 62, endPoint x: 454, endPoint y: 73, distance: 216.5
click at [454, 73] on small "Translation : The surviving refugees longed for freedom. Edit" at bounding box center [338, 69] width 316 height 13
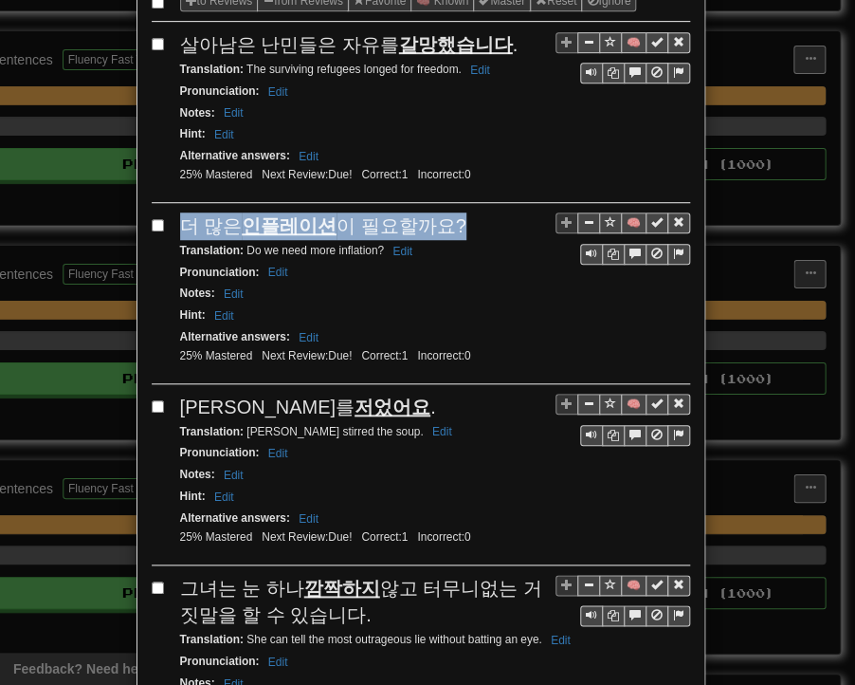
drag, startPoint x: 174, startPoint y: 225, endPoint x: 446, endPoint y: 220, distance: 272.2
click at [446, 220] on div "더 많은 인플레이션 이 필요할까요?" at bounding box center [435, 226] width 510 height 28
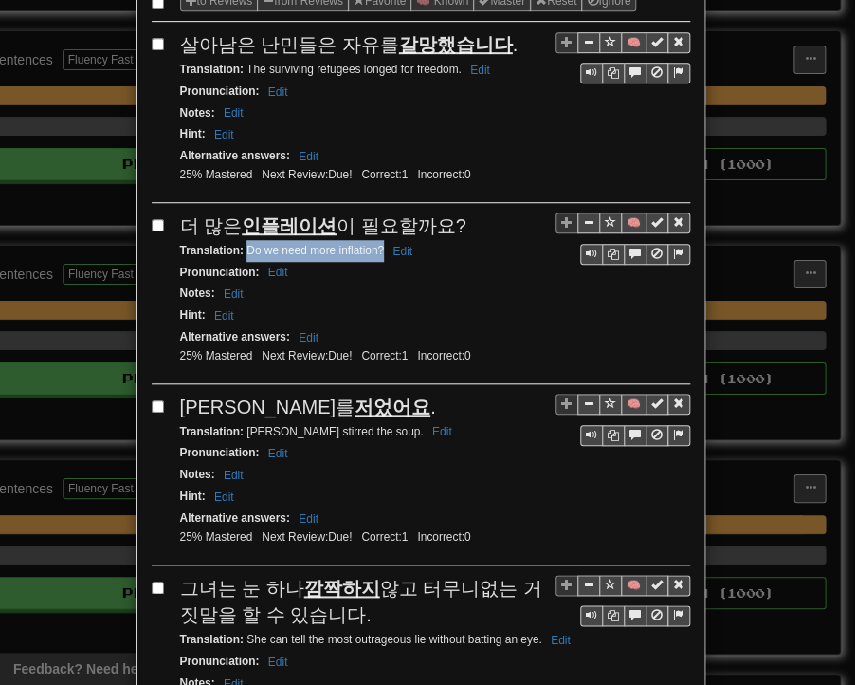
drag, startPoint x: 239, startPoint y: 245, endPoint x: 376, endPoint y: 248, distance: 136.6
click at [376, 248] on small "Translation : Do we need more inflation? Edit" at bounding box center [299, 250] width 238 height 13
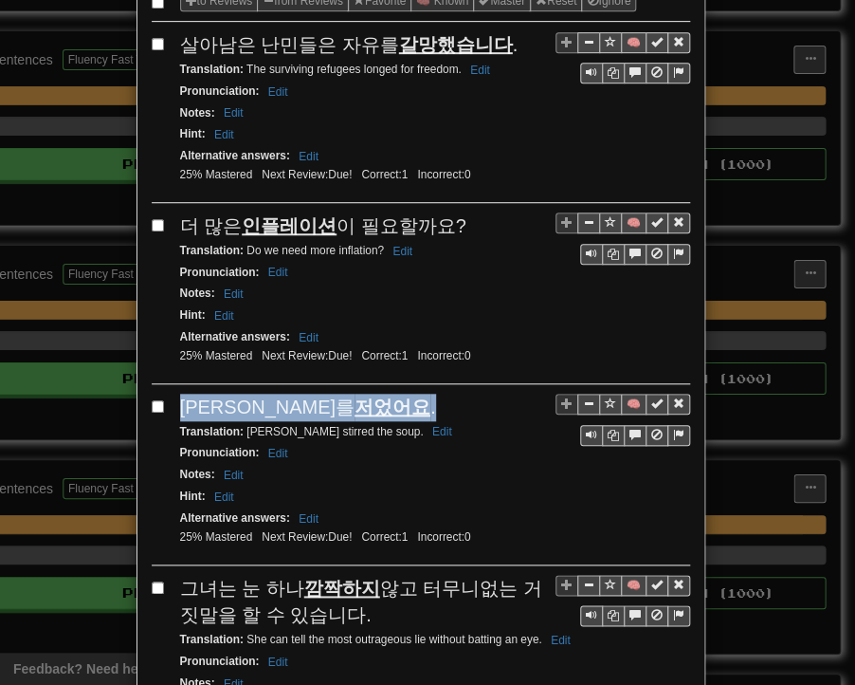
drag, startPoint x: 175, startPoint y: 399, endPoint x: 350, endPoint y: 395, distance: 175.5
click at [350, 395] on div "[PERSON_NAME]를 저었어요 ." at bounding box center [435, 408] width 510 height 28
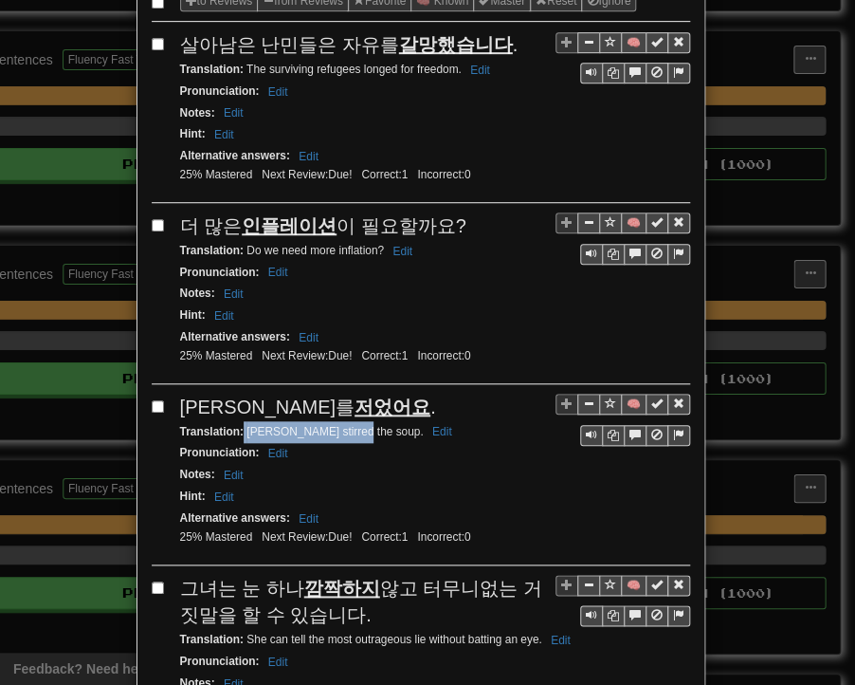
drag, startPoint x: 235, startPoint y: 422, endPoint x: 340, endPoint y: 422, distance: 104.3
click at [343, 425] on small "Translation : [PERSON_NAME] the soup. Edit" at bounding box center [319, 431] width 278 height 13
drag, startPoint x: 178, startPoint y: 574, endPoint x: 345, endPoint y: 610, distance: 170.8
click at [345, 610] on div "그녀는 눈 하나 깜짝하지 않고 터무니없는 거짓말을 할 수 있습니다." at bounding box center [435, 602] width 510 height 54
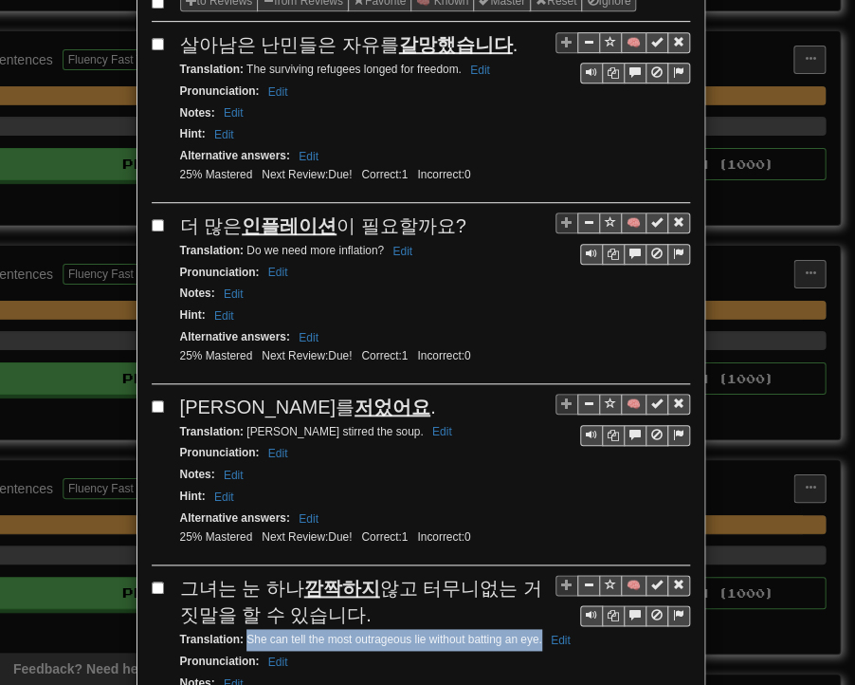
drag, startPoint x: 238, startPoint y: 627, endPoint x: 534, endPoint y: 636, distance: 296.1
click at [534, 636] on div "Translation : She can tell the most outrageous lie without batting an eye. Edit" at bounding box center [435, 640] width 510 height 22
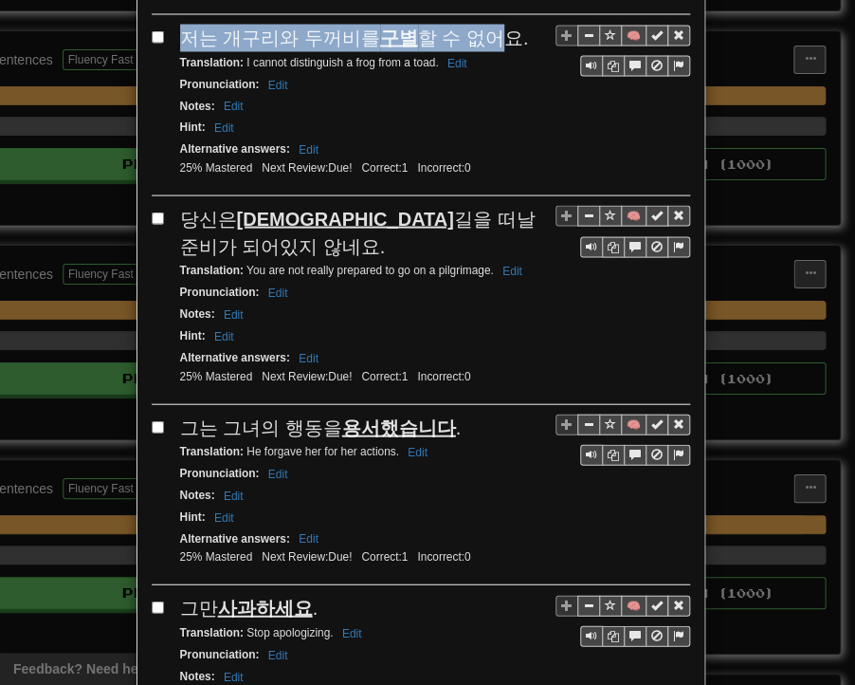
scroll to position [1038, 0]
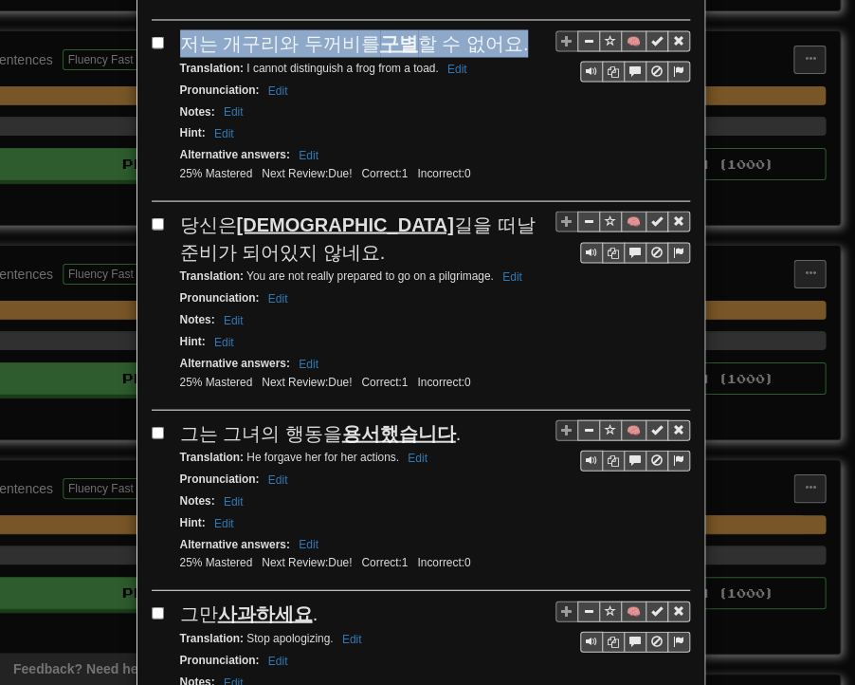
drag, startPoint x: 182, startPoint y: 28, endPoint x: 507, endPoint y: 35, distance: 325.4
click at [507, 35] on div "저는 개구리와 두꺼비를 구별 할 수 없어요." at bounding box center [435, 43] width 510 height 28
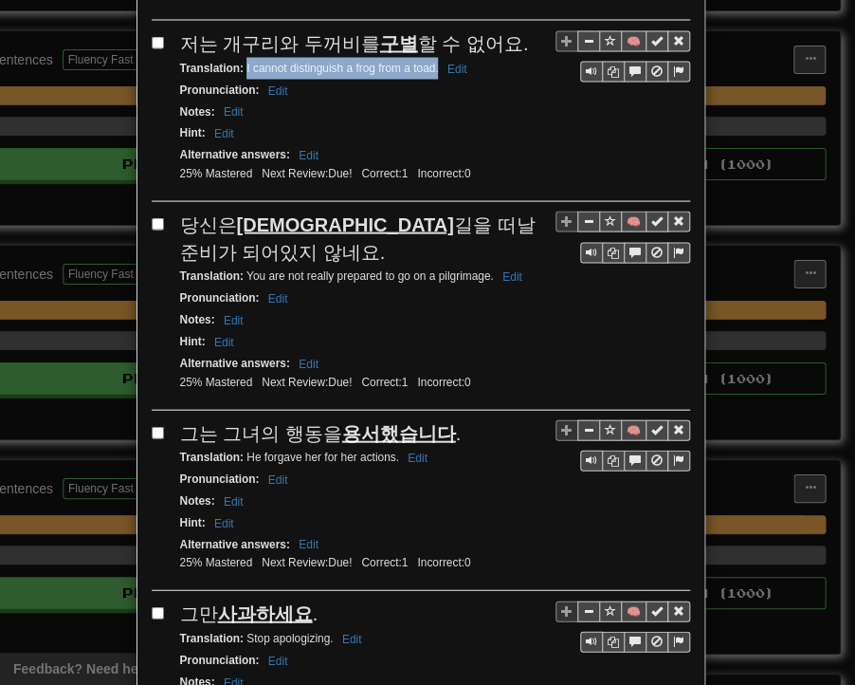
drag, startPoint x: 238, startPoint y: 51, endPoint x: 431, endPoint y: 54, distance: 192.5
click at [431, 61] on small "Translation : I cannot distinguish a frog from a toad. Edit" at bounding box center [326, 67] width 293 height 13
drag, startPoint x: 174, startPoint y: 198, endPoint x: 201, endPoint y: 228, distance: 40.3
click at [201, 228] on div "당신은 순례 길을 떠날 준비가 되어있지 않네요." at bounding box center [435, 238] width 510 height 54
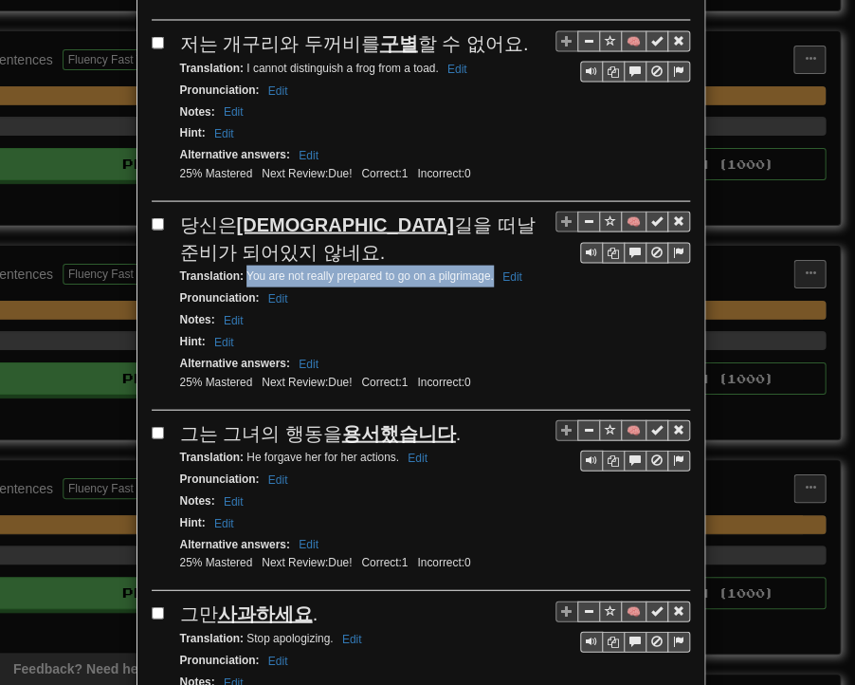
drag, startPoint x: 239, startPoint y: 258, endPoint x: 486, endPoint y: 258, distance: 246.6
click at [486, 268] on small "Translation : You are not really prepared to go on a pilgrimage. Edit" at bounding box center [354, 274] width 348 height 13
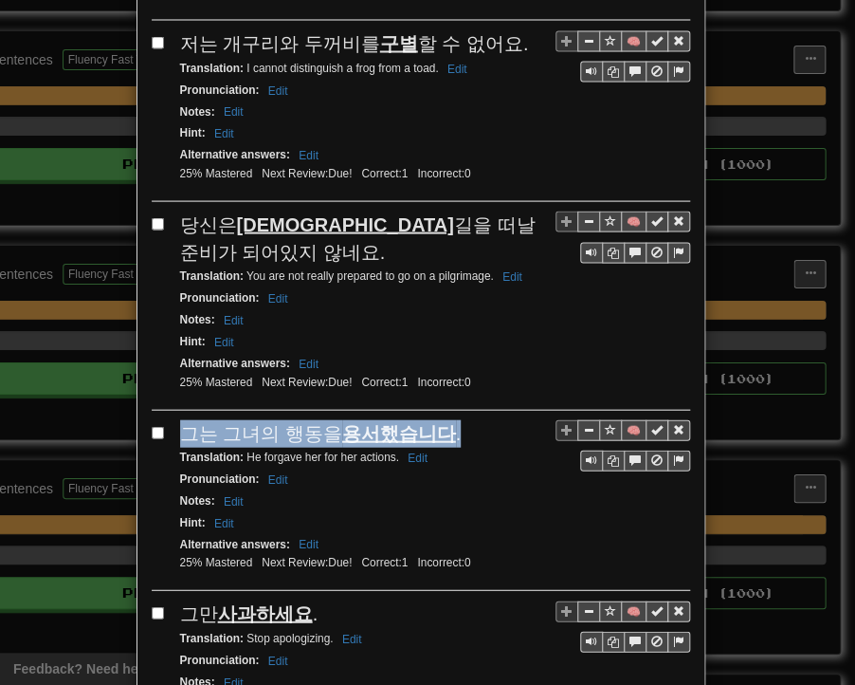
drag, startPoint x: 178, startPoint y: 407, endPoint x: 448, endPoint y: 415, distance: 269.5
click at [448, 419] on div "그는 그녀의 행동을 용서했습니다 ." at bounding box center [435, 433] width 510 height 28
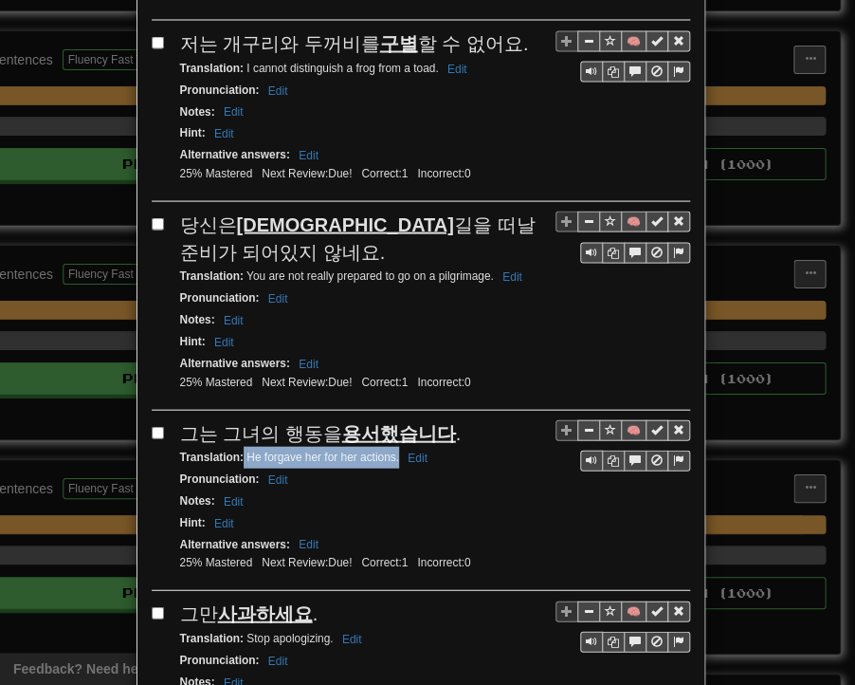
drag, startPoint x: 236, startPoint y: 433, endPoint x: 391, endPoint y: 434, distance: 154.6
click at [391, 450] on small "Translation : He forgave her for her actions. Edit" at bounding box center [306, 456] width 253 height 13
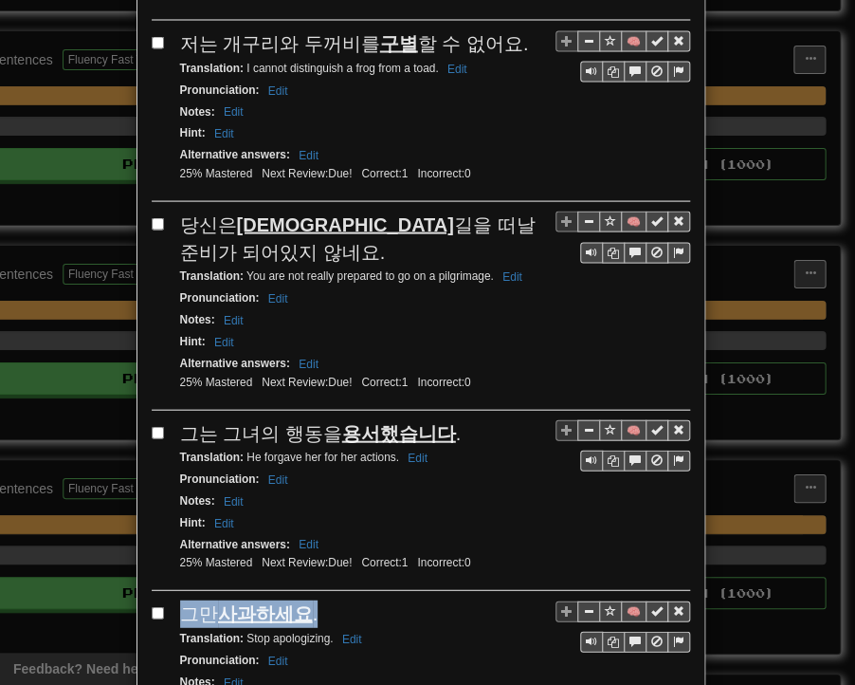
drag, startPoint x: 187, startPoint y: 580, endPoint x: 296, endPoint y: 583, distance: 109.1
click at [315, 599] on div "그만 사과하세요 ." at bounding box center [435, 613] width 510 height 28
drag, startPoint x: 236, startPoint y: 609, endPoint x: 325, endPoint y: 612, distance: 89.2
click at [325, 631] on small "Translation : Stop apologizing. Edit" at bounding box center [274, 637] width 188 height 13
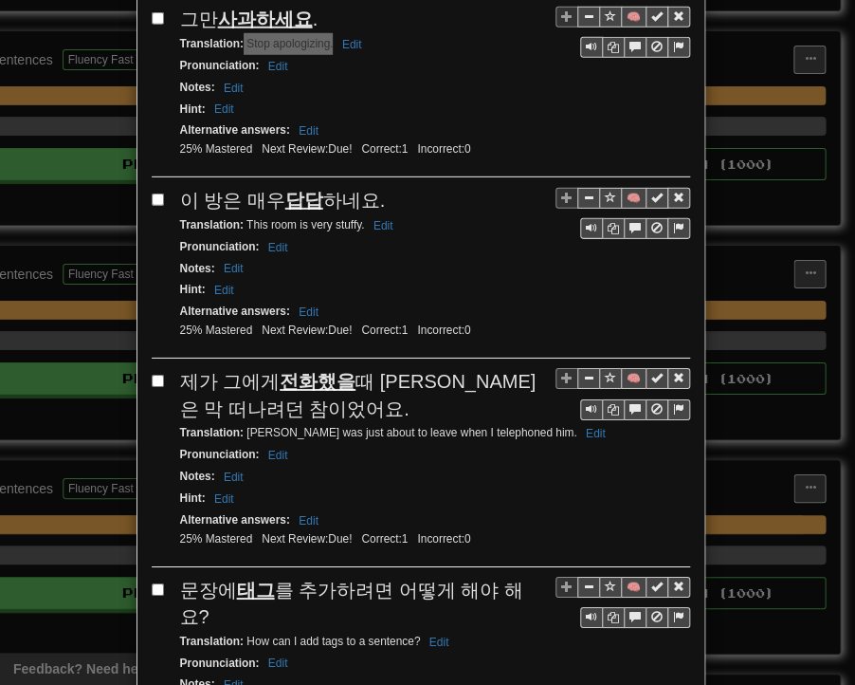
scroll to position [1701, 0]
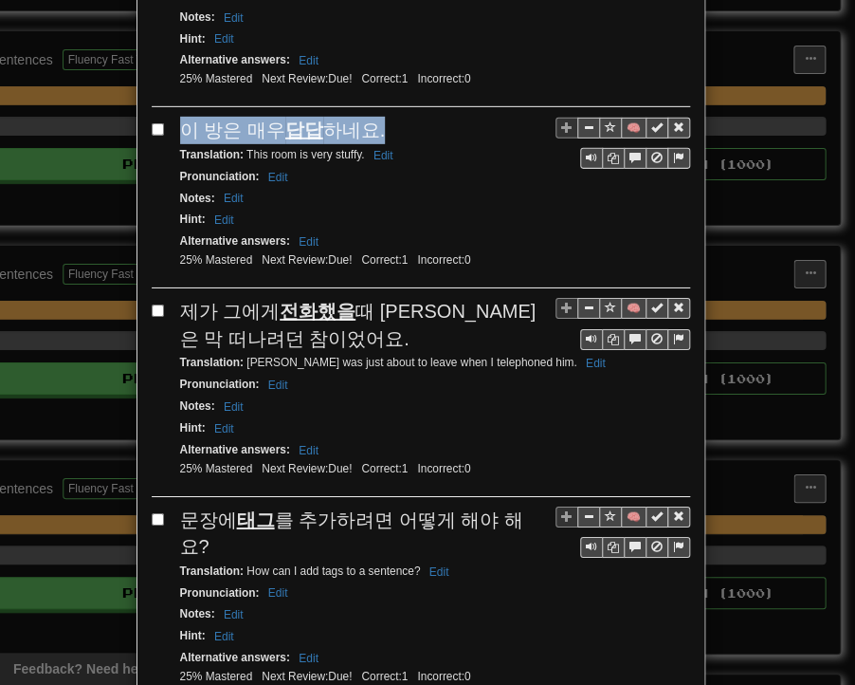
drag, startPoint x: 174, startPoint y: 100, endPoint x: 372, endPoint y: 97, distance: 198.2
click at [372, 117] on div "이 방은 매우 답답 하네요." at bounding box center [435, 131] width 510 height 28
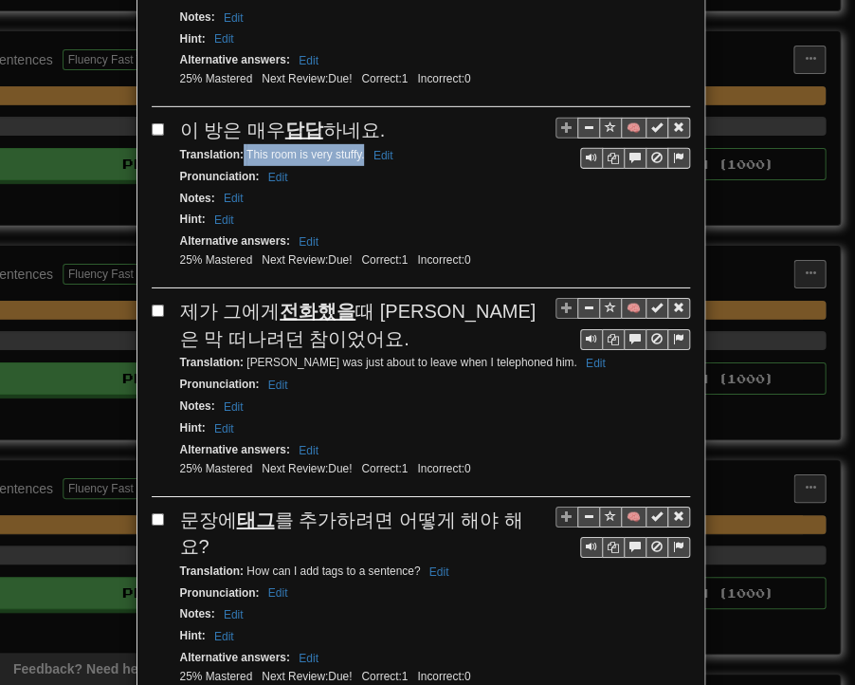
drag, startPoint x: 236, startPoint y: 122, endPoint x: 357, endPoint y: 125, distance: 120.5
click at [357, 148] on small "Translation : This room is very stuffy. Edit" at bounding box center [289, 154] width 219 height 13
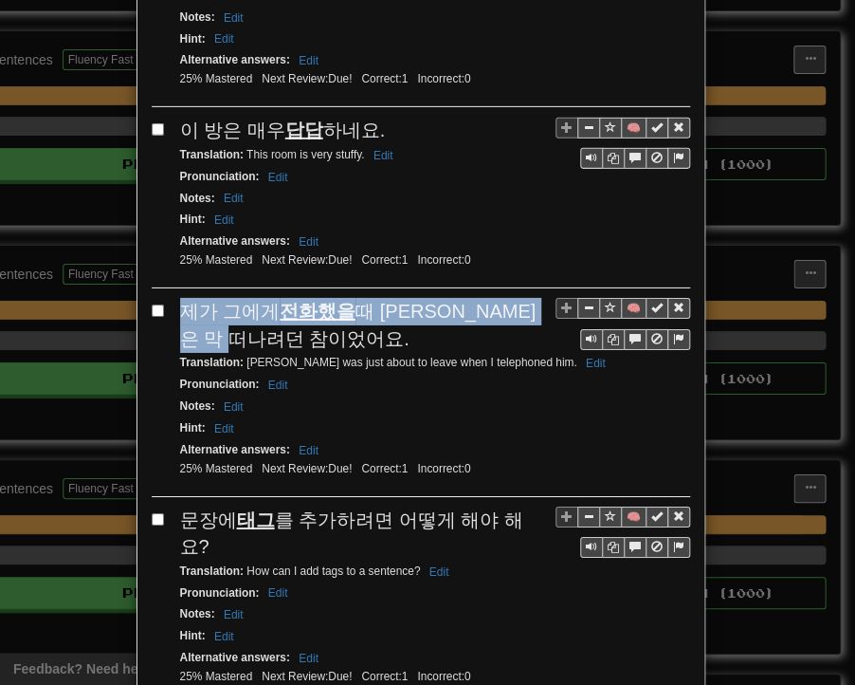
drag, startPoint x: 171, startPoint y: 269, endPoint x: 258, endPoint y: 305, distance: 94.4
click at [258, 305] on div "제가 그에게 전화했을 때 [PERSON_NAME]은 막 떠나려던 참이었어요." at bounding box center [435, 325] width 510 height 54
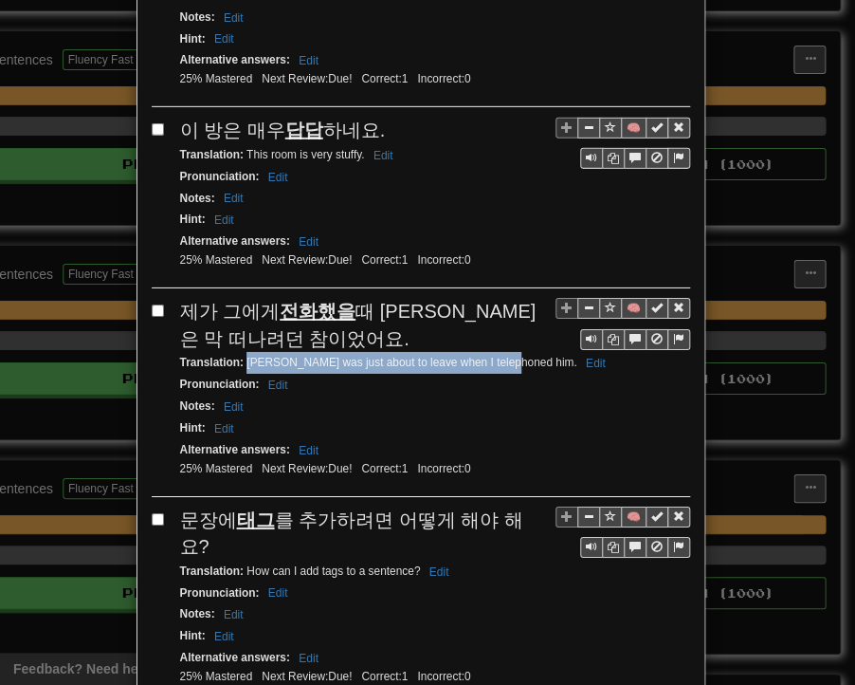
drag, startPoint x: 239, startPoint y: 327, endPoint x: 496, endPoint y: 327, distance: 257.0
click at [496, 356] on small "Translation : [PERSON_NAME] was just about to leave when I telephoned him. Edit" at bounding box center [396, 362] width 432 height 13
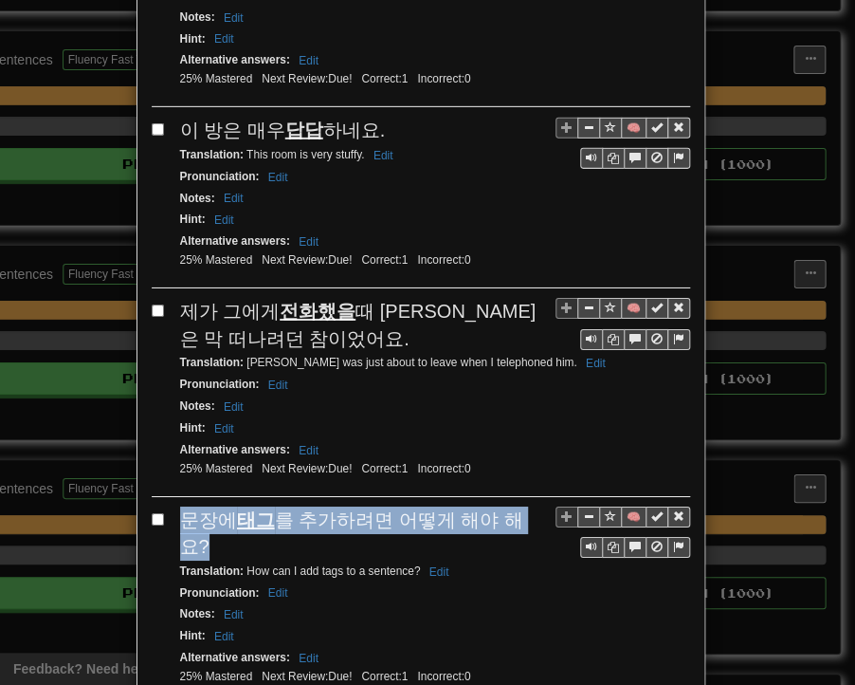
drag, startPoint x: 175, startPoint y: 476, endPoint x: 511, endPoint y: 478, distance: 336.7
click at [520, 509] on span "문장에 태그 를 추가하려면 어떻게 해야 해요?" at bounding box center [351, 533] width 343 height 48
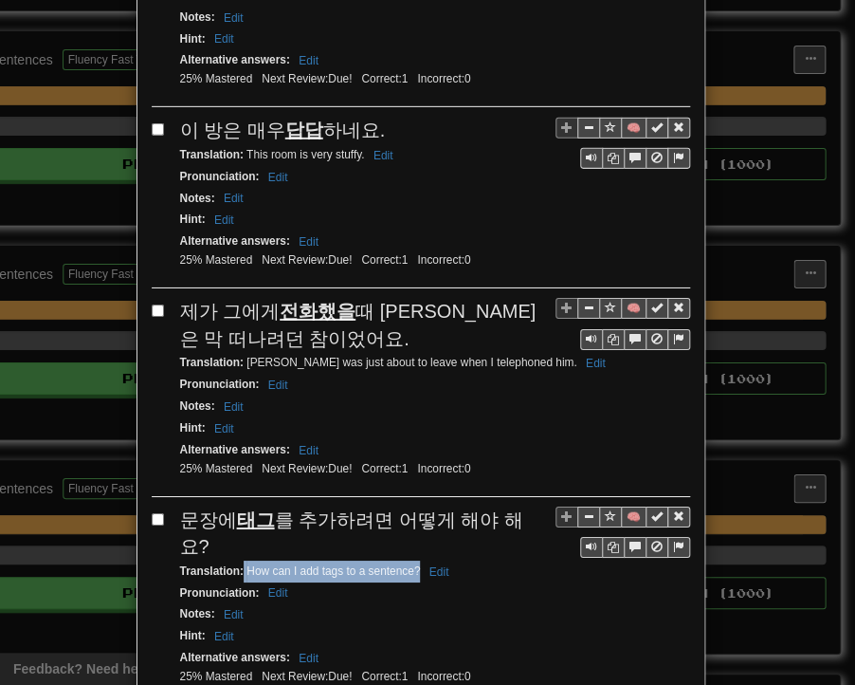
drag, startPoint x: 237, startPoint y: 506, endPoint x: 411, endPoint y: 506, distance: 173.6
click at [411, 564] on small "Translation : How can I add tags to a sentence? Edit" at bounding box center [317, 570] width 275 height 13
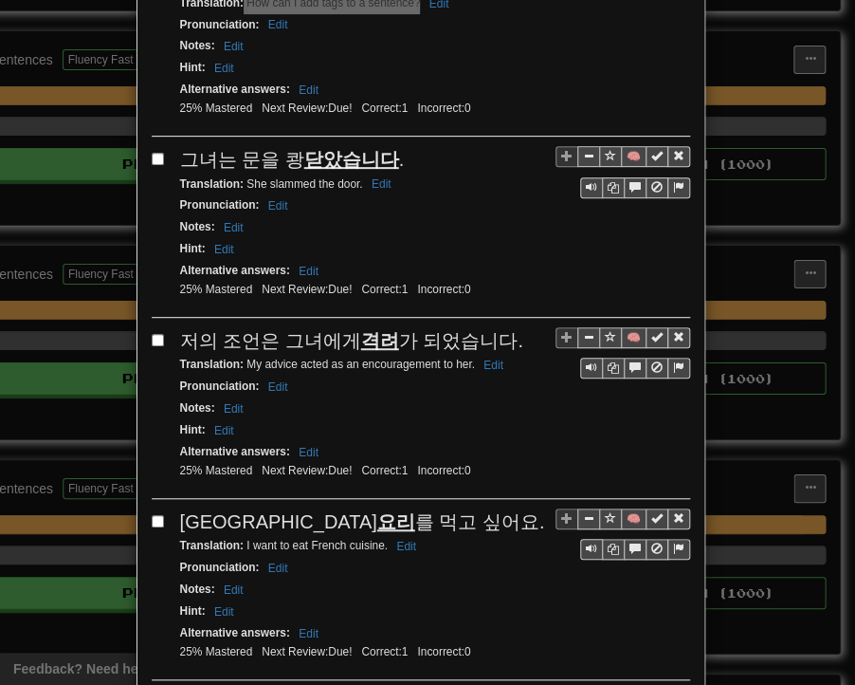
scroll to position [2271, 0]
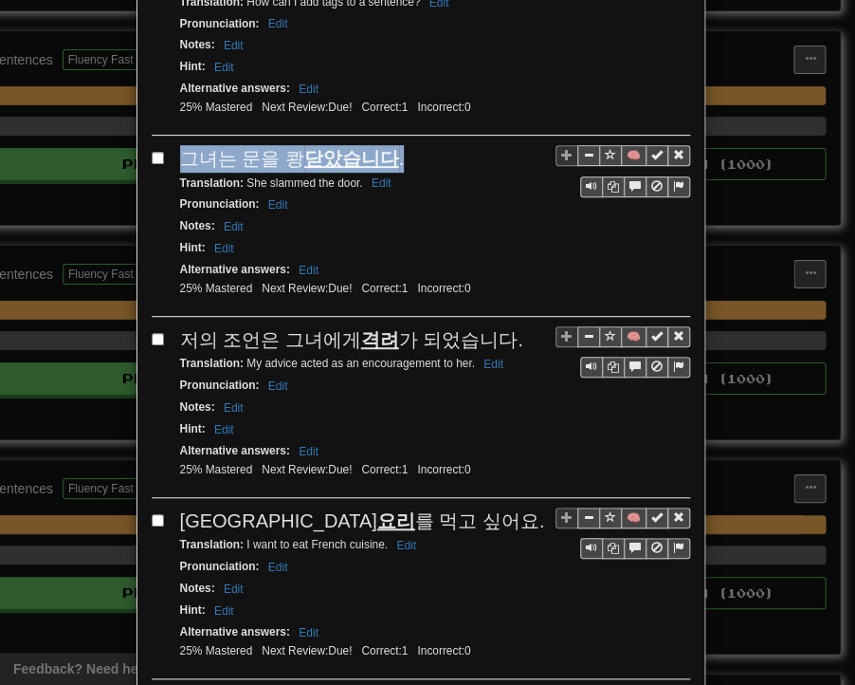
drag, startPoint x: 173, startPoint y: 88, endPoint x: 388, endPoint y: 96, distance: 215.4
click at [388, 145] on div "그녀는 문을 쾅 닫았습니다 ." at bounding box center [435, 159] width 510 height 28
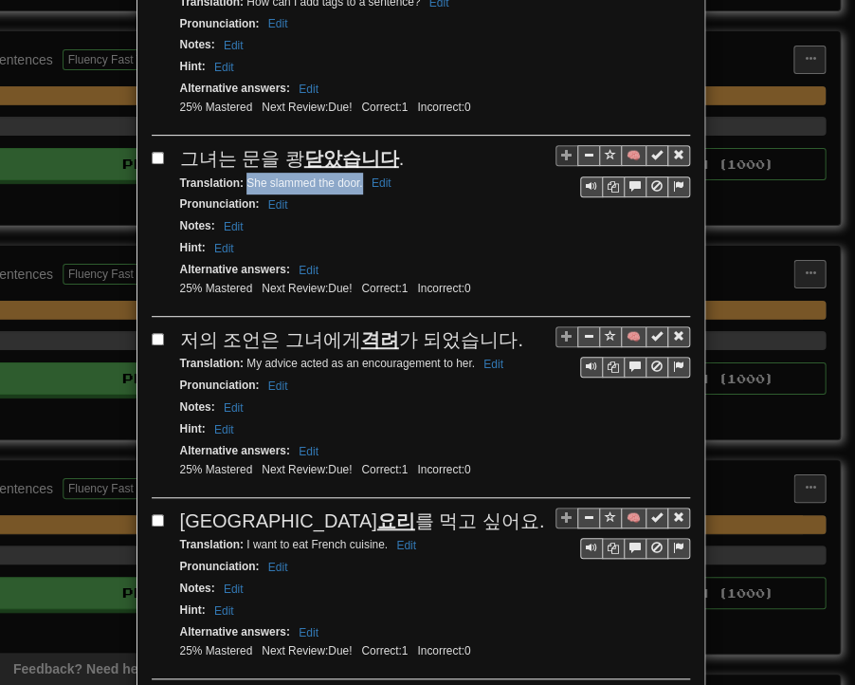
drag, startPoint x: 238, startPoint y: 109, endPoint x: 355, endPoint y: 118, distance: 117.0
click at [355, 176] on small "Translation : She slammed the door. Edit" at bounding box center [288, 182] width 217 height 13
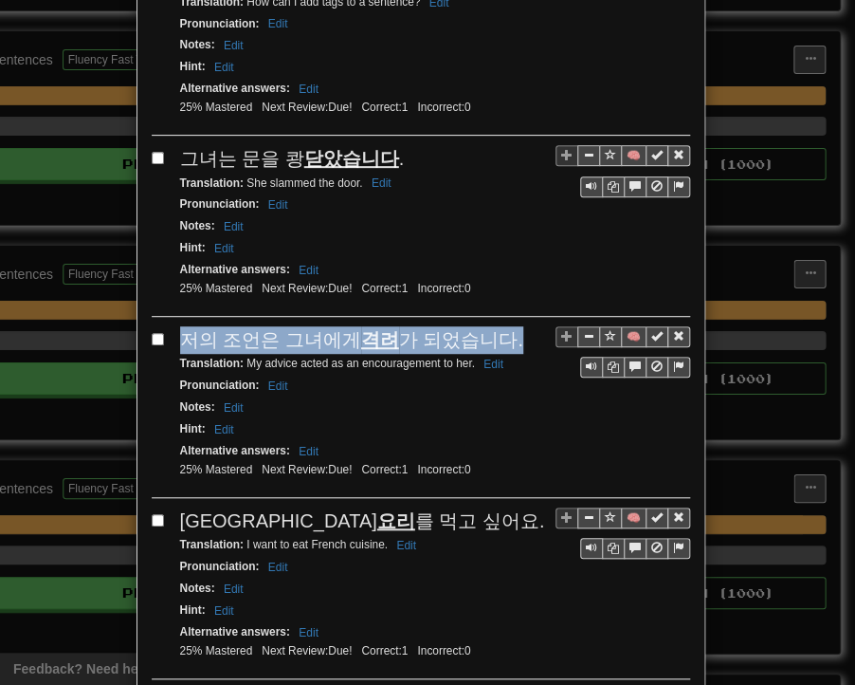
drag, startPoint x: 179, startPoint y: 266, endPoint x: 495, endPoint y: 270, distance: 315.9
click at [495, 326] on div "저의 조언은 그녀에게 격려 가 되었습니다." at bounding box center [435, 340] width 510 height 28
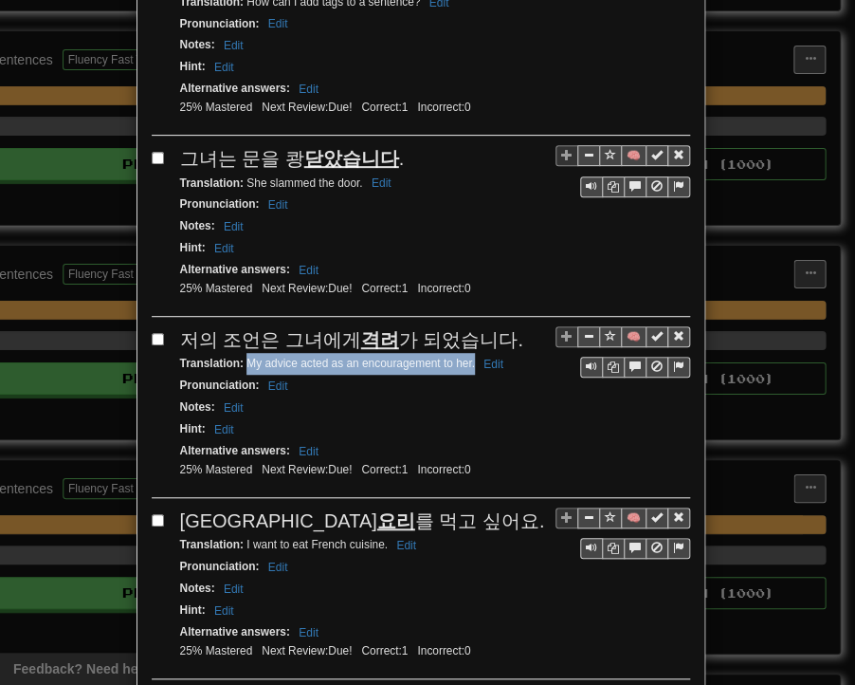
drag, startPoint x: 240, startPoint y: 286, endPoint x: 467, endPoint y: 293, distance: 226.8
click at [467, 357] on small "Translation : My advice acted as an encouragement to her. Edit" at bounding box center [344, 363] width 329 height 13
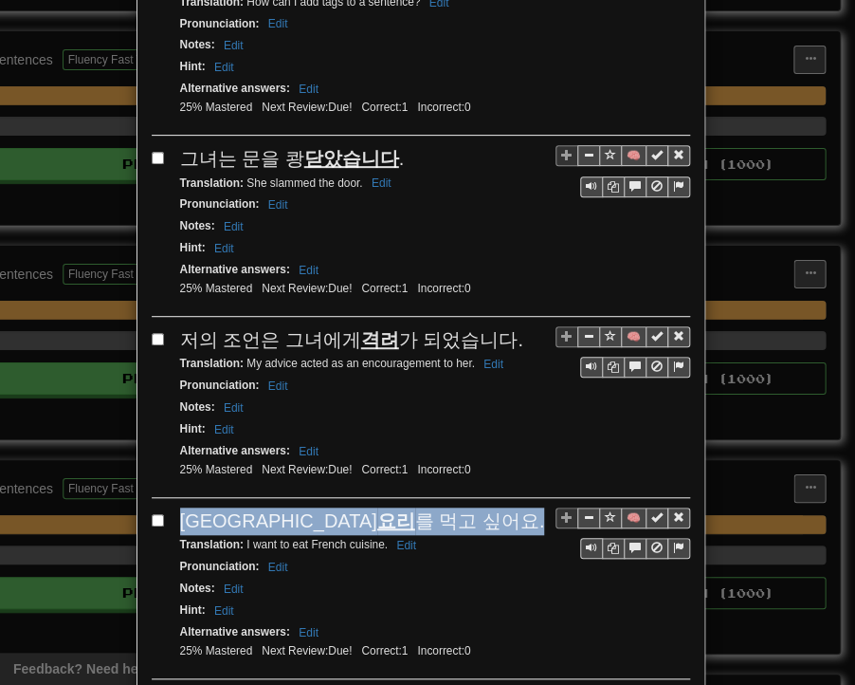
drag, startPoint x: 175, startPoint y: 445, endPoint x: 391, endPoint y: 444, distance: 216.2
click at [391, 507] on div "프랑스 요리 를 먹고 싶어요." at bounding box center [435, 521] width 510 height 28
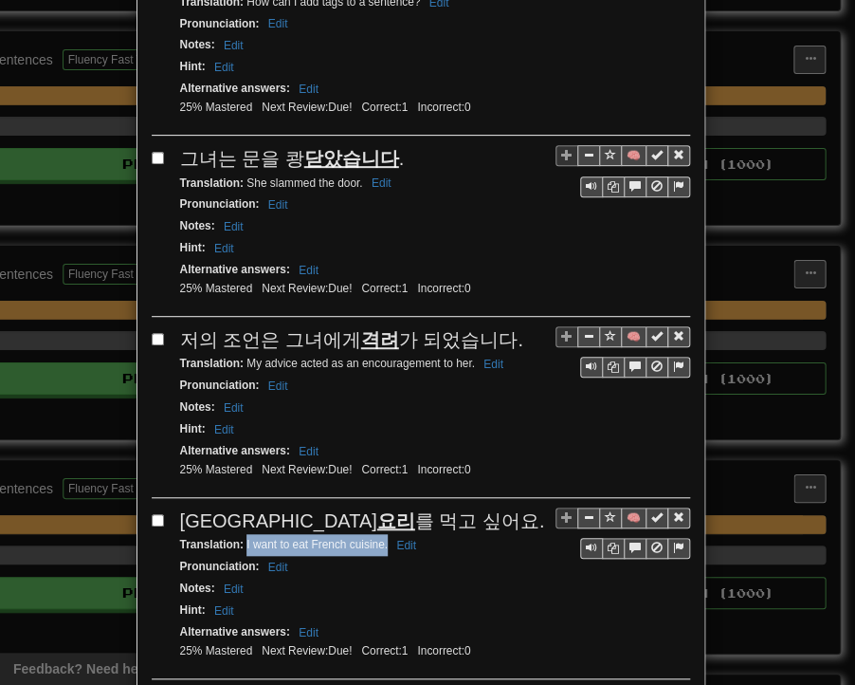
drag, startPoint x: 238, startPoint y: 467, endPoint x: 379, endPoint y: 469, distance: 141.3
click at [379, 538] on small "Translation : I want to eat French cuisine. Edit" at bounding box center [301, 544] width 242 height 13
drag, startPoint x: 178, startPoint y: 619, endPoint x: 507, endPoint y: 621, distance: 329.1
drag, startPoint x: 240, startPoint y: 643, endPoint x: 444, endPoint y: 648, distance: 204.0
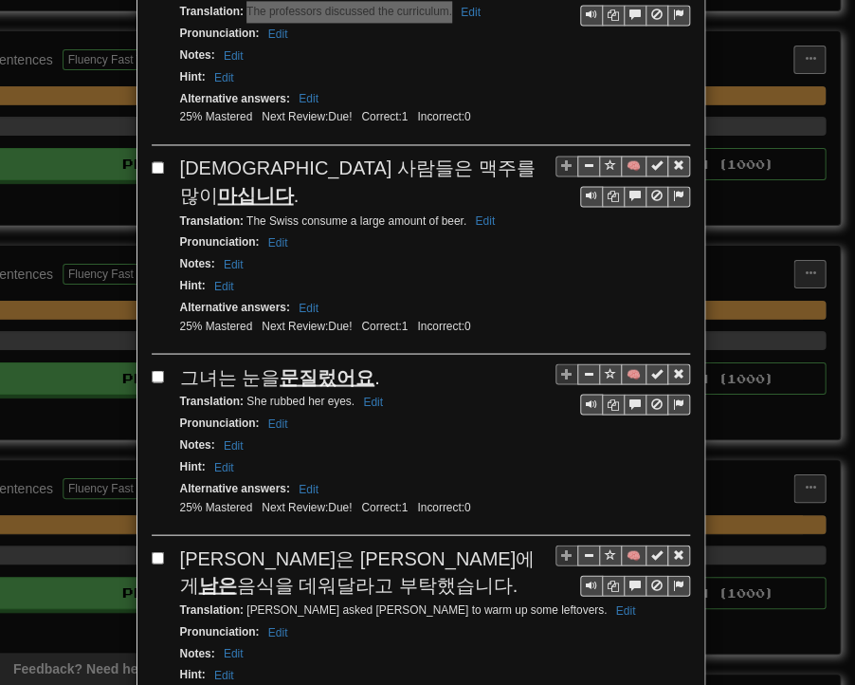
scroll to position [3029, 0]
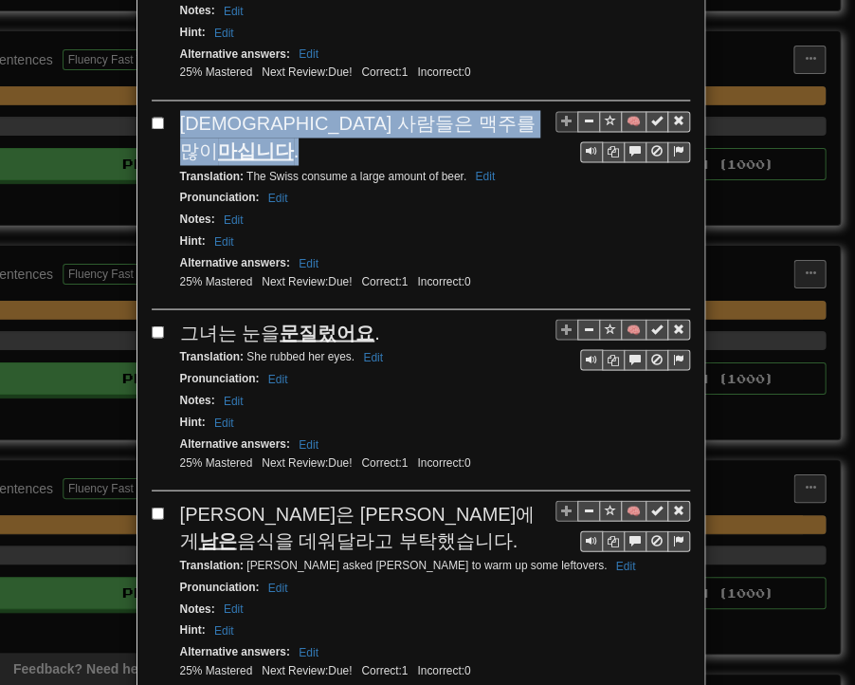
drag, startPoint x: 172, startPoint y: 34, endPoint x: 479, endPoint y: 47, distance: 307.6
click at [479, 110] on div "[DEMOGRAPHIC_DATA] 사람들은 맥주를 많이 마십니다 ." at bounding box center [435, 137] width 510 height 54
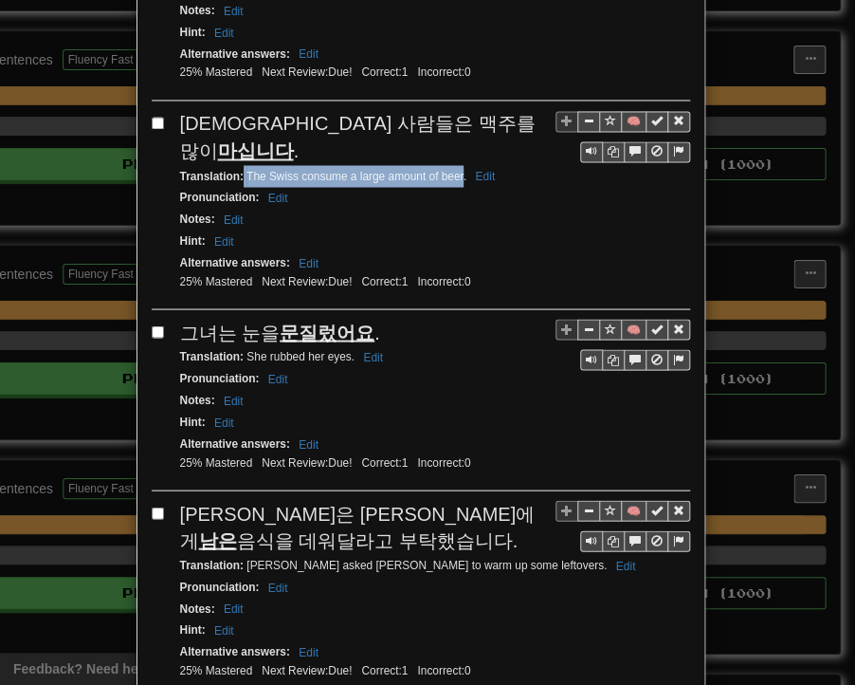
drag, startPoint x: 237, startPoint y: 63, endPoint x: 457, endPoint y: 66, distance: 220.1
click at [457, 169] on small "Translation : The Swiss consume a large amount of beer. Edit" at bounding box center [341, 175] width 322 height 13
drag, startPoint x: 239, startPoint y: 62, endPoint x: 457, endPoint y: 64, distance: 218.1
click at [459, 169] on small "Translation : The Swiss consume a large amount of beer. Edit" at bounding box center [341, 175] width 322 height 13
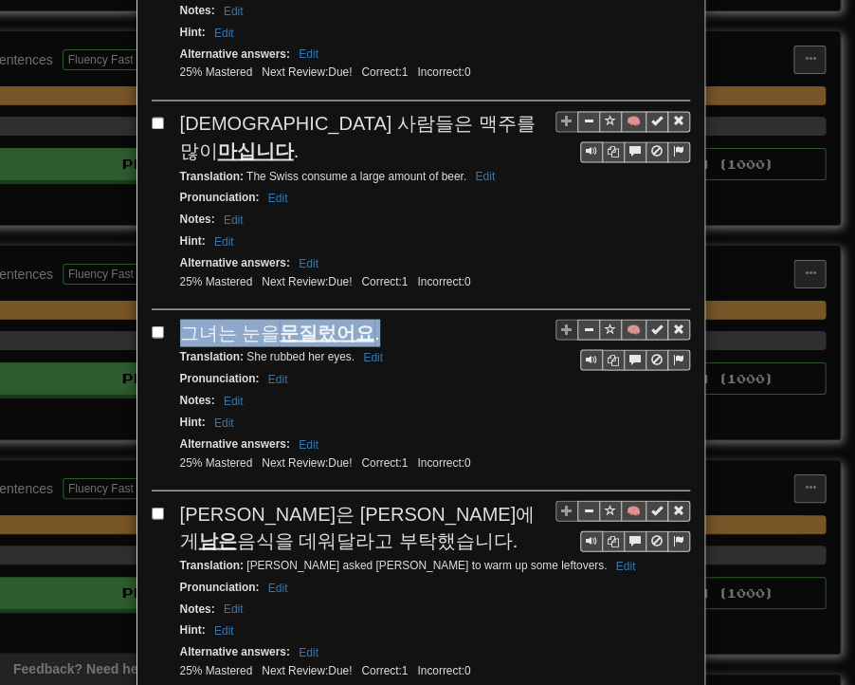
drag, startPoint x: 175, startPoint y: 220, endPoint x: 368, endPoint y: 214, distance: 193.6
click at [368, 319] on div "그녀는 눈을 문질렀어요 ." at bounding box center [435, 333] width 510 height 28
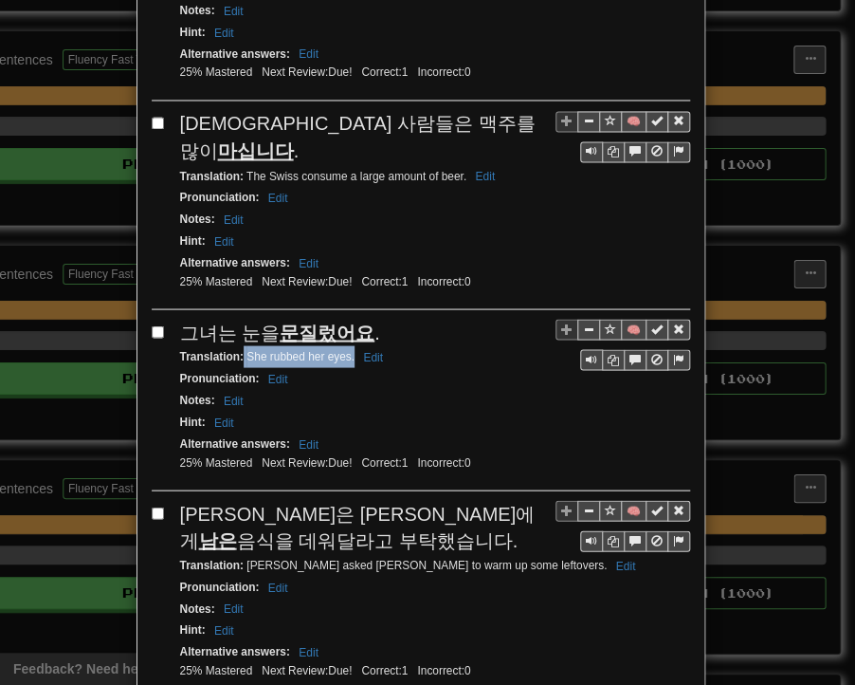
drag, startPoint x: 236, startPoint y: 240, endPoint x: 345, endPoint y: 242, distance: 109.1
click at [345, 349] on small "Translation : She rubbed her eyes. Edit" at bounding box center [284, 355] width 209 height 13
drag, startPoint x: 177, startPoint y: 394, endPoint x: 235, endPoint y: 410, distance: 60.1
click at [235, 500] on div "[PERSON_NAME]은 [PERSON_NAME]에게 남은 음식을 데워달라고 부탁했습니다." at bounding box center [435, 527] width 510 height 54
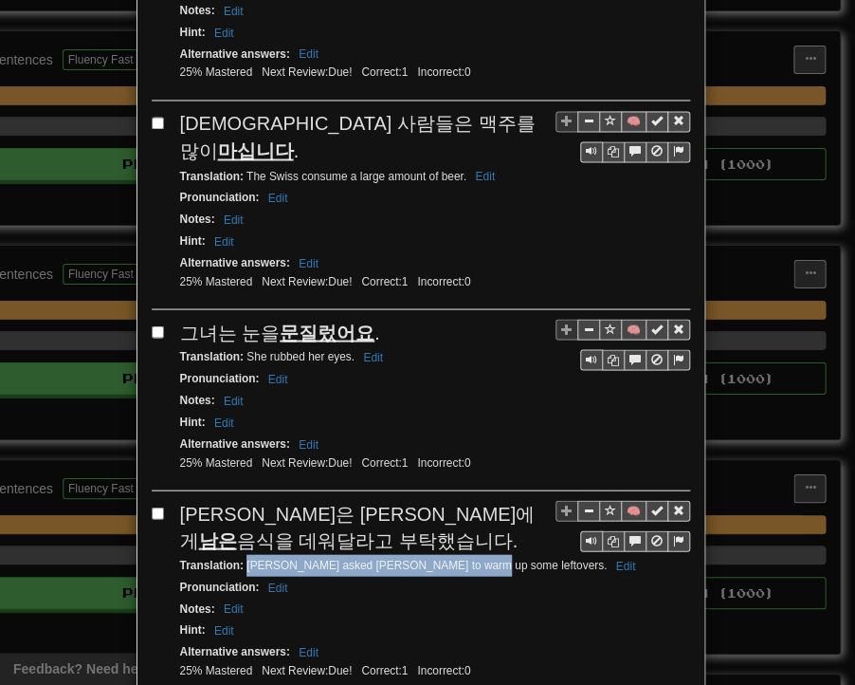
drag, startPoint x: 239, startPoint y: 444, endPoint x: 459, endPoint y: 446, distance: 220.0
click at [459, 558] on small "Translation : [PERSON_NAME] asked [PERSON_NAME] to warm up some leftovers. Edit" at bounding box center [411, 564] width 462 height 13
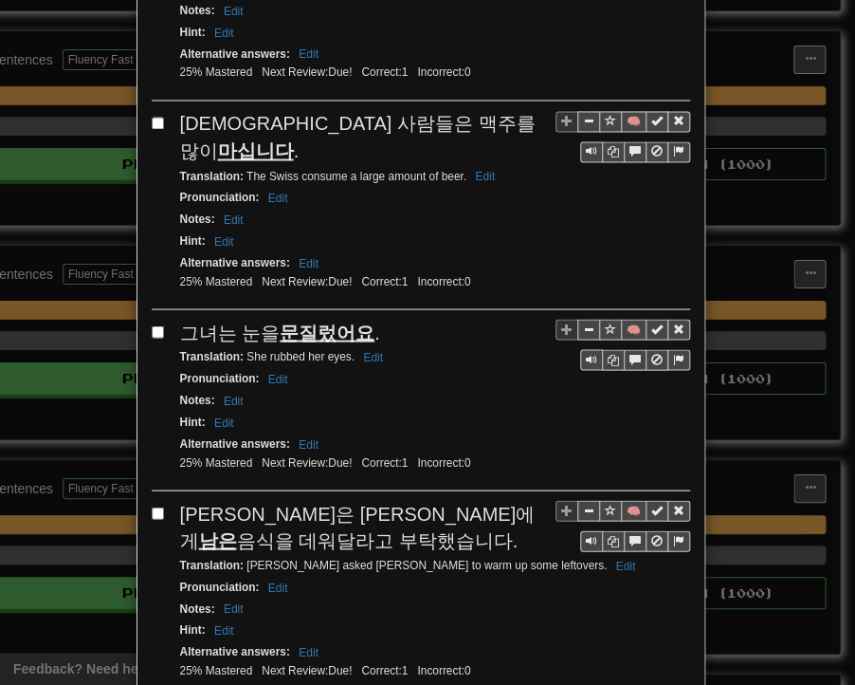
drag, startPoint x: 175, startPoint y: 597, endPoint x: 308, endPoint y: 599, distance: 133.8
drag, startPoint x: 236, startPoint y: 621, endPoint x: 321, endPoint y: 627, distance: 84.6
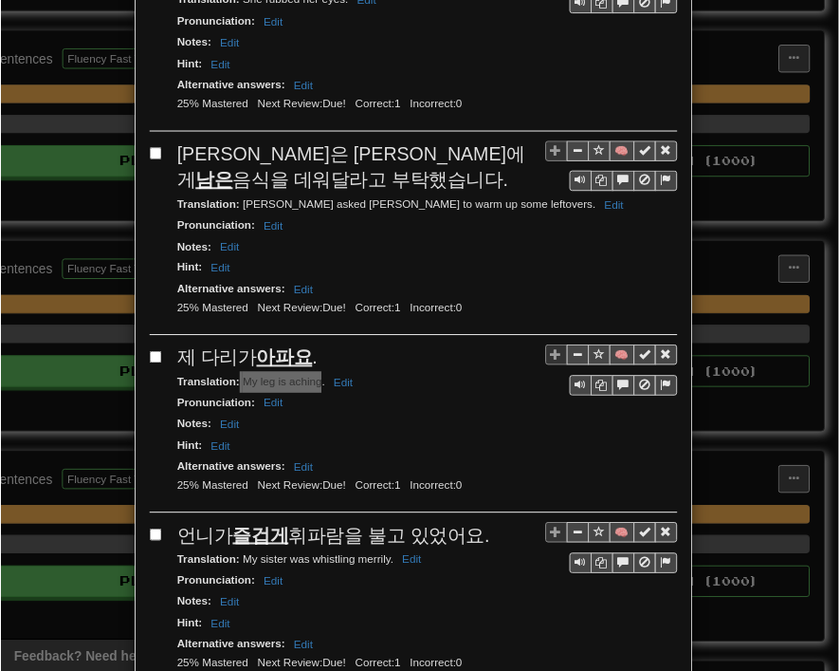
scroll to position [3437, 0]
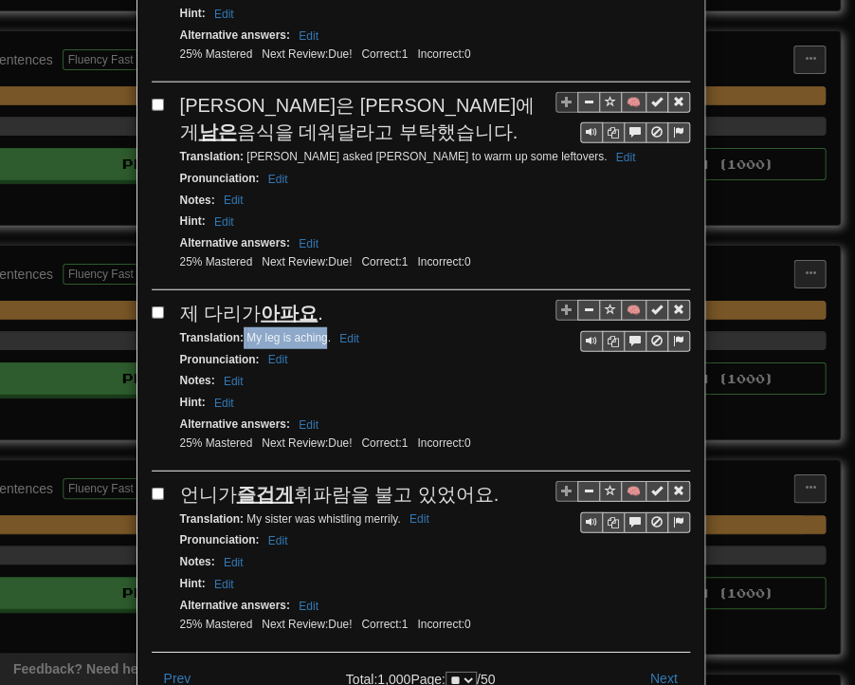
drag, startPoint x: 175, startPoint y: 367, endPoint x: 478, endPoint y: 372, distance: 303.5
click at [478, 481] on div "언니가 즐겁게 휘파람을 불고 있었어요." at bounding box center [435, 495] width 510 height 28
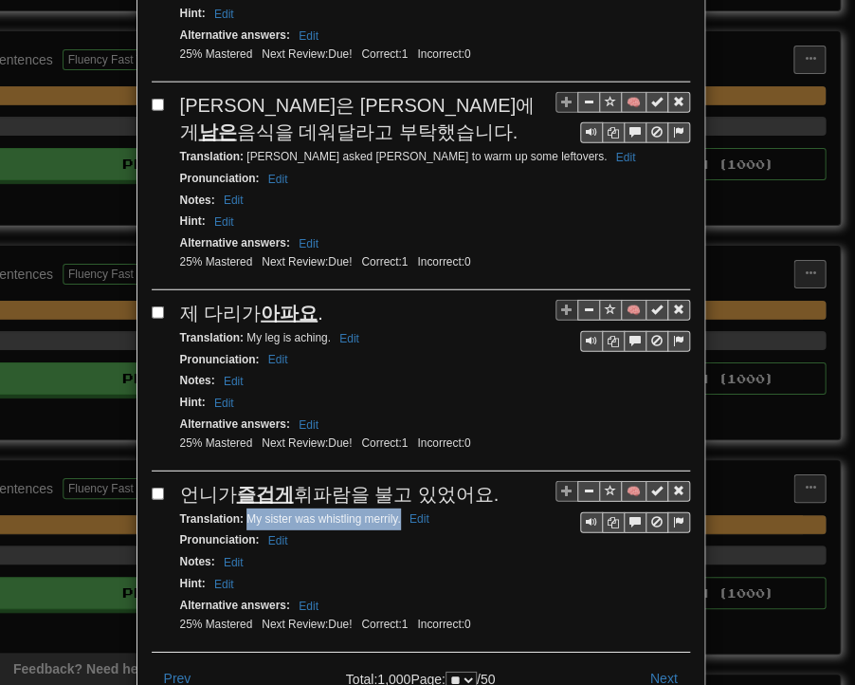
drag, startPoint x: 241, startPoint y: 395, endPoint x: 393, endPoint y: 399, distance: 151.8
click at [393, 508] on div "Translation : My sister was whistling merrily. Edit" at bounding box center [435, 519] width 510 height 22
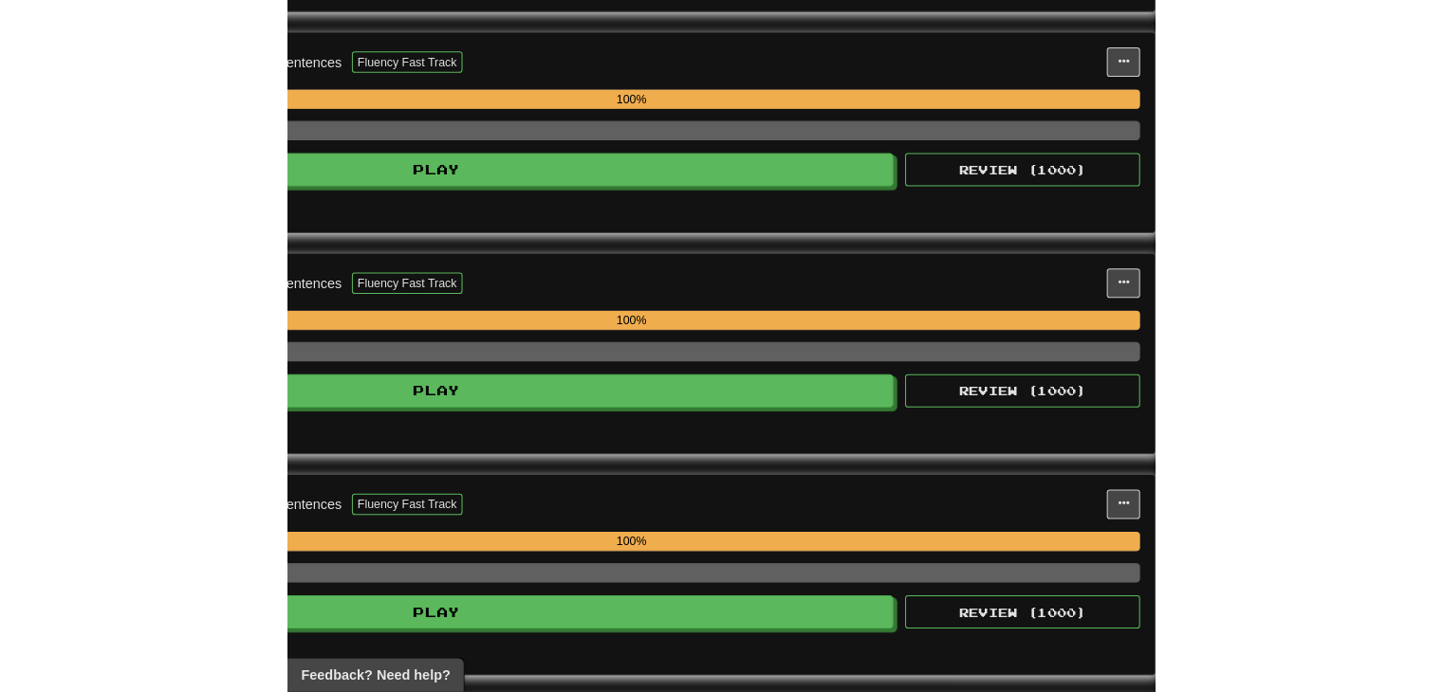
scroll to position [1907, 0]
